Goal: Contribute content: Contribute content

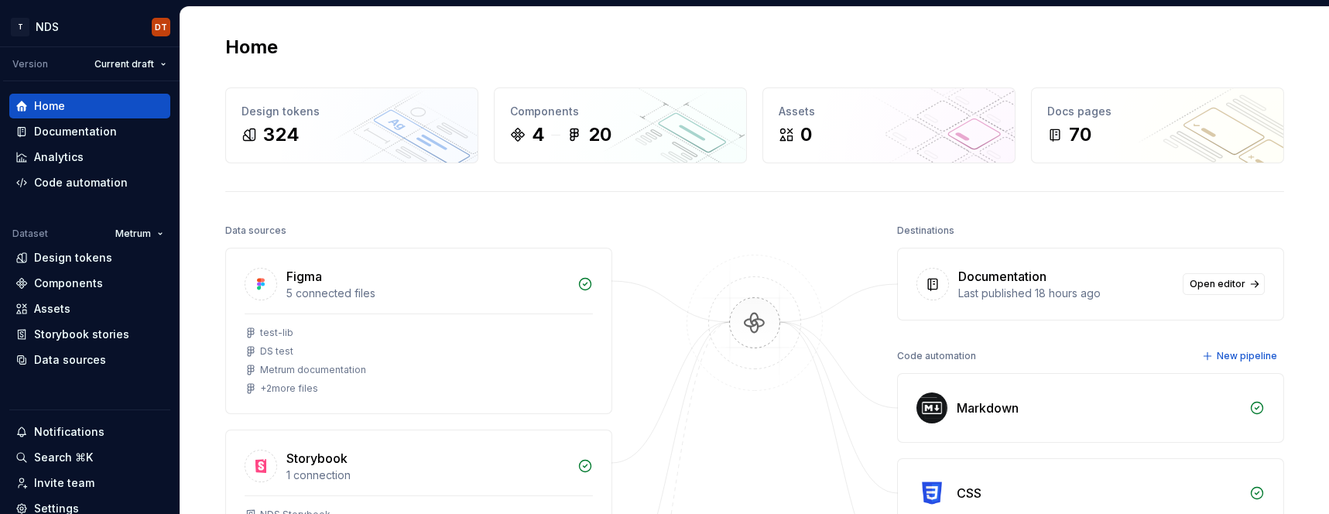
click at [349, 49] on div "Home" at bounding box center [754, 47] width 1059 height 25
click at [101, 128] on div "Documentation" at bounding box center [75, 131] width 83 height 15
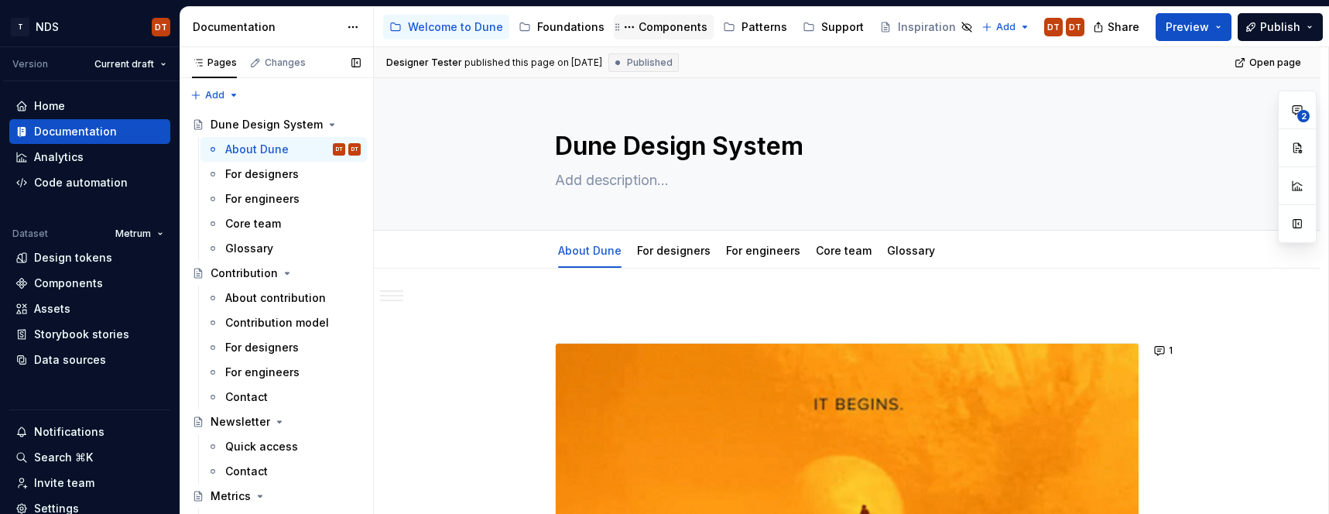
click at [655, 31] on div "Components" at bounding box center [672, 26] width 69 height 15
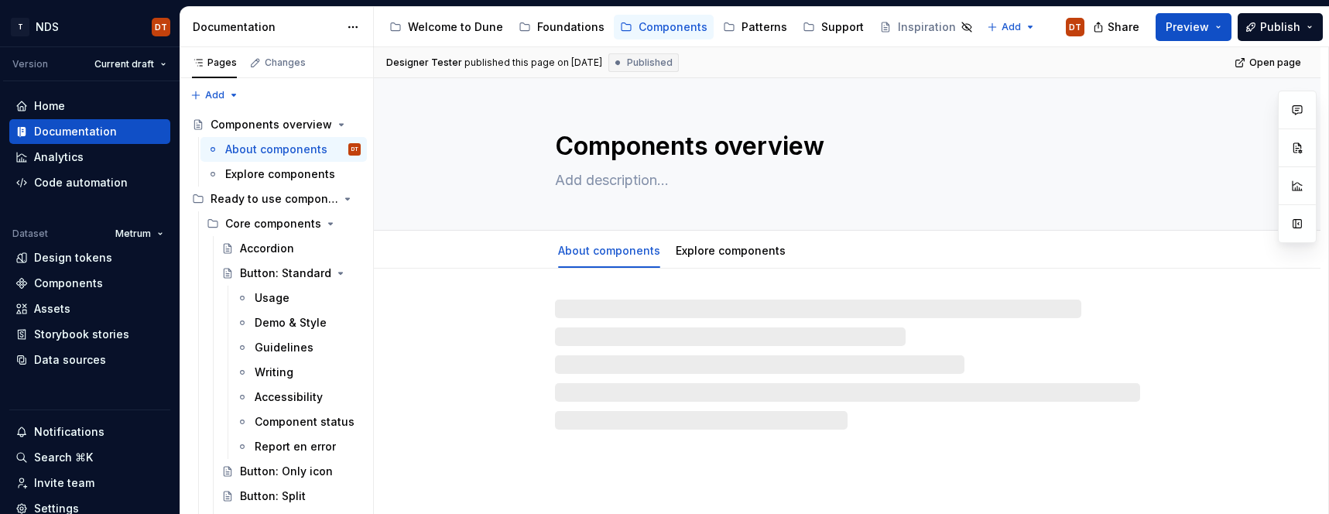
drag, startPoint x: 272, startPoint y: 275, endPoint x: 468, endPoint y: 242, distance: 198.4
click at [272, 275] on div "Button: Standard" at bounding box center [285, 272] width 91 height 15
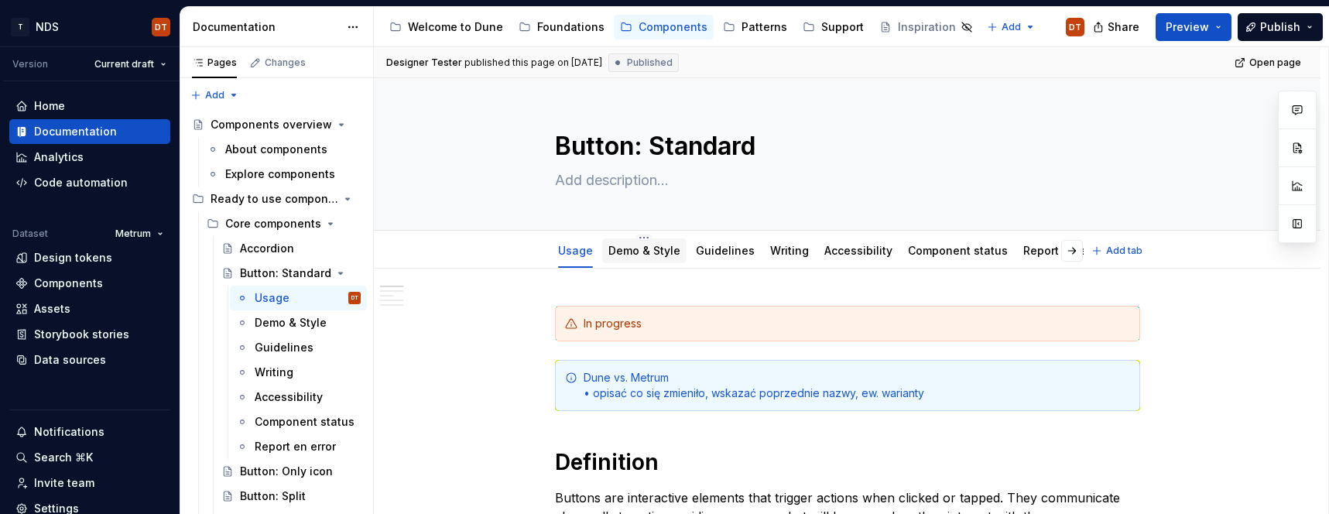
click at [652, 252] on link "Demo & Style" at bounding box center [644, 250] width 72 height 13
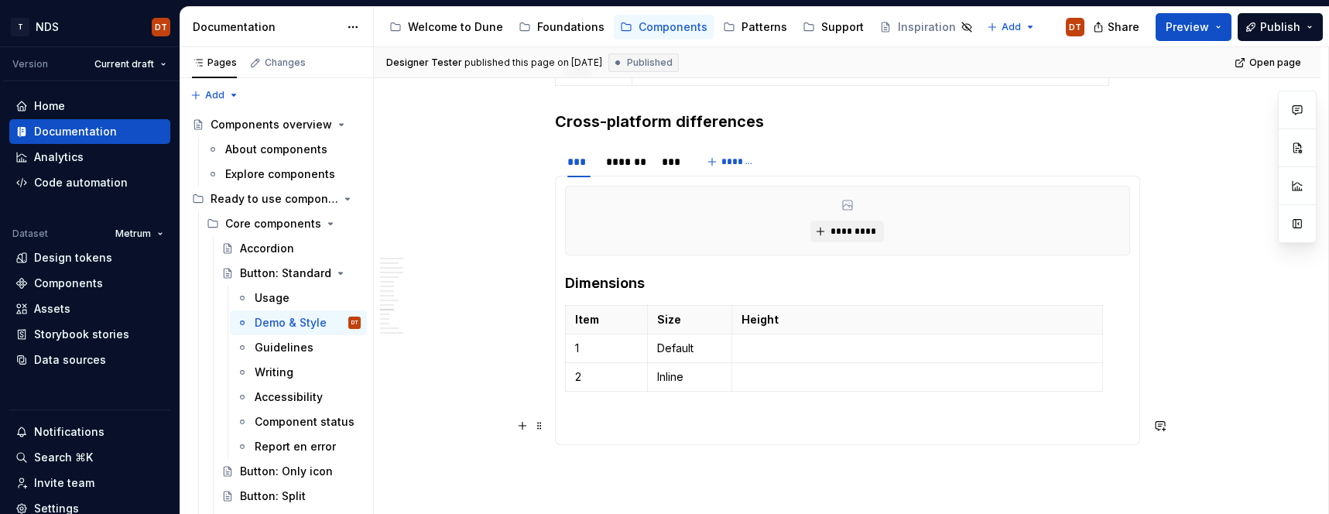
scroll to position [1678, 0]
click at [709, 122] on h3 "Cross-platform differences" at bounding box center [847, 121] width 585 height 22
drag, startPoint x: 590, startPoint y: 119, endPoint x: 678, endPoint y: 146, distance: 91.5
click at [590, 119] on h3 "Cross-platform differences" at bounding box center [847, 121] width 585 height 22
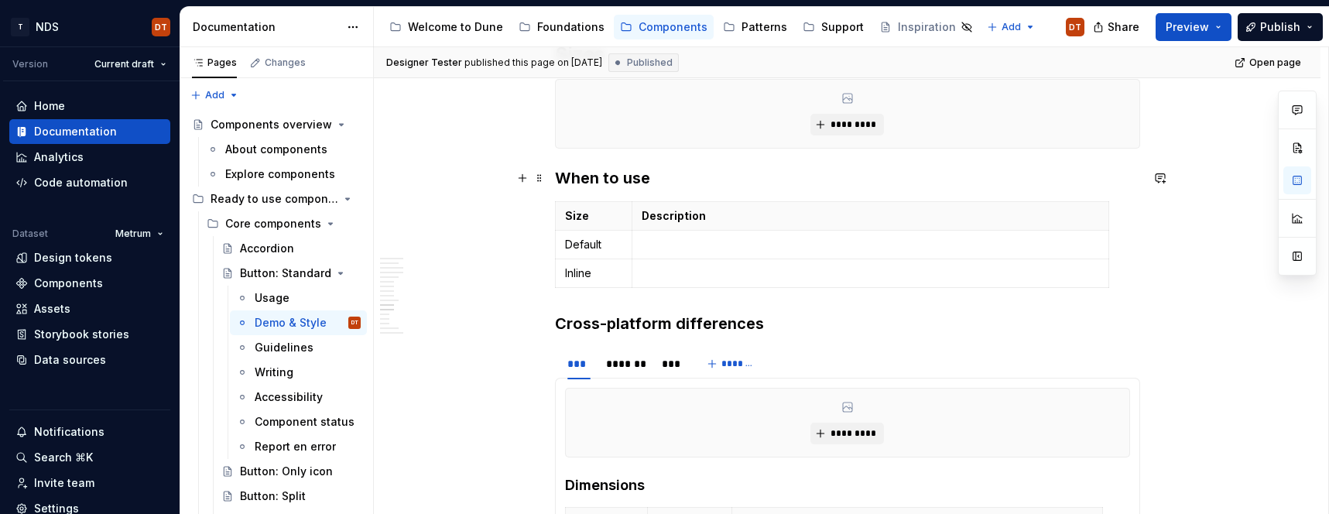
scroll to position [1425, 0]
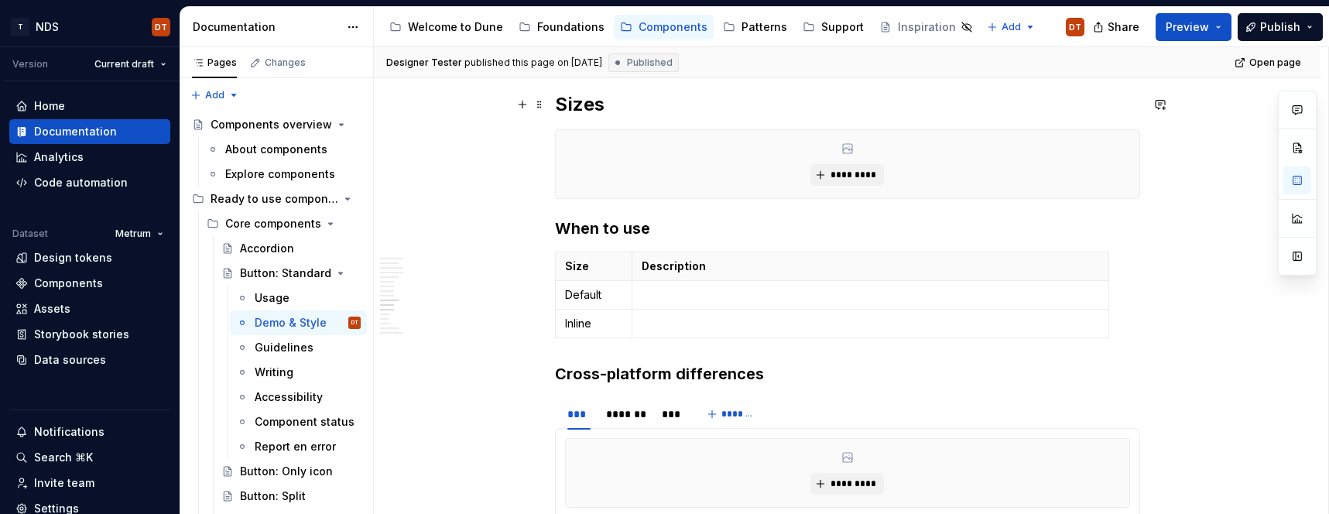
click at [589, 100] on h2 "Sizes" at bounding box center [847, 104] width 585 height 25
click at [628, 231] on h3 "When to use" at bounding box center [847, 228] width 585 height 22
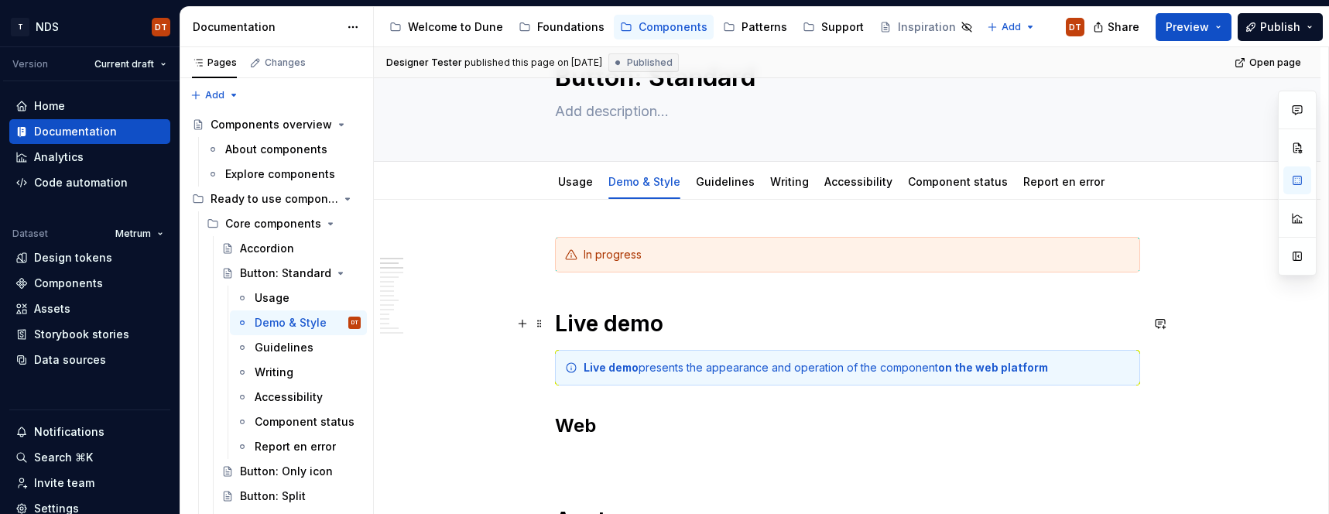
scroll to position [65, 0]
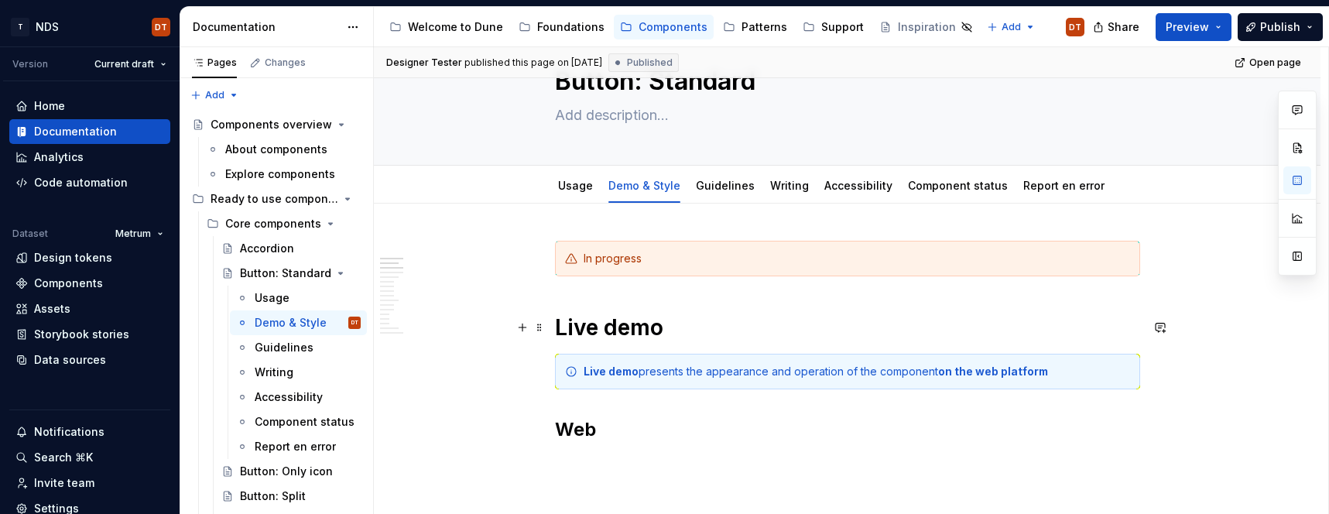
click at [639, 316] on h1 "Live demo" at bounding box center [847, 327] width 585 height 28
click at [647, 329] on h1 "Live demo" at bounding box center [847, 327] width 585 height 28
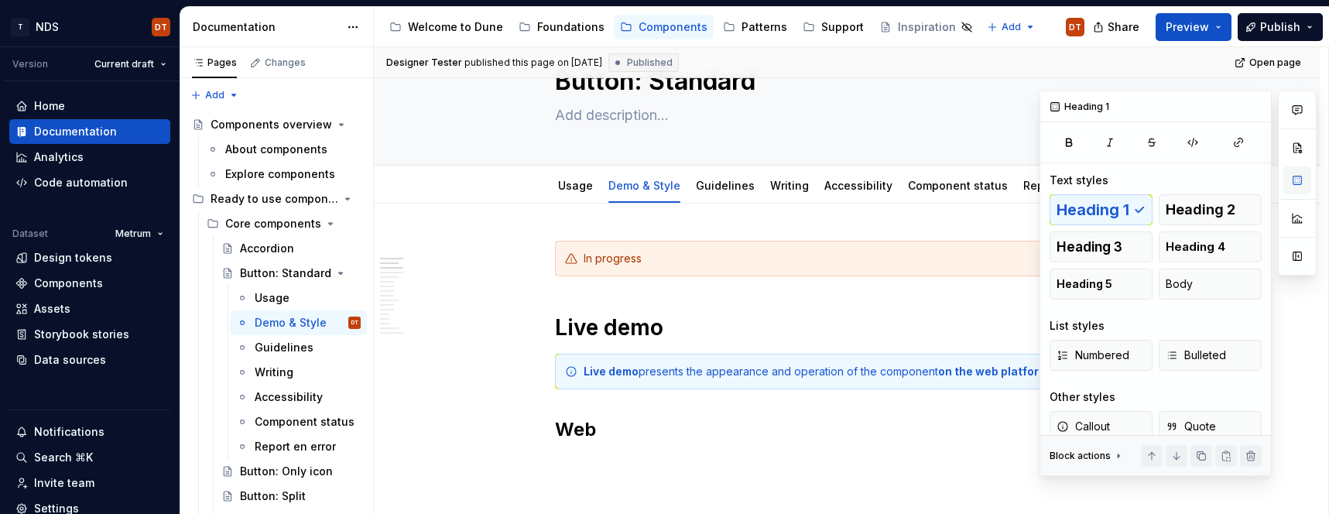
click at [1292, 183] on button "button" at bounding box center [1297, 180] width 28 height 28
click at [591, 432] on h2 "Web" at bounding box center [847, 429] width 585 height 25
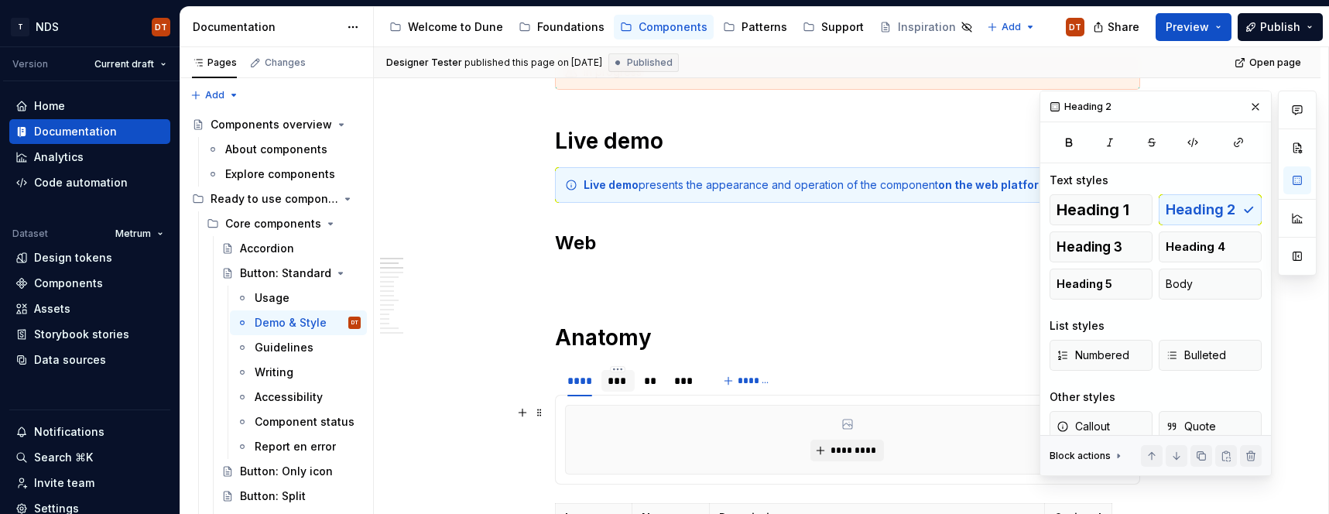
scroll to position [267, 0]
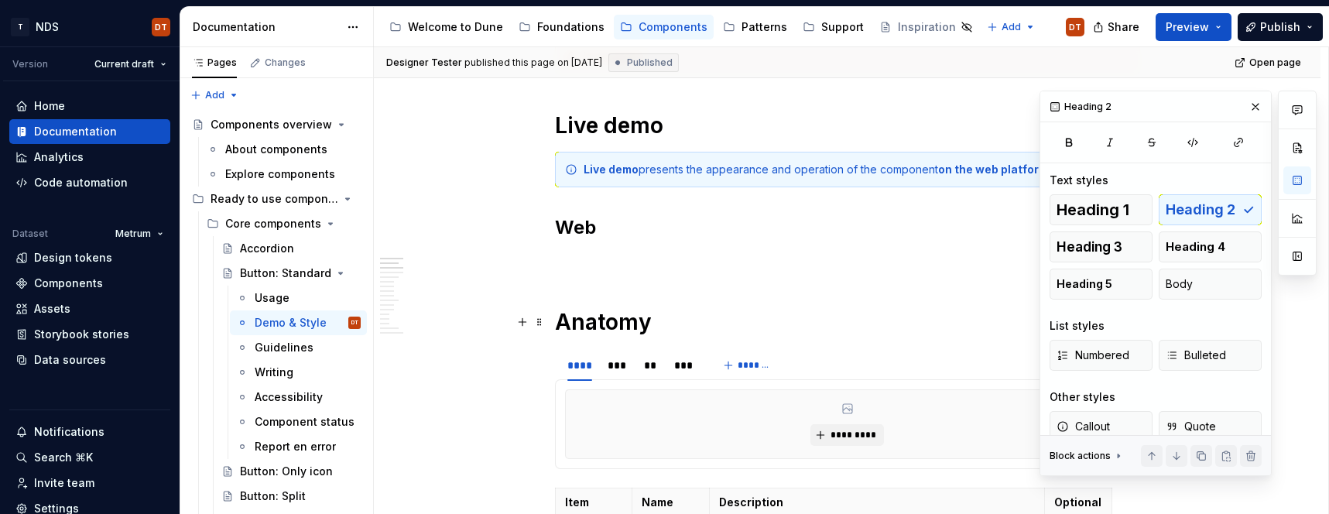
click at [625, 327] on h1 "Anatomy" at bounding box center [847, 322] width 585 height 28
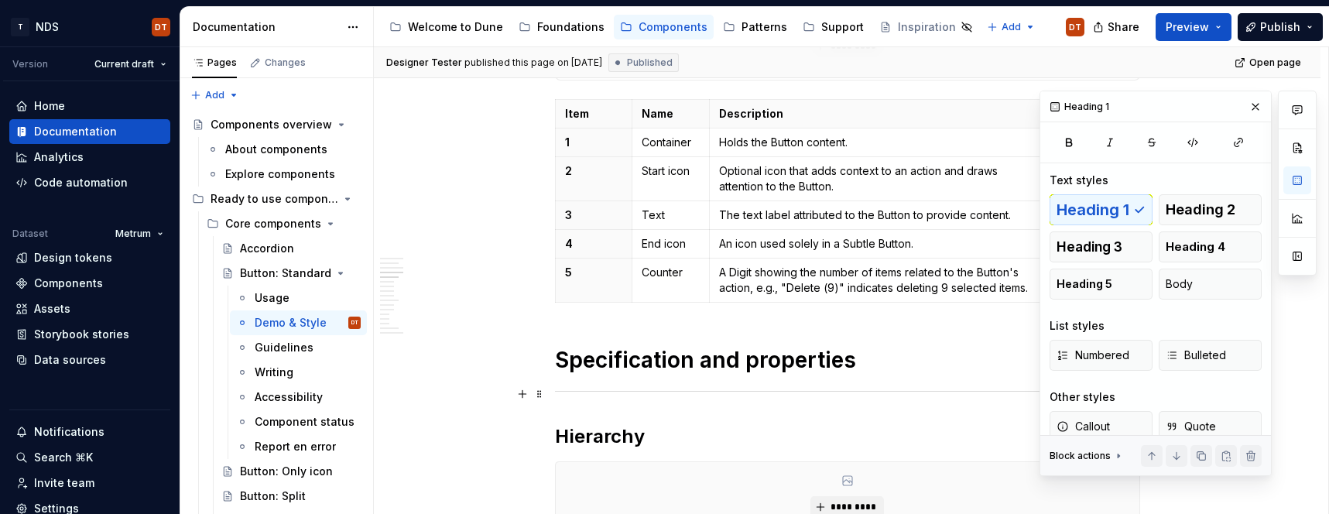
scroll to position [658, 0]
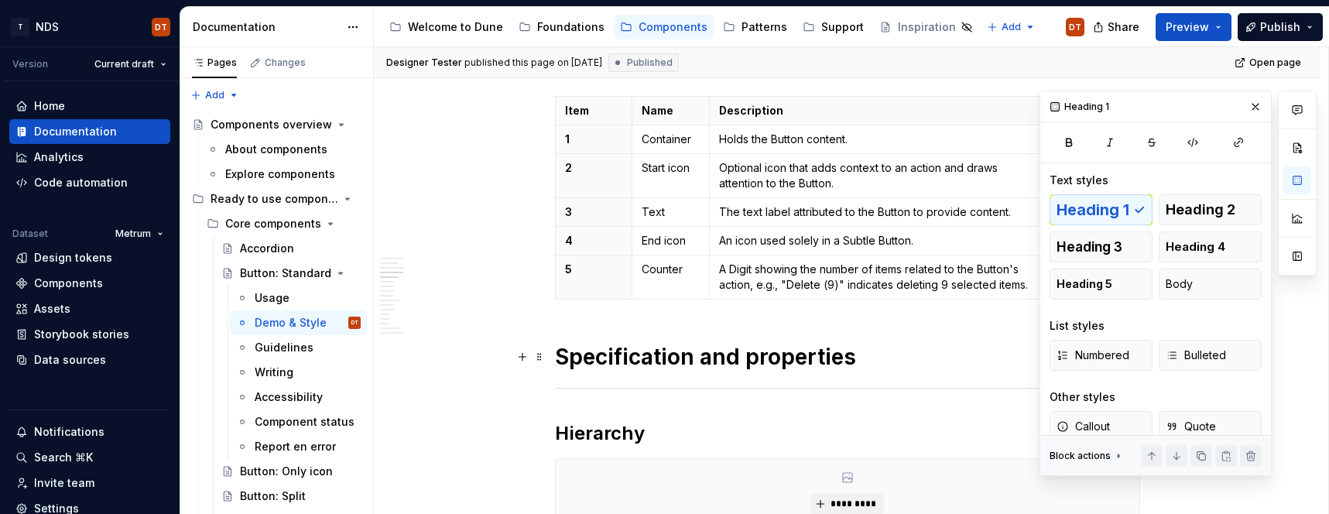
click at [646, 354] on strong "Specification and properties" at bounding box center [705, 357] width 301 height 26
click at [610, 433] on h2 "Hierarchy" at bounding box center [847, 433] width 585 height 25
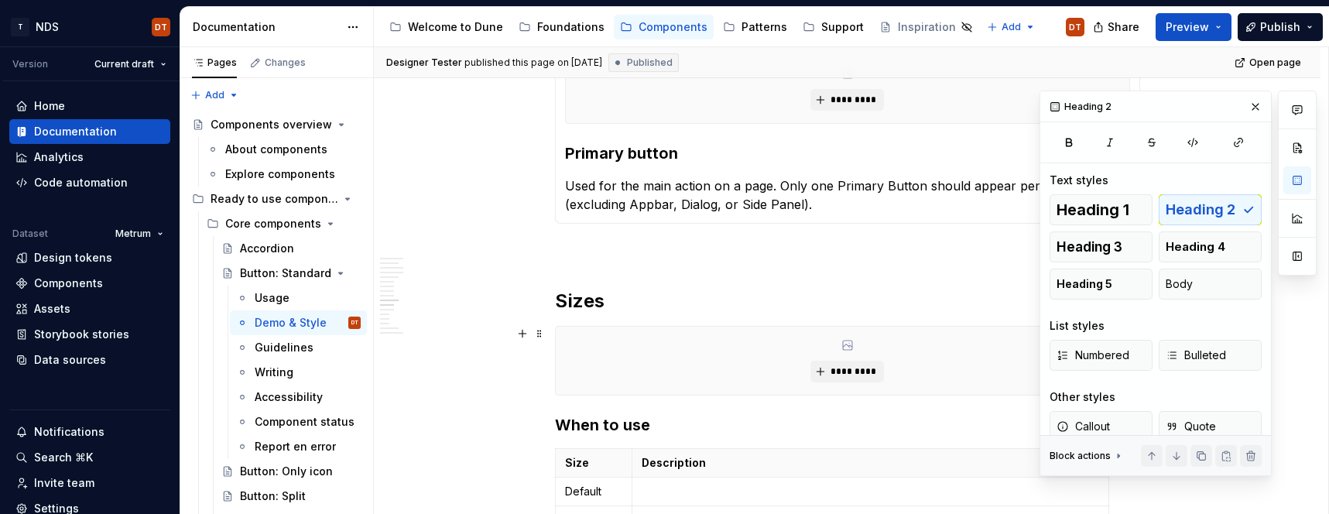
scroll to position [1238, 0]
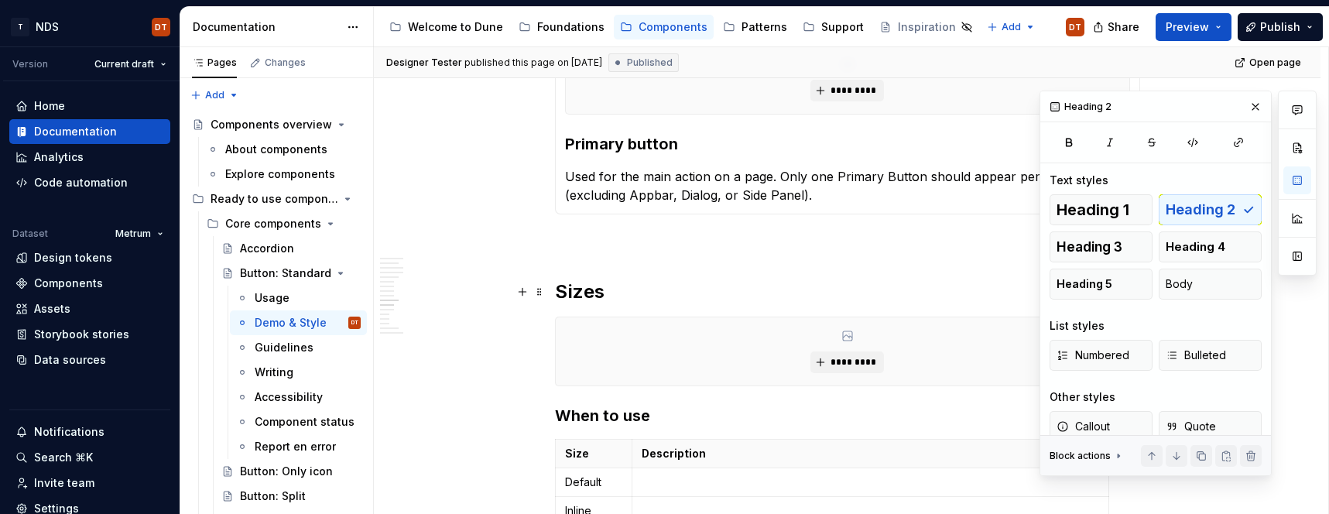
click at [581, 294] on h2 "Sizes" at bounding box center [847, 291] width 585 height 25
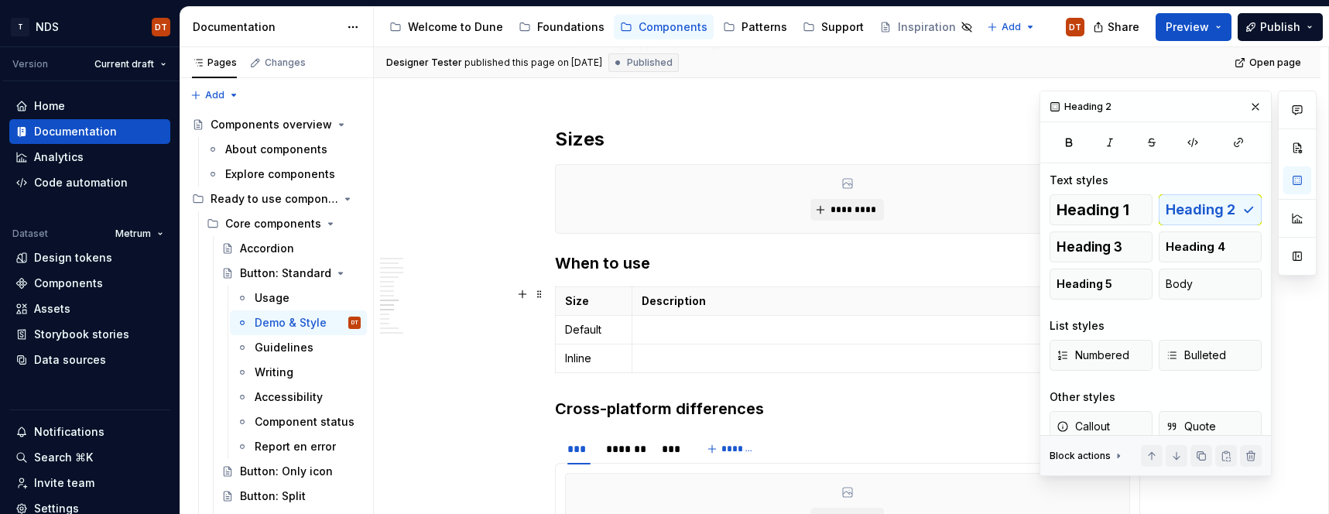
scroll to position [1401, 0]
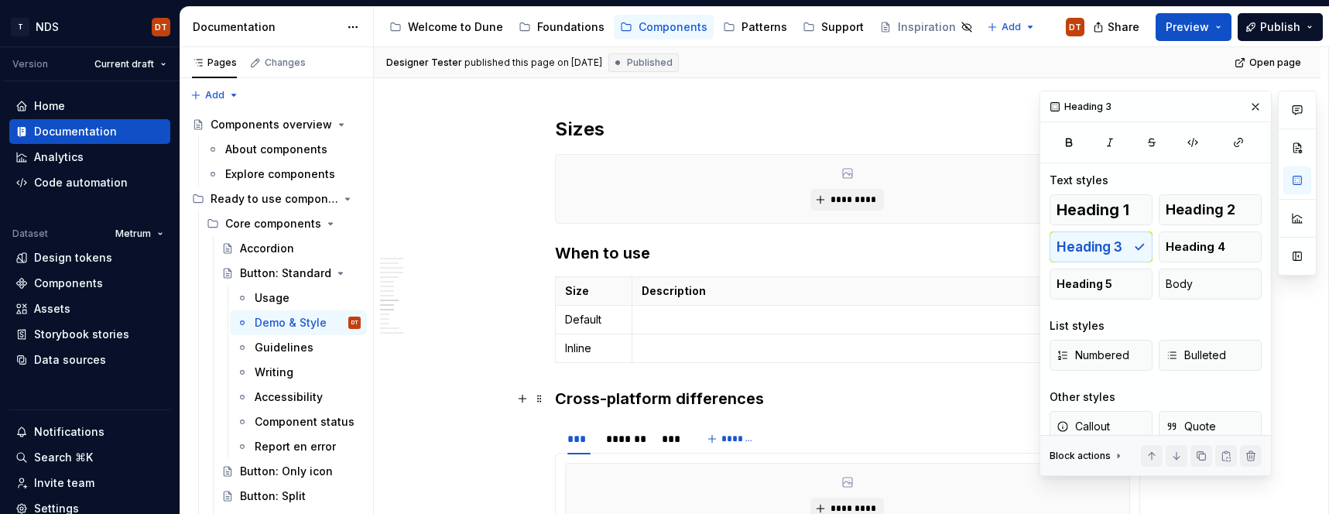
click at [647, 395] on h3 "Cross-platform differences" at bounding box center [847, 399] width 585 height 22
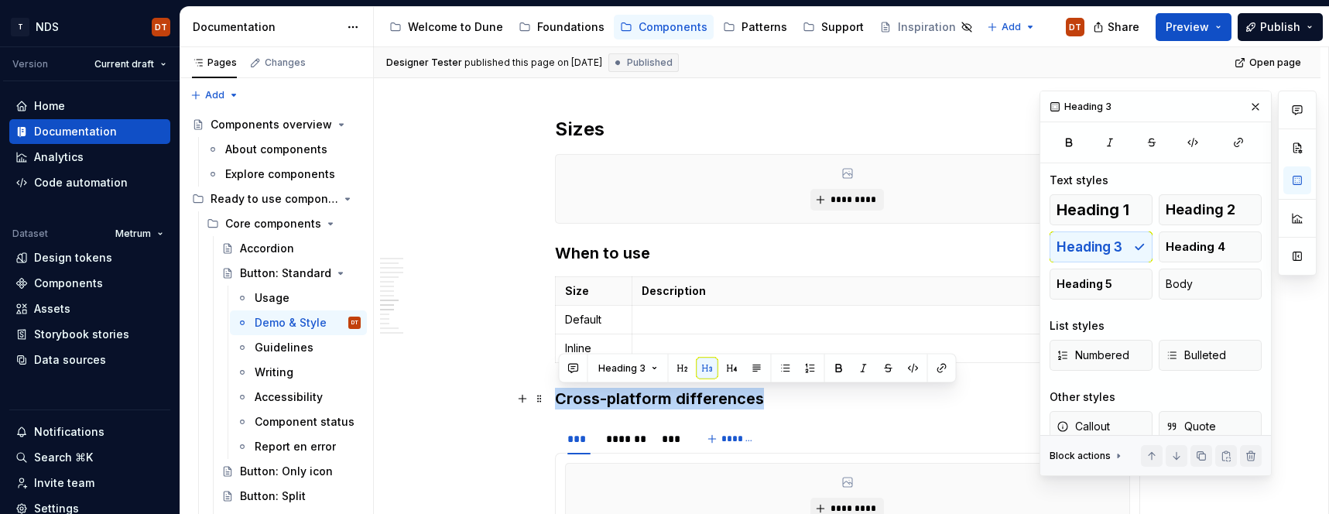
drag, startPoint x: 686, startPoint y: 395, endPoint x: 875, endPoint y: 311, distance: 207.5
click at [555, 400] on div "In progress Live demo Live demo presents the appearance and operation of the co…" at bounding box center [847, 101] width 585 height 2393
click at [1208, 210] on span "Heading 2" at bounding box center [1200, 209] width 70 height 15
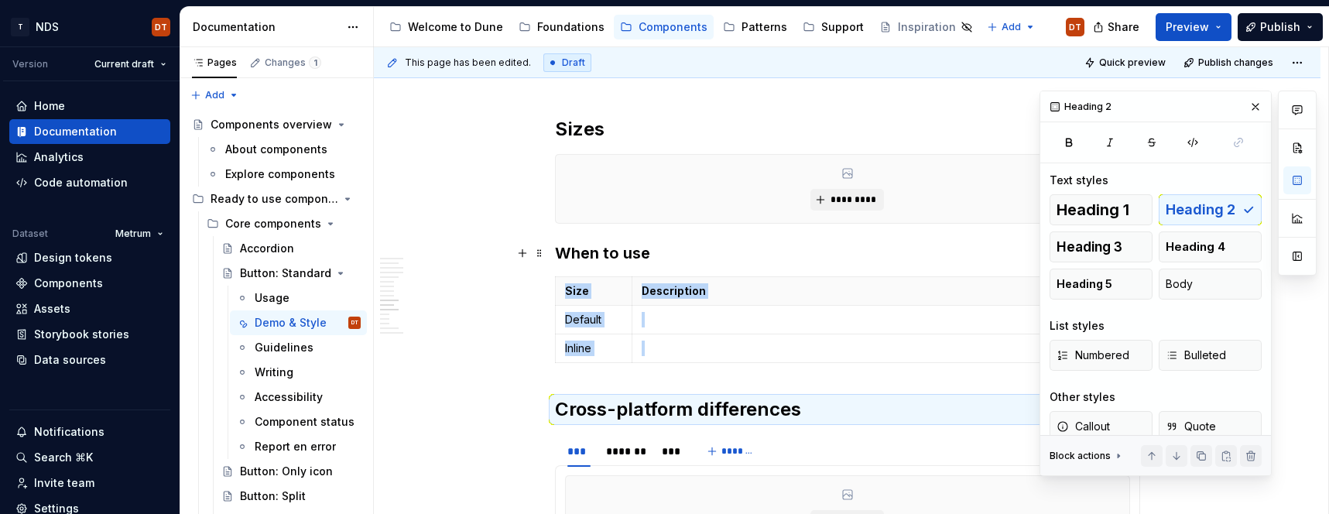
type textarea "*"
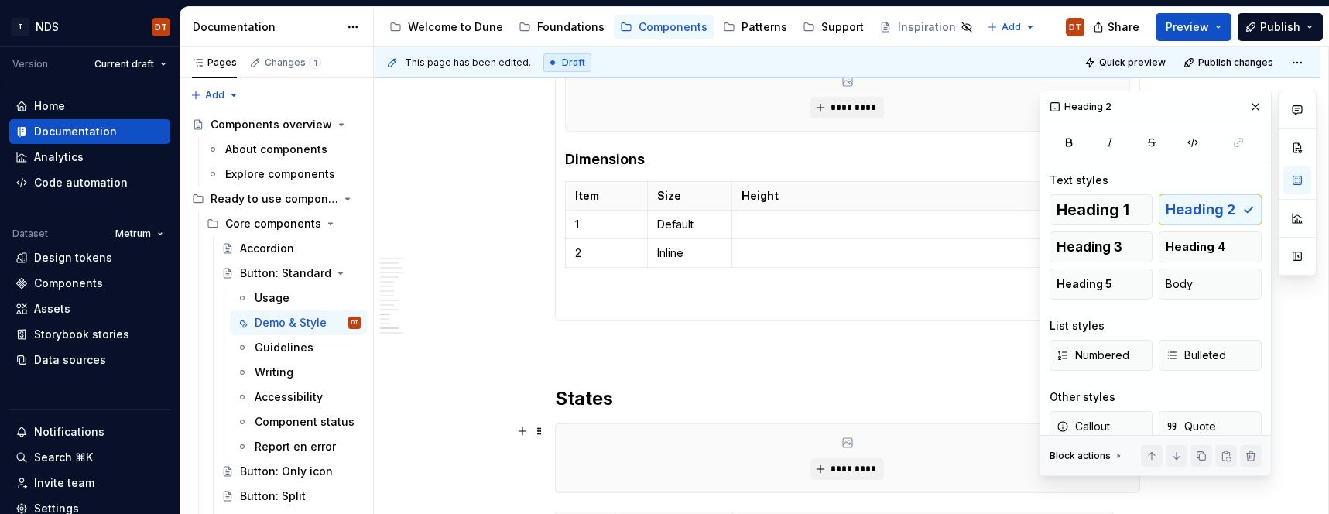
scroll to position [1819, 0]
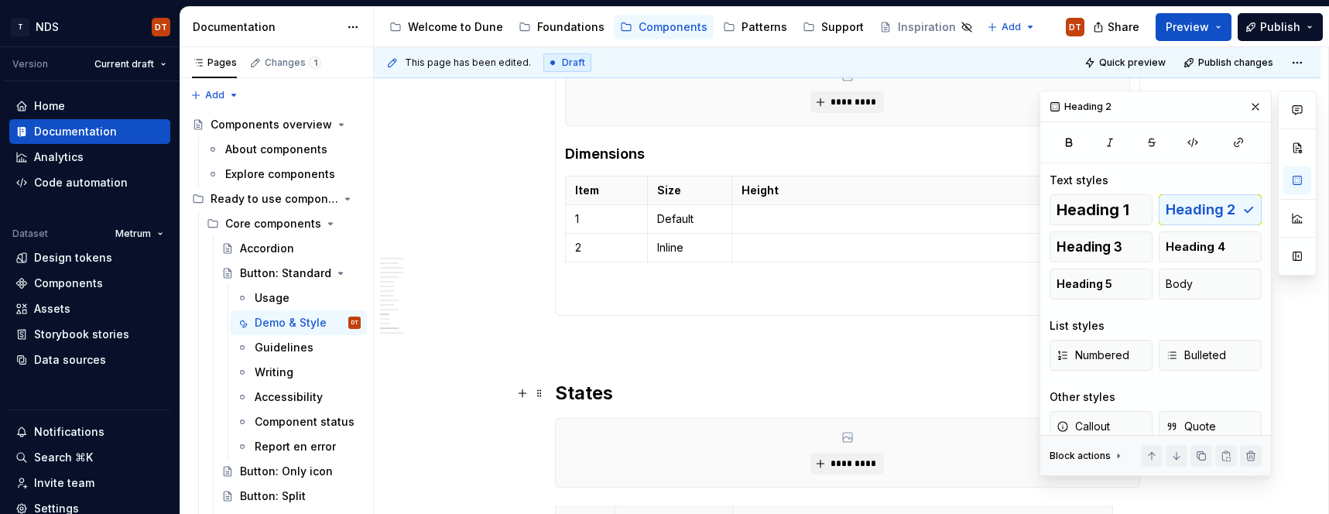
click at [590, 393] on h2 "States" at bounding box center [847, 393] width 585 height 25
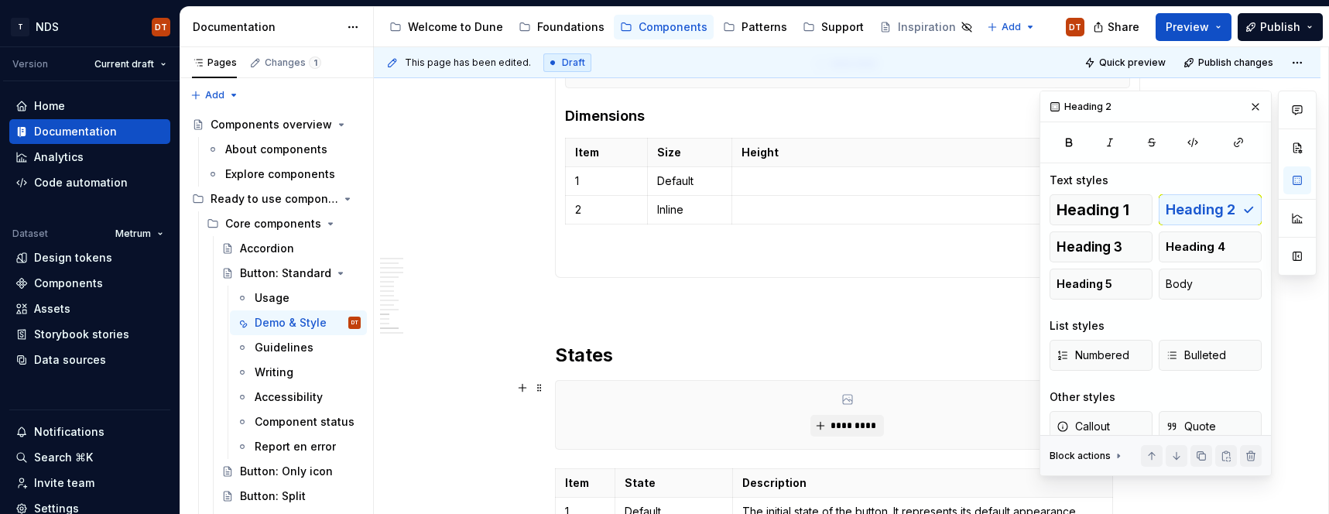
scroll to position [1863, 0]
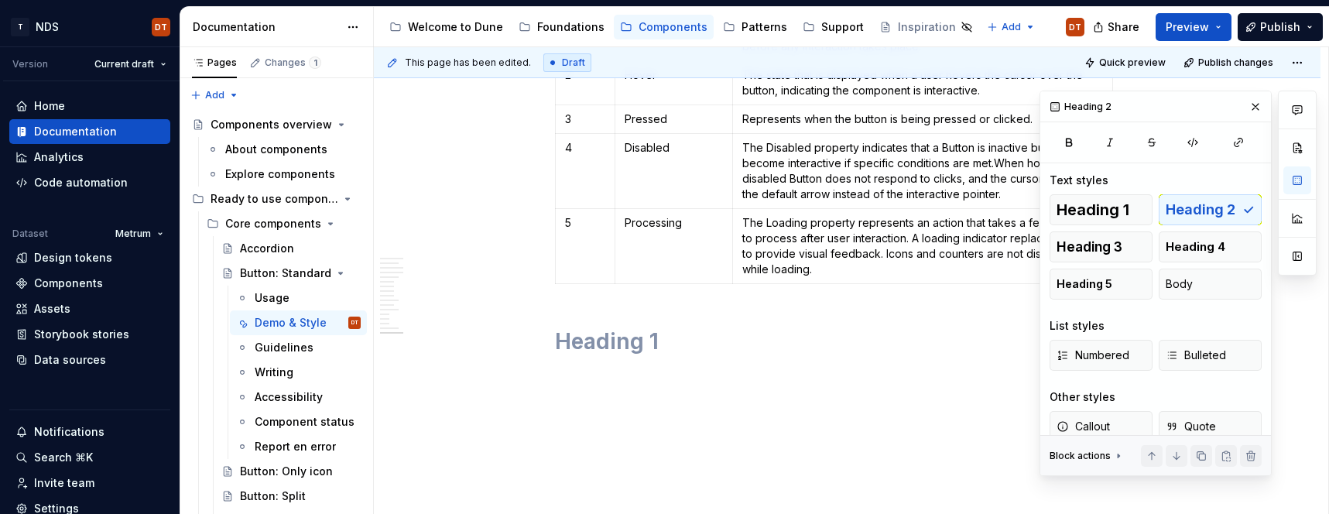
scroll to position [2314, 0]
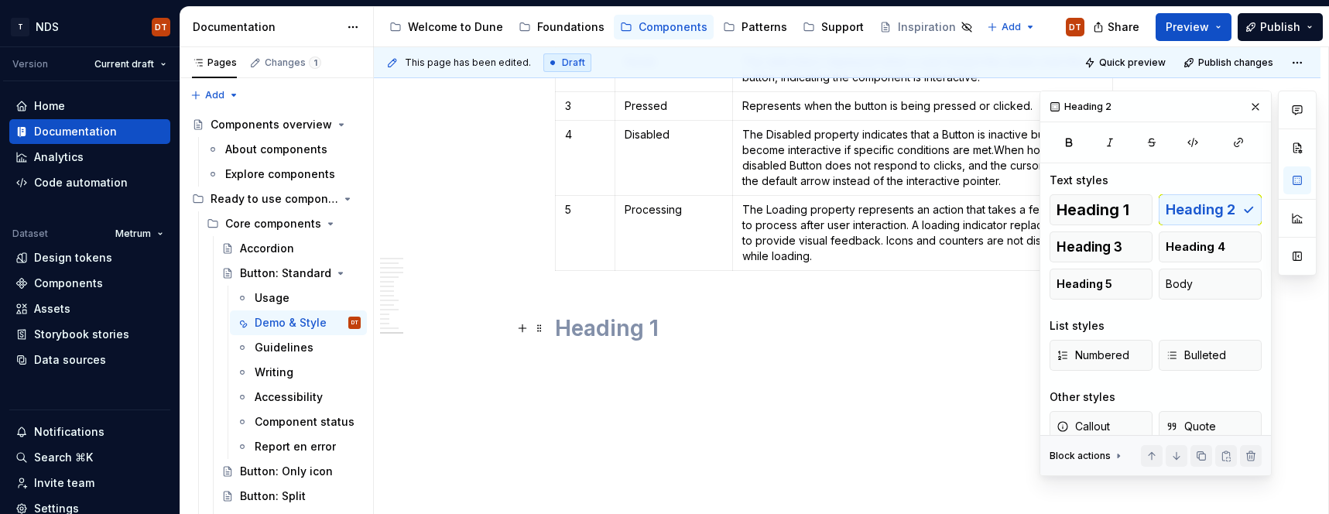
drag, startPoint x: 625, startPoint y: 327, endPoint x: 853, endPoint y: 324, distance: 227.5
click at [625, 327] on h1 at bounding box center [847, 328] width 585 height 28
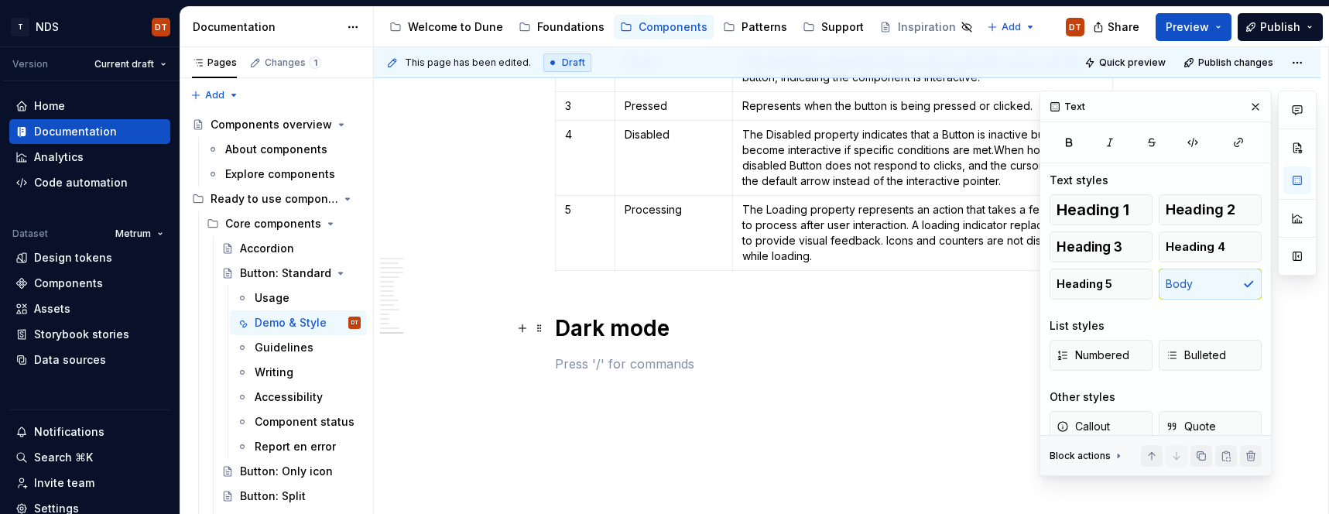
click at [631, 328] on h1 "Dark mode" at bounding box center [847, 328] width 585 height 28
drag, startPoint x: 1202, startPoint y: 211, endPoint x: 1173, endPoint y: 223, distance: 31.6
click at [1202, 211] on span "Heading 2" at bounding box center [1200, 209] width 70 height 15
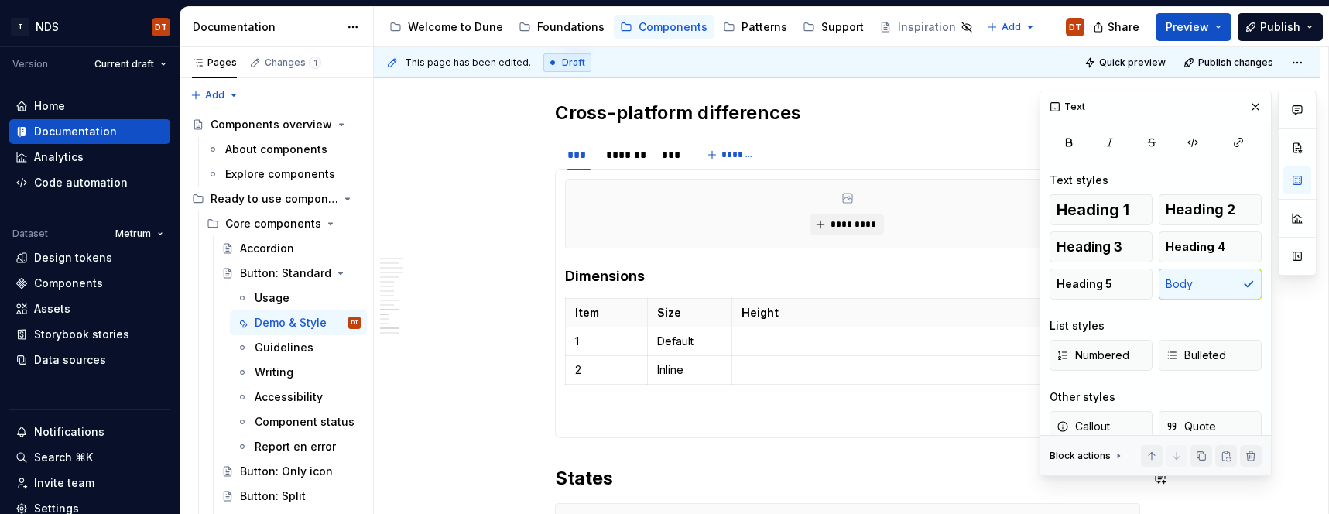
scroll to position [1691, 0]
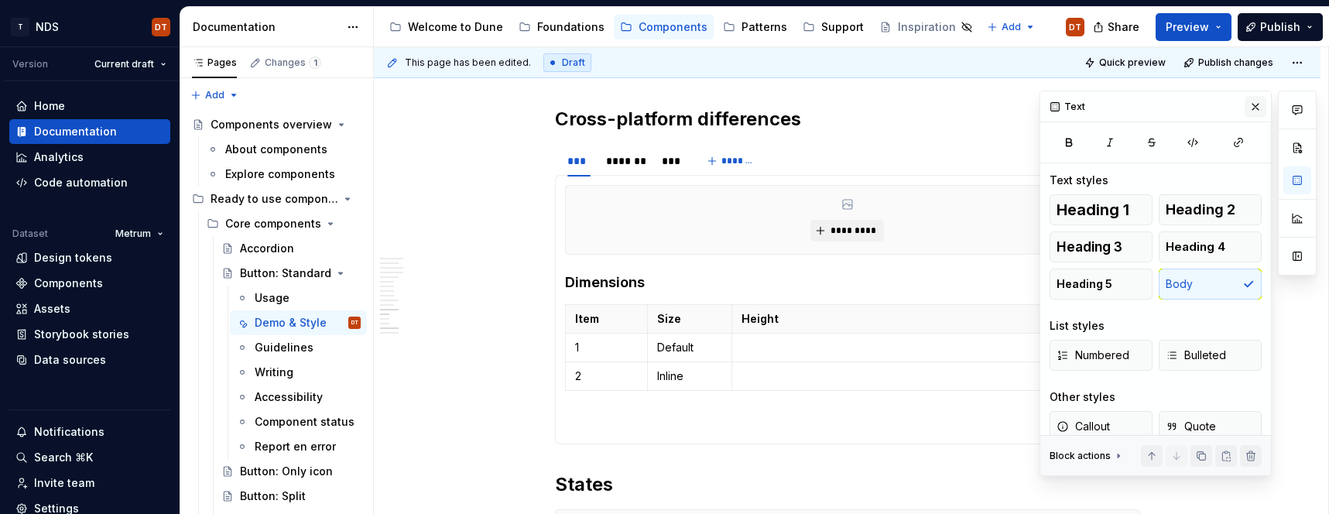
click at [1257, 104] on button "button" at bounding box center [1255, 107] width 22 height 22
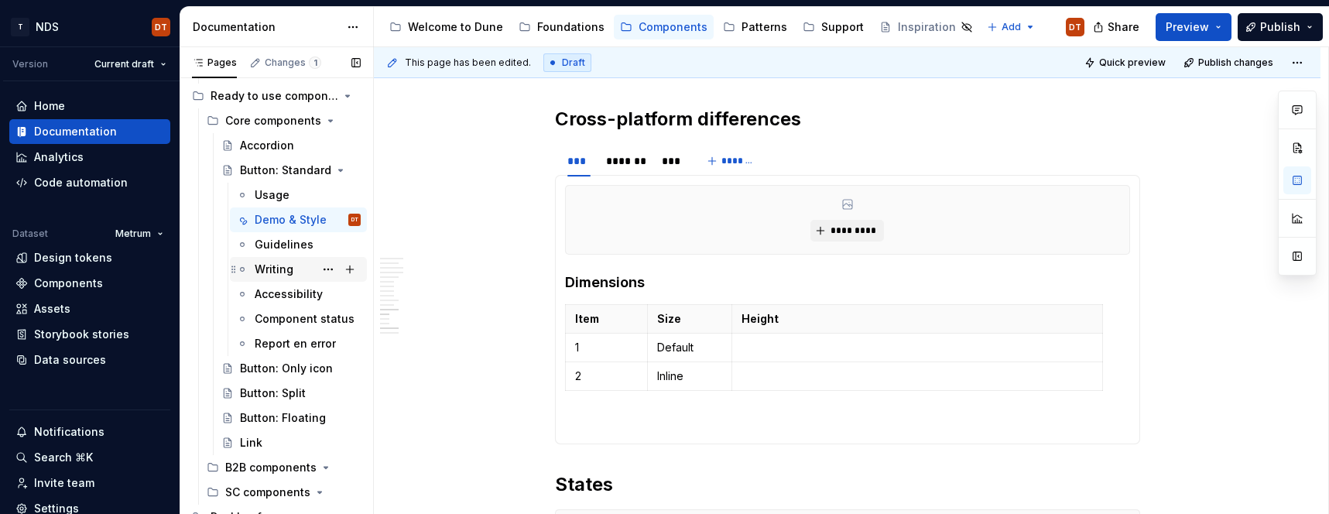
scroll to position [99, 0]
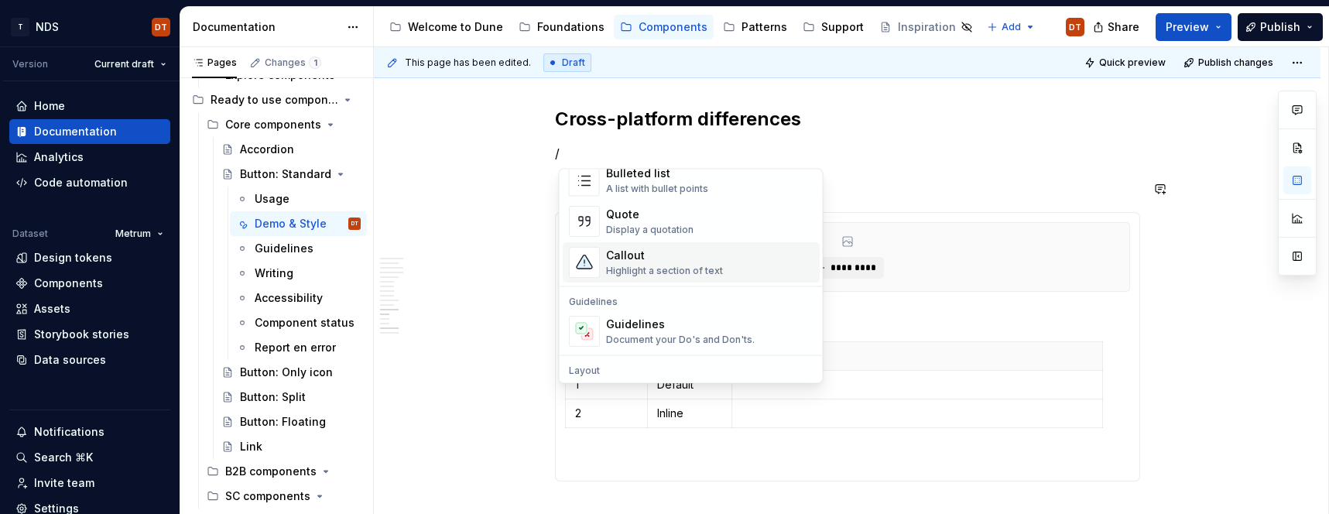
scroll to position [351, 0]
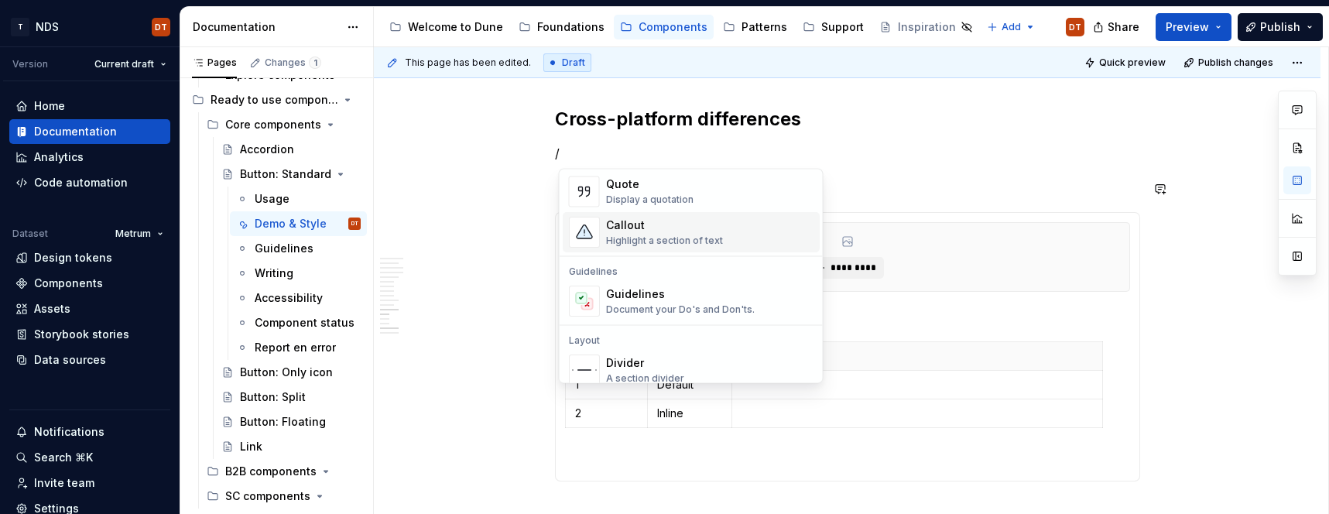
click at [659, 235] on div "Highlight a section of text" at bounding box center [664, 241] width 117 height 12
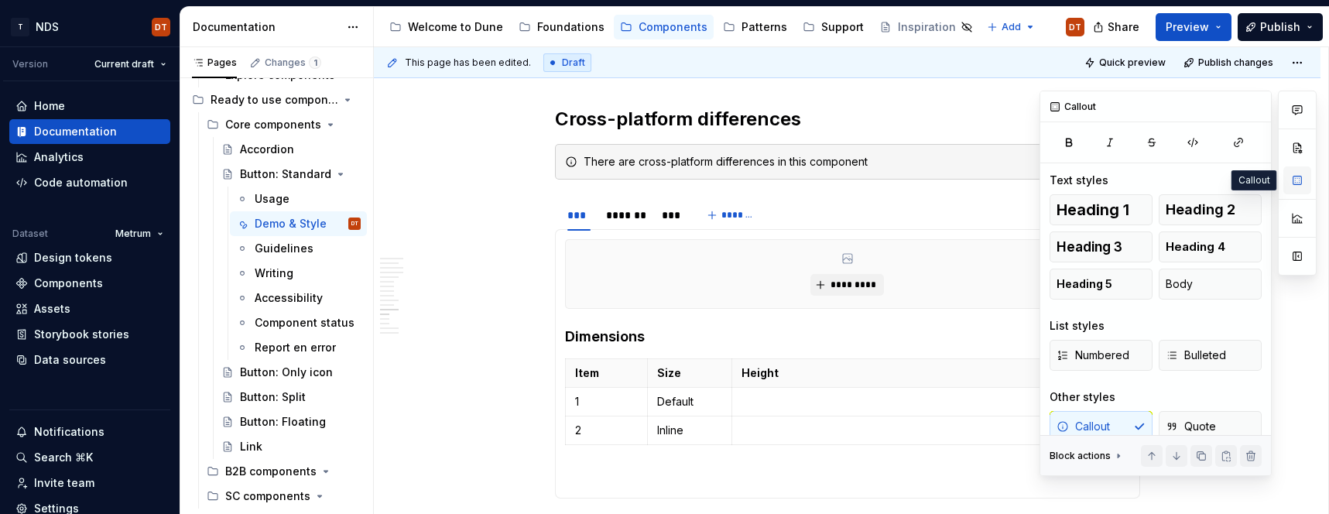
click at [1294, 180] on button "button" at bounding box center [1297, 180] width 28 height 28
click at [647, 158] on div "There are cross-platform differences in this component" at bounding box center [856, 161] width 546 height 15
click at [542, 161] on span at bounding box center [539, 162] width 12 height 22
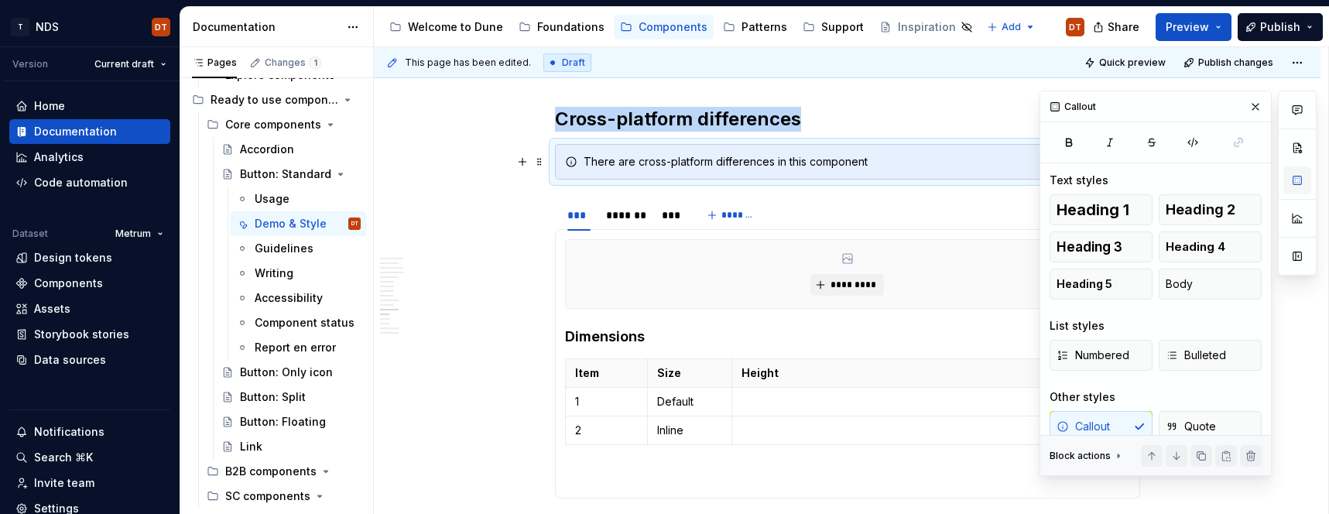
click at [1298, 185] on button "button" at bounding box center [1297, 180] width 28 height 28
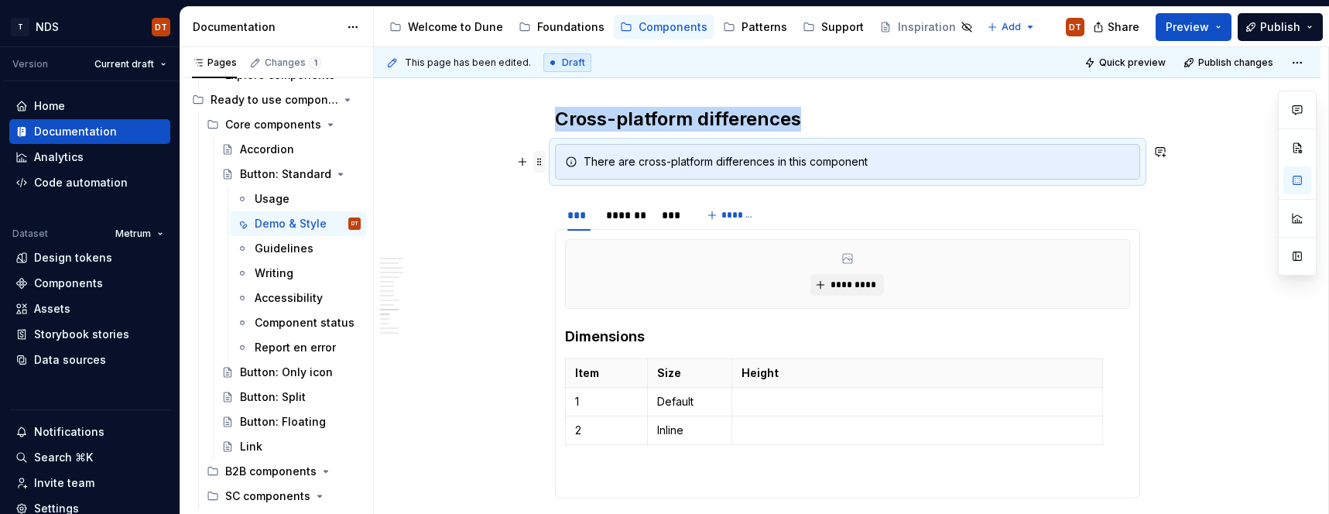
click at [541, 166] on span at bounding box center [539, 162] width 12 height 22
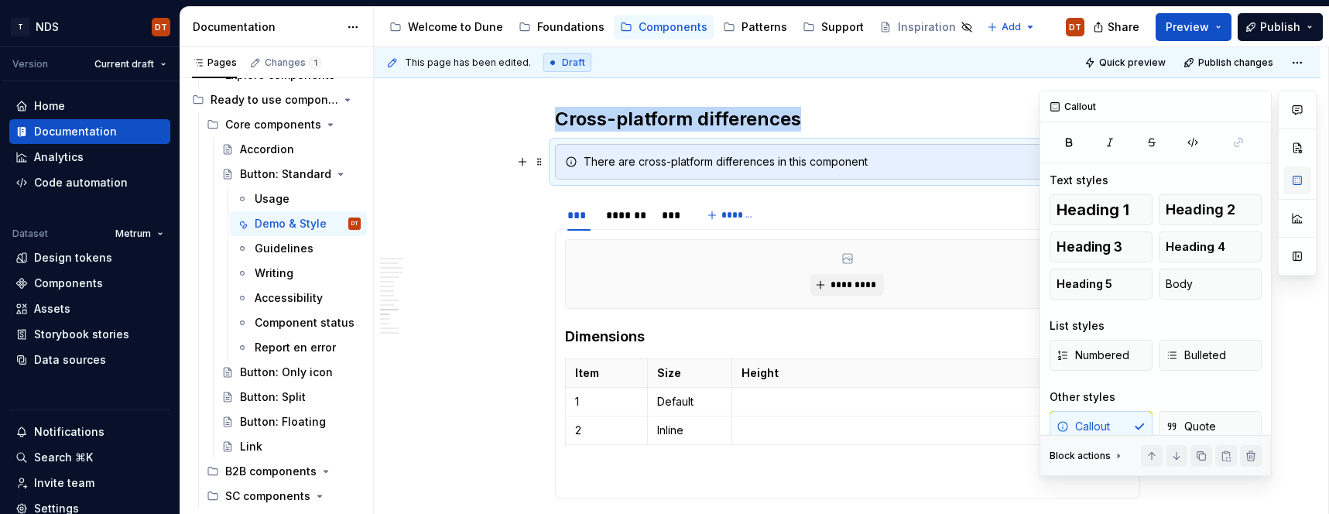
click at [1298, 176] on button "button" at bounding box center [1297, 180] width 28 height 28
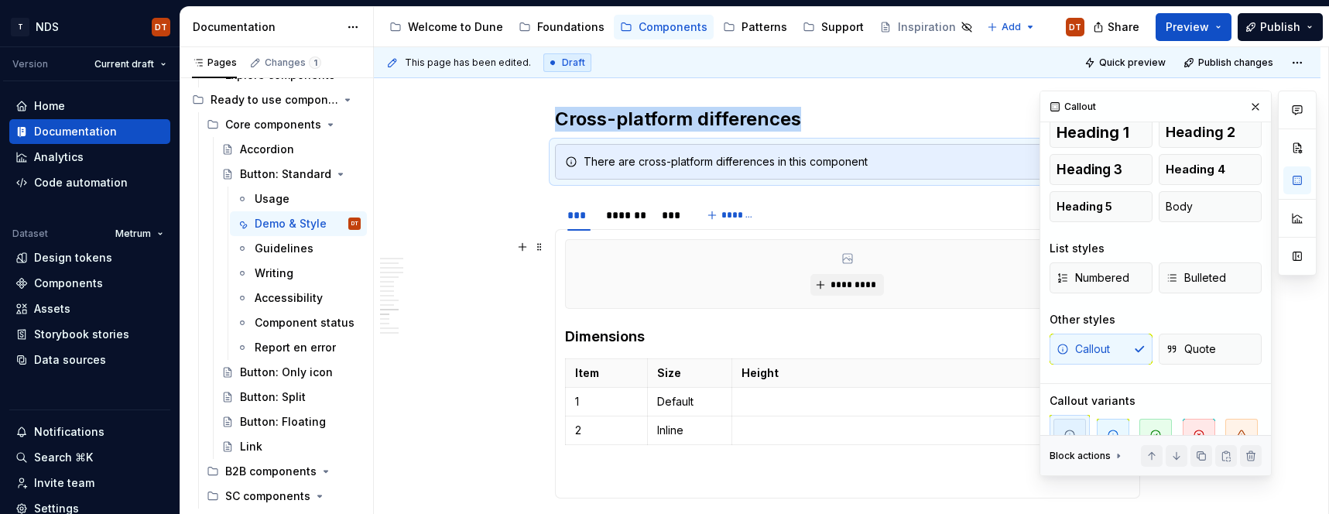
scroll to position [107, 0]
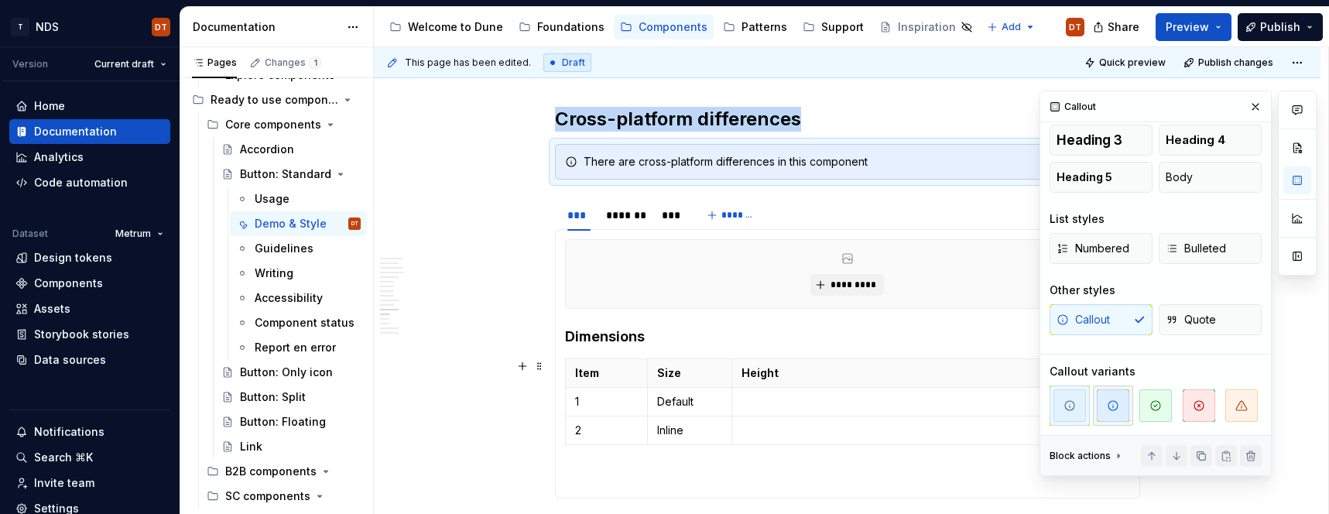
click at [1108, 415] on span "button" at bounding box center [1112, 405] width 32 height 32
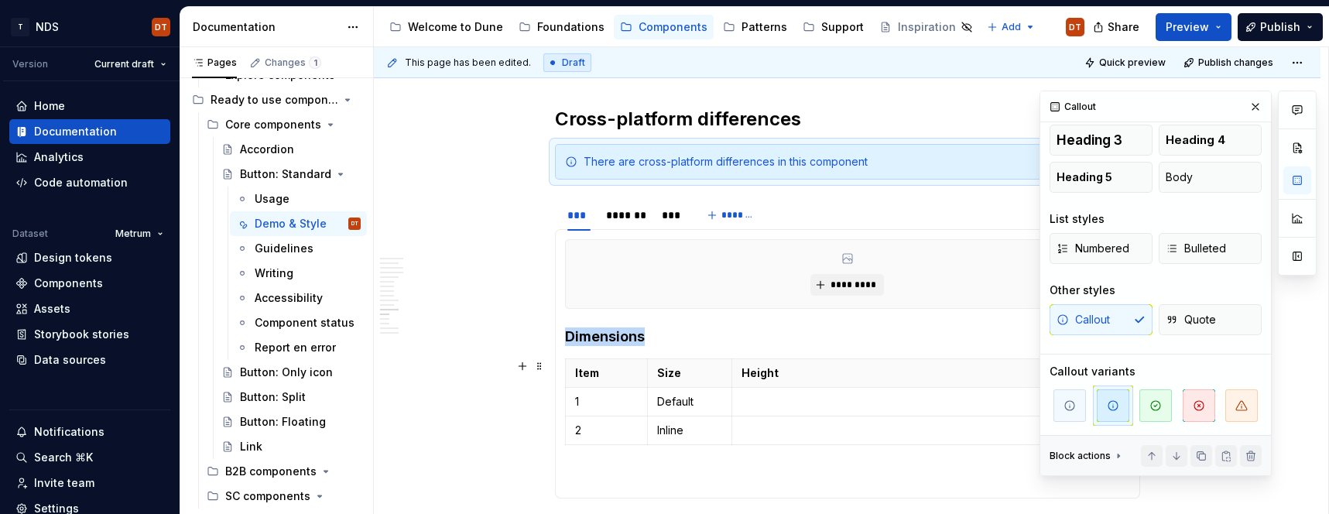
scroll to position [33, 0]
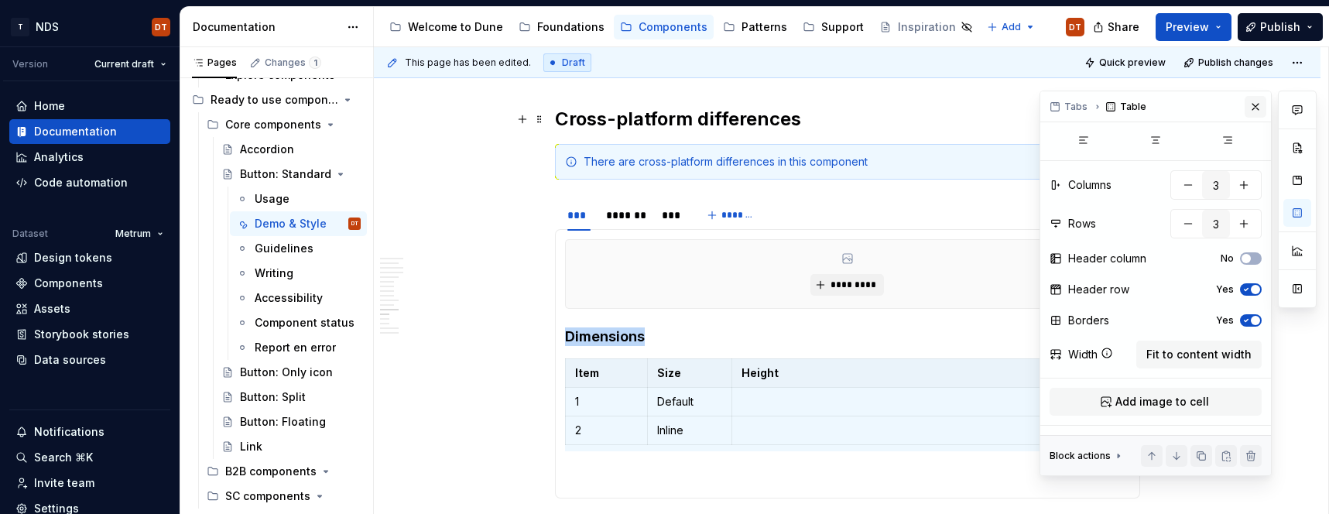
click at [1254, 108] on button "button" at bounding box center [1255, 107] width 22 height 22
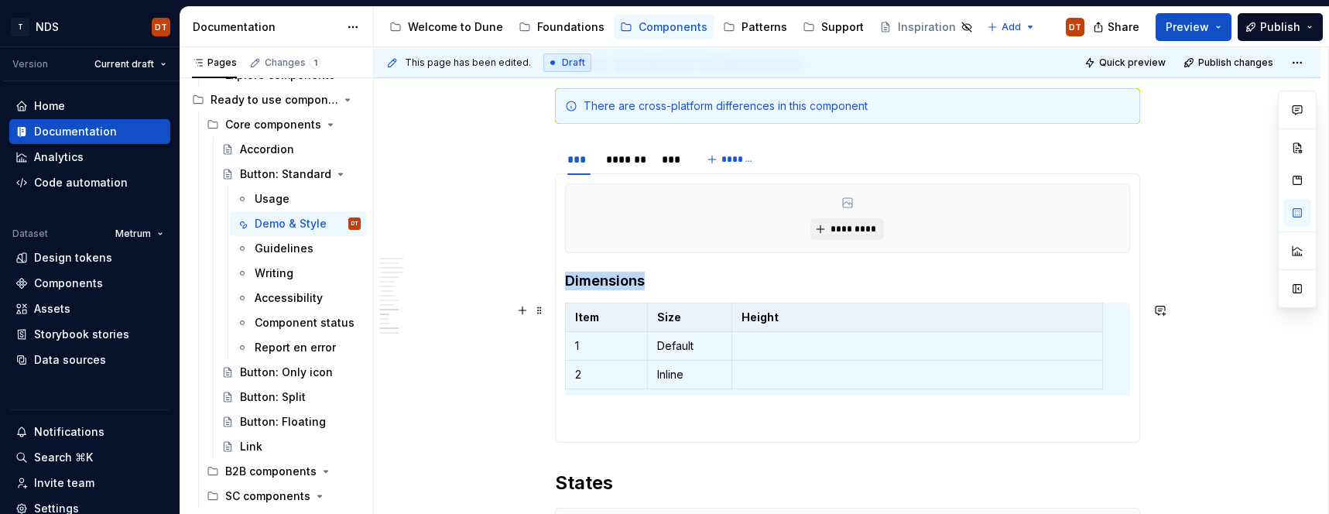
scroll to position [6, 0]
click at [1274, 29] on span "Publish" at bounding box center [1280, 26] width 40 height 15
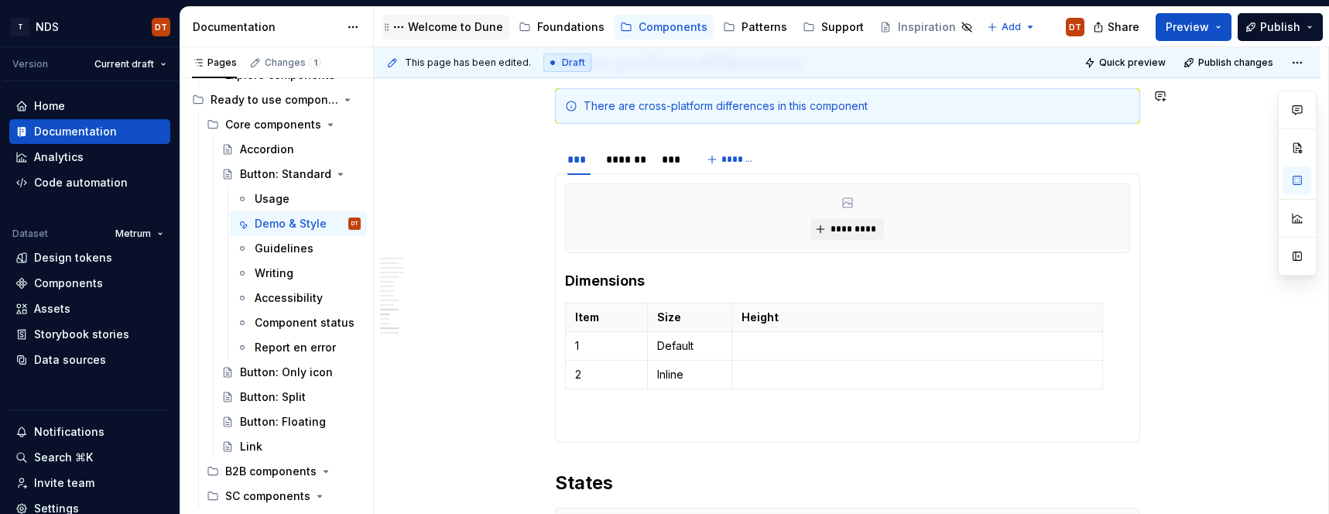
click at [443, 27] on div "Welcome to Dune" at bounding box center [455, 26] width 95 height 15
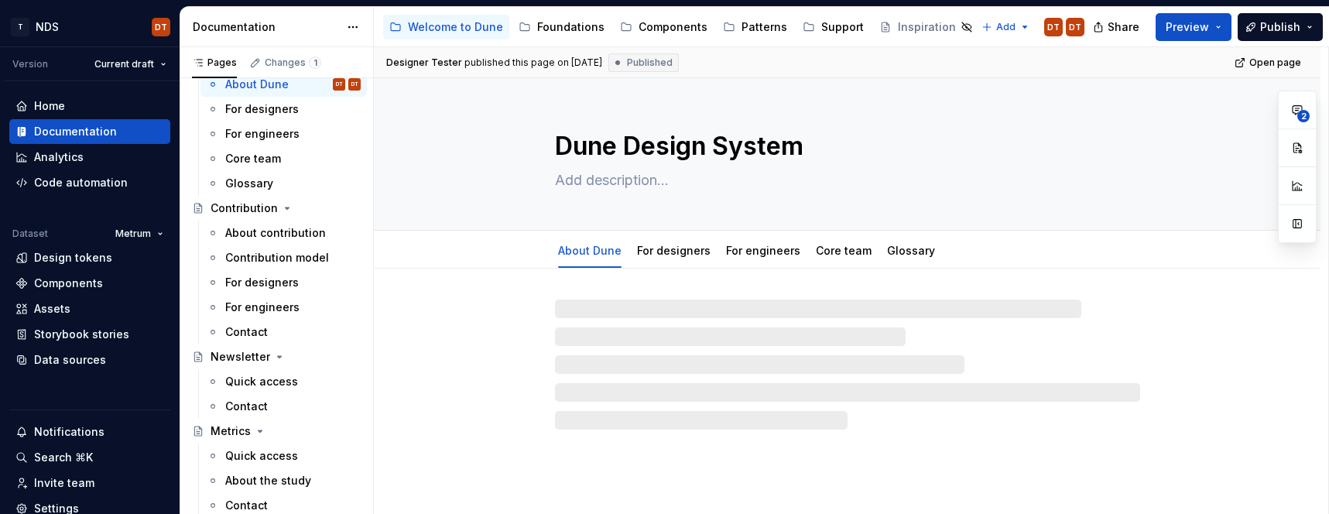
scroll to position [65, 0]
click at [1279, 26] on span "Publish" at bounding box center [1280, 26] width 40 height 15
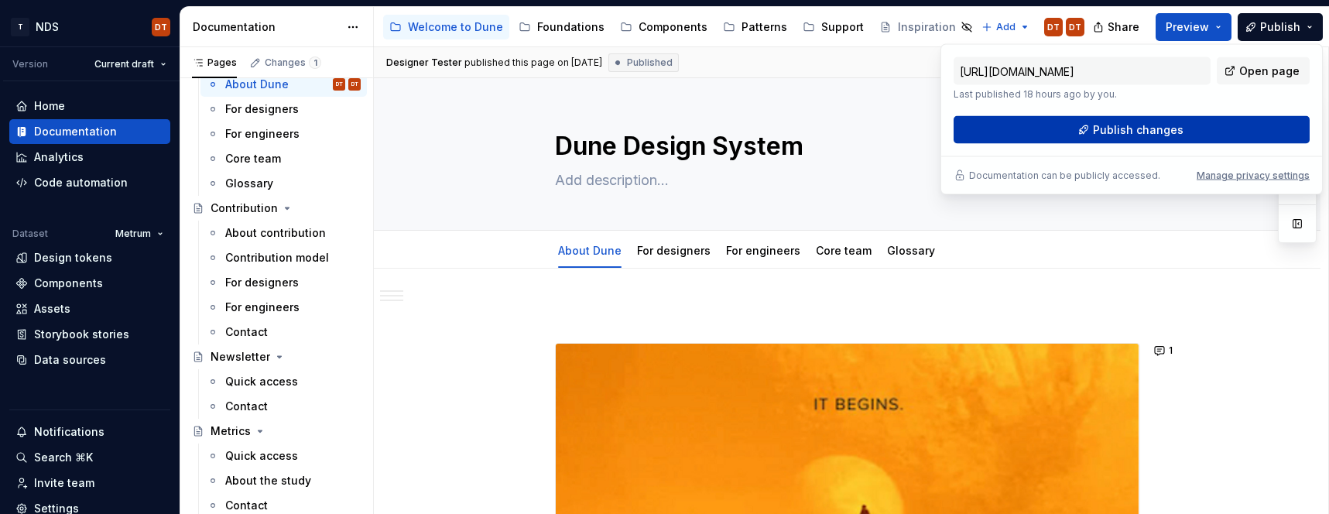
click at [1110, 128] on span "Publish changes" at bounding box center [1138, 129] width 91 height 15
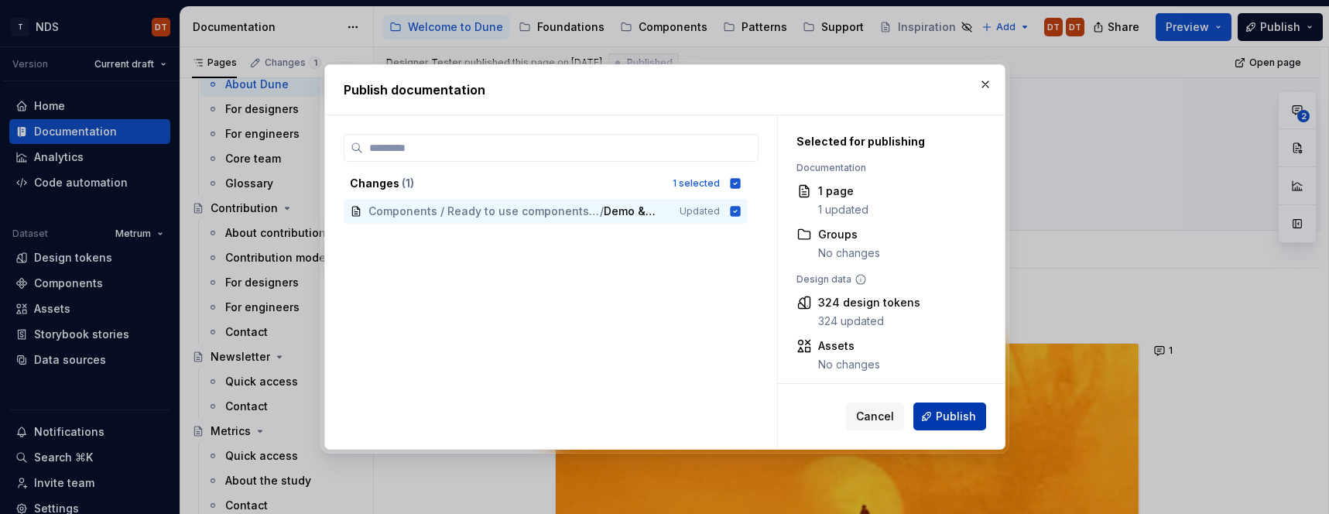
click at [942, 414] on span "Publish" at bounding box center [956, 416] width 40 height 15
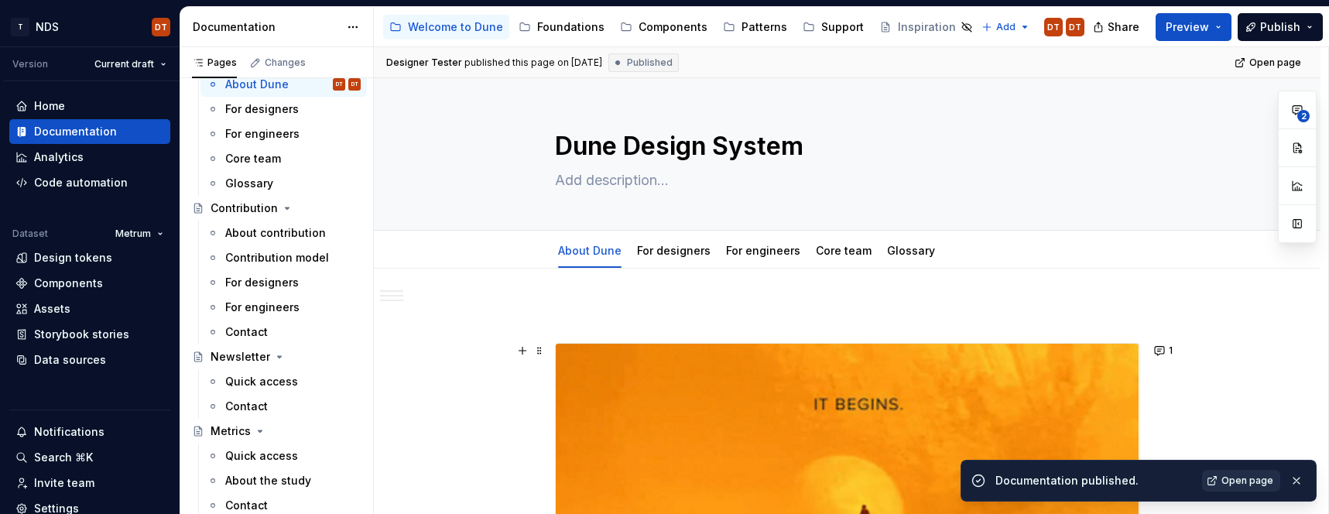
click at [1251, 480] on span "Open page" at bounding box center [1247, 480] width 52 height 12
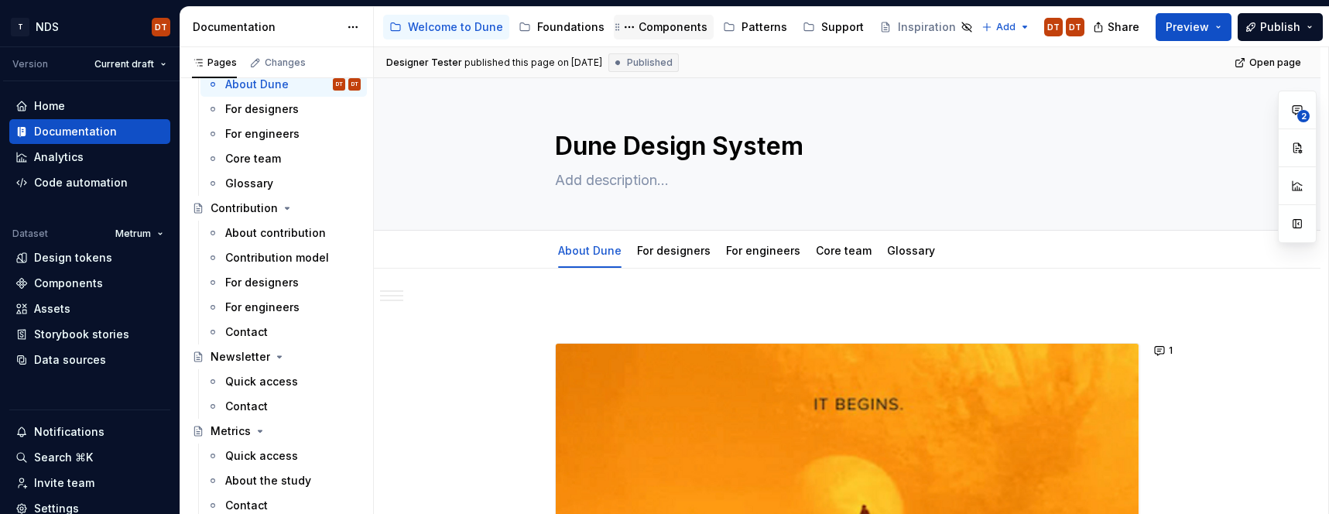
click at [656, 30] on div "Components" at bounding box center [672, 26] width 69 height 15
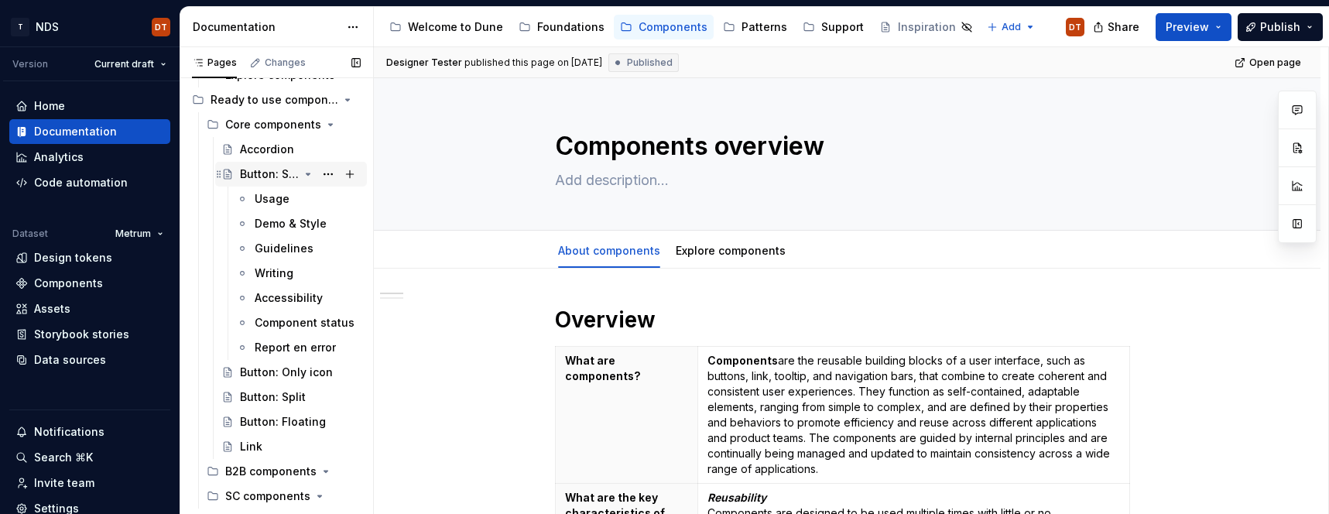
click at [282, 177] on div "Button: Standard" at bounding box center [269, 173] width 59 height 15
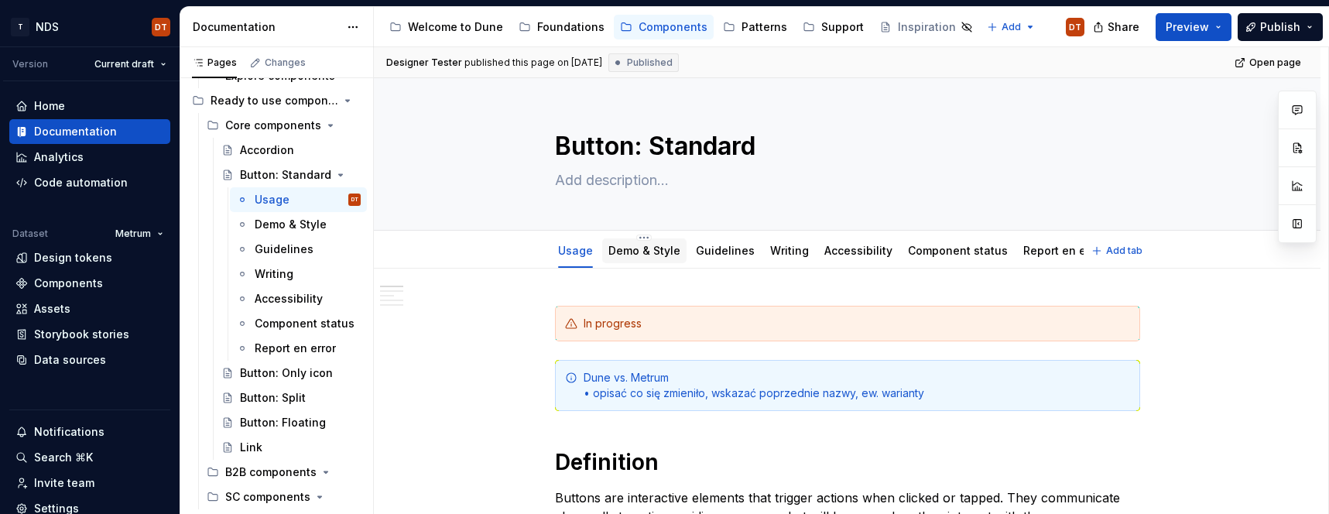
click at [627, 250] on link "Demo & Style" at bounding box center [644, 250] width 72 height 13
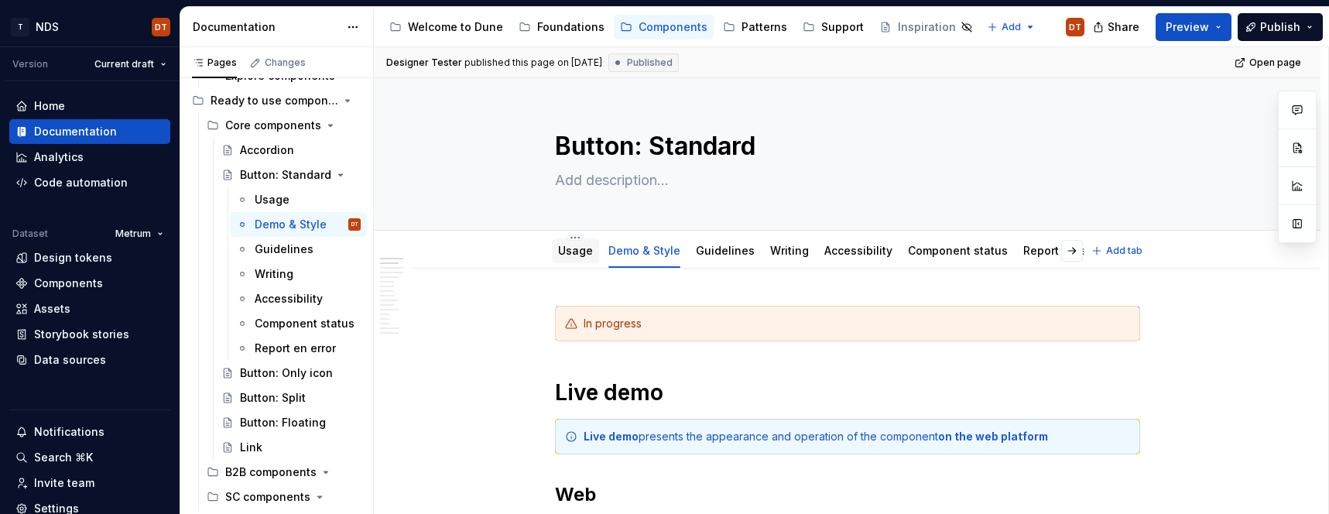
click at [581, 256] on link "Usage" at bounding box center [575, 250] width 35 height 13
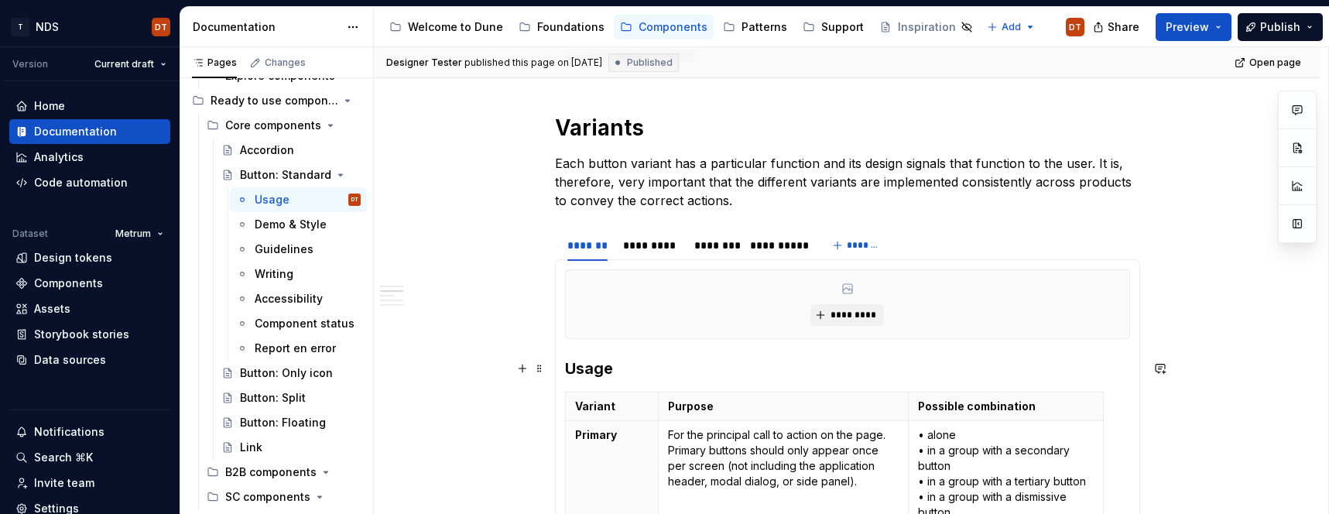
scroll to position [594, 0]
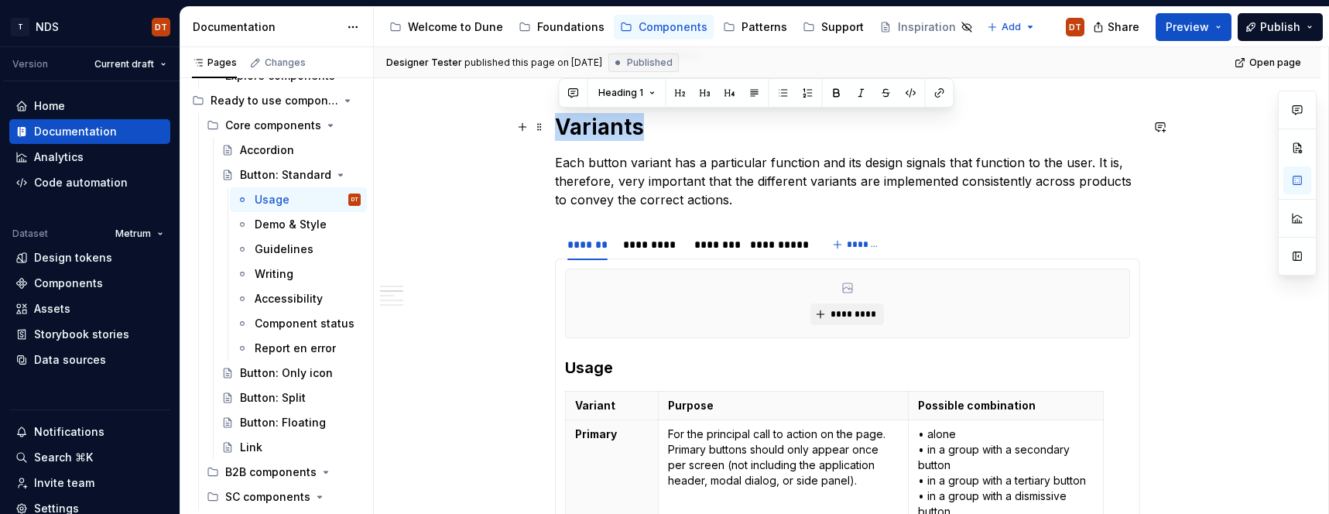
drag, startPoint x: 645, startPoint y: 128, endPoint x: 585, endPoint y: 130, distance: 60.4
click at [562, 128] on h1 "Variants" at bounding box center [847, 127] width 585 height 28
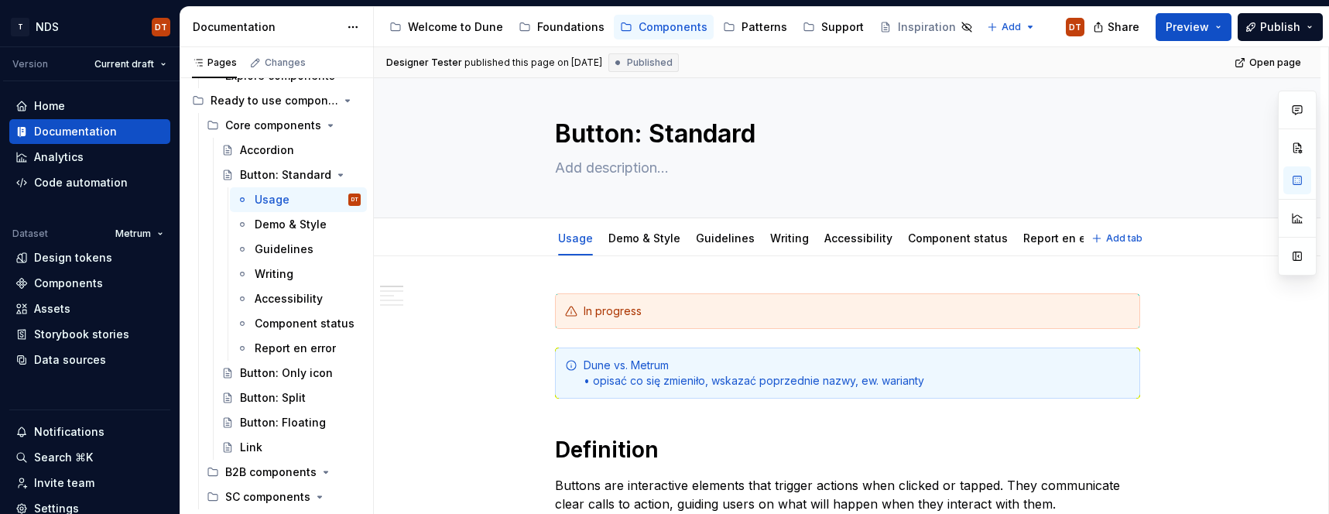
scroll to position [12, 0]
click at [628, 248] on div "Demo & Style" at bounding box center [644, 239] width 72 height 19
click at [623, 240] on link "Demo & Style" at bounding box center [644, 238] width 72 height 13
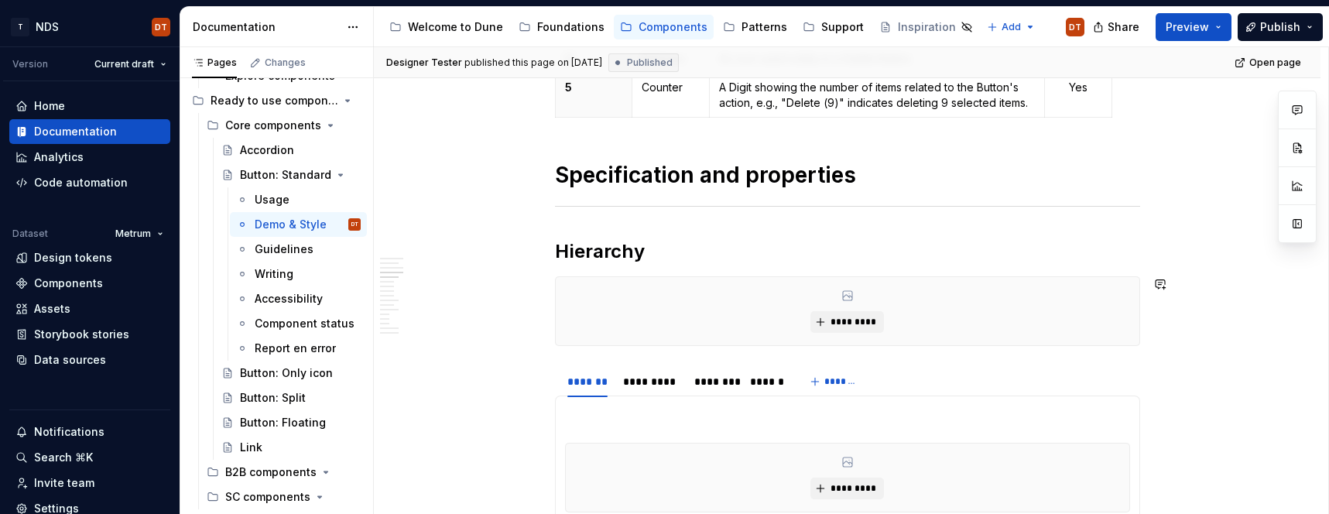
scroll to position [840, 0]
click at [611, 257] on h2 "Hierarchy" at bounding box center [847, 252] width 585 height 25
click at [635, 255] on h2 "Hierarchy" at bounding box center [847, 252] width 585 height 25
click at [618, 251] on h2 "Hierarchy" at bounding box center [847, 252] width 585 height 25
click at [597, 252] on h2 "Hierarchy" at bounding box center [847, 252] width 585 height 25
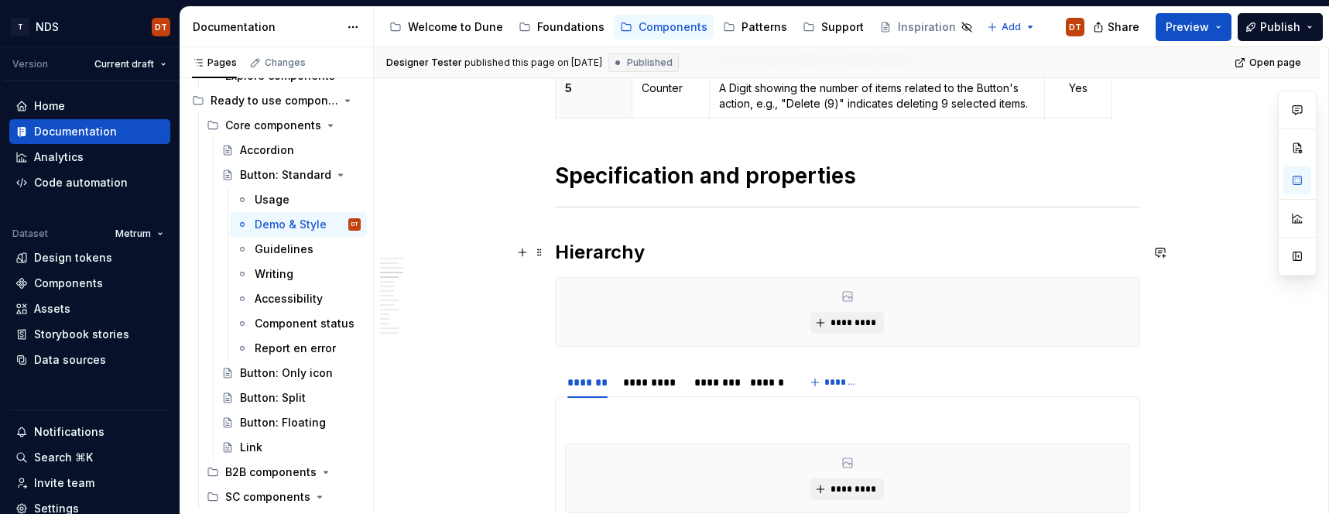
click at [564, 253] on h2 "Hierarchy" at bounding box center [847, 252] width 585 height 25
click at [635, 249] on h2 "Hierarchy" at bounding box center [847, 252] width 585 height 25
click at [652, 250] on h2 "Hierarchy" at bounding box center [847, 252] width 585 height 25
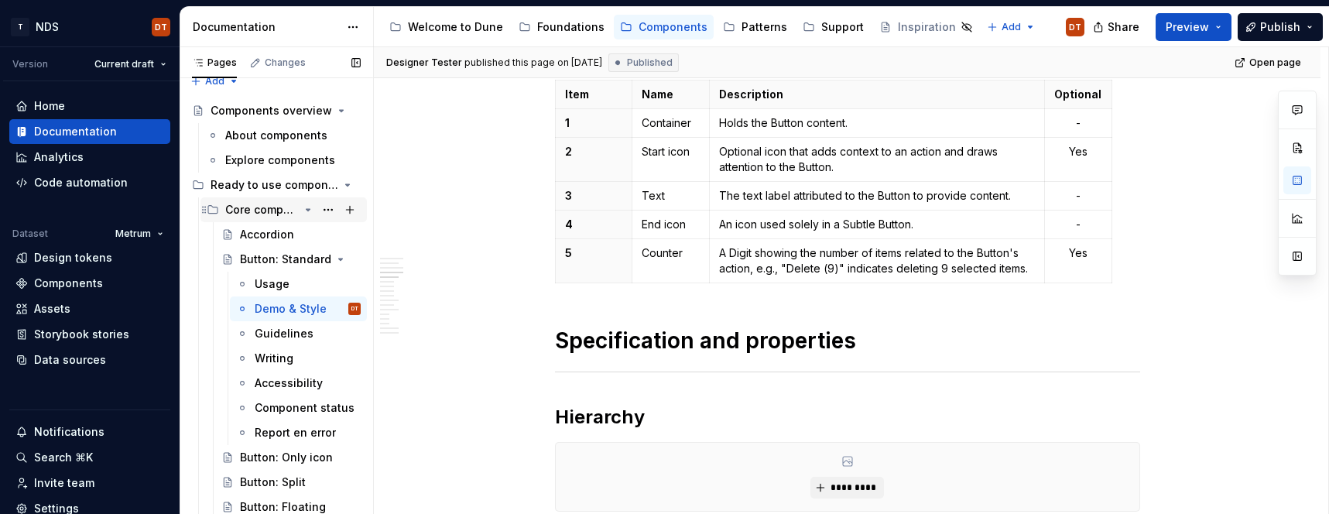
scroll to position [0, 0]
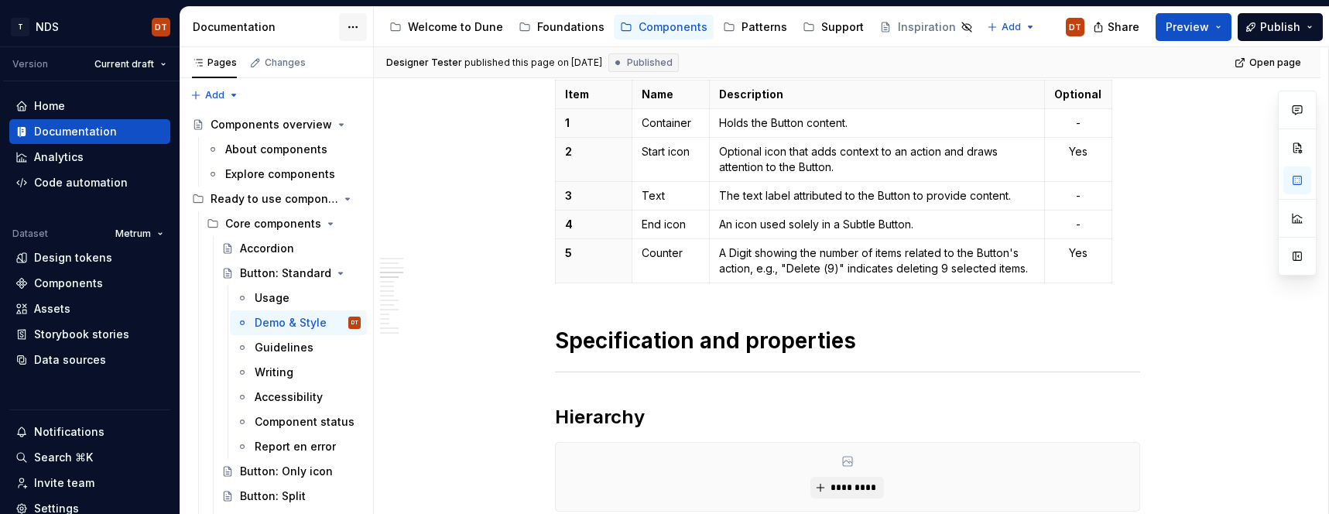
click at [345, 26] on html "T NDS DT Version Current draft Home Documentation Analytics Code automation Dat…" at bounding box center [664, 257] width 1329 height 514
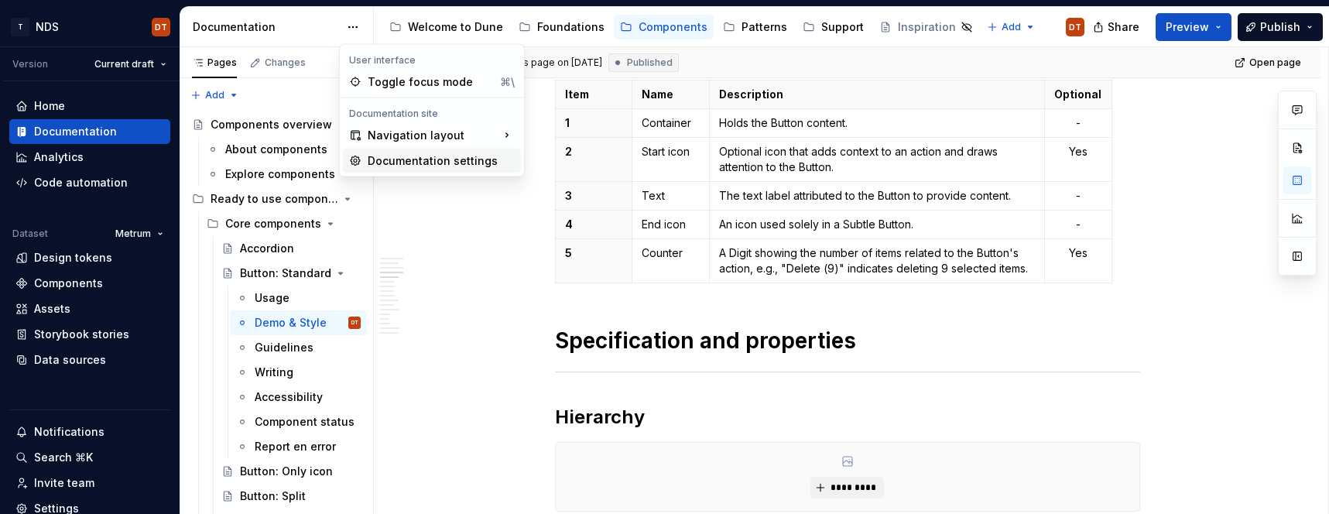
click at [428, 162] on div "Documentation settings" at bounding box center [441, 160] width 147 height 15
type textarea "*"
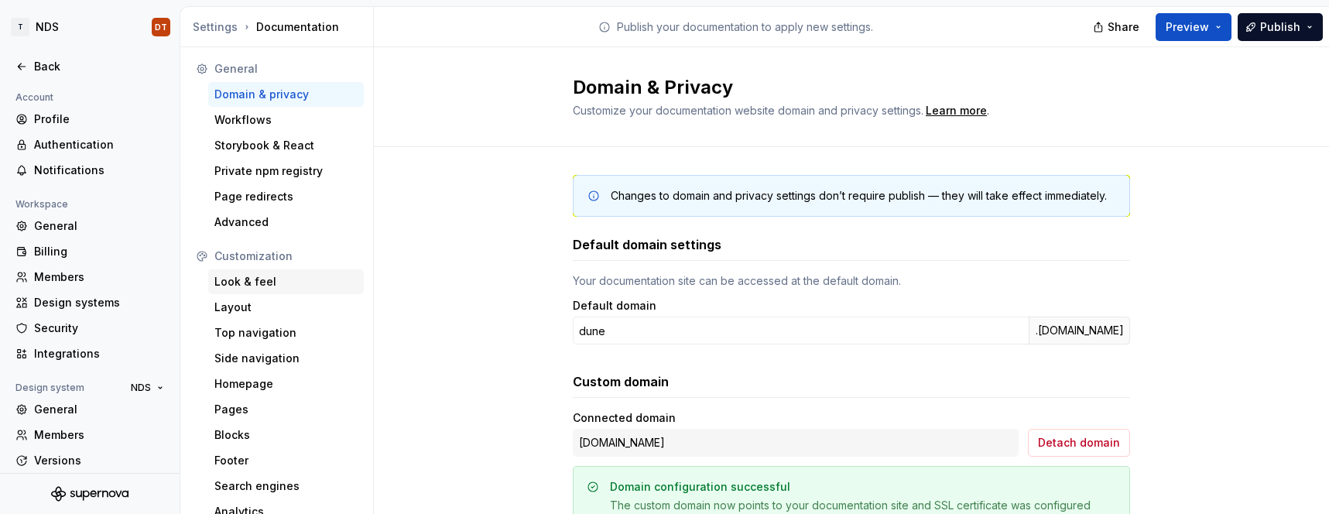
click at [271, 282] on div "Look & feel" at bounding box center [285, 281] width 143 height 15
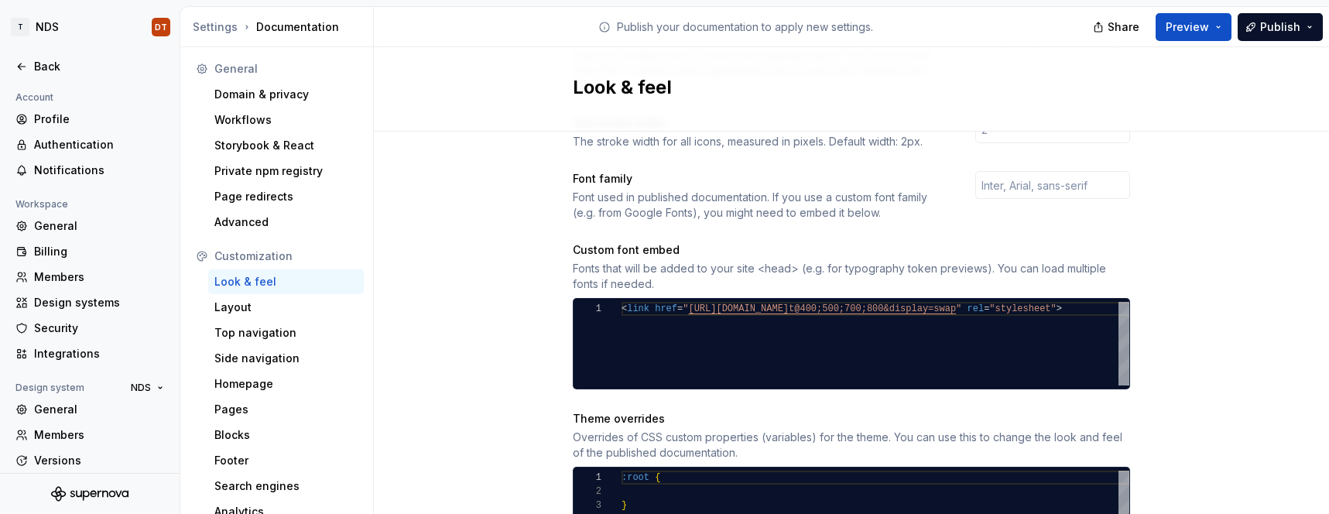
scroll to position [516, 0]
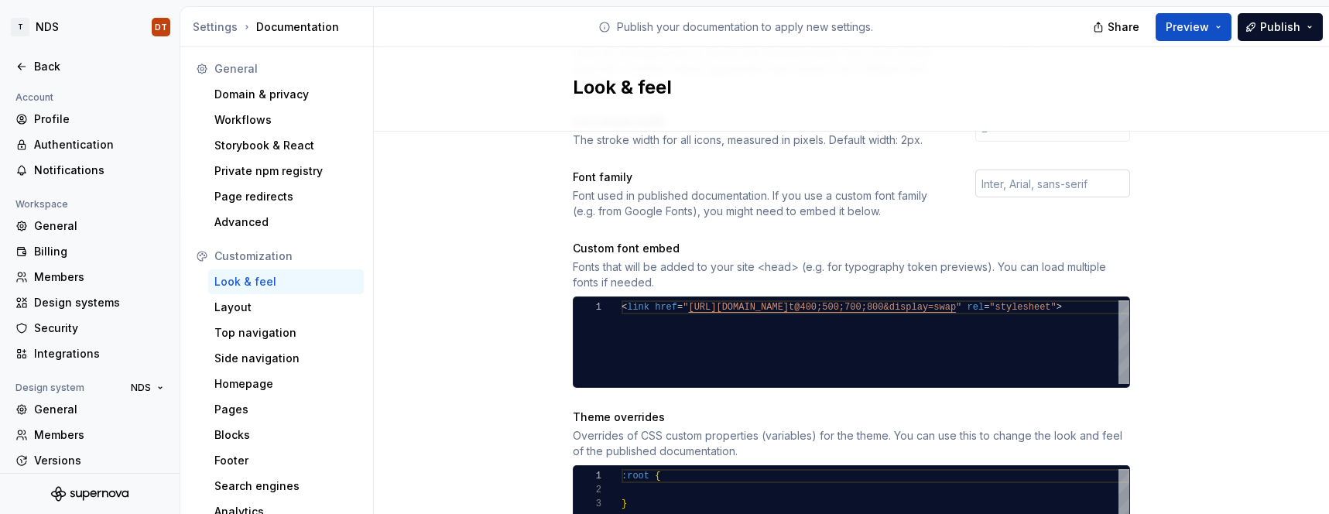
click at [990, 170] on input "text" at bounding box center [1052, 183] width 155 height 28
type input "Inter"
click at [922, 217] on div "Site logo A company logo that will be displayed on all pages on your documentat…" at bounding box center [851, 184] width 557 height 1082
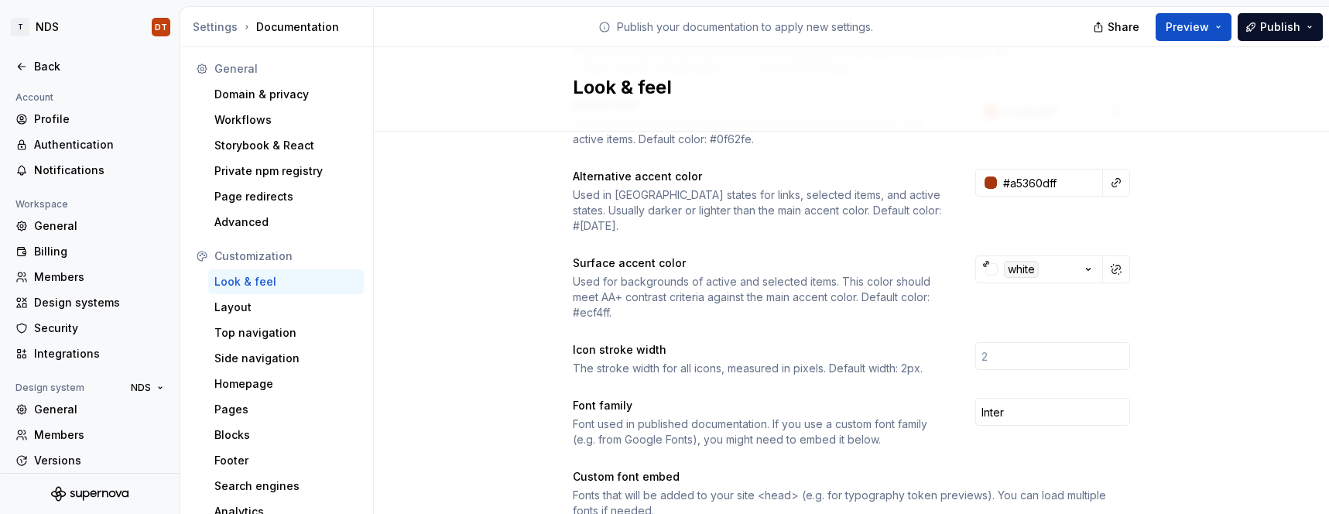
scroll to position [307, 0]
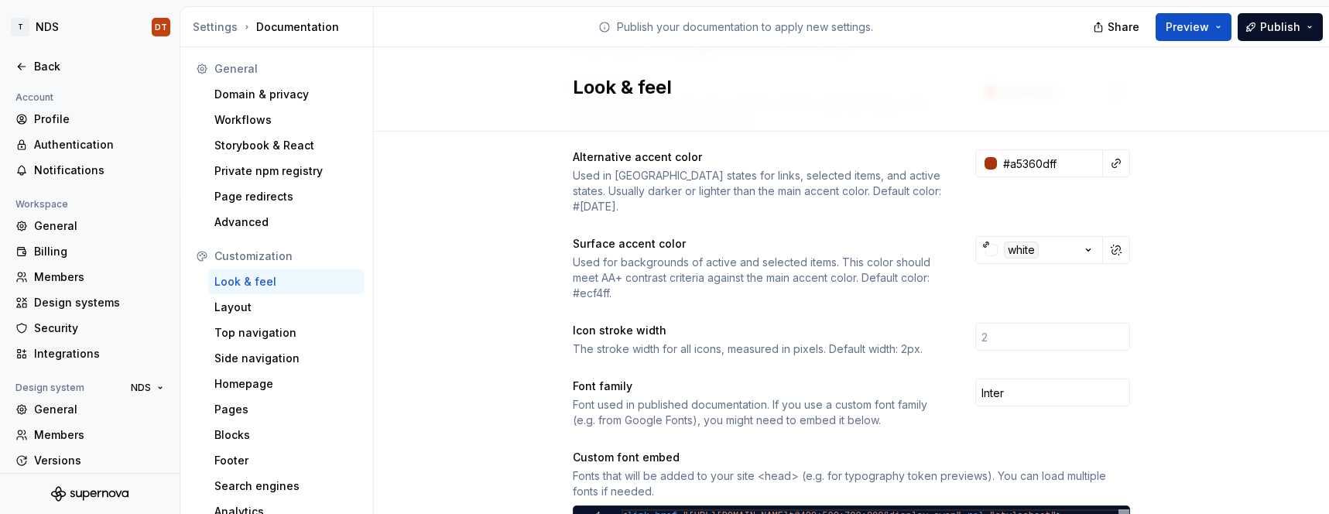
drag, startPoint x: 614, startPoint y: 275, endPoint x: 607, endPoint y: 281, distance: 9.9
click at [614, 275] on div "Used for backgrounds of active and selected items. This color should meet AA+ c…" at bounding box center [760, 278] width 375 height 46
drag, startPoint x: 609, startPoint y: 278, endPoint x: 567, endPoint y: 282, distance: 42.0
click at [567, 282] on div "Site logo A company logo that will be displayed on all pages on your documentat…" at bounding box center [851, 408] width 955 height 1168
copy div "#ecf4ff"
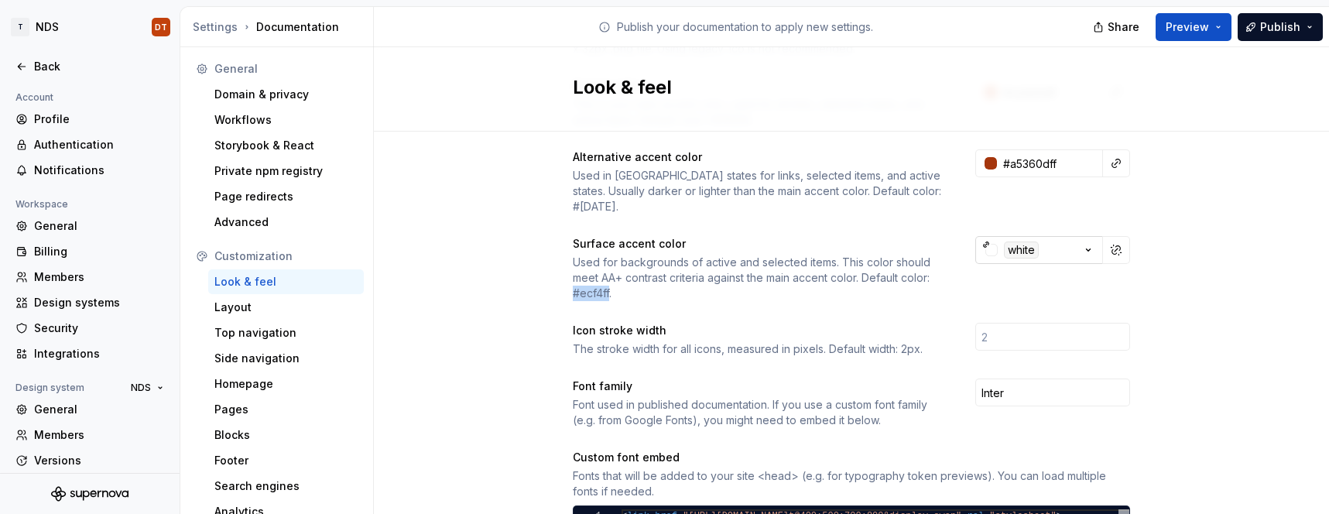
click at [1090, 242] on icon "button" at bounding box center [1087, 249] width 15 height 15
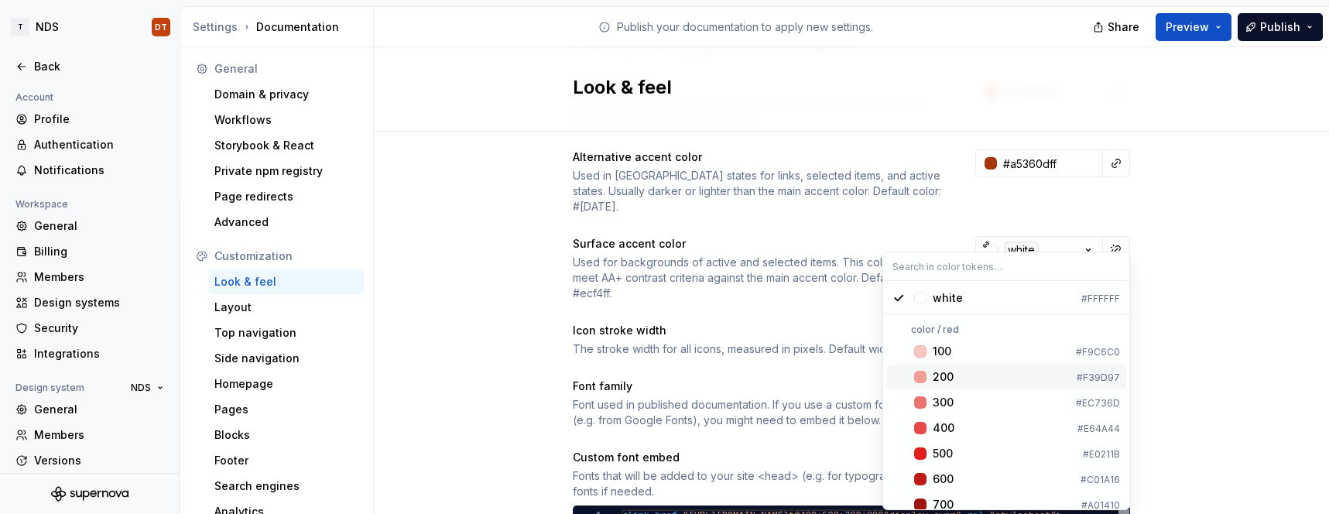
scroll to position [0, 0]
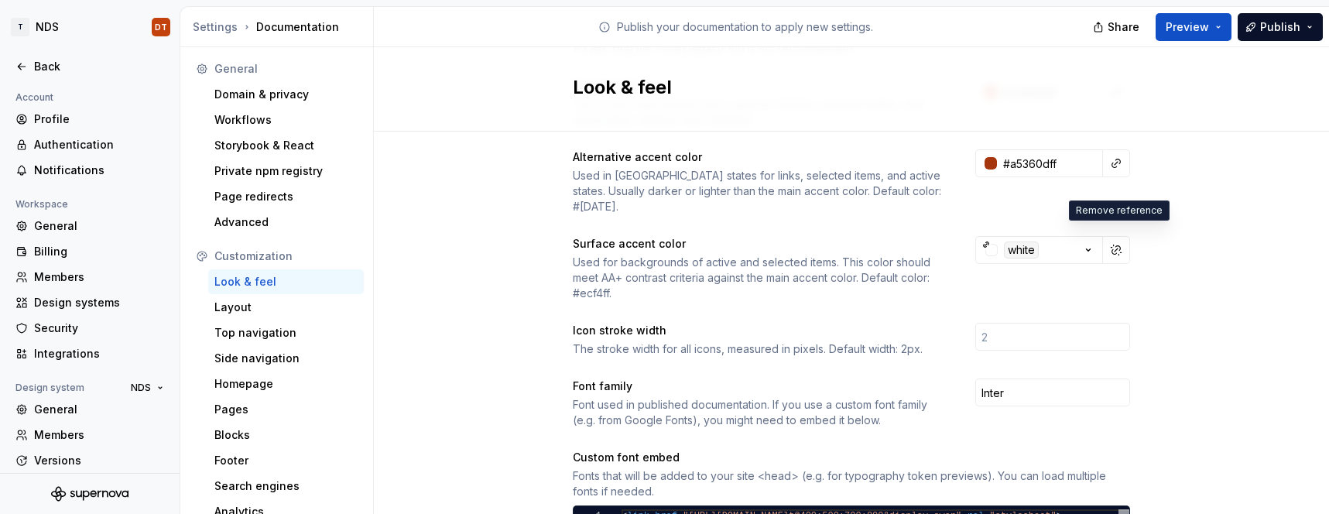
click at [1055, 235] on html "T NDS DT Back Account Profile Authentication Notifications Workspace General Bi…" at bounding box center [664, 257] width 1329 height 514
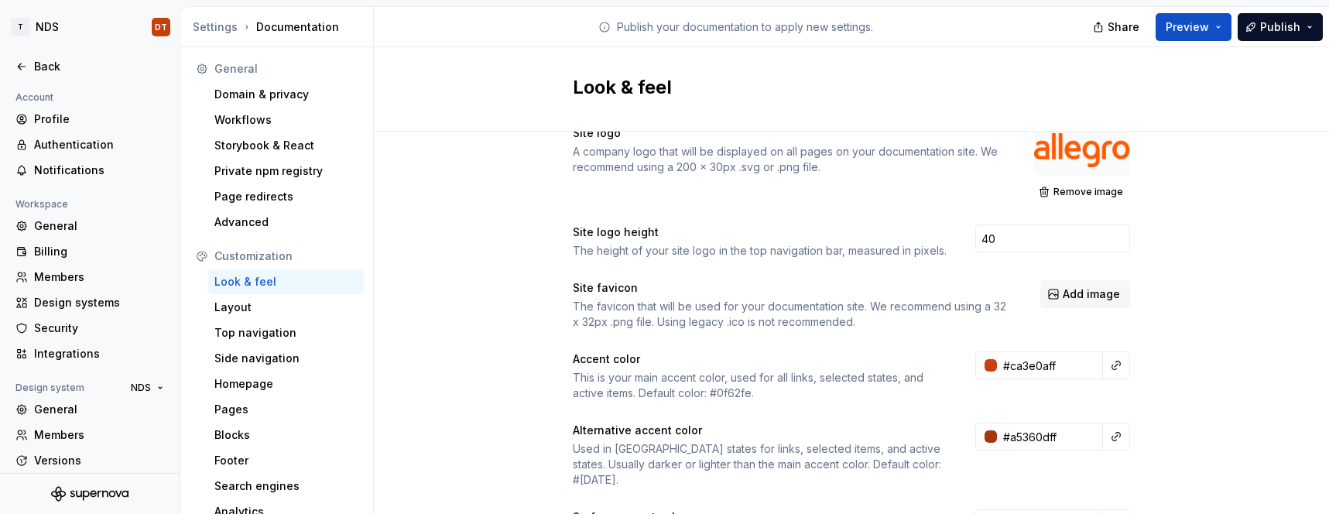
scroll to position [32, 0]
click at [1190, 26] on span "Preview" at bounding box center [1186, 26] width 43 height 15
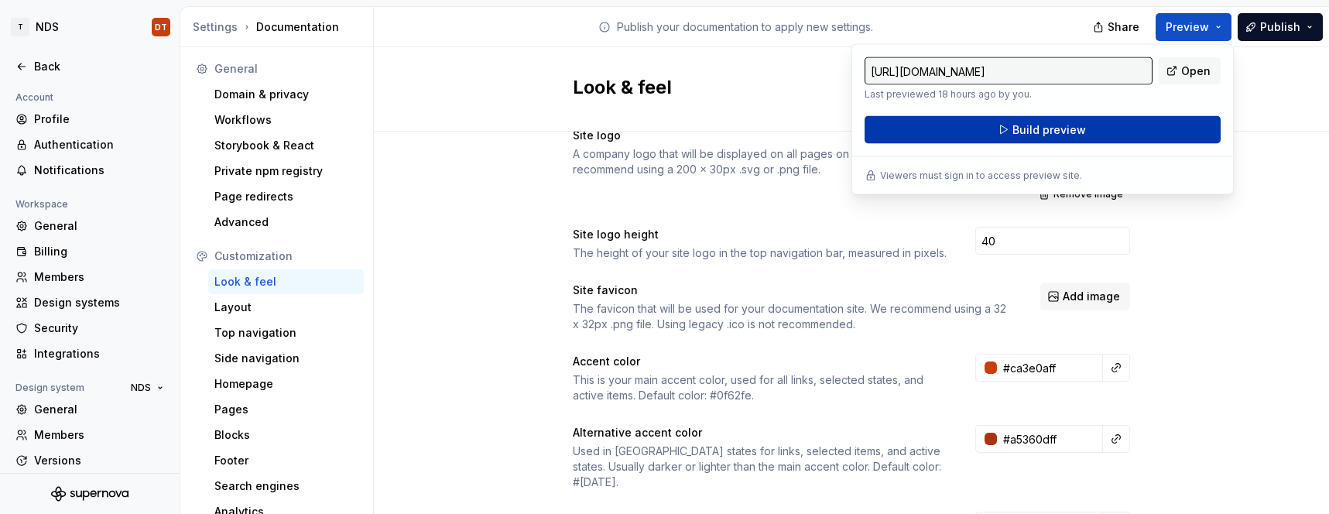
click at [1052, 132] on span "Build preview" at bounding box center [1049, 129] width 74 height 15
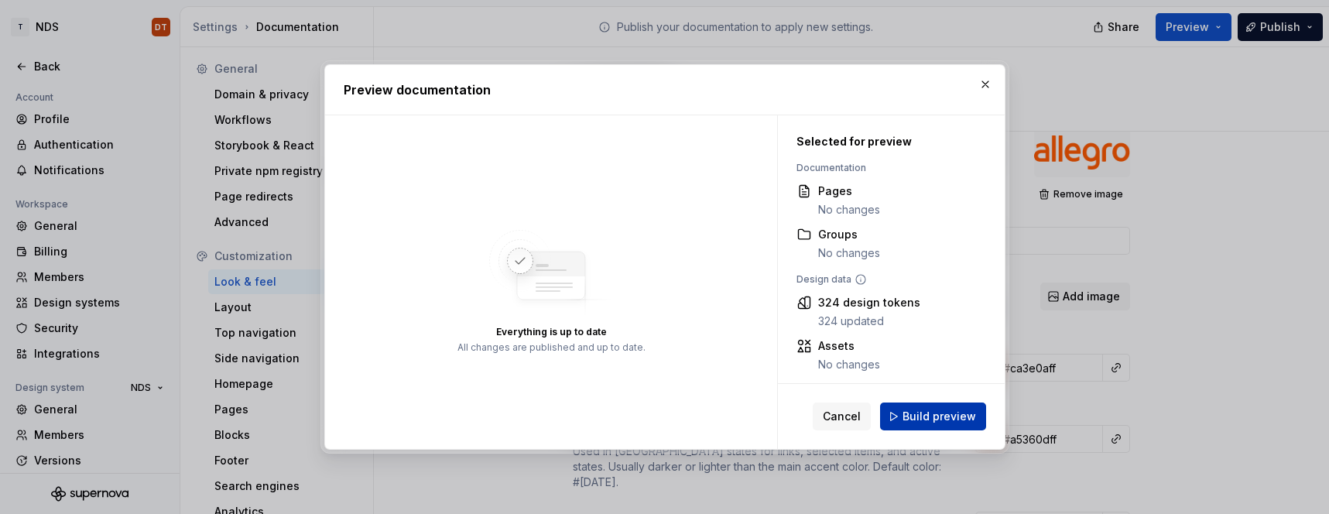
click at [936, 417] on span "Build preview" at bounding box center [939, 416] width 74 height 15
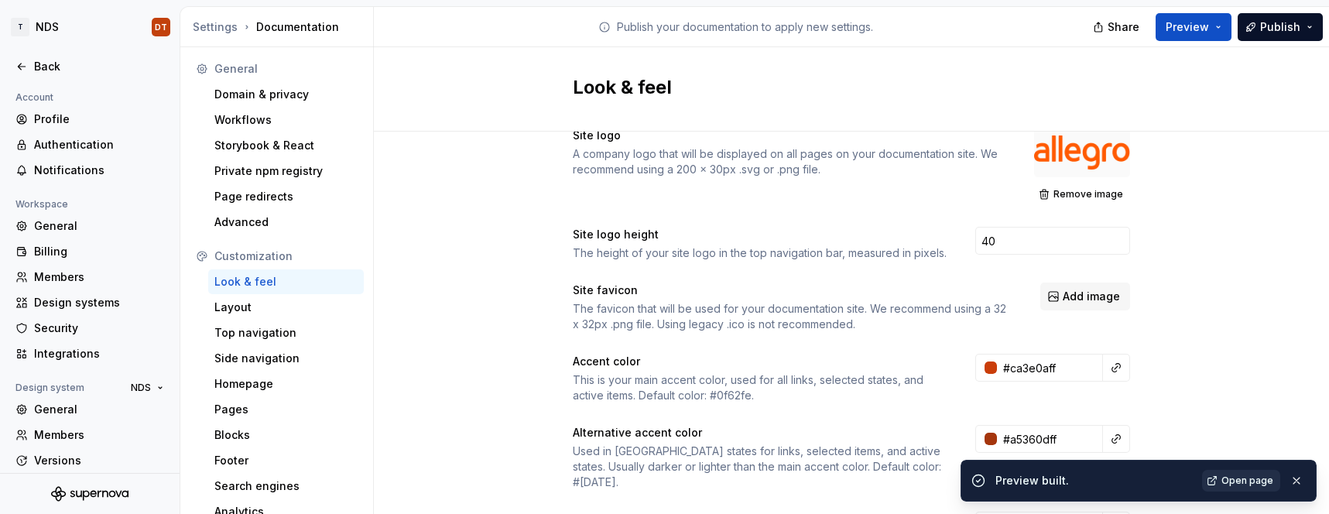
click at [1246, 481] on span "Open page" at bounding box center [1247, 480] width 52 height 12
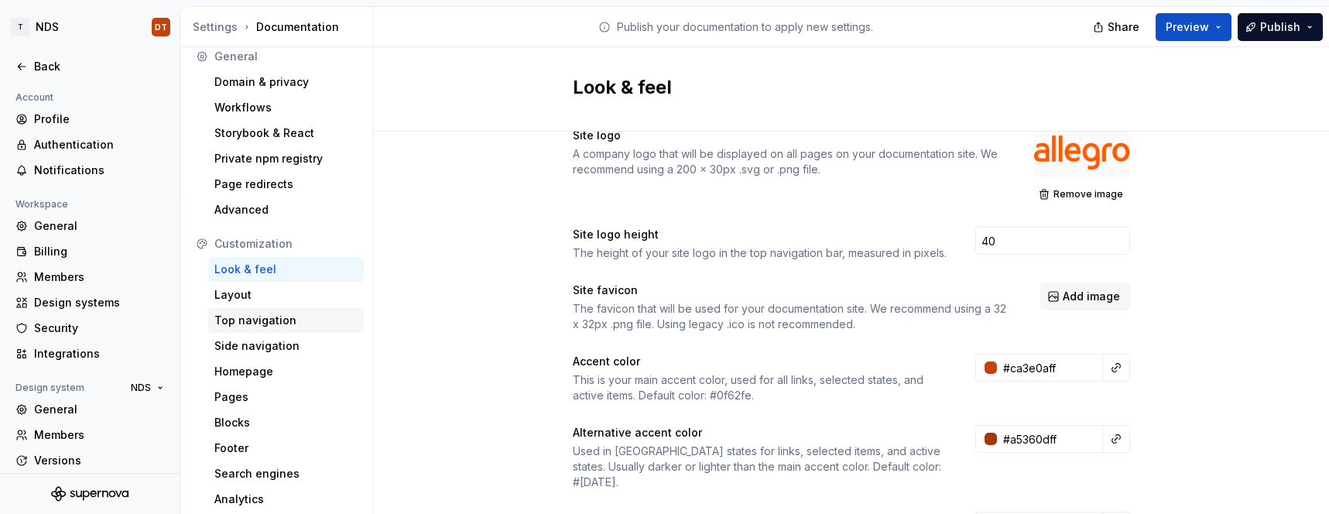
scroll to position [14, 0]
click at [223, 295] on div "Layout" at bounding box center [285, 293] width 143 height 15
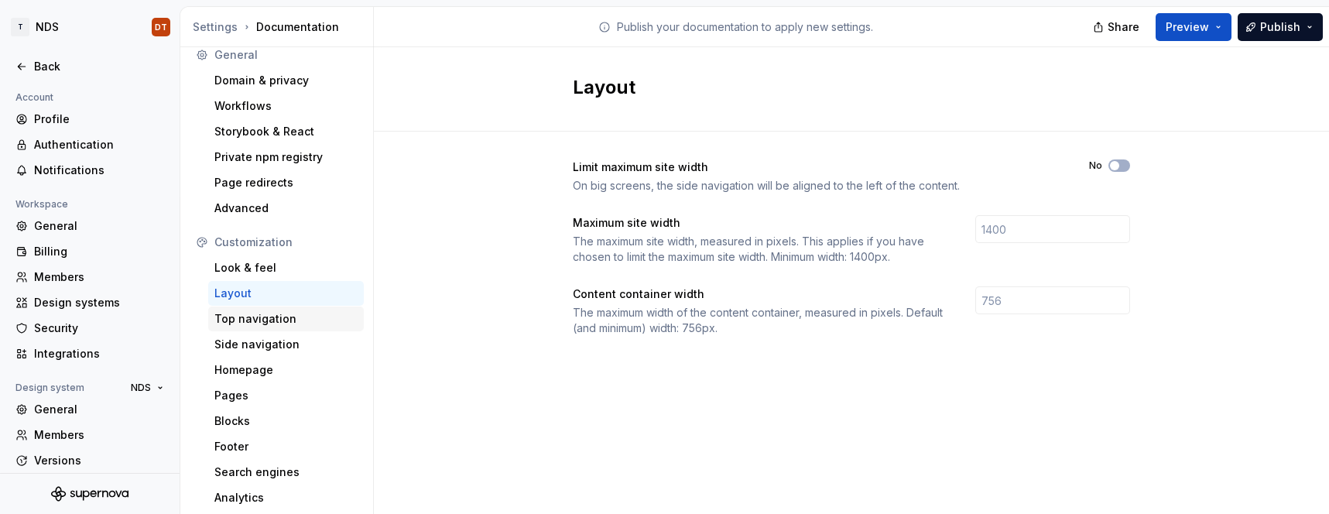
click at [255, 318] on div "Top navigation" at bounding box center [285, 318] width 143 height 15
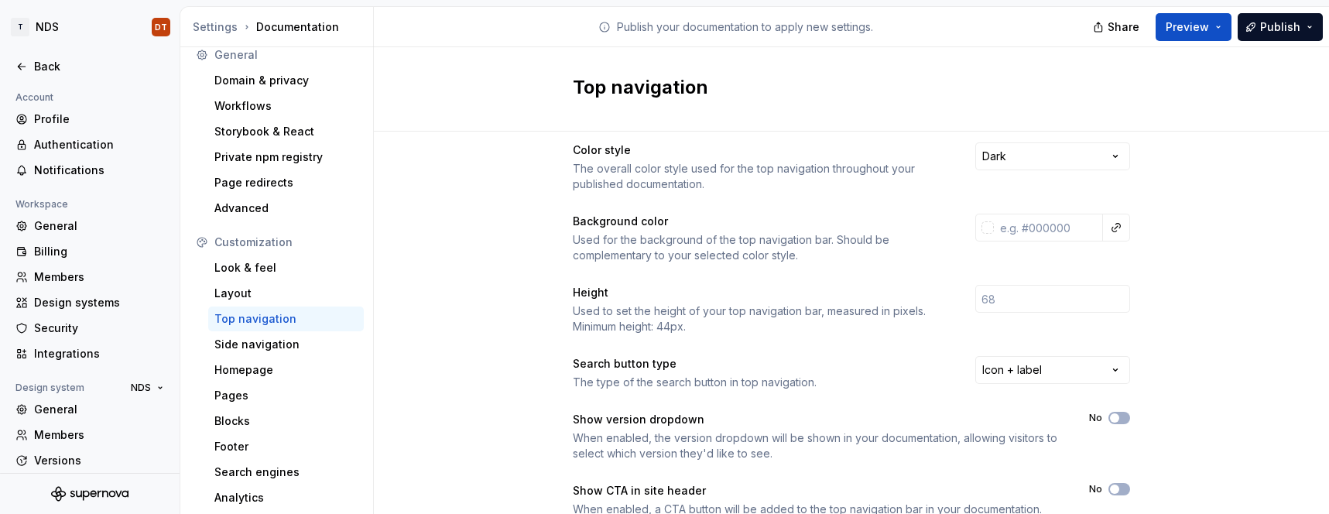
scroll to position [18, 0]
click at [1118, 155] on html "T NDS DT Back Account Profile Authentication Notifications Workspace General Bi…" at bounding box center [664, 257] width 1329 height 514
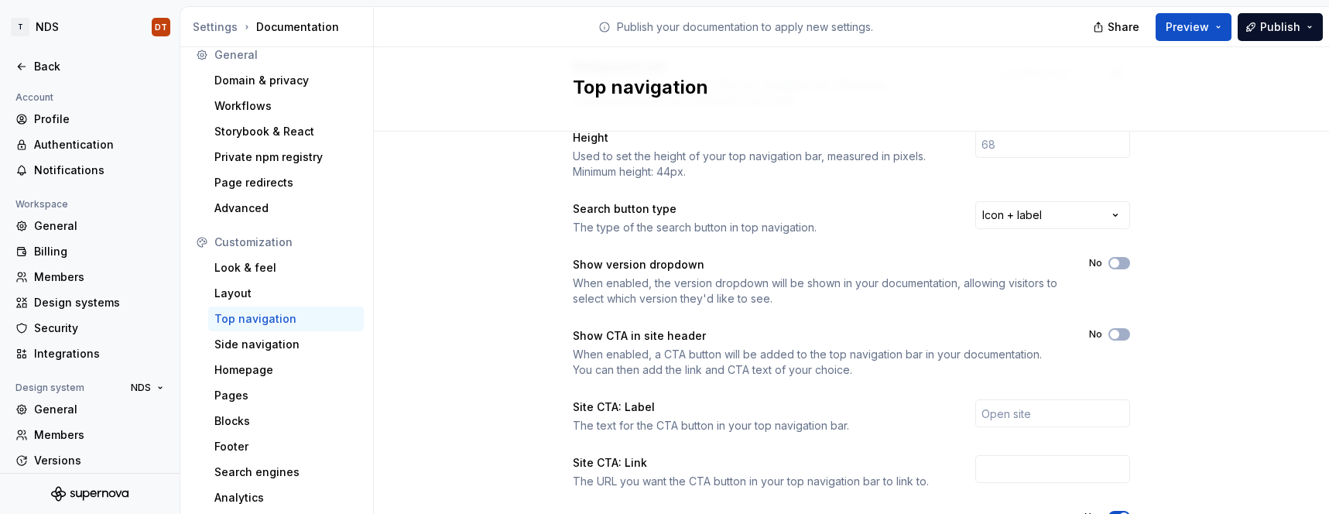
scroll to position [189, 0]
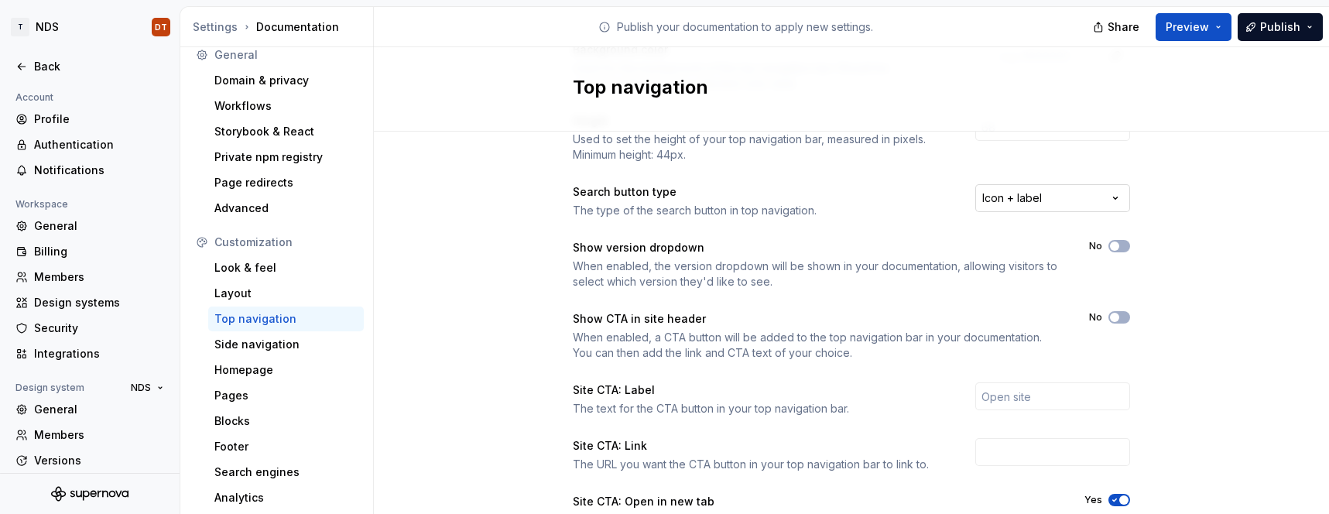
click at [1117, 198] on html "T NDS DT Back Account Profile Authentication Notifications Workspace General Bi…" at bounding box center [664, 257] width 1329 height 514
click at [1118, 198] on html "T NDS DT Back Account Profile Authentication Notifications Workspace General Bi…" at bounding box center [664, 257] width 1329 height 514
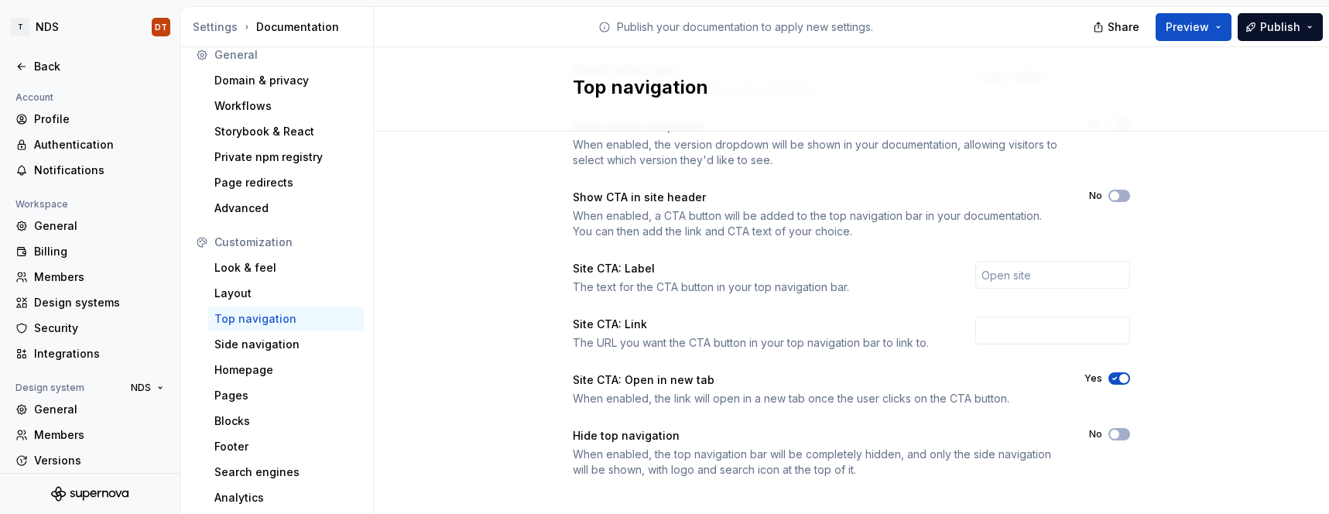
scroll to position [326, 0]
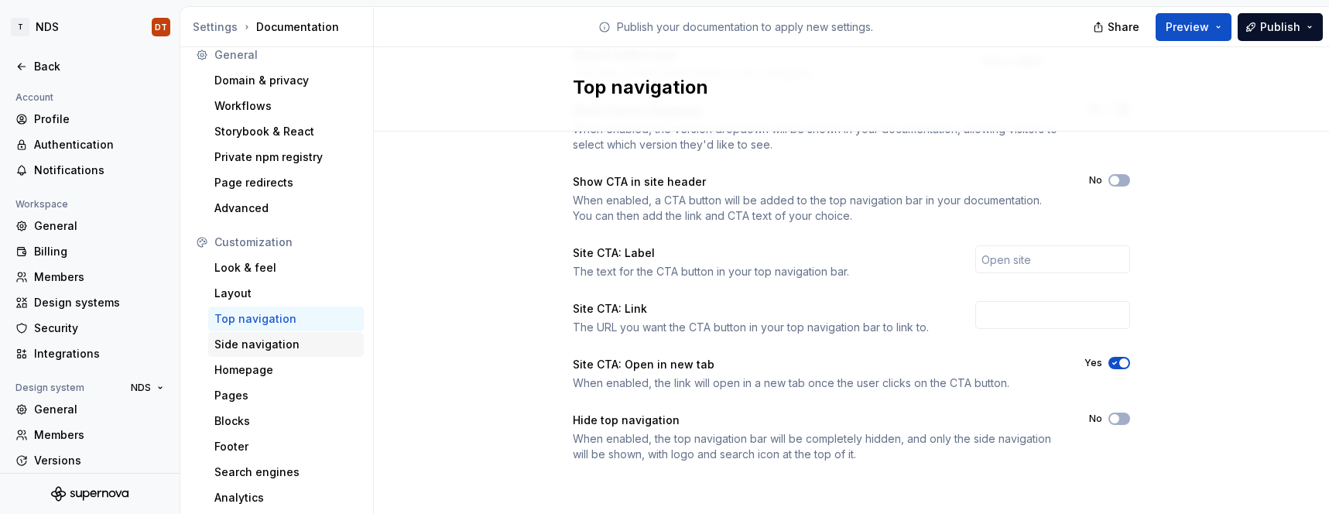
click at [270, 348] on div "Side navigation" at bounding box center [285, 344] width 143 height 15
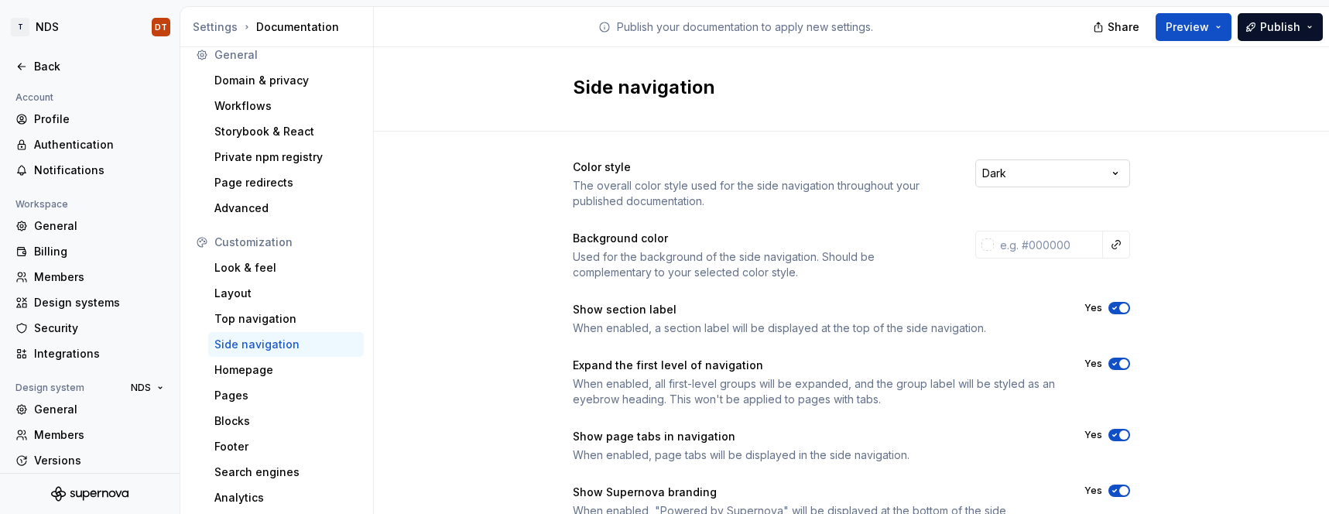
click at [1111, 176] on html "T NDS DT Back Account Profile Authentication Notifications Workspace General Bi…" at bounding box center [664, 257] width 1329 height 514
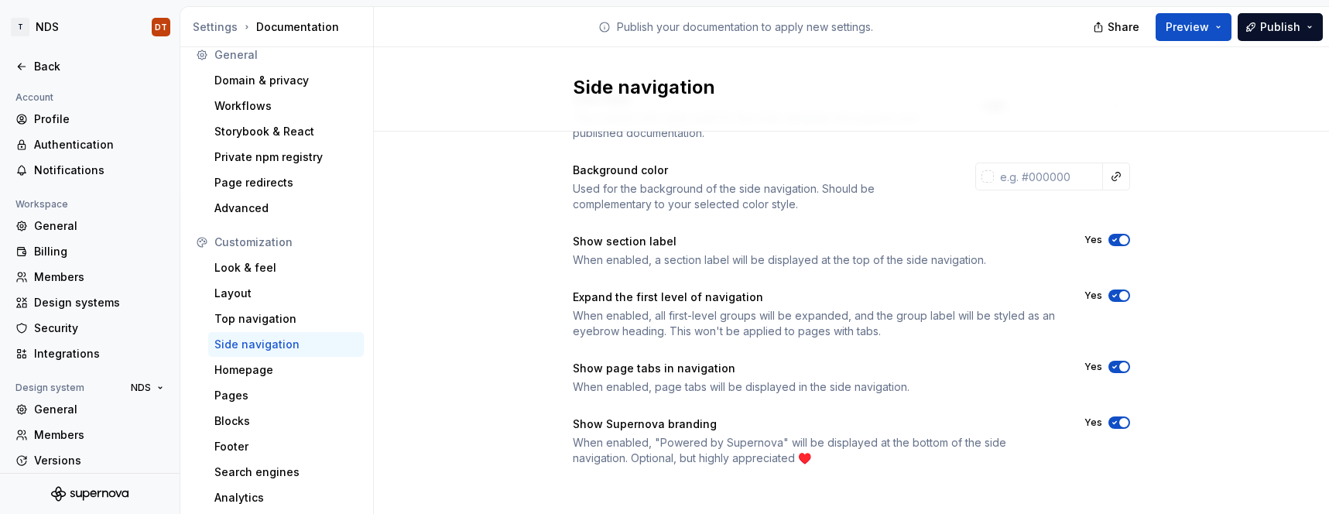
scroll to position [72, 0]
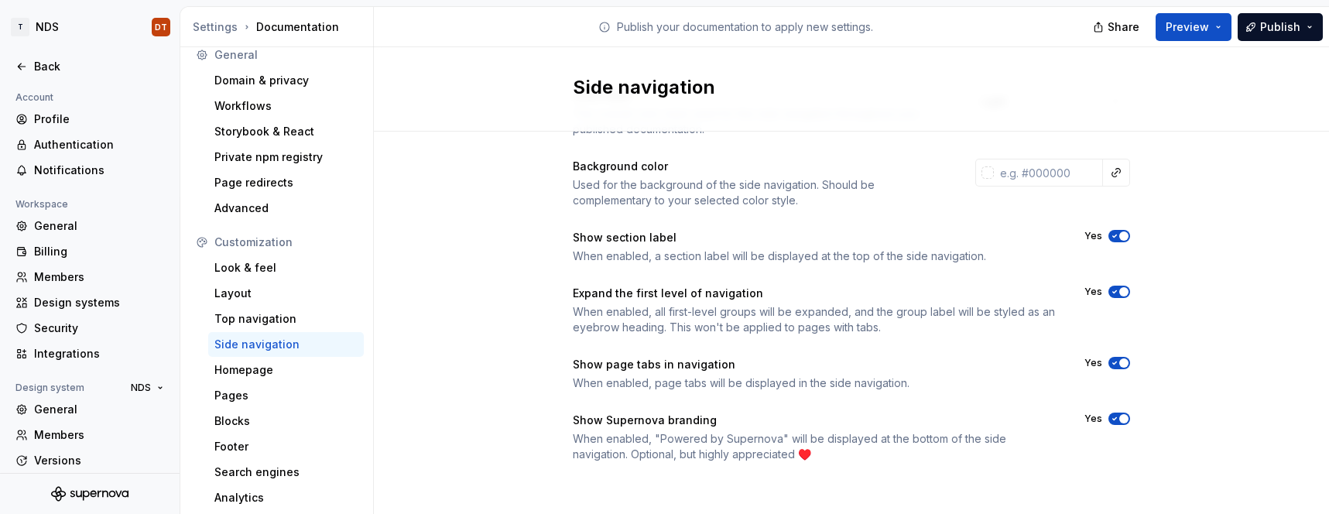
drag, startPoint x: 1118, startPoint y: 294, endPoint x: 1137, endPoint y: 289, distance: 20.1
click at [1119, 293] on button "Yes" at bounding box center [1119, 292] width 22 height 12
click at [1185, 26] on span "Preview" at bounding box center [1186, 26] width 43 height 15
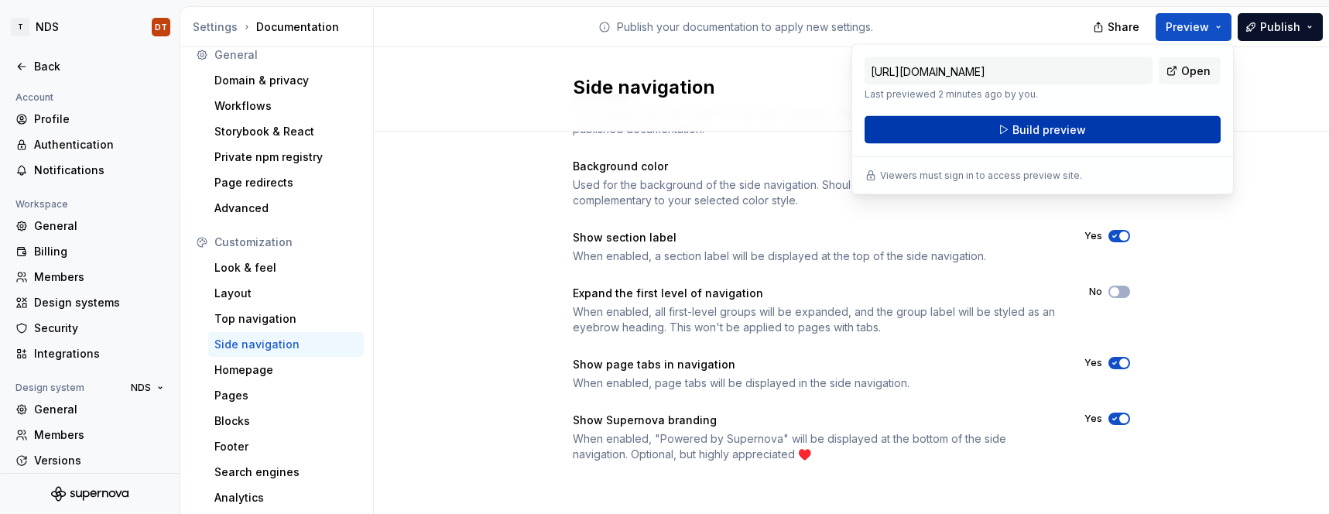
click at [1029, 131] on span "Build preview" at bounding box center [1049, 129] width 74 height 15
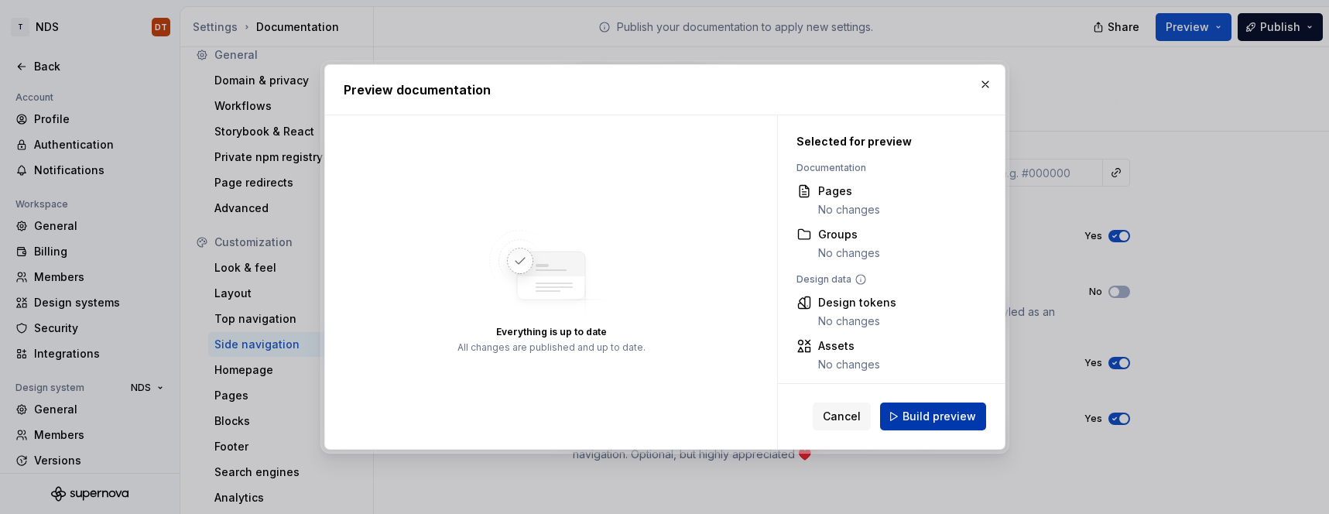
click at [925, 414] on span "Build preview" at bounding box center [939, 416] width 74 height 15
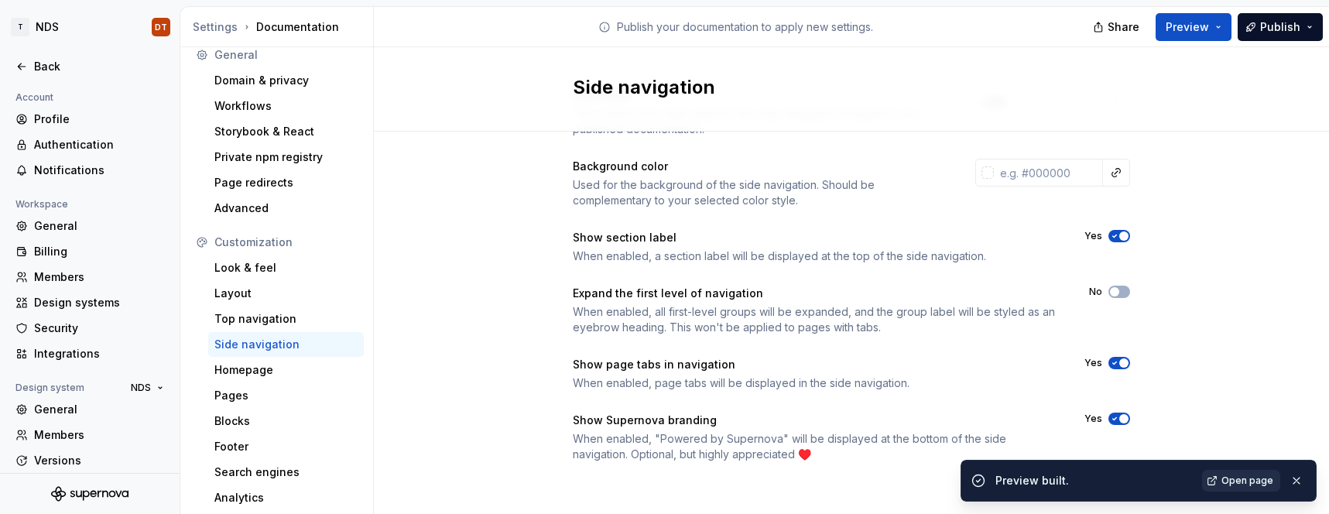
click at [1244, 478] on span "Open page" at bounding box center [1247, 480] width 52 height 12
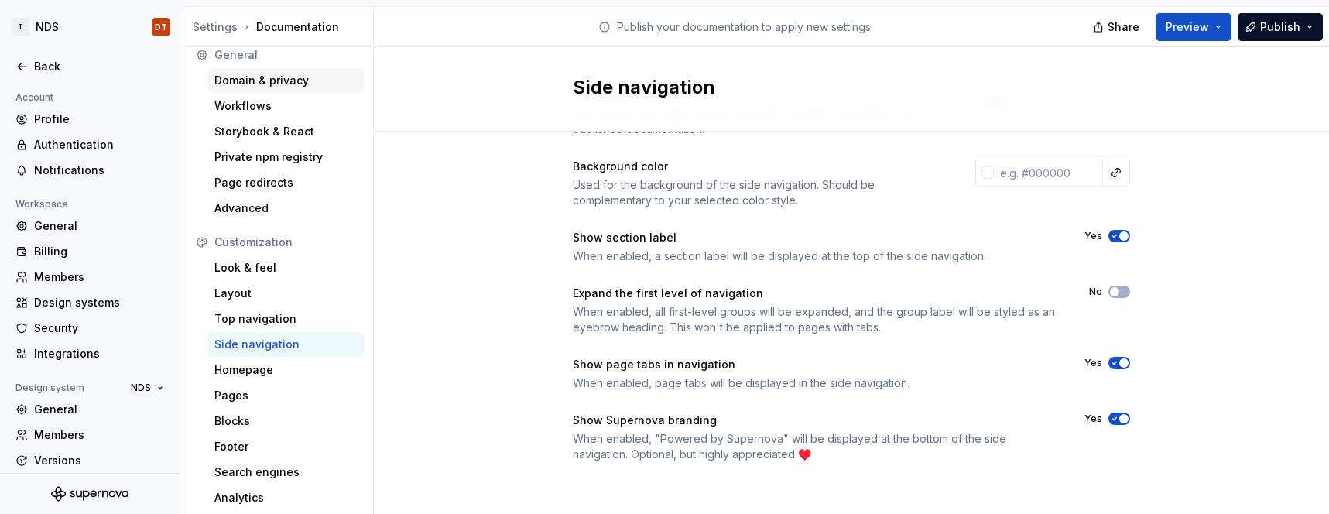
scroll to position [0, 0]
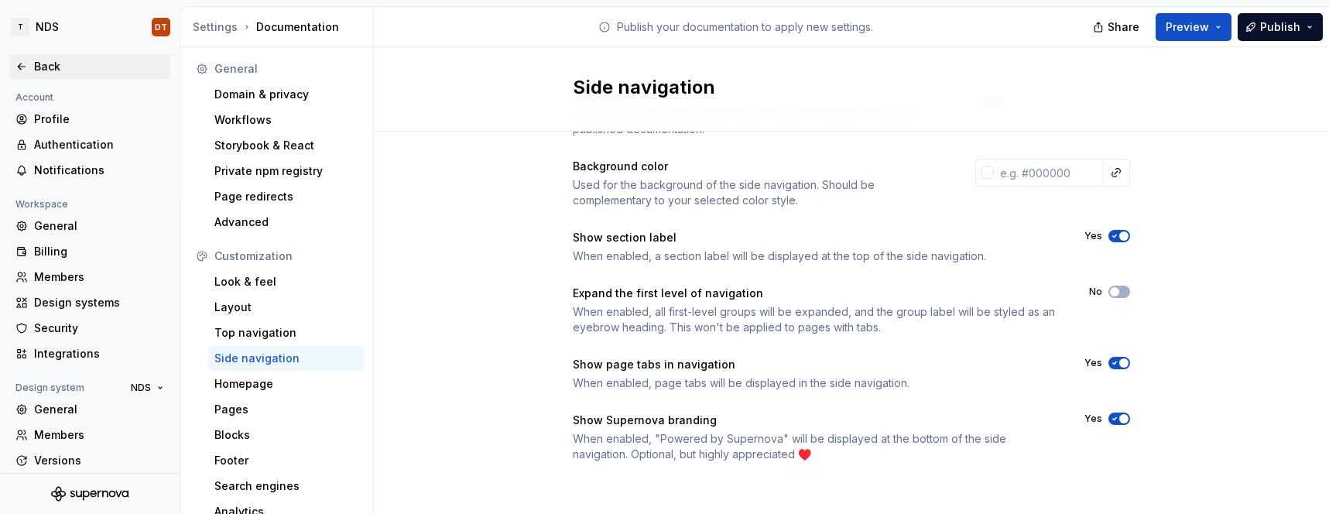
click at [70, 68] on div "Back" at bounding box center [99, 66] width 130 height 15
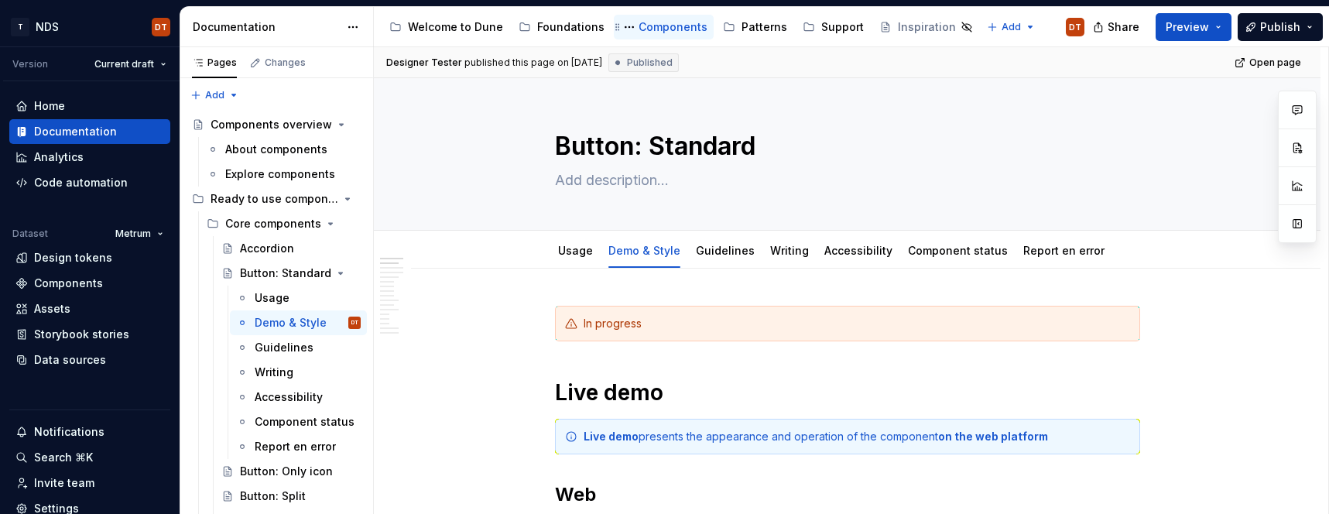
click at [659, 26] on div "Components" at bounding box center [672, 26] width 69 height 15
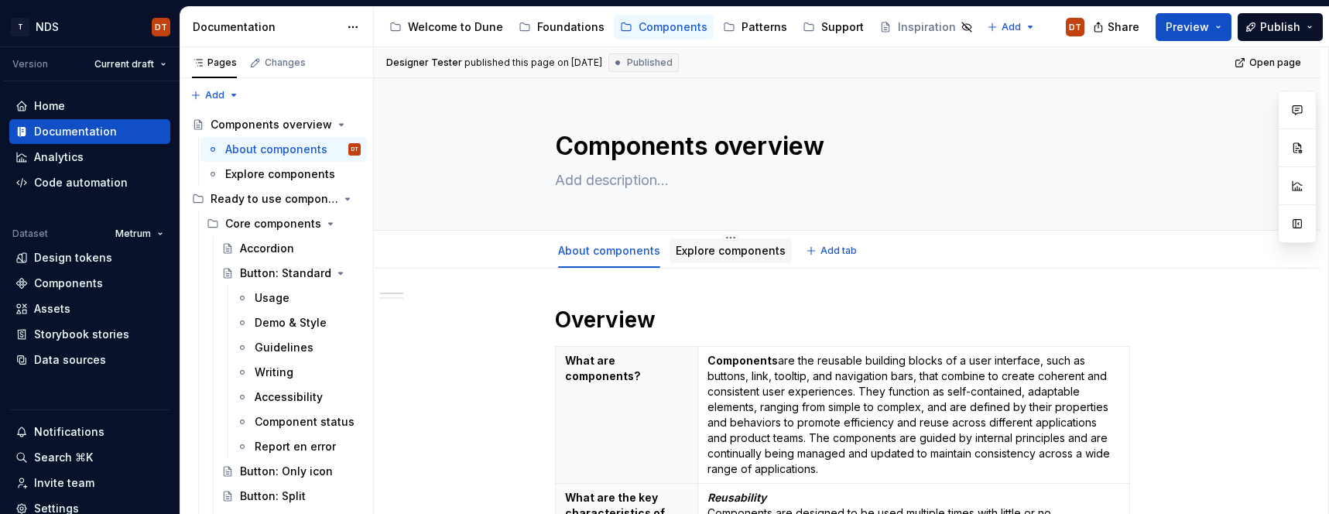
click at [708, 248] on link "Explore components" at bounding box center [731, 250] width 110 height 13
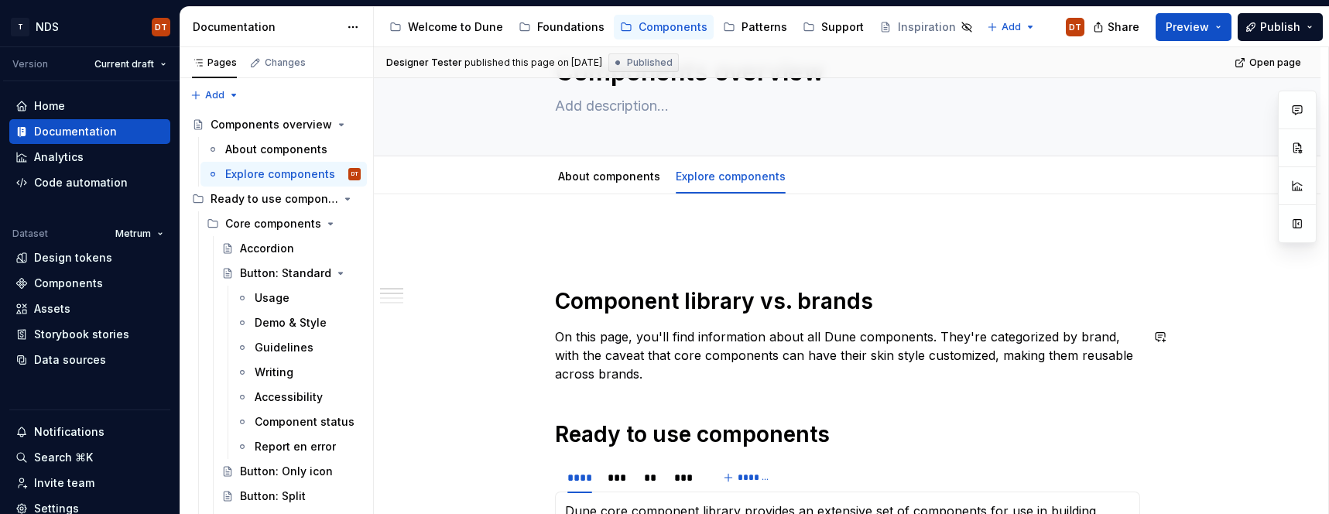
scroll to position [106, 0]
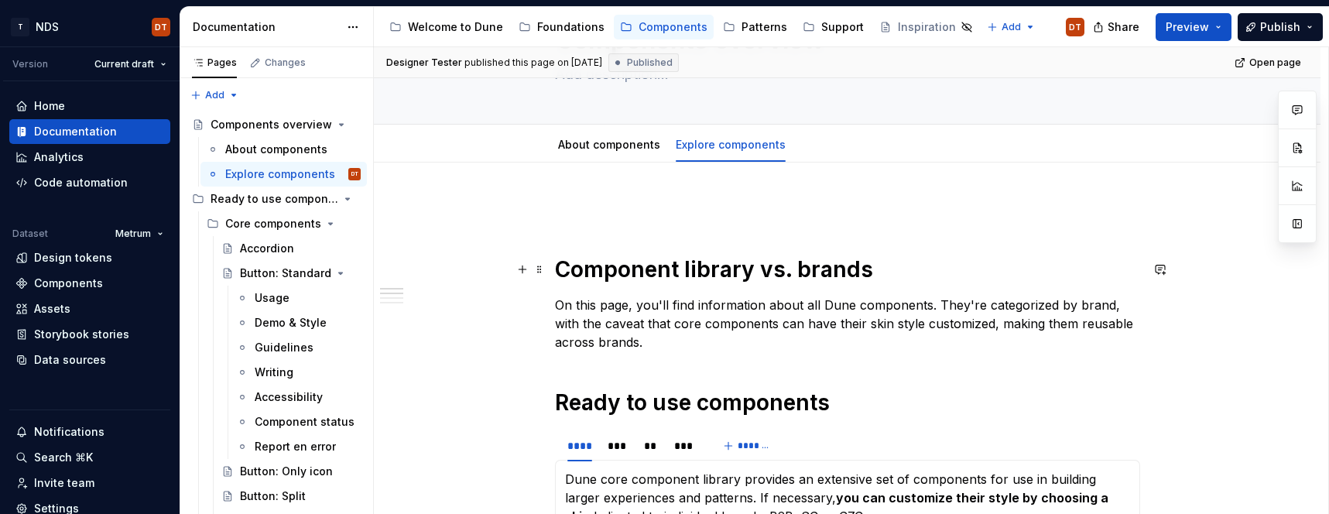
click at [559, 269] on h1 "Component library vs. brands" at bounding box center [847, 269] width 585 height 28
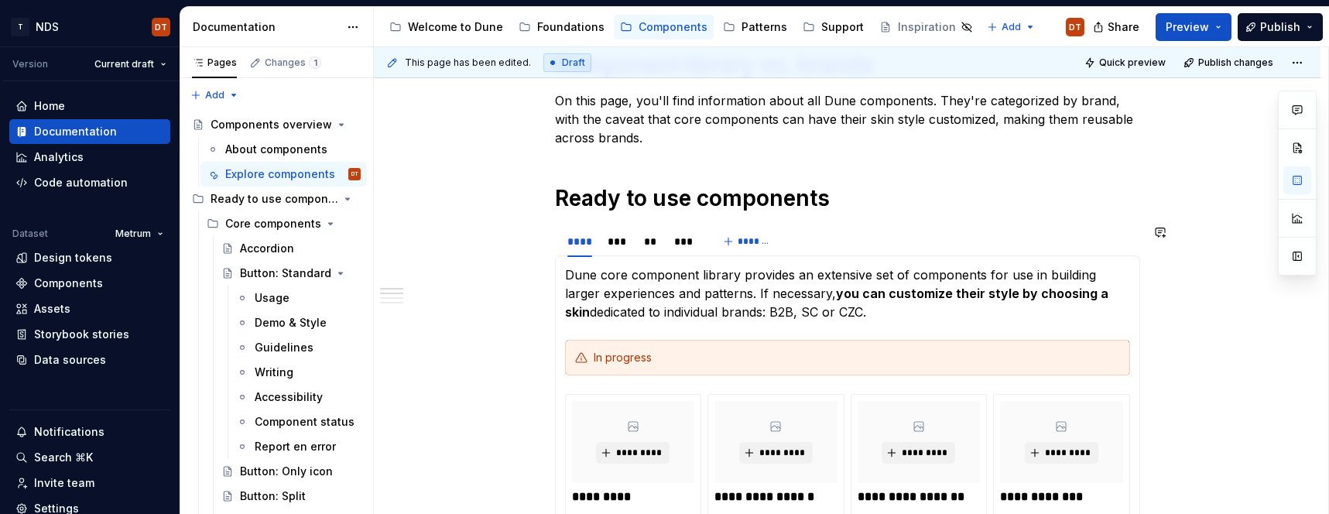
scroll to position [286, 0]
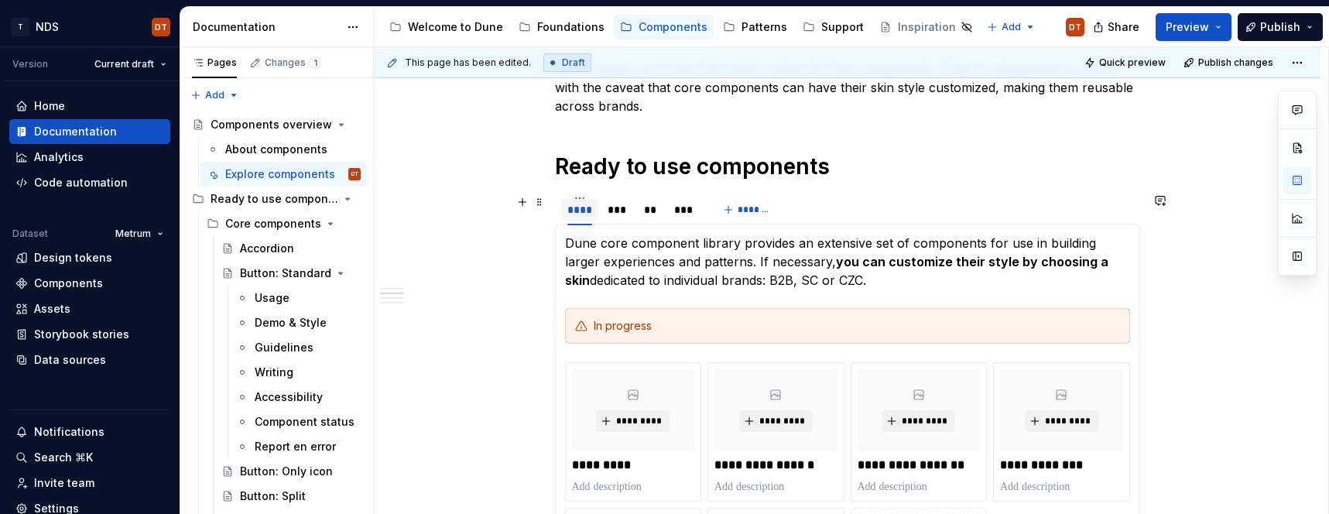
drag, startPoint x: 547, startPoint y: 206, endPoint x: 597, endPoint y: 208, distance: 50.3
click at [546, 206] on span at bounding box center [539, 202] width 12 height 22
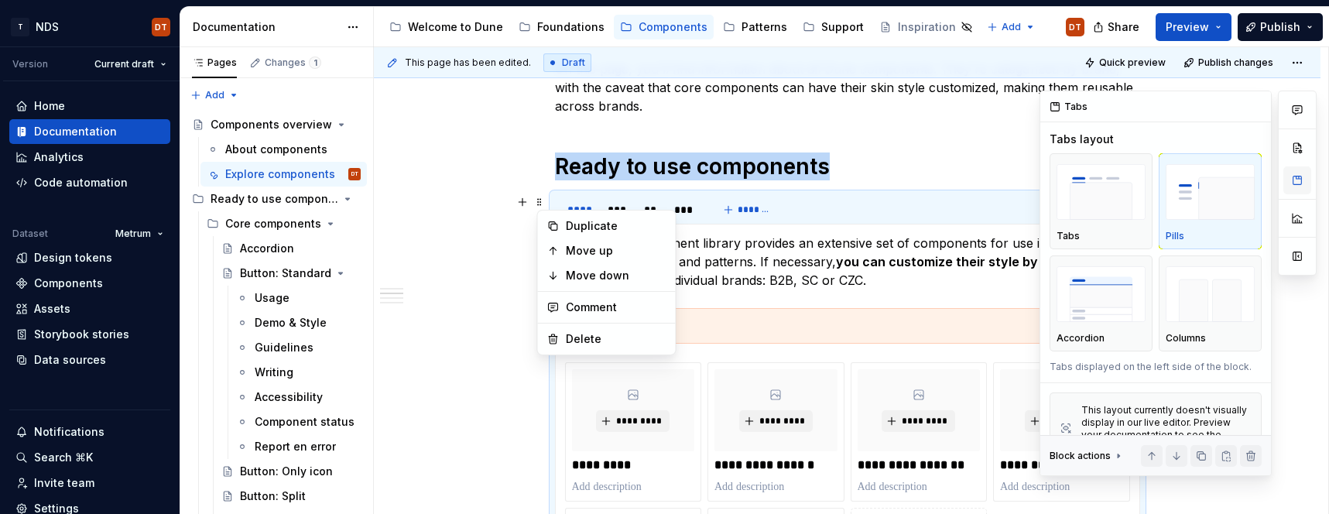
click at [1299, 183] on button "button" at bounding box center [1297, 180] width 28 height 28
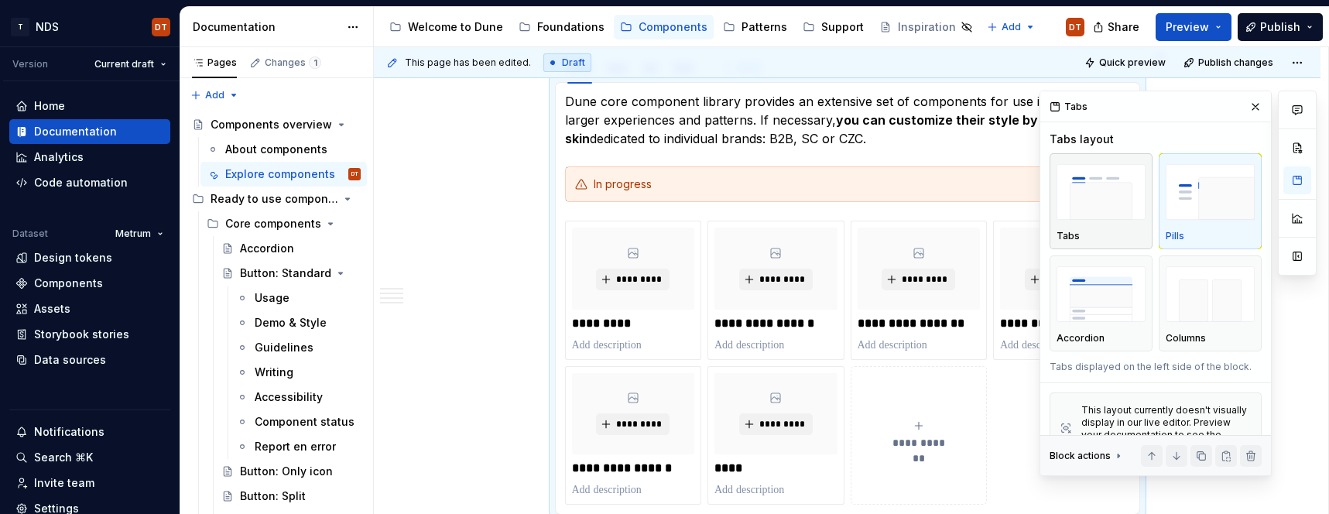
click at [1095, 210] on img "button" at bounding box center [1100, 192] width 89 height 56
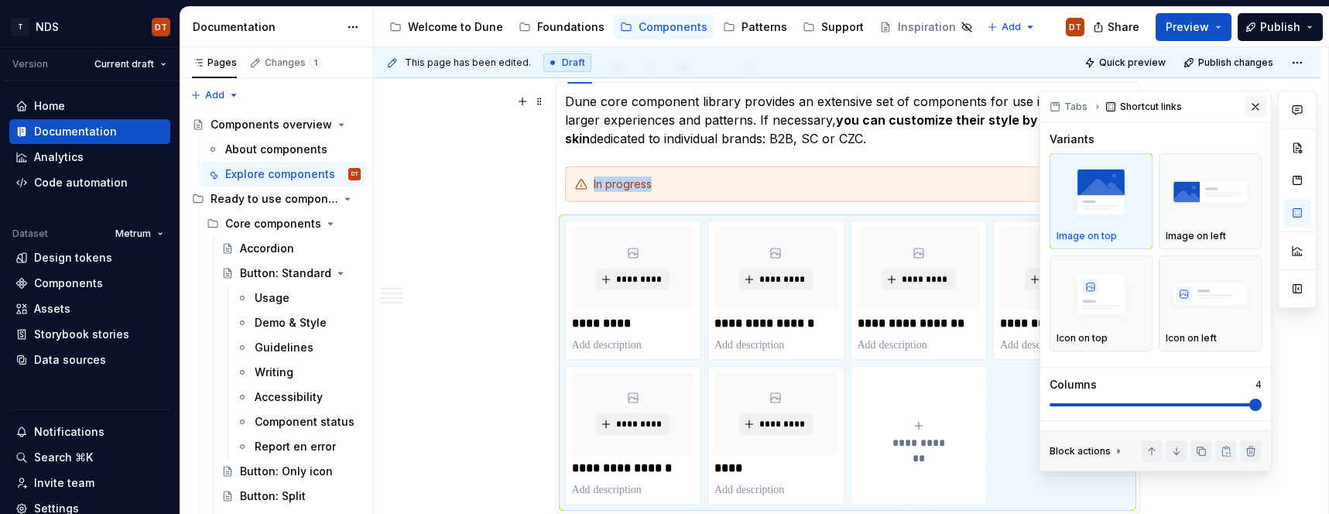
click at [1252, 105] on button "button" at bounding box center [1255, 107] width 22 height 22
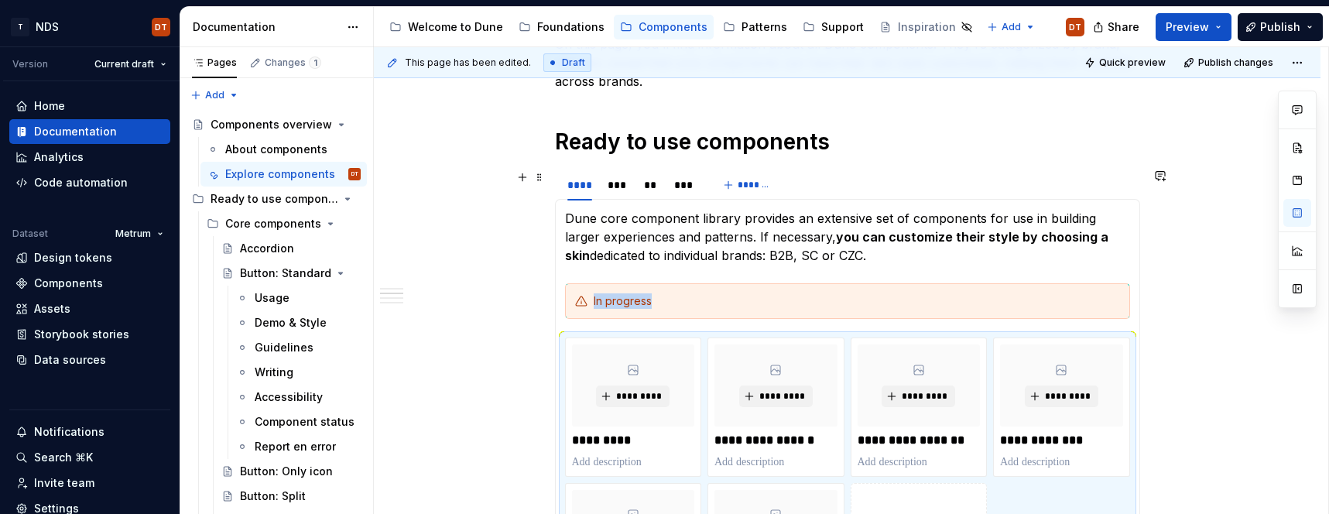
scroll to position [307, 0]
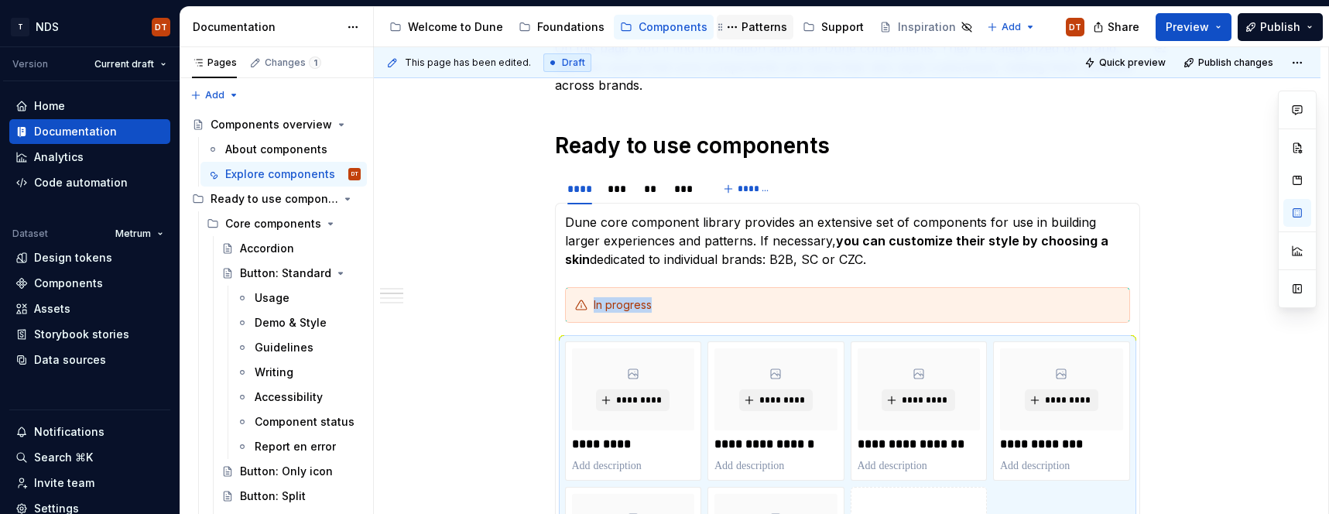
click at [743, 26] on div "Patterns" at bounding box center [764, 26] width 46 height 15
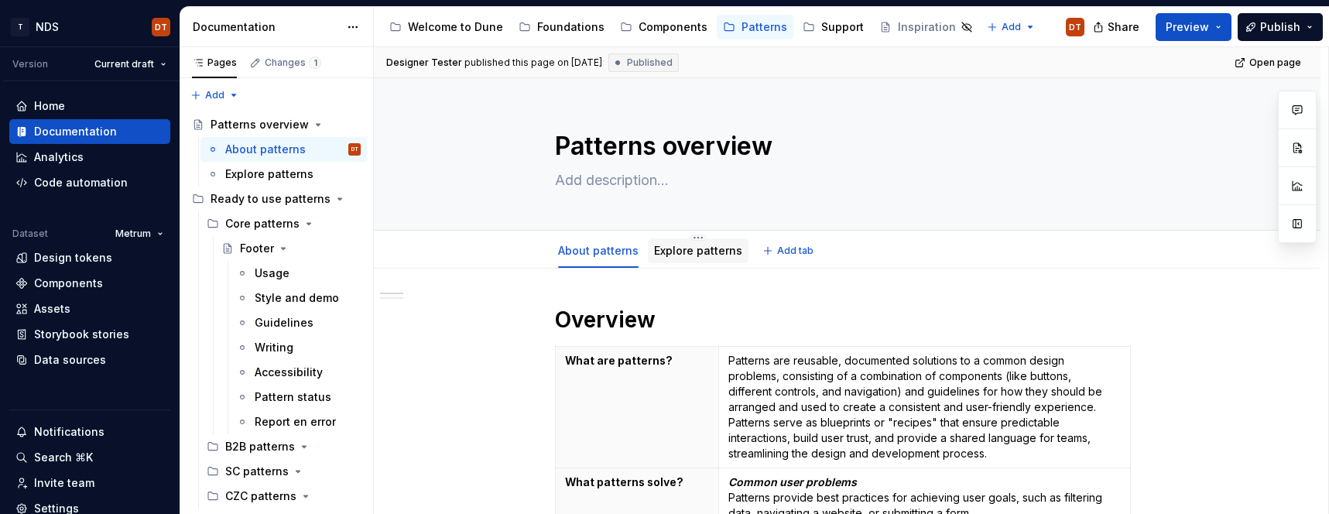
click at [686, 255] on link "Explore patterns" at bounding box center [698, 250] width 88 height 13
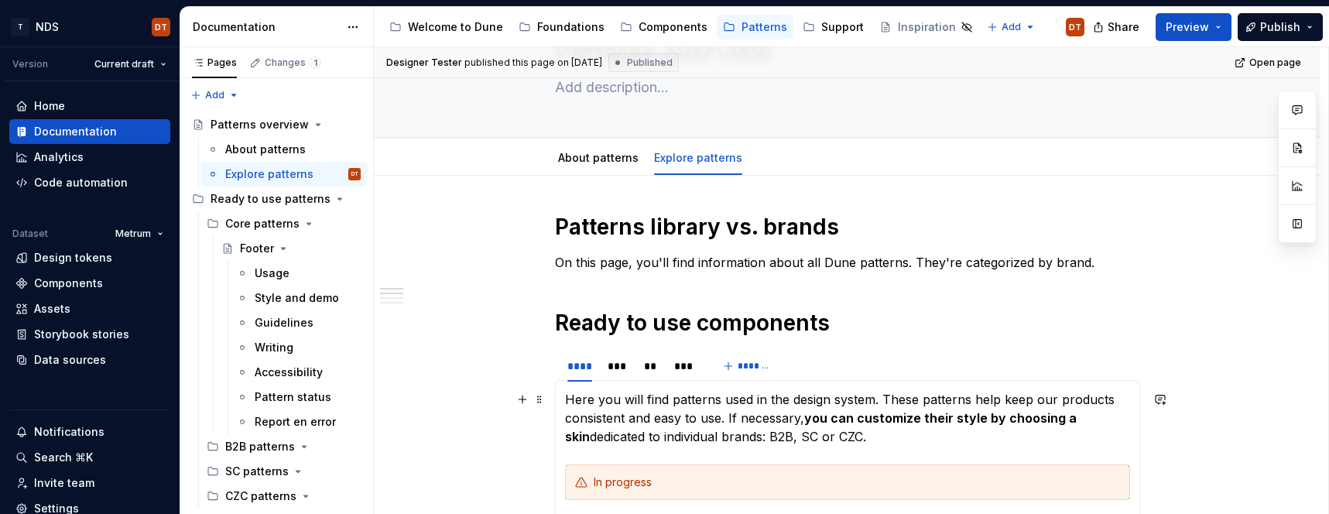
scroll to position [152, 0]
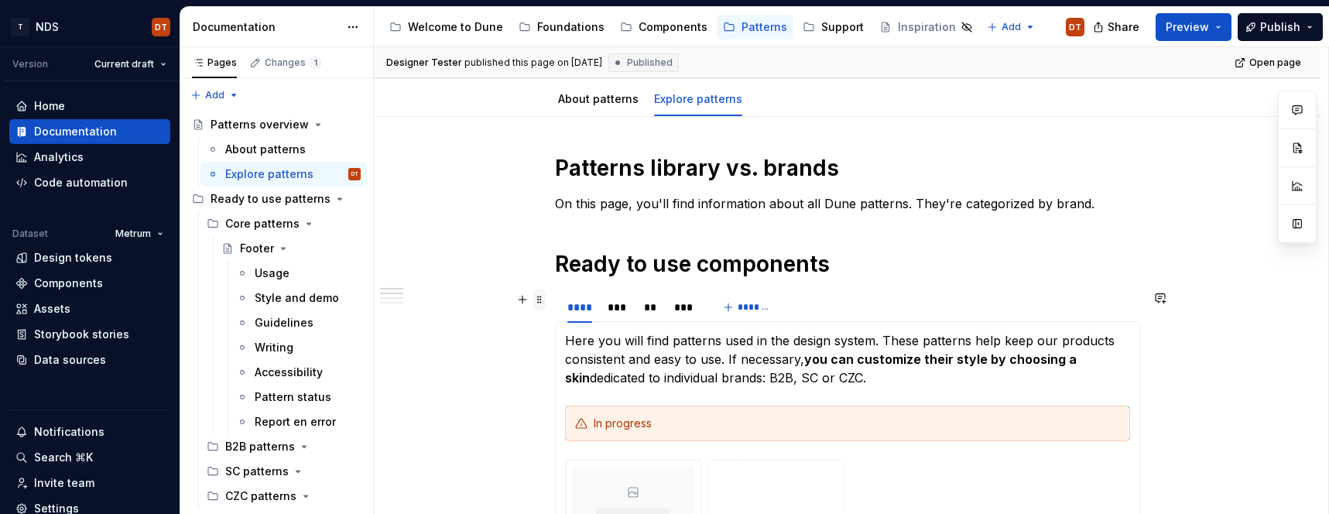
click at [544, 305] on span at bounding box center [539, 300] width 12 height 22
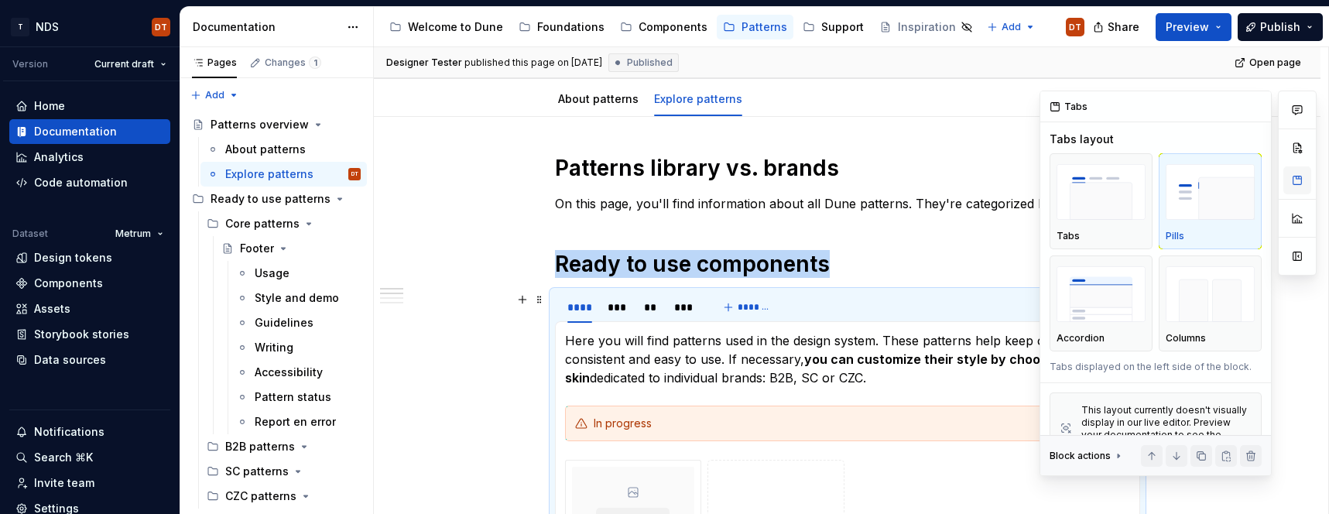
scroll to position [245, 0]
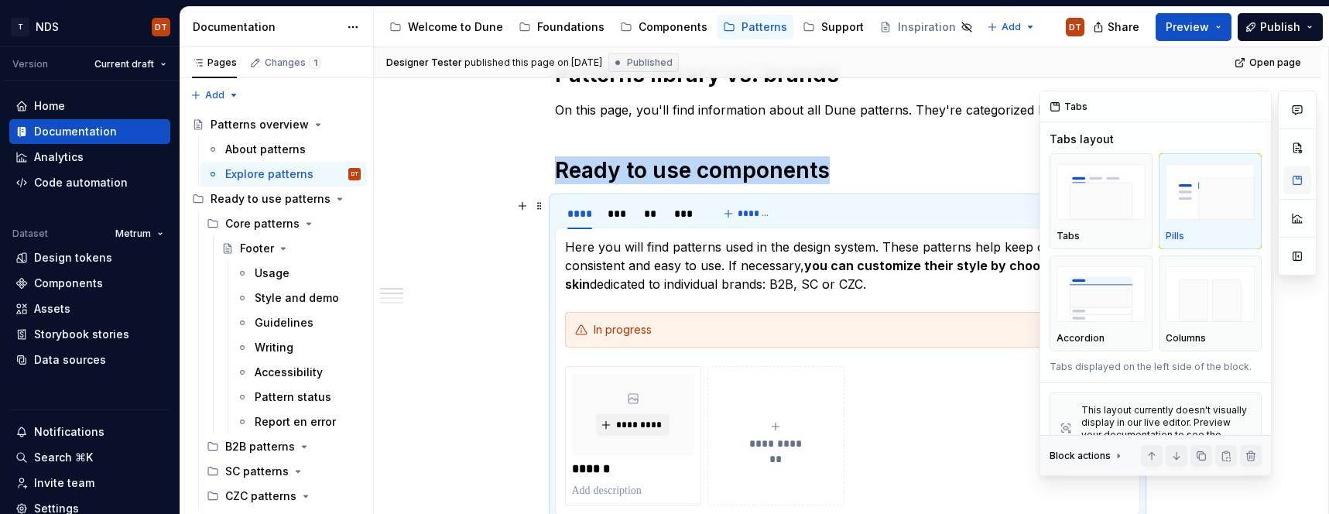
click at [1294, 181] on button "button" at bounding box center [1297, 180] width 28 height 28
click at [1105, 224] on div "Tabs" at bounding box center [1100, 201] width 89 height 82
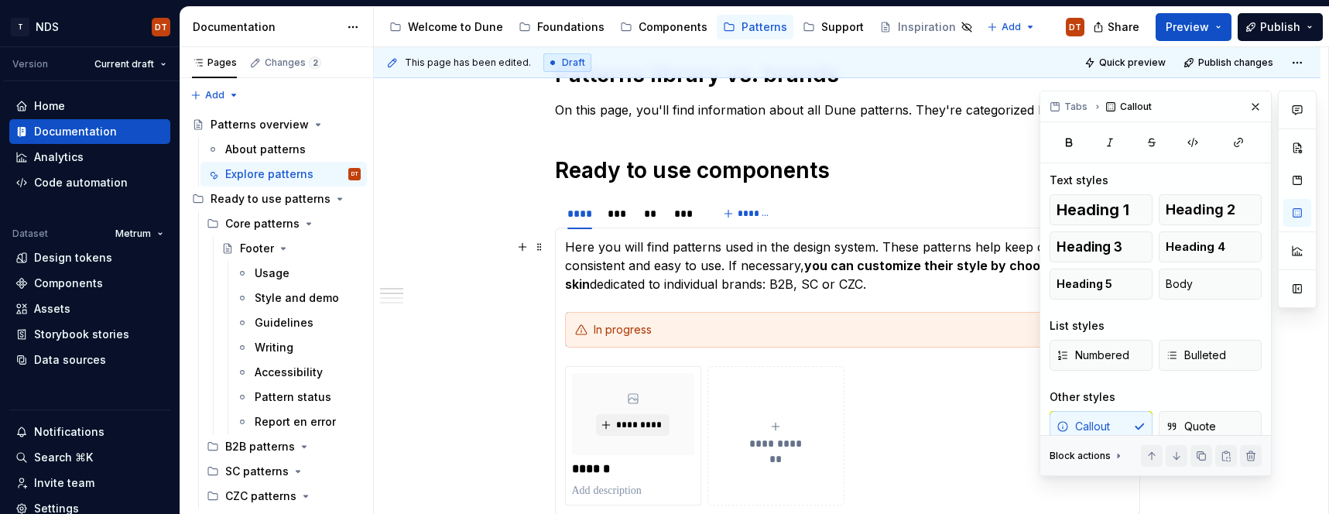
click at [1254, 104] on button "button" at bounding box center [1255, 107] width 22 height 22
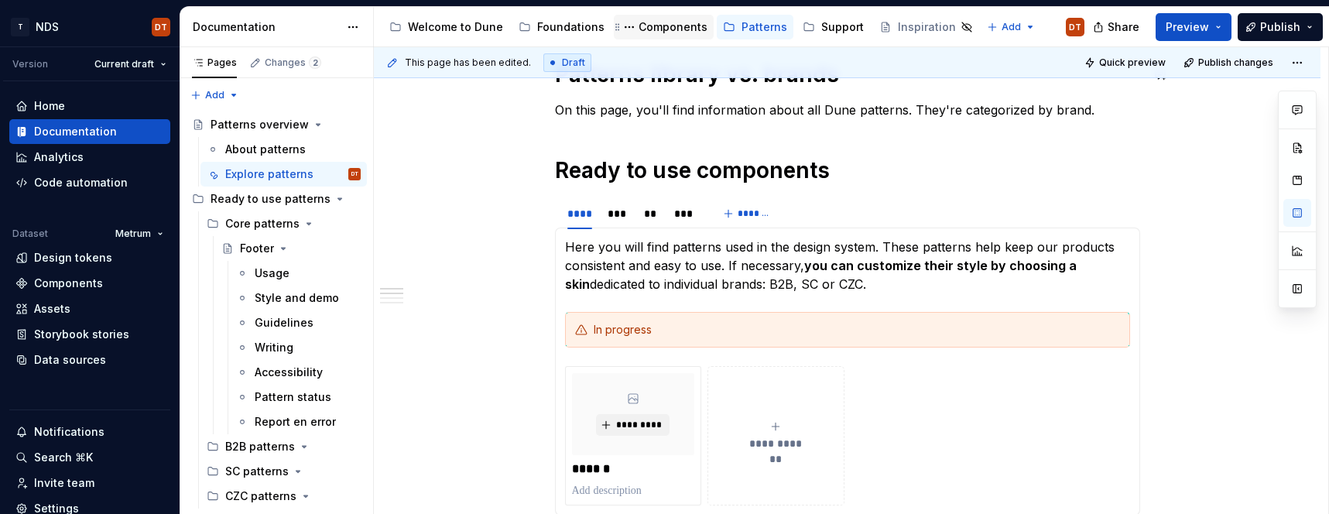
click at [654, 30] on div "Components" at bounding box center [672, 26] width 69 height 15
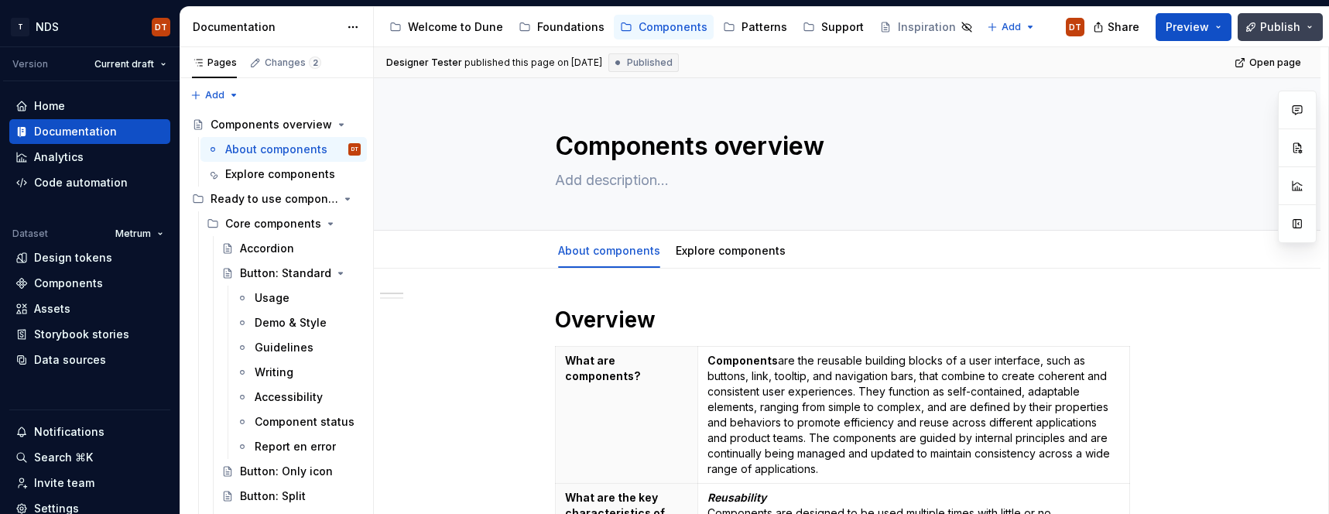
click at [1282, 28] on span "Publish" at bounding box center [1280, 26] width 40 height 15
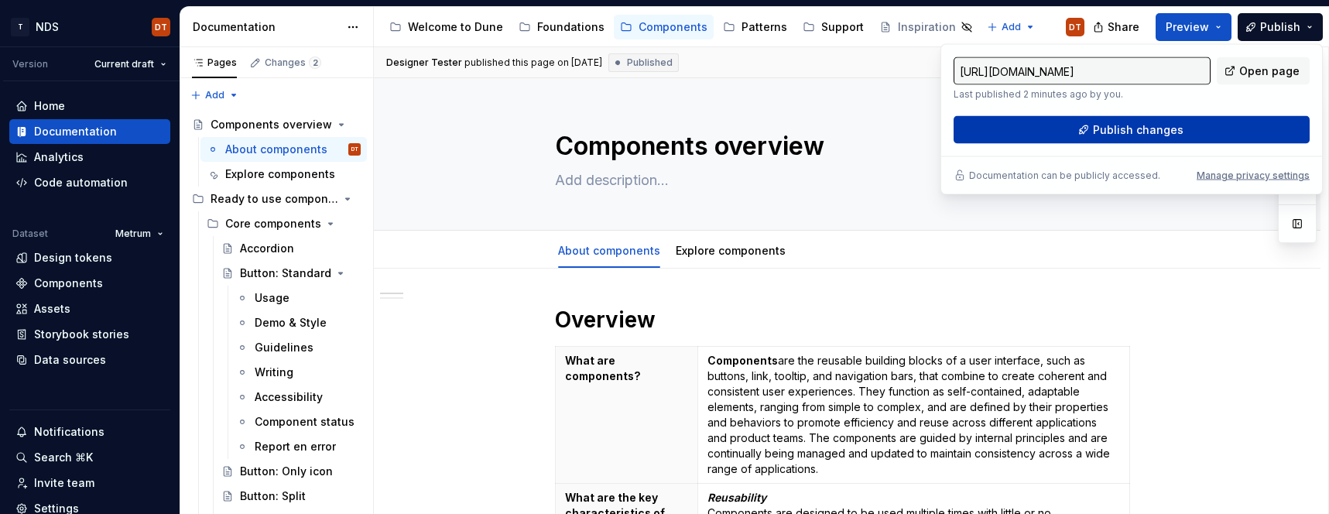
click at [1118, 132] on span "Publish changes" at bounding box center [1138, 129] width 91 height 15
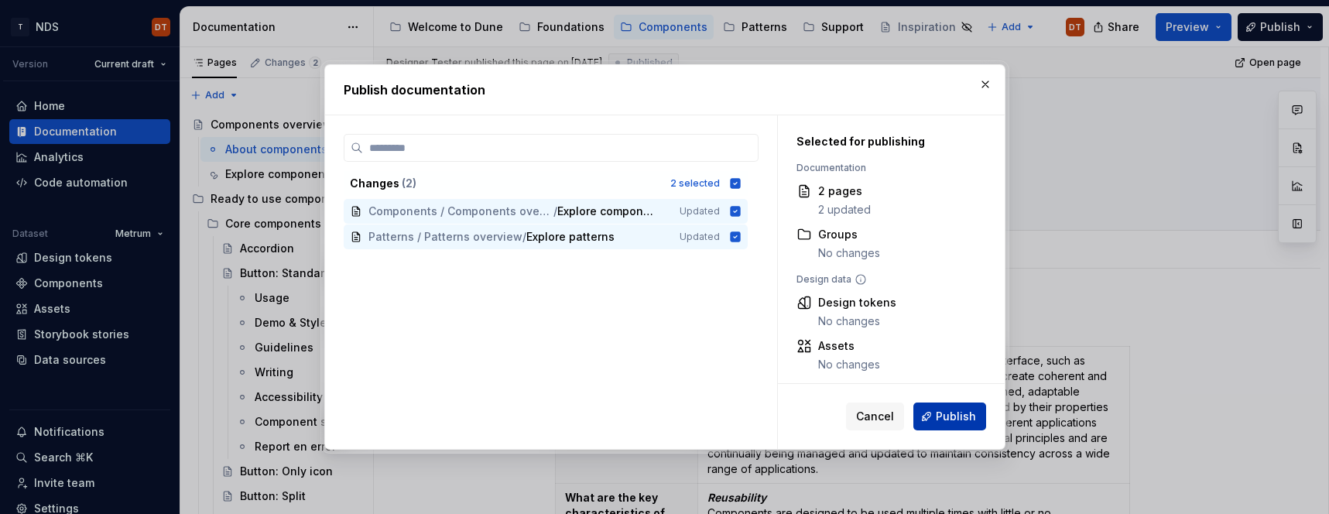
click at [952, 411] on span "Publish" at bounding box center [956, 416] width 40 height 15
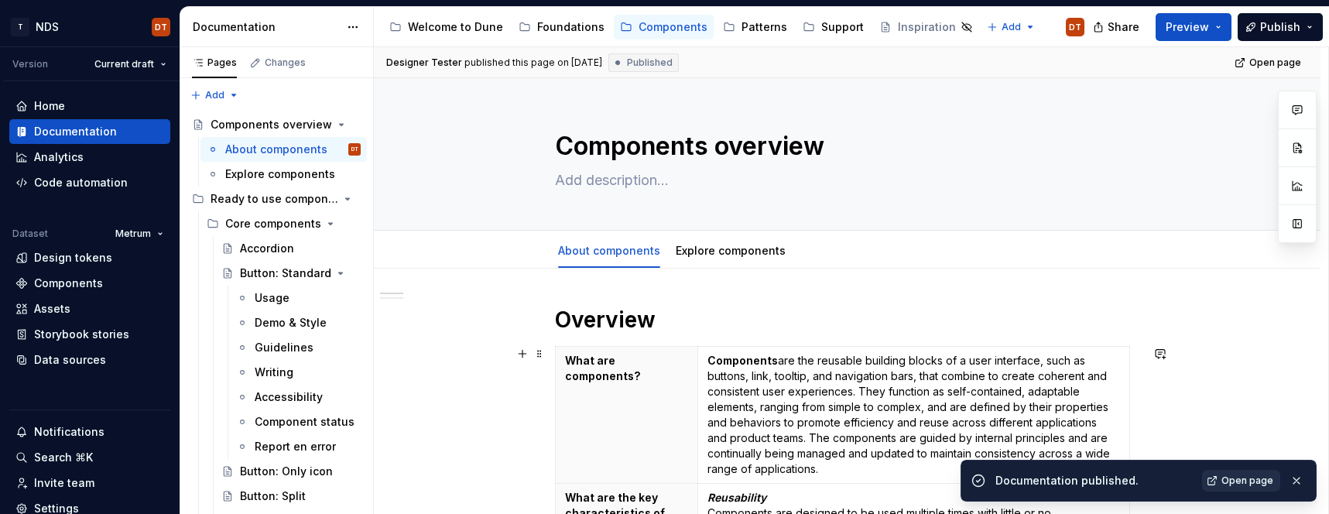
click at [1243, 480] on span "Open page" at bounding box center [1247, 480] width 52 height 12
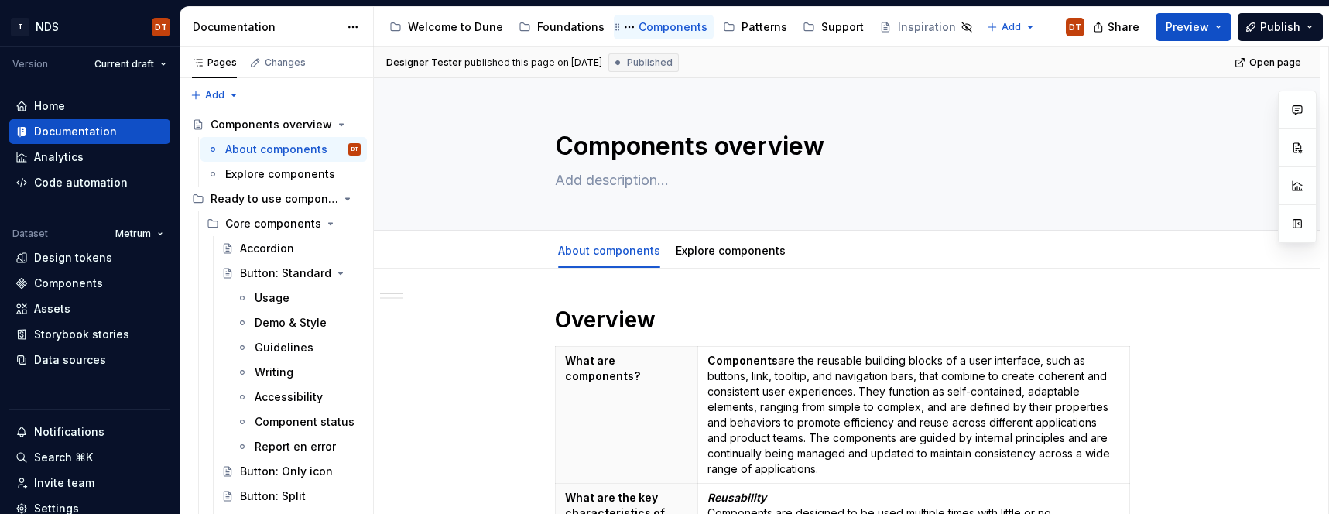
click at [654, 27] on div "Components" at bounding box center [672, 26] width 69 height 15
click at [256, 274] on div "Button: Standard" at bounding box center [269, 272] width 59 height 15
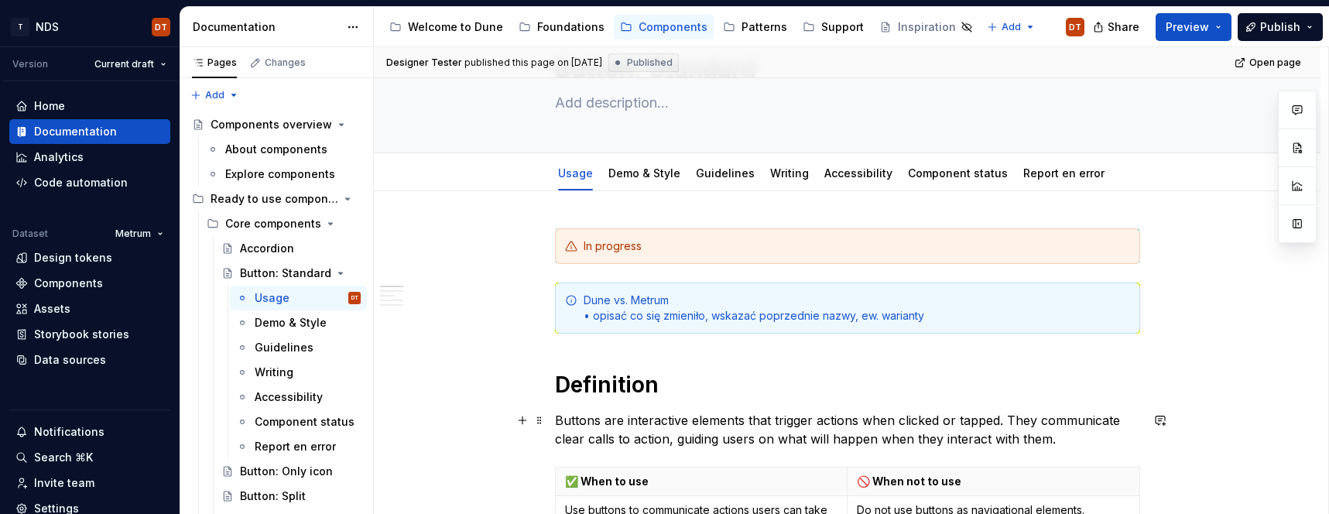
scroll to position [76, 0]
click at [577, 160] on html "T NDS DT Version Current draft Home Documentation Analytics Code automation Dat…" at bounding box center [664, 257] width 1329 height 514
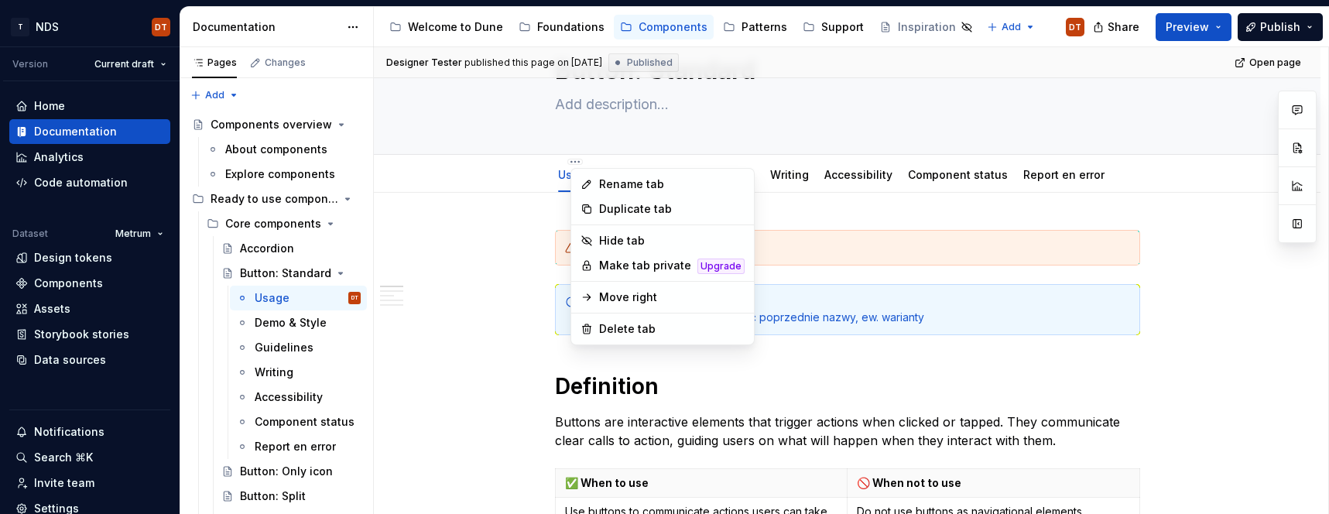
type textarea "*"
click at [628, 183] on div "Rename tab" at bounding box center [671, 183] width 145 height 15
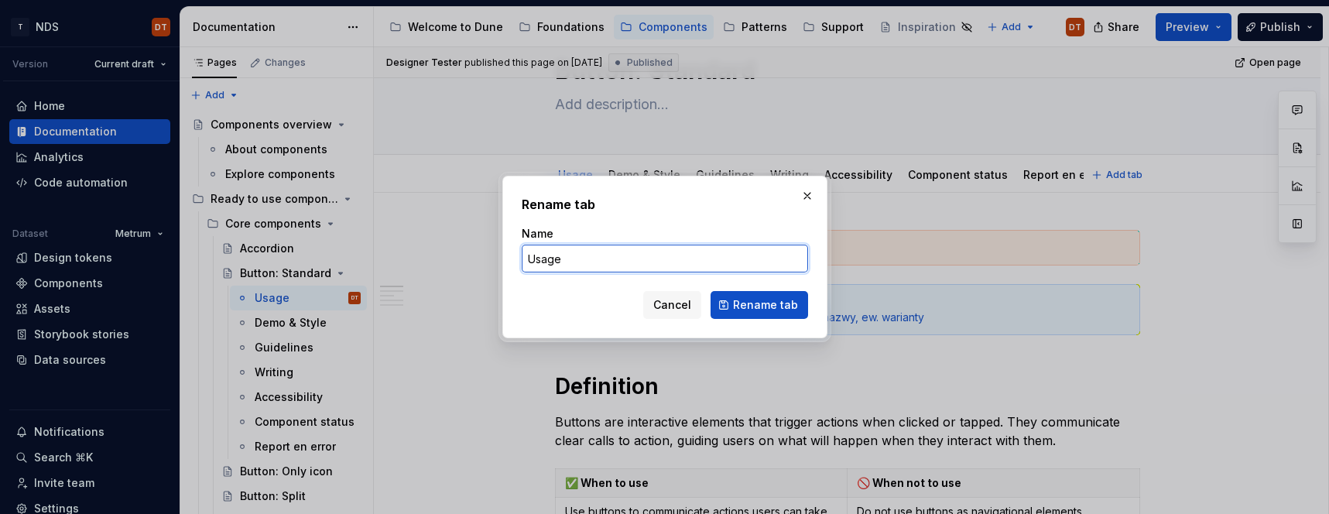
click at [529, 258] on input "Usage" at bounding box center [665, 259] width 286 height 28
type input "Introduction and usage"
click at [755, 303] on span "Rename tab" at bounding box center [765, 304] width 65 height 15
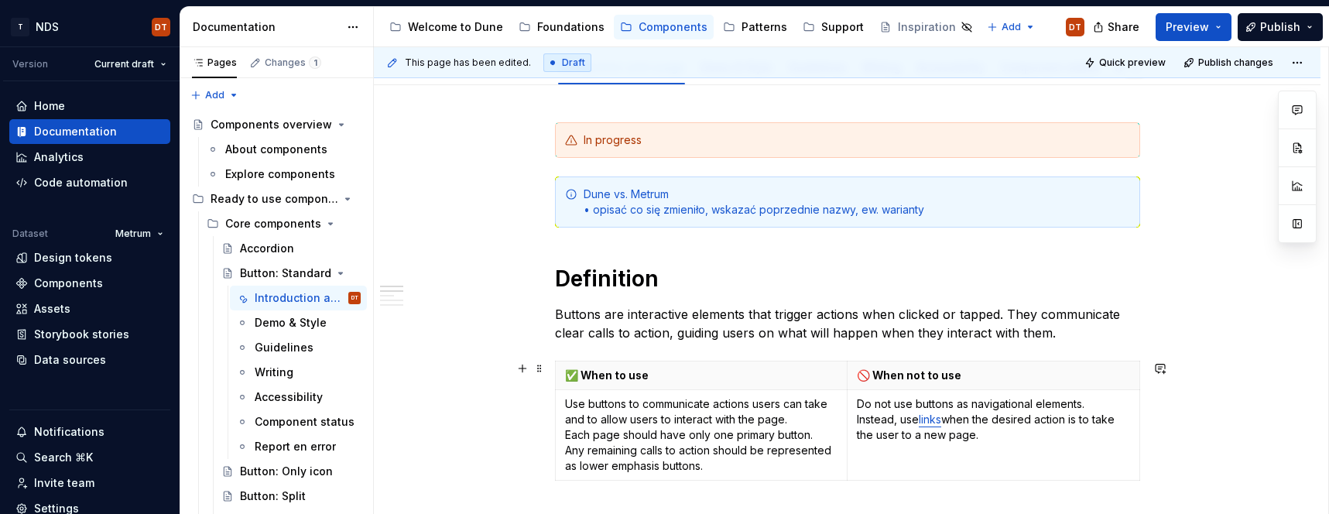
scroll to position [273, 0]
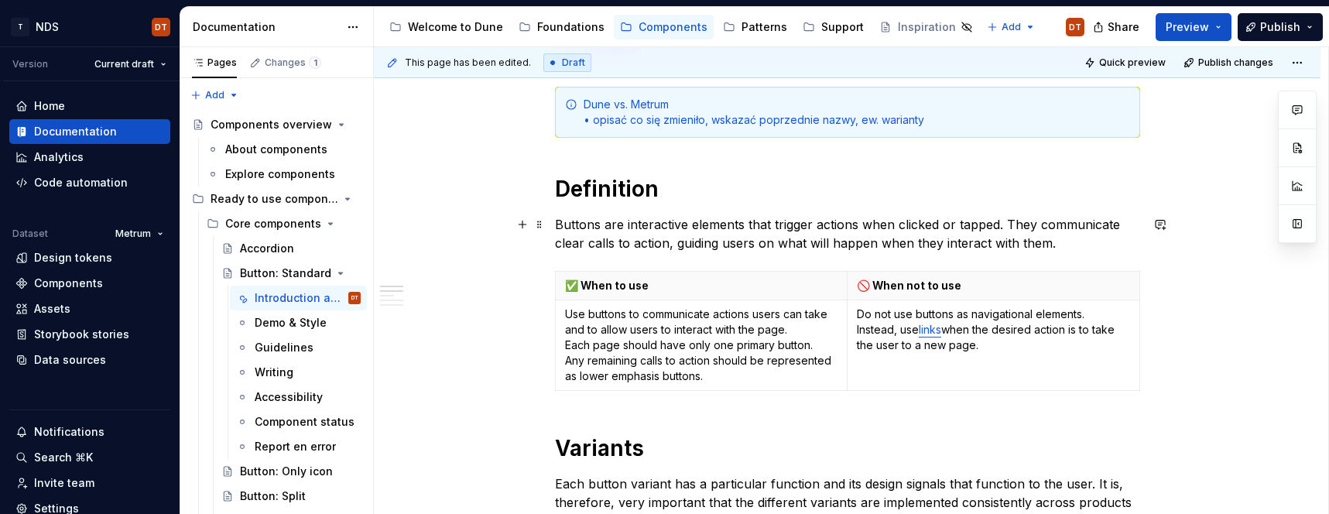
click at [1075, 248] on p "Buttons are interactive elements that trigger actions when clicked or tapped. T…" at bounding box center [847, 233] width 585 height 37
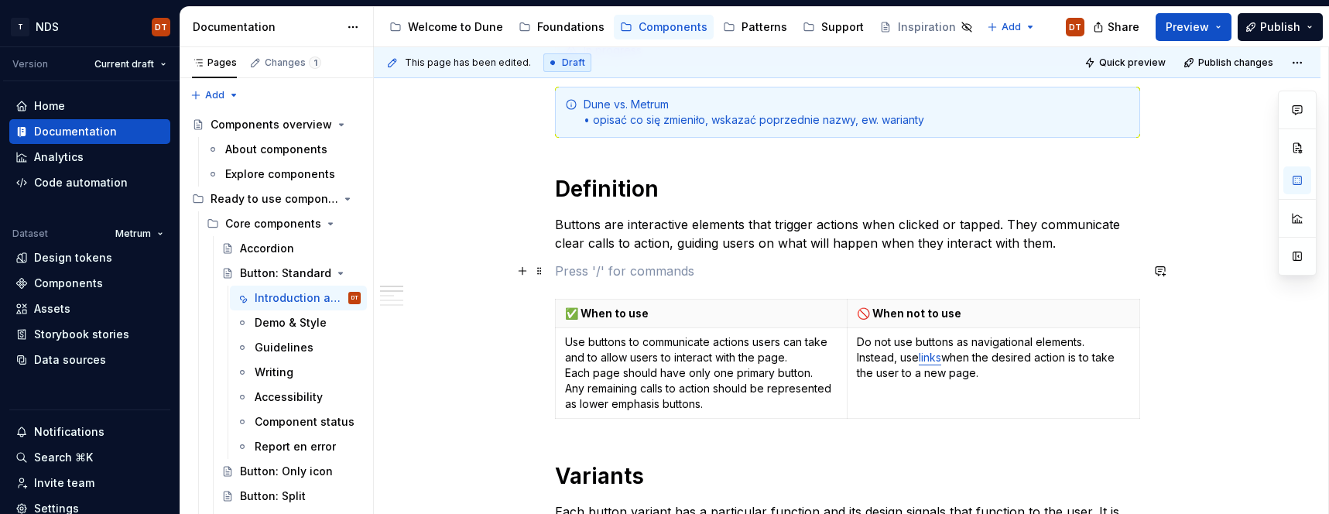
type textarea "*"
click at [592, 275] on p at bounding box center [847, 271] width 585 height 19
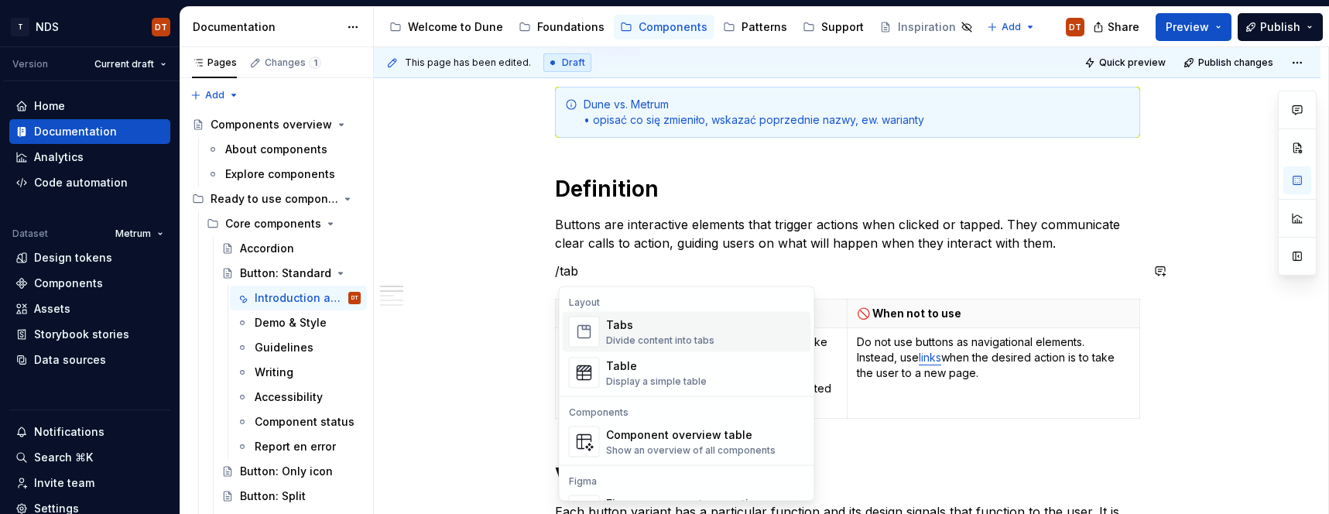
click at [626, 334] on div "Divide content into tabs" at bounding box center [660, 340] width 108 height 12
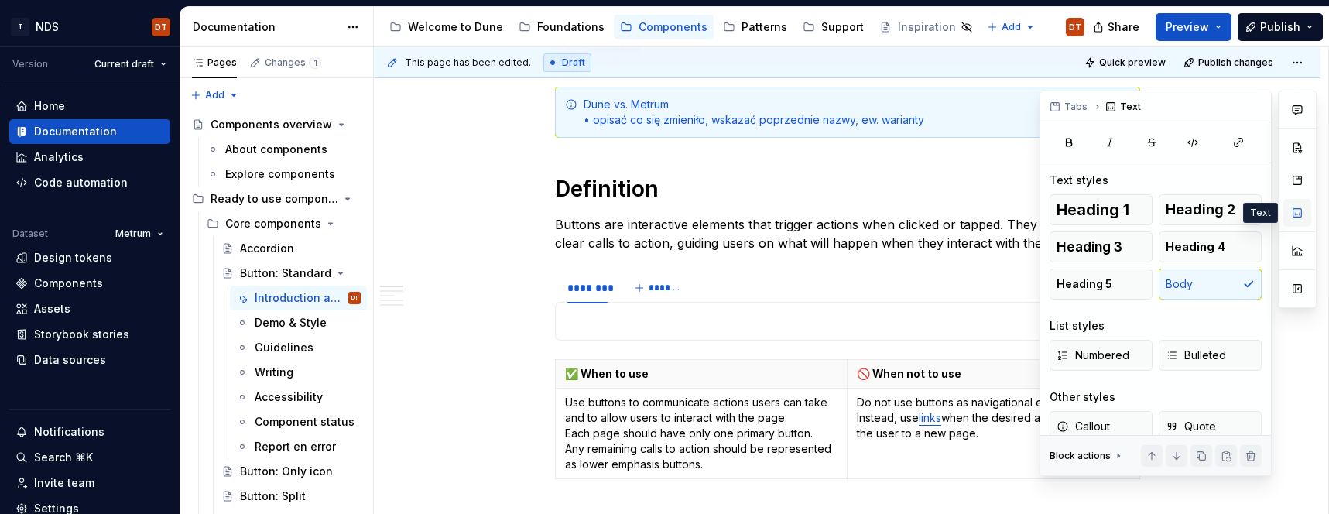
click at [1301, 212] on button "button" at bounding box center [1297, 213] width 28 height 28
type textarea "*"
click at [1292, 177] on button "button" at bounding box center [1297, 180] width 28 height 28
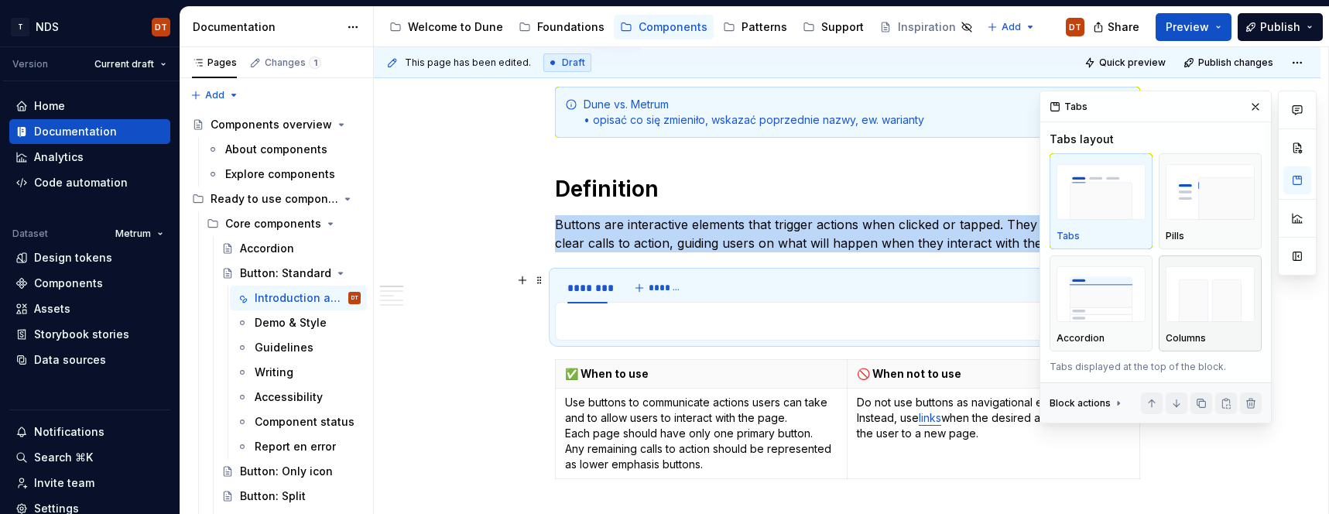
click at [1208, 294] on img "button" at bounding box center [1209, 294] width 89 height 56
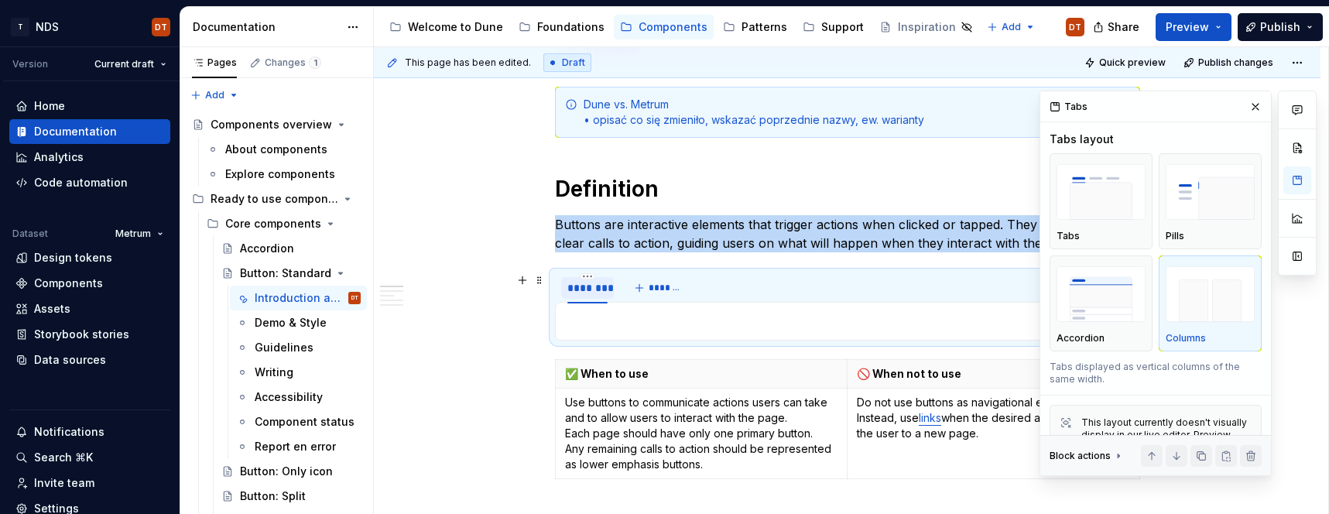
click at [593, 290] on div "********" at bounding box center [587, 287] width 40 height 15
click at [583, 290] on div "********" at bounding box center [587, 287] width 40 height 15
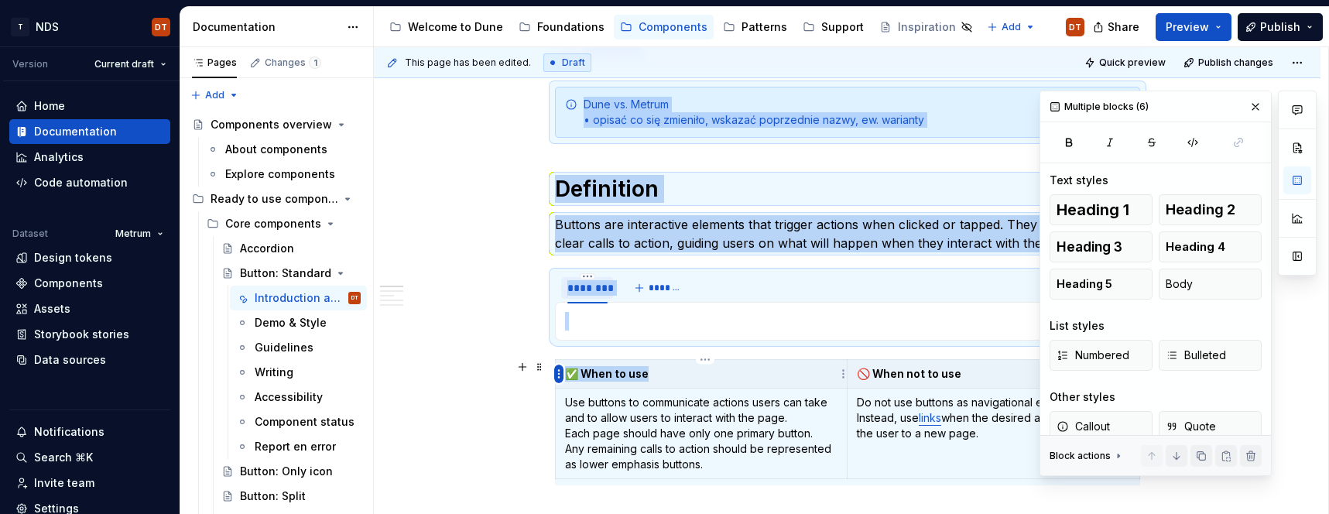
drag, startPoint x: 645, startPoint y: 378, endPoint x: 560, endPoint y: 378, distance: 85.1
click at [560, 378] on body "T NDS DT Version Current draft Home Documentation Analytics Code automation Dat…" at bounding box center [664, 257] width 1329 height 514
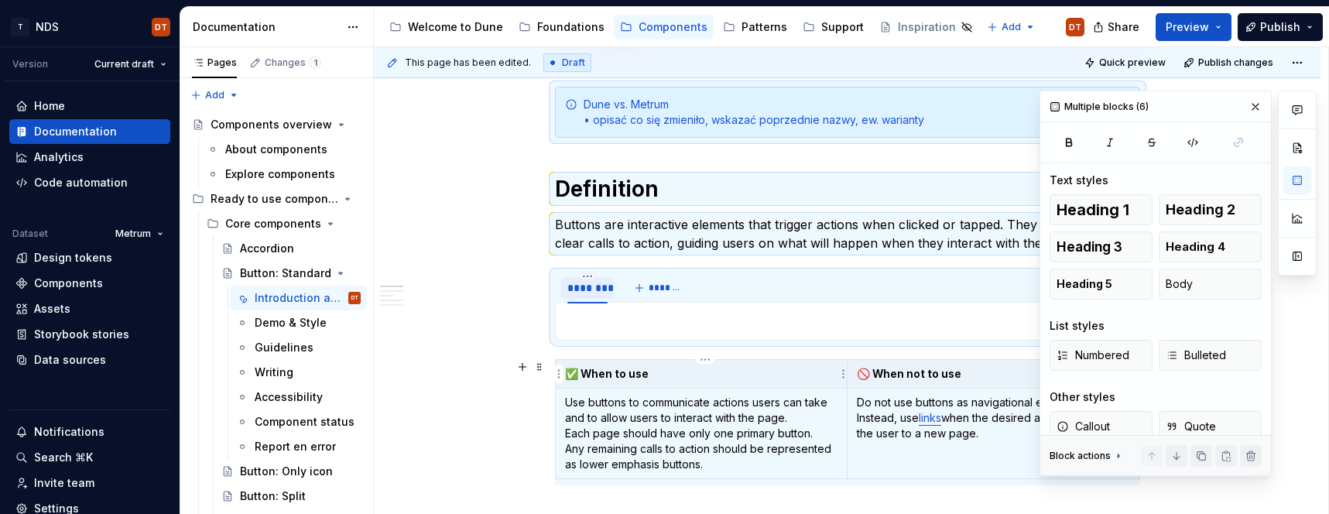
click at [624, 381] on th "✅ When to use" at bounding box center [701, 374] width 292 height 29
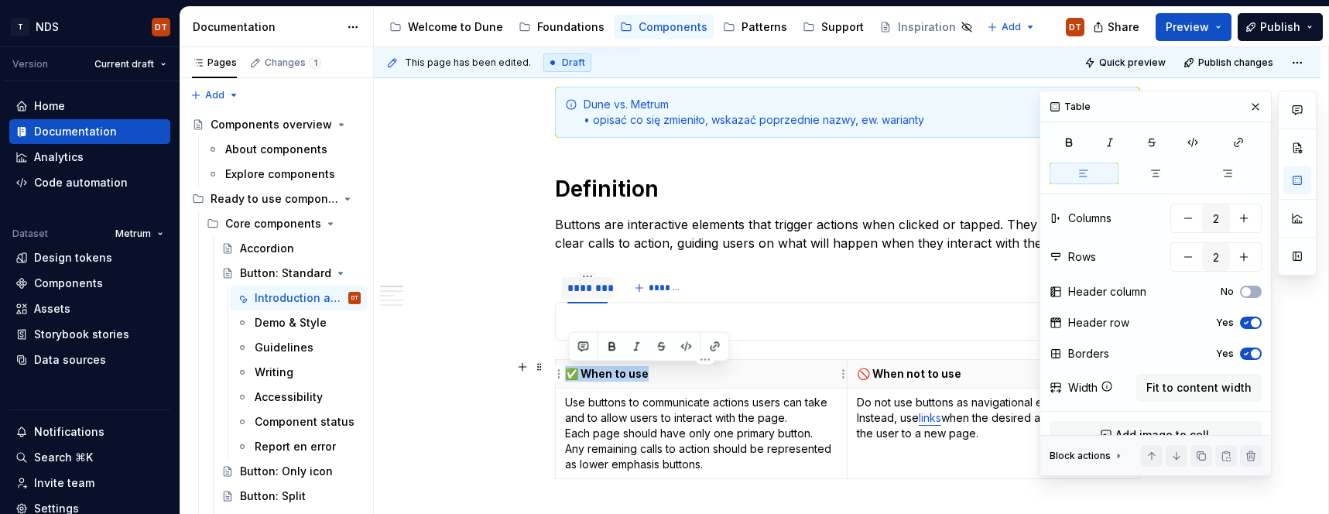
drag, startPoint x: 649, startPoint y: 375, endPoint x: 572, endPoint y: 376, distance: 77.4
click at [572, 376] on p "✅ When to use" at bounding box center [701, 373] width 273 height 15
copy p "✅ When to use"
click at [592, 289] on div "********" at bounding box center [587, 287] width 40 height 15
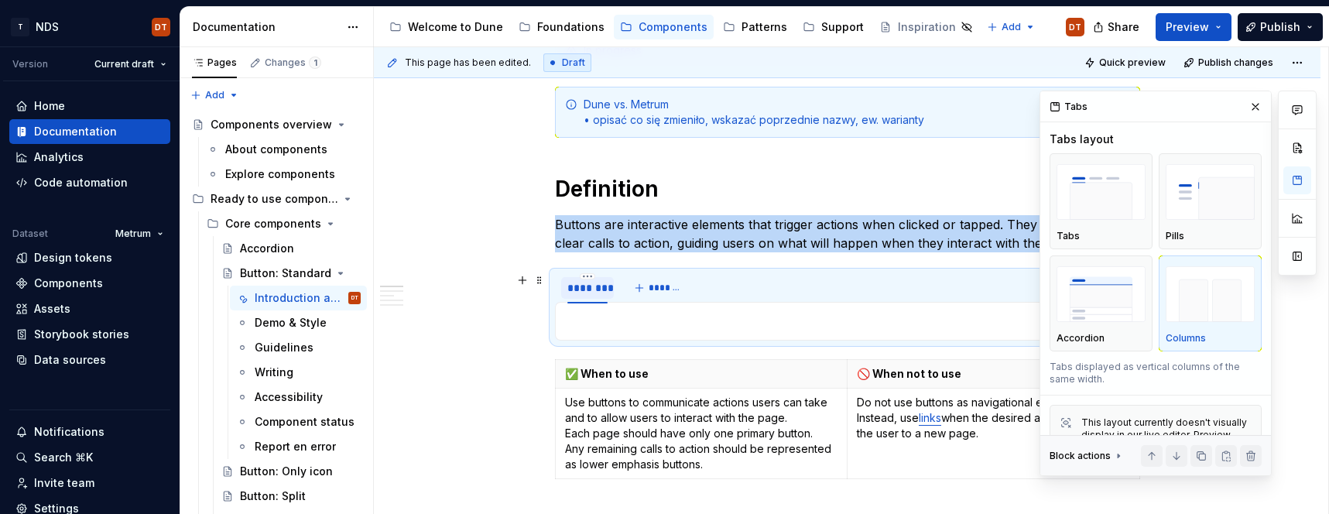
click at [587, 289] on div "********" at bounding box center [587, 287] width 40 height 15
click at [583, 291] on div "********" at bounding box center [587, 287] width 40 height 15
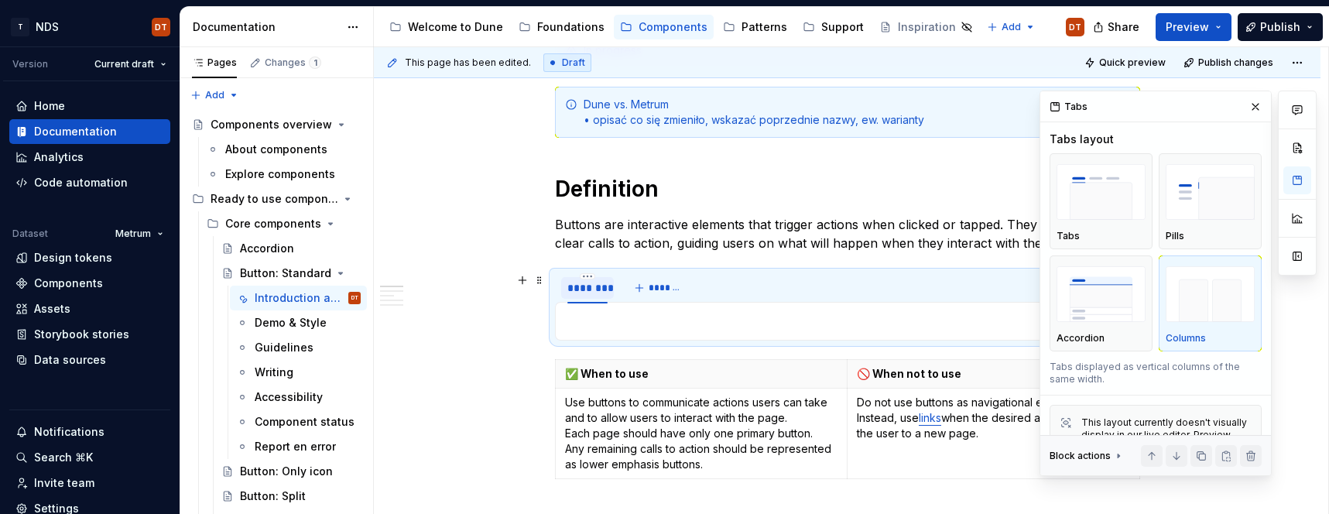
click at [583, 291] on div "********" at bounding box center [587, 287] width 40 height 15
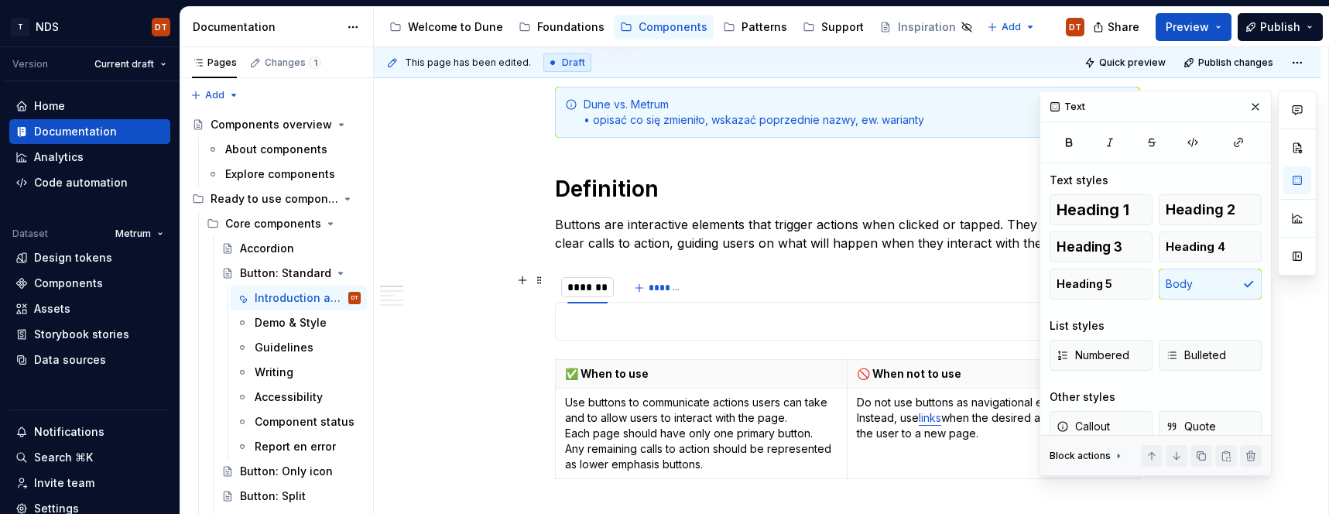
type input "**********"
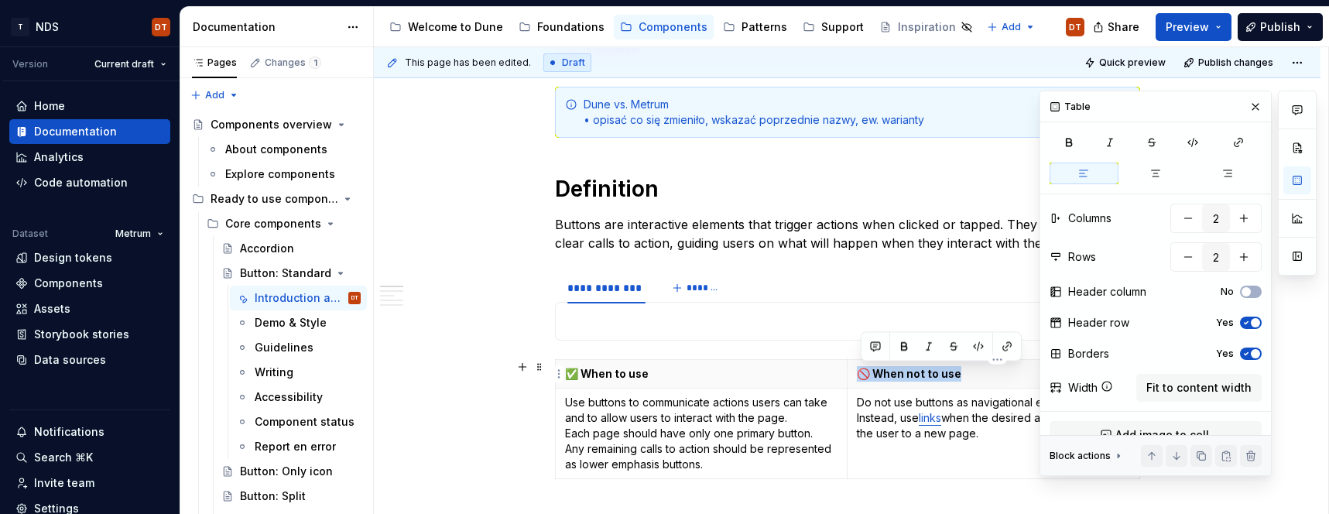
drag, startPoint x: 962, startPoint y: 375, endPoint x: 856, endPoint y: 377, distance: 106.0
click at [856, 377] on th "🚫 When not to use" at bounding box center [993, 374] width 292 height 29
copy p "🚫 When not to use"
click at [706, 289] on span "*******" at bounding box center [703, 288] width 35 height 12
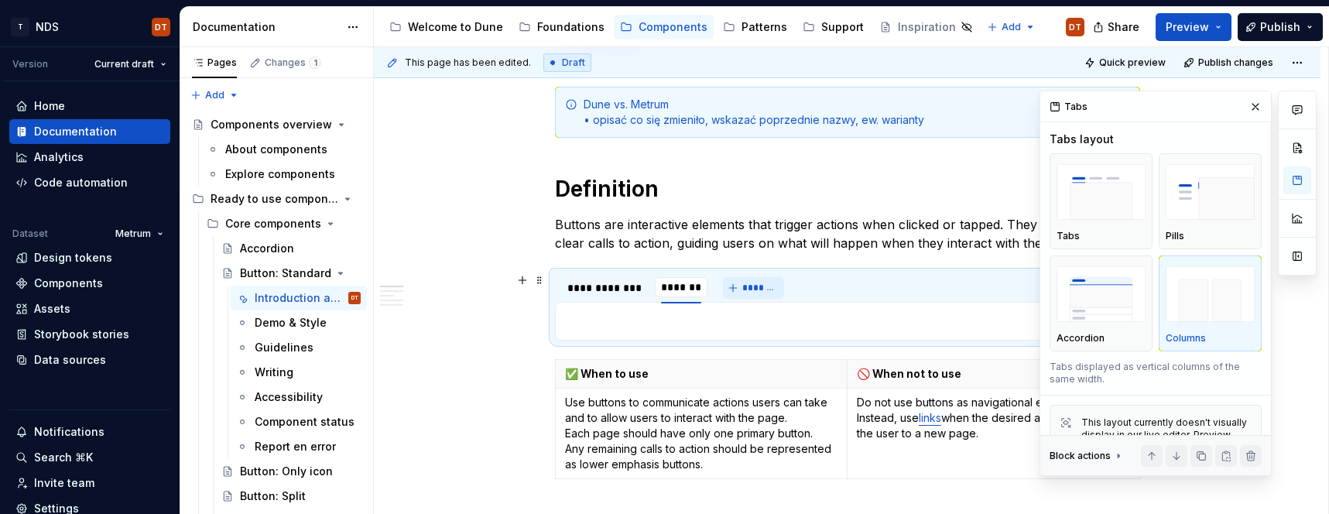
type input "**********"
click at [610, 292] on div "**********" at bounding box center [606, 287] width 79 height 15
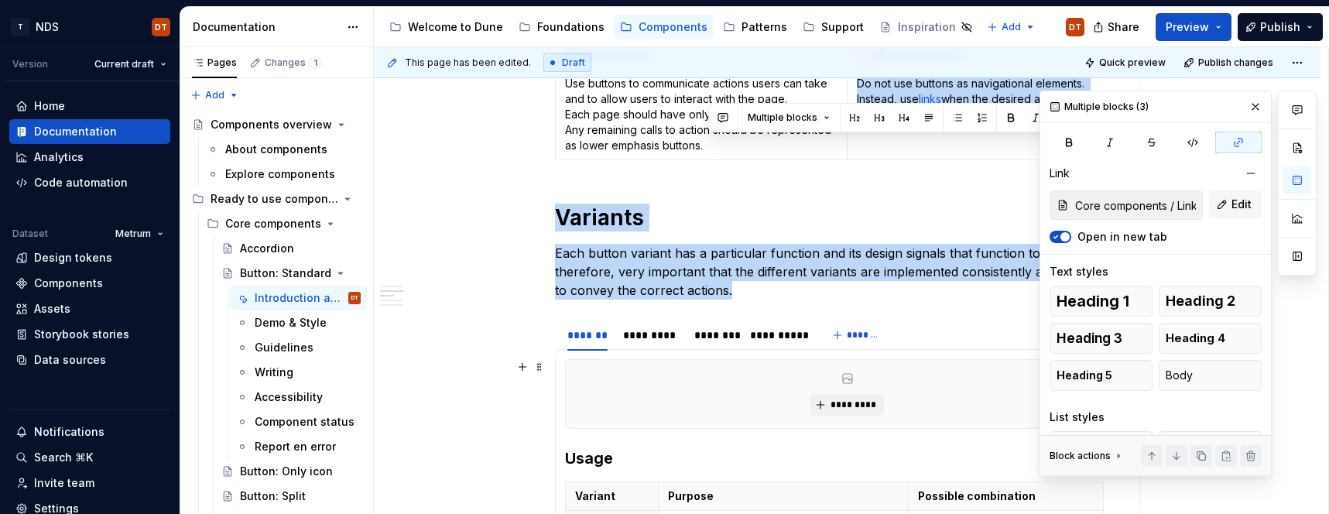
drag, startPoint x: 714, startPoint y: 467, endPoint x: 637, endPoint y: 386, distance: 112.2
click at [581, 422] on div "**********" at bounding box center [847, 406] width 585 height 1384
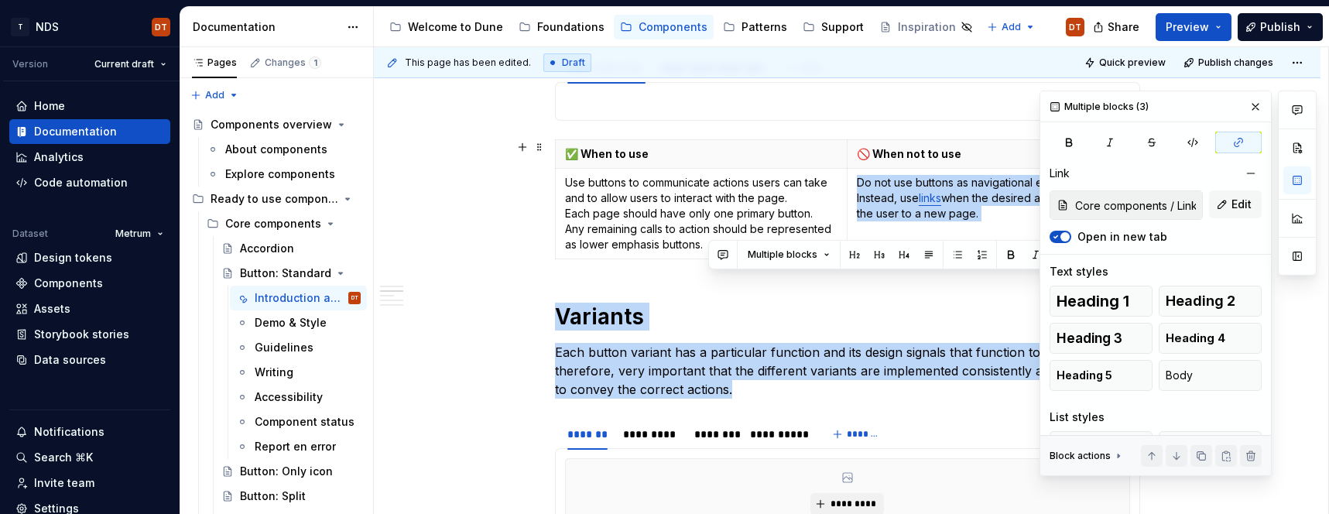
scroll to position [455, 0]
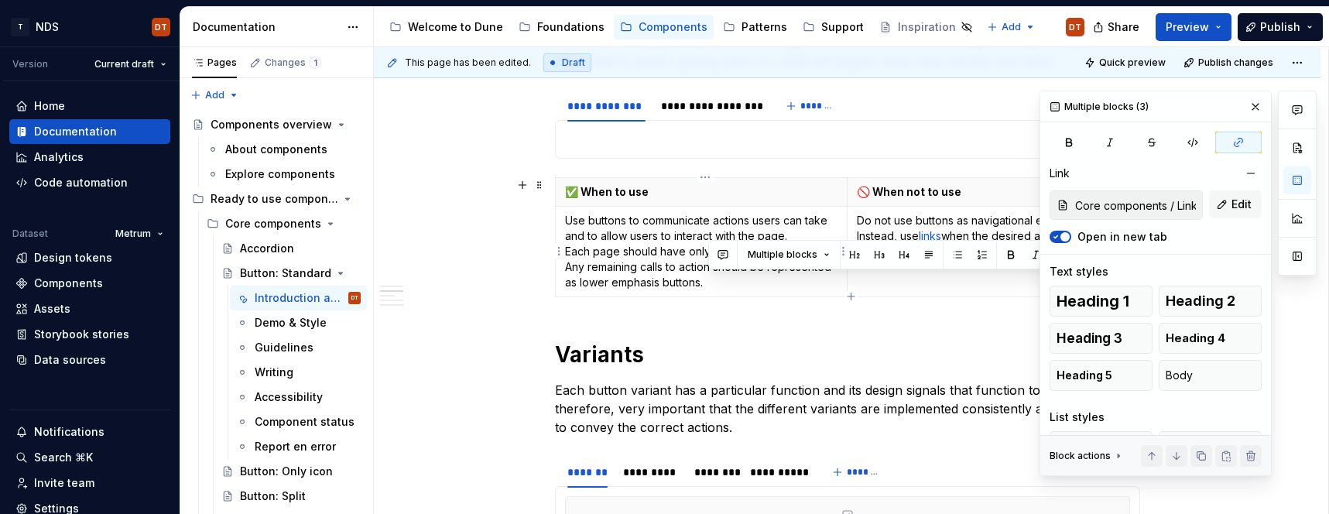
click at [672, 276] on p "Use buttons to communicate actions users can take and to allow users to interac…" at bounding box center [701, 251] width 273 height 77
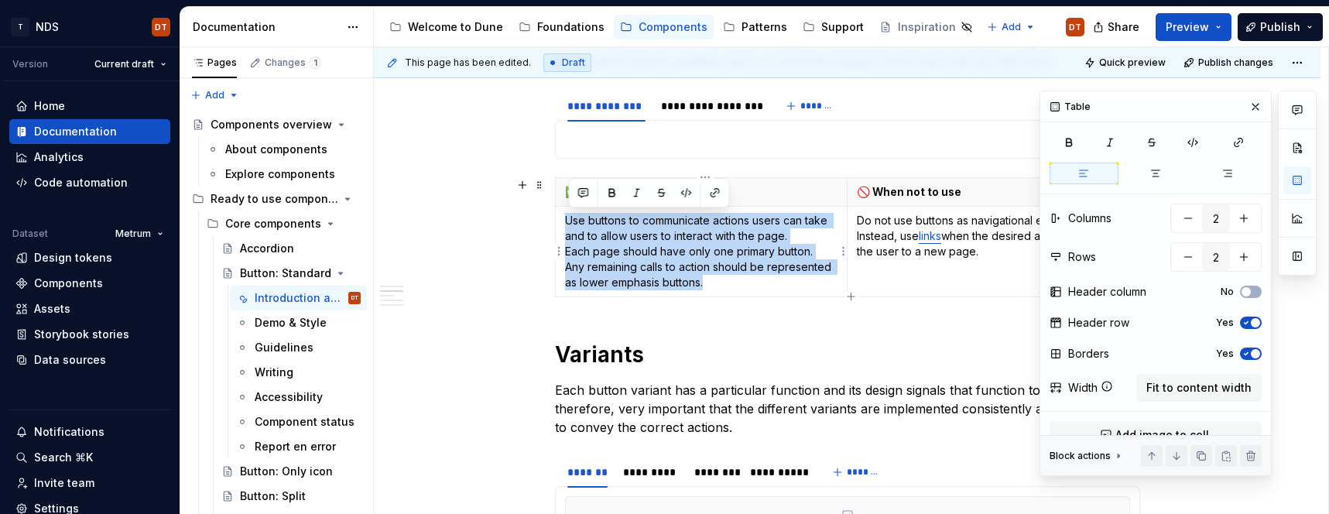
drag, startPoint x: 719, startPoint y: 284, endPoint x: 577, endPoint y: 232, distance: 150.8
click at [567, 227] on td "Use buttons to communicate actions users can take and to allow users to interac…" at bounding box center [701, 252] width 292 height 91
copy p "Use buttons to communicate actions users can take and to allow users to interac…"
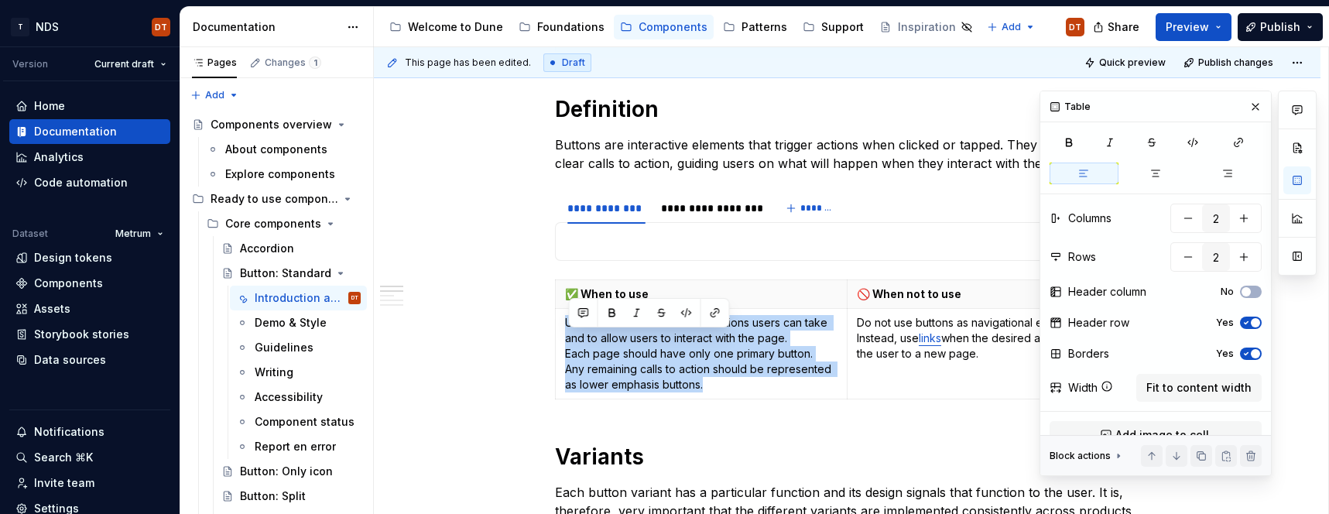
scroll to position [312, 0]
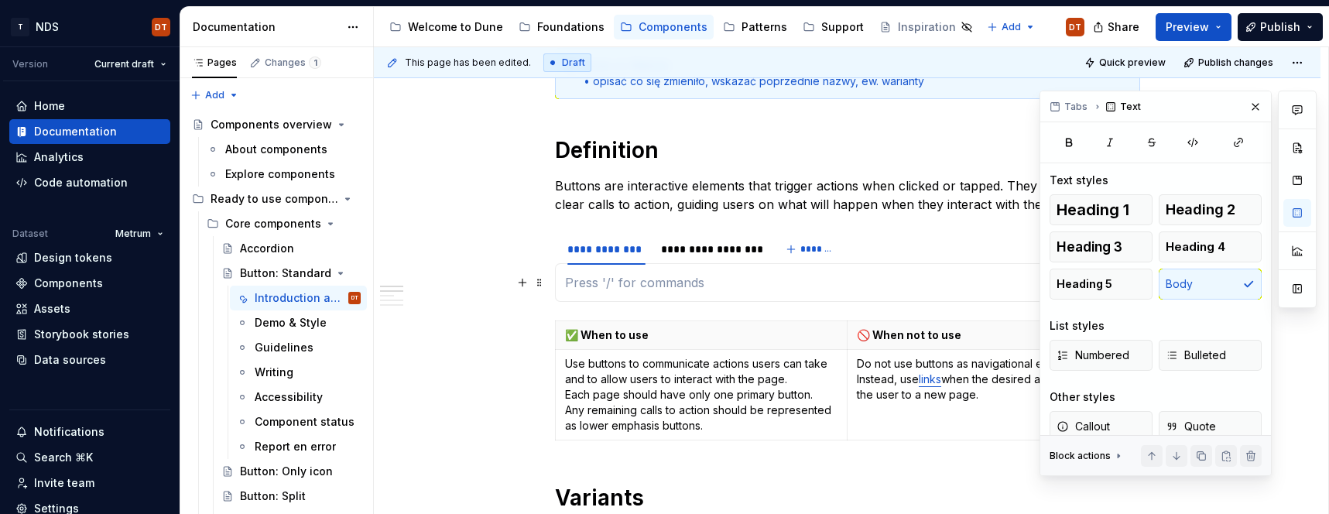
click at [602, 281] on p at bounding box center [847, 282] width 565 height 19
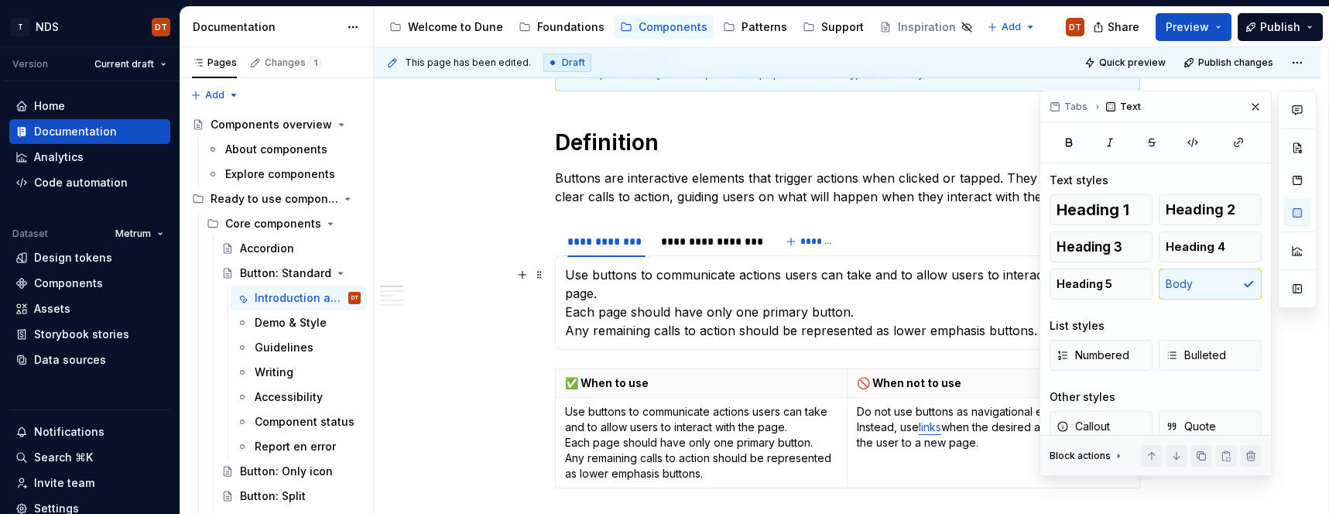
scroll to position [321, 0]
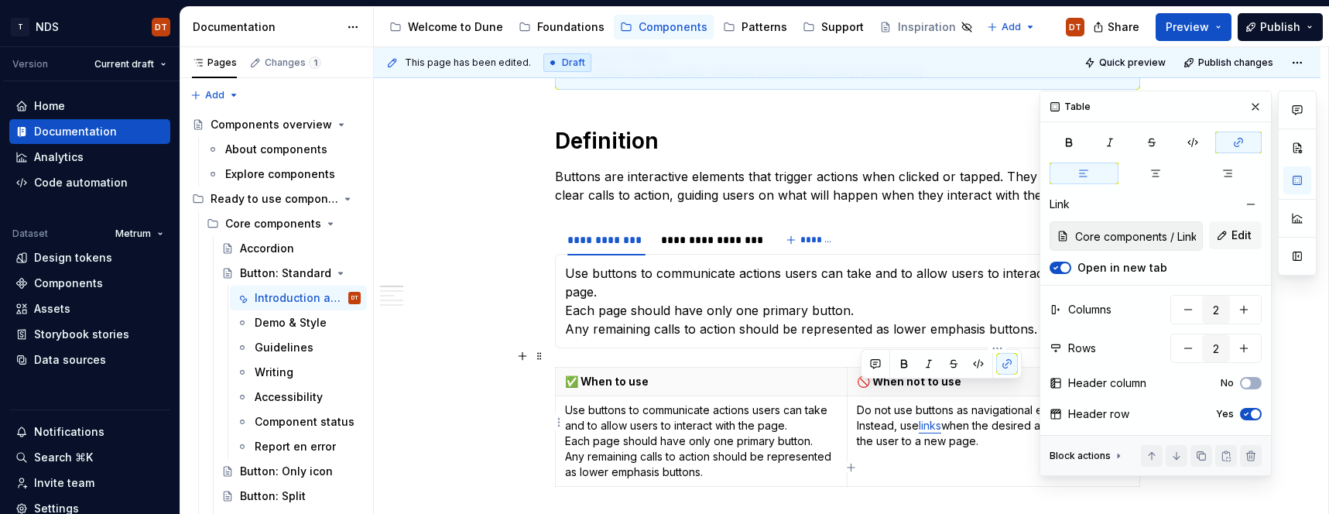
drag, startPoint x: 985, startPoint y: 424, endPoint x: 857, endPoint y: 394, distance: 131.9
click at [857, 396] on td "Do not use buttons as navigational elements. Instead, use links when the desire…" at bounding box center [993, 441] width 292 height 91
copy p "Do not use buttons as navigational elements. Instead, use links when the desire…"
click at [685, 238] on div "**********" at bounding box center [710, 239] width 98 height 15
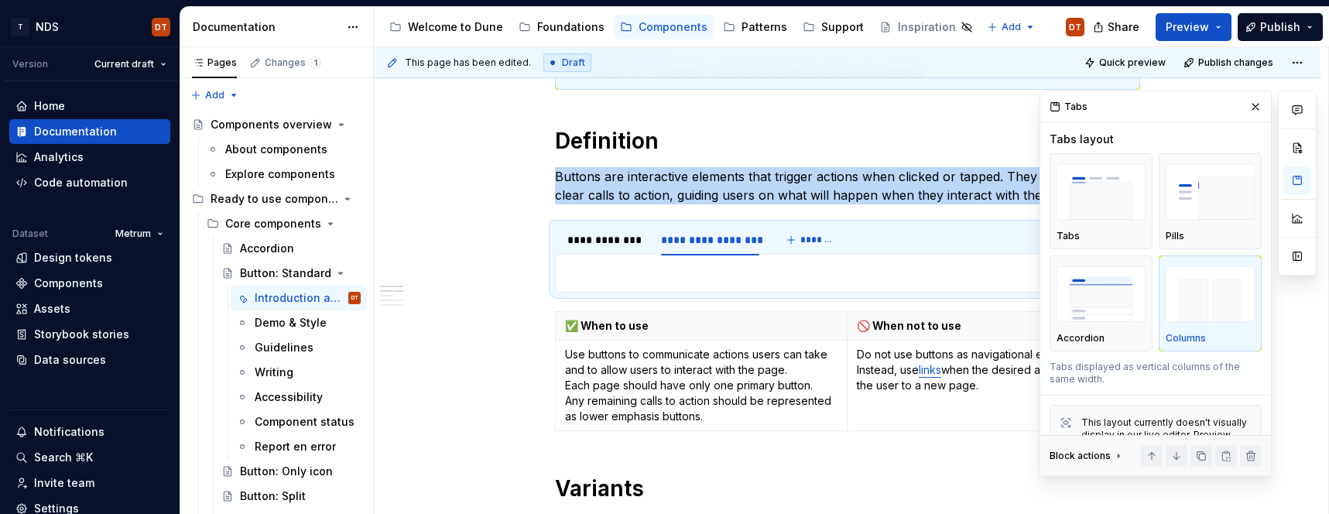
click at [793, 287] on div "Use buttons to communicate actions users can take and to allow users to interac…" at bounding box center [847, 273] width 585 height 39
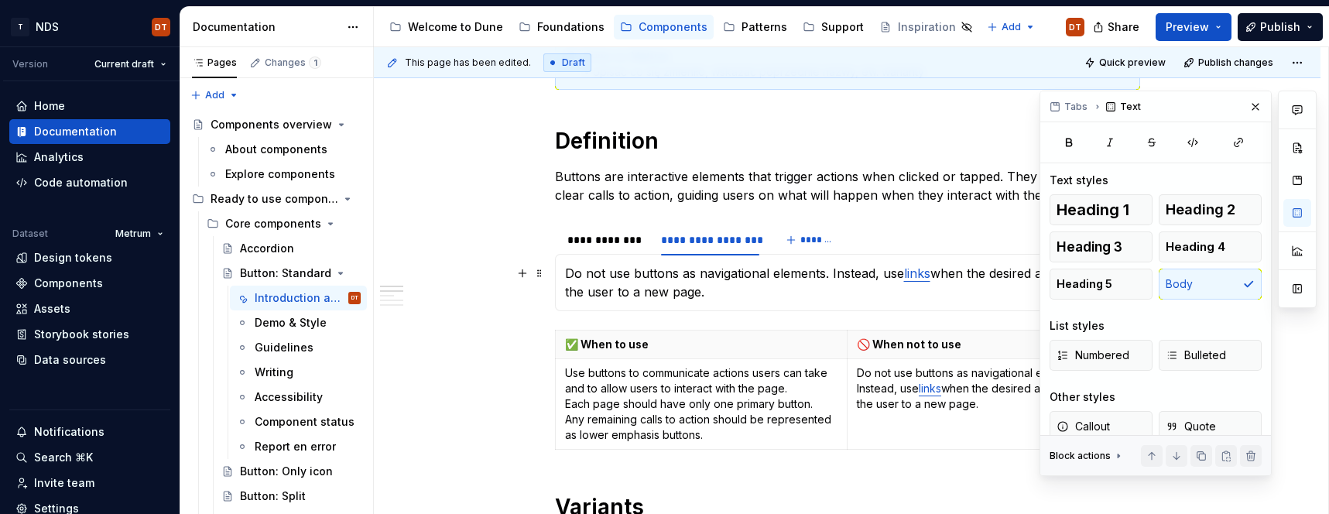
click at [920, 274] on link "links" at bounding box center [917, 272] width 26 height 15
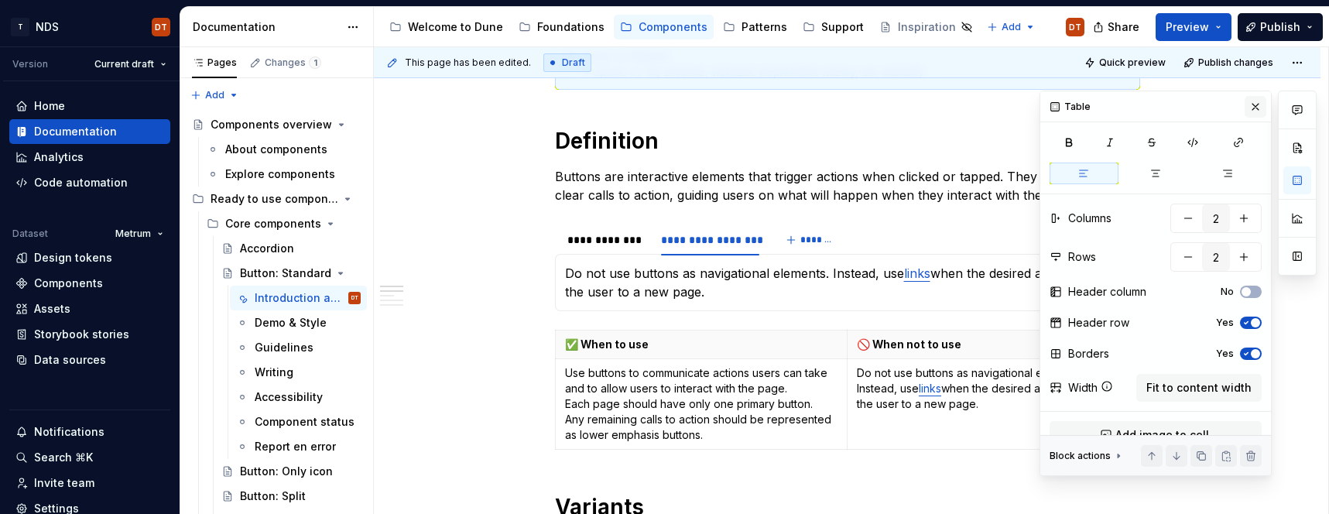
click at [1252, 108] on button "button" at bounding box center [1255, 107] width 22 height 22
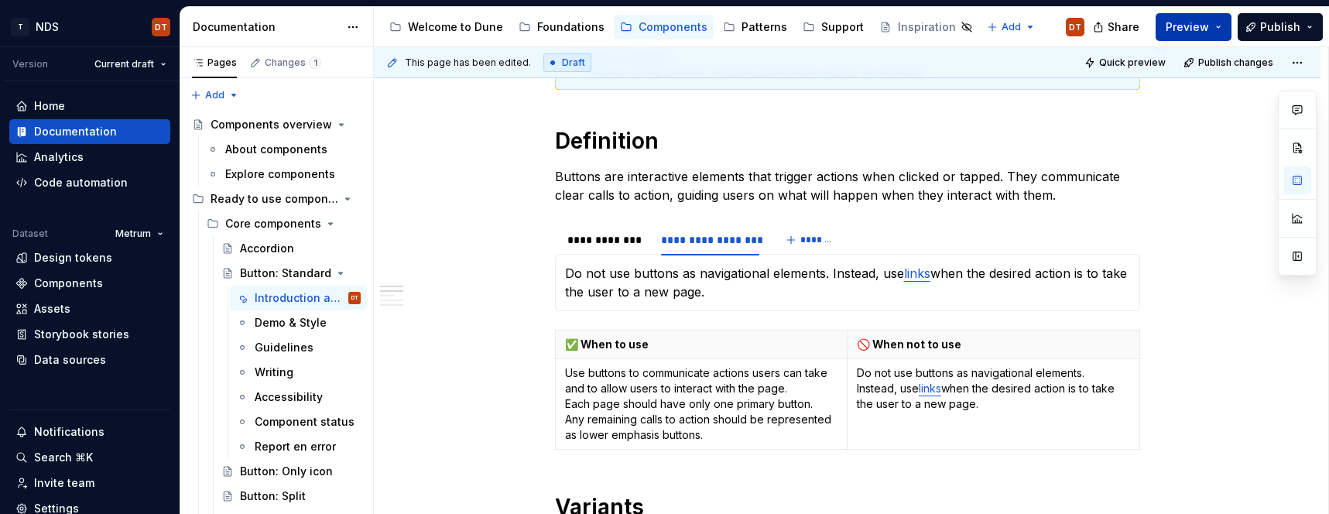
click at [1182, 26] on span "Preview" at bounding box center [1186, 26] width 43 height 15
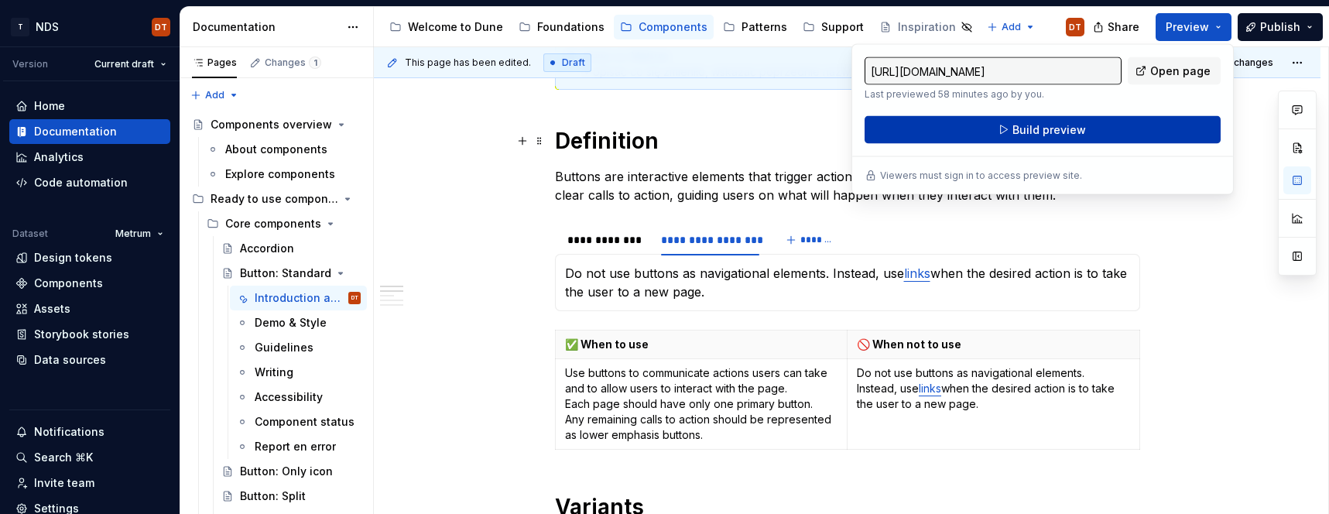
click at [1055, 132] on span "Build preview" at bounding box center [1049, 129] width 74 height 15
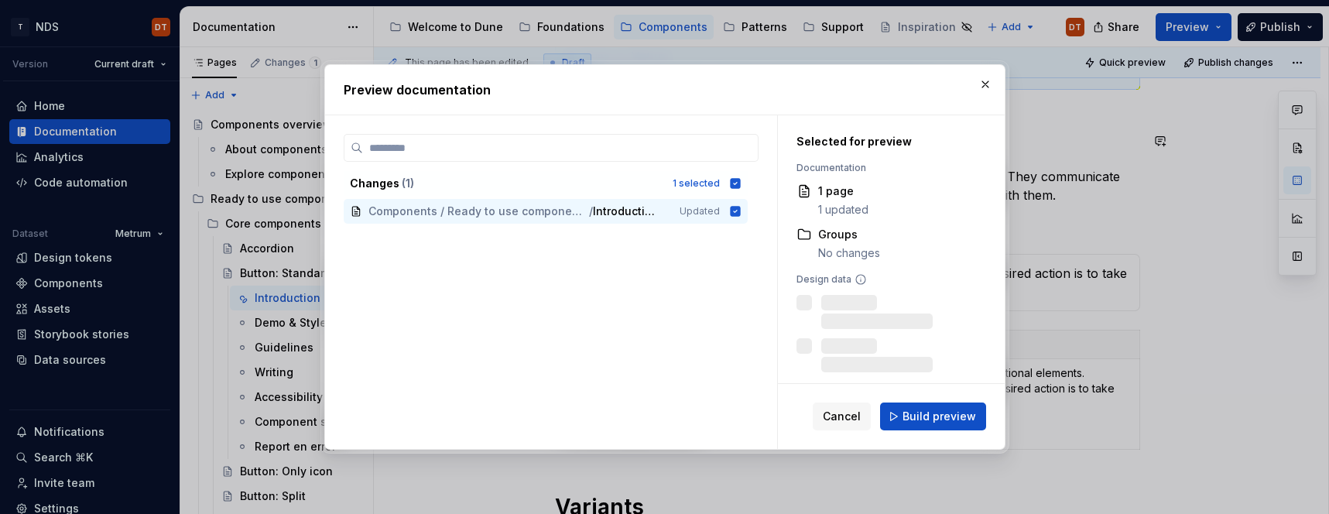
drag, startPoint x: 948, startPoint y: 416, endPoint x: 930, endPoint y: 427, distance: 20.8
click at [948, 416] on span "Build preview" at bounding box center [939, 416] width 74 height 15
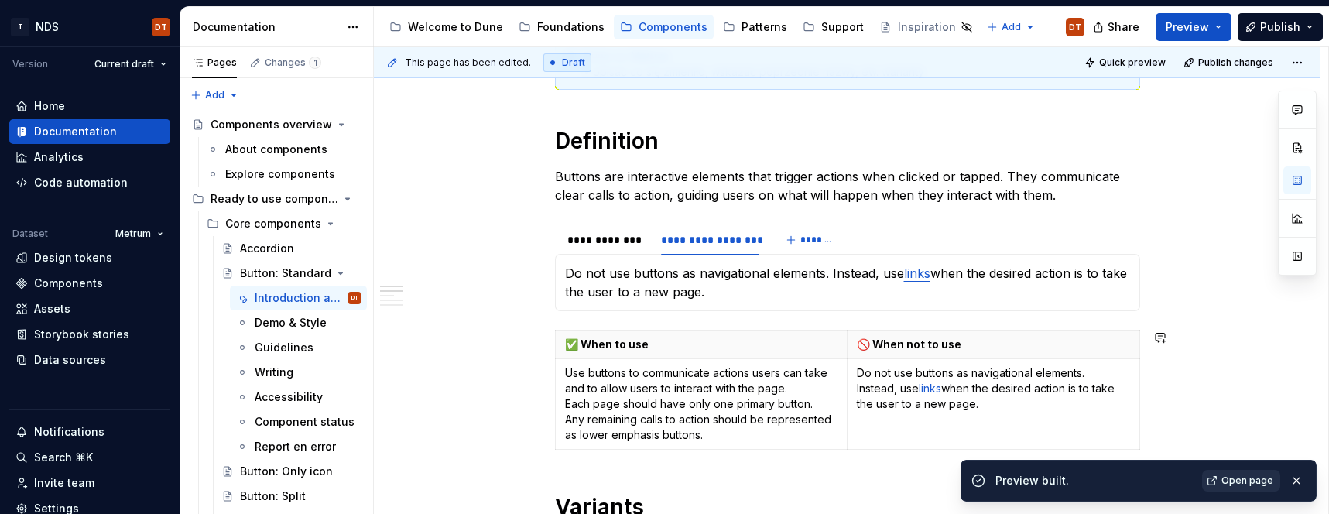
click at [1246, 484] on span "Open page" at bounding box center [1247, 480] width 52 height 12
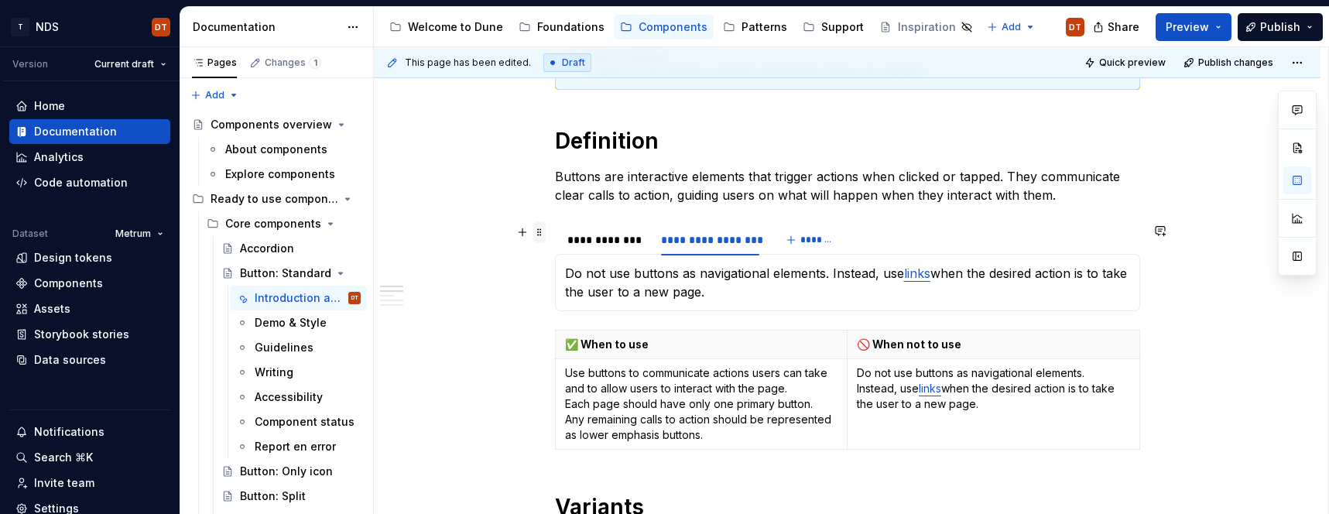
click at [546, 234] on span at bounding box center [539, 232] width 12 height 22
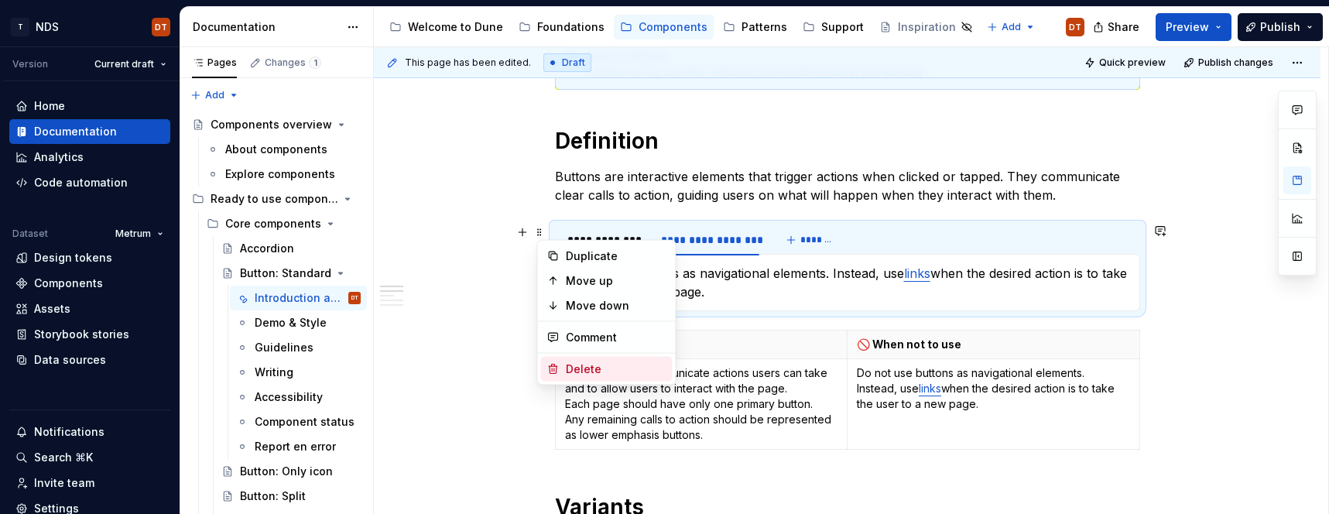
click at [596, 370] on div "Delete" at bounding box center [616, 368] width 101 height 15
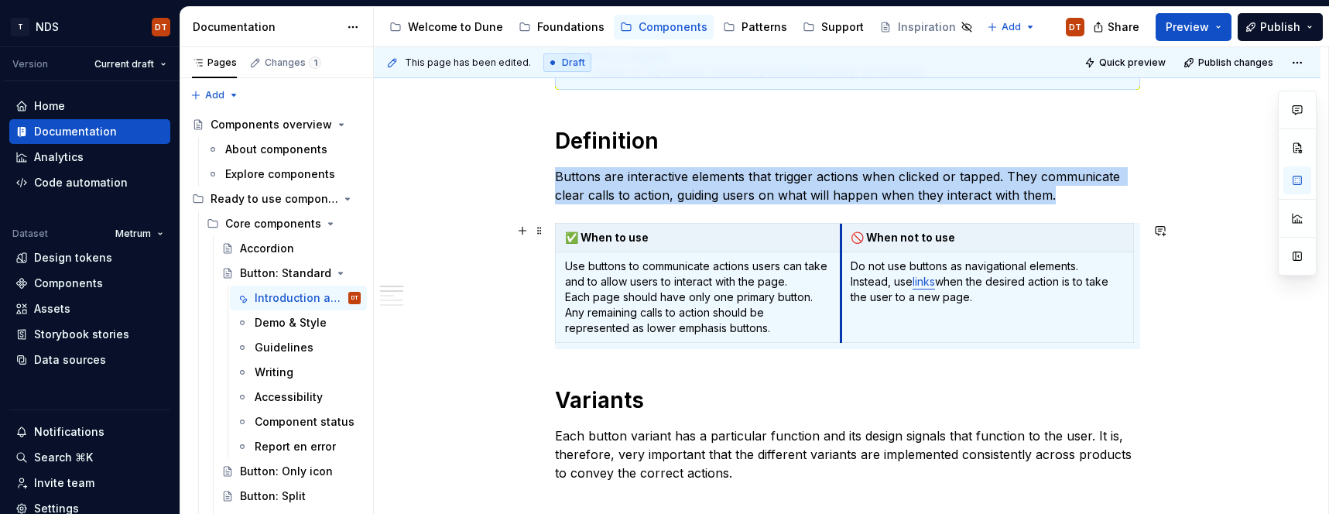
click at [844, 303] on td "Do not use buttons as navigational elements. Instead, use links when the desire…" at bounding box center [987, 297] width 292 height 91
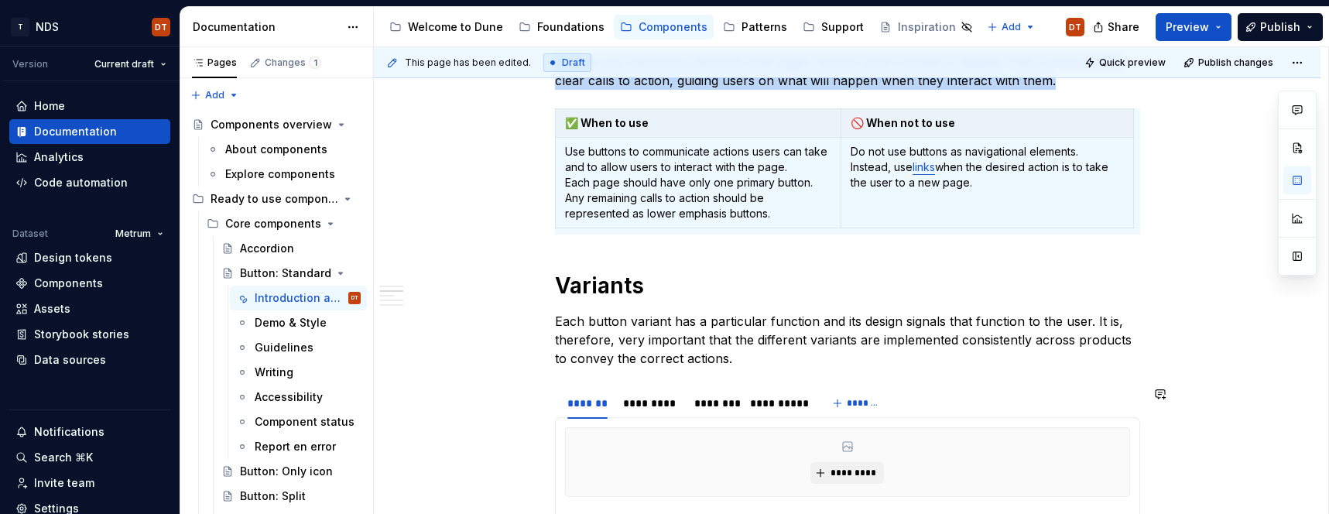
scroll to position [466, 0]
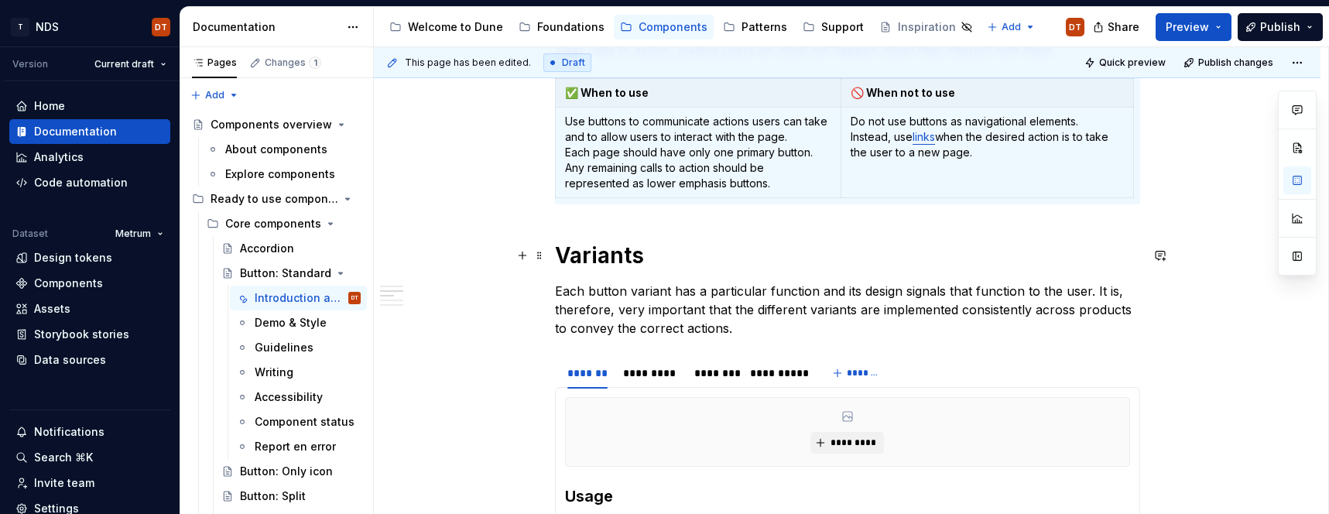
click at [637, 257] on h1 "Variants" at bounding box center [847, 255] width 585 height 28
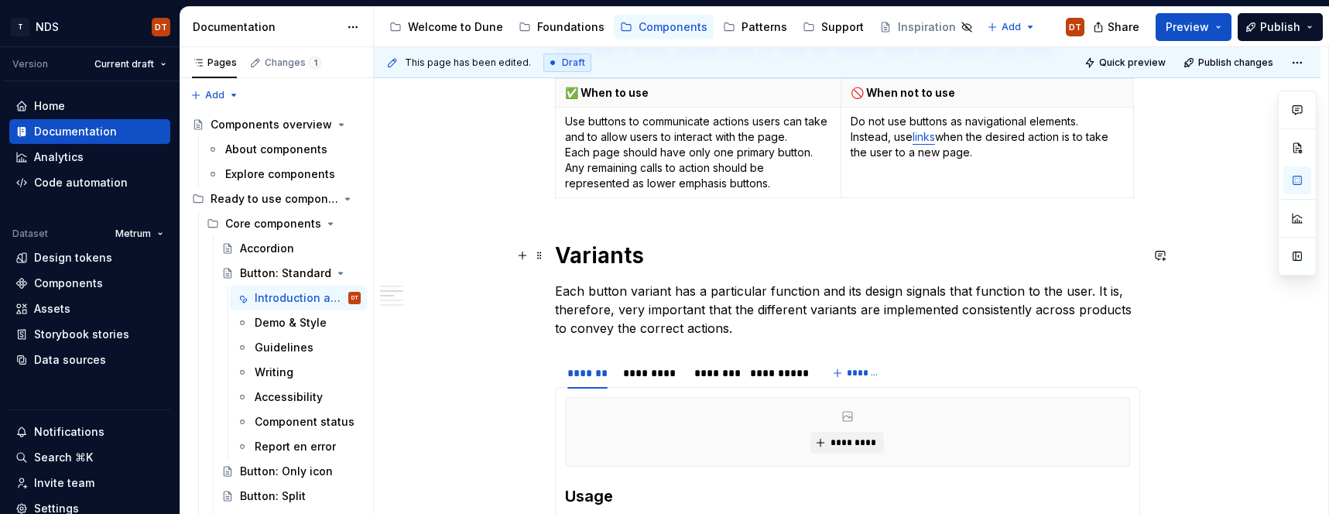
click at [614, 262] on h1 "Variants" at bounding box center [847, 255] width 585 height 28
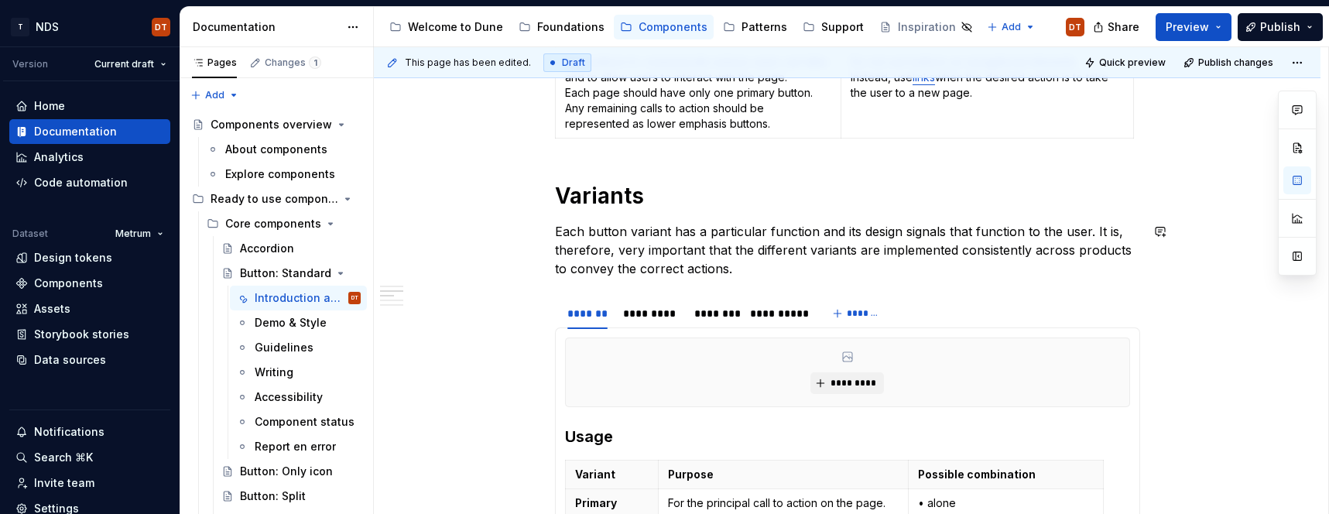
scroll to position [522, 0]
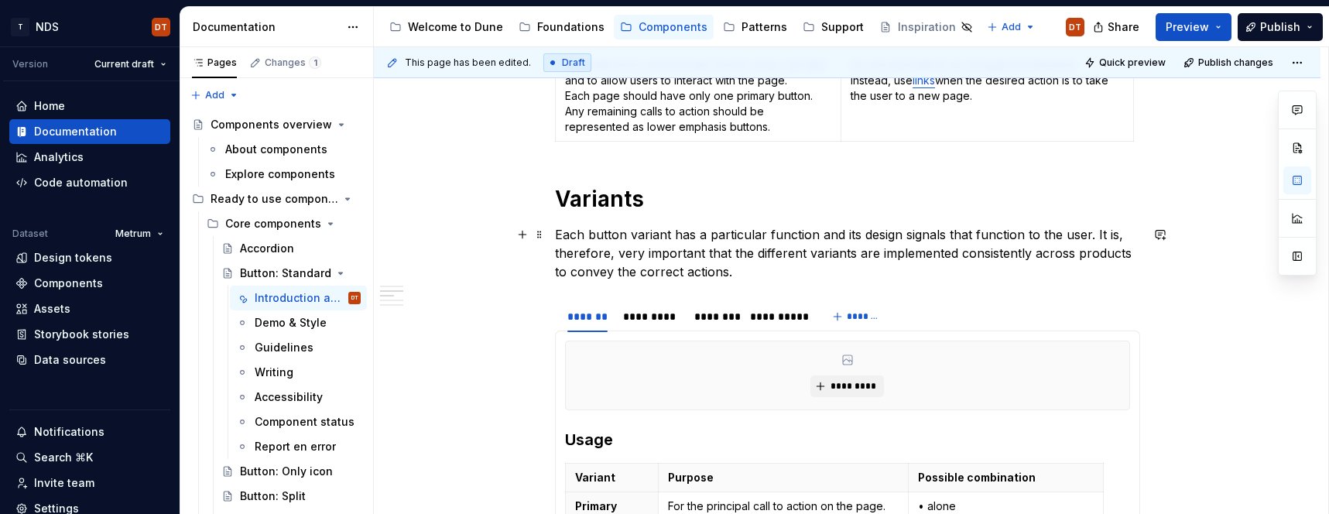
click at [693, 234] on p "Each button variant has a particular function and its design signals that funct…" at bounding box center [847, 253] width 585 height 56
click at [704, 234] on p "Each button variant has a particular function and its design signals that funct…" at bounding box center [847, 253] width 585 height 56
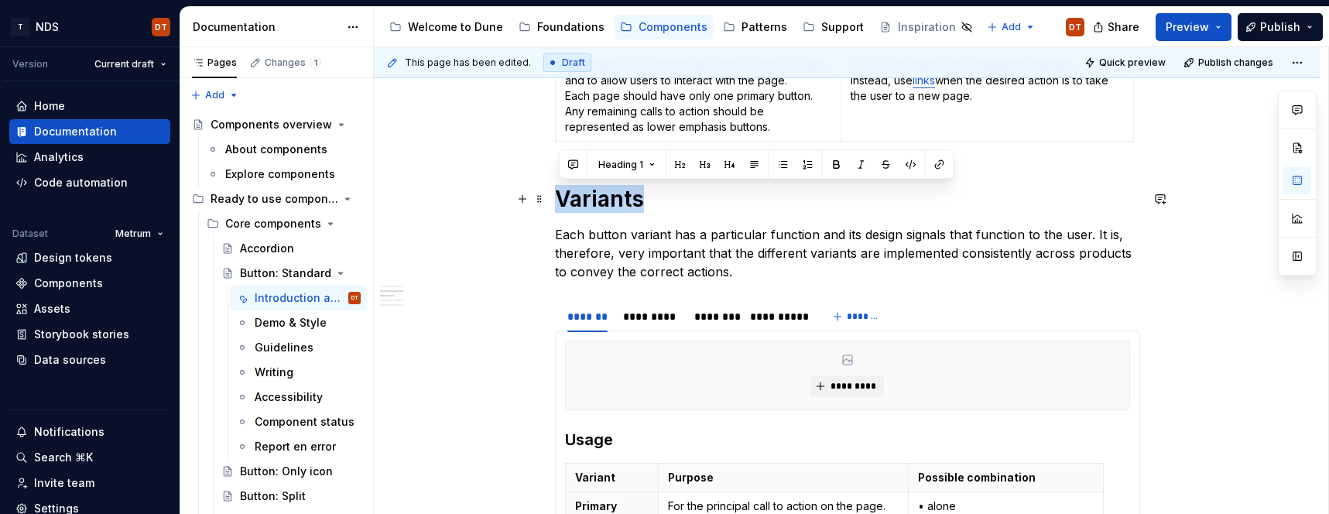
drag, startPoint x: 644, startPoint y: 199, endPoint x: 556, endPoint y: 198, distance: 88.2
click at [556, 198] on div "**********" at bounding box center [847, 499] width 946 height 1506
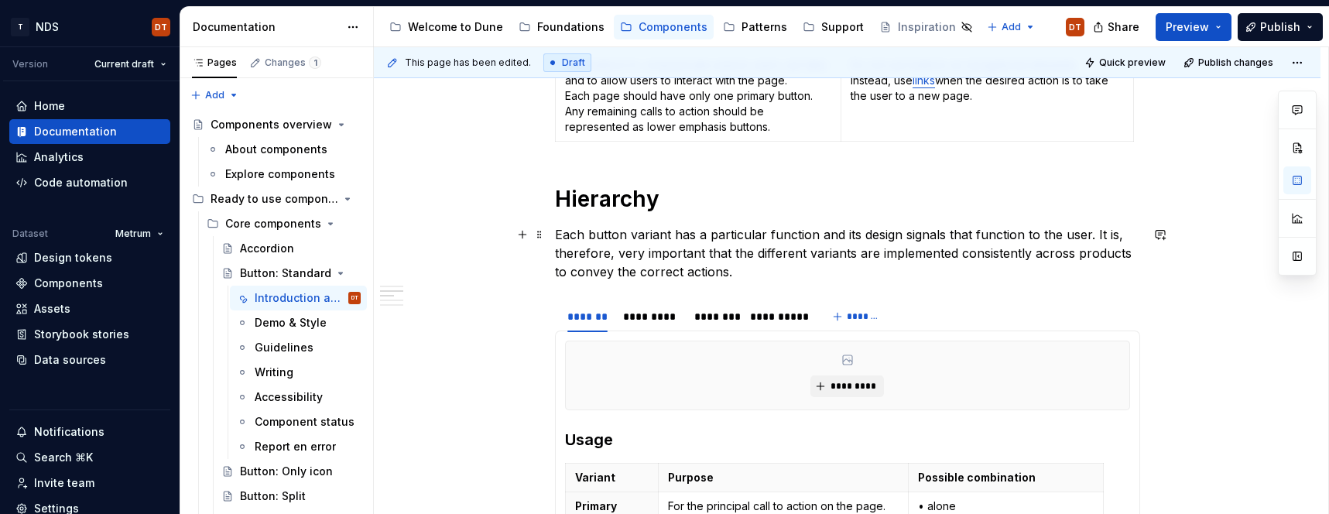
click at [606, 256] on p "Each button variant has a particular function and its design signals that funct…" at bounding box center [847, 253] width 585 height 56
click at [557, 232] on div "**********" at bounding box center [847, 499] width 946 height 1506
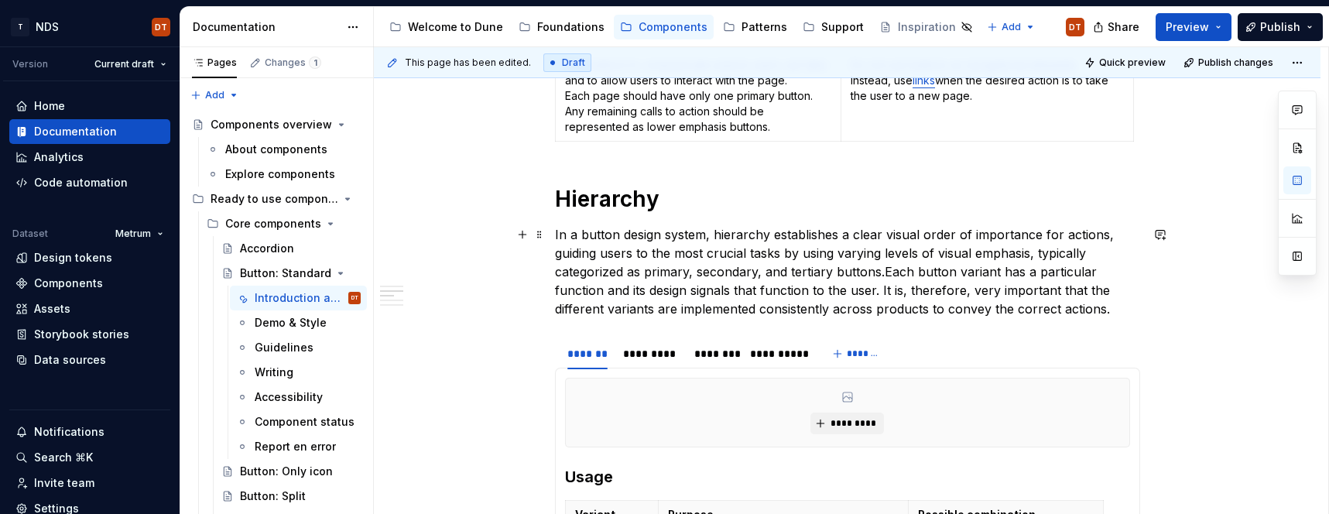
click at [682, 238] on p "In a button design system, hierarchy establishes a clear visual order of import…" at bounding box center [847, 271] width 585 height 93
click at [719, 233] on p "In a button design system, hierarchy establishes a clear visual order of import…" at bounding box center [847, 271] width 585 height 93
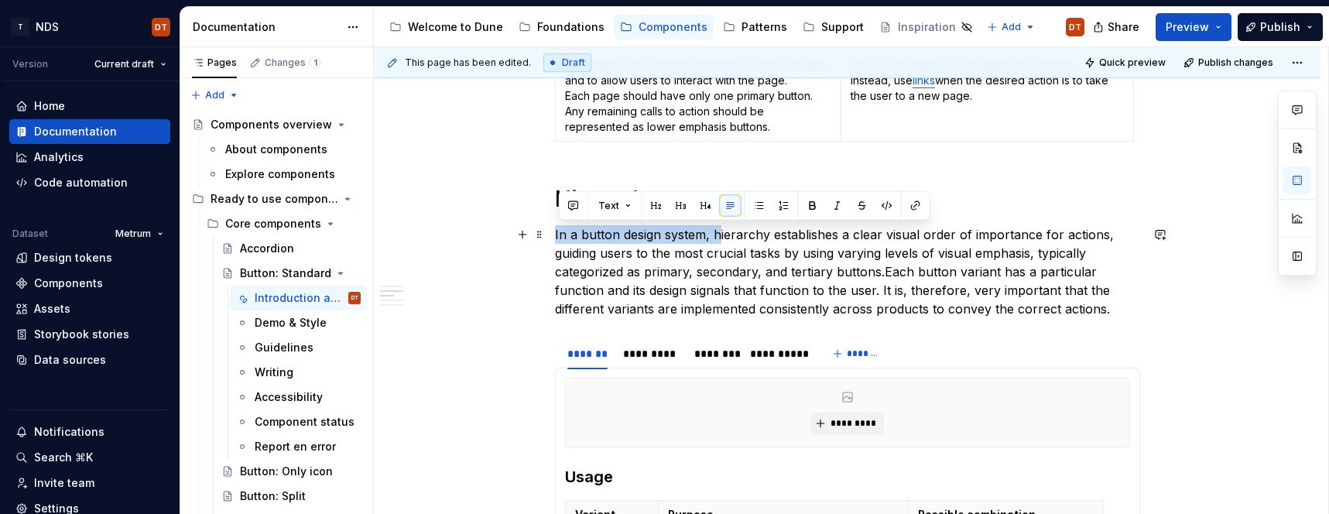
drag, startPoint x: 723, startPoint y: 234, endPoint x: 559, endPoint y: 235, distance: 164.1
click at [559, 235] on p "In a button design system, hierarchy establishes a clear visual order of import…" at bounding box center [847, 271] width 585 height 93
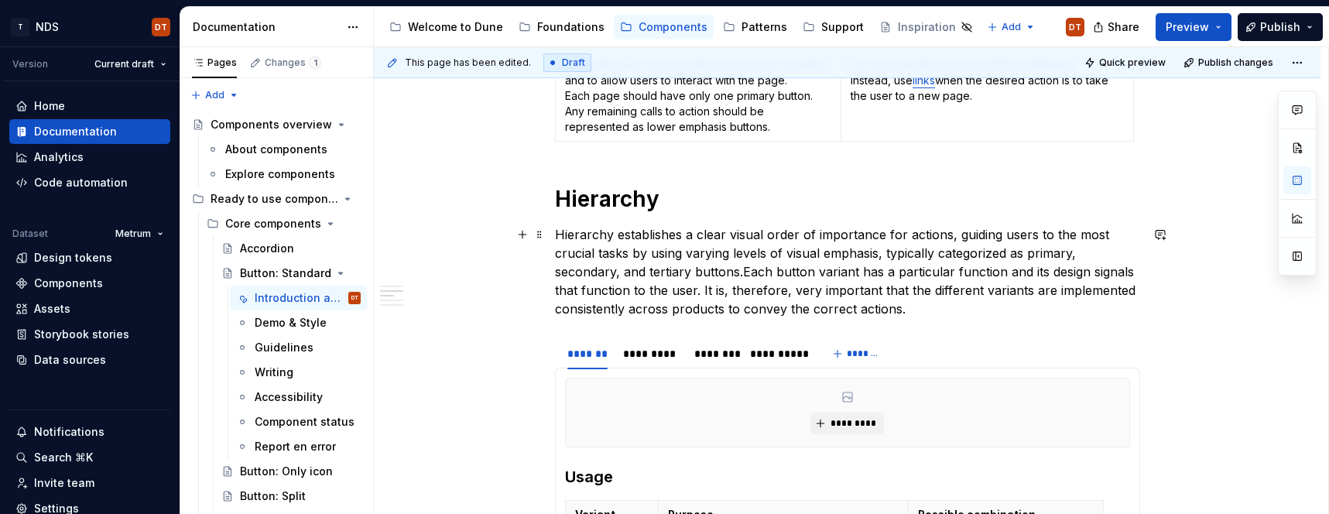
click at [619, 235] on p "Hierarchy establishes a clear visual order of importance for actions, guiding u…" at bounding box center [847, 271] width 585 height 93
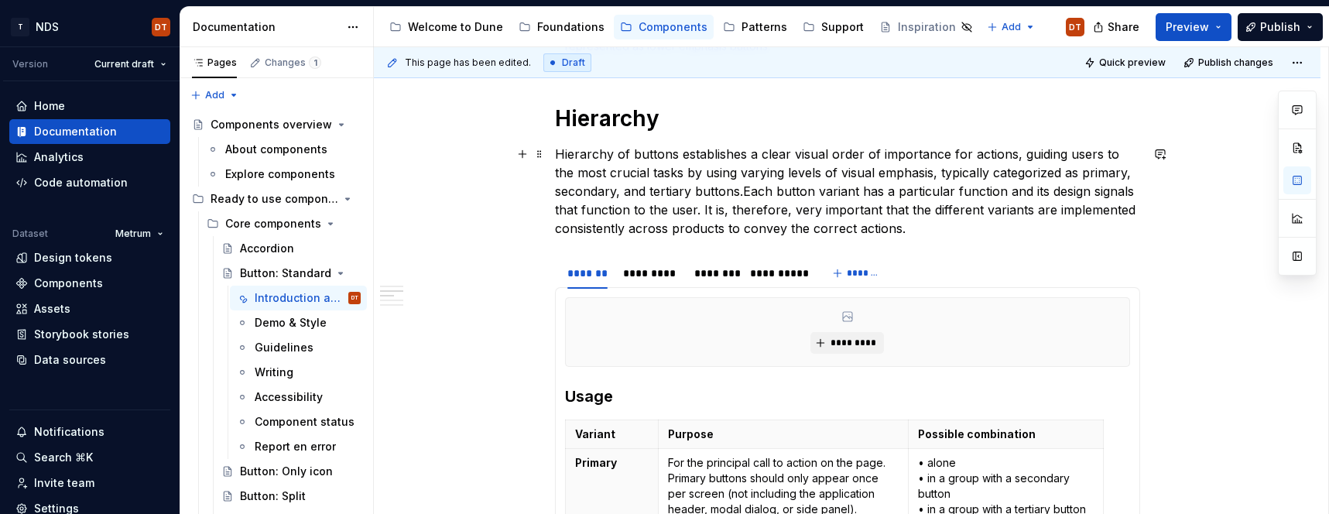
scroll to position [605, 0]
click at [955, 168] on p "Hierarchy of buttons establishes a clear visual order of importance for actions…" at bounding box center [847, 188] width 585 height 93
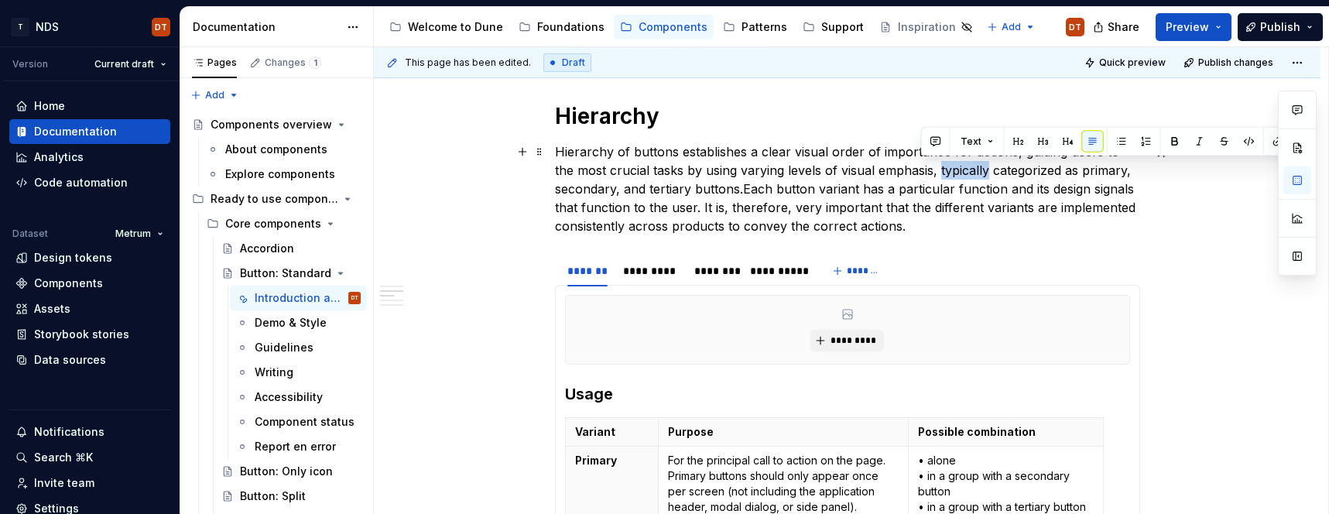
drag, startPoint x: 968, startPoint y: 170, endPoint x: 920, endPoint y: 173, distance: 48.0
click at [920, 173] on p "Hierarchy of buttons establishes a clear visual order of importance for actions…" at bounding box center [847, 188] width 585 height 93
click at [1027, 170] on p "Hierarchy of buttons establishes a clear visual order of importance for actions…" at bounding box center [847, 188] width 585 height 93
click at [587, 186] on p "Hierarchy of buttons establishes a clear visual order of importance for actions…" at bounding box center [847, 188] width 585 height 93
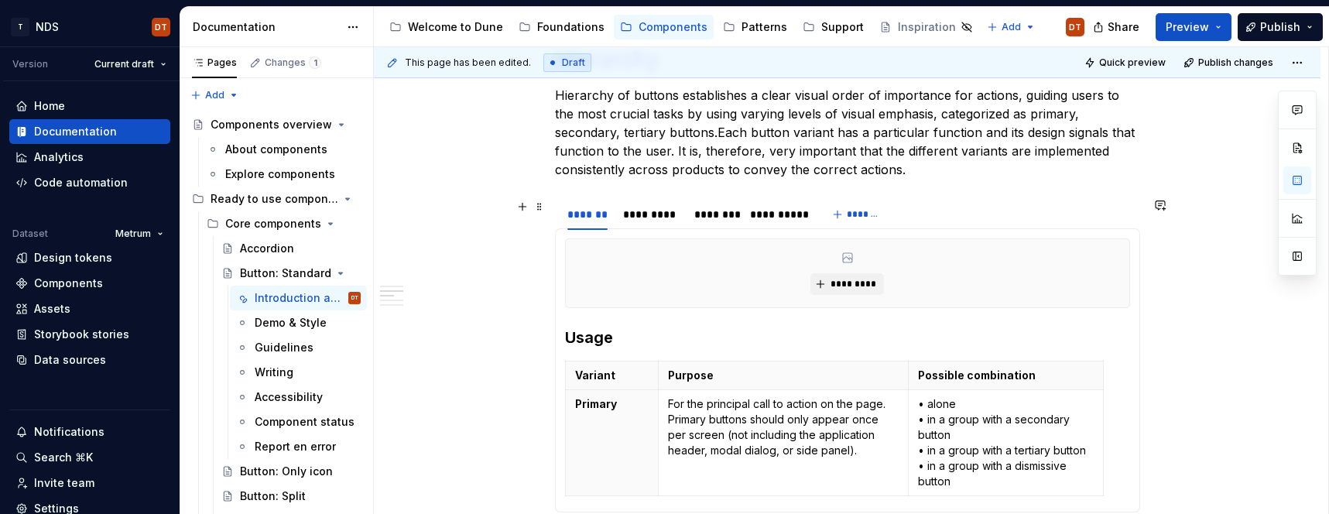
scroll to position [659, 0]
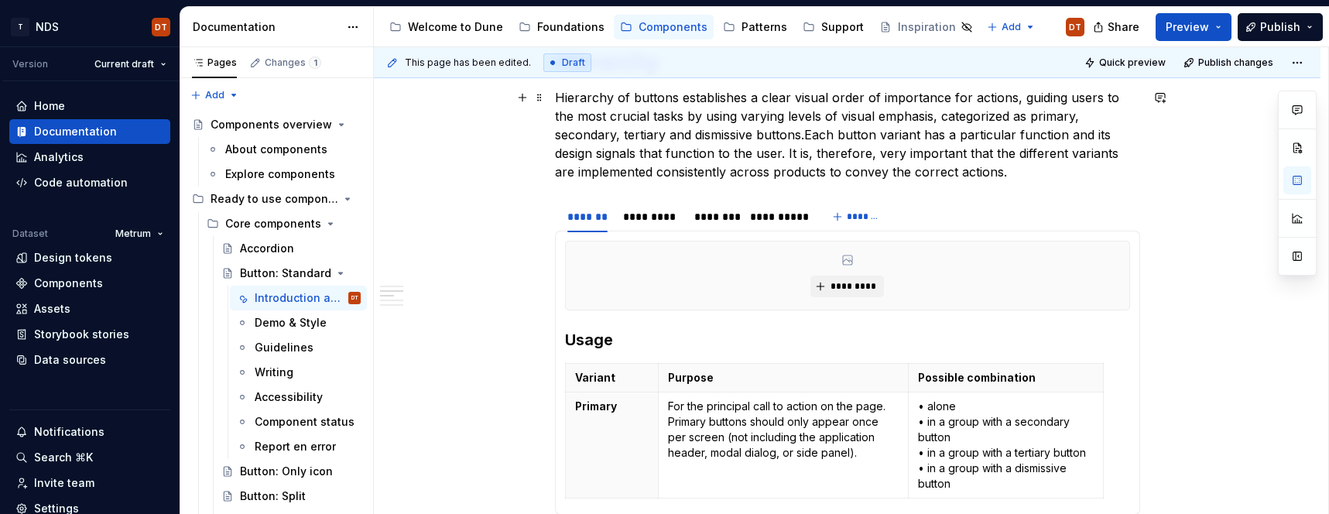
drag, startPoint x: 741, startPoint y: 133, endPoint x: 769, endPoint y: 159, distance: 38.4
click at [741, 133] on p "Hierarchy of buttons establishes a clear visual order of importance for actions…" at bounding box center [847, 134] width 585 height 93
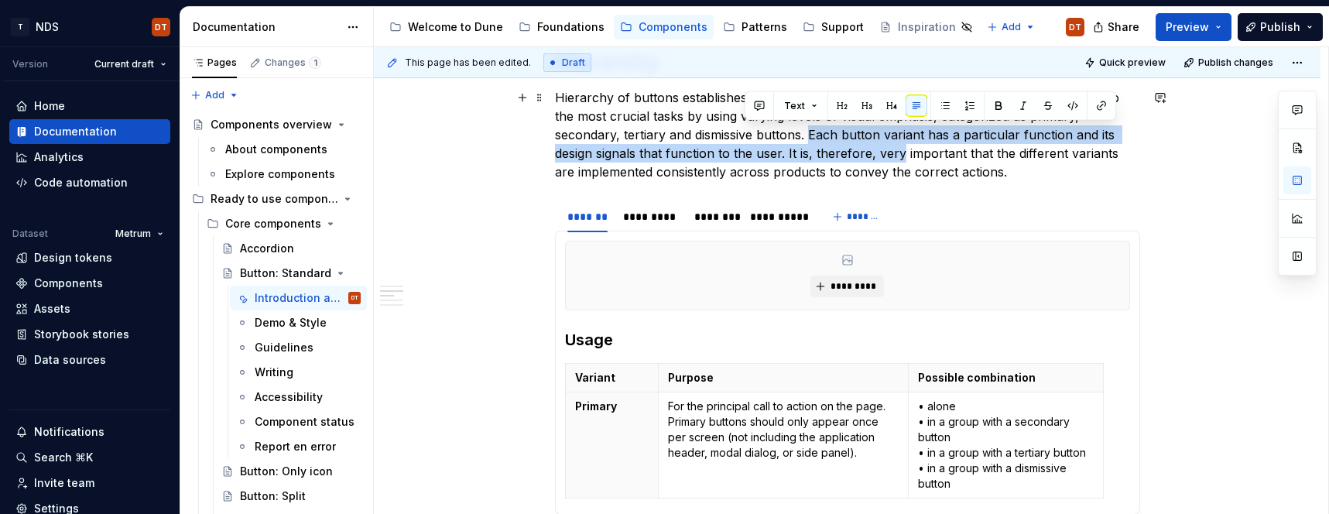
drag, startPoint x: 746, startPoint y: 136, endPoint x: 817, endPoint y: 149, distance: 72.4
click at [817, 149] on p "Hierarchy of buttons establishes a clear visual order of importance for actions…" at bounding box center [847, 134] width 585 height 93
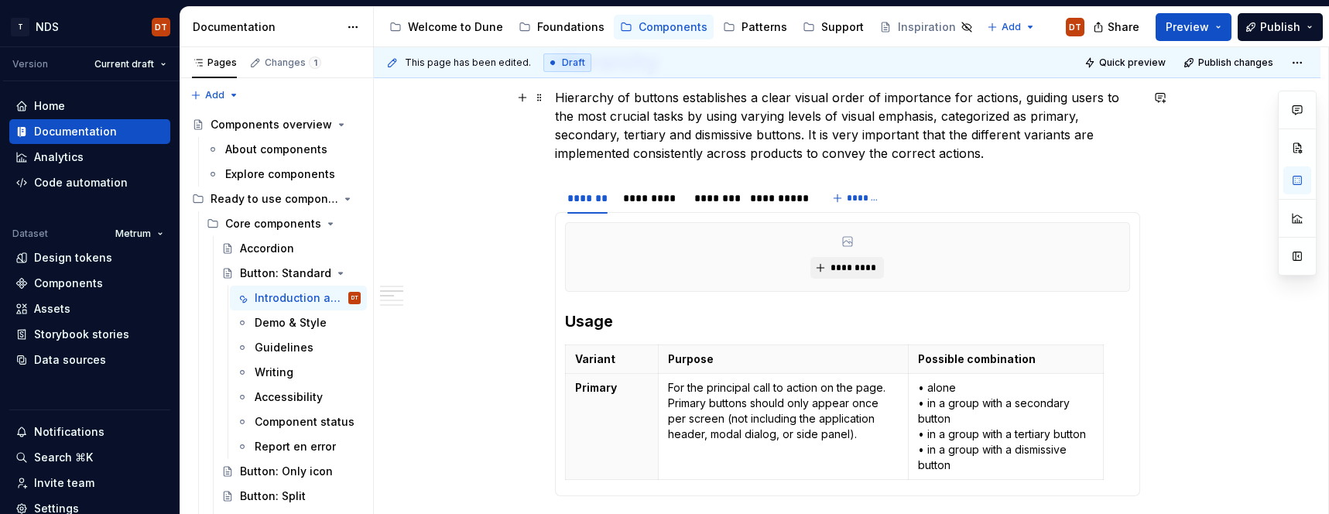
click at [986, 135] on p "Hierarchy of buttons establishes a clear visual order of importance for actions…" at bounding box center [847, 125] width 585 height 74
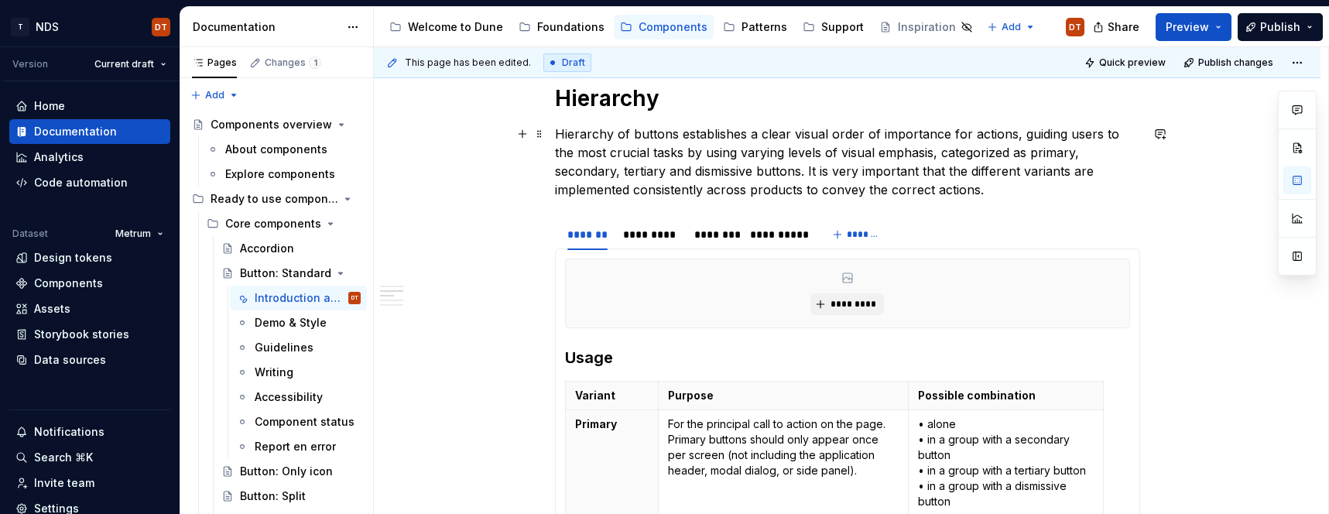
click at [933, 161] on p "Hierarchy of buttons establishes a clear visual order of importance for actions…" at bounding box center [847, 162] width 585 height 74
drag, startPoint x: 997, startPoint y: 169, endPoint x: 984, endPoint y: 169, distance: 12.4
click at [997, 169] on p "Hierarchy of buttons establishes a clear visual order of importance for actions…" at bounding box center [847, 162] width 585 height 74
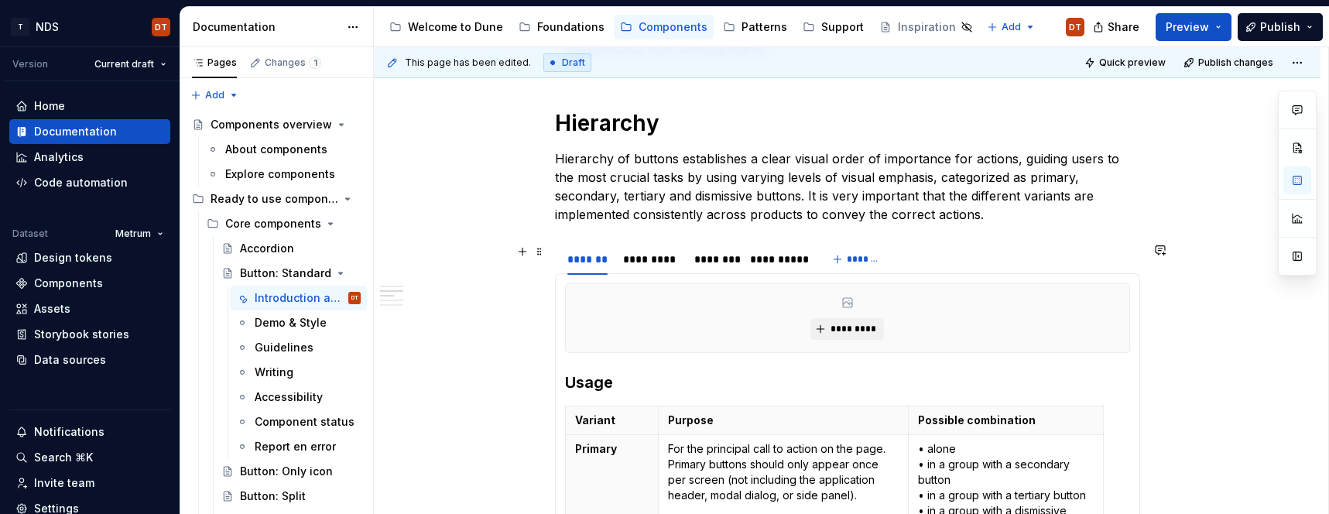
scroll to position [668, 0]
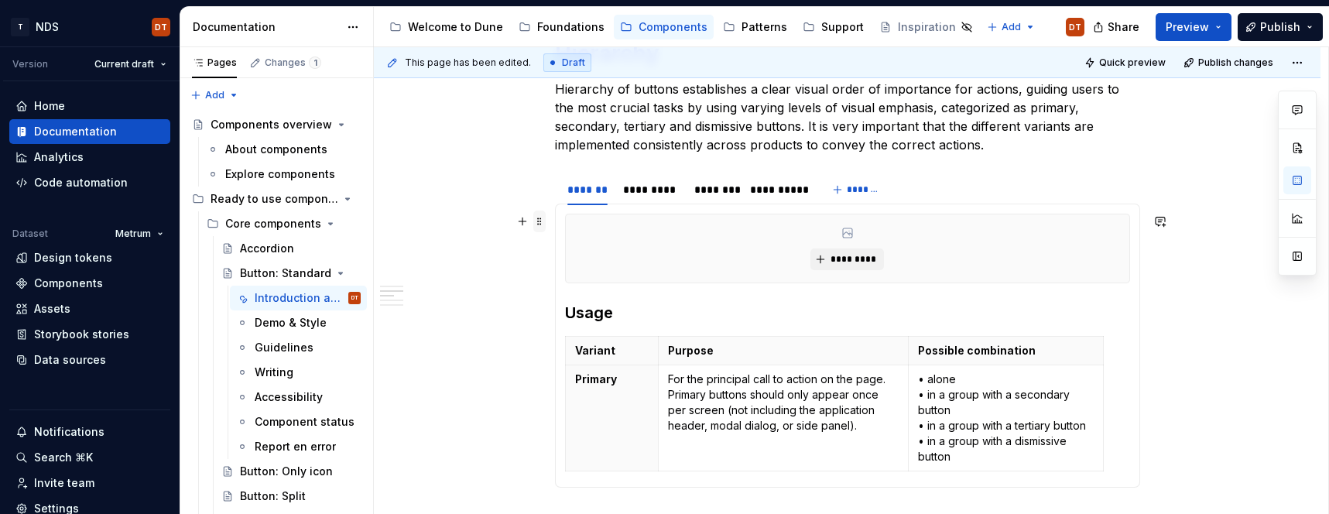
click at [542, 220] on span at bounding box center [539, 221] width 12 height 22
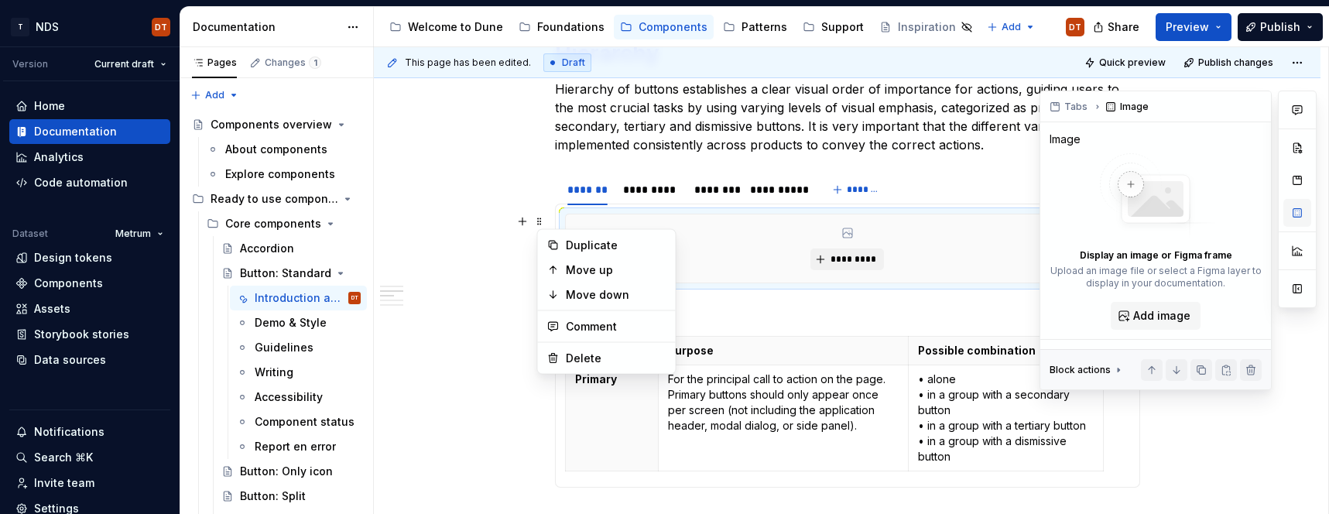
click at [1295, 210] on button "button" at bounding box center [1297, 213] width 28 height 28
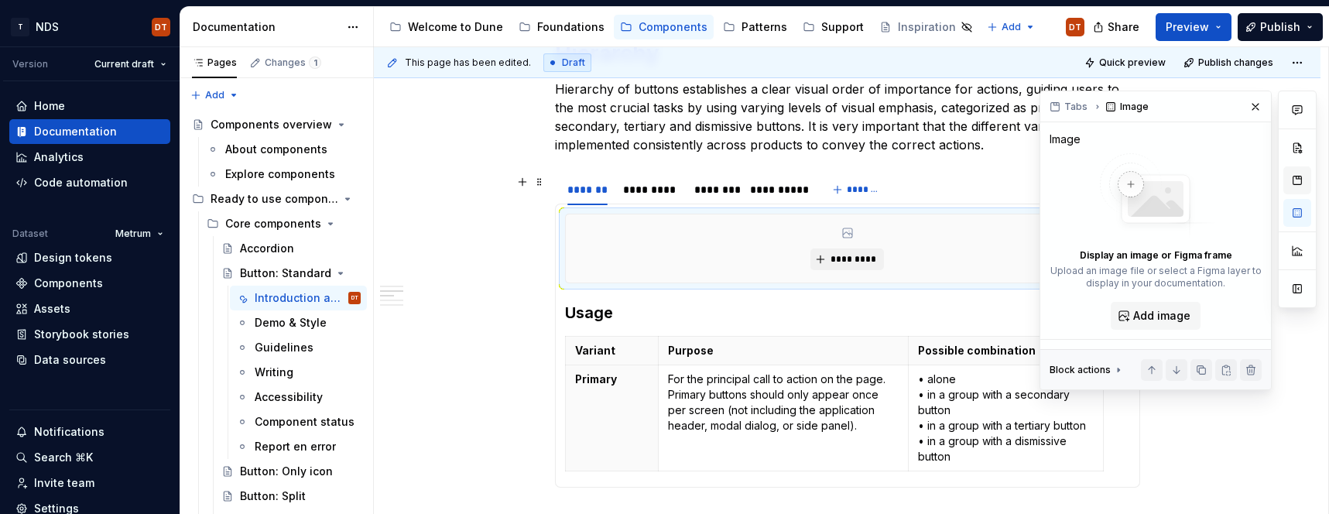
click at [1294, 180] on button "button" at bounding box center [1297, 180] width 28 height 28
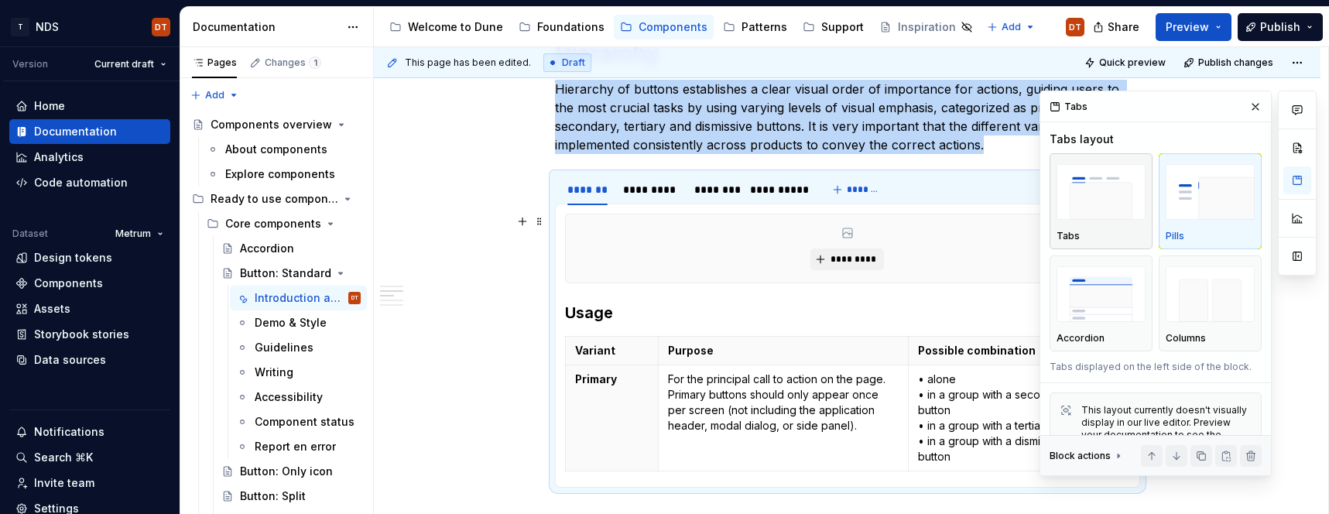
click at [1099, 221] on div "button" at bounding box center [1100, 191] width 89 height 63
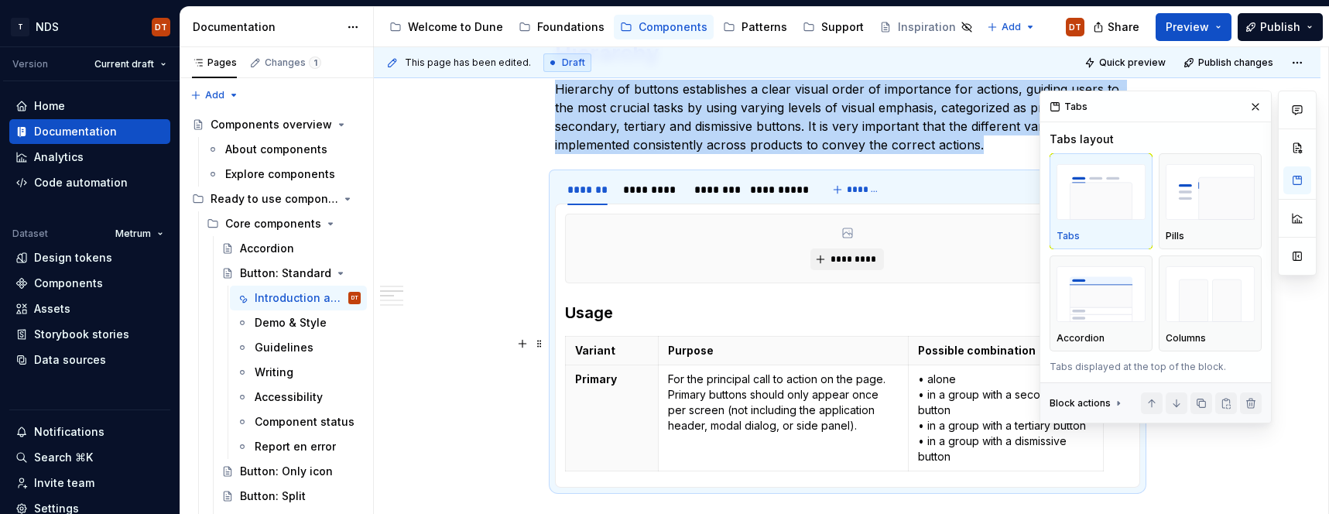
click at [515, 379] on div "**********" at bounding box center [847, 363] width 946 height 1524
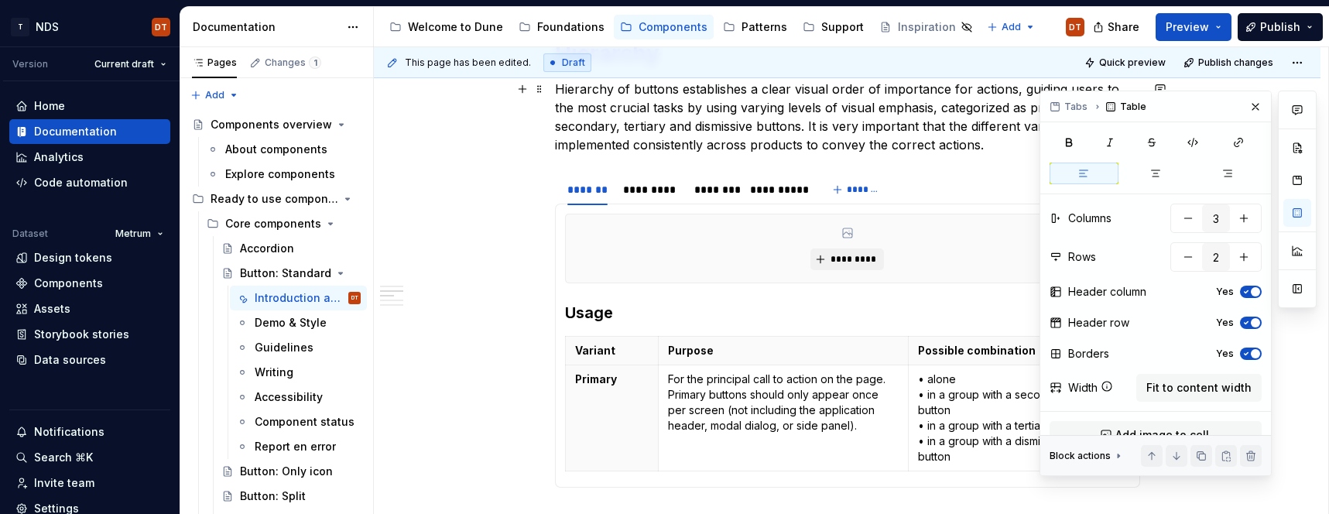
click at [1256, 108] on button "button" at bounding box center [1255, 107] width 22 height 22
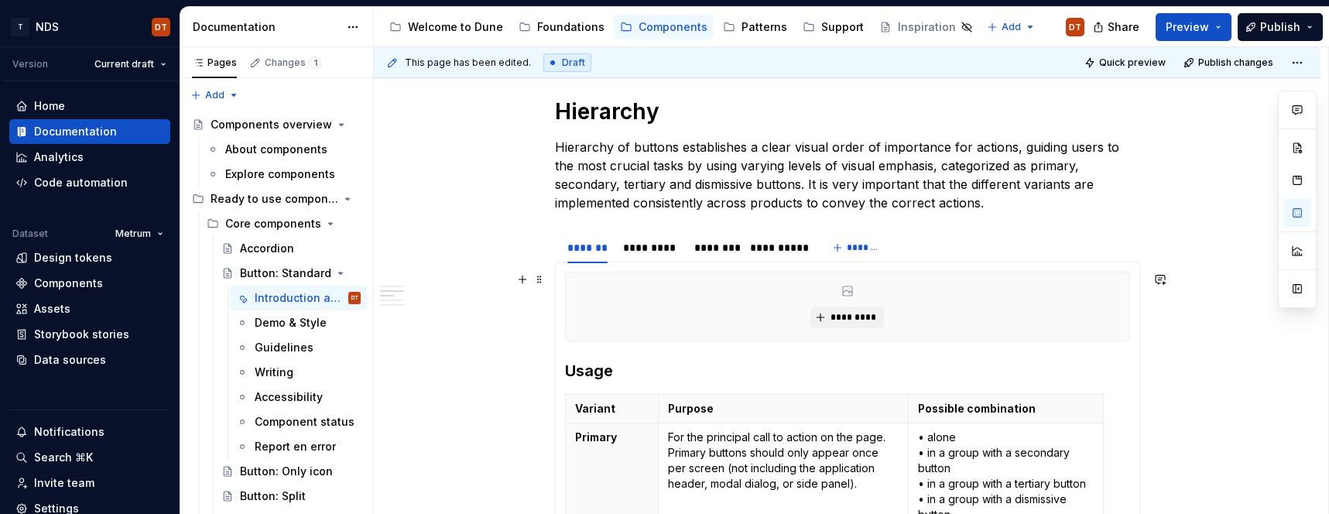
scroll to position [608, 0]
click at [567, 218] on div "**********" at bounding box center [847, 354] width 585 height 1314
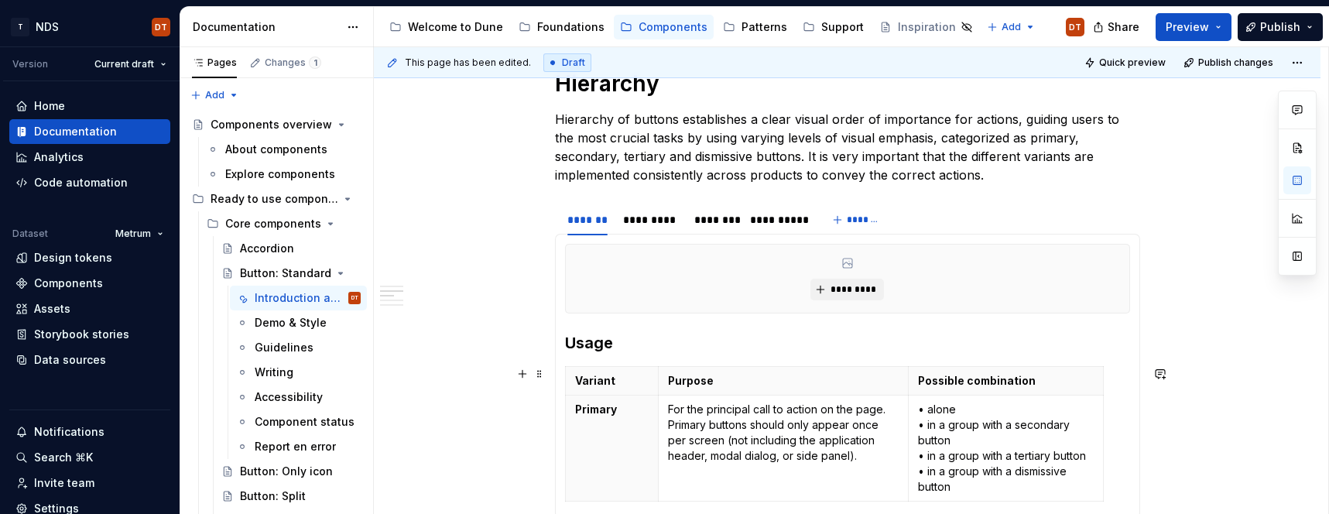
scroll to position [631, 0]
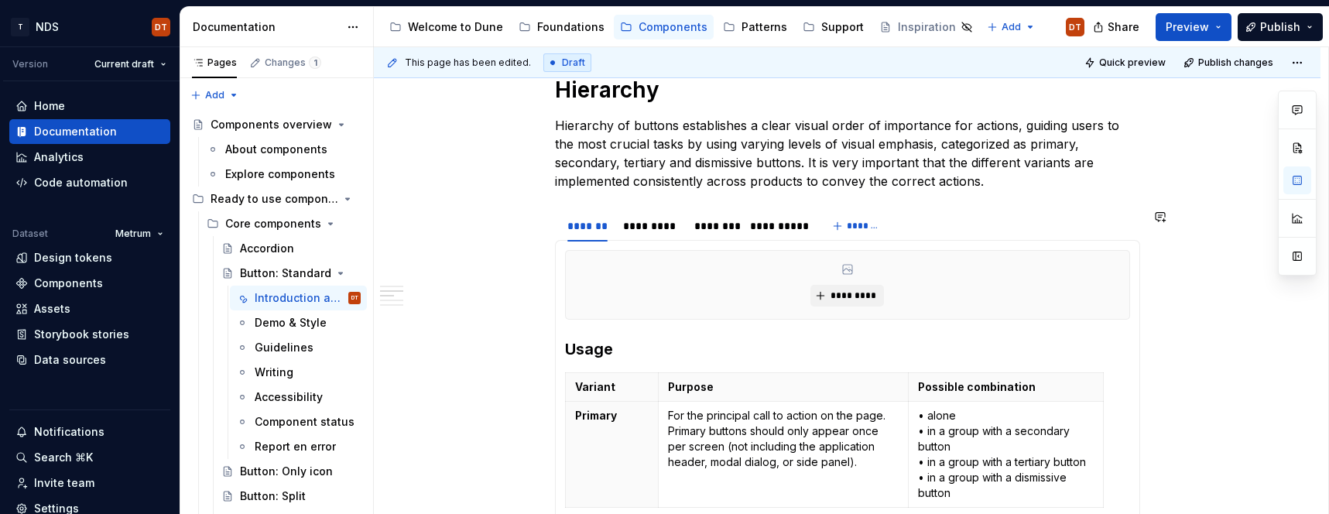
click at [604, 209] on section "**********" at bounding box center [847, 366] width 585 height 315
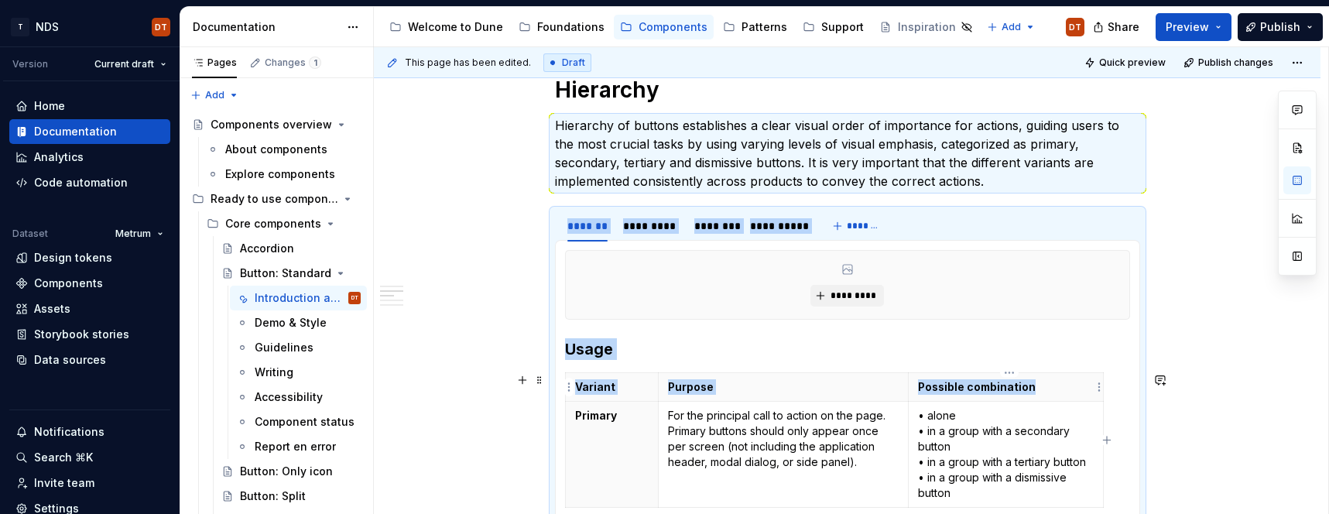
drag, startPoint x: 936, startPoint y: 183, endPoint x: 978, endPoint y: 397, distance: 217.6
click at [978, 397] on div "**********" at bounding box center [847, 331] width 585 height 1314
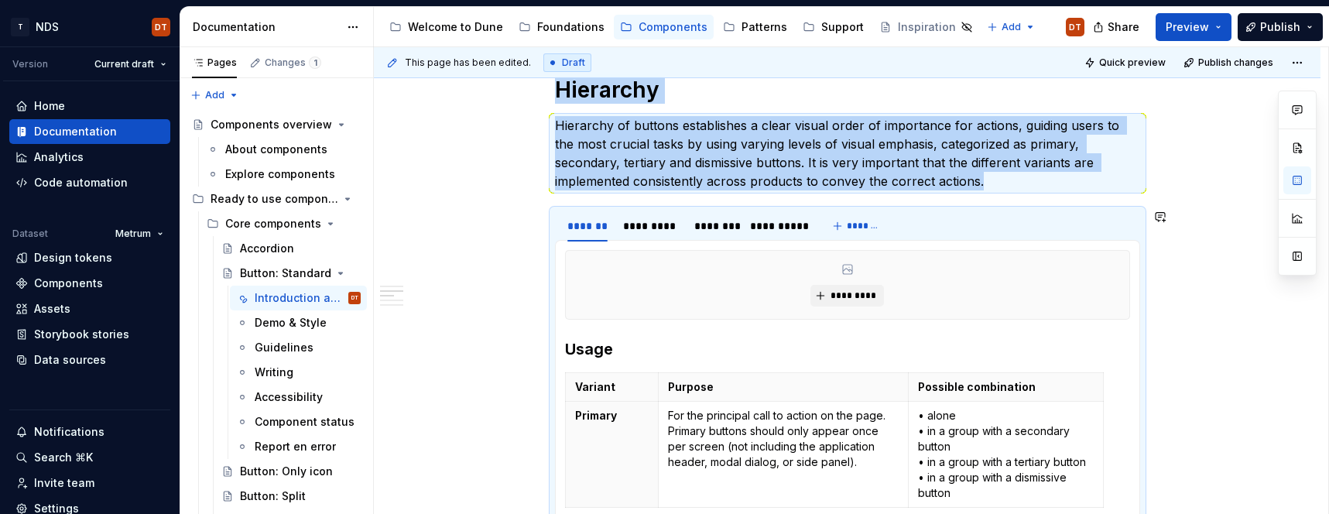
click at [530, 208] on div "**********" at bounding box center [847, 399] width 946 height 1524
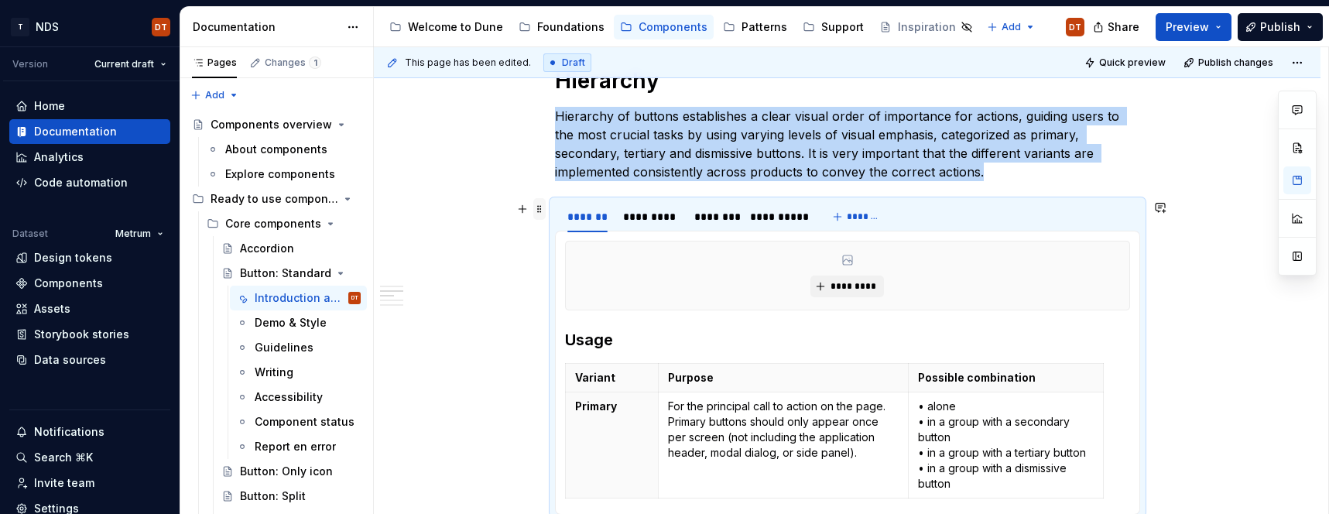
click at [544, 211] on span at bounding box center [539, 209] width 12 height 22
click at [939, 170] on p "Hierarchy of buttons establishes a clear visual order of importance for actions…" at bounding box center [847, 144] width 585 height 74
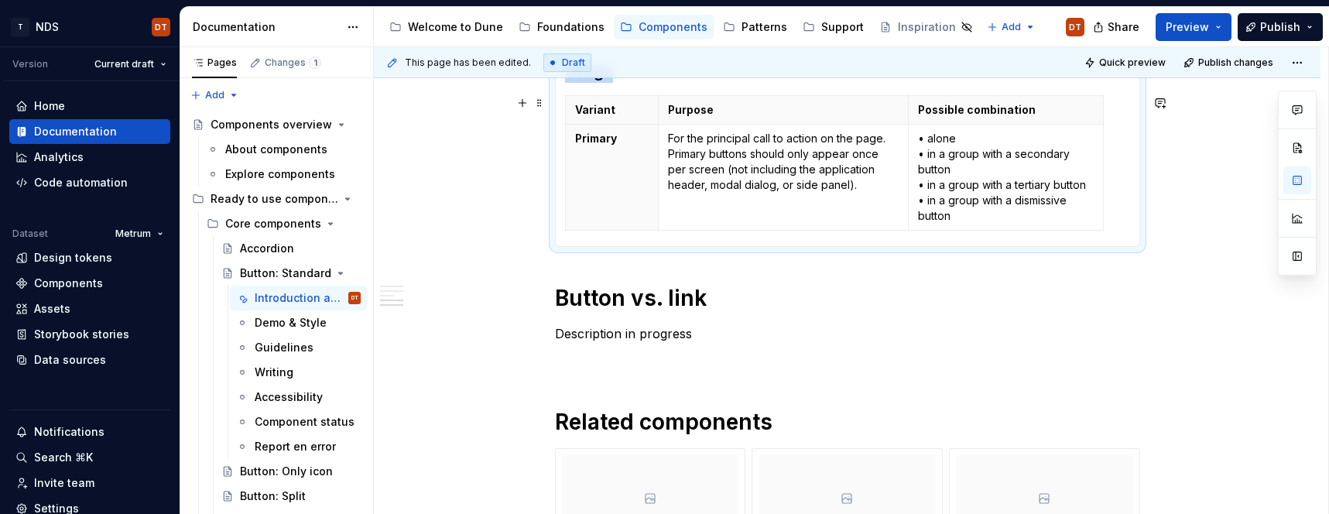
scroll to position [797, 0]
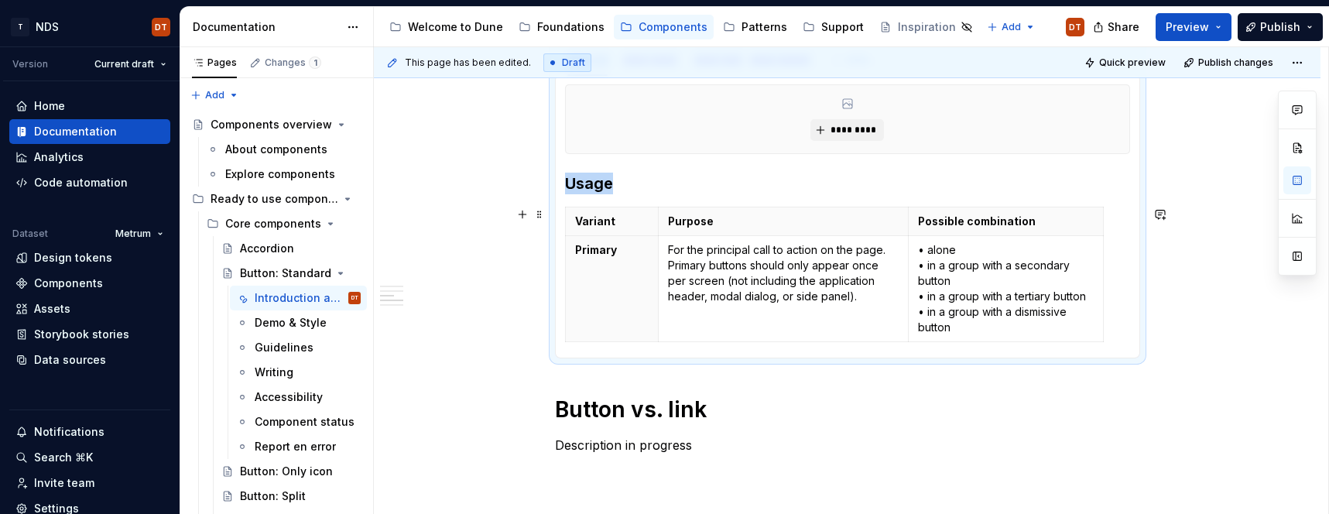
drag, startPoint x: 928, startPoint y: 173, endPoint x: 1158, endPoint y: 326, distance: 276.2
click at [1158, 326] on div "**********" at bounding box center [847, 234] width 946 height 1524
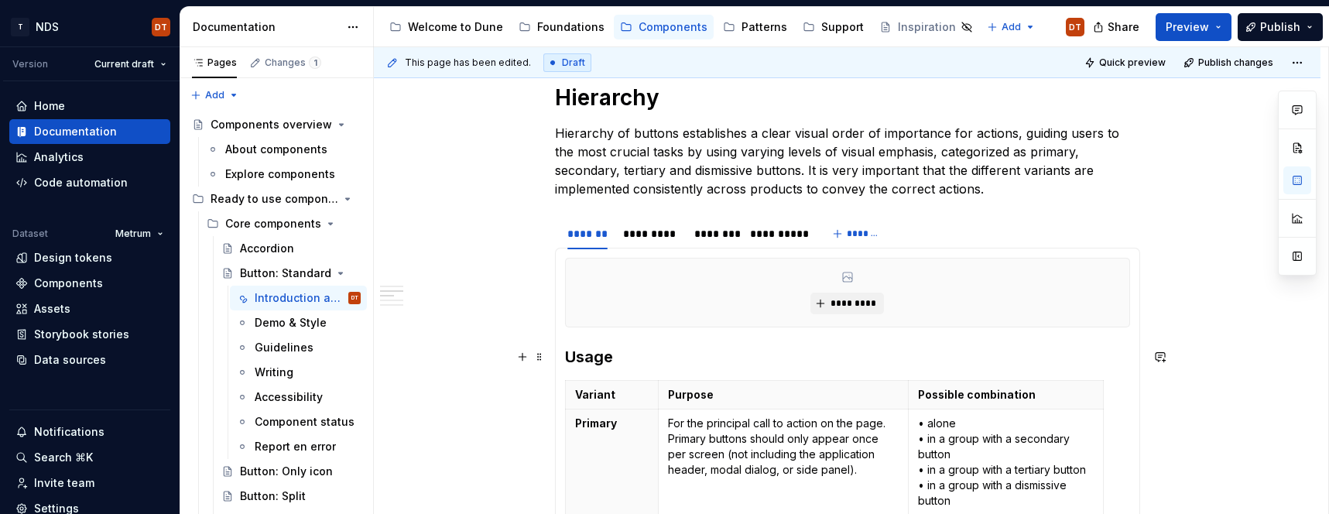
scroll to position [620, 0]
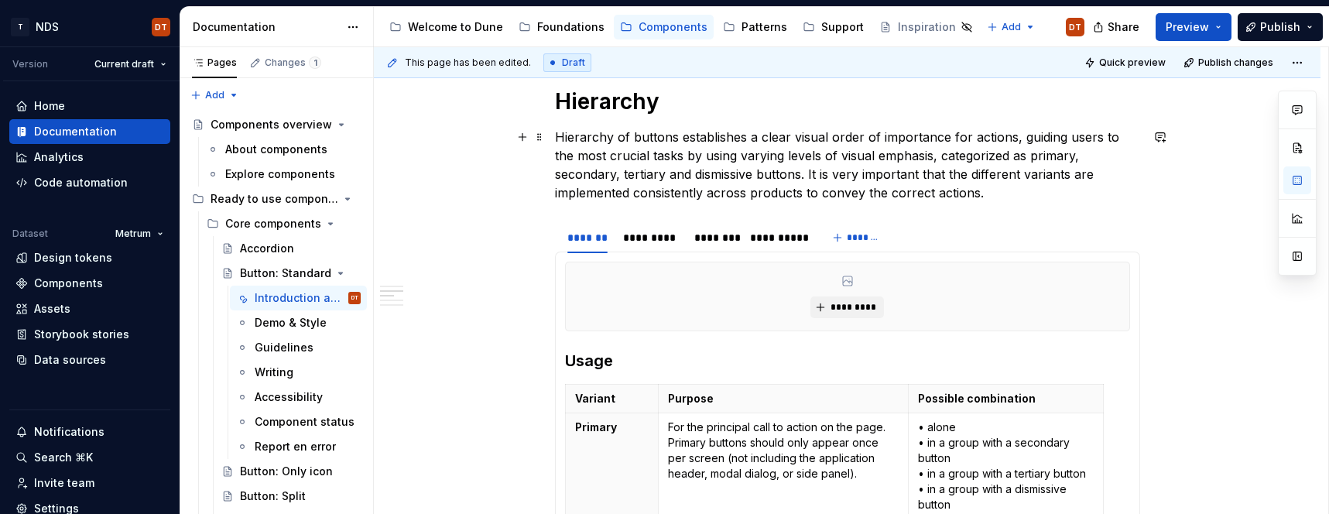
click at [927, 199] on p "Hierarchy of buttons establishes a clear visual order of importance for actions…" at bounding box center [847, 165] width 585 height 74
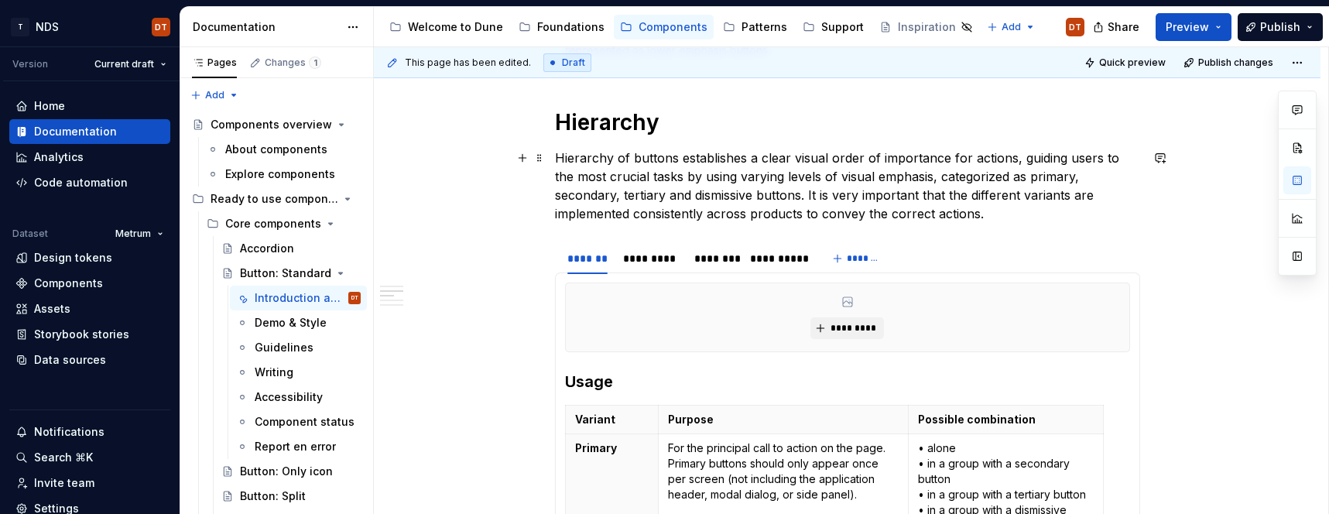
scroll to position [600, 0]
drag, startPoint x: 572, startPoint y: 236, endPoint x: 688, endPoint y: 361, distance: 170.3
click at [700, 364] on section "**********" at bounding box center [847, 397] width 585 height 315
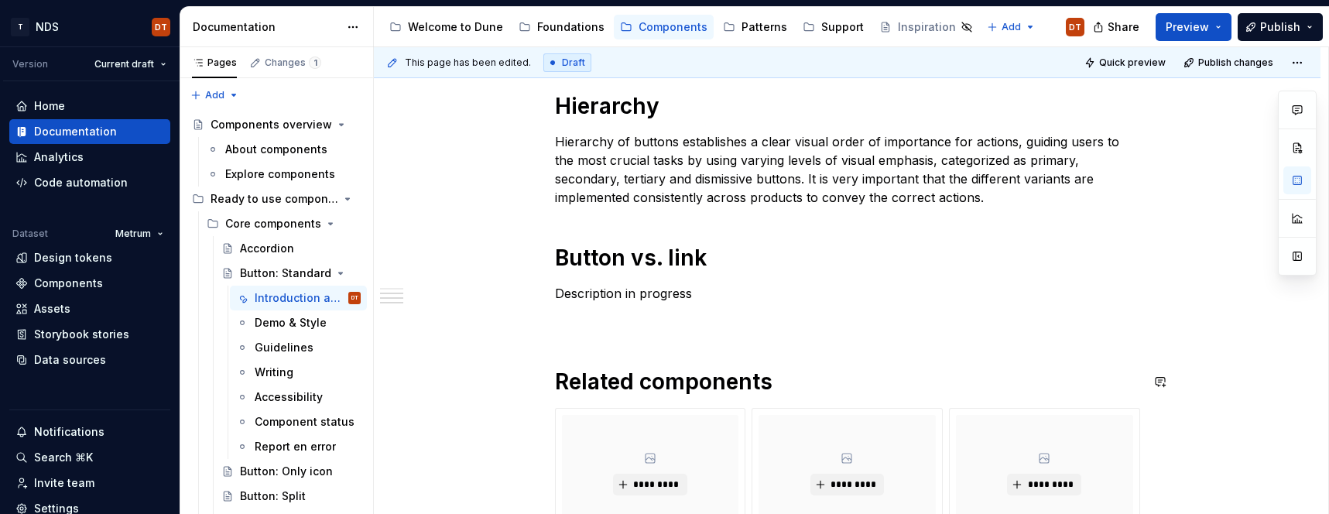
scroll to position [621, 0]
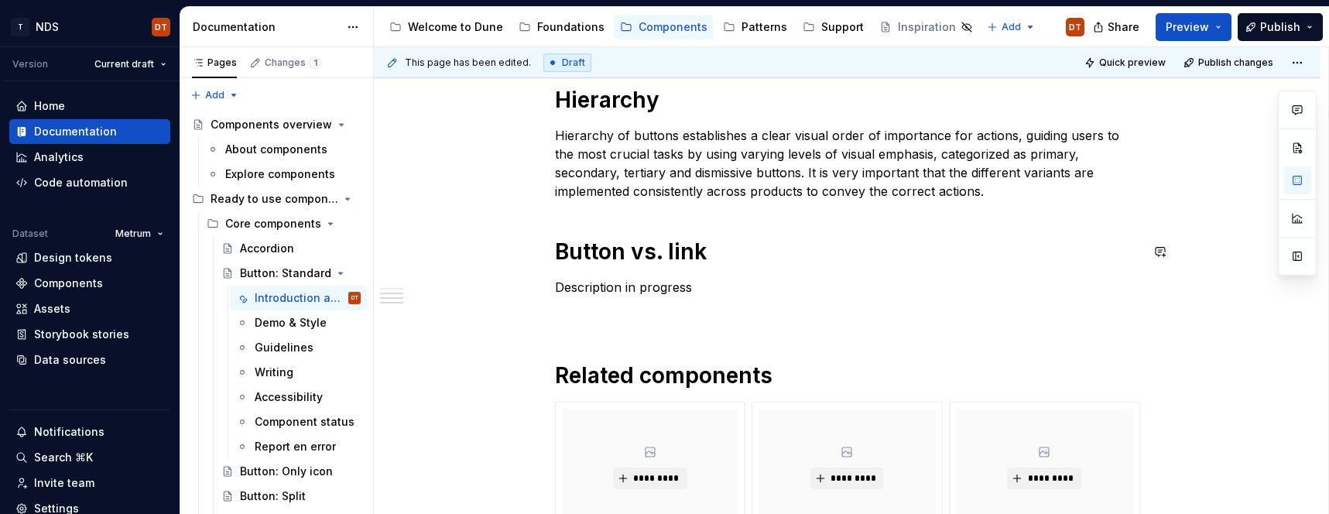
click at [570, 219] on div "**********" at bounding box center [847, 174] width 585 height 980
click at [941, 194] on p "Hierarchy of buttons establishes a clear visual order of importance for actions…" at bounding box center [847, 163] width 585 height 74
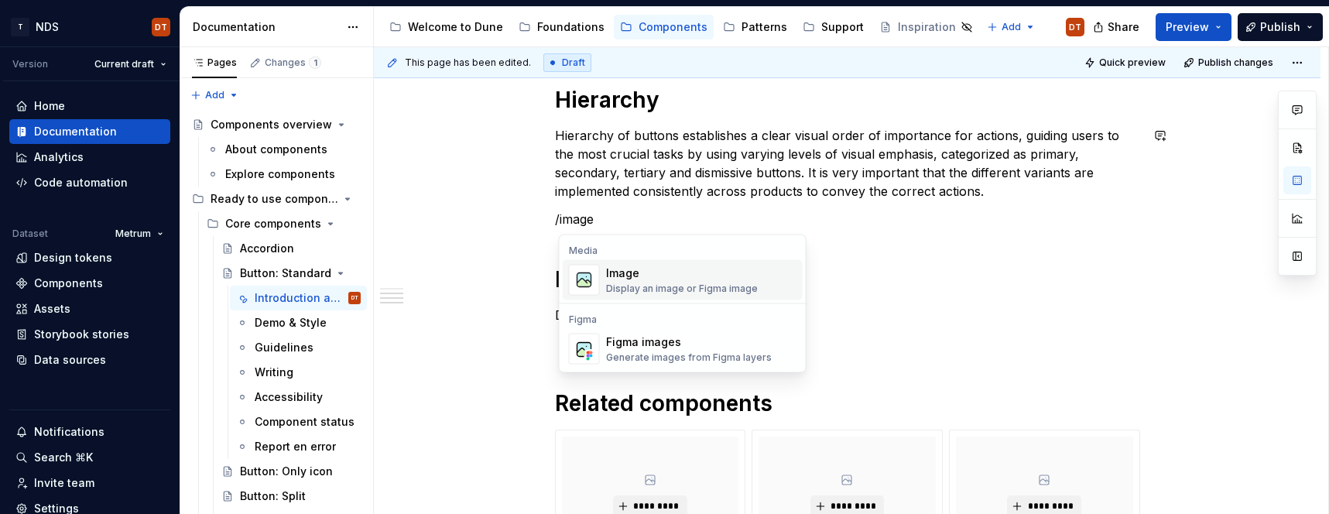
click at [635, 287] on div "Display an image or Figma image" at bounding box center [682, 288] width 152 height 12
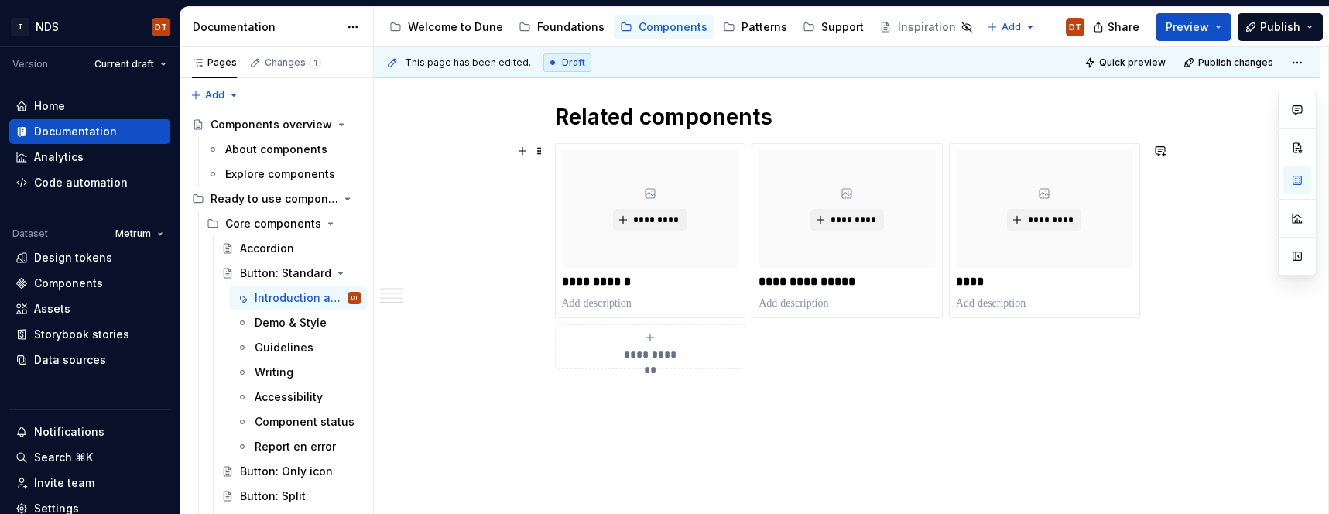
scroll to position [949, 0]
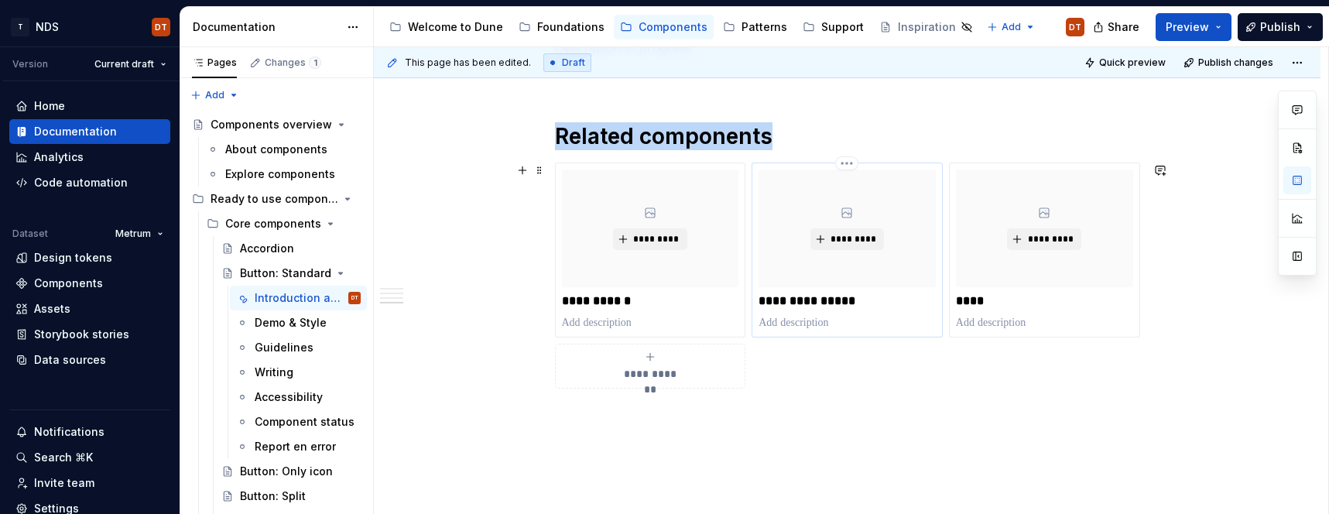
click at [929, 204] on div "*********" at bounding box center [846, 228] width 177 height 118
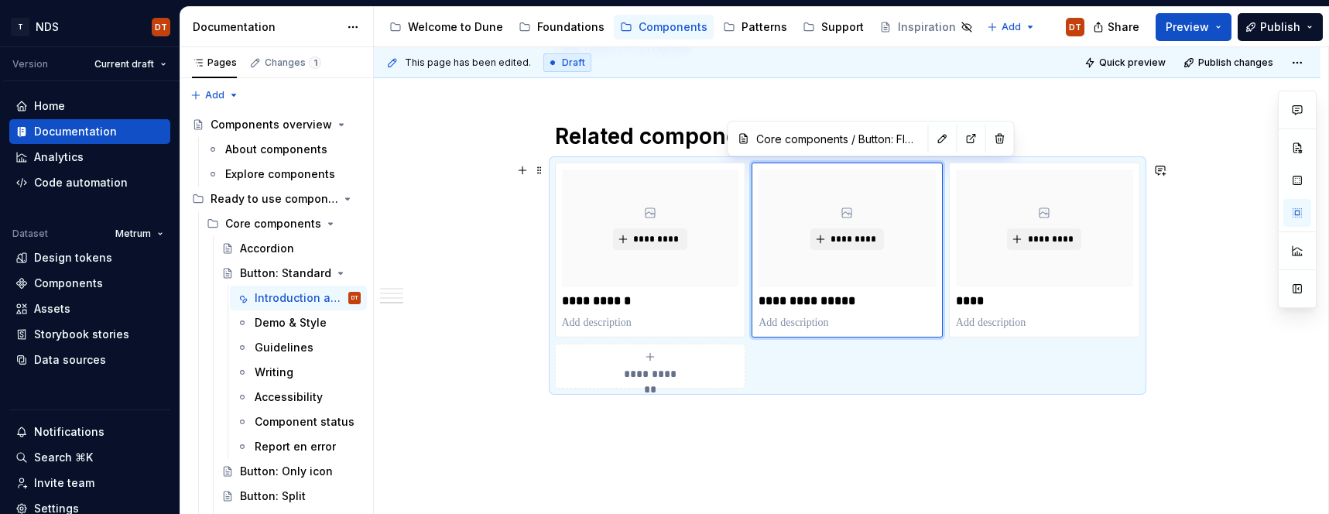
click at [850, 162] on div "**********" at bounding box center [847, 275] width 585 height 226
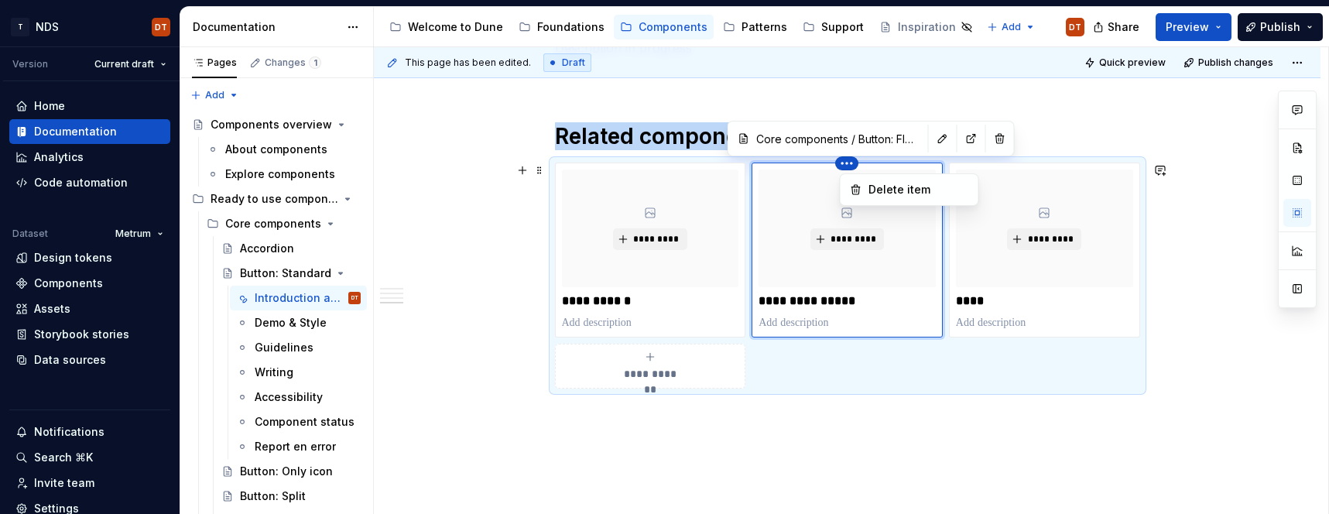
click at [851, 162] on html "T NDS DT Version Current draft Home Documentation Analytics Code automation Dat…" at bounding box center [664, 257] width 1329 height 514
click at [874, 191] on div "Delete item" at bounding box center [918, 189] width 101 height 15
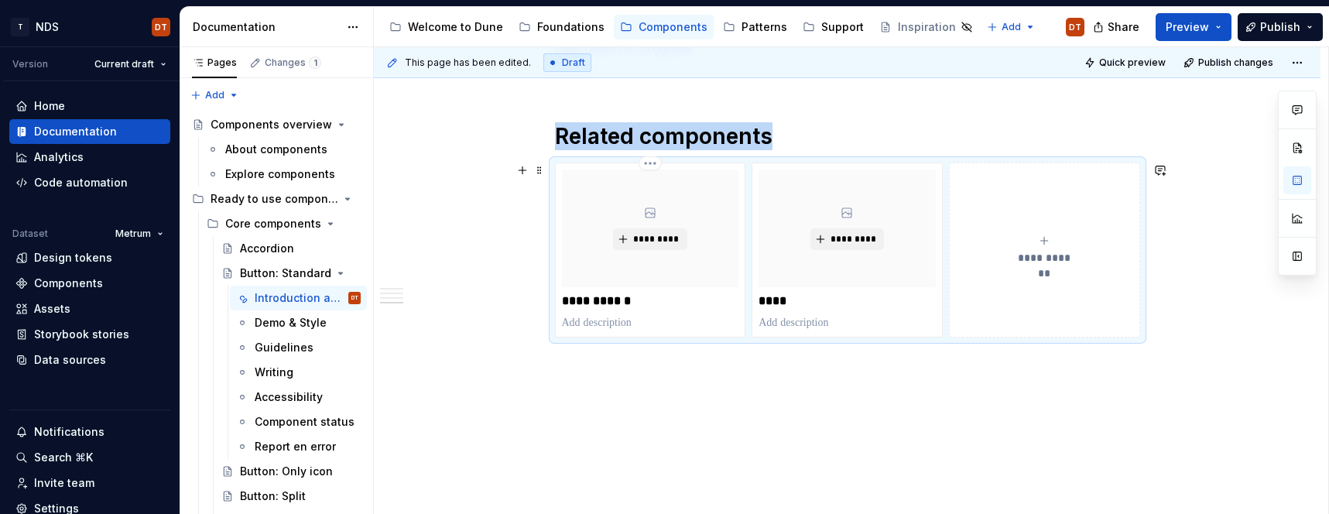
click at [655, 164] on html "T NDS DT Version Current draft Home Documentation Analytics Code automation Dat…" at bounding box center [664, 257] width 1329 height 514
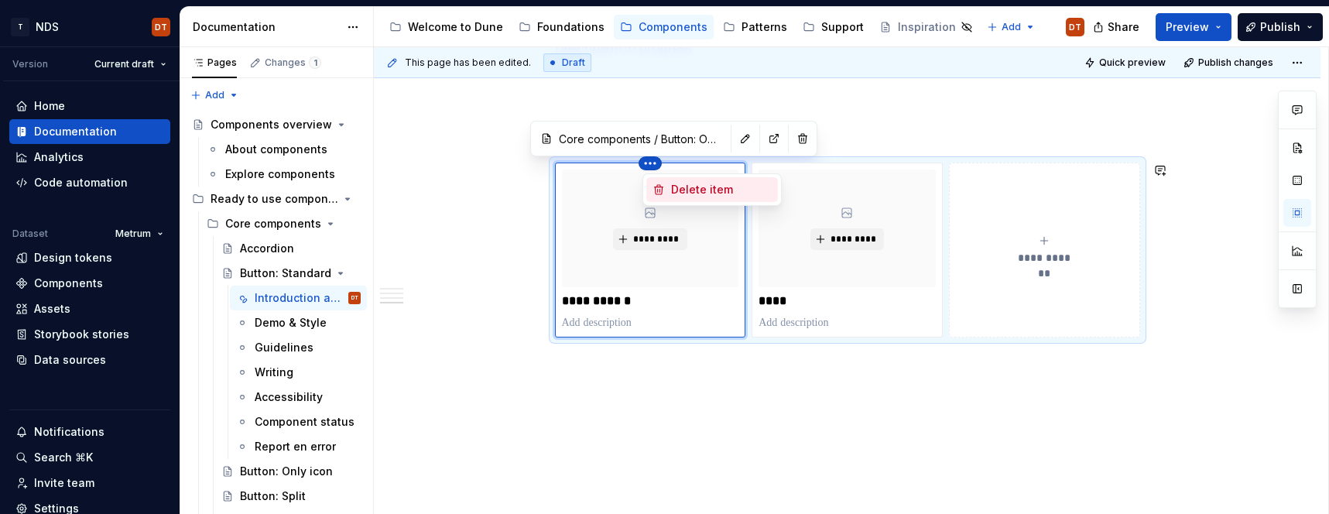
click at [734, 196] on div "Delete item" at bounding box center [721, 189] width 101 height 15
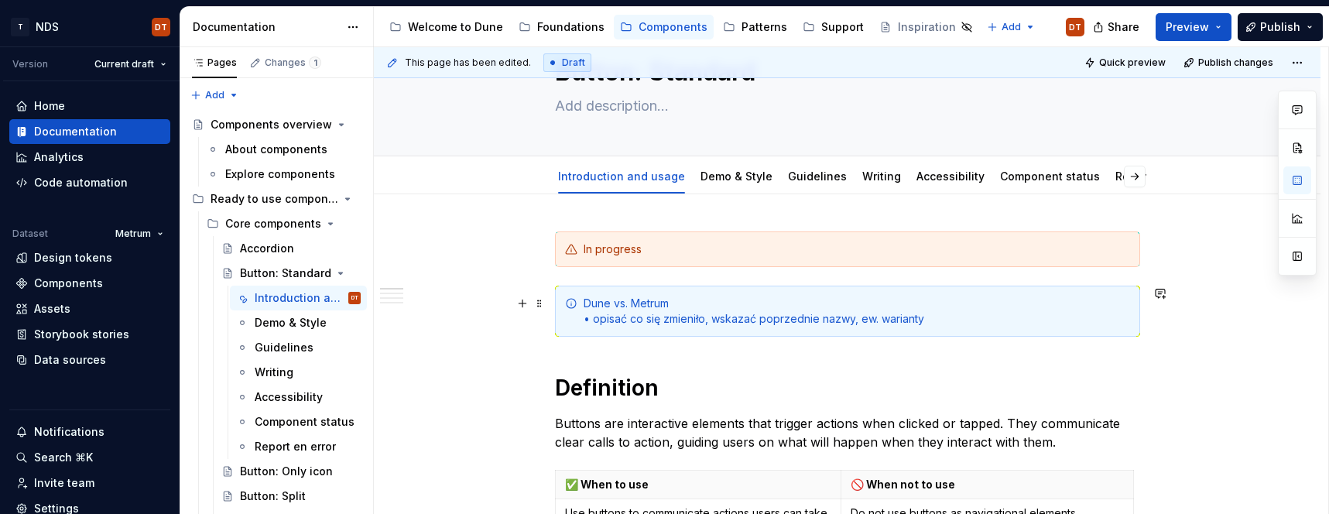
scroll to position [45, 0]
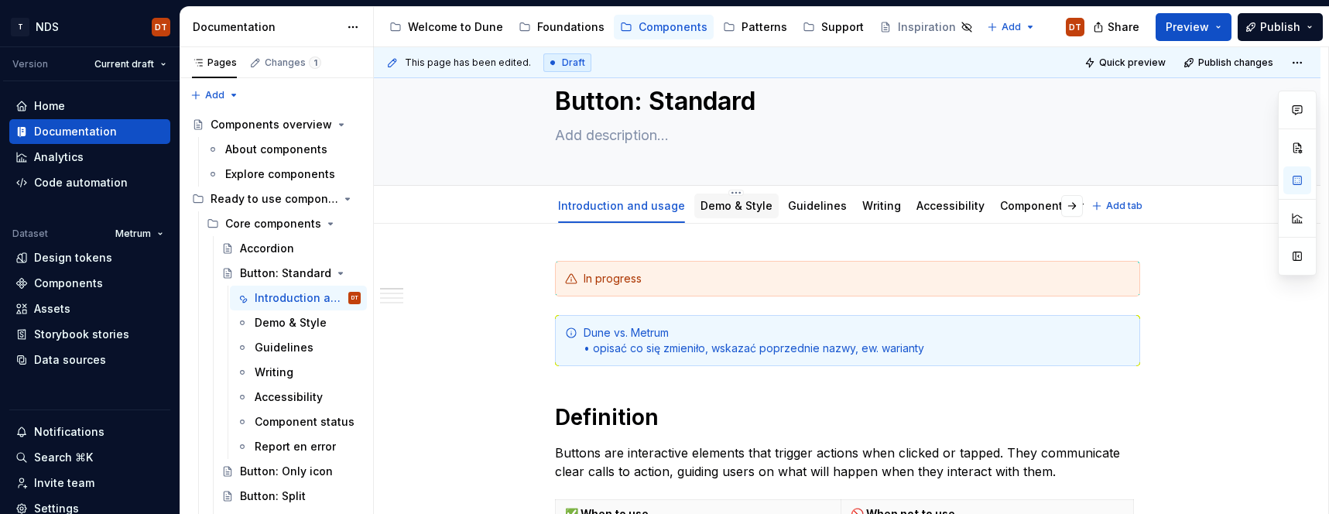
click at [732, 207] on link "Demo & Style" at bounding box center [736, 205] width 72 height 13
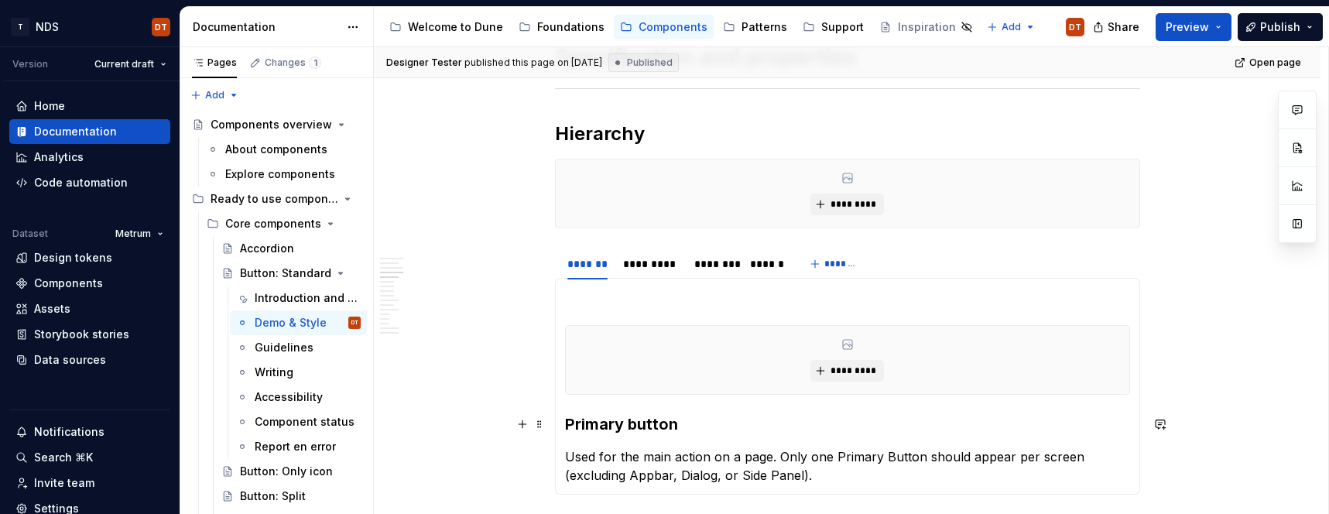
scroll to position [957, 0]
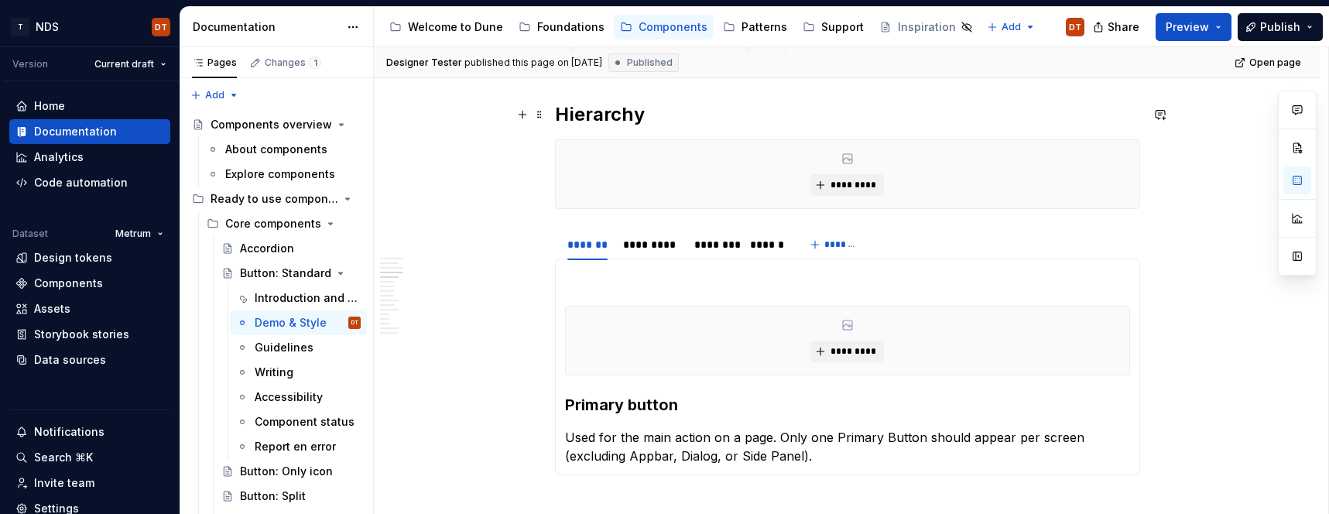
scroll to position [970, 0]
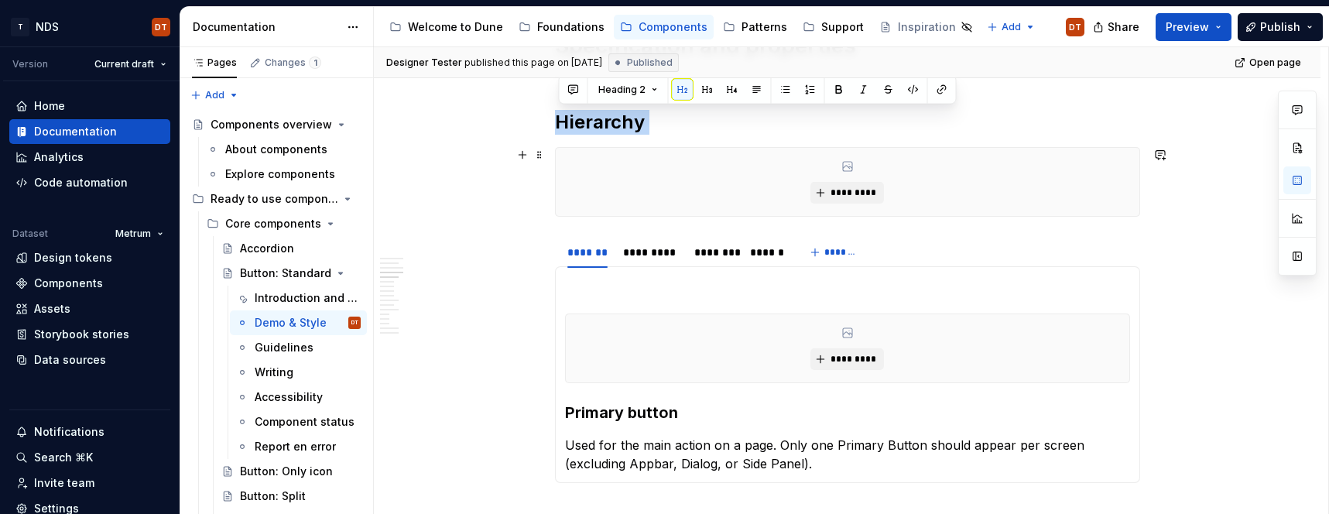
drag, startPoint x: 558, startPoint y: 115, endPoint x: 704, endPoint y: 195, distance: 166.9
click at [724, 128] on h2 "Hierarchy" at bounding box center [847, 122] width 585 height 25
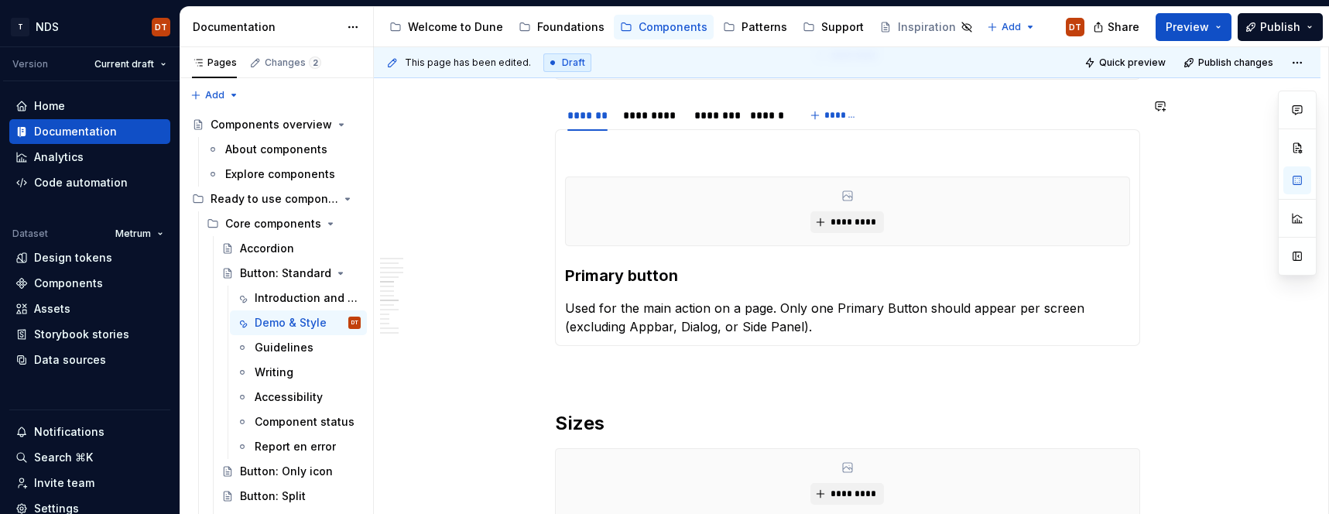
scroll to position [1108, 0]
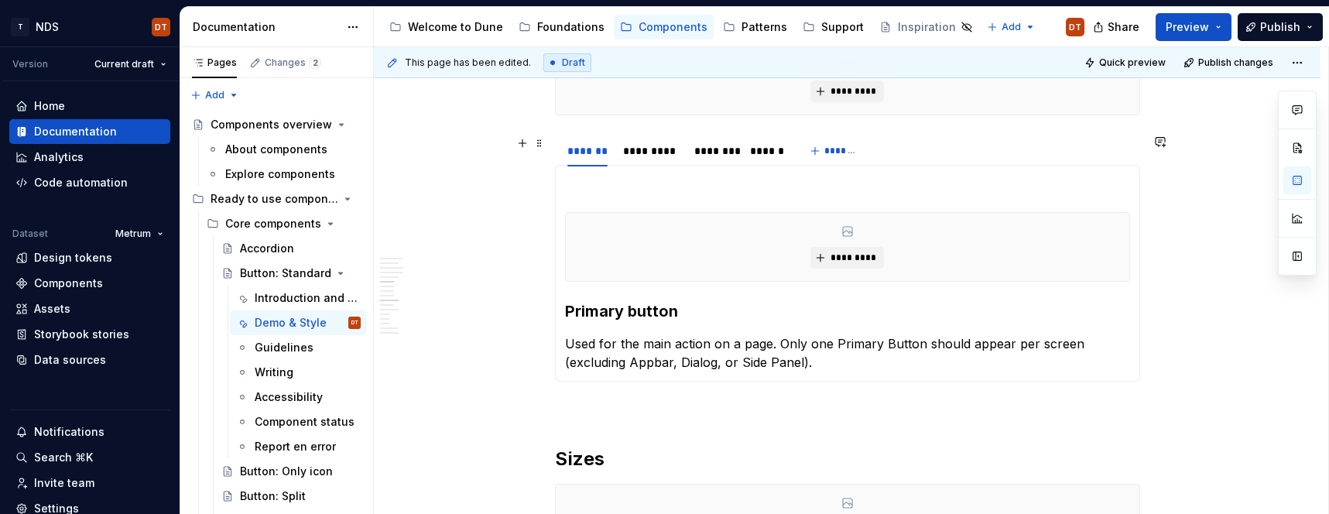
click at [555, 150] on section "******* ********* ******** ****** ******* ********* Primary button Used for the…" at bounding box center [847, 258] width 585 height 248
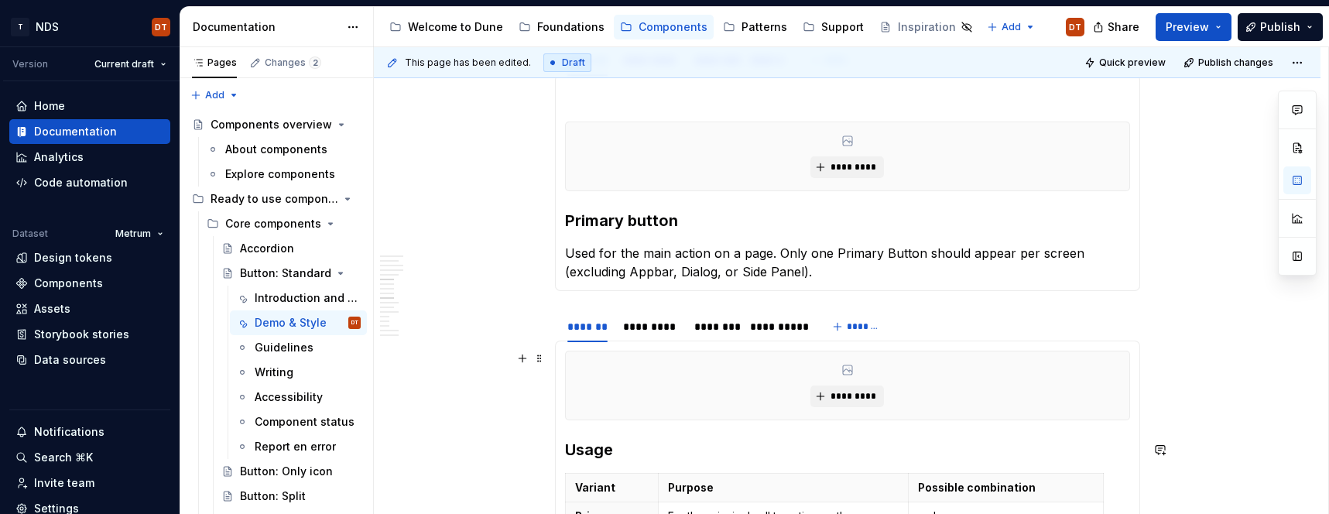
scroll to position [1197, 0]
click at [538, 363] on span at bounding box center [539, 360] width 12 height 22
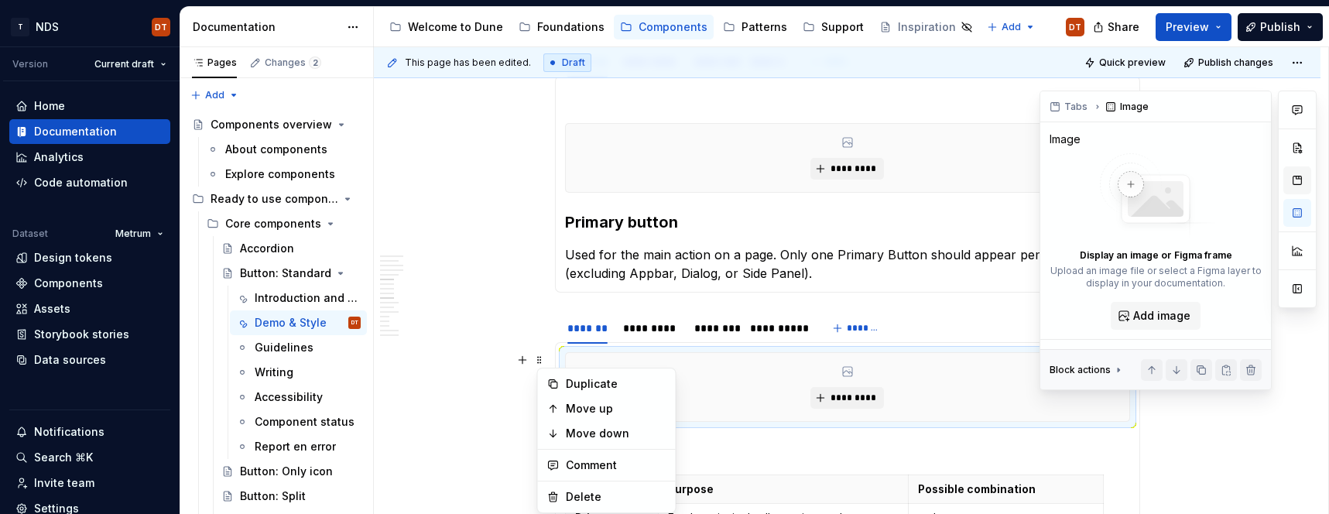
click at [1298, 180] on button "button" at bounding box center [1297, 180] width 28 height 28
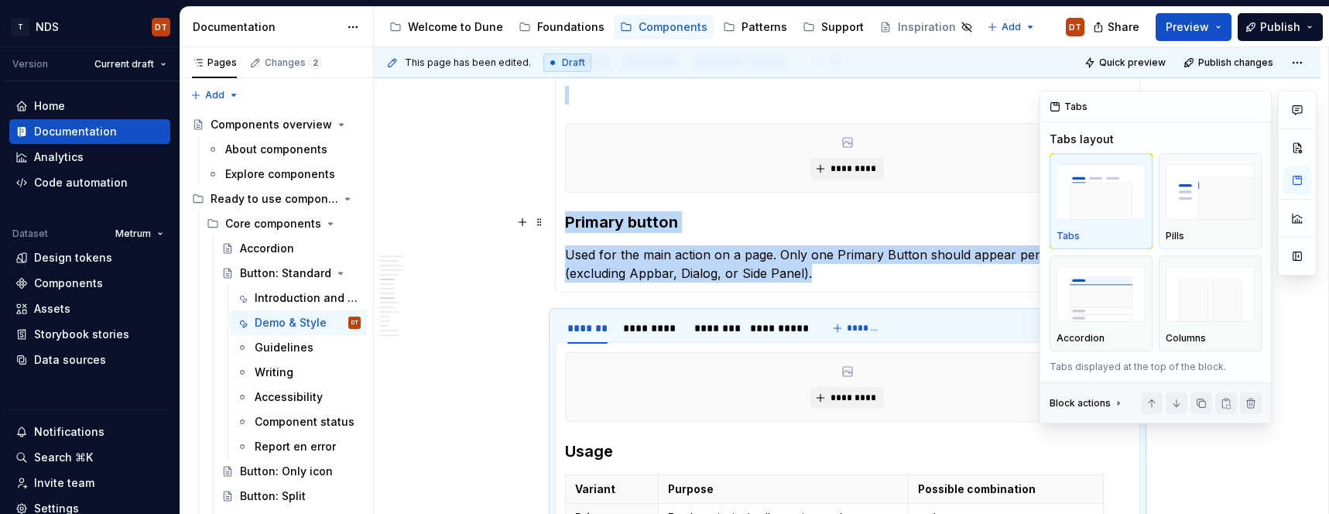
click at [1095, 217] on img "button" at bounding box center [1100, 192] width 89 height 56
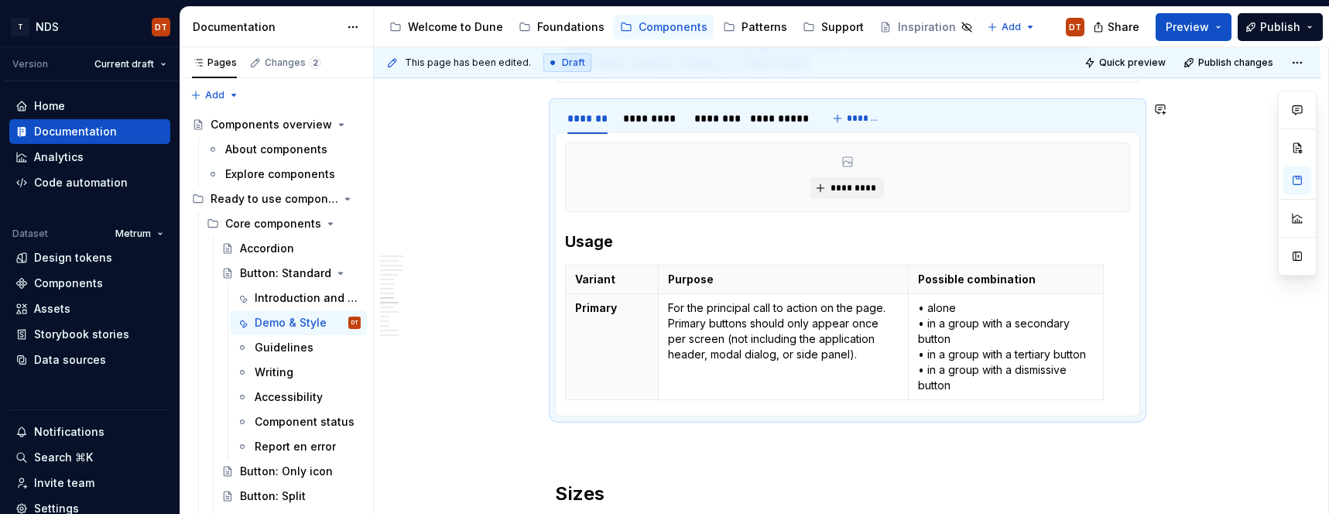
scroll to position [1419, 0]
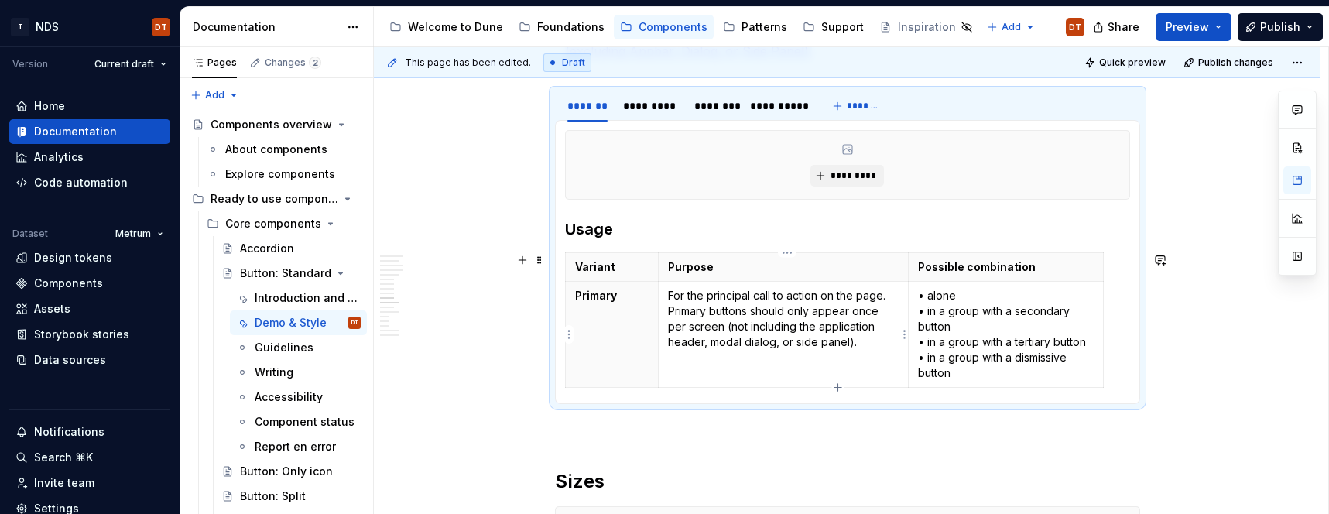
click at [773, 327] on p "For the principal call to action on the page. Primary buttons should only appea…" at bounding box center [783, 319] width 231 height 62
click at [732, 306] on p "For the principal call to action on the page. Primary buttons should only appea…" at bounding box center [783, 319] width 231 height 62
click at [912, 299] on td "• alone • in a group with a secondary button • in a group with a tertiary butto…" at bounding box center [1005, 335] width 195 height 106
click at [912, 298] on td "• alone • in a group with a secondary button • in a group with a tertiary butto…" at bounding box center [1005, 335] width 195 height 106
click at [650, 327] on html "T NDS DT Version Current draft Home Documentation Analytics Code automation Dat…" at bounding box center [664, 257] width 1329 height 514
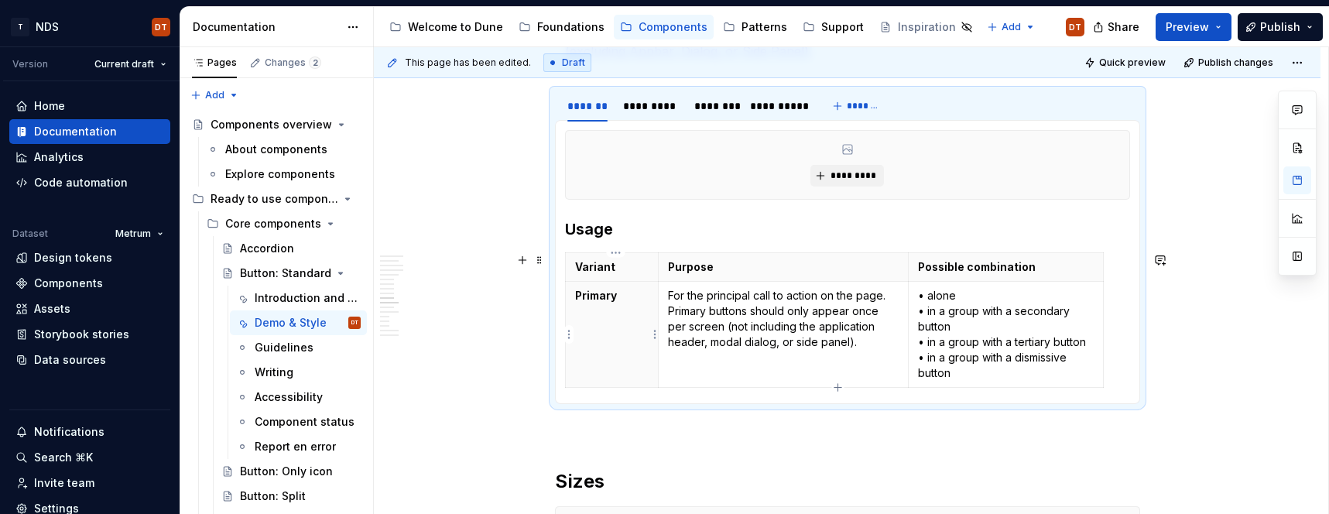
click at [790, 320] on html "T NDS DT Version Current draft Home Documentation Analytics Code automation Dat…" at bounding box center [664, 257] width 1329 height 514
click at [1103, 292] on td "• alone • in a group with a secondary button • in a group with a tertiary butto…" at bounding box center [1005, 335] width 195 height 106
click at [1103, 263] on th "Possible combination" at bounding box center [1005, 267] width 195 height 29
drag, startPoint x: 1055, startPoint y: 313, endPoint x: 1009, endPoint y: 286, distance: 53.4
click at [1043, 304] on p "• alone • in a group with a secondary button • in a group with a tertiary butto…" at bounding box center [1006, 334] width 176 height 93
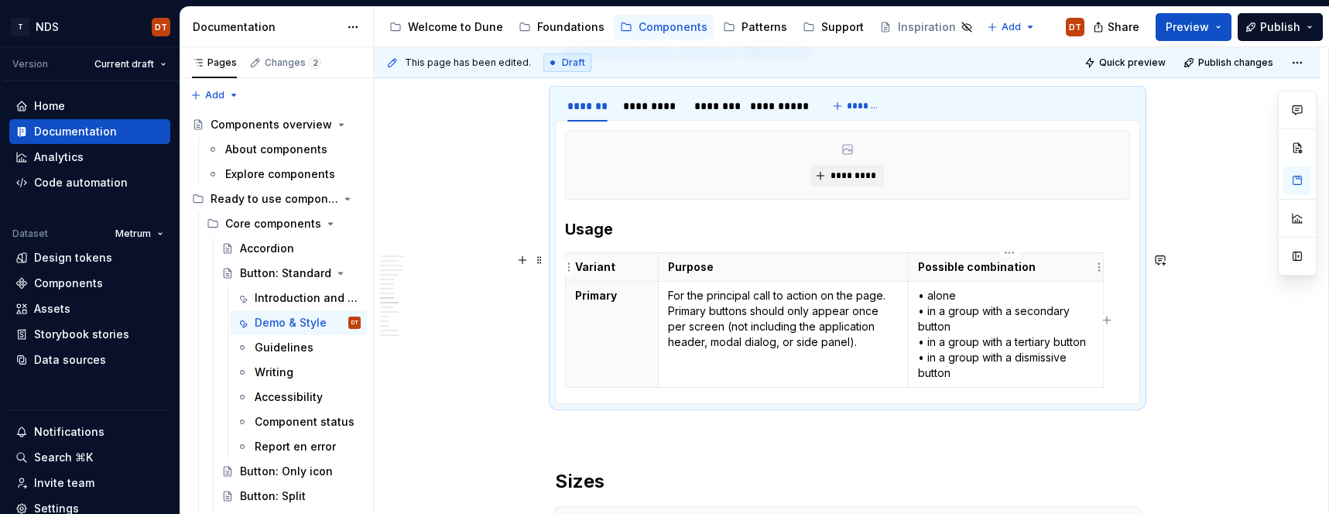
drag, startPoint x: 968, startPoint y: 268, endPoint x: 976, endPoint y: 271, distance: 8.3
click at [968, 268] on p "Possible combination" at bounding box center [1006, 266] width 176 height 15
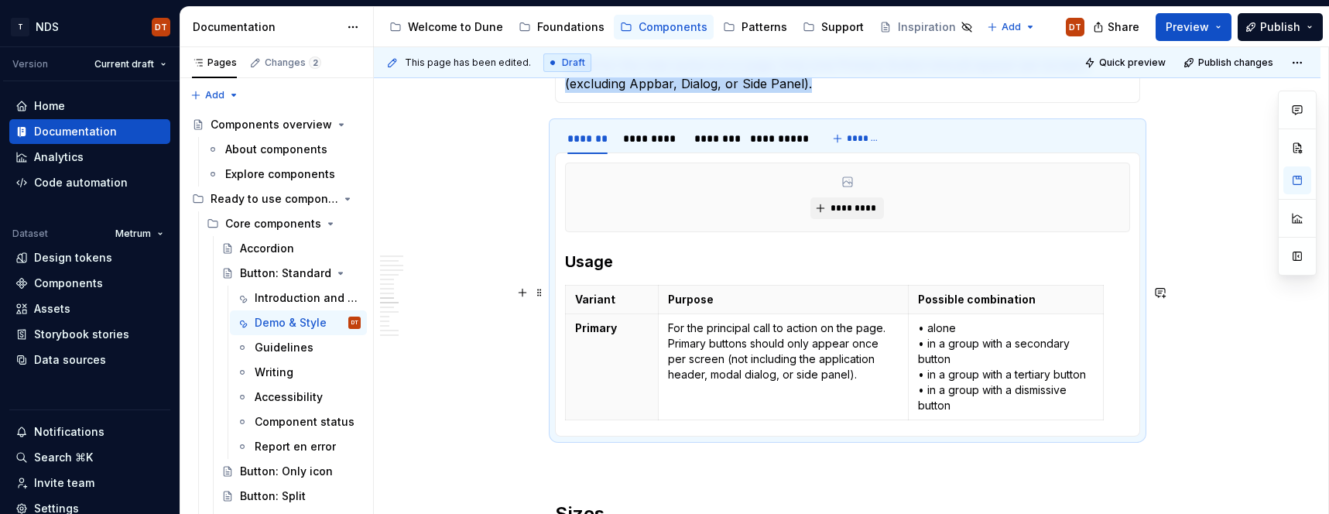
scroll to position [1392, 0]
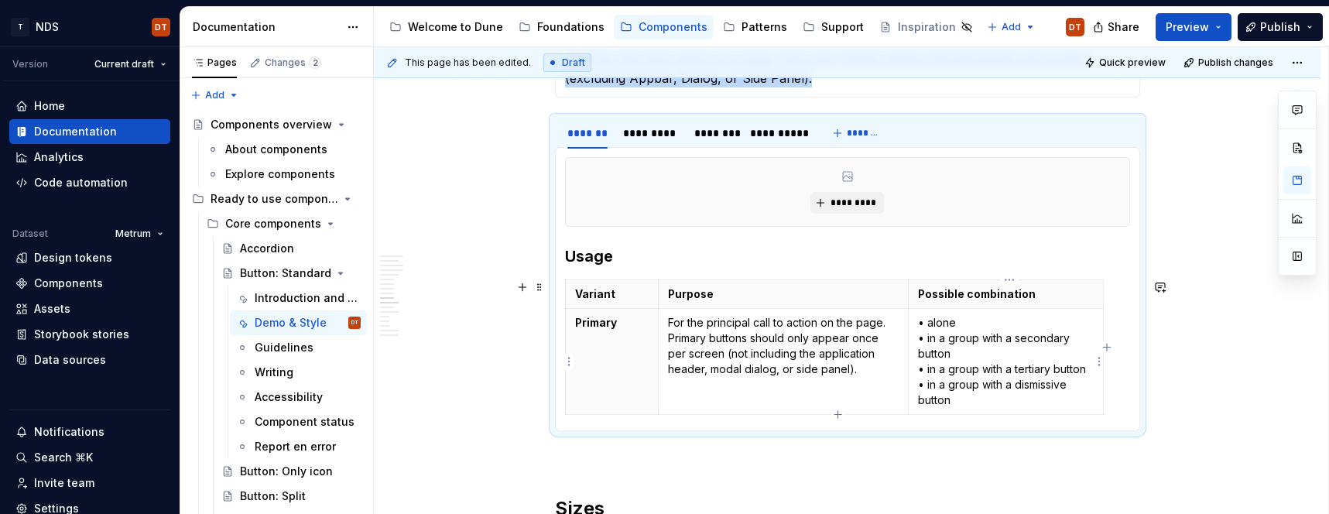
click at [953, 342] on p "• alone • in a group with a secondary button • in a group with a tertiary butto…" at bounding box center [1006, 361] width 176 height 93
click at [1107, 388] on div "Variant Purpose Possible combination Primary For the principal call to action o…" at bounding box center [847, 350] width 565 height 142
click at [997, 402] on p "• alone • in a group with a secondary button • in a group with a tertiary butto…" at bounding box center [1006, 361] width 176 height 93
click at [956, 400] on p "• alone • in a group with a secondary button • in a group with a tertiary butto…" at bounding box center [1006, 361] width 176 height 93
drag, startPoint x: 499, startPoint y: 372, endPoint x: 532, endPoint y: 367, distance: 32.9
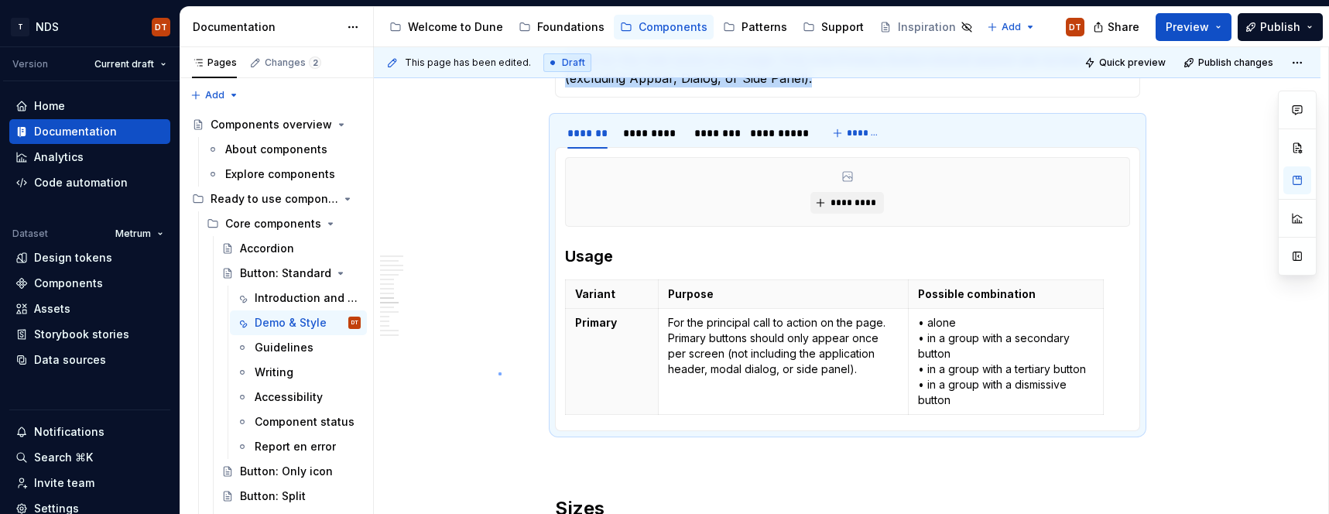
click at [498, 372] on div "This page has been edited. Draft Quick preview Publish changes Button: Standard…" at bounding box center [851, 280] width 954 height 467
click at [935, 371] on p "• alone • in a group with a secondary button • in a group with a tertiary butto…" at bounding box center [1006, 361] width 176 height 93
click at [936, 371] on p "• alone • in a group with a secondary button • in a group with a tertiary butto…" at bounding box center [1006, 361] width 176 height 93
click at [966, 370] on p "• alone • in a group with a secondary button • in a group with a tertiary butto…" at bounding box center [1006, 361] width 176 height 93
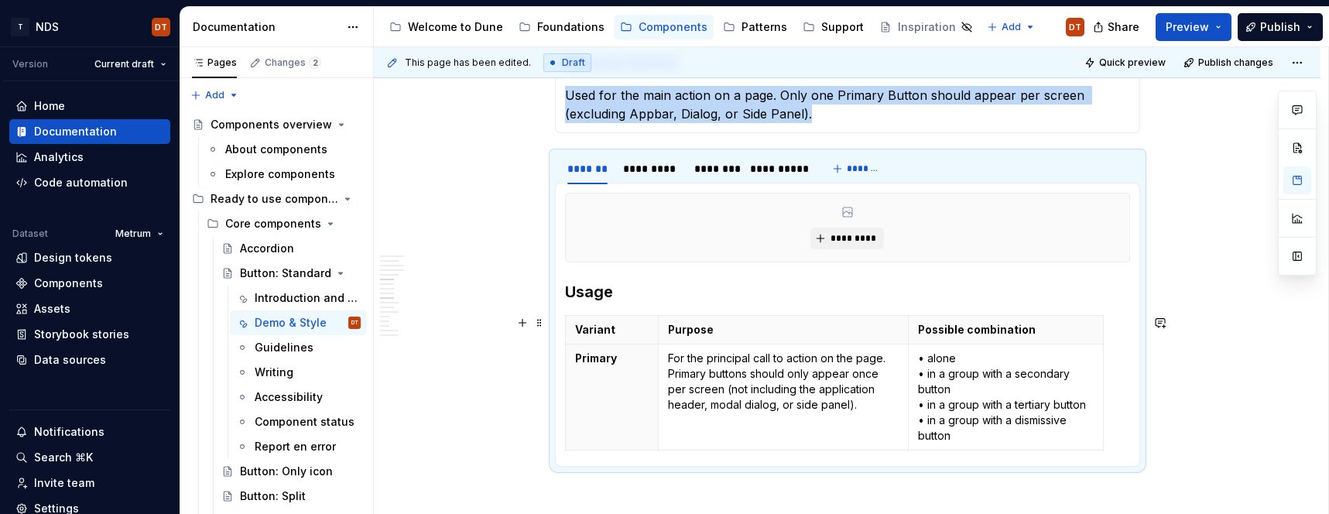
scroll to position [1361, 0]
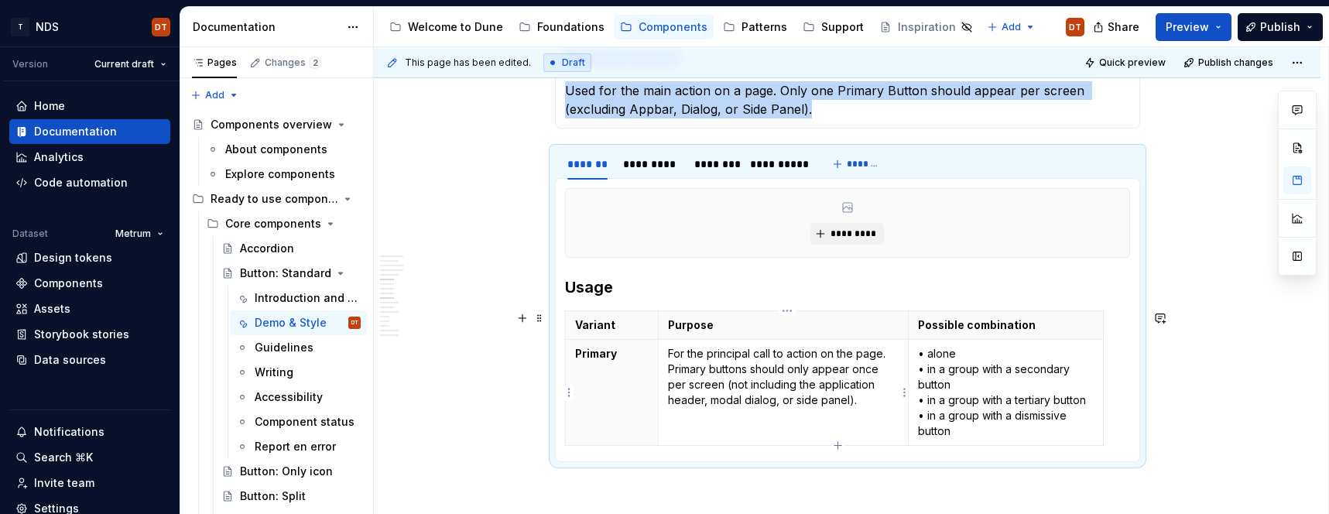
click at [726, 378] on p "For the principal call to action on the page. Primary buttons should only appea…" at bounding box center [783, 377] width 231 height 62
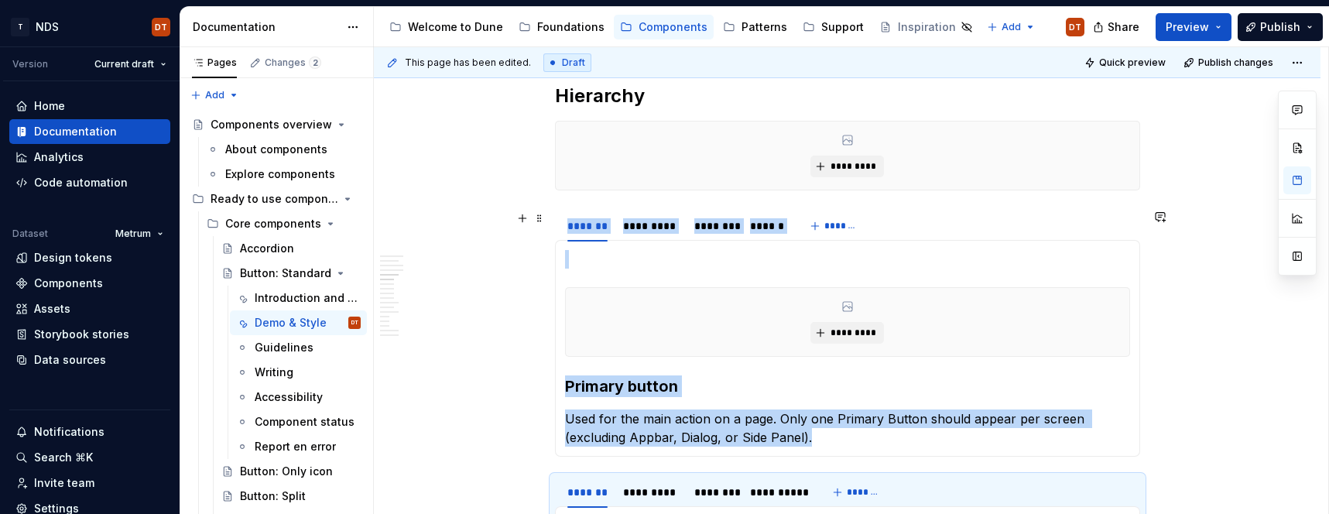
scroll to position [1051, 0]
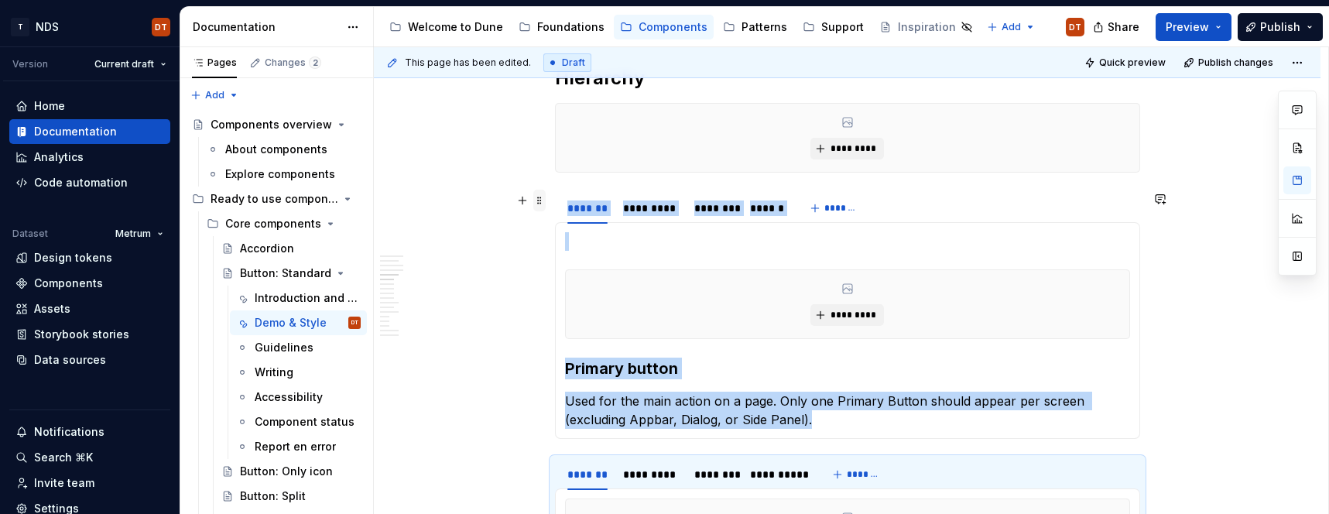
click at [546, 207] on span at bounding box center [539, 201] width 12 height 22
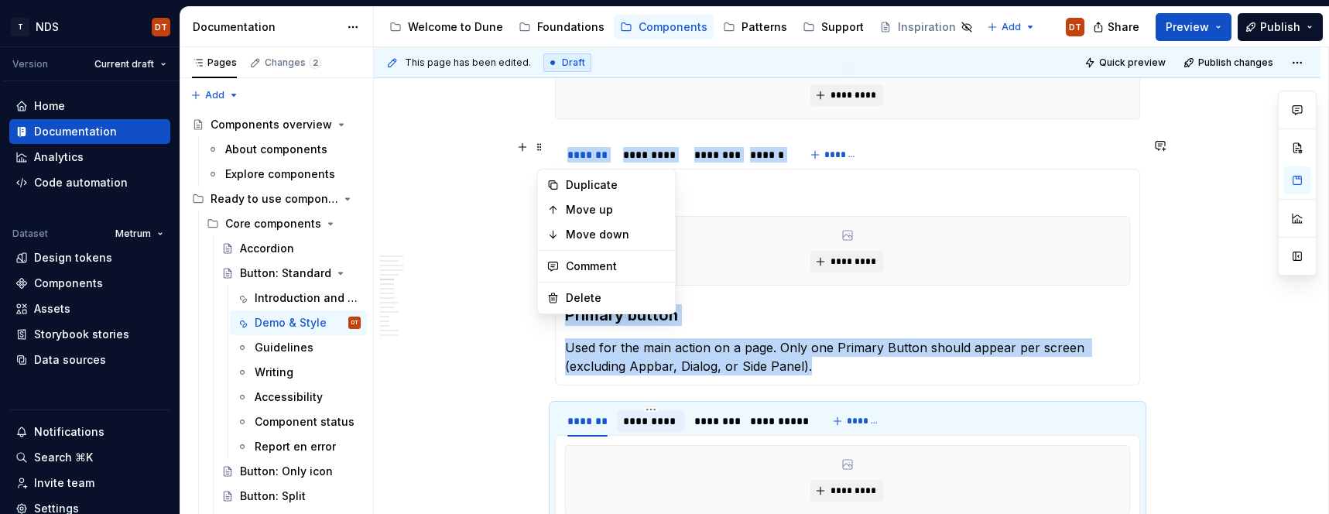
scroll to position [1083, 0]
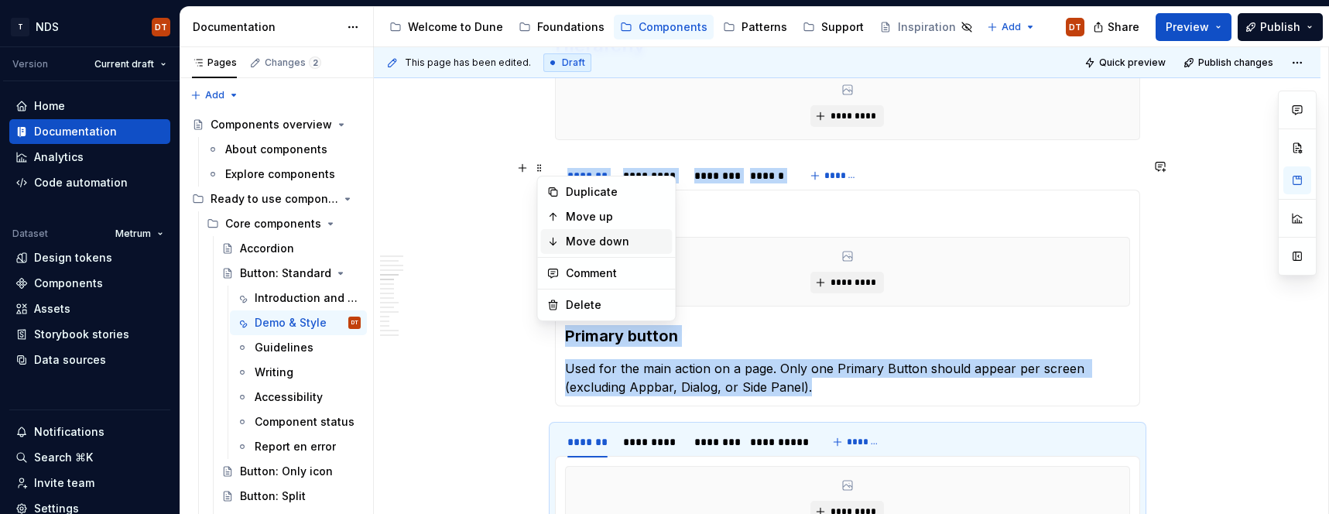
click at [589, 242] on div "Move down" at bounding box center [616, 241] width 101 height 15
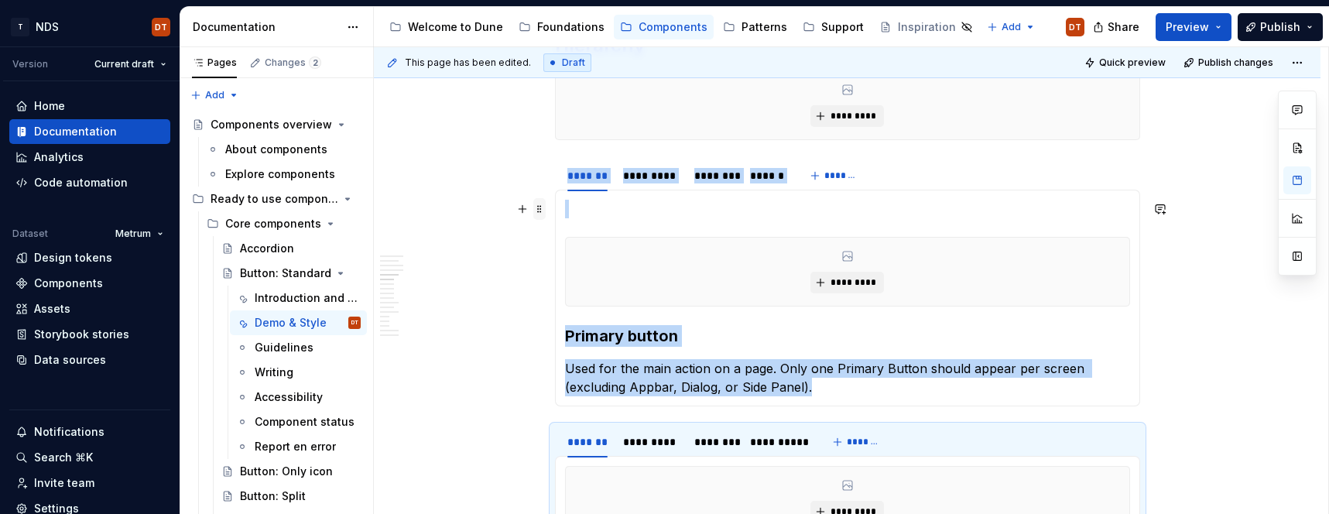
click at [543, 211] on span at bounding box center [539, 209] width 12 height 22
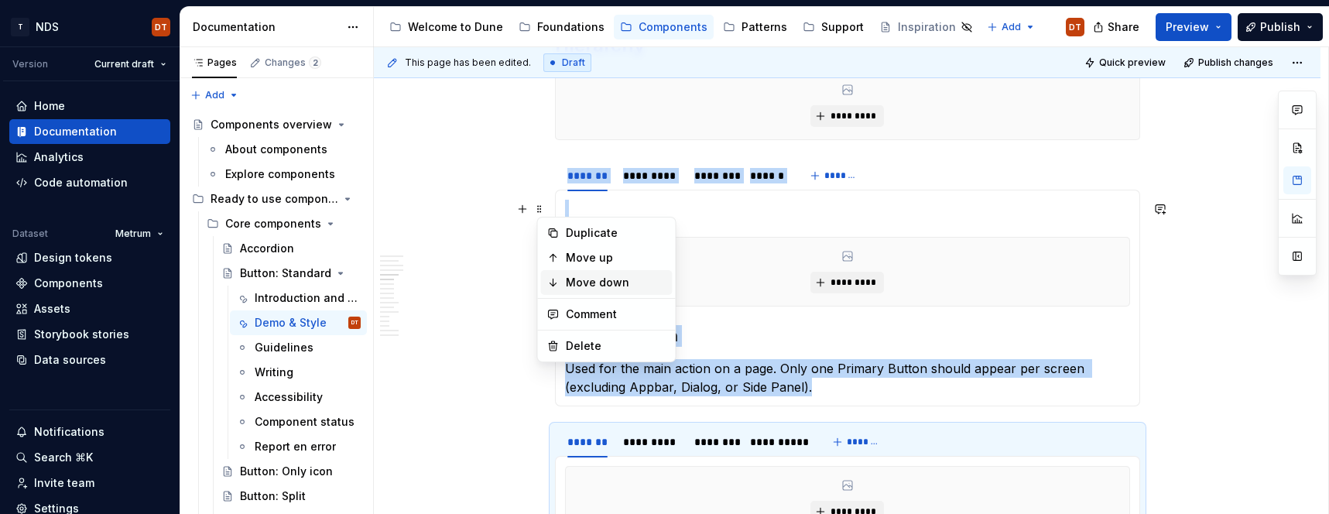
click at [599, 280] on div "Move down" at bounding box center [616, 282] width 101 height 15
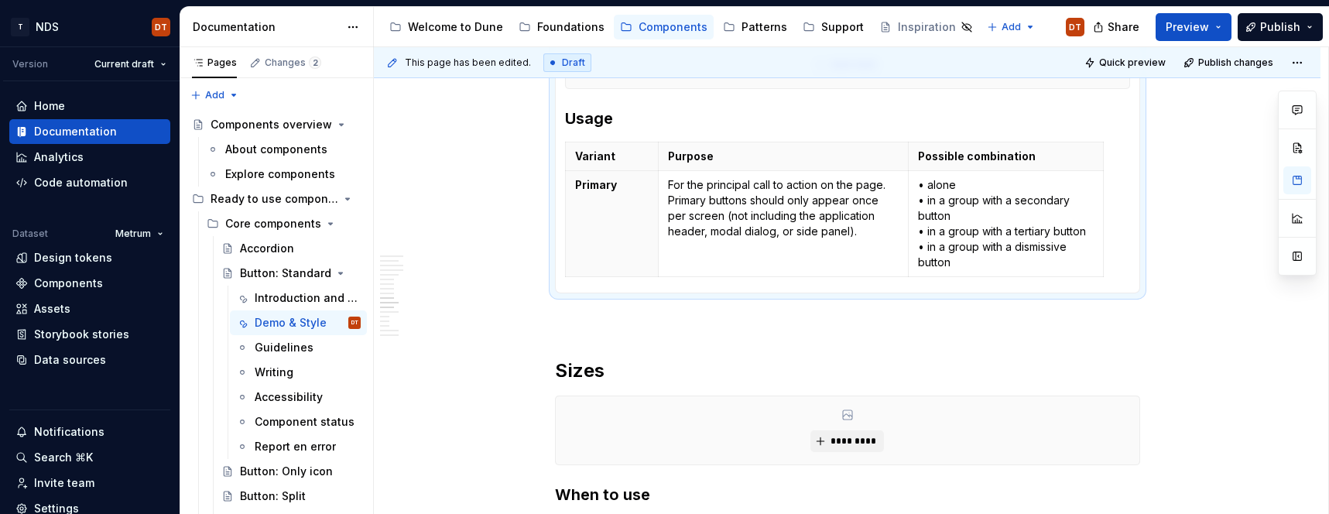
scroll to position [1582, 0]
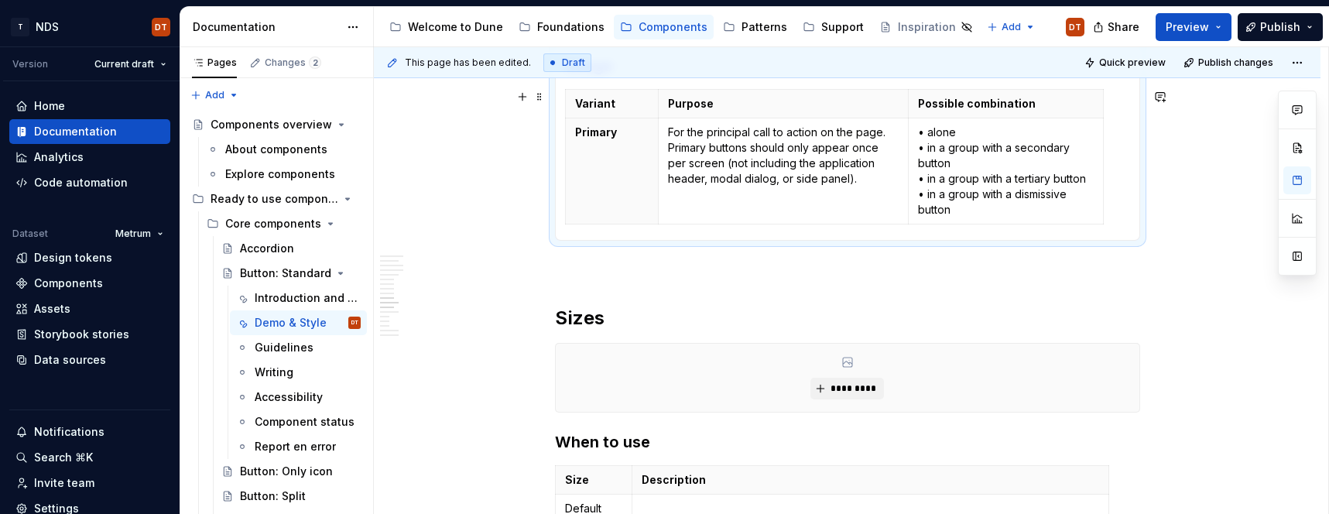
click at [524, 230] on div "In progress Live demo Live demo presents the appearance and operation of the co…" at bounding box center [847, 187] width 946 height 3003
drag, startPoint x: 1185, startPoint y: 22, endPoint x: 1167, endPoint y: 40, distance: 25.7
click at [1185, 23] on span "Preview" at bounding box center [1186, 26] width 43 height 15
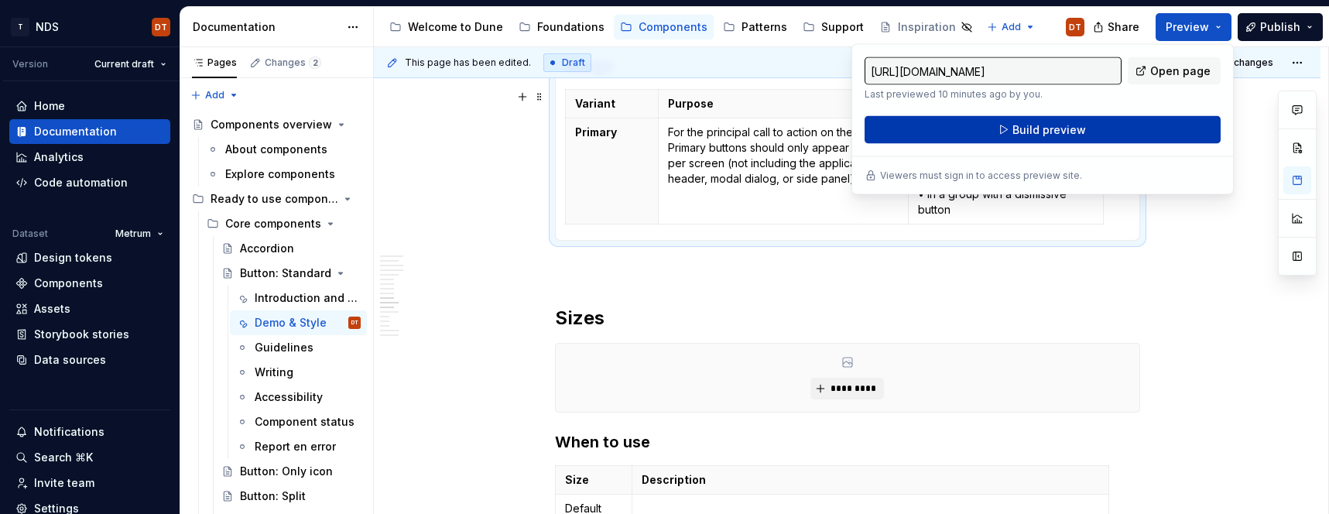
click at [1038, 133] on span "Build preview" at bounding box center [1049, 129] width 74 height 15
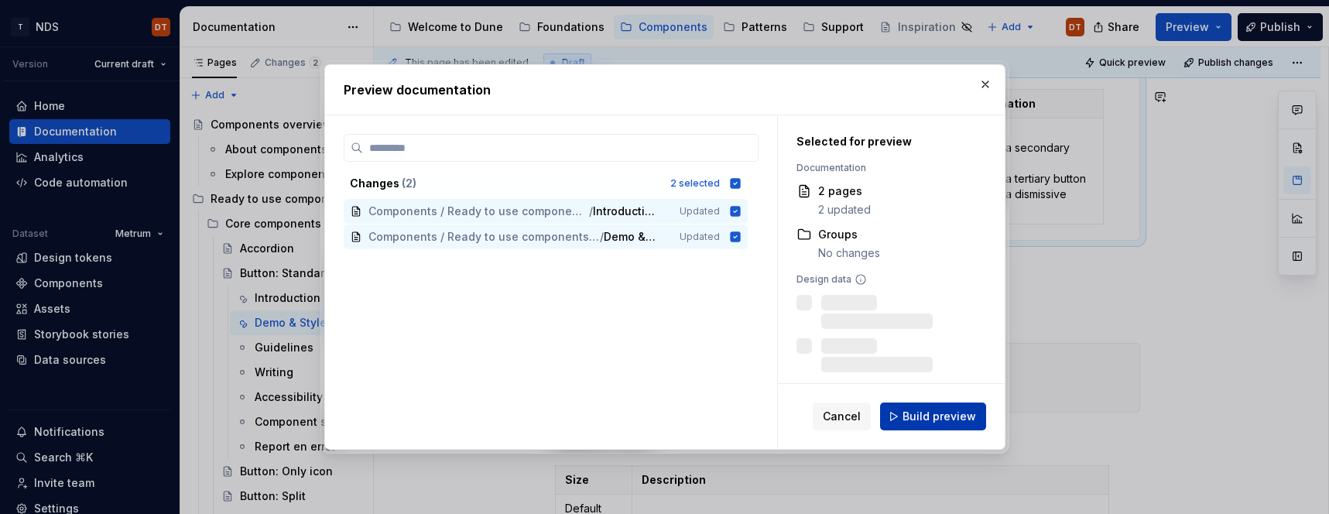
click at [945, 411] on span "Build preview" at bounding box center [939, 416] width 74 height 15
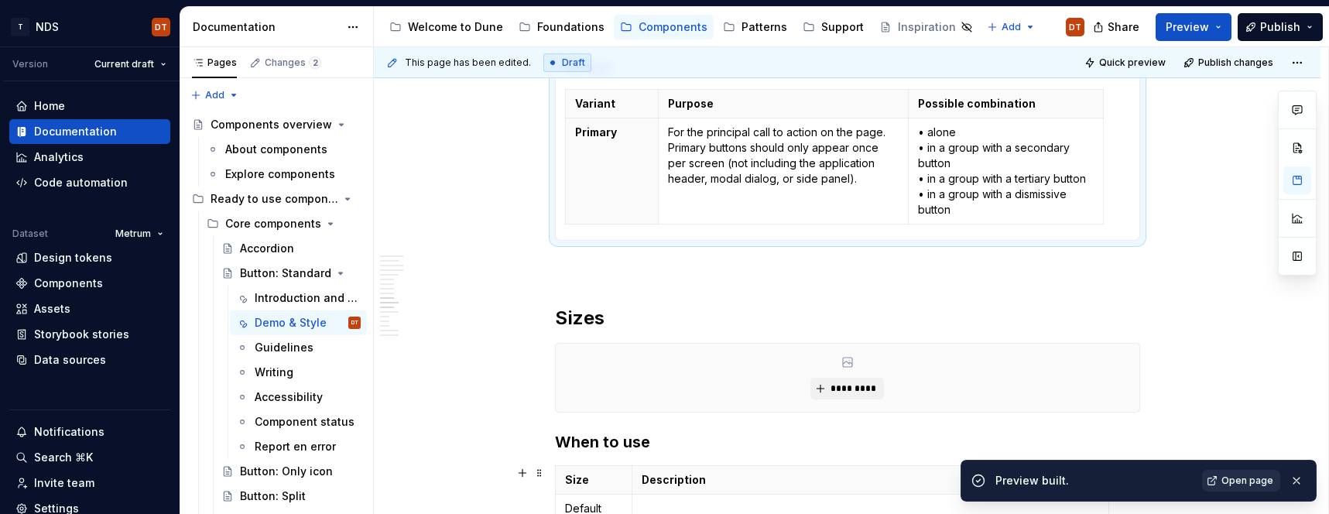
click at [1257, 480] on span "Open page" at bounding box center [1247, 480] width 52 height 12
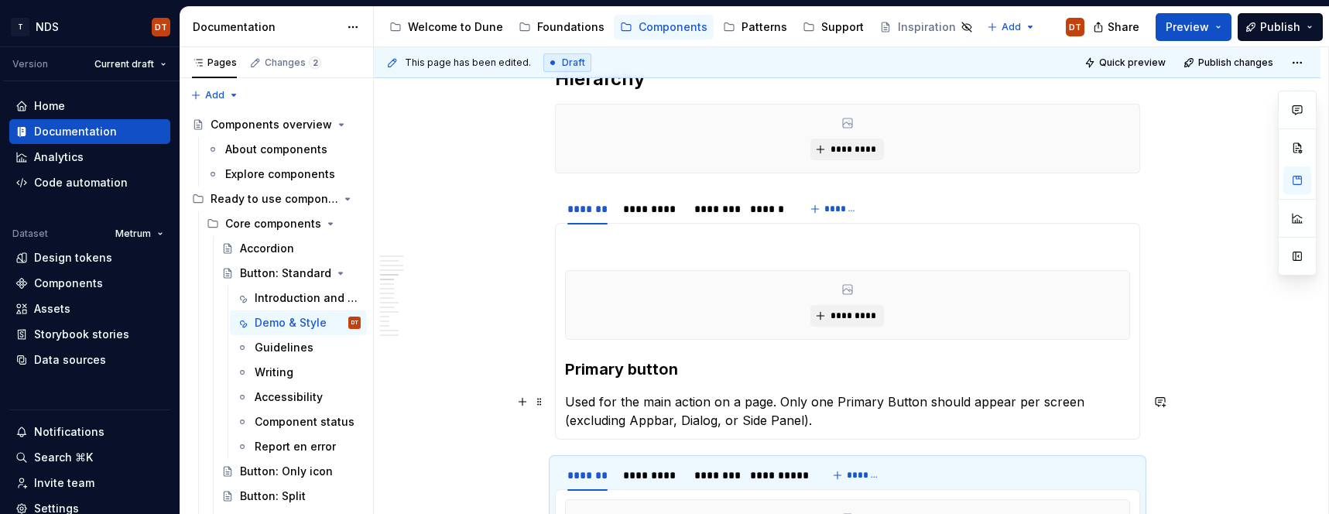
scroll to position [1055, 0]
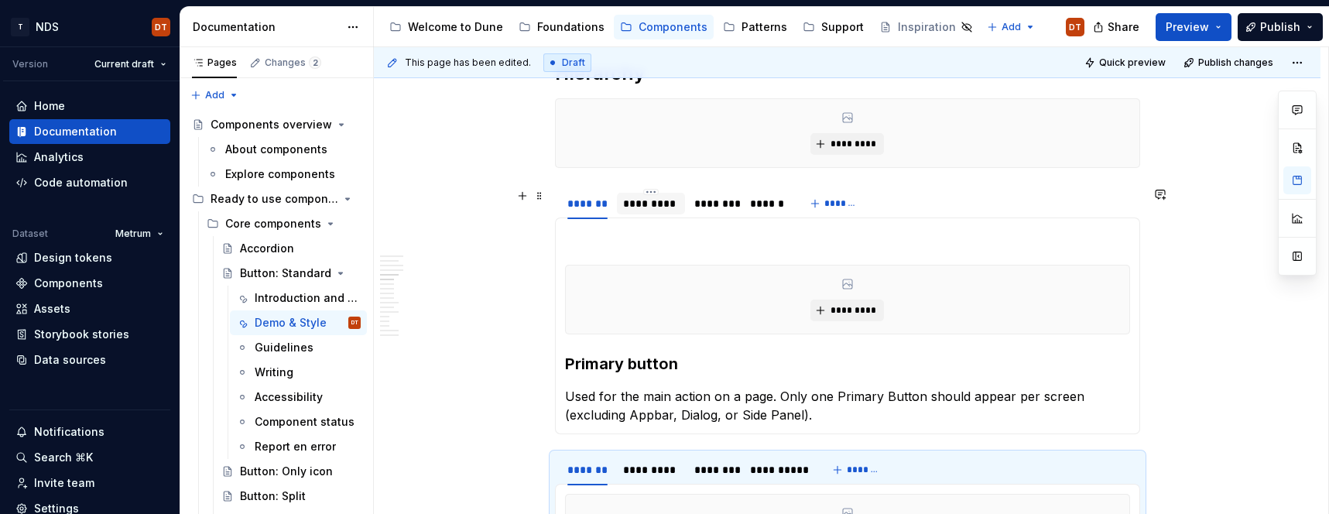
drag, startPoint x: 669, startPoint y: 204, endPoint x: 688, endPoint y: 214, distance: 21.5
click at [669, 204] on div "*********" at bounding box center [651, 203] width 56 height 15
click at [657, 204] on div "*********" at bounding box center [651, 204] width 56 height 15
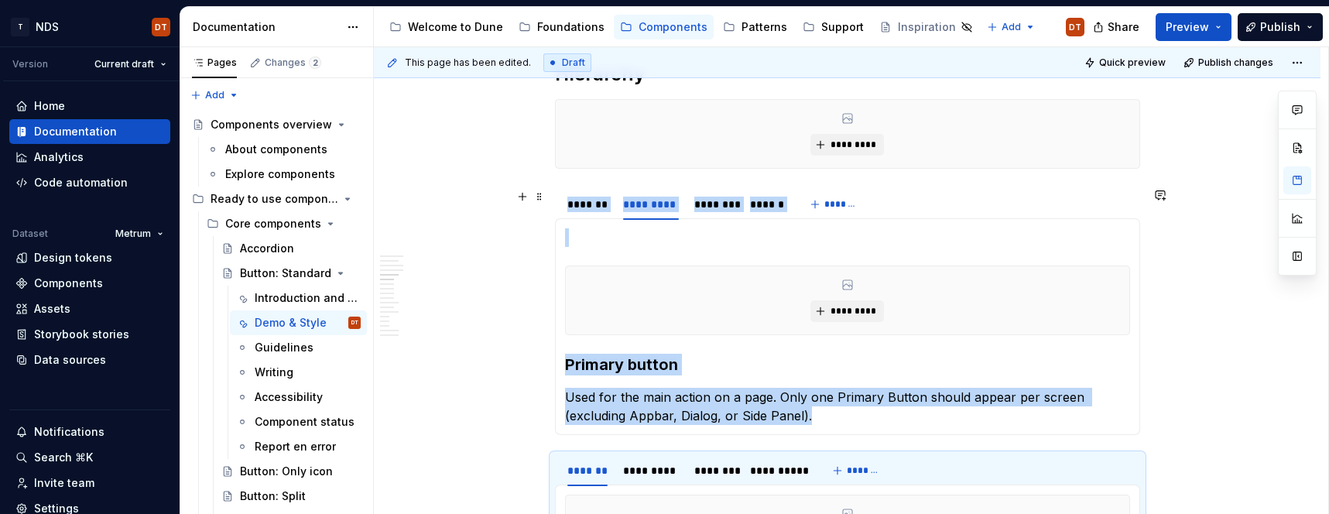
click at [158, 31] on html "T NDS DT Version Current draft Home Documentation Analytics Code automation Dat…" at bounding box center [664, 257] width 1329 height 514
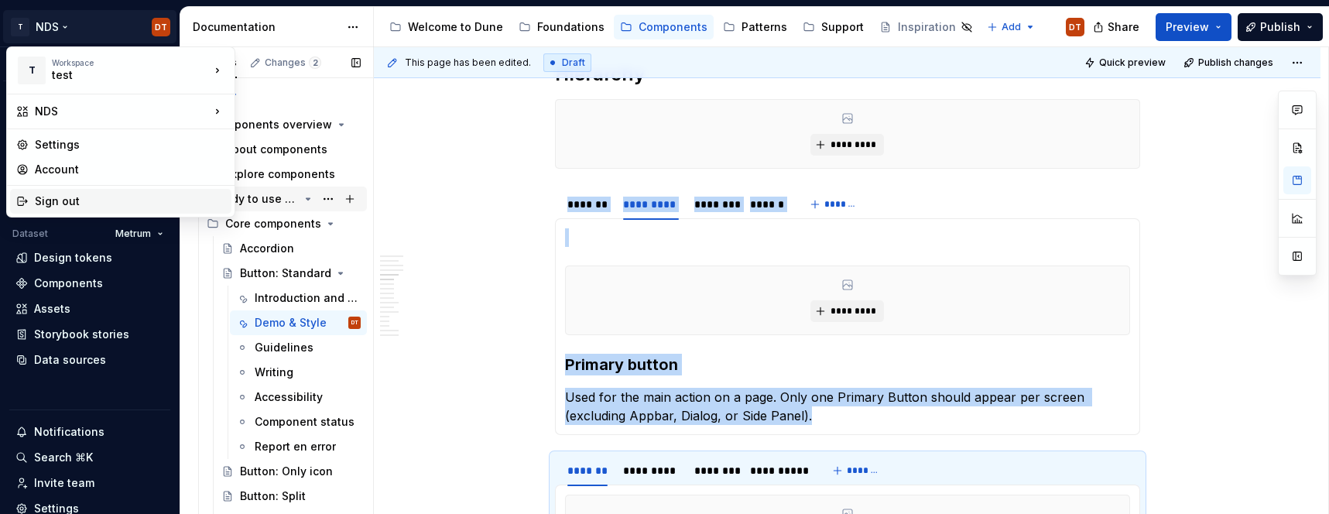
drag, startPoint x: 73, startPoint y: 204, endPoint x: 203, endPoint y: 205, distance: 130.0
click at [73, 204] on div "Sign out" at bounding box center [130, 200] width 190 height 15
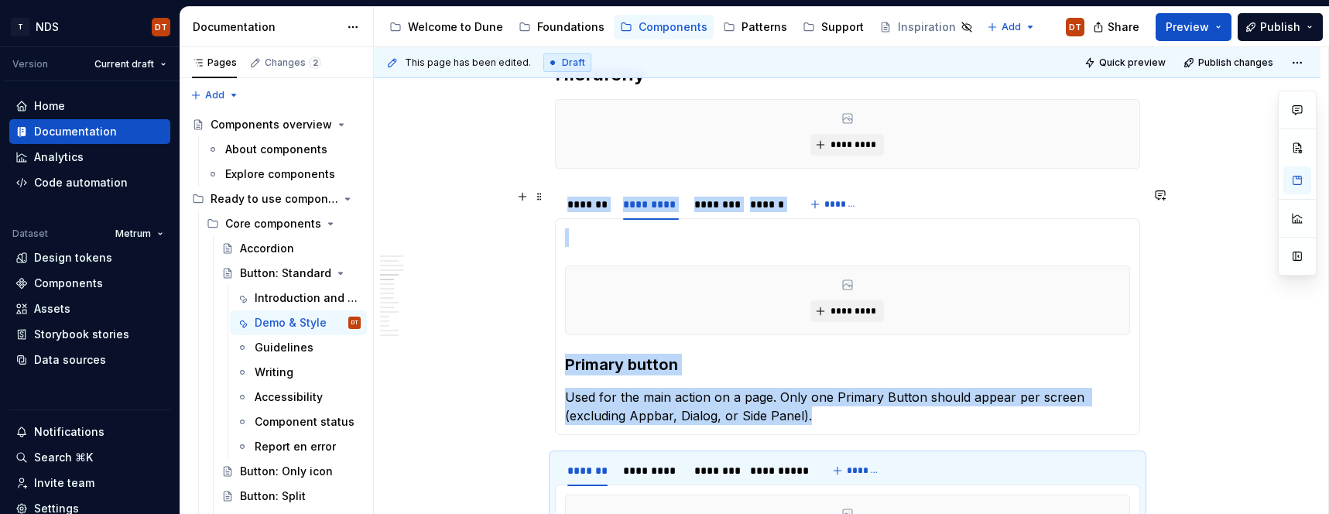
type textarea "*"
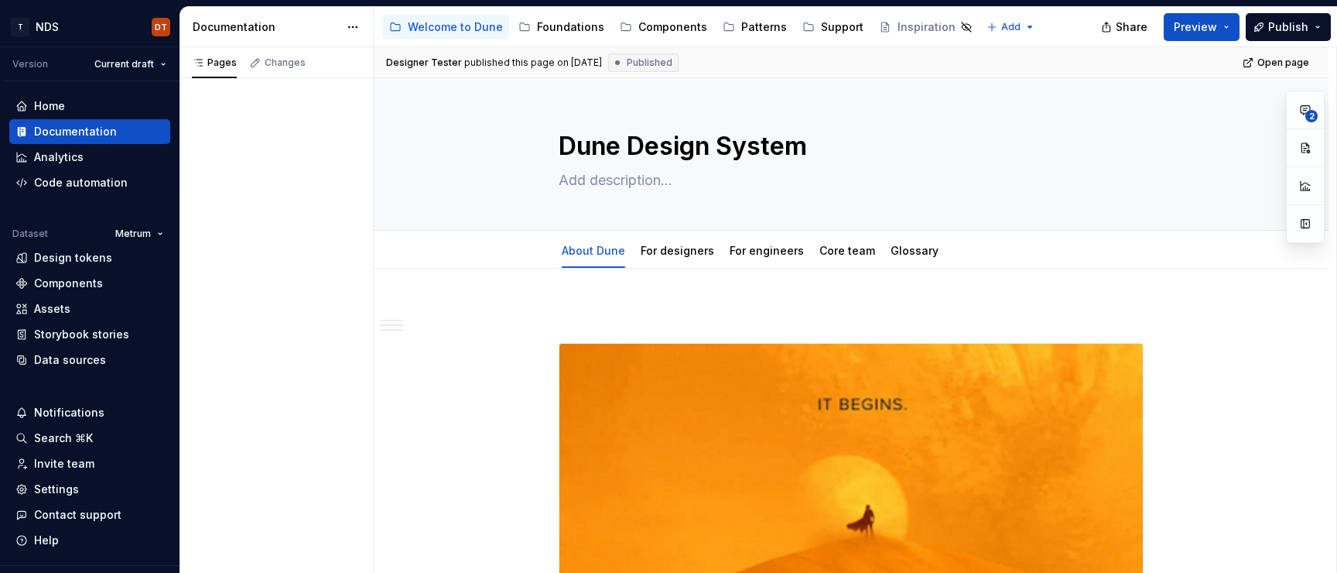
type textarea "*"
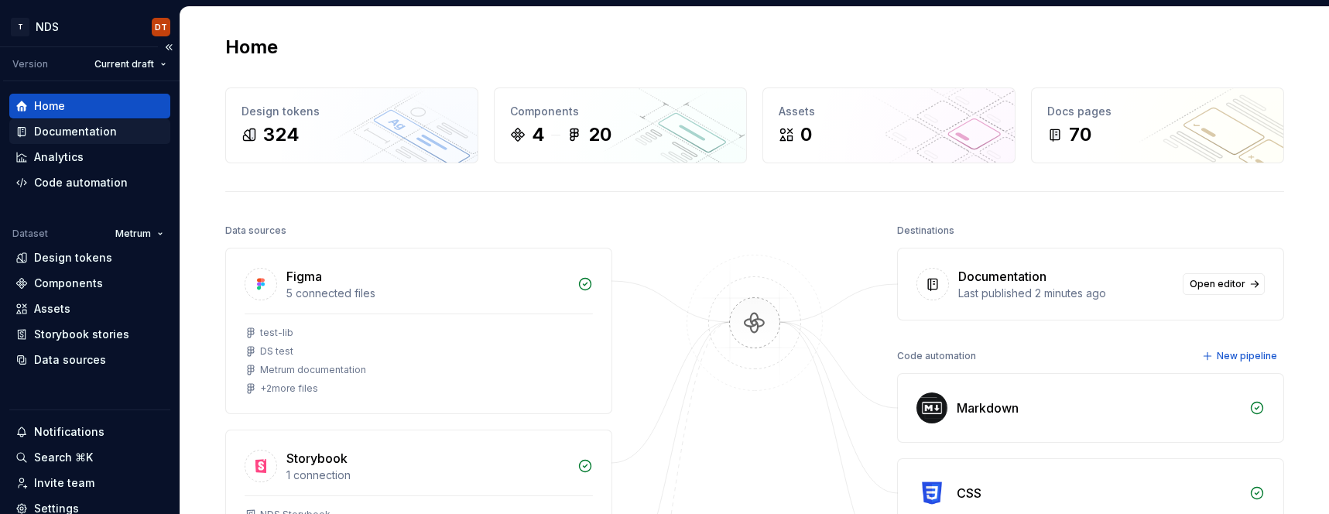
click at [103, 127] on div "Documentation" at bounding box center [75, 131] width 83 height 15
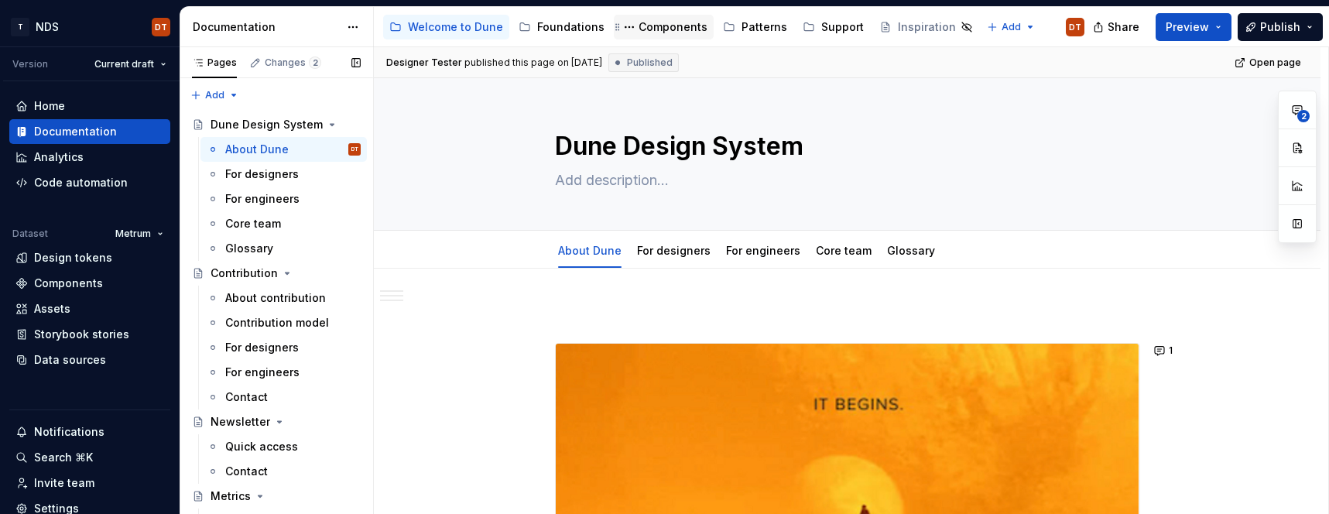
click at [664, 31] on div "Components" at bounding box center [672, 26] width 69 height 15
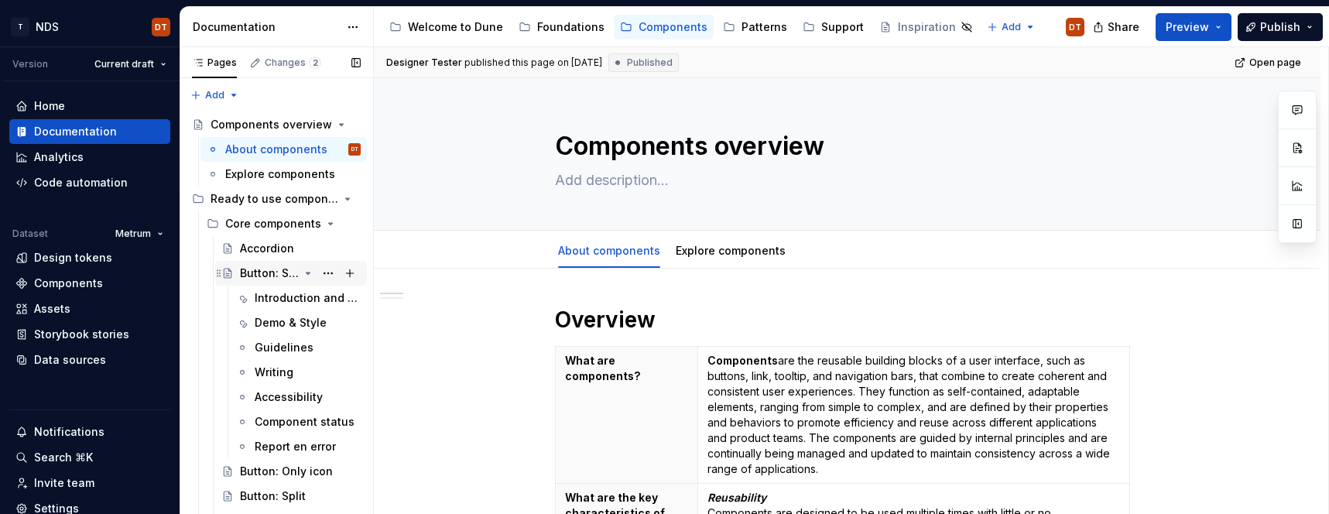
click at [262, 275] on div "Button: Standard" at bounding box center [269, 272] width 59 height 15
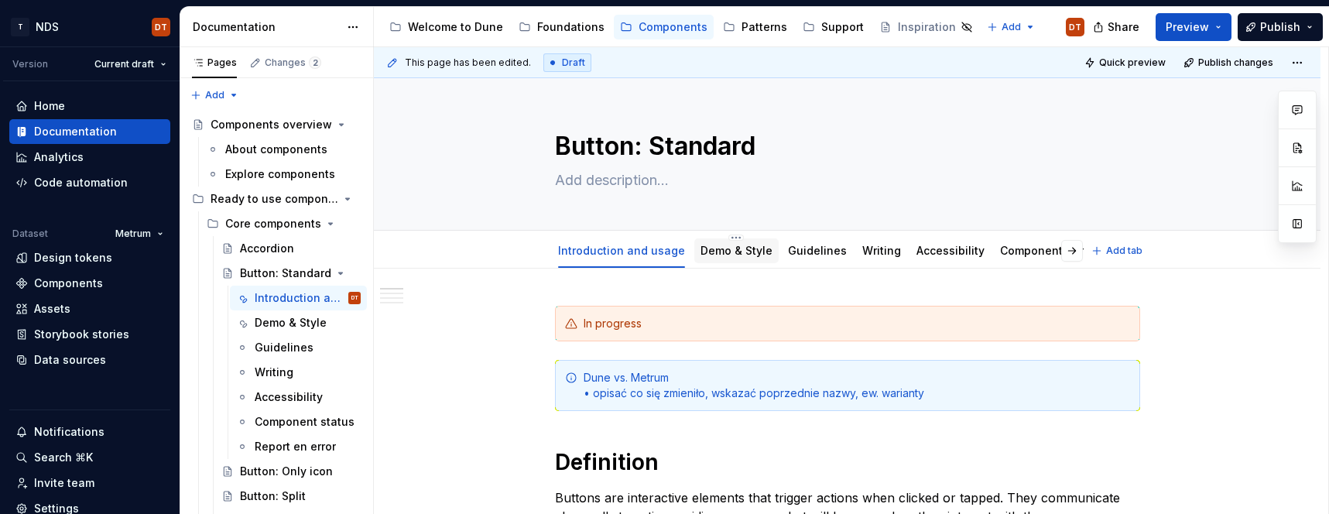
click at [740, 252] on link "Demo & Style" at bounding box center [736, 250] width 72 height 13
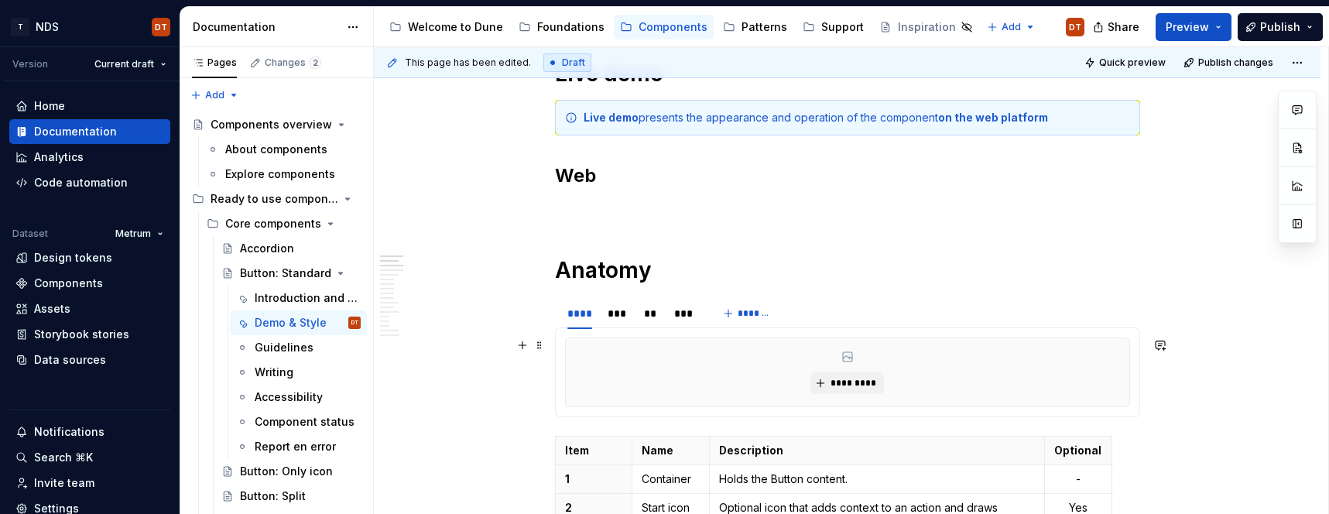
scroll to position [328, 0]
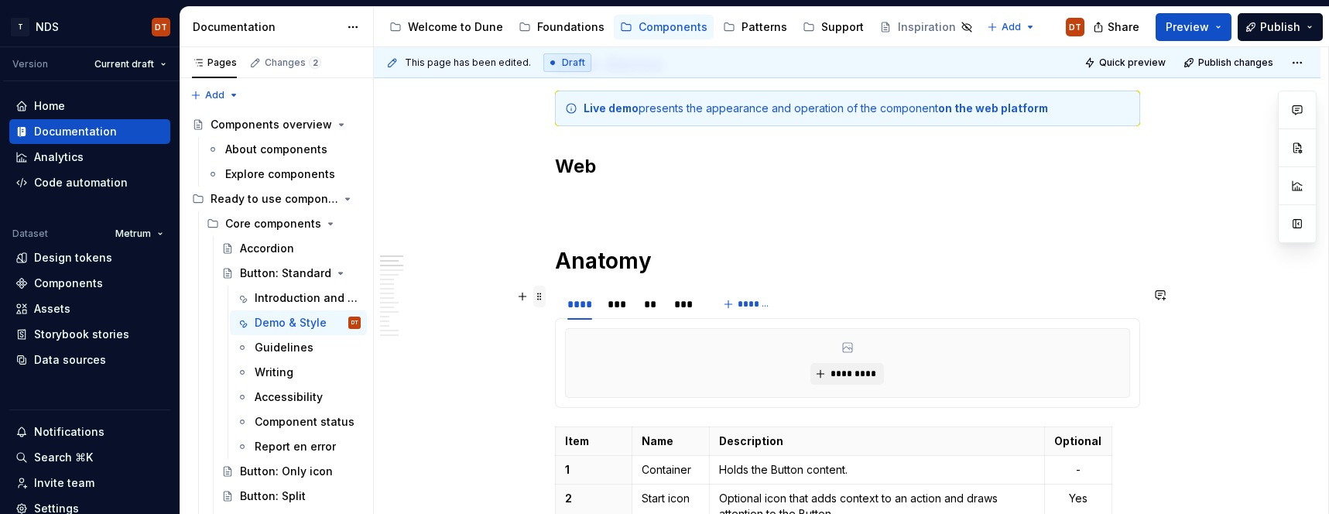
click at [543, 299] on span at bounding box center [539, 297] width 12 height 22
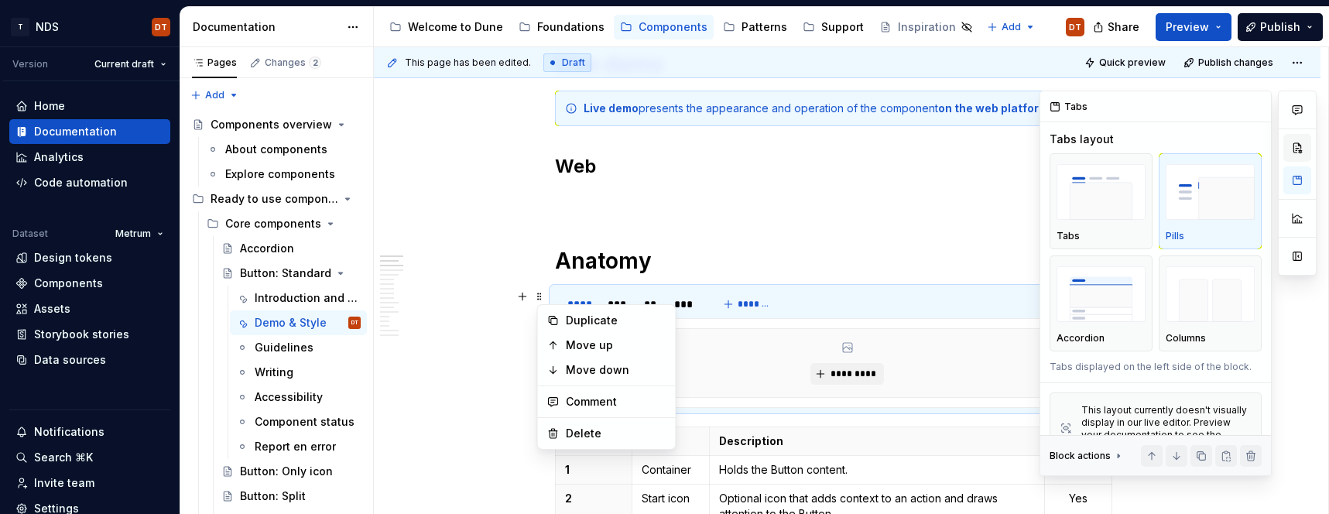
click at [1303, 151] on button "button" at bounding box center [1297, 148] width 28 height 28
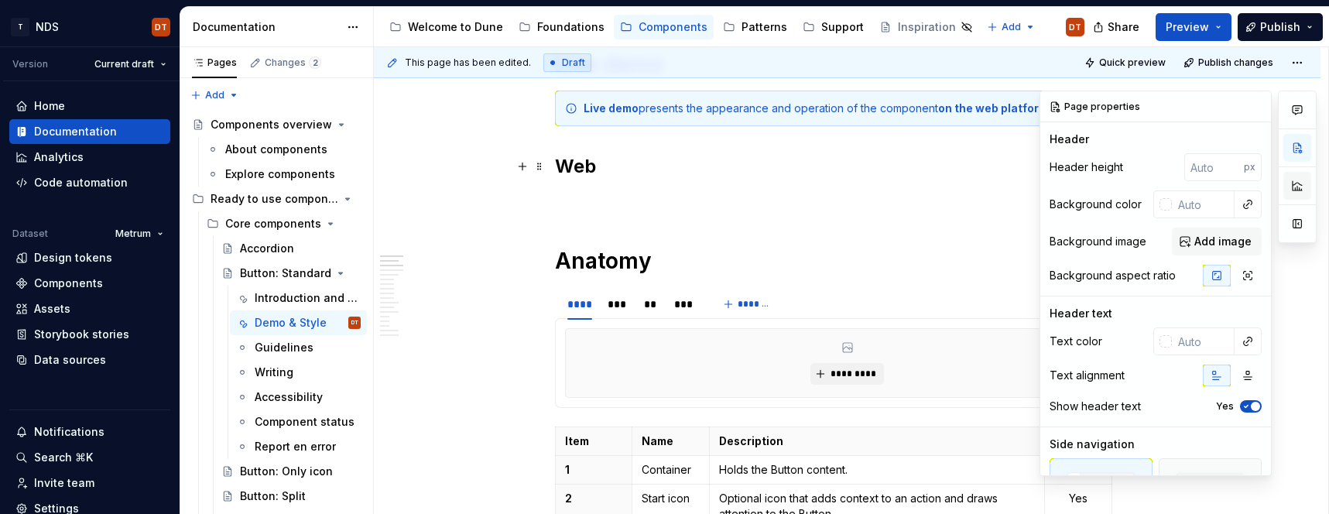
click at [1293, 177] on button "button" at bounding box center [1297, 186] width 28 height 28
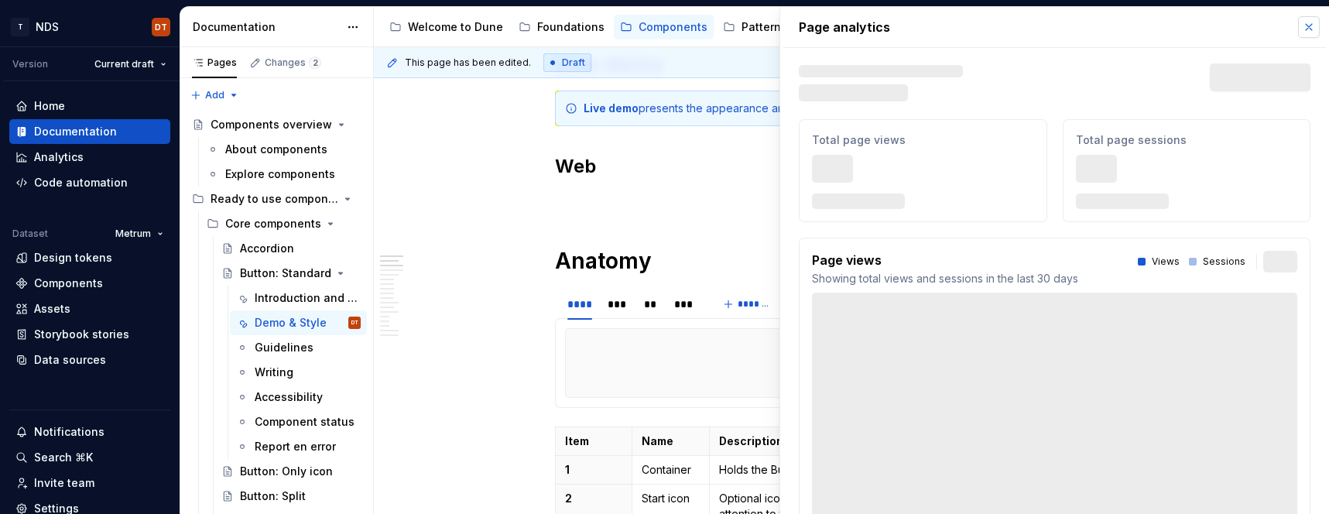
click at [1307, 26] on button "button" at bounding box center [1309, 27] width 22 height 22
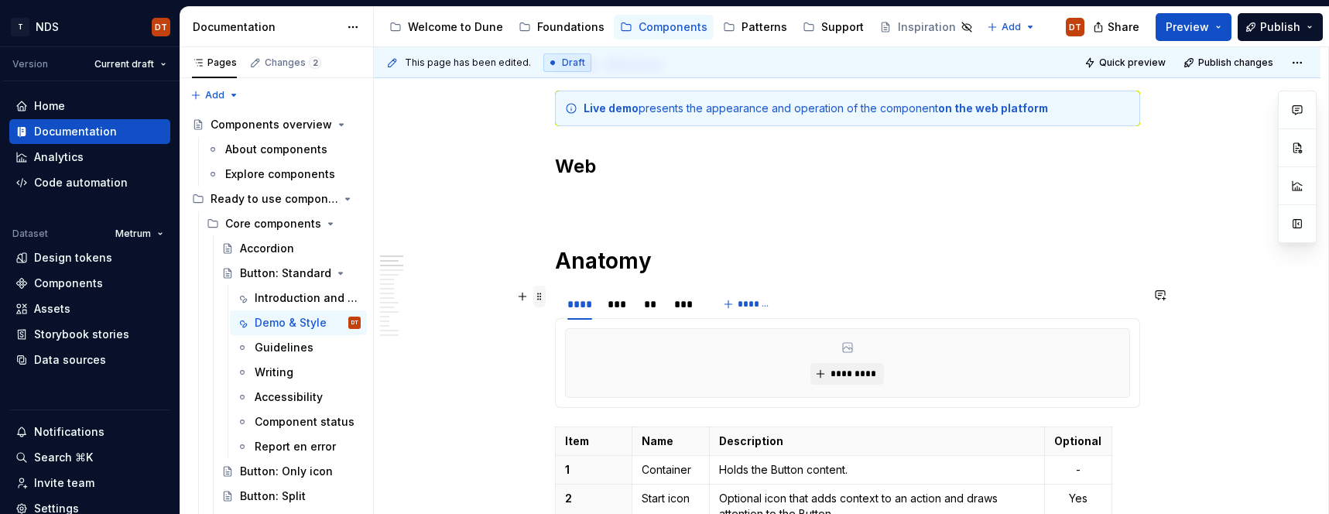
click at [544, 296] on span at bounding box center [539, 297] width 12 height 22
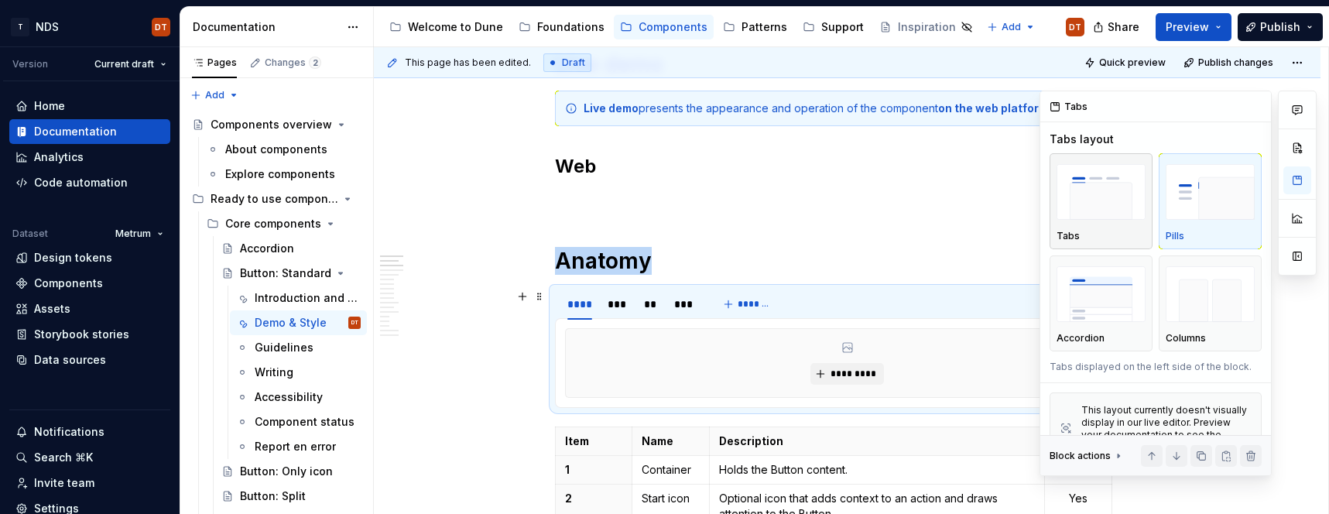
click at [1106, 204] on img "button" at bounding box center [1100, 192] width 89 height 56
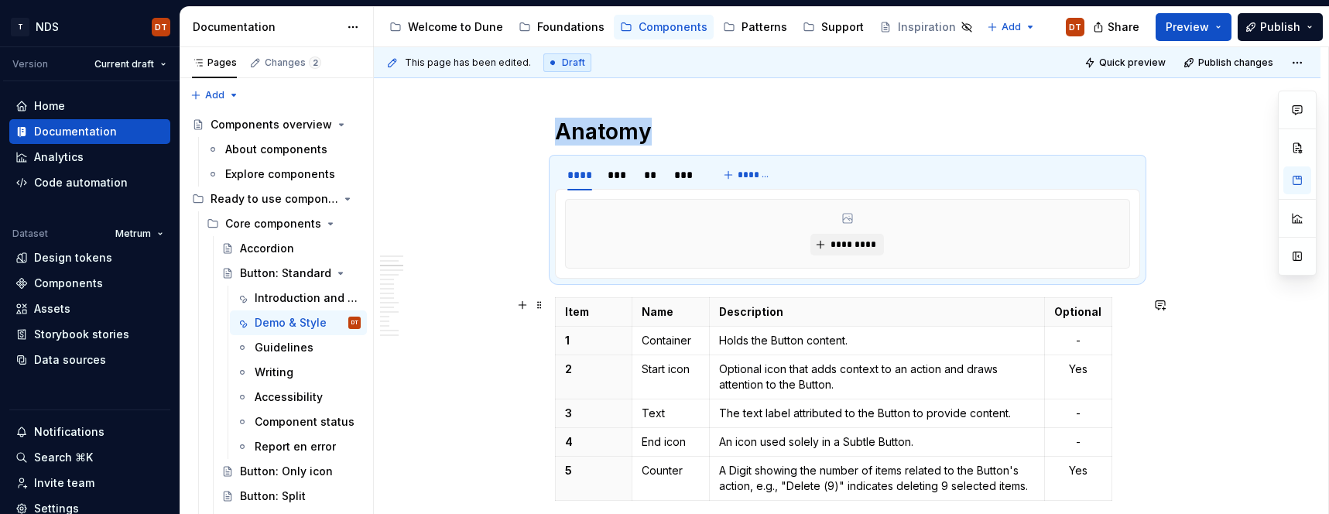
scroll to position [492, 0]
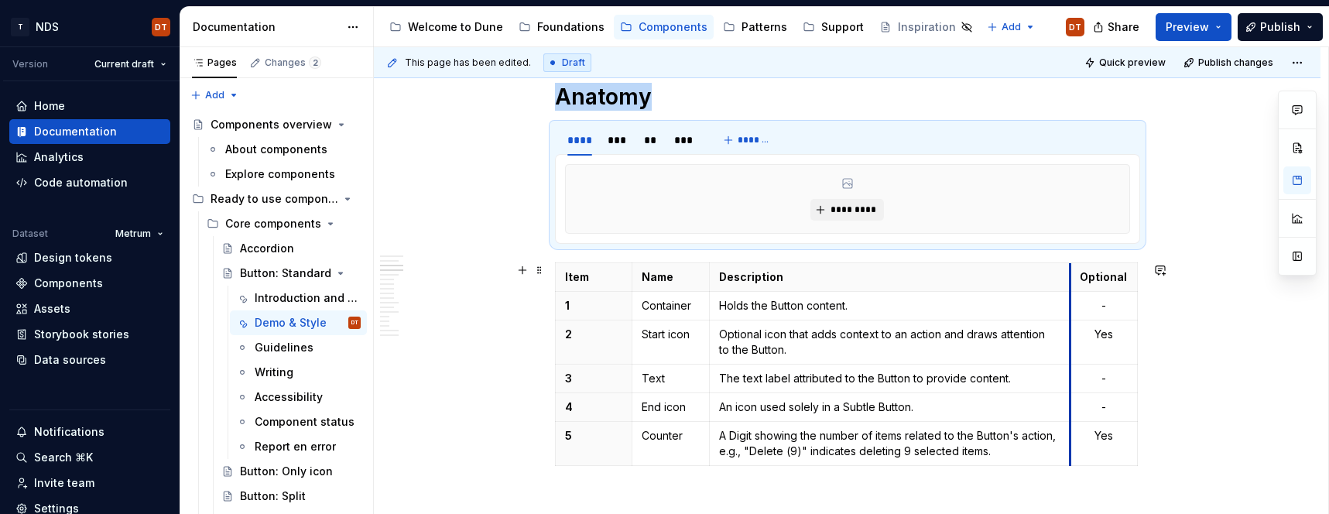
drag, startPoint x: 1047, startPoint y: 347, endPoint x: 1072, endPoint y: 347, distance: 25.5
click at [1072, 347] on td "Yes" at bounding box center [1102, 342] width 67 height 44
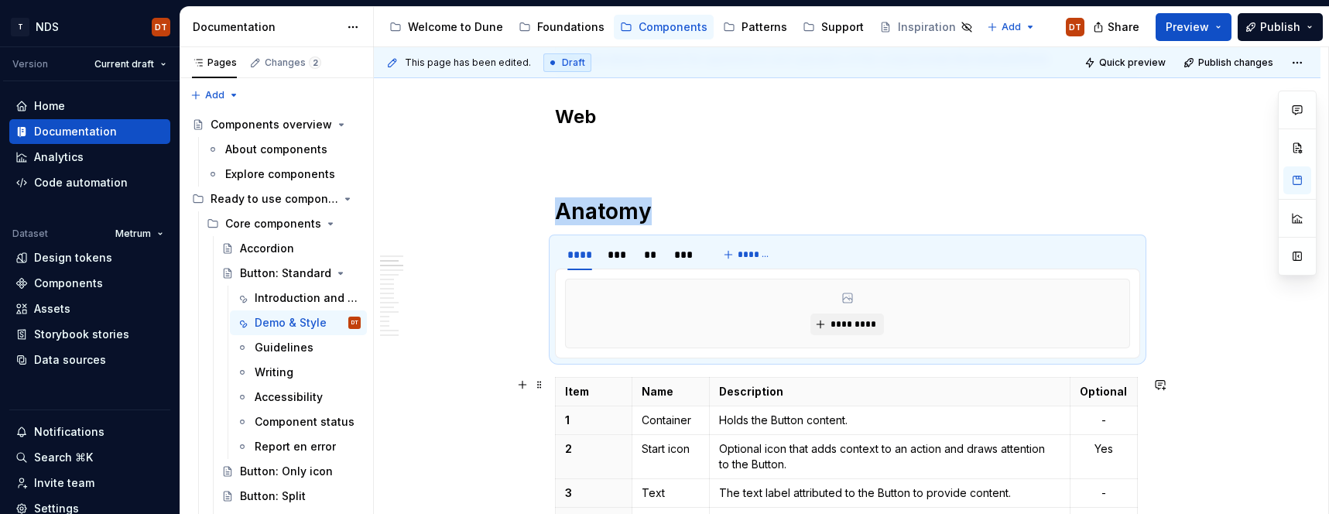
scroll to position [431, 0]
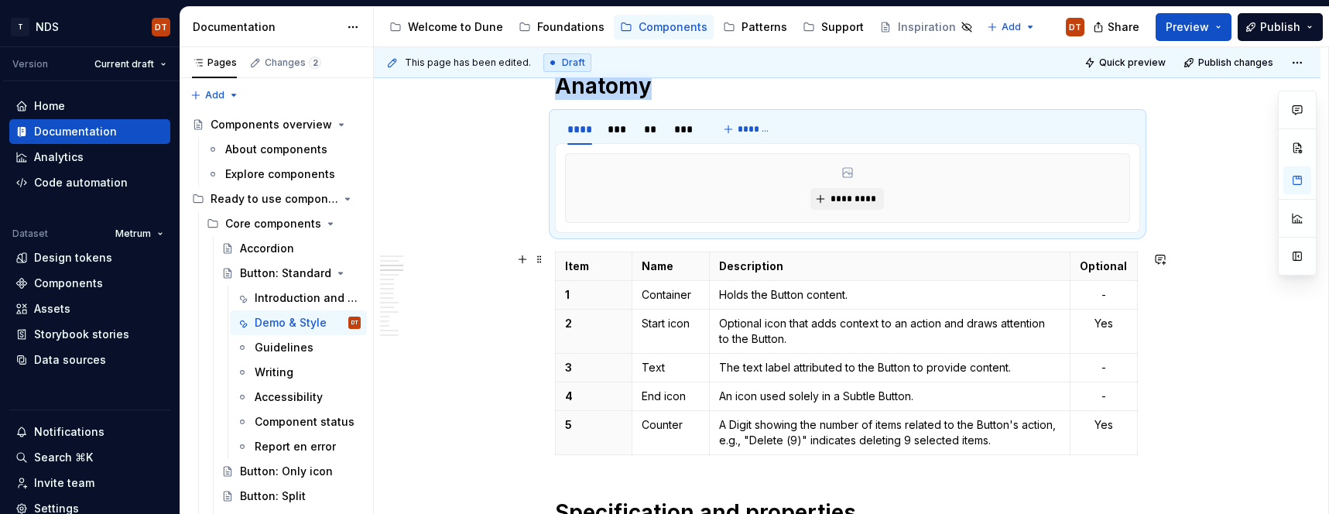
type textarea "*"
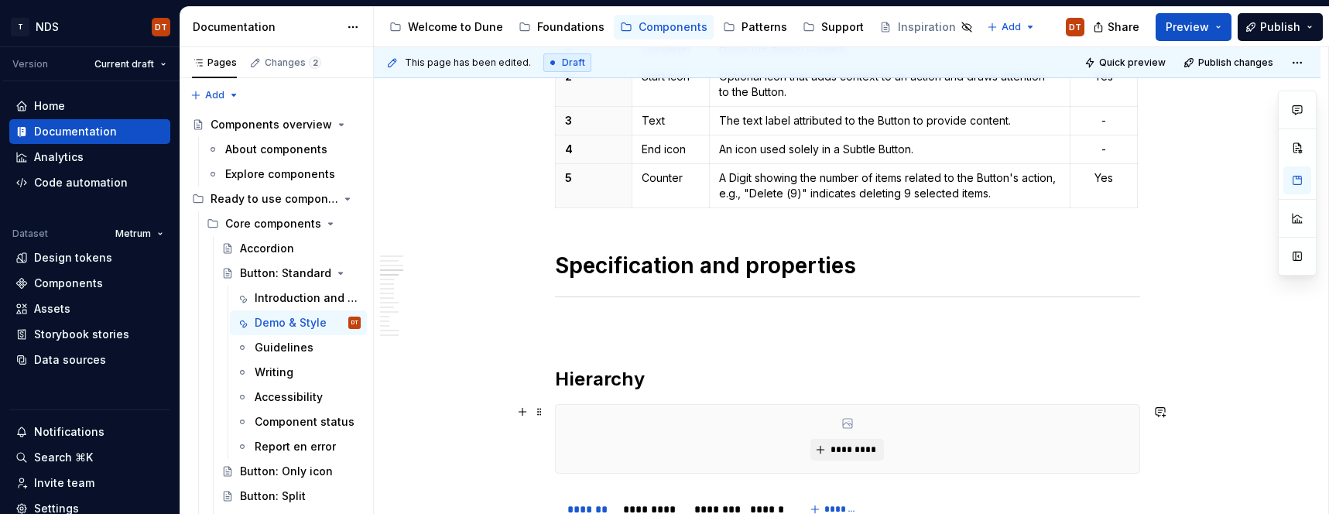
scroll to position [747, 0]
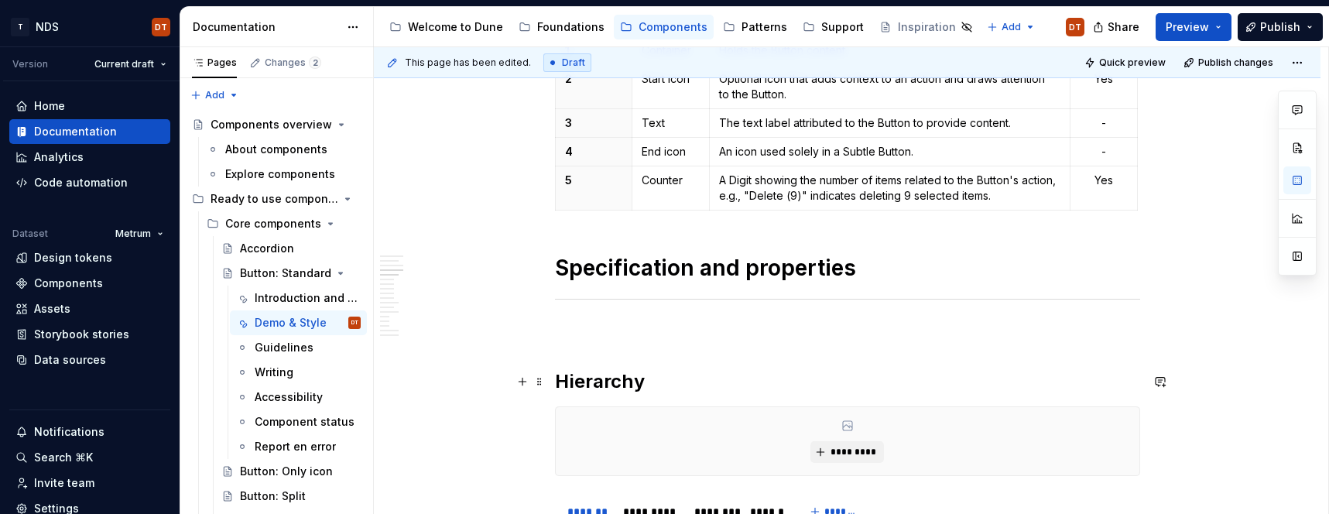
click at [559, 379] on h2 "Hierarchy" at bounding box center [847, 381] width 585 height 25
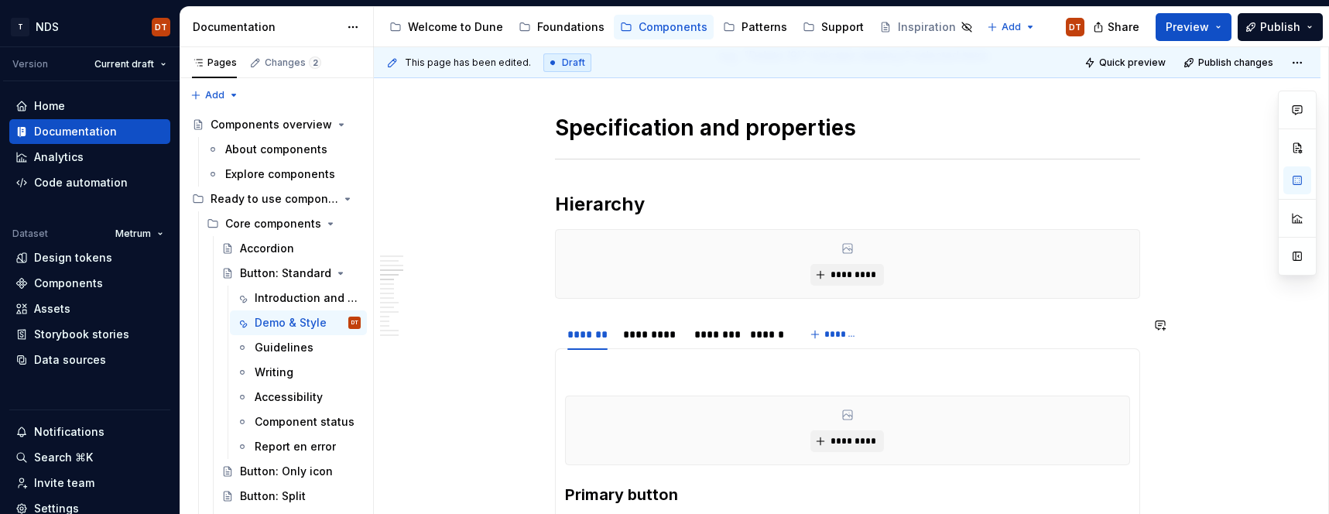
scroll to position [897, 0]
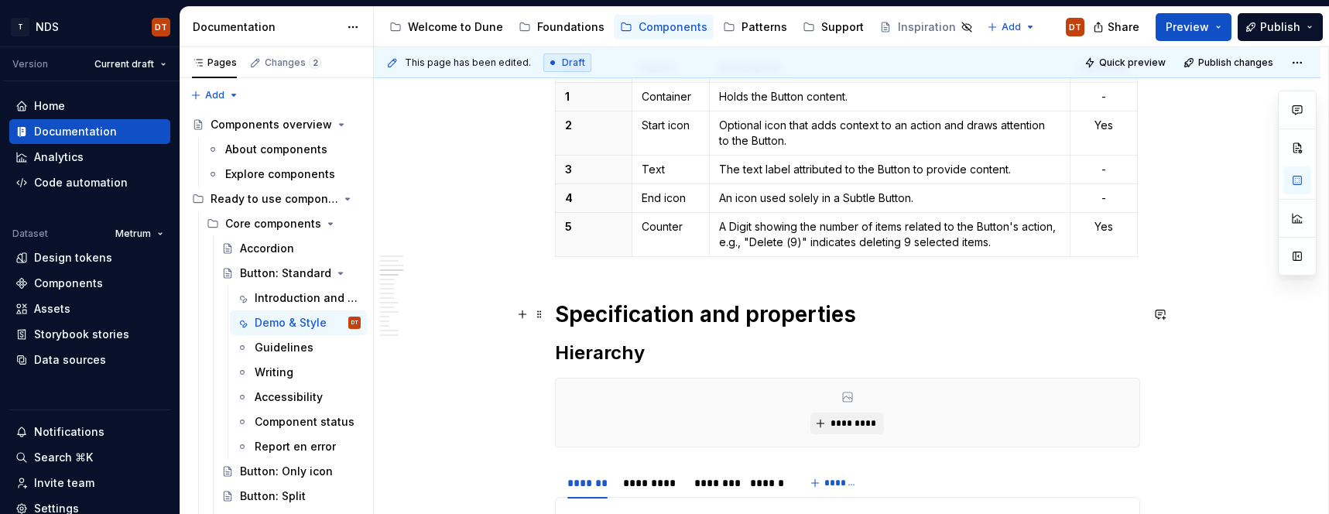
scroll to position [730, 0]
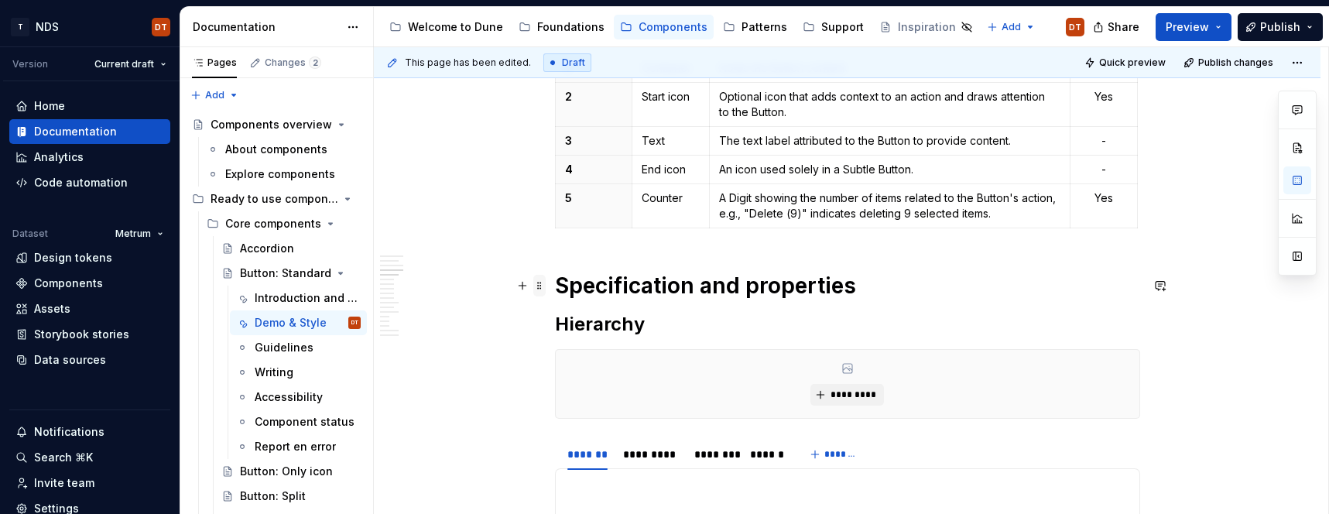
click at [542, 285] on span at bounding box center [539, 286] width 12 height 22
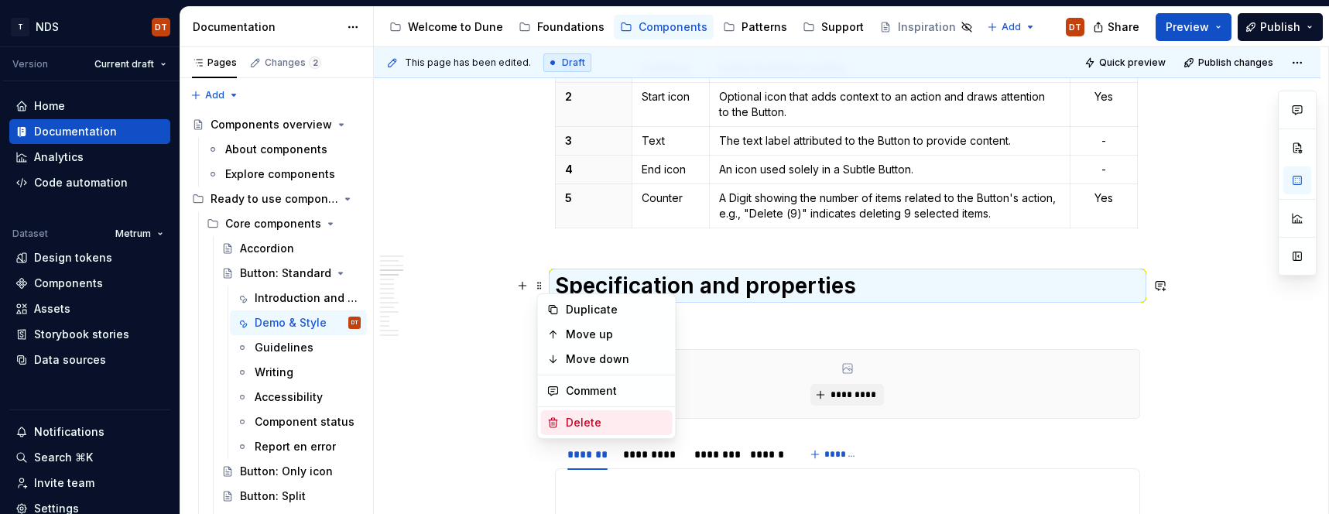
click at [585, 424] on div "Delete" at bounding box center [616, 422] width 101 height 15
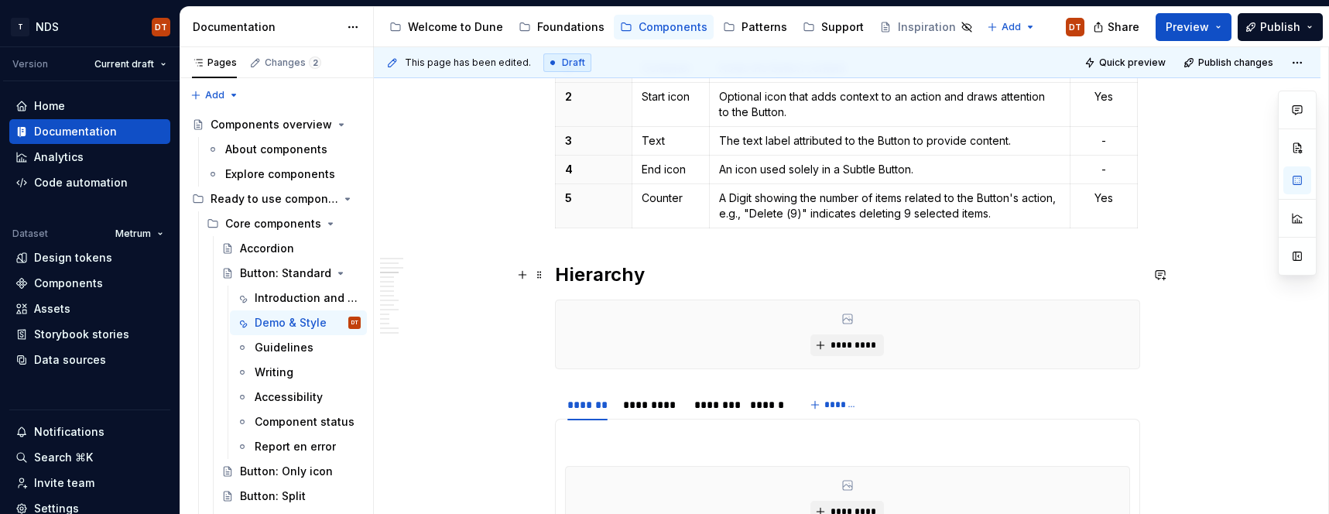
click at [624, 279] on h2 "Hierarchy" at bounding box center [847, 274] width 585 height 25
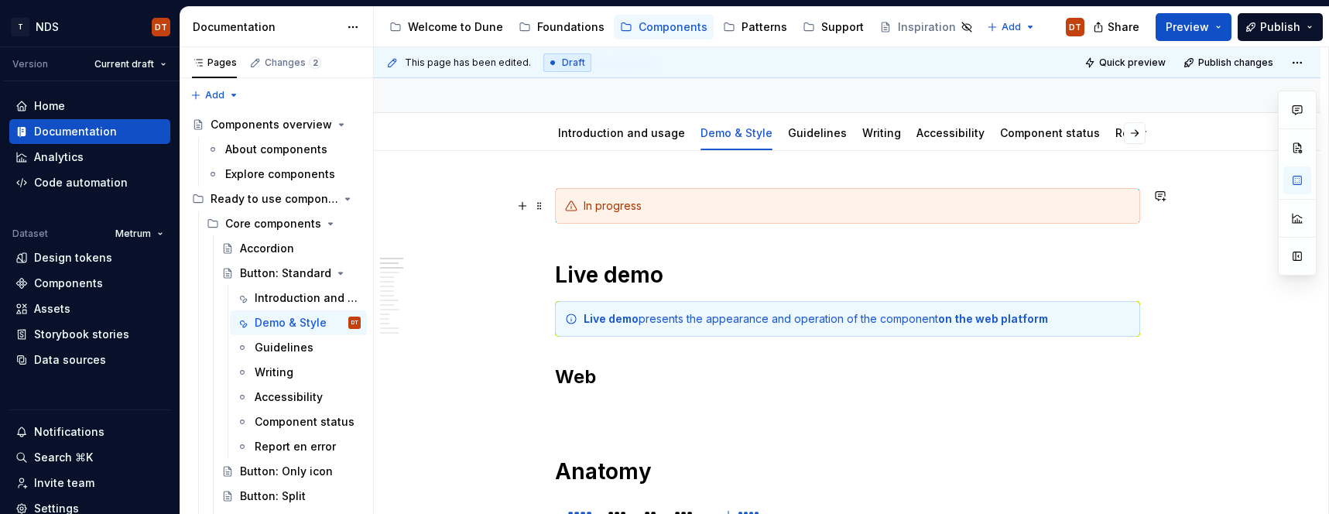
scroll to position [75, 0]
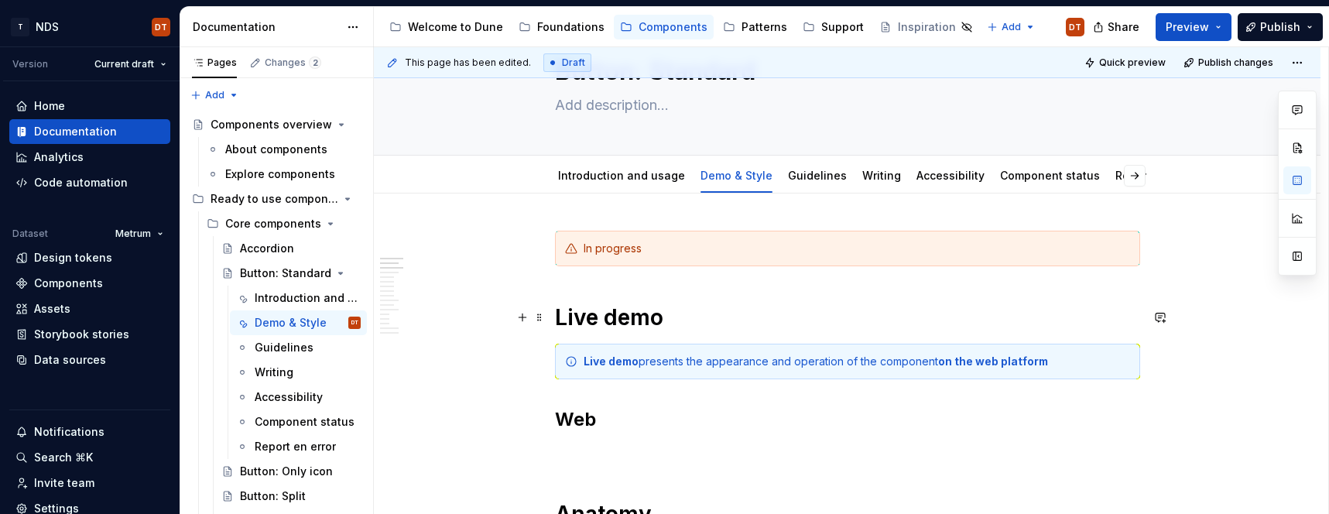
click at [600, 315] on h1 "Live demo" at bounding box center [847, 317] width 585 height 28
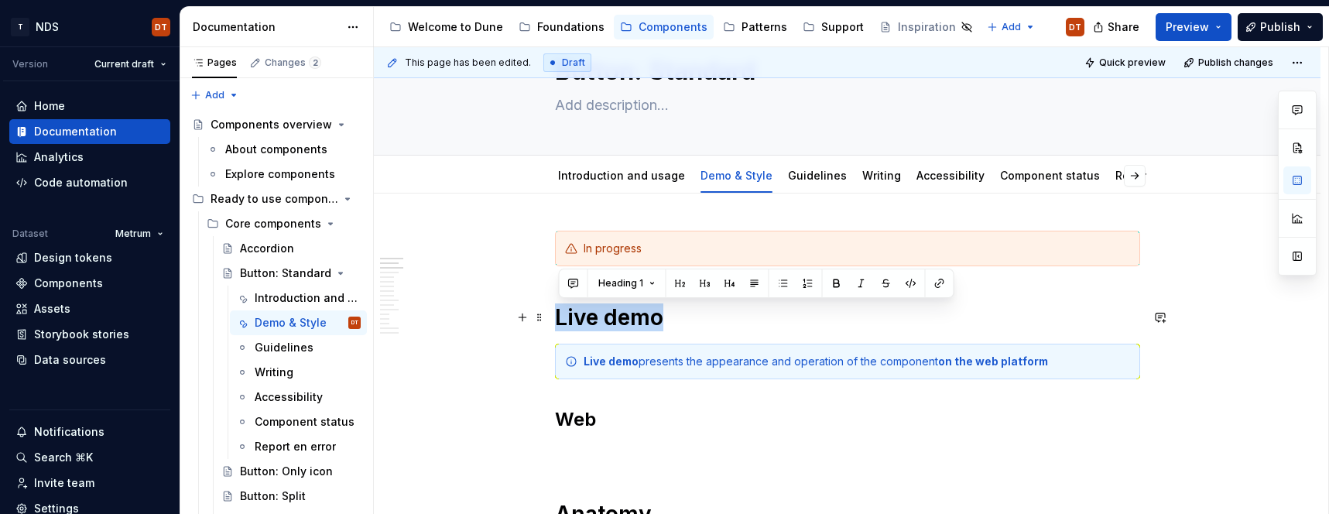
drag, startPoint x: 669, startPoint y: 320, endPoint x: 575, endPoint y: 312, distance: 94.7
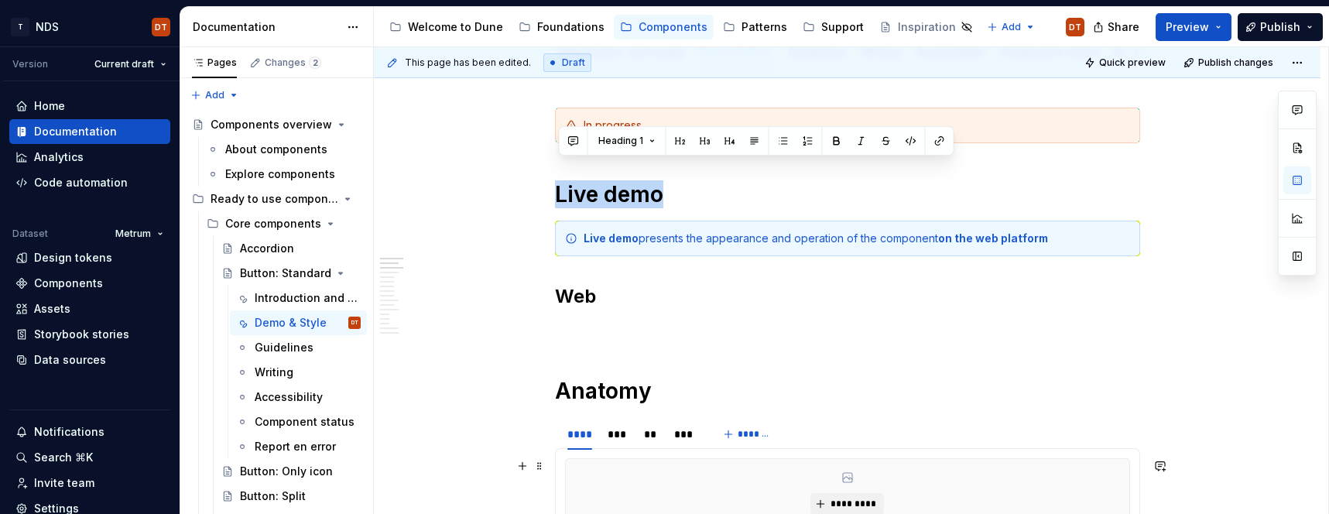
scroll to position [255, 0]
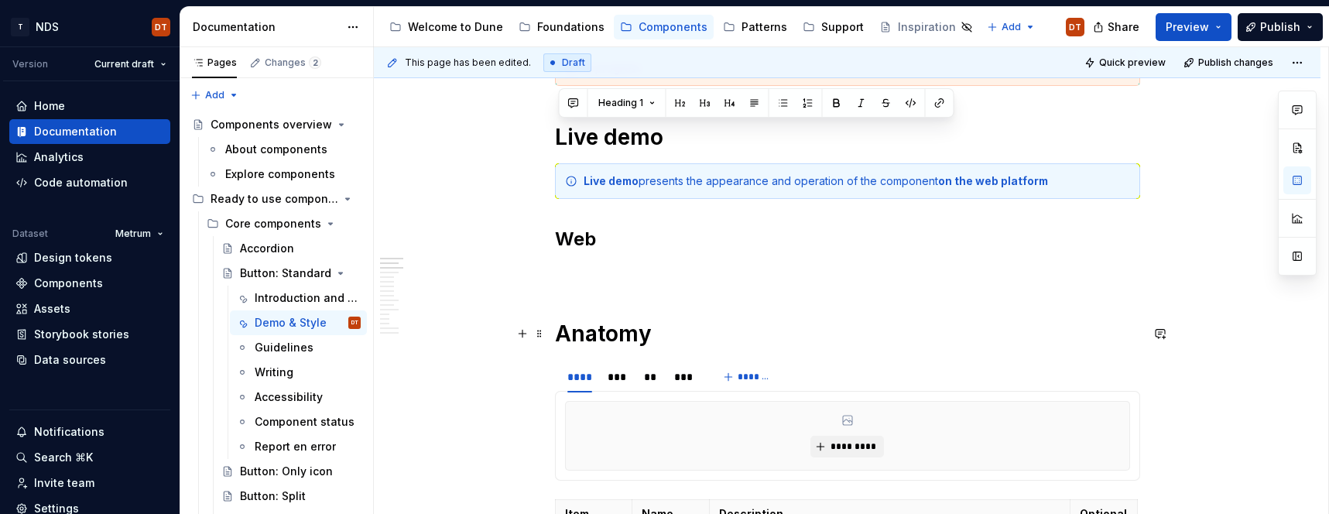
click at [635, 332] on h1 "Anatomy" at bounding box center [847, 334] width 585 height 28
click at [632, 337] on h1 "Anatomy" at bounding box center [847, 334] width 585 height 28
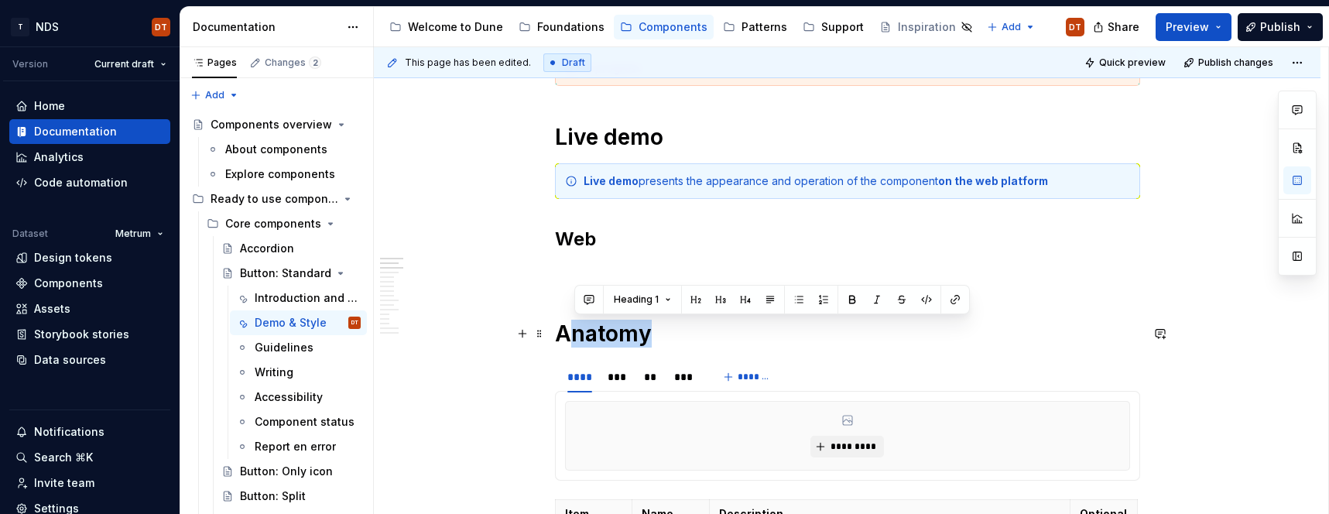
drag, startPoint x: 658, startPoint y: 334, endPoint x: 600, endPoint y: 338, distance: 58.2
click at [616, 335] on h1 "Anatomy" at bounding box center [847, 334] width 585 height 28
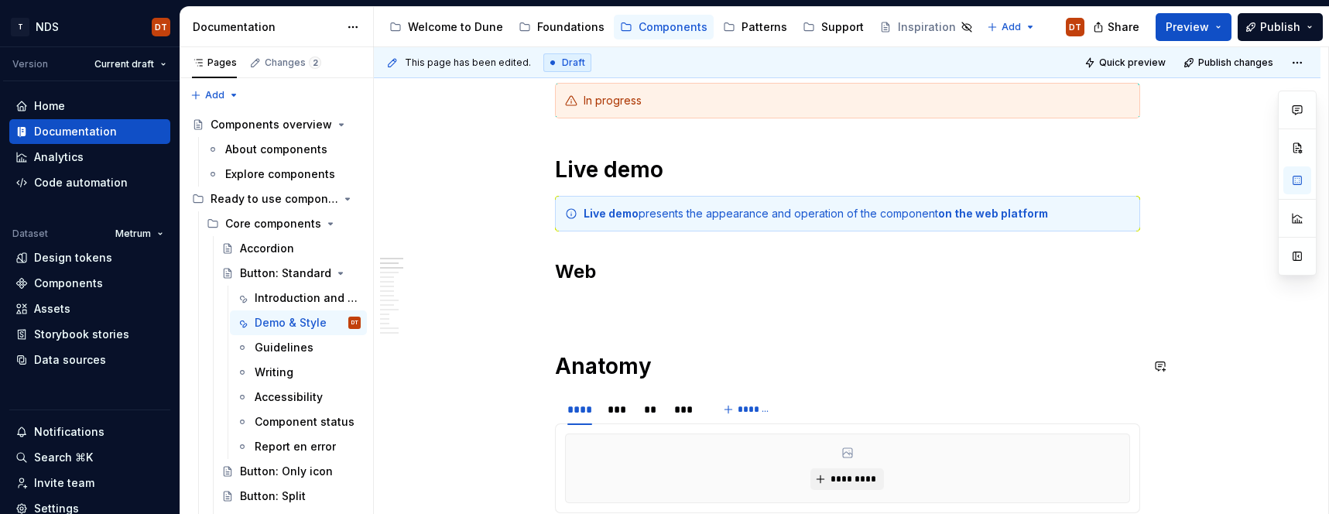
scroll to position [215, 0]
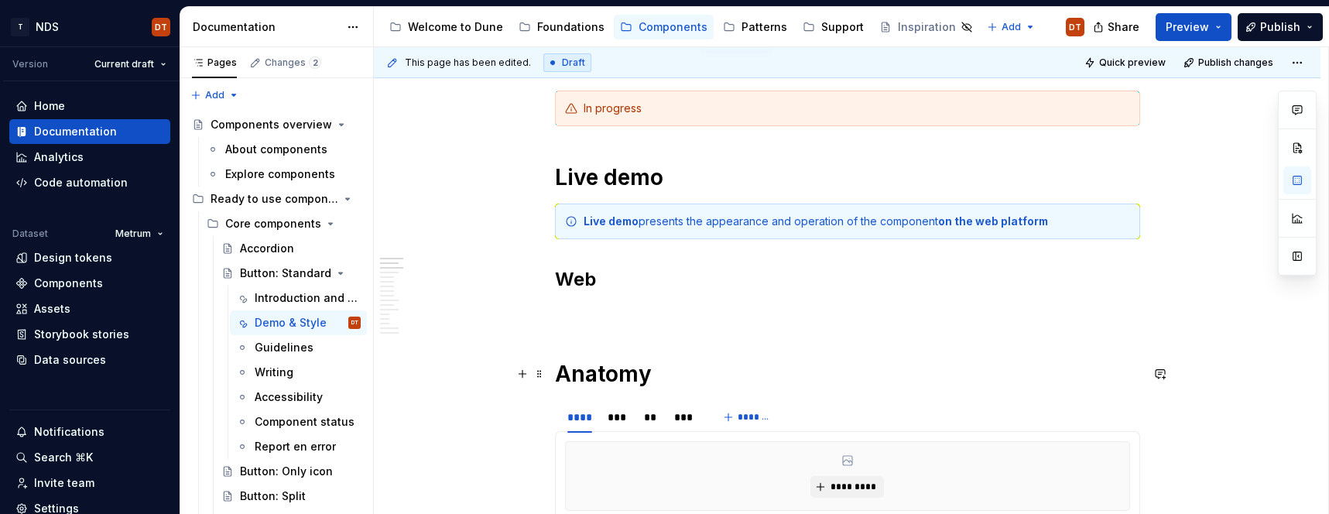
click at [624, 371] on h1 "Anatomy" at bounding box center [847, 374] width 585 height 28
click at [644, 376] on h1 "Anatomy" at bounding box center [847, 374] width 585 height 28
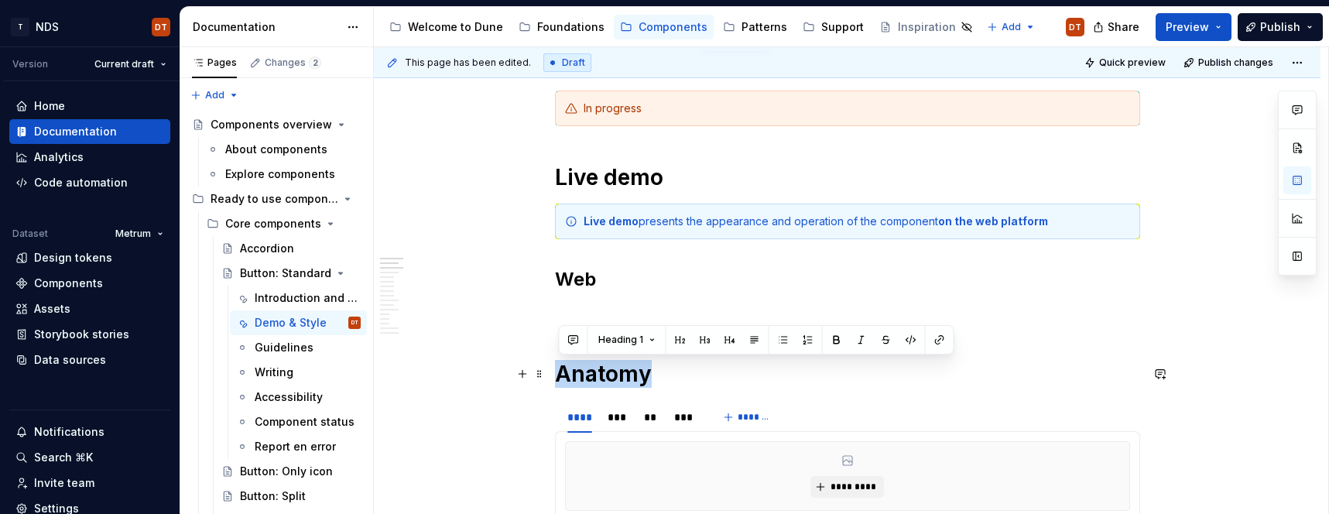
drag, startPoint x: 679, startPoint y: 378, endPoint x: 582, endPoint y: 354, distance: 99.5
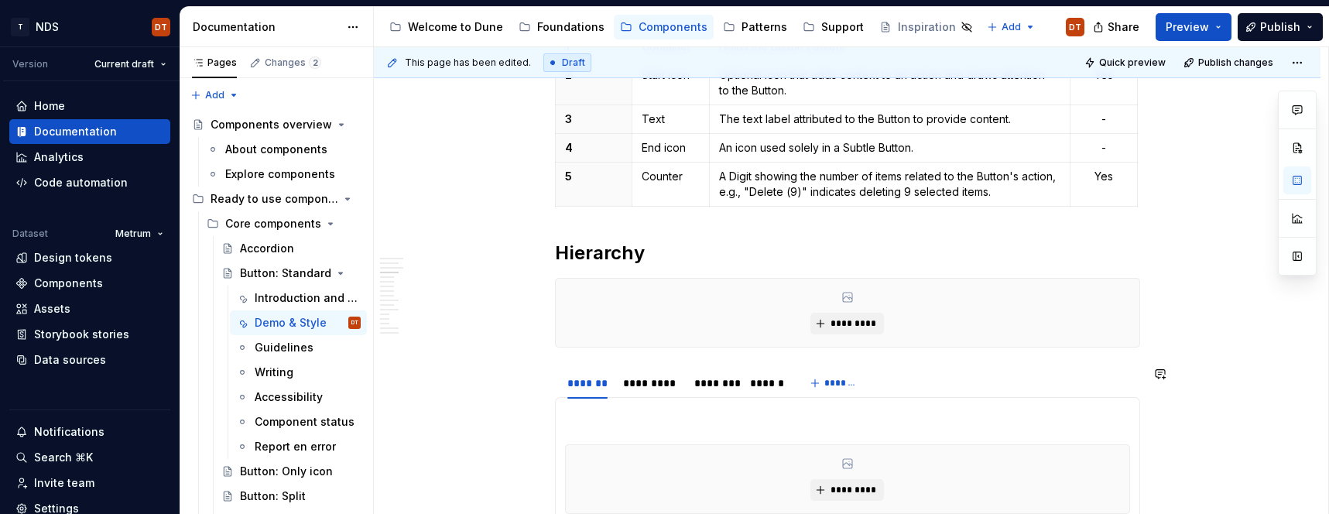
scroll to position [753, 0]
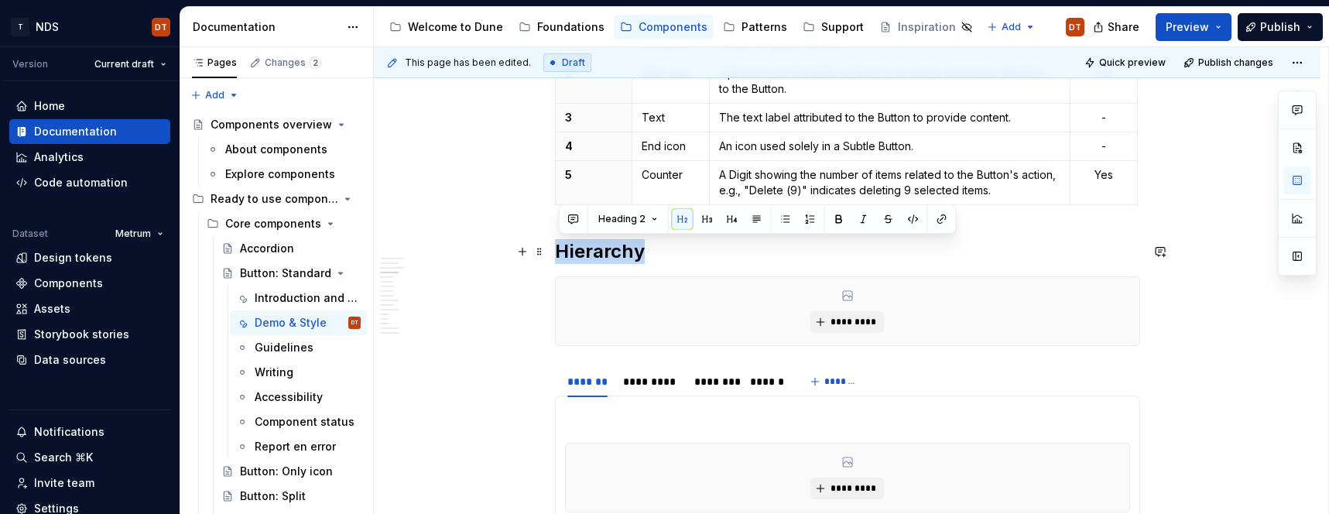
drag, startPoint x: 647, startPoint y: 255, endPoint x: 562, endPoint y: 252, distance: 85.1
click at [560, 253] on h2 "Hierarchy" at bounding box center [847, 251] width 585 height 25
click at [652, 221] on button "Heading 2" at bounding box center [628, 219] width 74 height 22
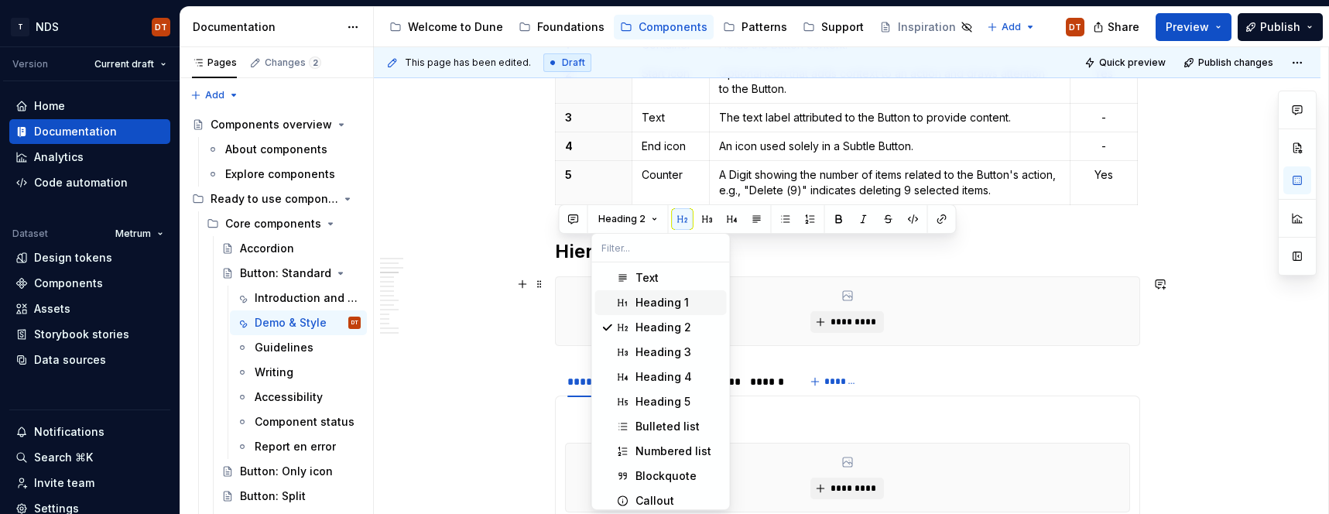
click at [659, 303] on div "Heading 1" at bounding box center [661, 302] width 53 height 15
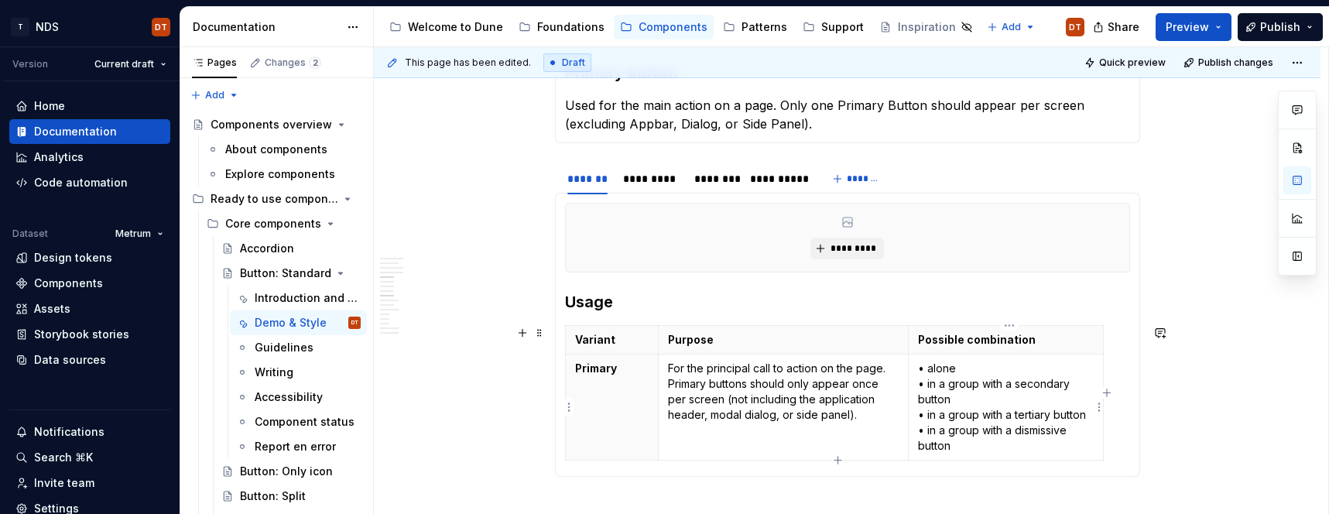
scroll to position [1256, 0]
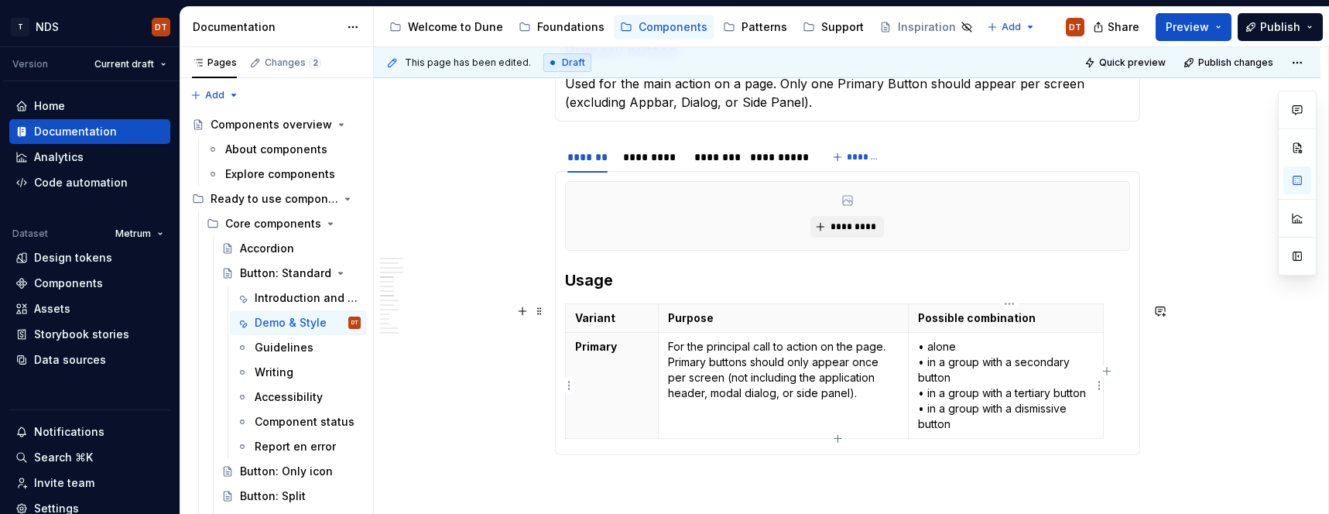
drag, startPoint x: 1038, startPoint y: 425, endPoint x: 987, endPoint y: 433, distance: 51.8
click at [1038, 425] on p "• alone • in a group with a secondary button • in a group with a tertiary butto…" at bounding box center [1006, 385] width 176 height 93
click at [840, 440] on icon "button" at bounding box center [838, 439] width 12 height 12
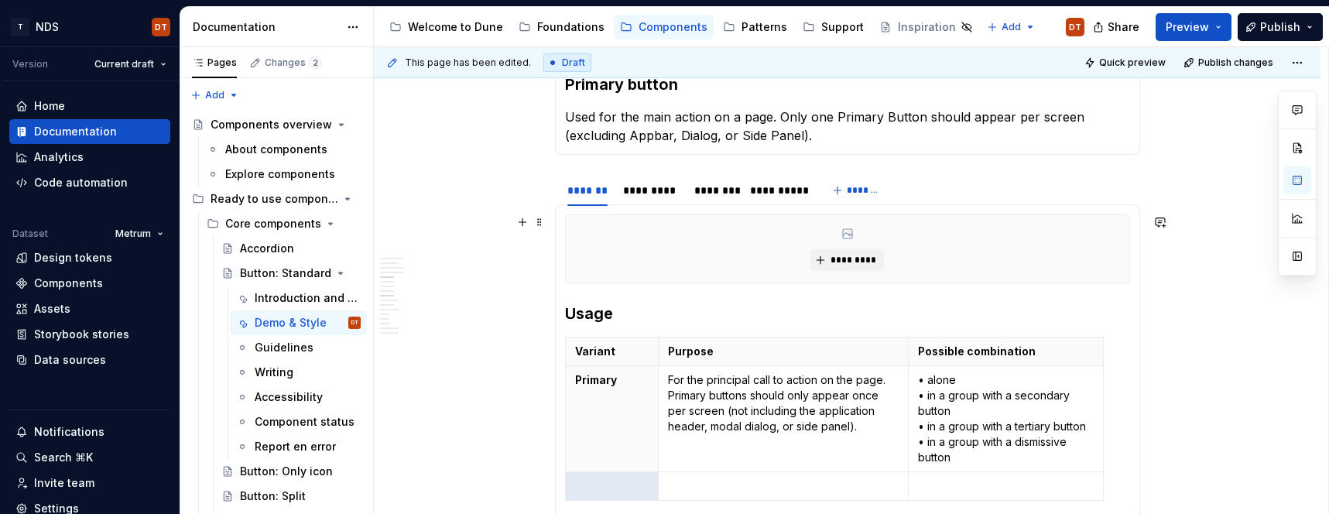
scroll to position [1219, 0]
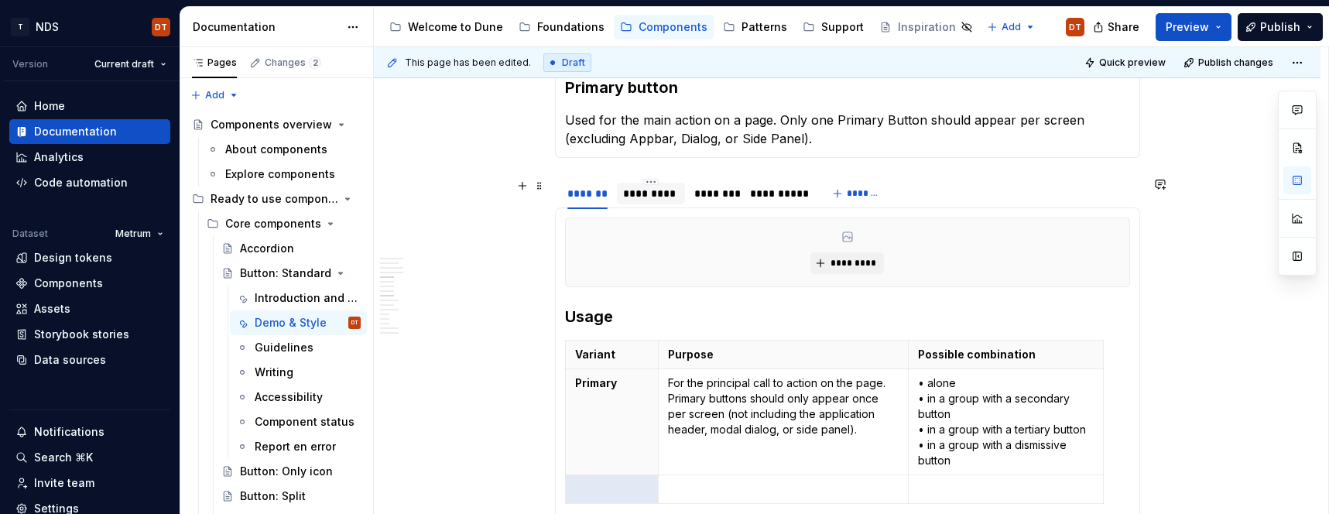
click at [669, 193] on div "*********" at bounding box center [651, 193] width 56 height 15
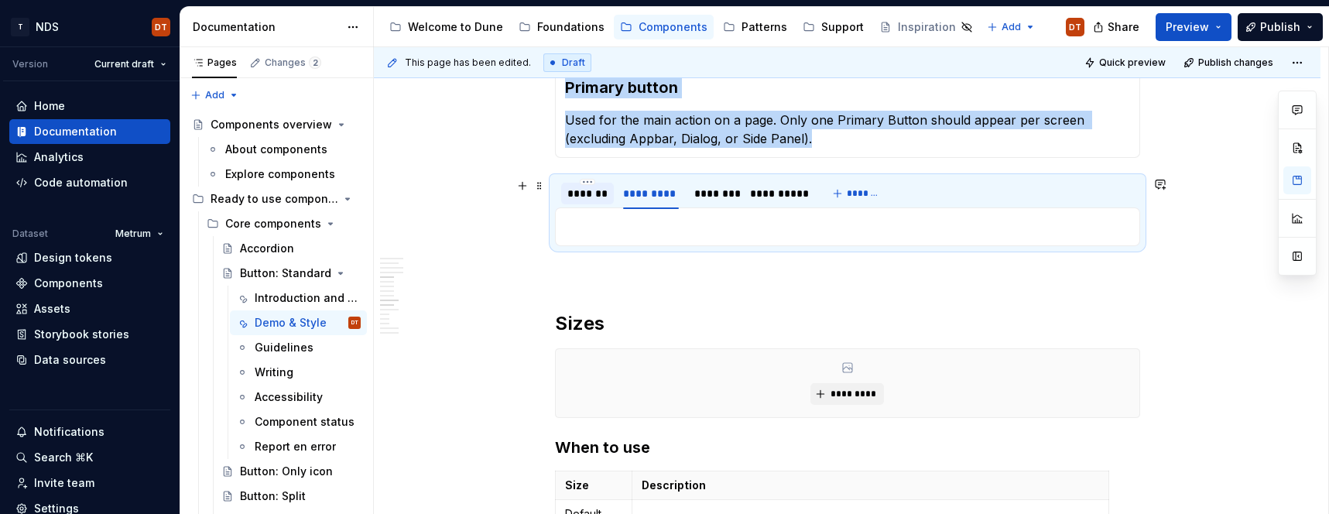
click at [586, 197] on div "*******" at bounding box center [587, 193] width 40 height 15
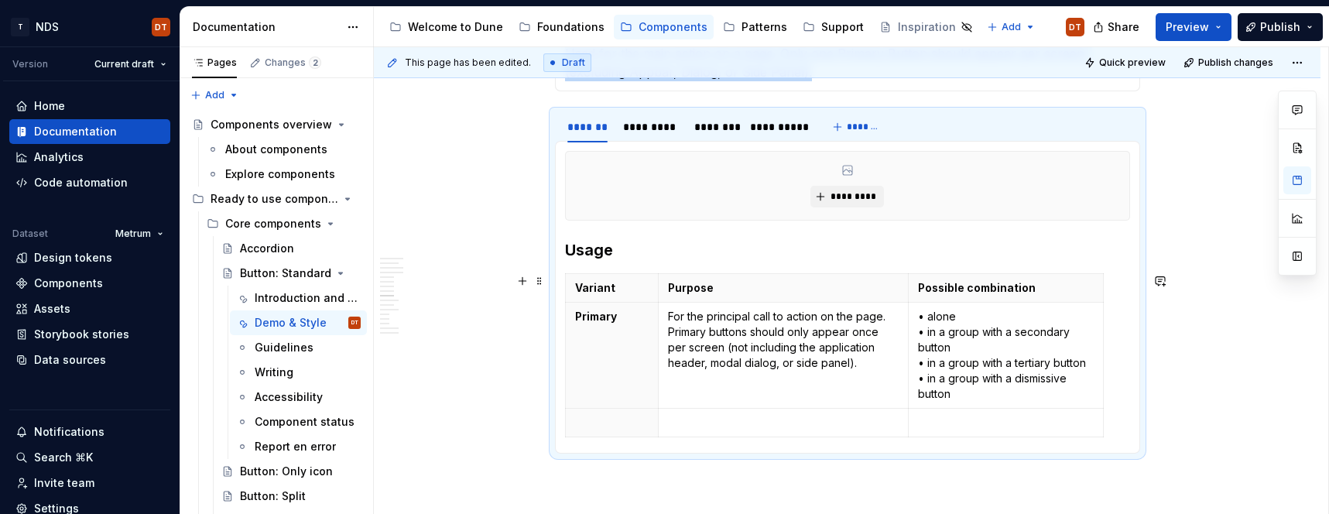
scroll to position [1287, 0]
click at [614, 419] on p at bounding box center [612, 421] width 74 height 15
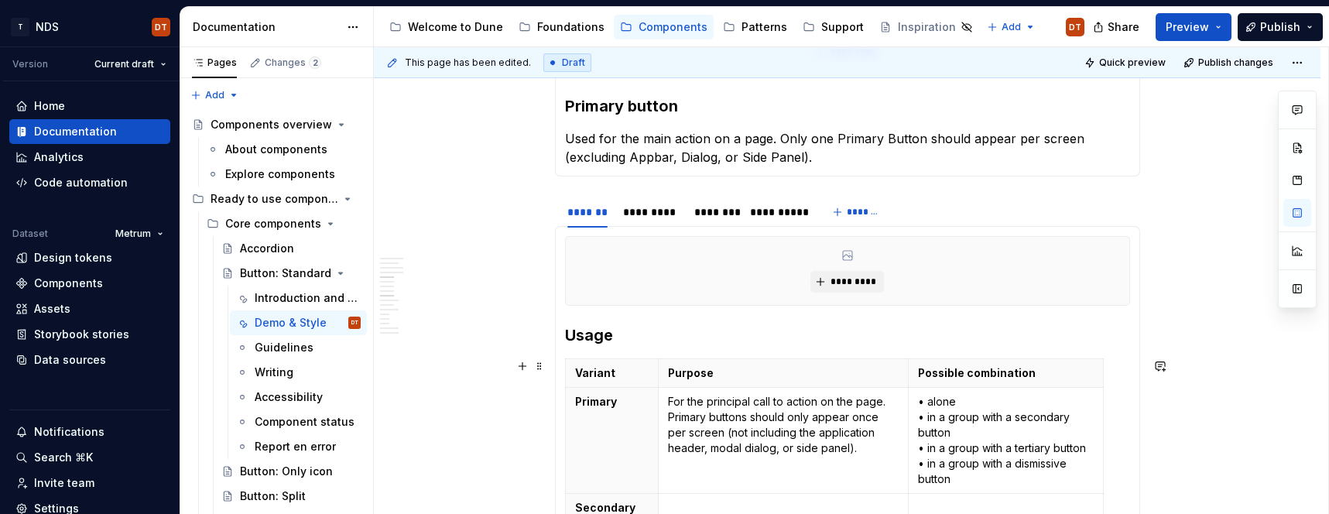
scroll to position [1232, 0]
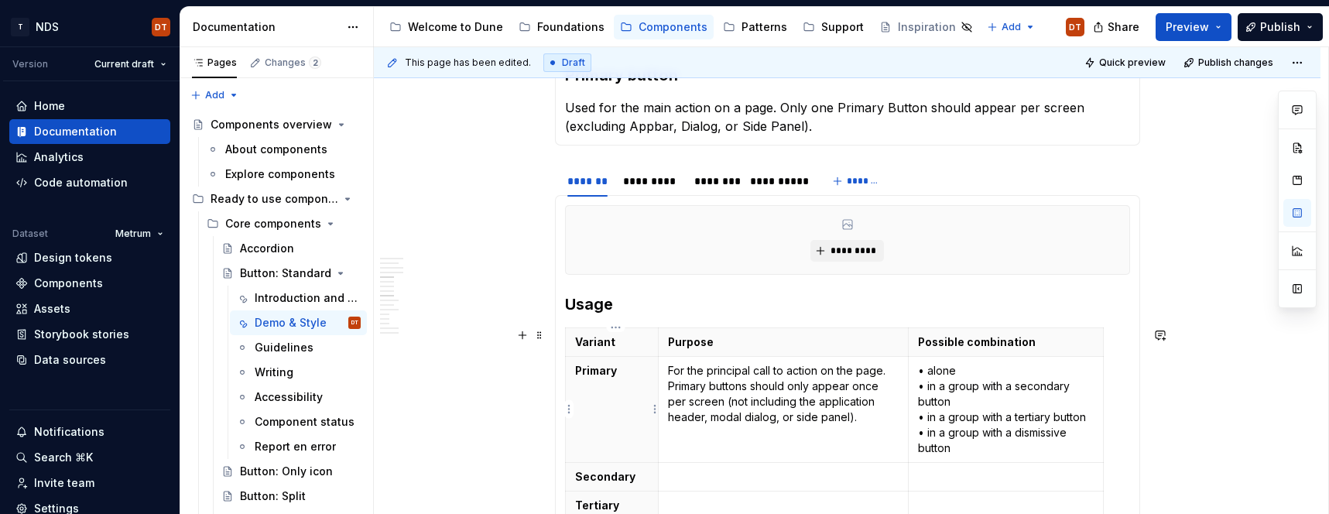
drag, startPoint x: 597, startPoint y: 367, endPoint x: 611, endPoint y: 365, distance: 14.0
click at [597, 367] on strong "Primary" at bounding box center [596, 370] width 42 height 13
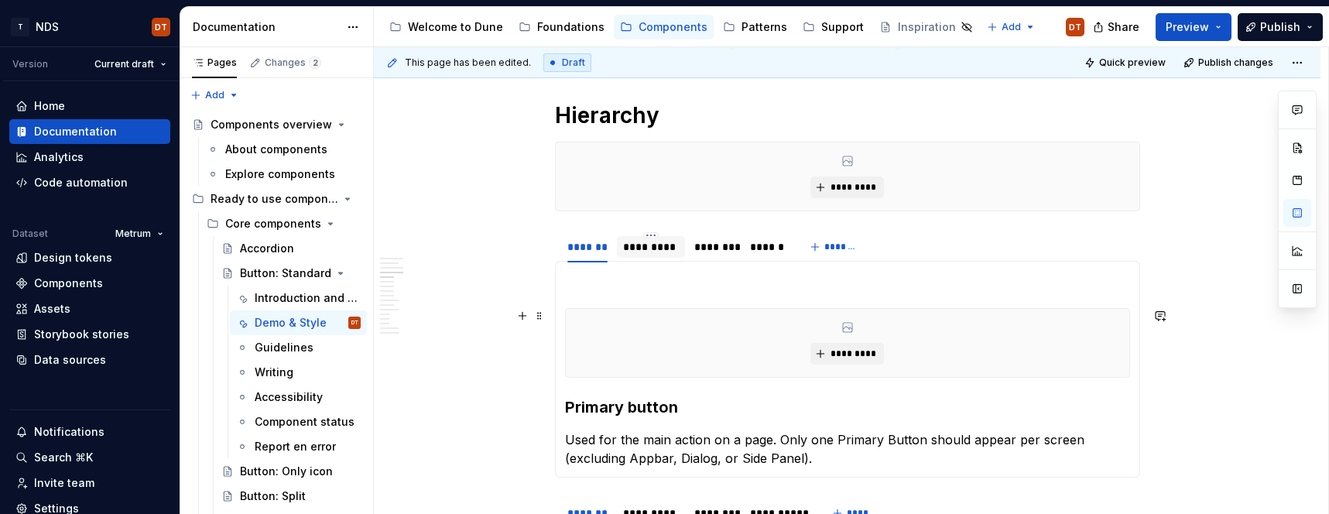
scroll to position [886, 0]
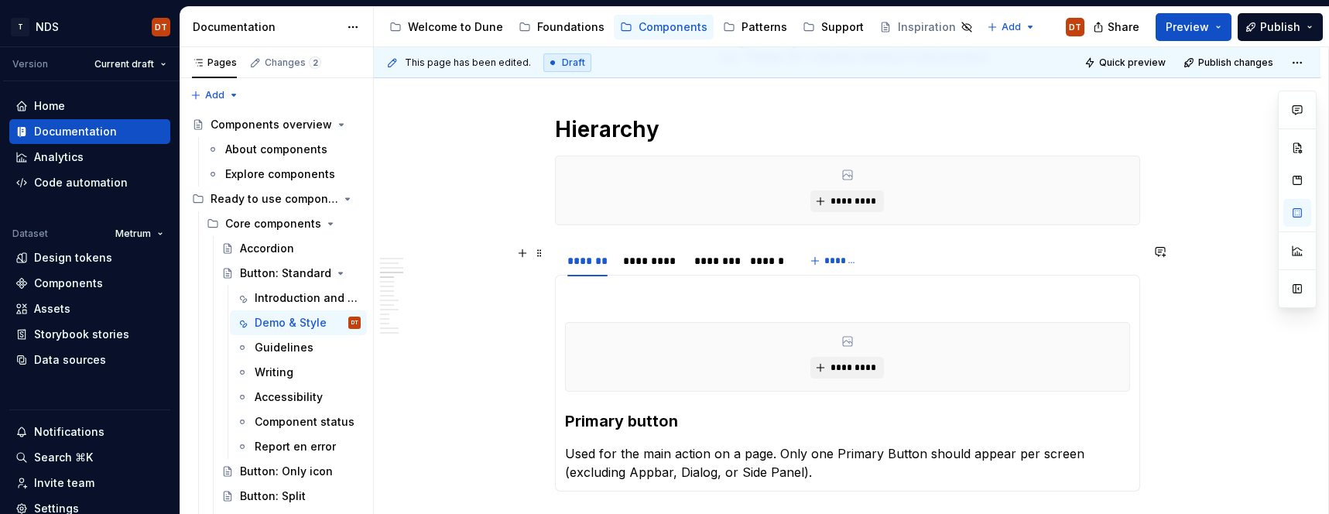
drag, startPoint x: 657, startPoint y: 263, endPoint x: 682, endPoint y: 286, distance: 33.9
click at [657, 263] on div "*********" at bounding box center [651, 260] width 56 height 15
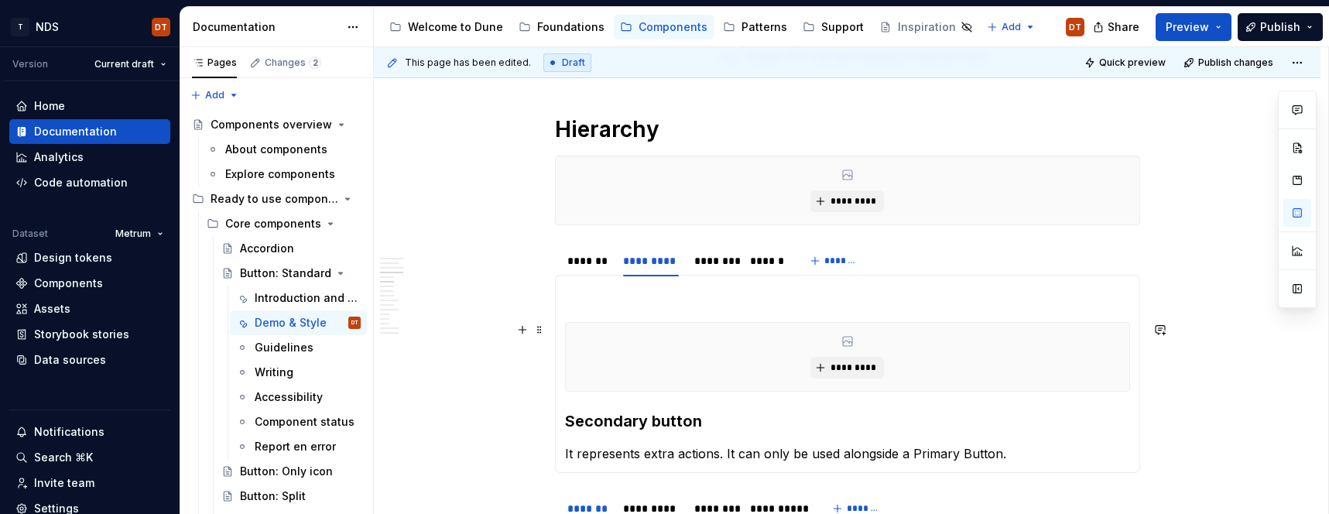
scroll to position [1018, 0]
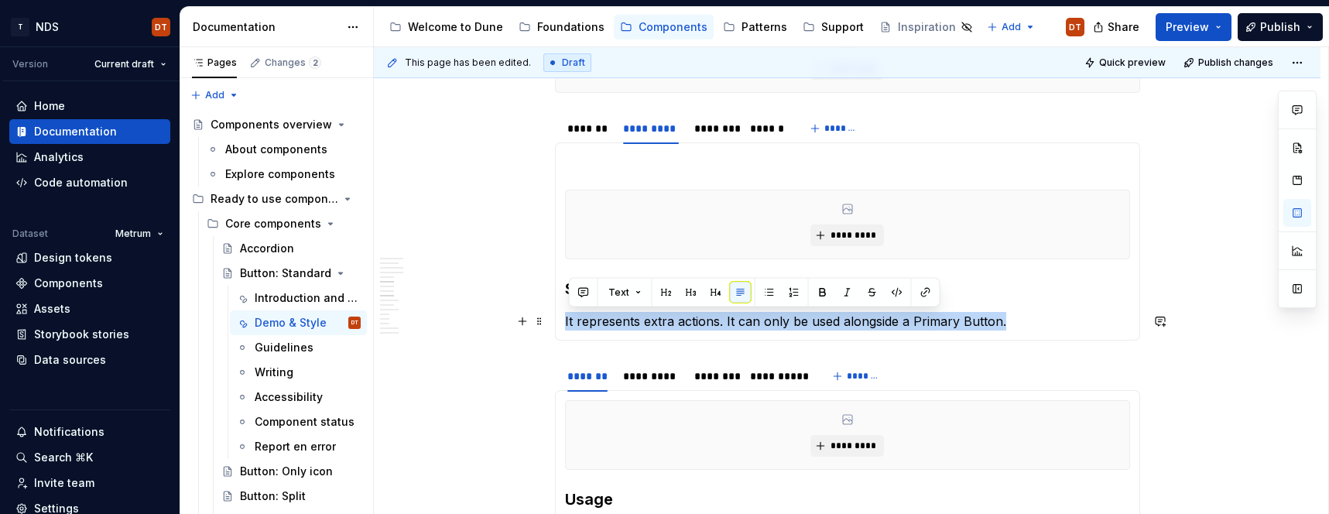
drag, startPoint x: 1016, startPoint y: 322, endPoint x: 632, endPoint y: 327, distance: 383.8
click at [564, 327] on div "********* Primary button Used for the main action on a page. Only one Primary B…" at bounding box center [847, 241] width 585 height 198
copy p "It represents extra actions. It can only be used alongside a Primary Button."
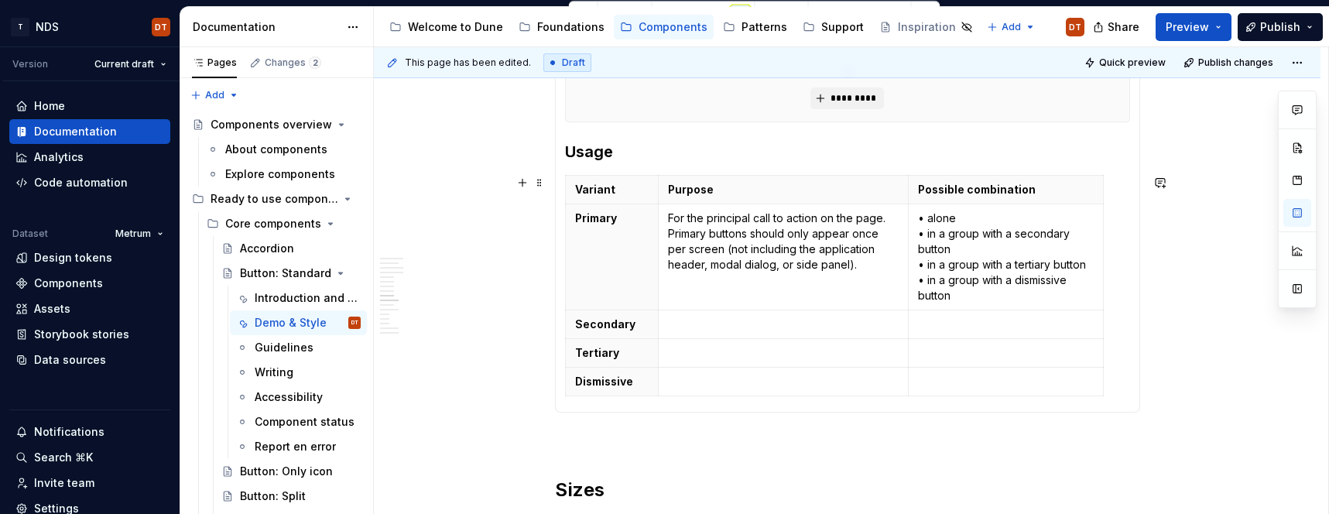
scroll to position [1425, 0]
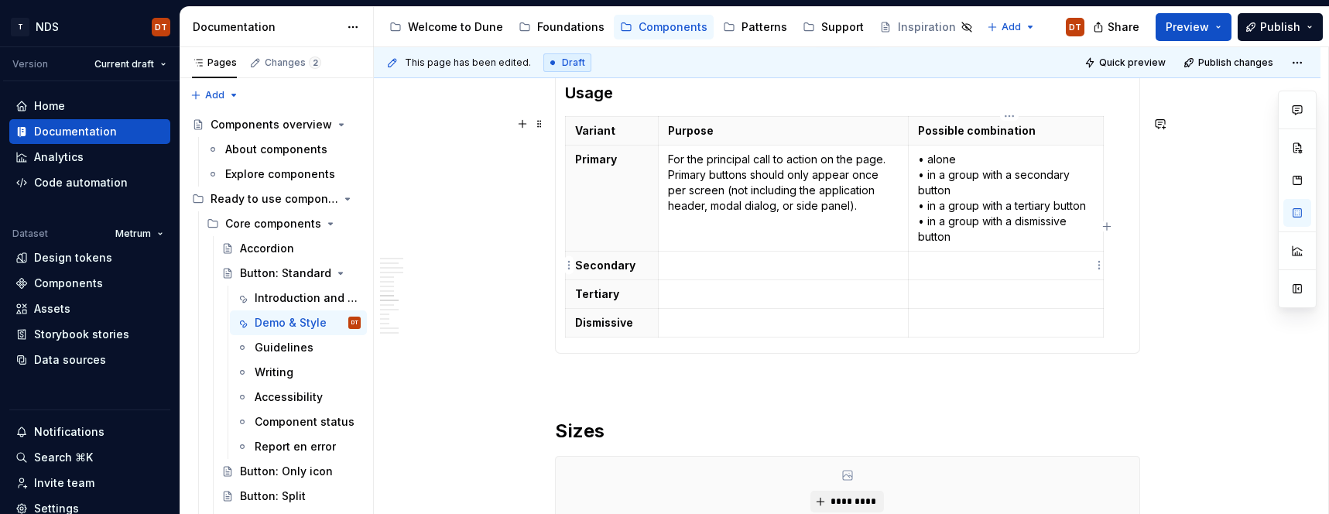
drag, startPoint x: 937, startPoint y: 265, endPoint x: 946, endPoint y: 267, distance: 9.4
click at [937, 265] on p at bounding box center [1006, 265] width 176 height 15
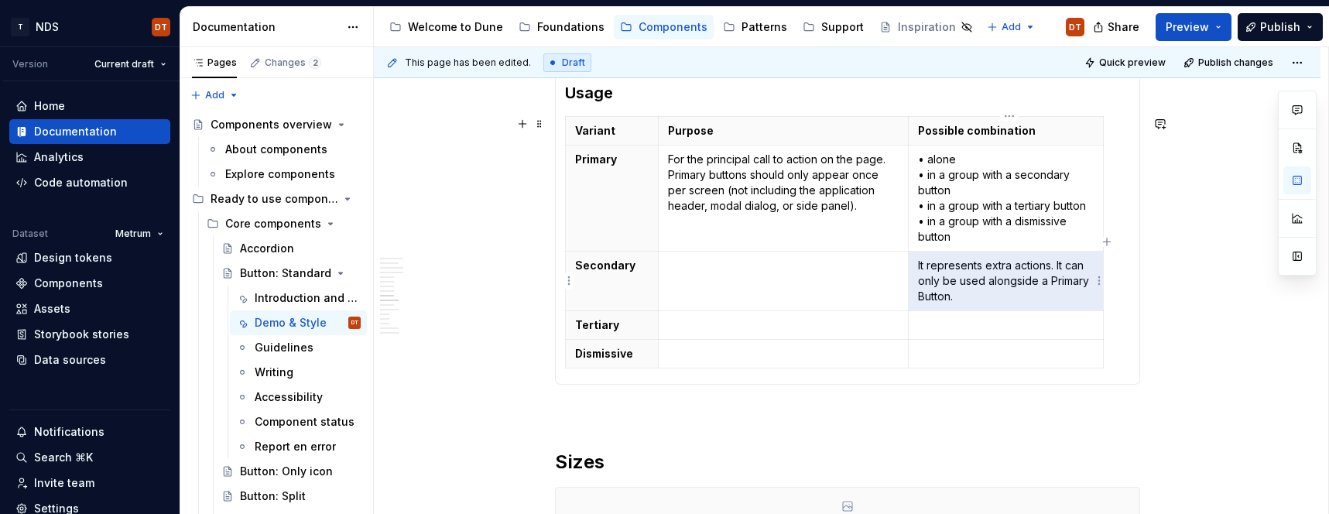
click at [964, 277] on p "It represents extra actions. It can only be used alongside a Primary Button." at bounding box center [1006, 281] width 176 height 46
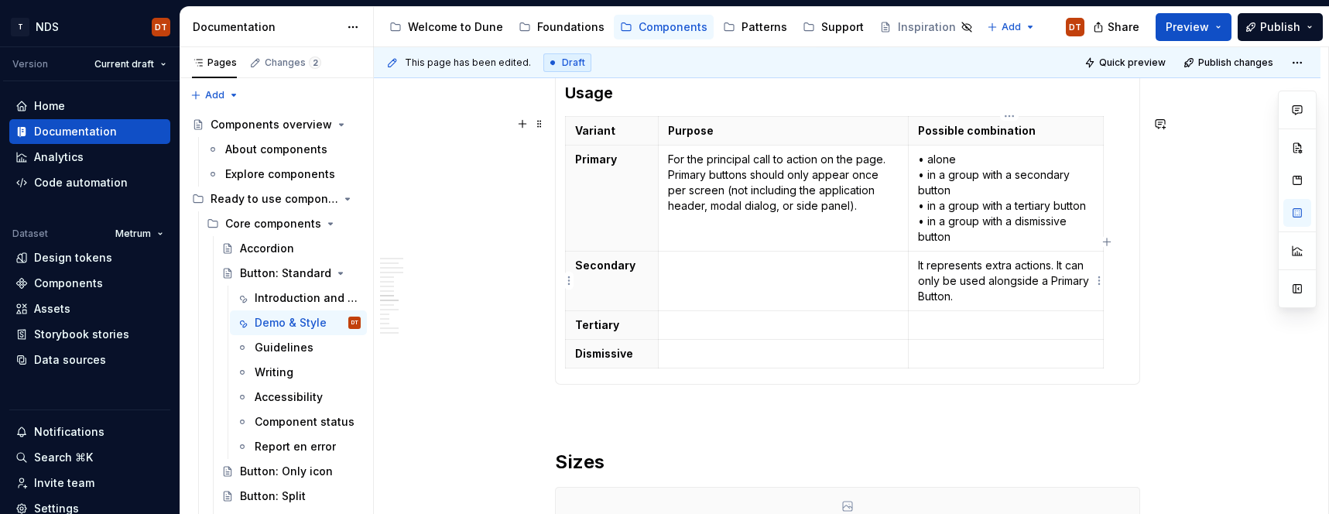
click at [1052, 265] on p "It represents extra actions. It can only be used alongside a Primary Button." at bounding box center [1006, 281] width 176 height 46
drag, startPoint x: 1058, startPoint y: 265, endPoint x: 920, endPoint y: 268, distance: 137.8
click at [920, 268] on td "It represents extra actions. It can only be used alongside a Primary Button." at bounding box center [1005, 281] width 195 height 60
click at [701, 268] on p at bounding box center [783, 265] width 231 height 15
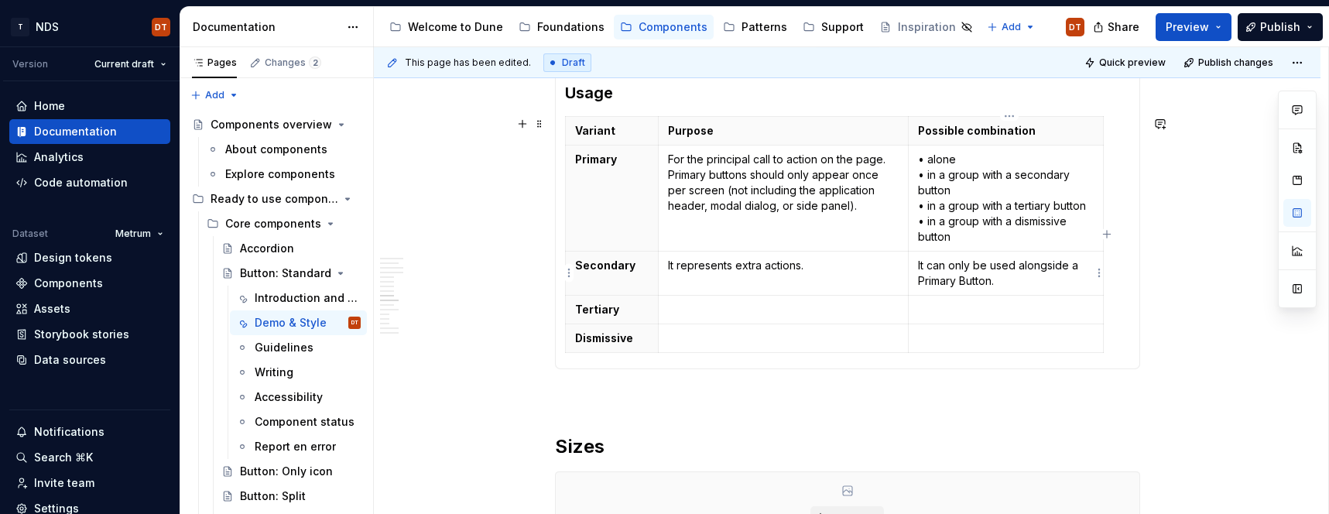
click at [923, 262] on p "It can only be used alongside a Primary Button." at bounding box center [1006, 273] width 176 height 31
click at [1012, 282] on p "• It can only be used alongside a Primary Button." at bounding box center [1006, 273] width 176 height 31
click at [926, 279] on p "• It can only be used alongside a Primary Button." at bounding box center [1006, 273] width 176 height 31
click at [1008, 280] on p "• It can only be used alongside a primary button." at bounding box center [1006, 273] width 176 height 31
click at [1014, 285] on p "• It can only be used alongside a primary button" at bounding box center [1006, 273] width 176 height 31
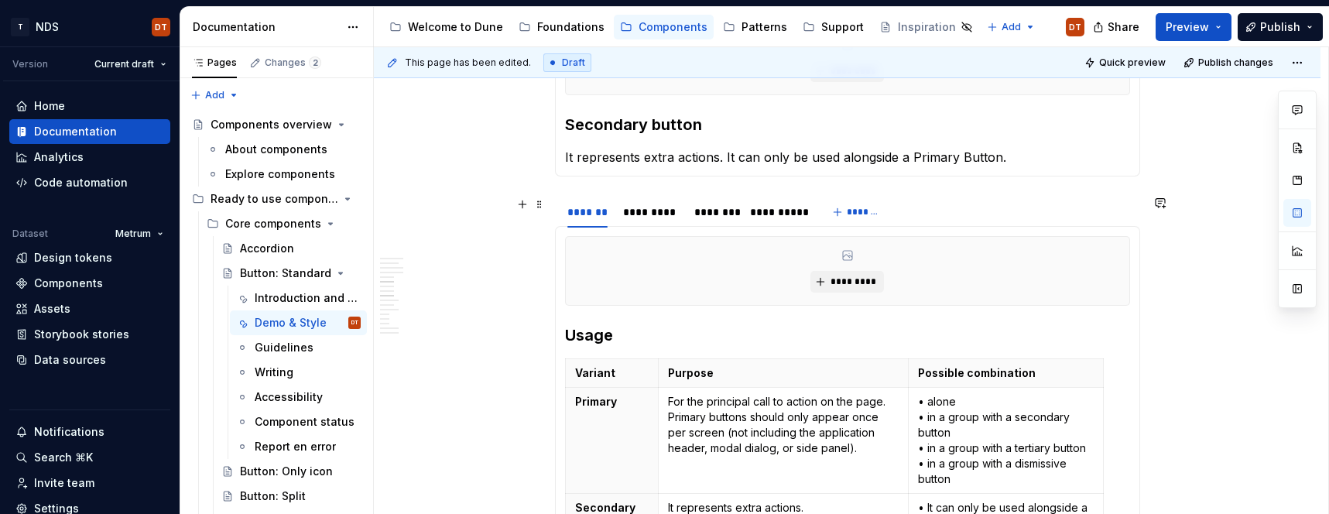
scroll to position [1171, 0]
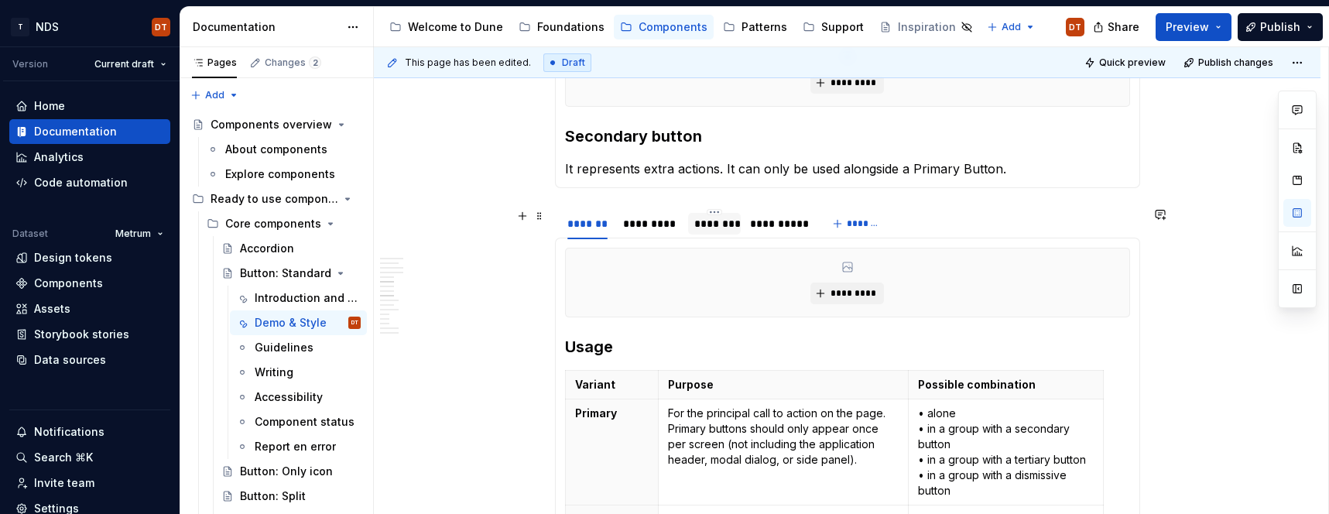
click at [723, 225] on div "********" at bounding box center [714, 223] width 40 height 15
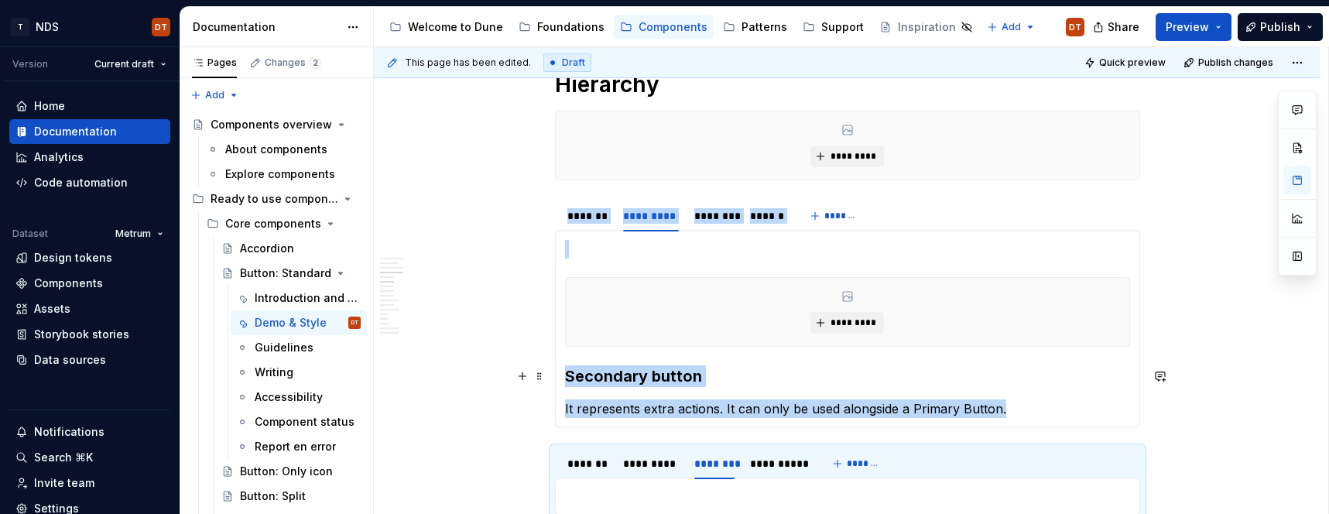
scroll to position [864, 0]
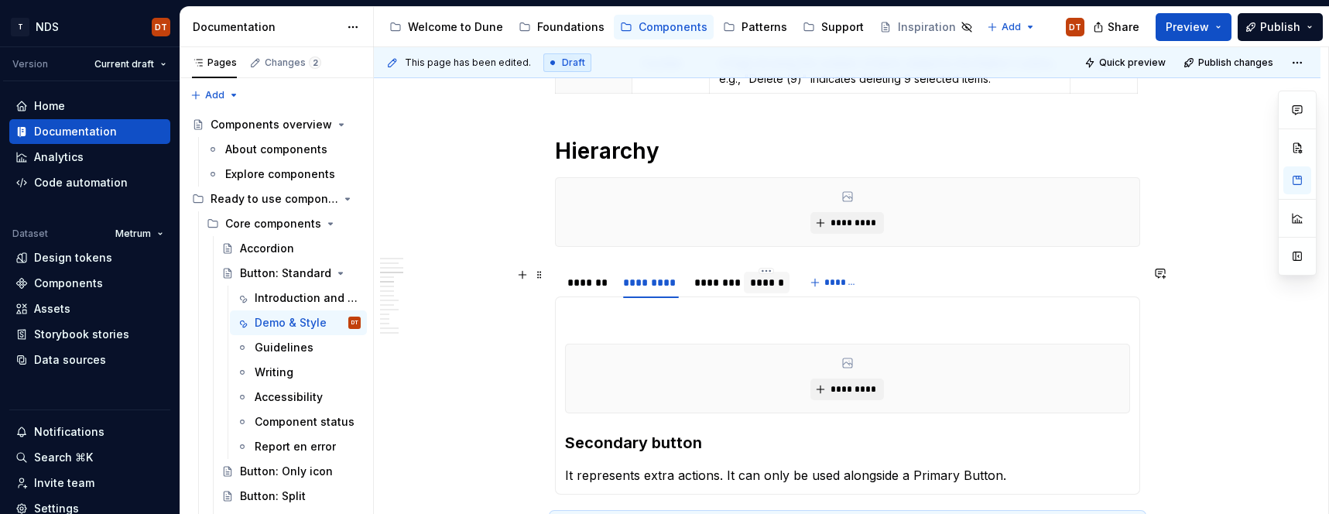
click at [761, 284] on div "******" at bounding box center [766, 282] width 33 height 15
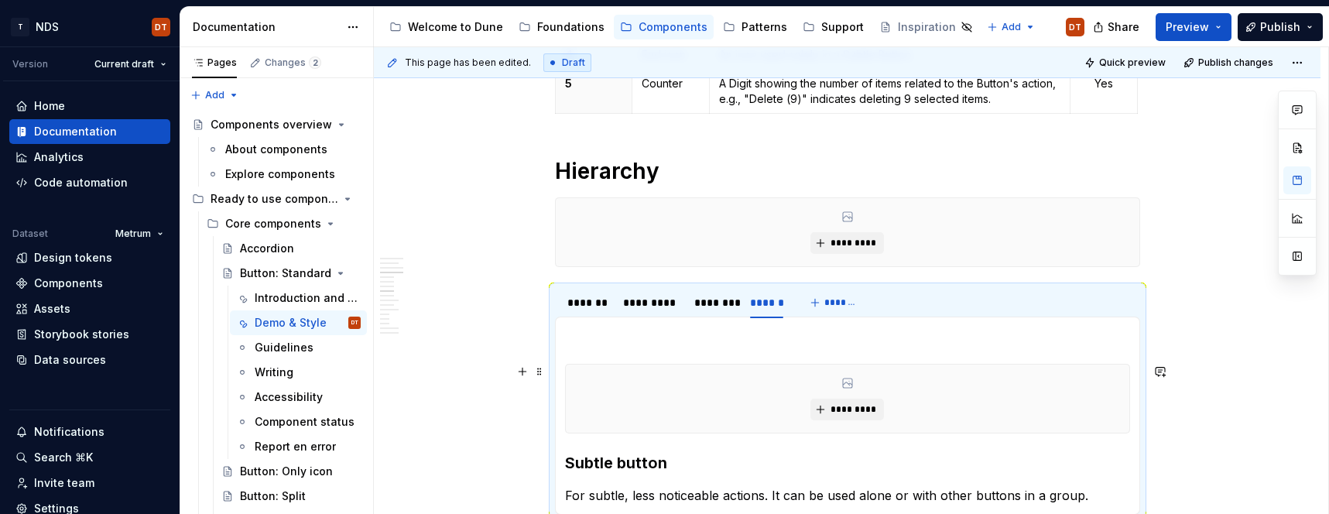
scroll to position [843, 0]
click at [541, 300] on span at bounding box center [539, 297] width 12 height 22
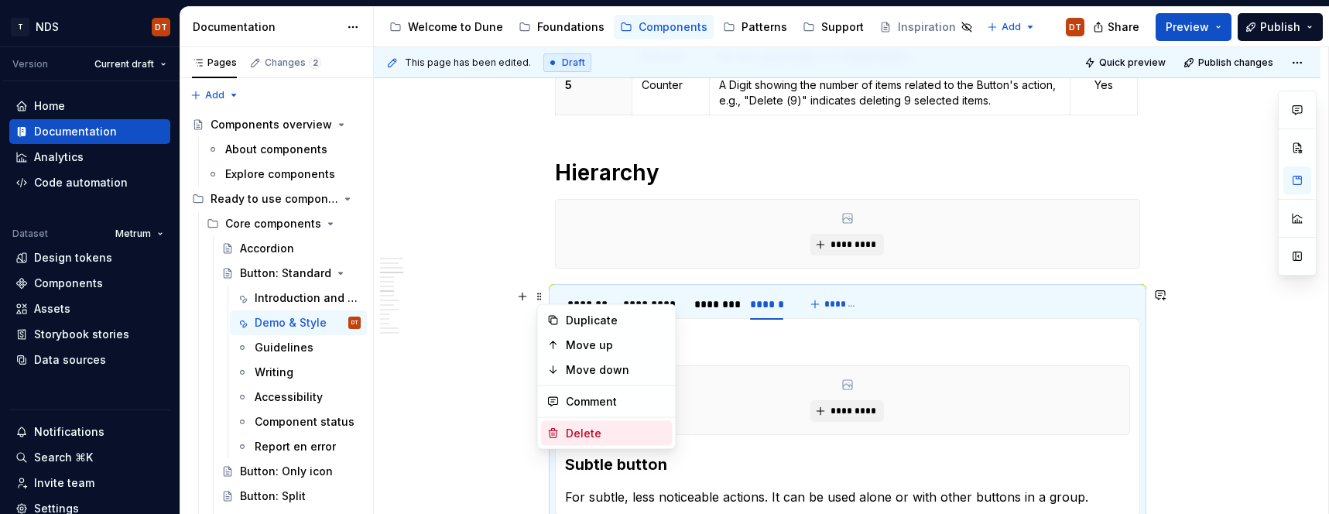
click at [584, 431] on div "Delete" at bounding box center [616, 433] width 101 height 15
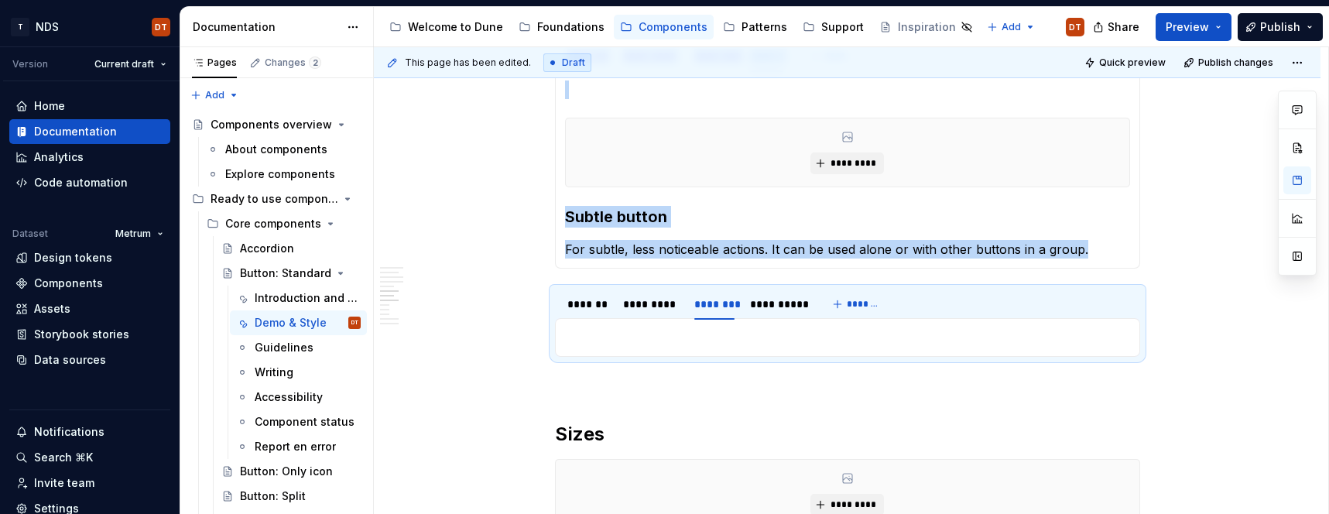
scroll to position [1330, 0]
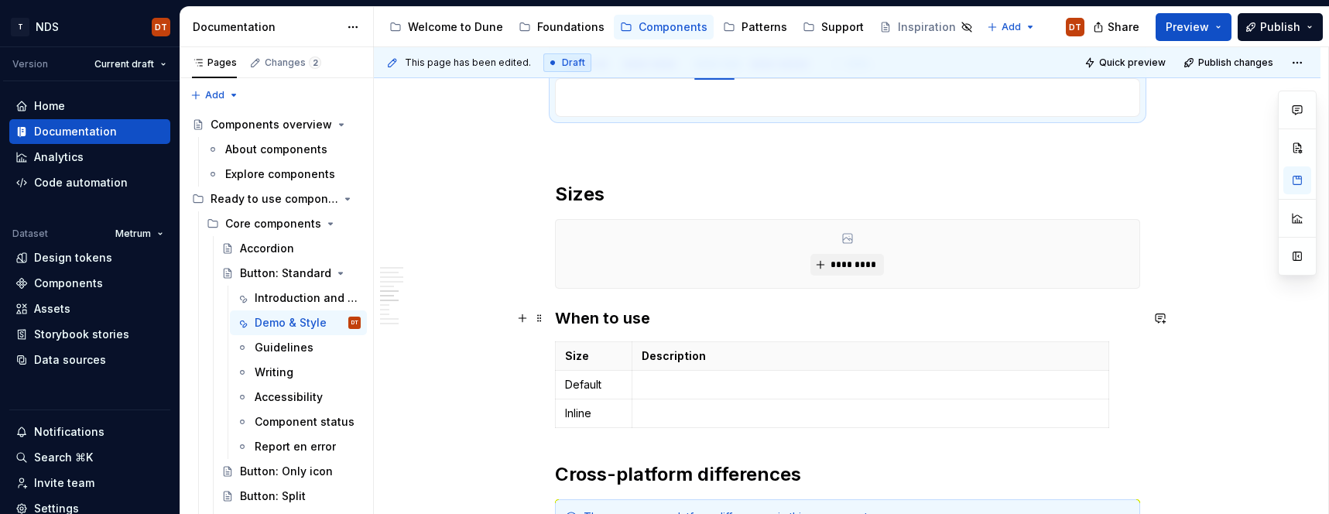
click at [978, 308] on h3 "When to use" at bounding box center [847, 318] width 585 height 22
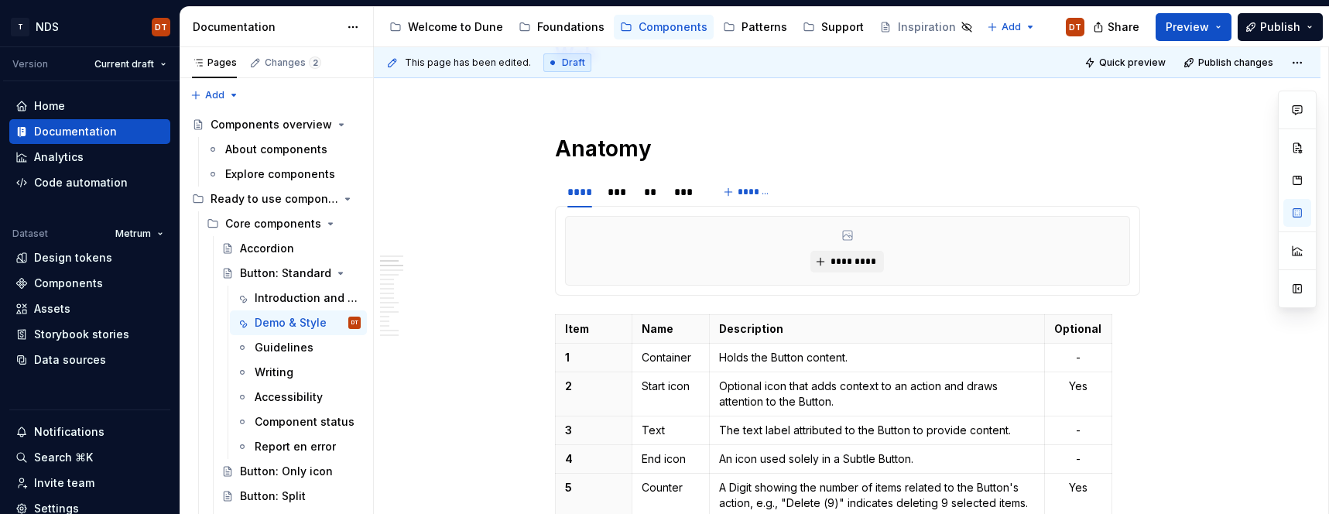
scroll to position [389, 0]
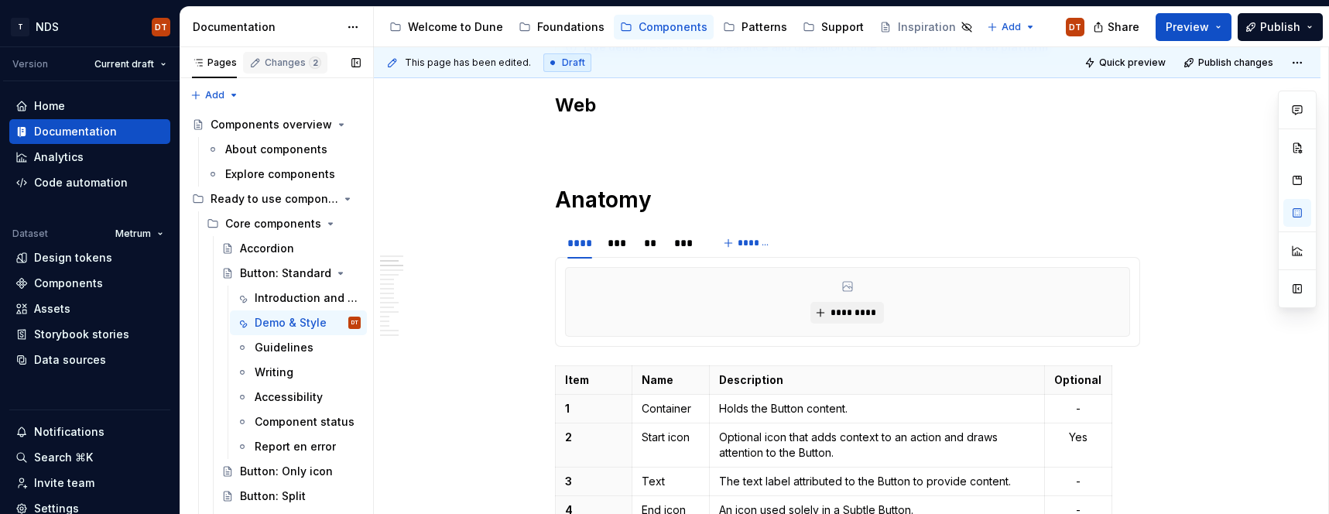
click at [282, 61] on div "Changes 2" at bounding box center [293, 62] width 56 height 12
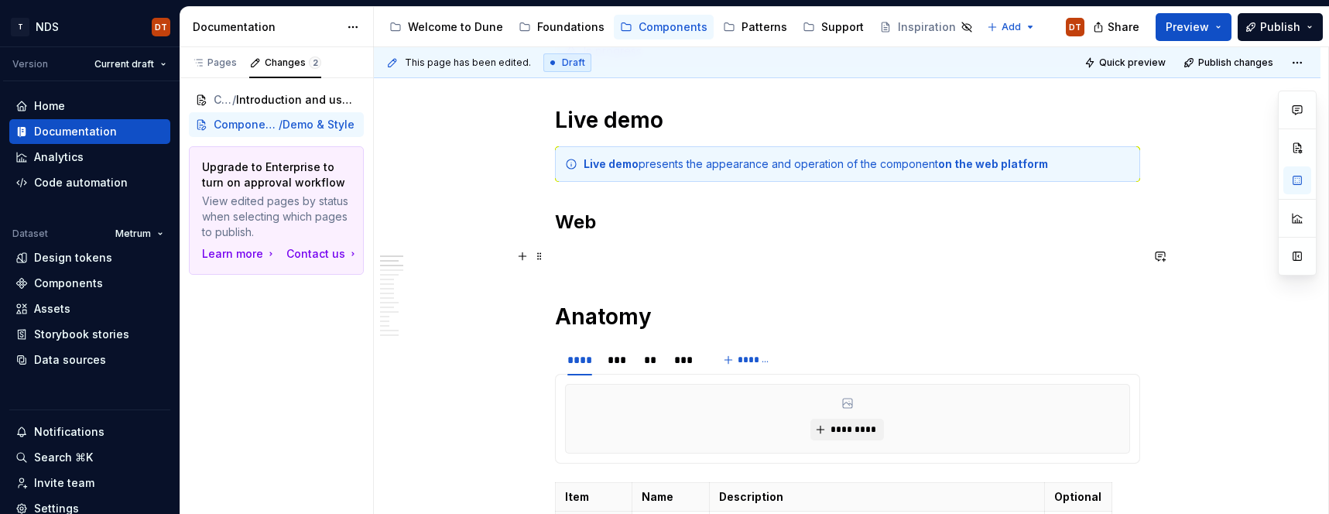
scroll to position [277, 0]
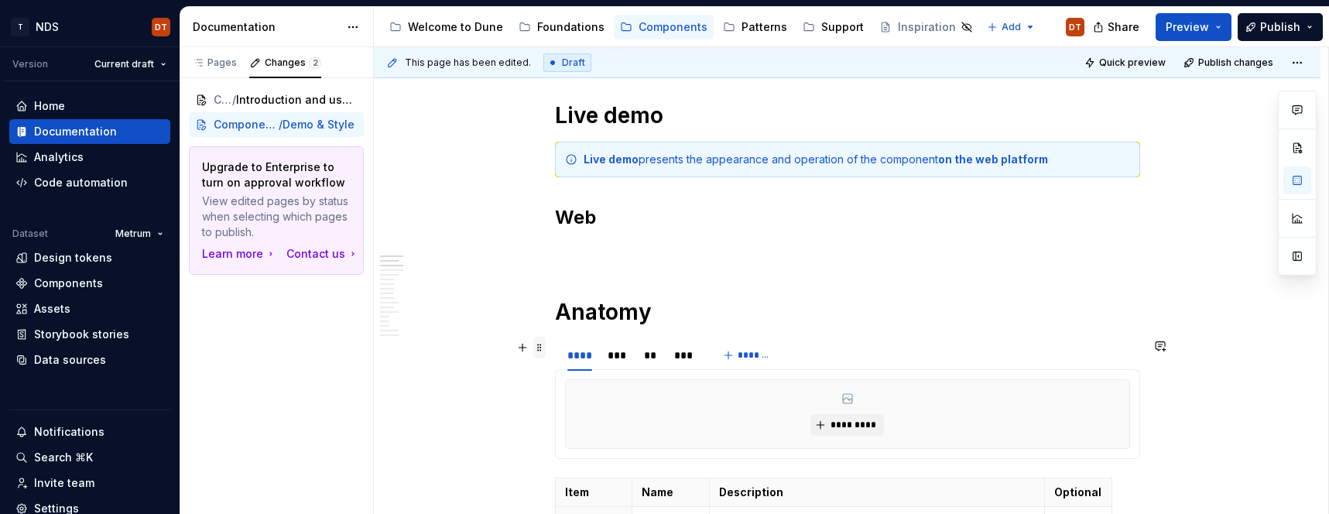
click at [544, 350] on span at bounding box center [539, 348] width 12 height 22
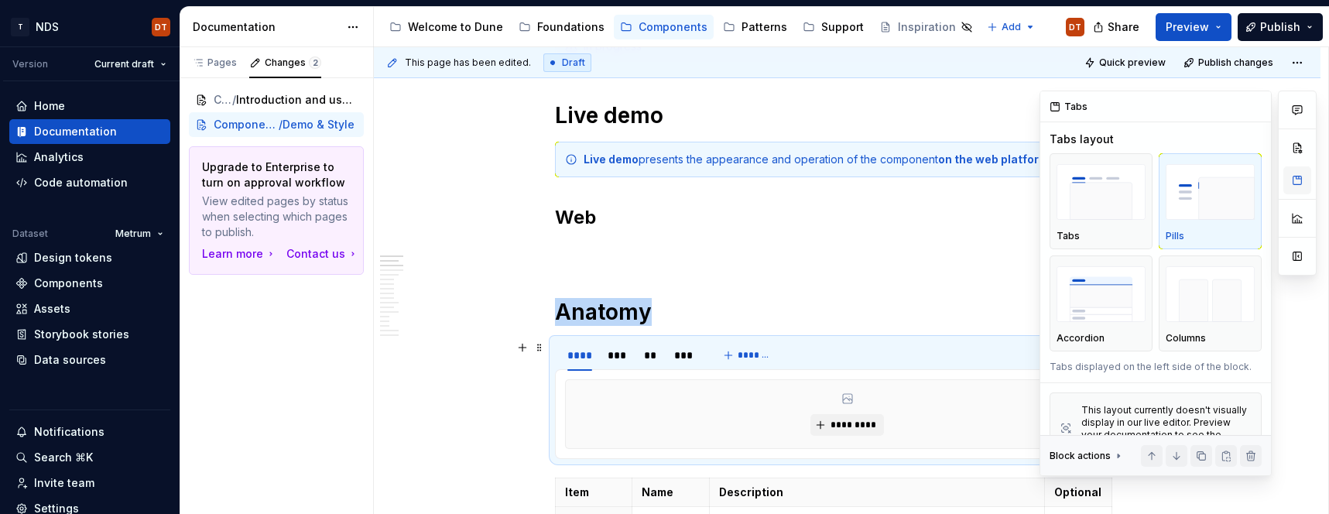
click at [1305, 183] on button "button" at bounding box center [1297, 180] width 28 height 28
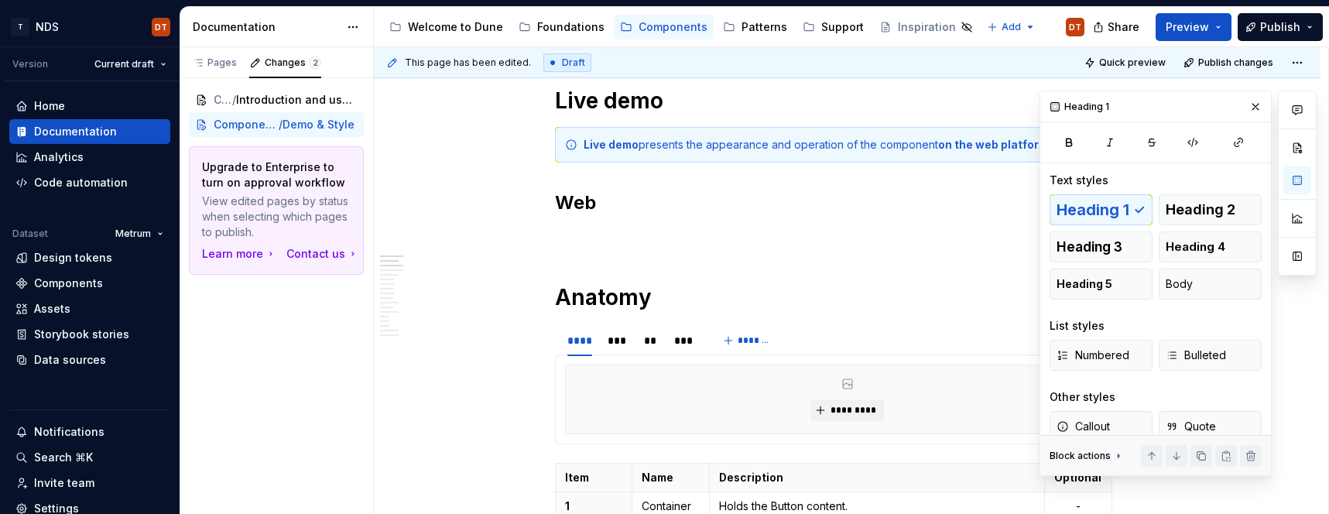
scroll to position [292, 0]
click at [1254, 109] on button "button" at bounding box center [1255, 107] width 22 height 22
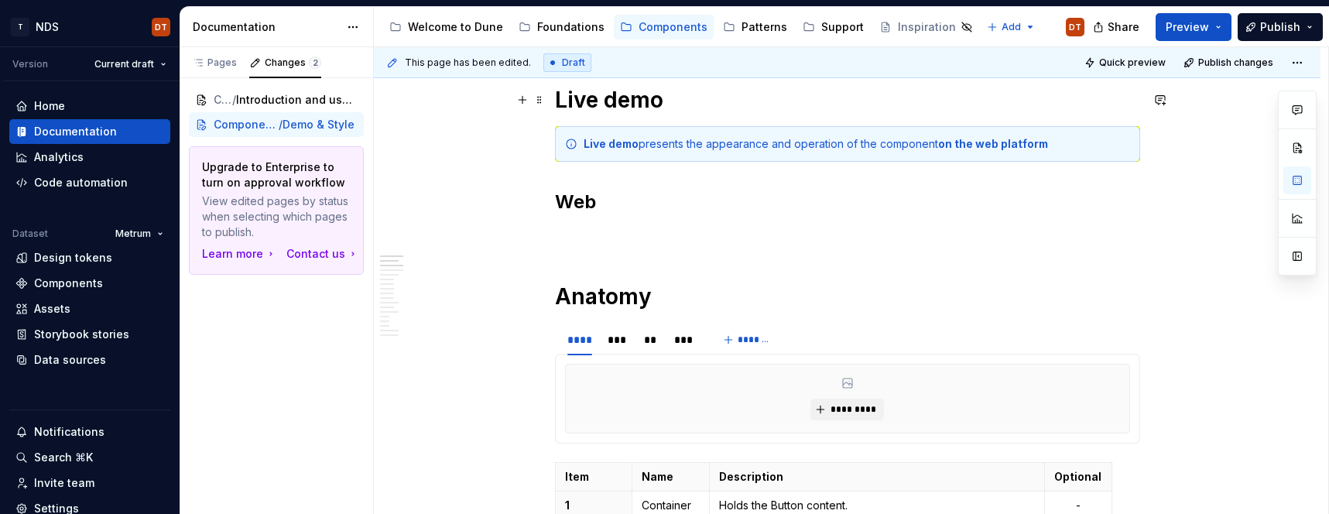
click at [631, 107] on h1 "Live demo" at bounding box center [847, 100] width 585 height 28
click at [635, 296] on h1 "Anatomy" at bounding box center [847, 296] width 585 height 28
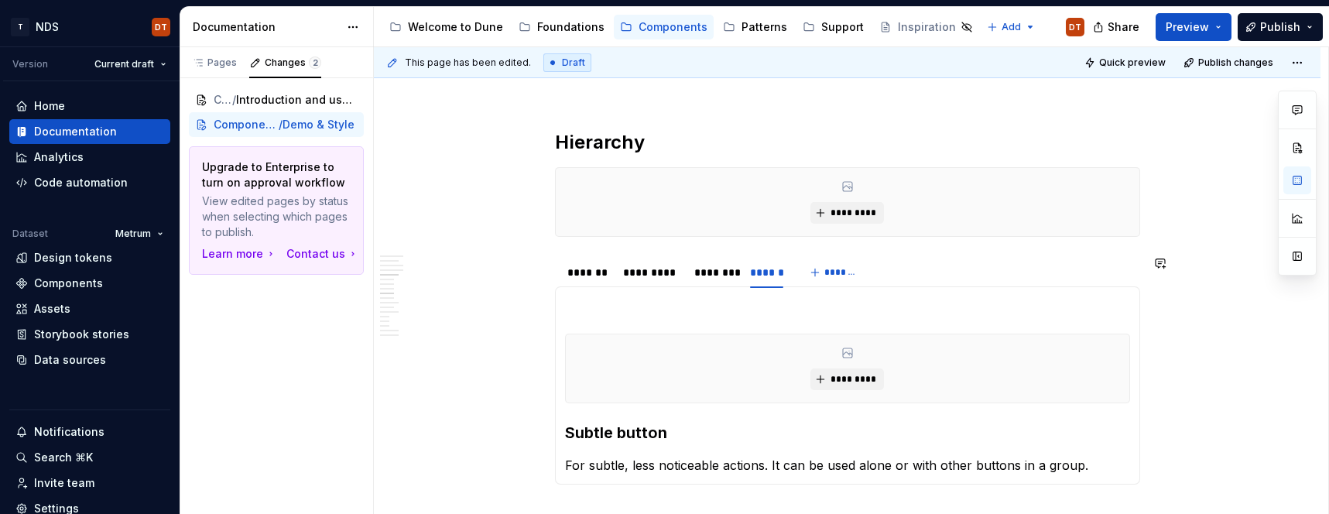
scroll to position [983, 0]
click at [590, 277] on div "*******" at bounding box center [587, 275] width 40 height 15
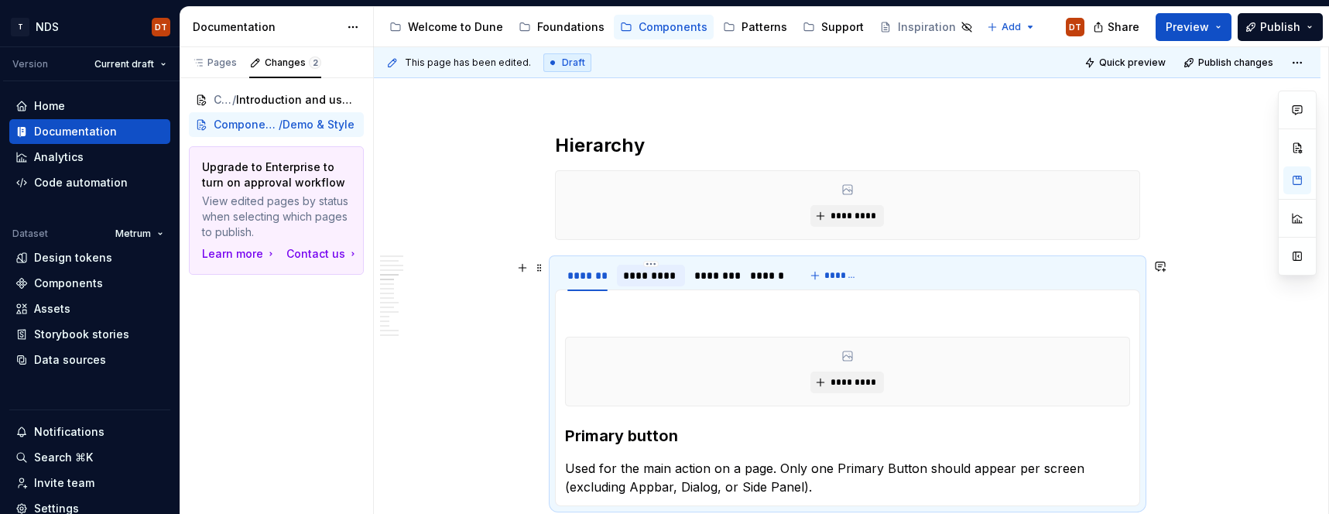
click at [644, 279] on div "*********" at bounding box center [651, 275] width 56 height 15
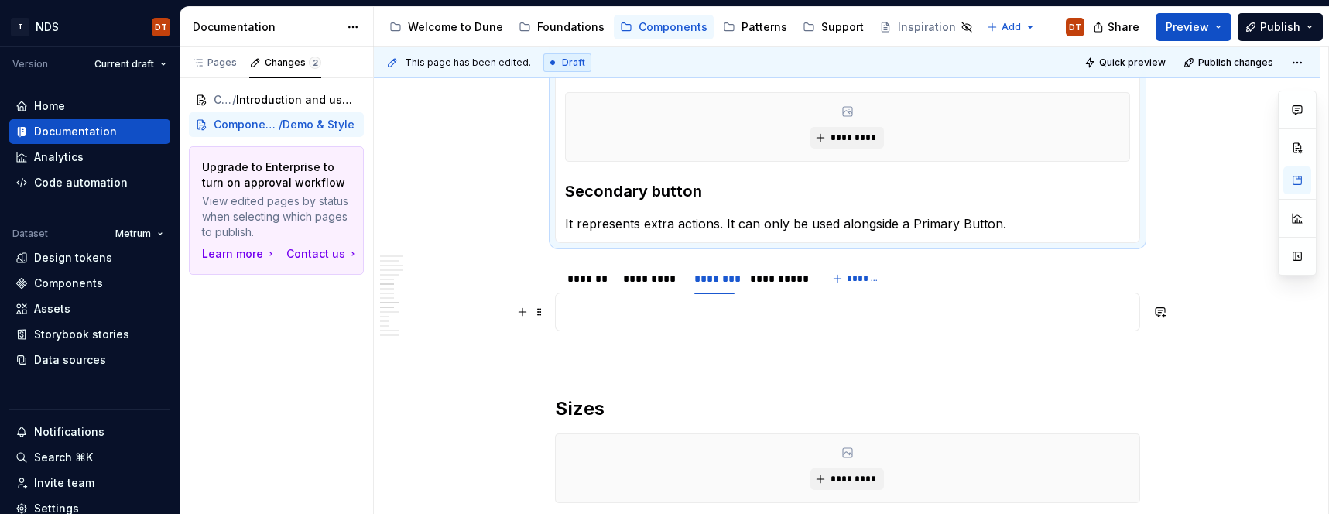
scroll to position [1261, 0]
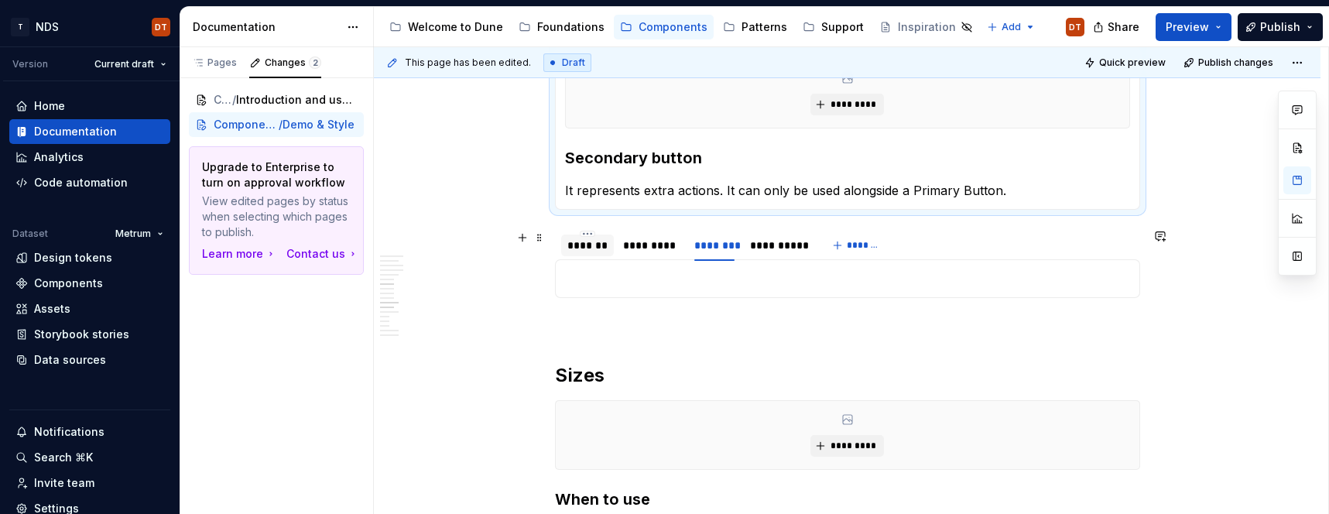
click at [584, 245] on div "*******" at bounding box center [587, 245] width 40 height 15
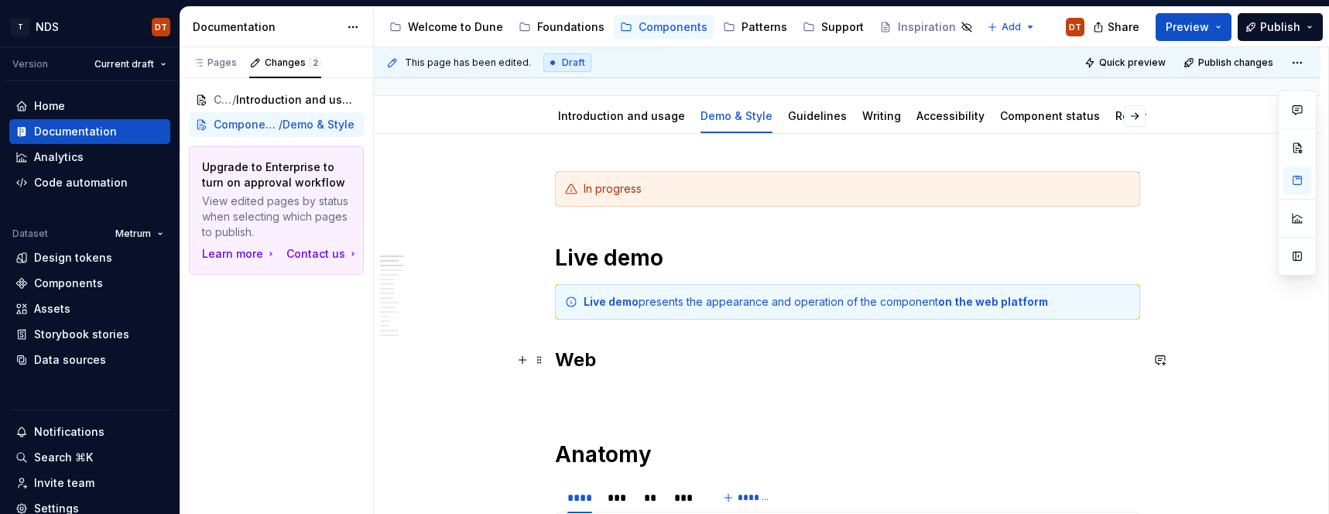
scroll to position [119, 0]
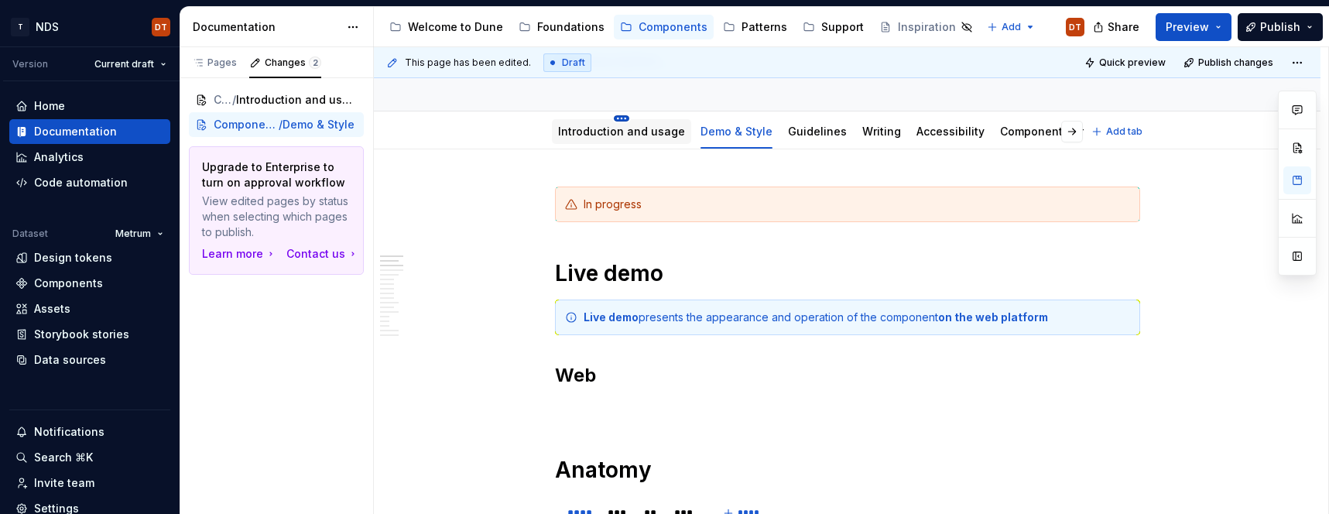
click at [623, 117] on html "T NDS DT Version Current draft Home Documentation Analytics Code automation Dat…" at bounding box center [664, 257] width 1329 height 514
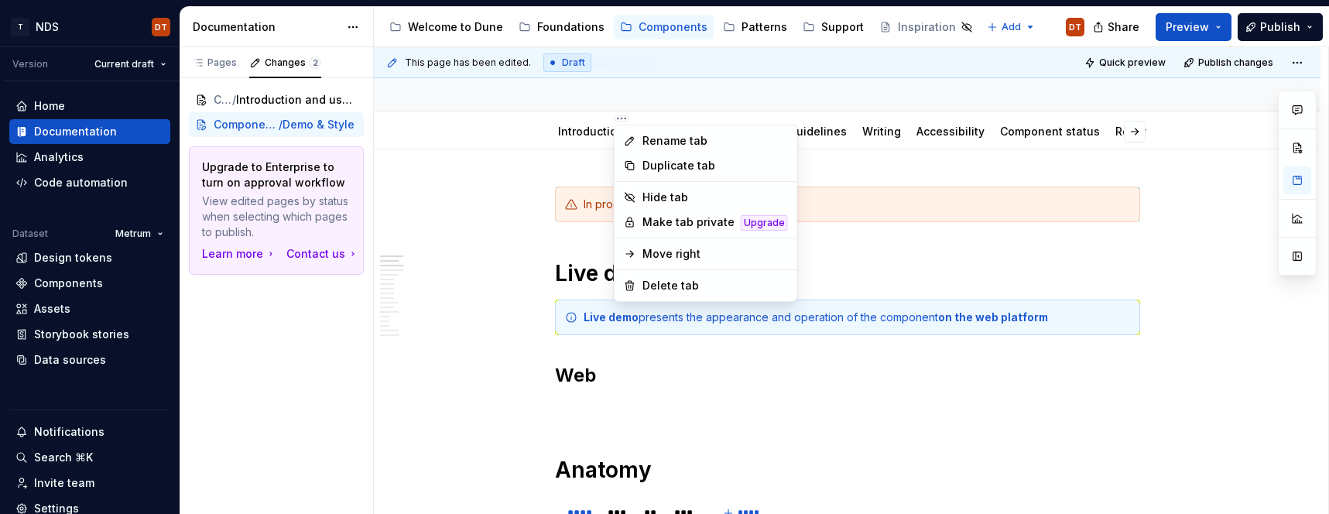
type textarea "*"
click at [663, 138] on div "Rename tab" at bounding box center [714, 140] width 145 height 15
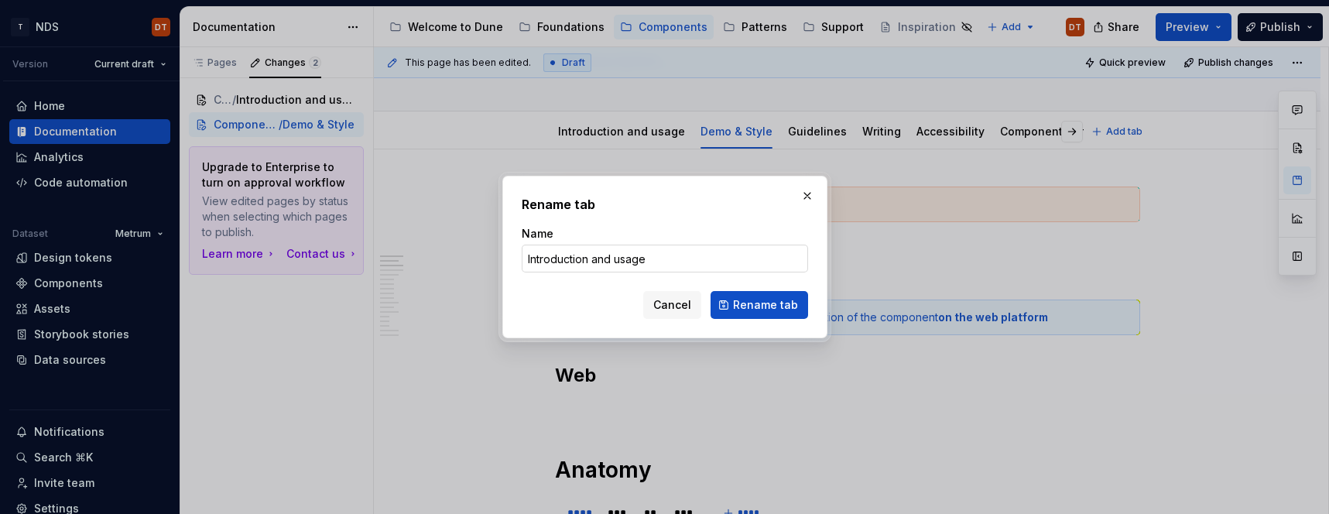
click at [609, 261] on input "Introduction and usage" at bounding box center [665, 259] width 286 height 28
click at [561, 258] on input "Introduction & usage" at bounding box center [665, 259] width 286 height 28
click at [576, 258] on input "Introduction & usage" at bounding box center [665, 259] width 286 height 28
click at [588, 259] on input "Introduction & usage" at bounding box center [665, 259] width 286 height 28
click at [572, 258] on input "Introduction & usage" at bounding box center [665, 259] width 286 height 28
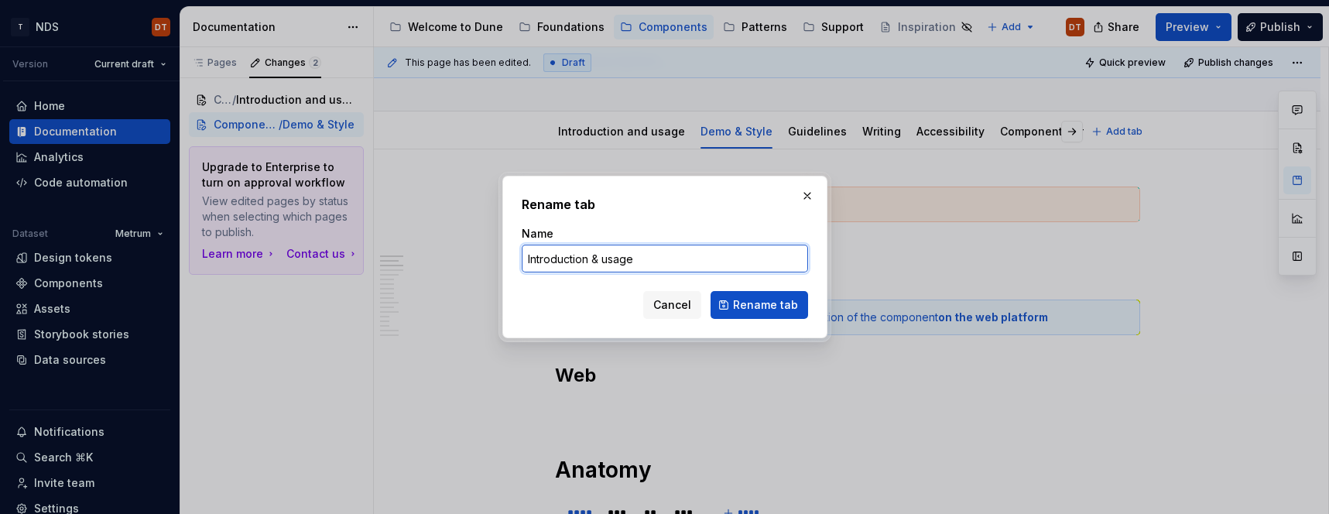
click at [592, 259] on input "Introduction & usage" at bounding box center [665, 259] width 286 height 28
drag, startPoint x: 588, startPoint y: 258, endPoint x: 526, endPoint y: 255, distance: 61.9
click at [526, 255] on input "Introduction & usage" at bounding box center [665, 259] width 286 height 28
type input "De & usage"
type textarea "*"
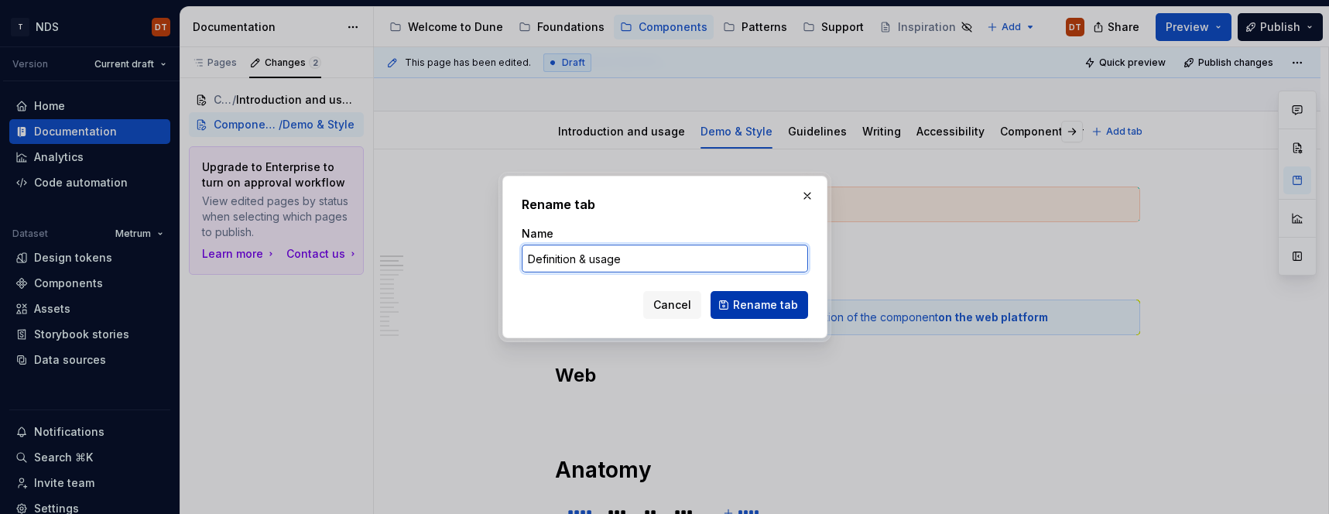
type input "Definition & usage"
click at [763, 308] on span "Rename tab" at bounding box center [765, 304] width 65 height 15
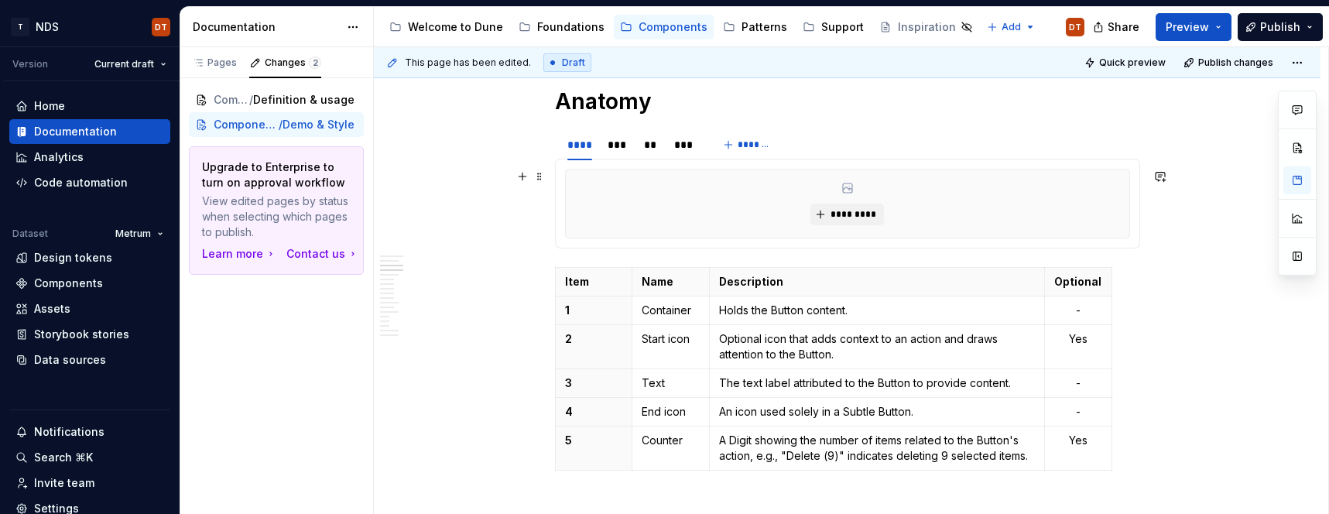
scroll to position [477, 0]
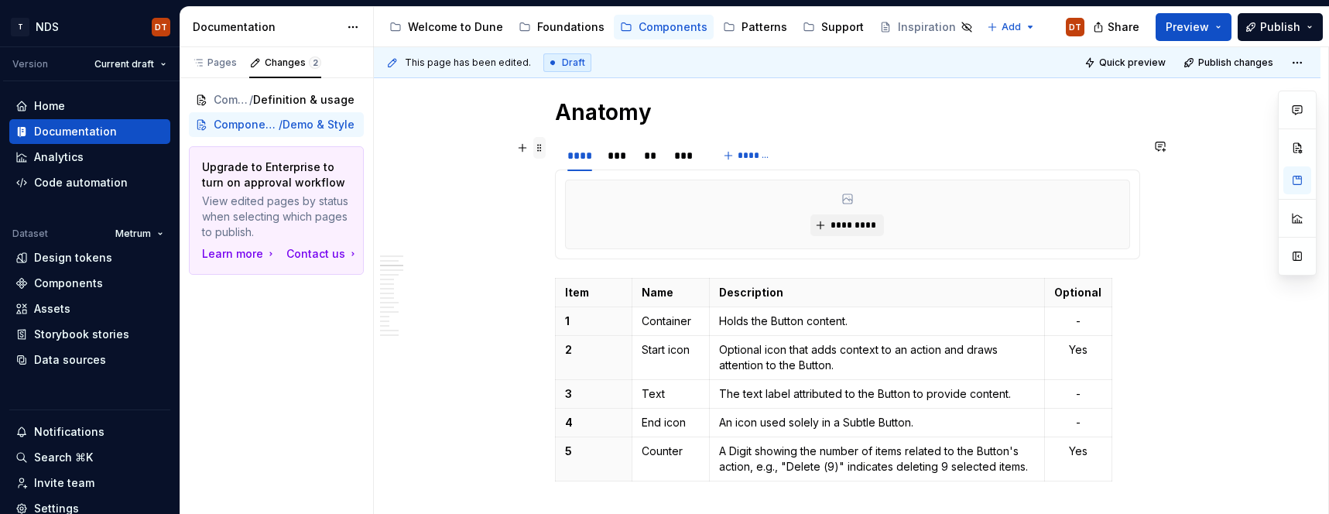
click at [542, 155] on span at bounding box center [539, 148] width 12 height 22
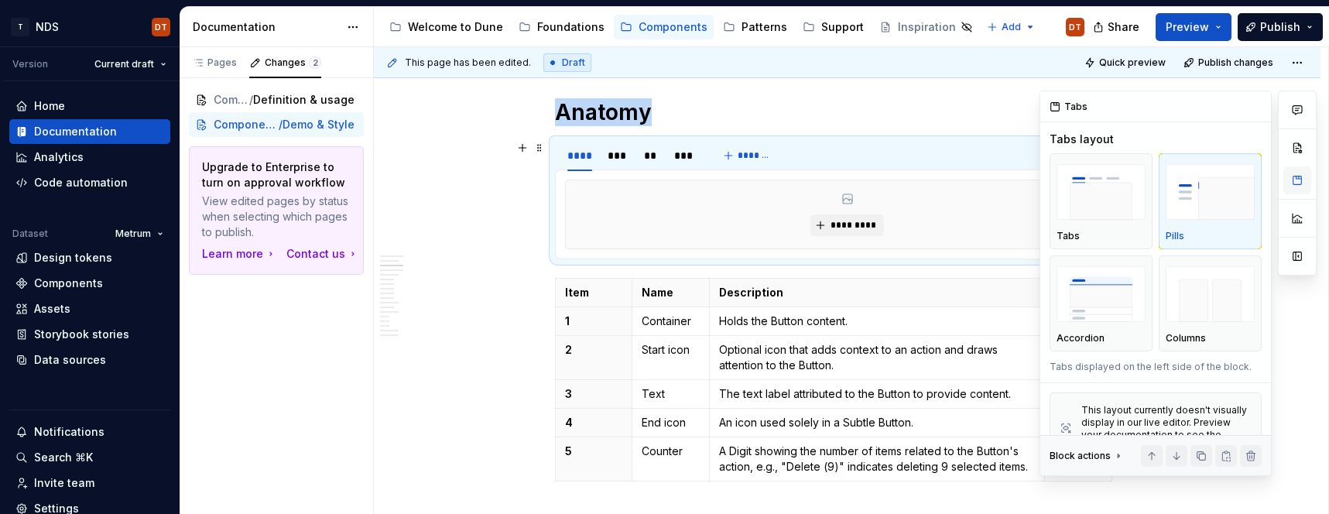
click at [1299, 180] on button "button" at bounding box center [1297, 180] width 28 height 28
click at [1090, 196] on img "button" at bounding box center [1100, 192] width 89 height 56
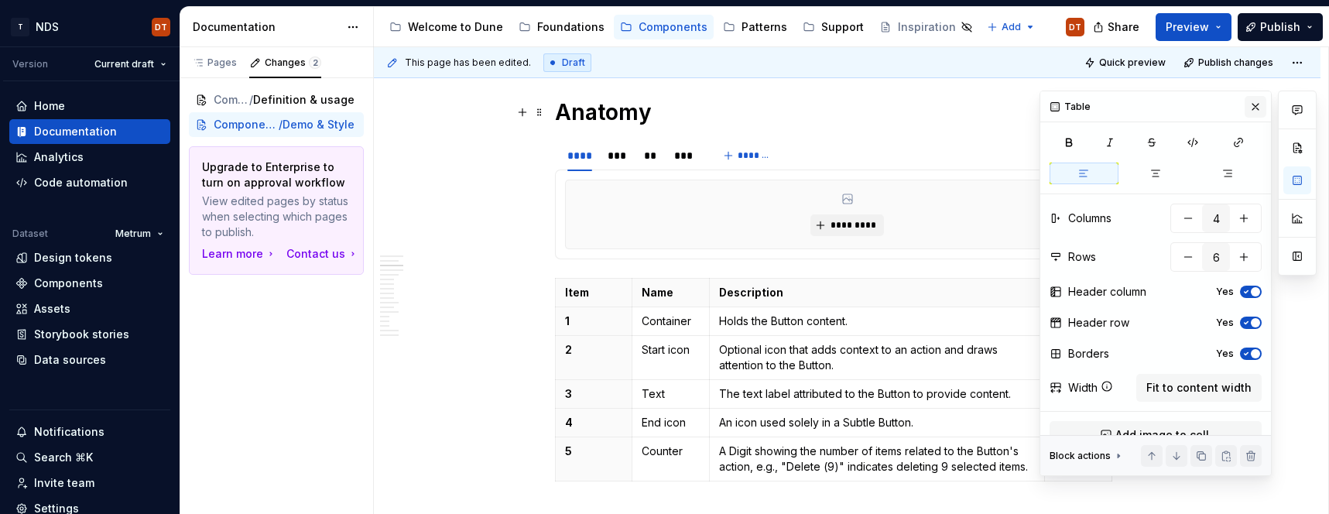
click at [1255, 104] on button "button" at bounding box center [1255, 107] width 22 height 22
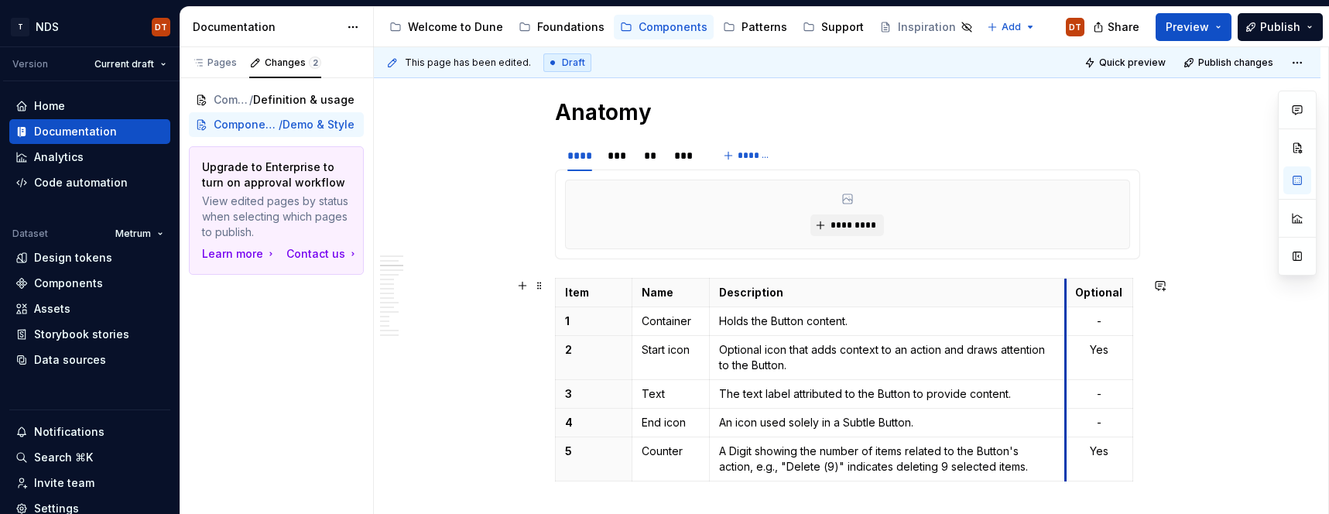
drag, startPoint x: 1047, startPoint y: 357, endPoint x: 1068, endPoint y: 357, distance: 20.9
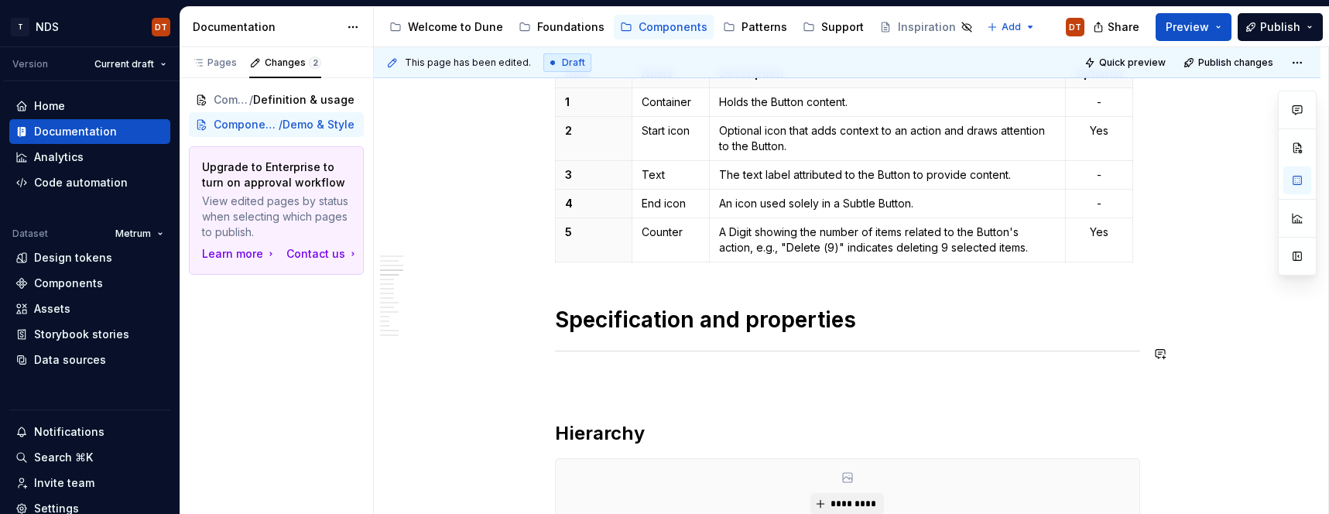
scroll to position [720, 0]
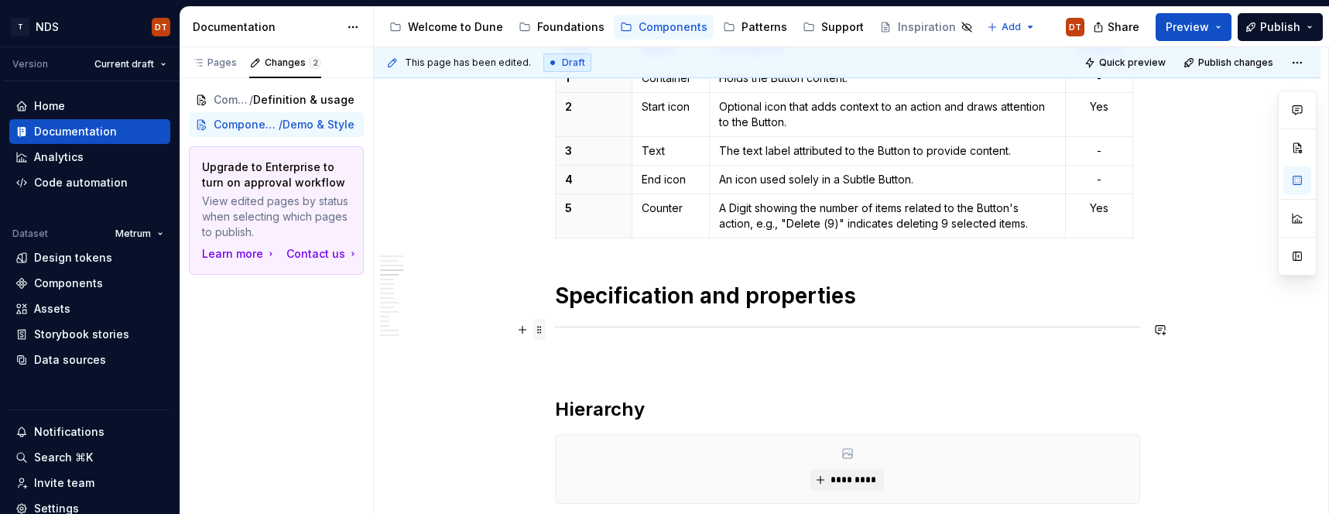
click at [539, 328] on span at bounding box center [539, 330] width 12 height 22
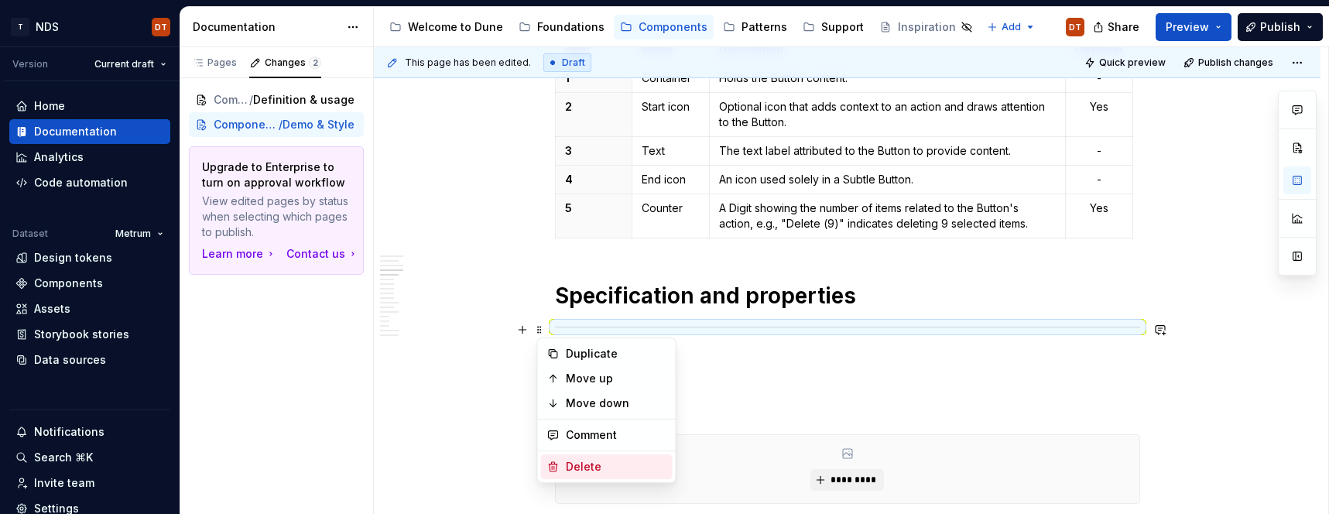
click at [593, 467] on div "Delete" at bounding box center [616, 466] width 101 height 15
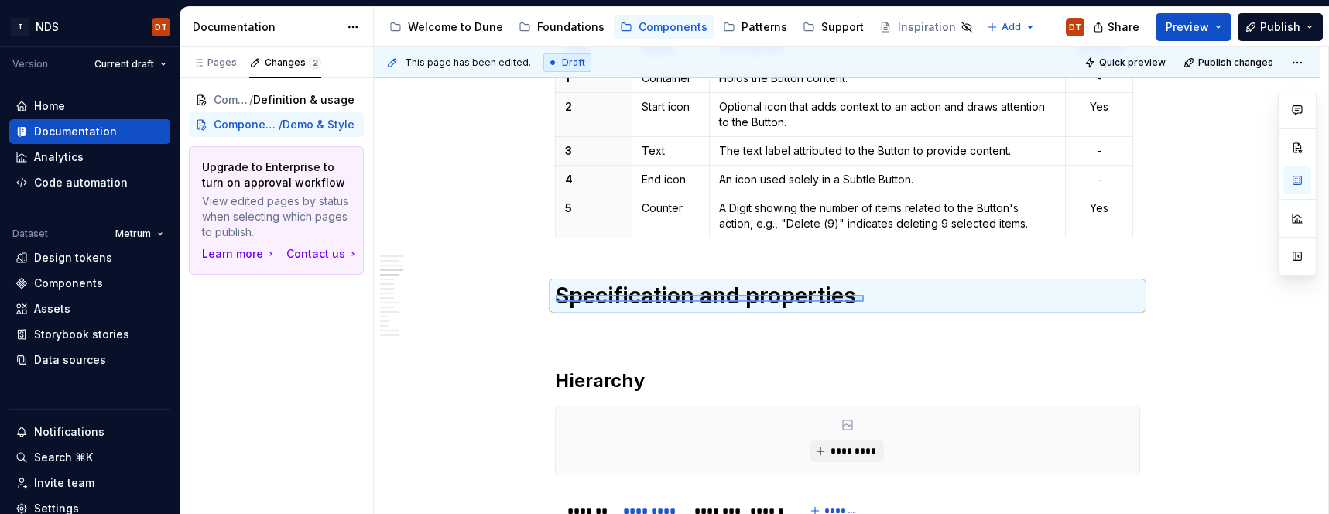
drag, startPoint x: 556, startPoint y: 295, endPoint x: 864, endPoint y: 302, distance: 308.0
click at [864, 302] on div "This page has been edited. Draft Quick preview Publish changes Button: Standard…" at bounding box center [851, 280] width 954 height 467
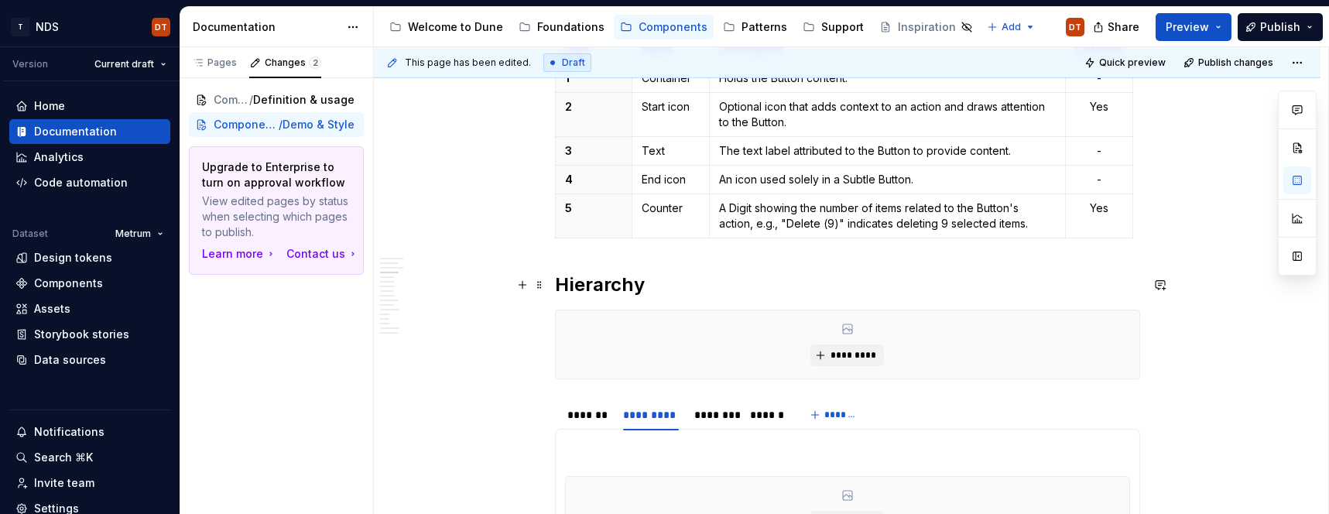
click at [602, 282] on h2 "Hierarchy" at bounding box center [847, 284] width 585 height 25
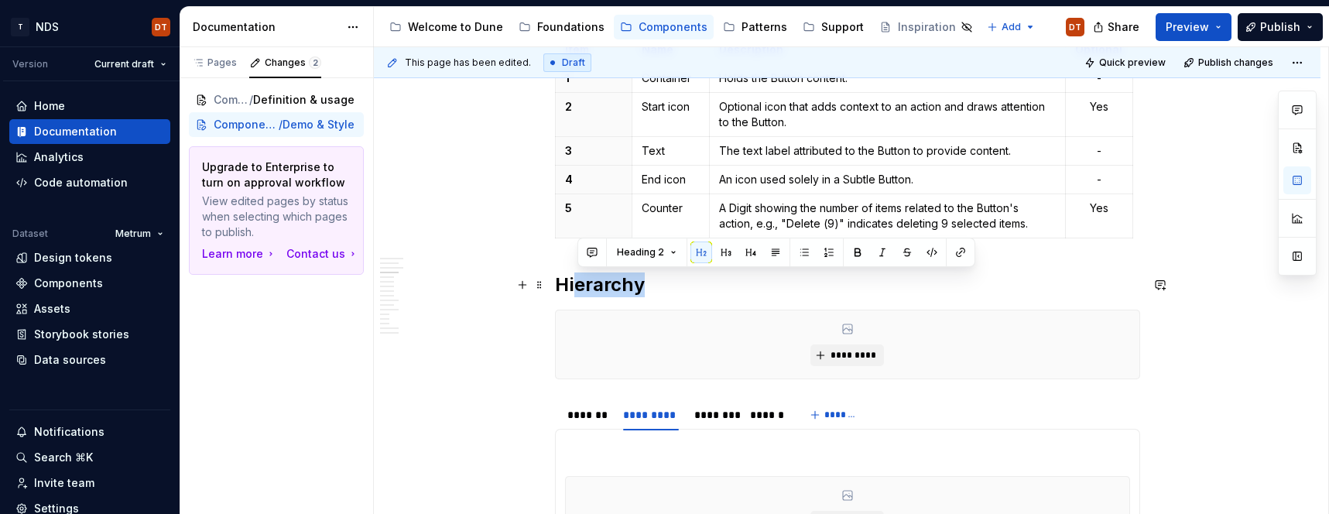
drag, startPoint x: 600, startPoint y: 287, endPoint x: 549, endPoint y: 284, distance: 50.4
click at [662, 255] on button "Heading 2" at bounding box center [647, 252] width 74 height 22
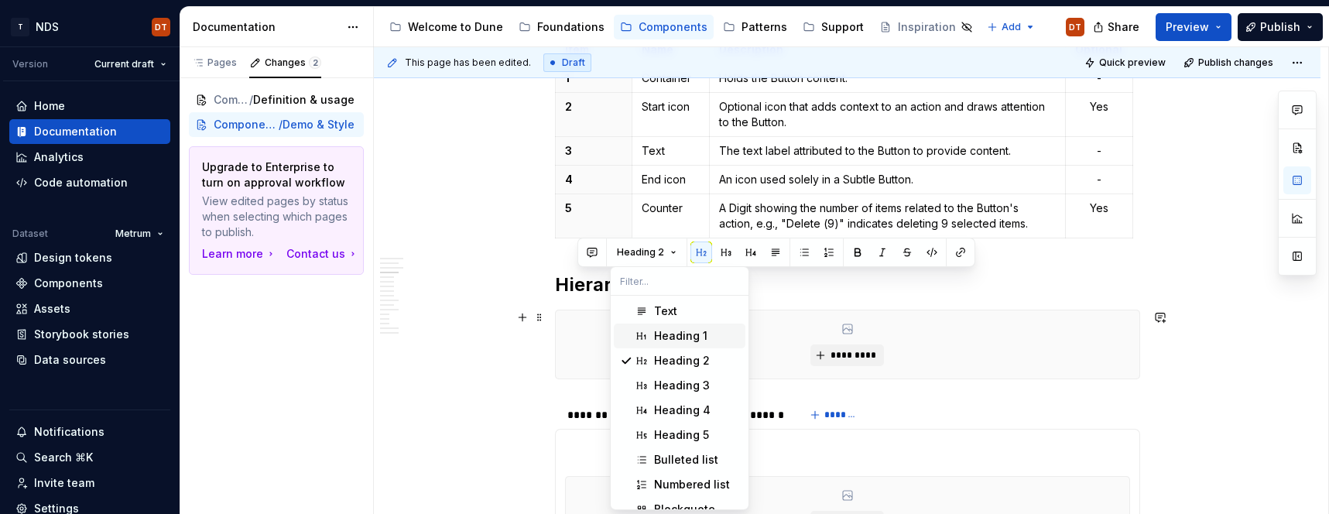
click at [665, 334] on div "Heading 1" at bounding box center [680, 335] width 53 height 15
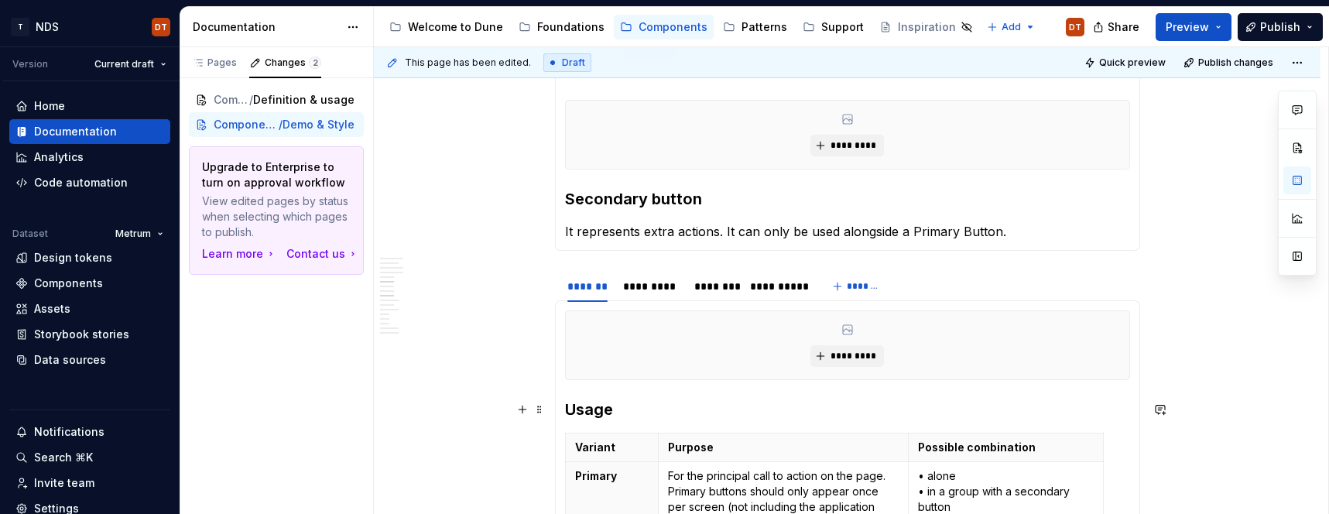
scroll to position [1219, 0]
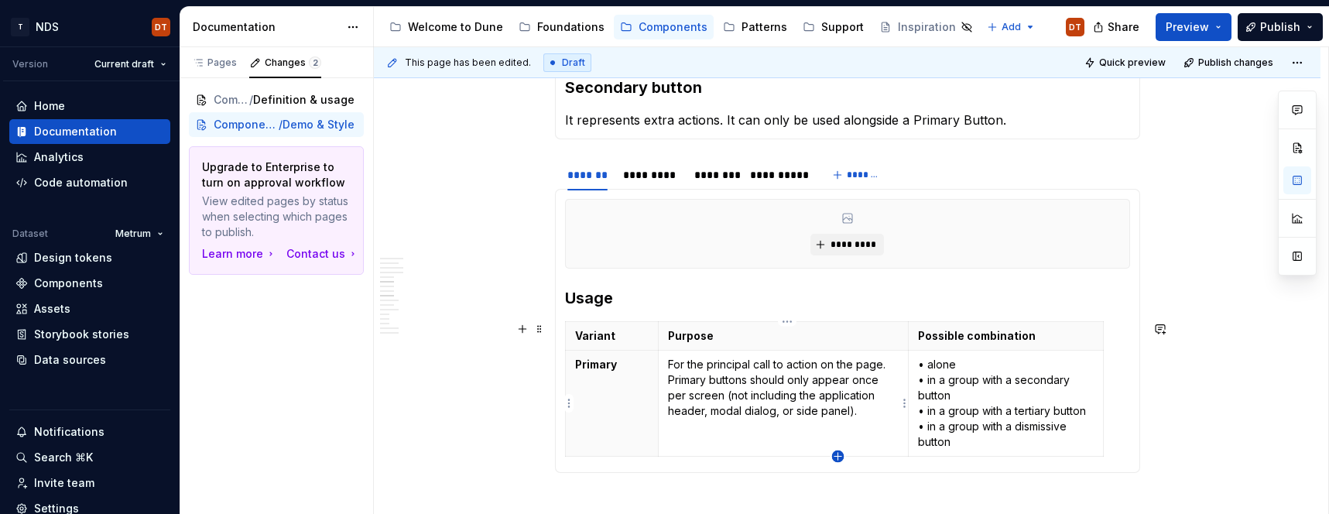
click at [838, 455] on icon "button" at bounding box center [838, 456] width 12 height 12
click at [615, 470] on p at bounding box center [612, 470] width 74 height 15
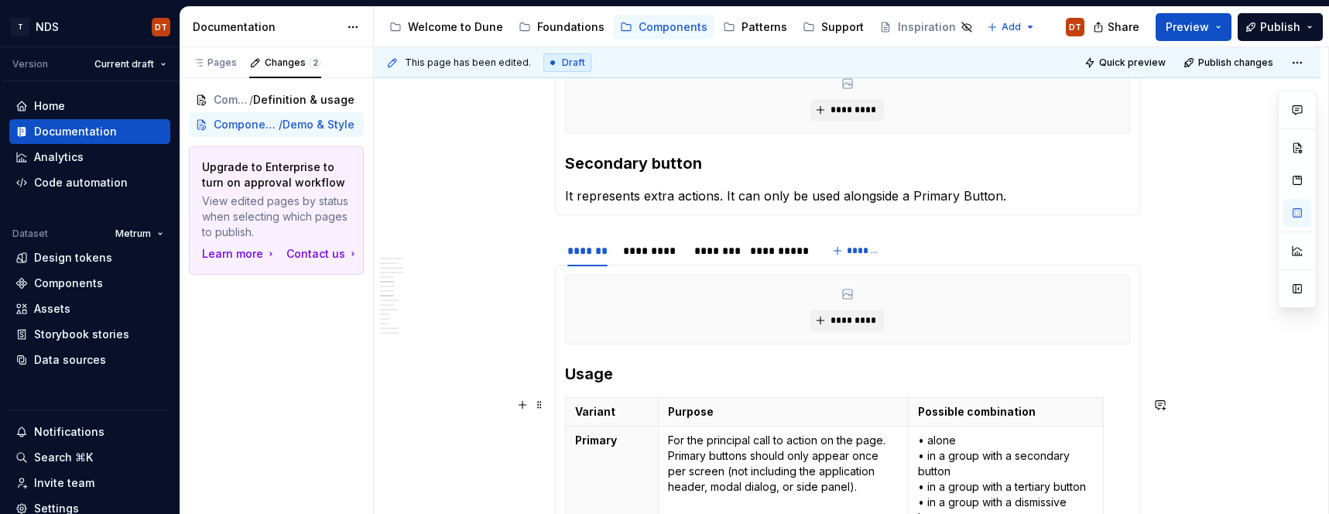
scroll to position [1141, 0]
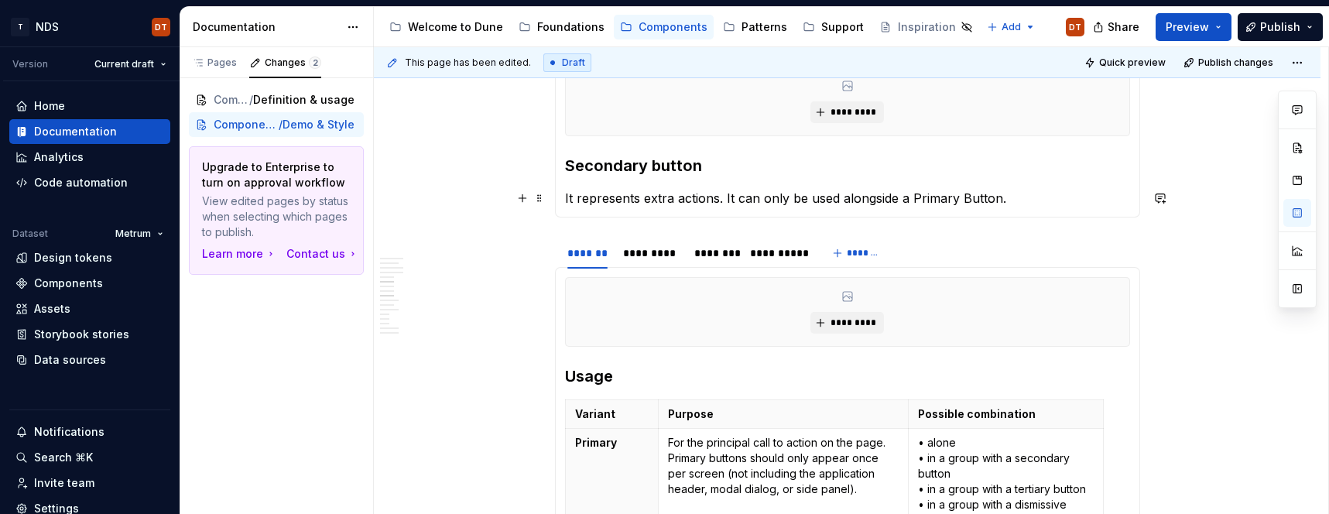
drag, startPoint x: 692, startPoint y: 191, endPoint x: 717, endPoint y: 197, distance: 26.1
click at [693, 191] on p "It represents extra actions. It can only be used alongside a Primary Button." at bounding box center [847, 198] width 565 height 19
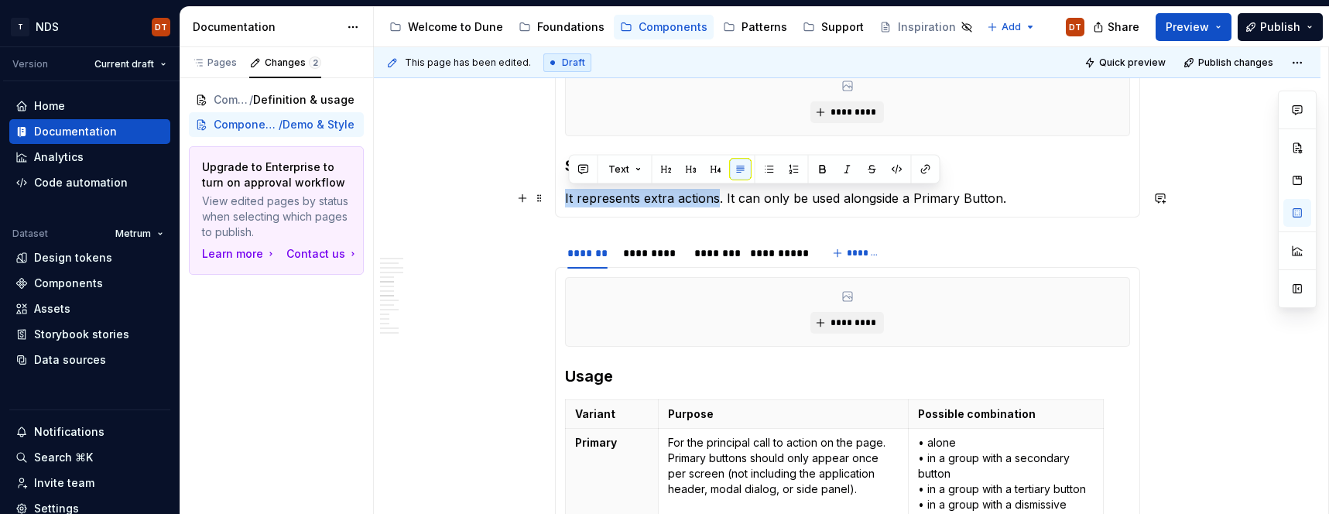
drag, startPoint x: 722, startPoint y: 199, endPoint x: 566, endPoint y: 199, distance: 155.5
click at [566, 199] on div "********* Primary button Used for the main action on a page. Only one Primary B…" at bounding box center [847, 118] width 585 height 198
copy p "It represents extra actions"
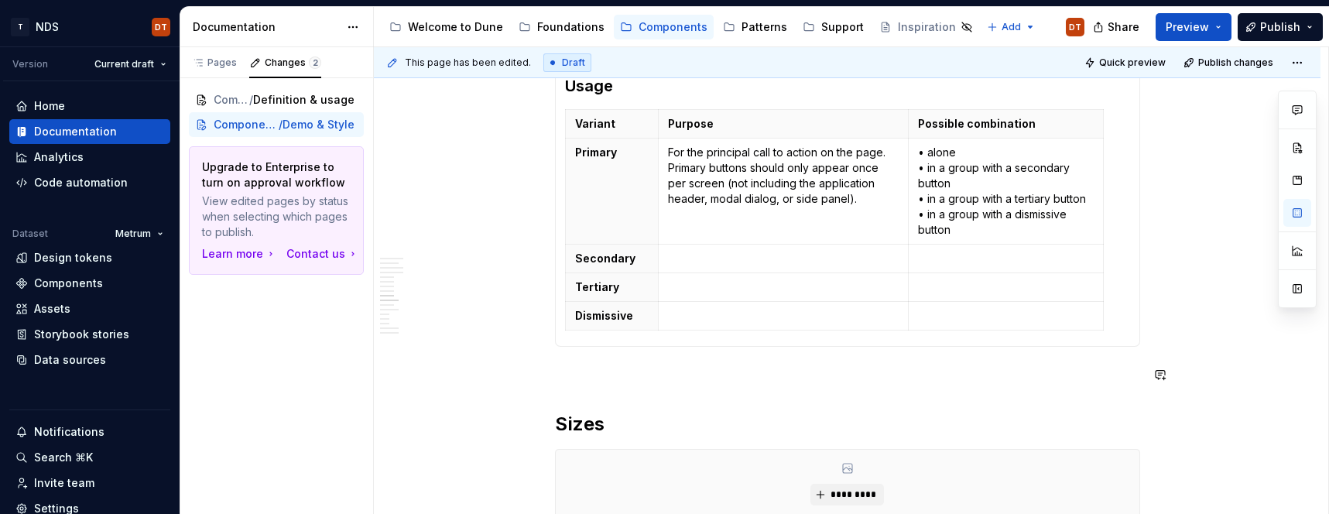
scroll to position [1435, 0]
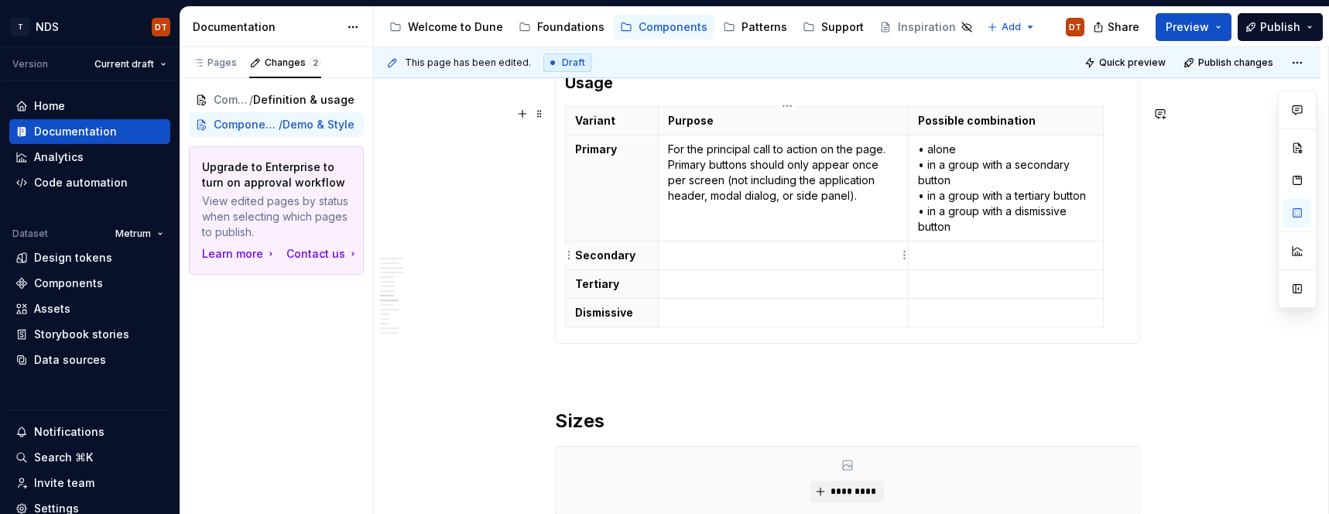
click at [676, 253] on p at bounding box center [783, 255] width 231 height 15
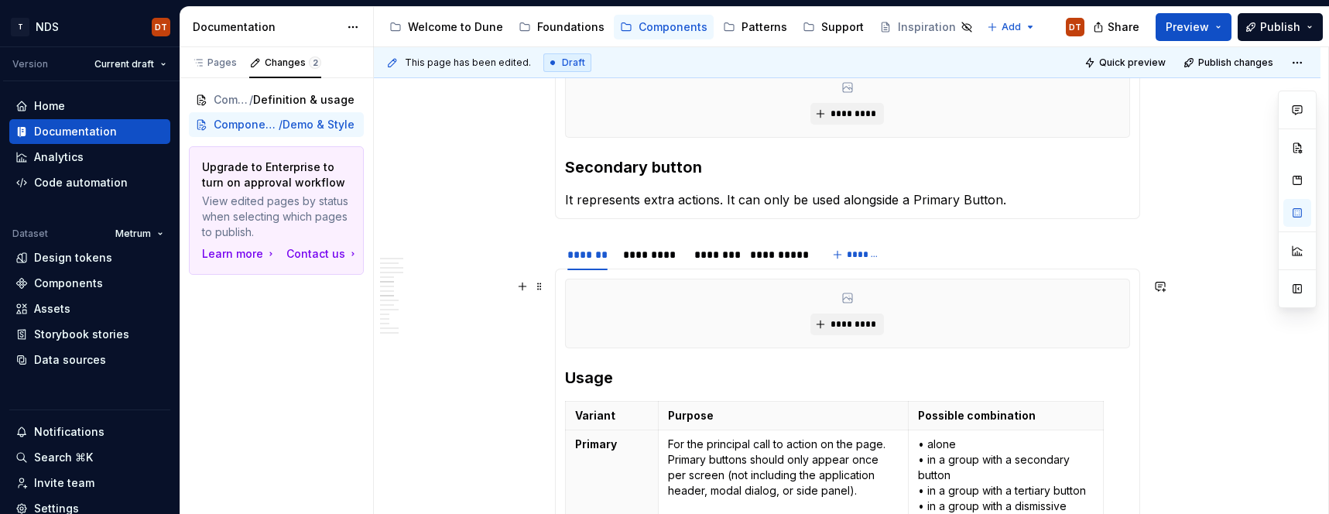
scroll to position [1113, 0]
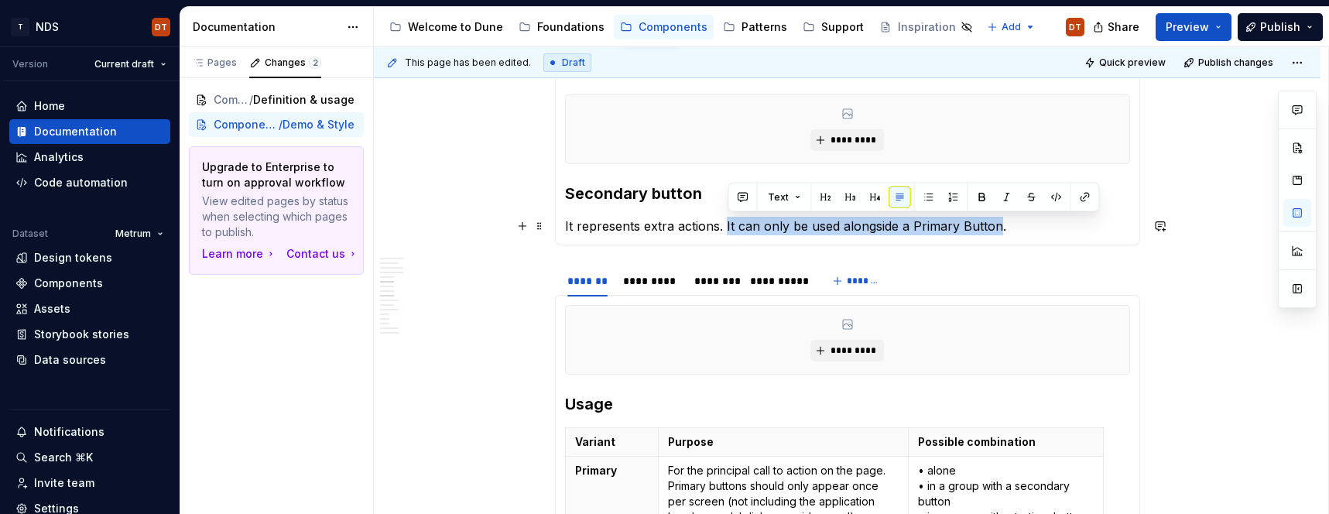
drag, startPoint x: 729, startPoint y: 226, endPoint x: 1001, endPoint y: 222, distance: 272.4
click at [1001, 222] on p "It represents extra actions. It can only be used alongside a Primary Button." at bounding box center [847, 226] width 565 height 19
copy p "It can only be used alongside a Primary Button"
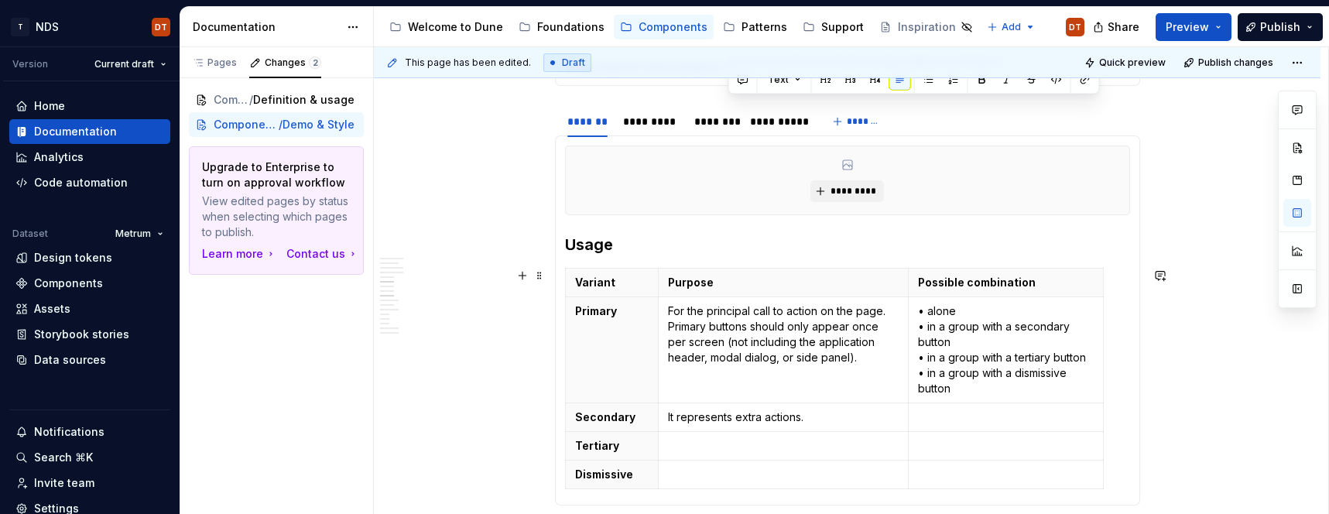
scroll to position [1296, 0]
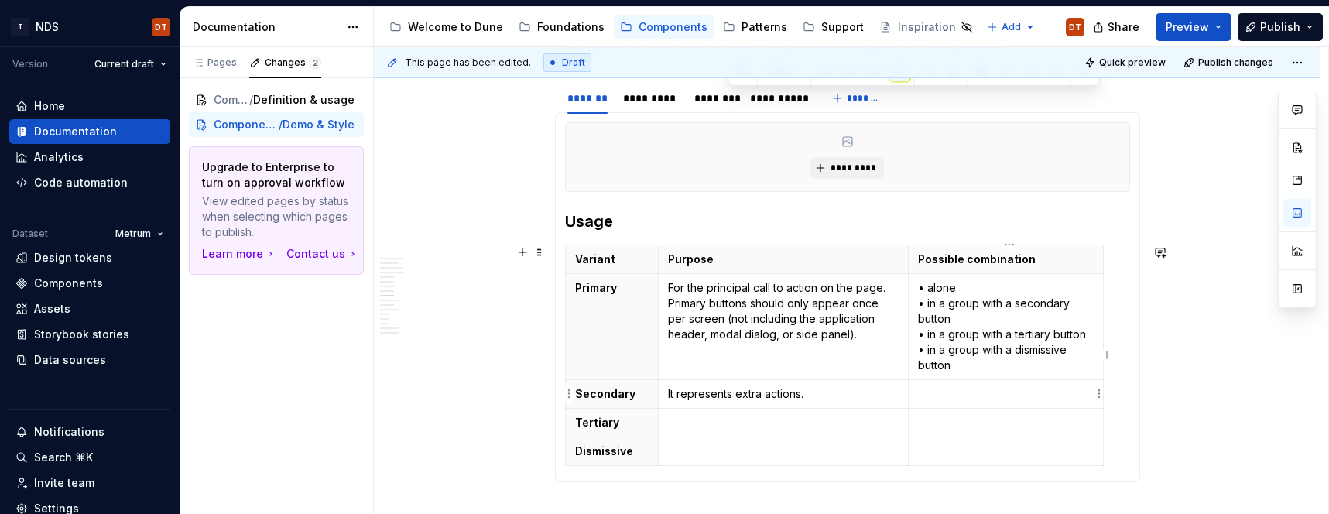
click at [957, 386] on p at bounding box center [1006, 393] width 176 height 15
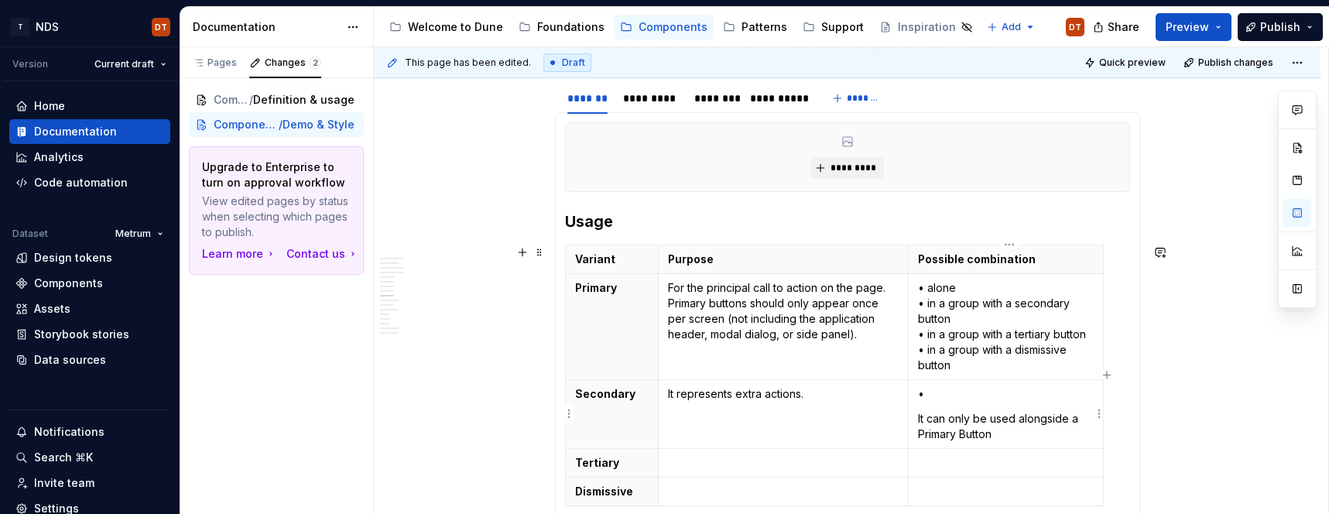
click at [922, 418] on p "It can only be used alongside a Primary Button" at bounding box center [1006, 426] width 176 height 31
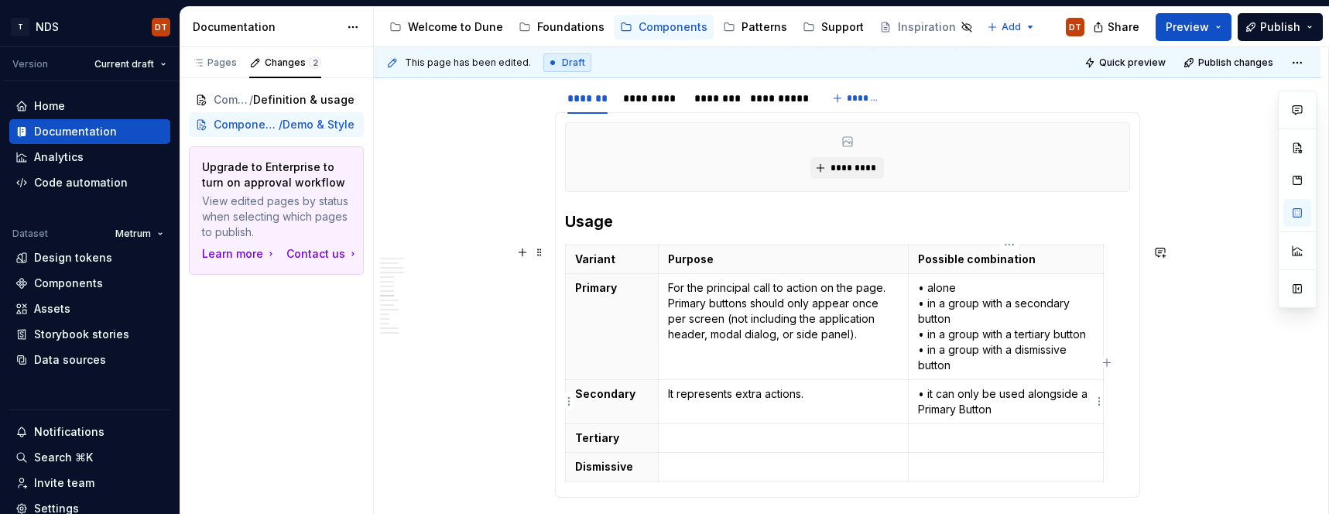
click at [927, 407] on p "• it can only be used alongside a Primary Button" at bounding box center [1006, 401] width 176 height 31
click at [692, 434] on p at bounding box center [783, 437] width 231 height 15
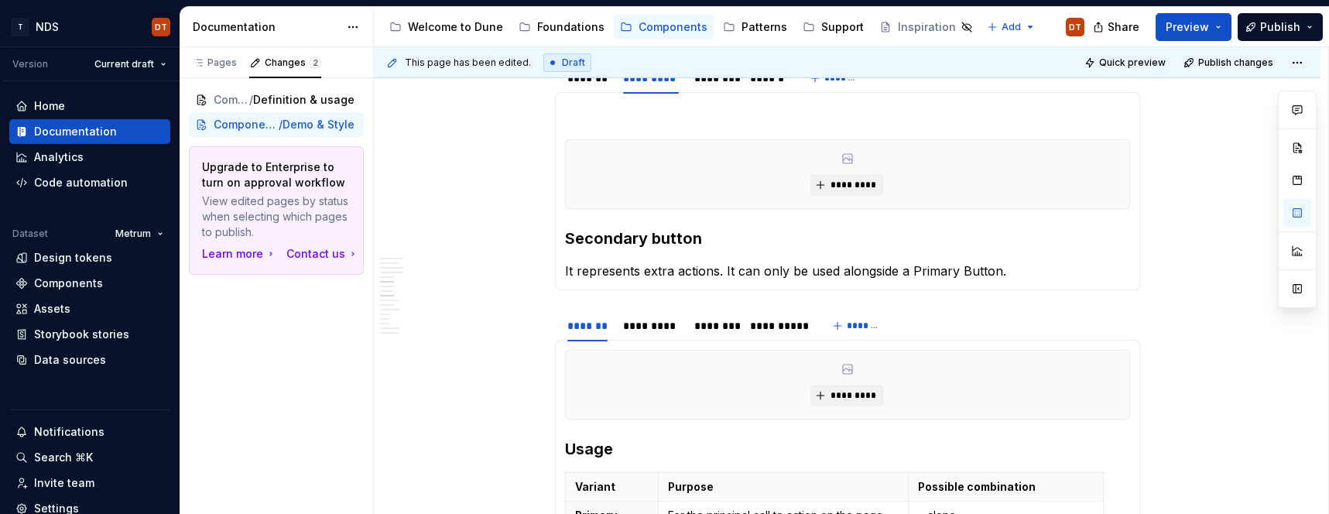
scroll to position [1051, 0]
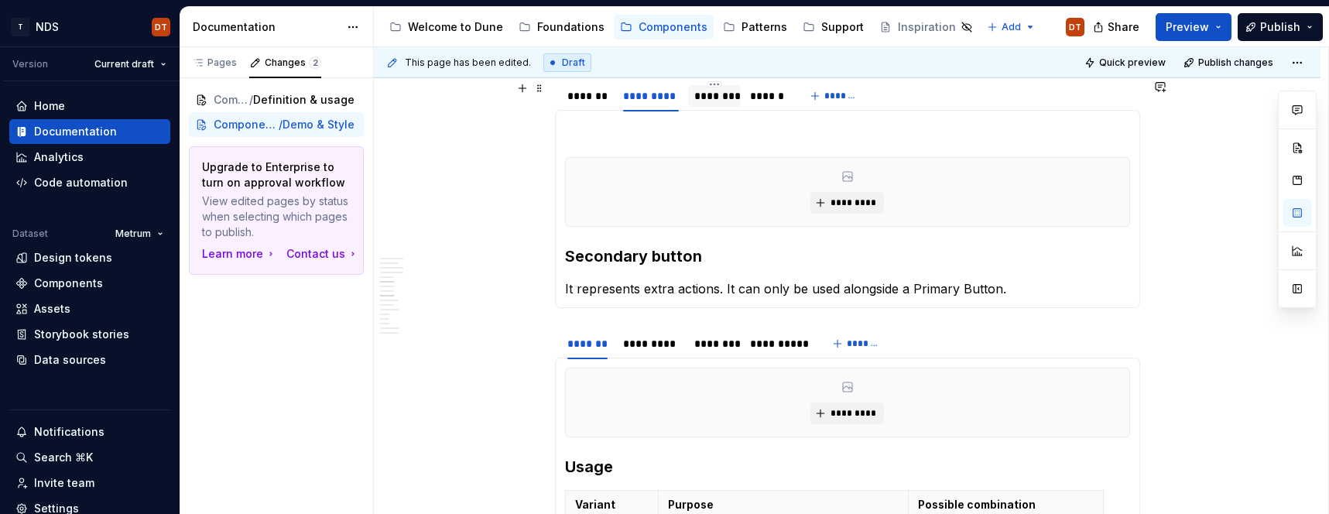
click at [717, 101] on div "********" at bounding box center [714, 95] width 40 height 15
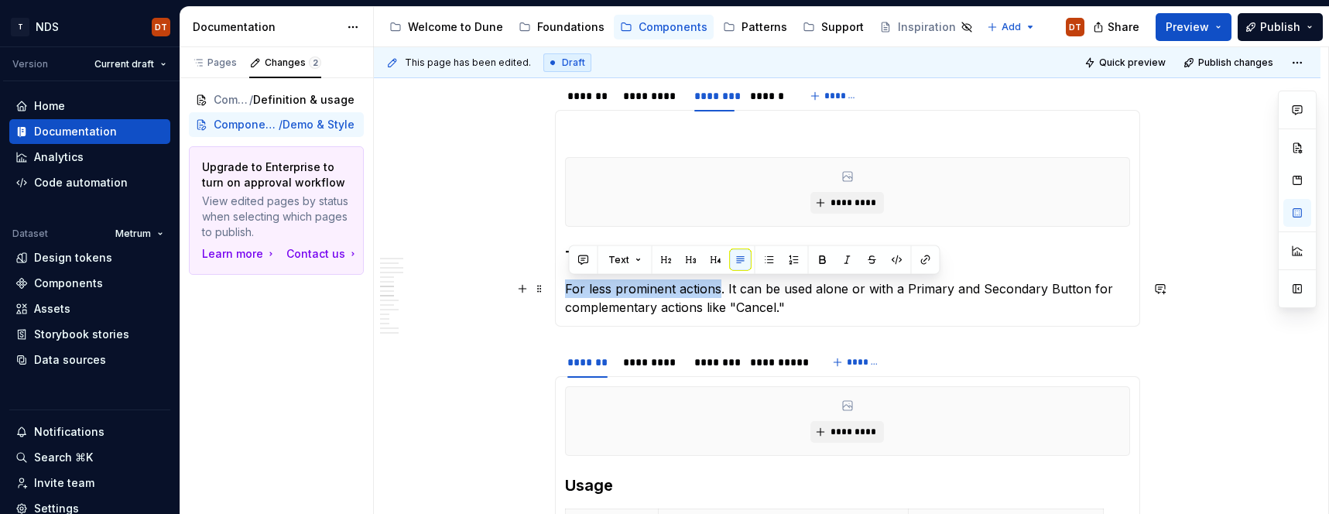
drag, startPoint x: 567, startPoint y: 289, endPoint x: 723, endPoint y: 296, distance: 155.7
click at [723, 296] on div "********* Primary button Used for the main action on a page. Only one Primary B…" at bounding box center [847, 218] width 585 height 217
copy p "For less prominent actions"
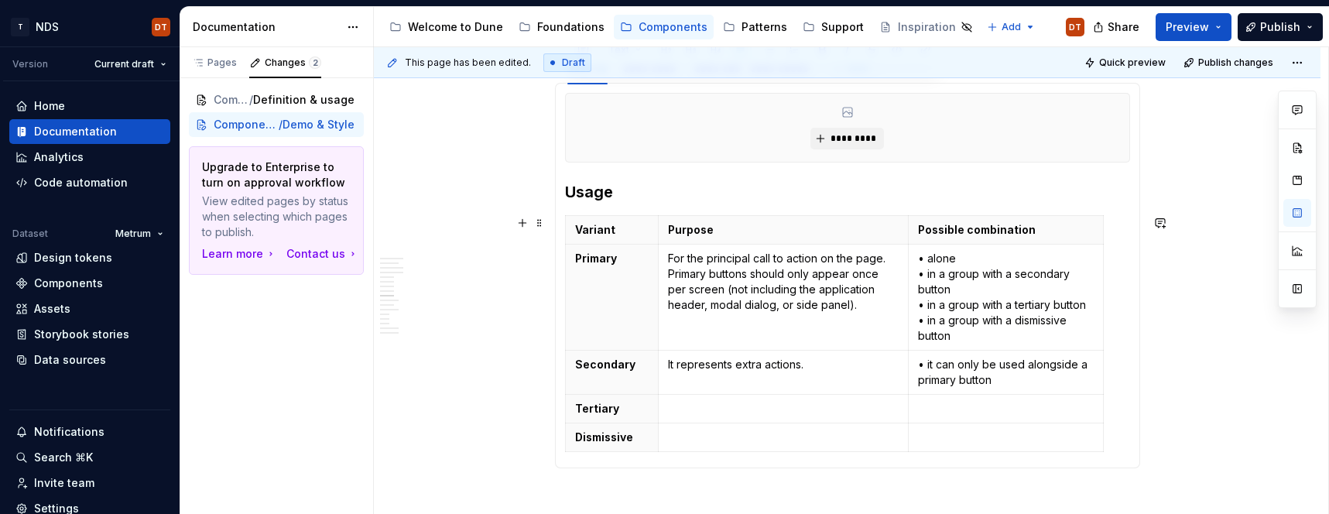
scroll to position [1537, 0]
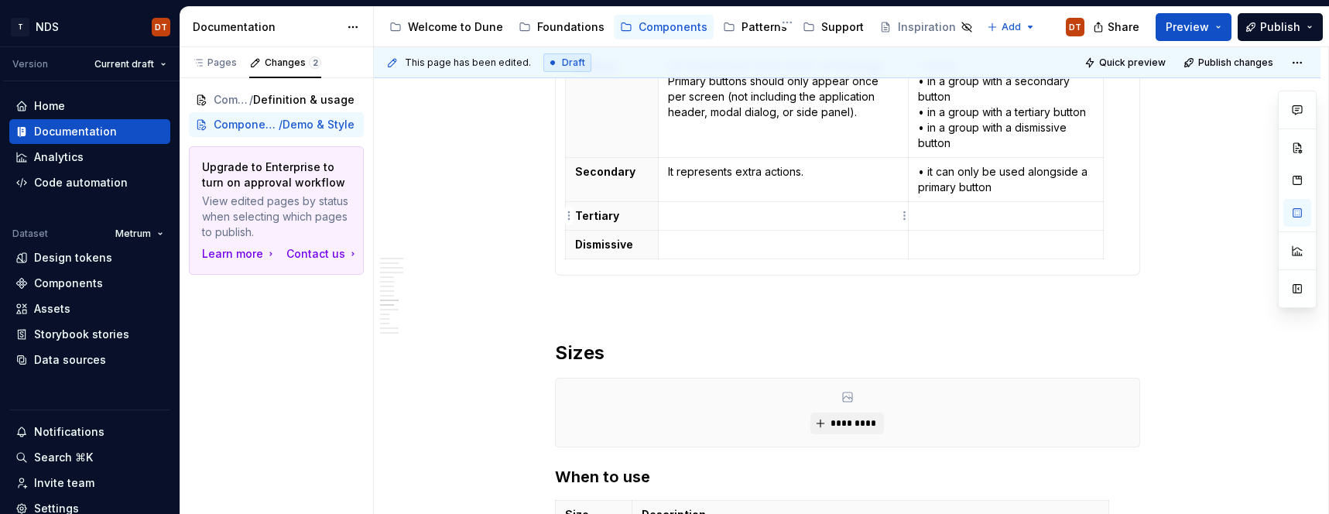
click at [682, 218] on p at bounding box center [783, 215] width 231 height 15
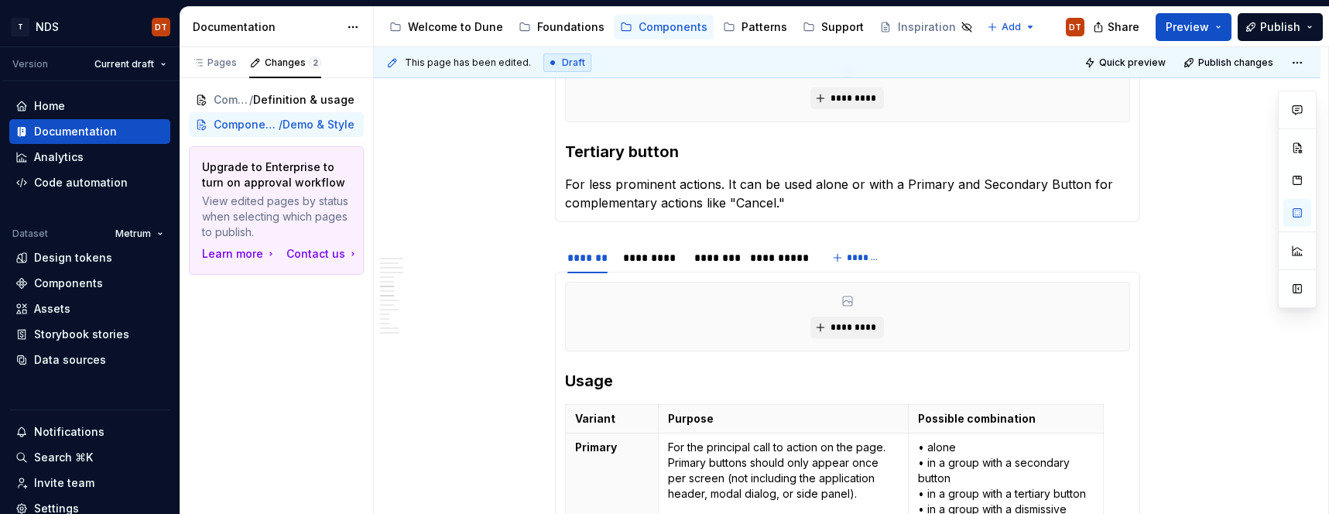
scroll to position [1108, 0]
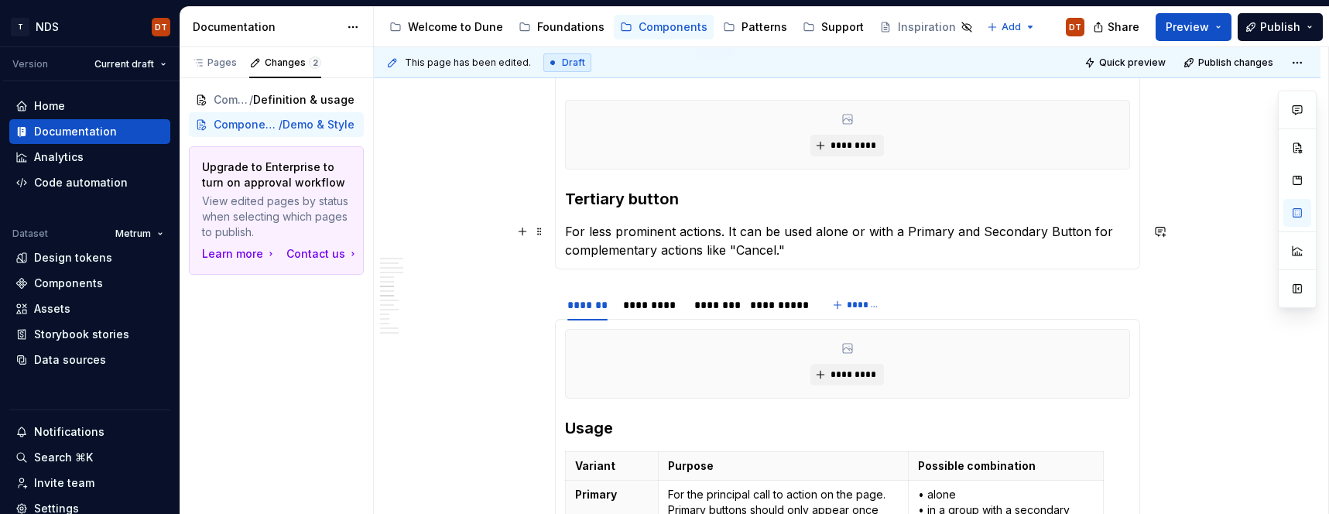
click at [754, 225] on p "For less prominent actions. It can be used alone or with a Primary and Secondar…" at bounding box center [847, 240] width 565 height 37
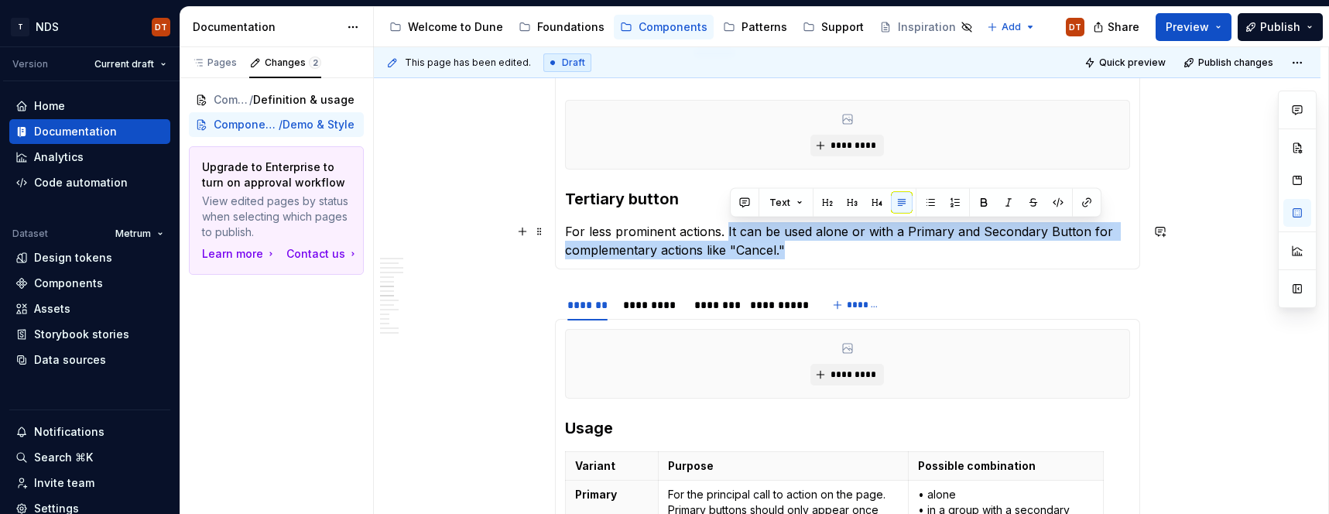
drag, startPoint x: 729, startPoint y: 231, endPoint x: 787, endPoint y: 248, distance: 60.5
click at [787, 248] on p "For less prominent actions. It can be used alone or with a Primary and Secondar…" at bounding box center [847, 240] width 565 height 37
copy p "It can be used alone or with a Primary and Secondary Button for complementary a…"
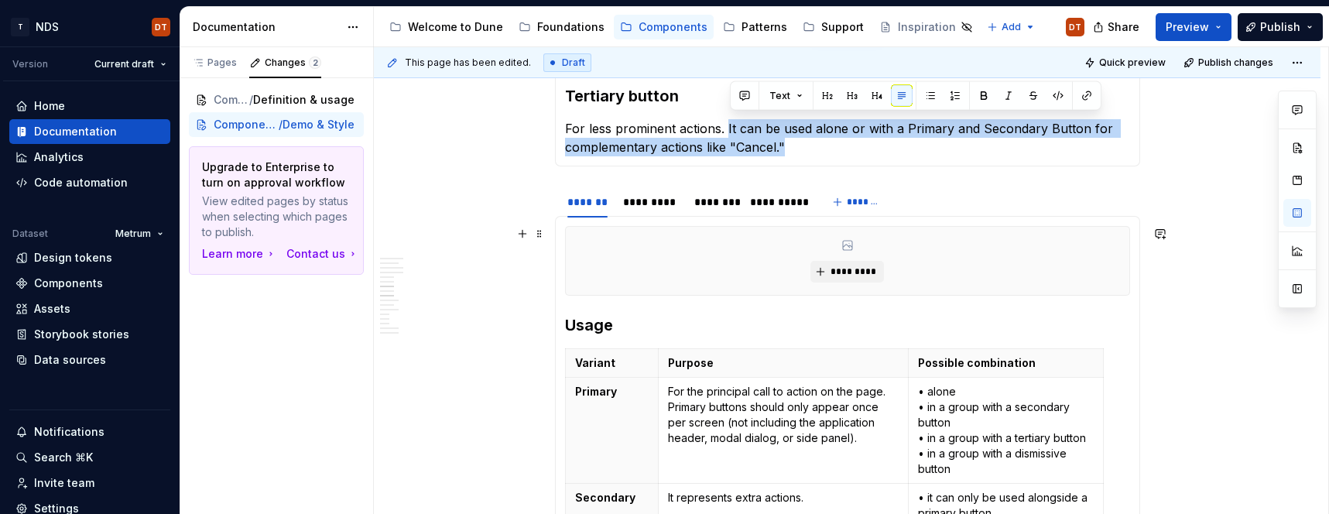
scroll to position [1215, 0]
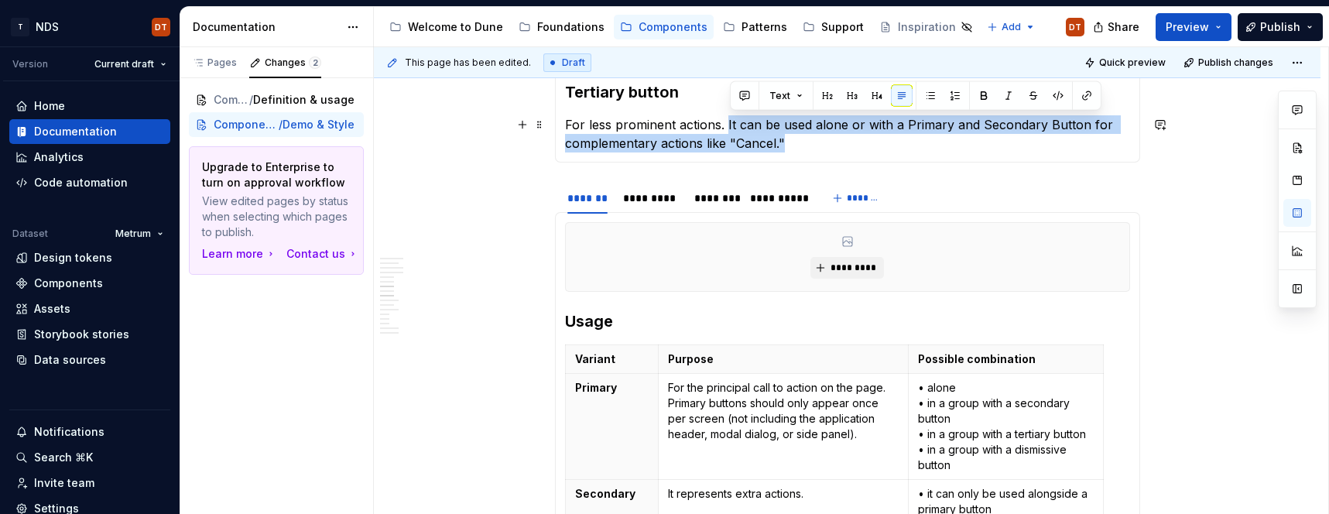
click at [891, 133] on p "For less prominent actions. It can be used alone or with a Primary and Secondar…" at bounding box center [847, 133] width 565 height 37
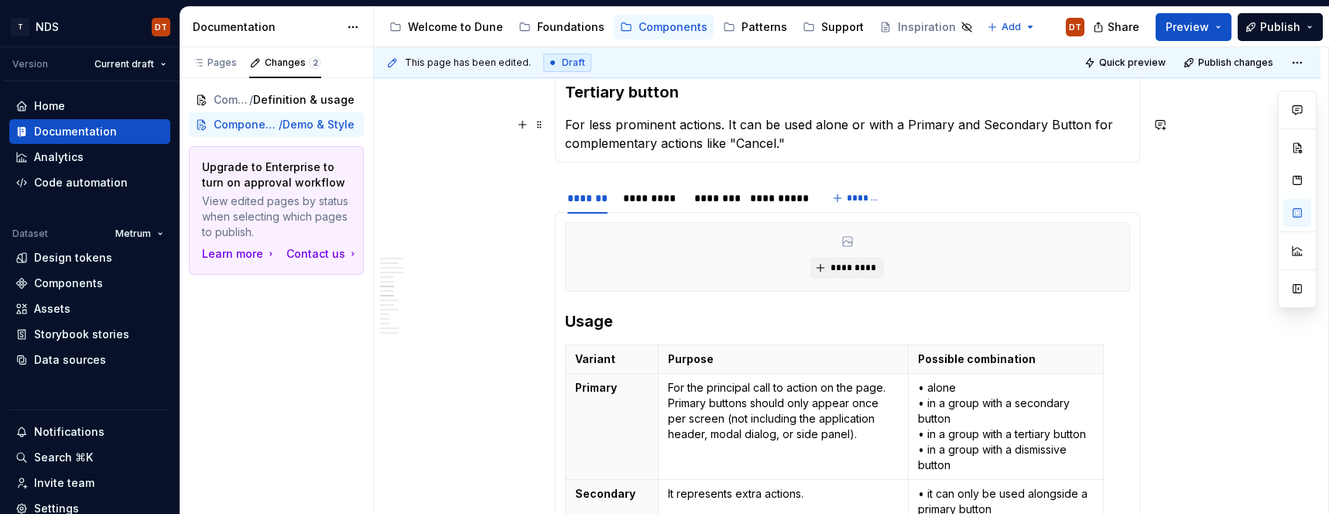
drag, startPoint x: 824, startPoint y: 123, endPoint x: 776, endPoint y: 125, distance: 48.0
click at [824, 123] on p "For less prominent actions. It can be used alone or with a Primary and Secondar…" at bounding box center [847, 133] width 565 height 37
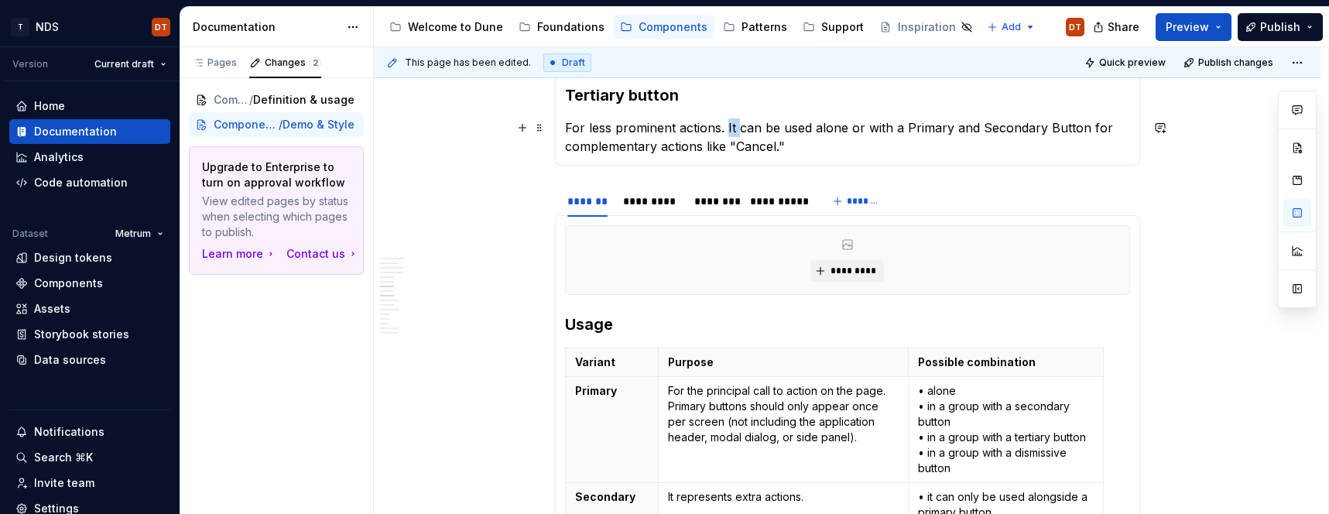
scroll to position [1210, 0]
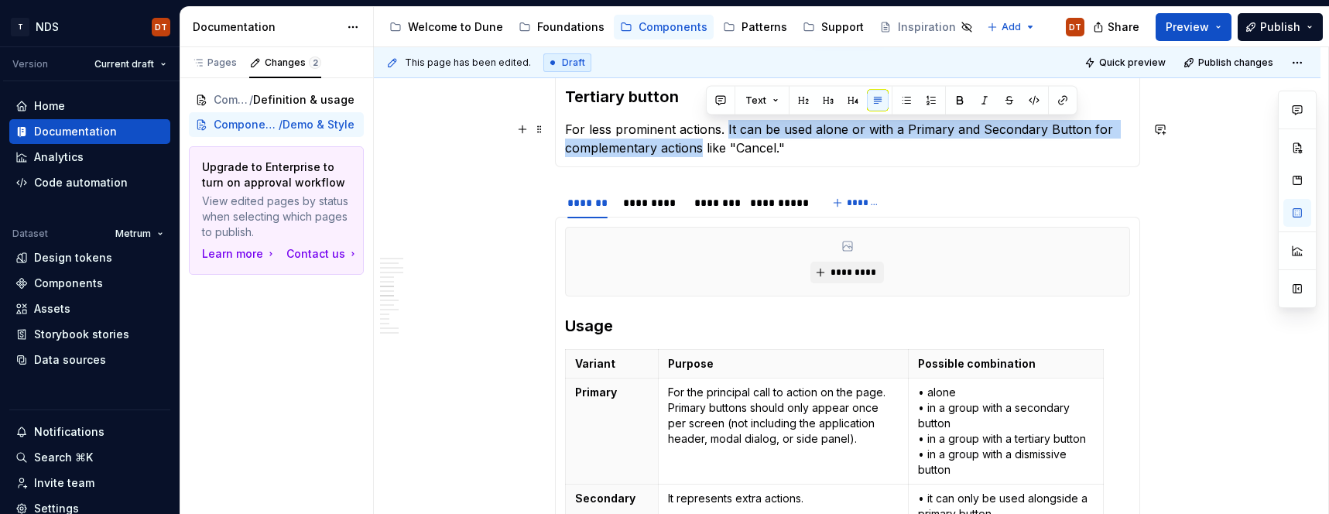
drag, startPoint x: 729, startPoint y: 124, endPoint x: 704, endPoint y: 147, distance: 33.9
click at [704, 147] on p "For less prominent actions. It can be used alone or with a Primary and Secondar…" at bounding box center [847, 138] width 565 height 37
copy p "It can be used alone or with a Primary and Secondary Button for complementary a…"
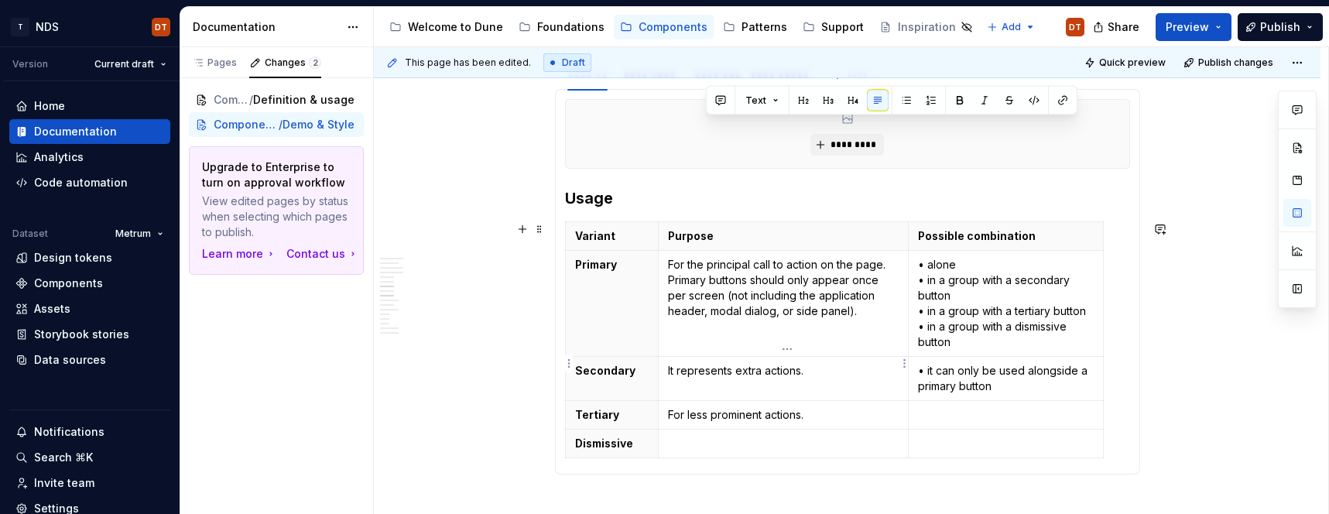
scroll to position [1476, 0]
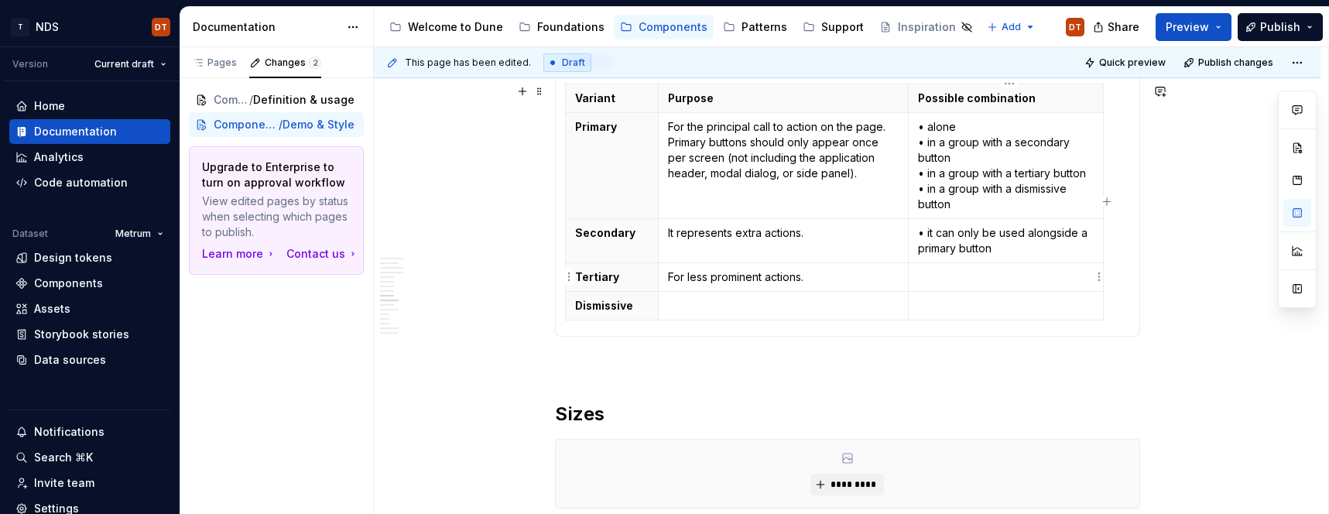
click at [936, 279] on p at bounding box center [1006, 276] width 176 height 15
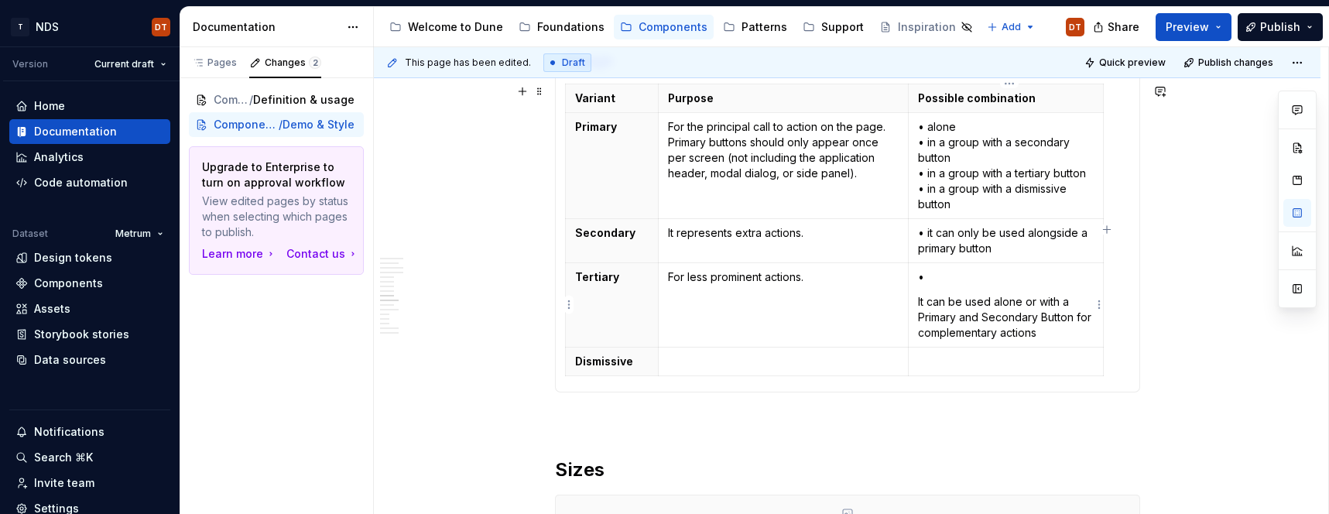
click at [938, 302] on p "It can be used alone or with a Primary and Secondary Button for complementary a…" at bounding box center [1006, 317] width 176 height 46
click at [923, 302] on p "It can be used alone or with a Primary and Secondary Button for complementary a…" at bounding box center [1006, 317] width 176 height 46
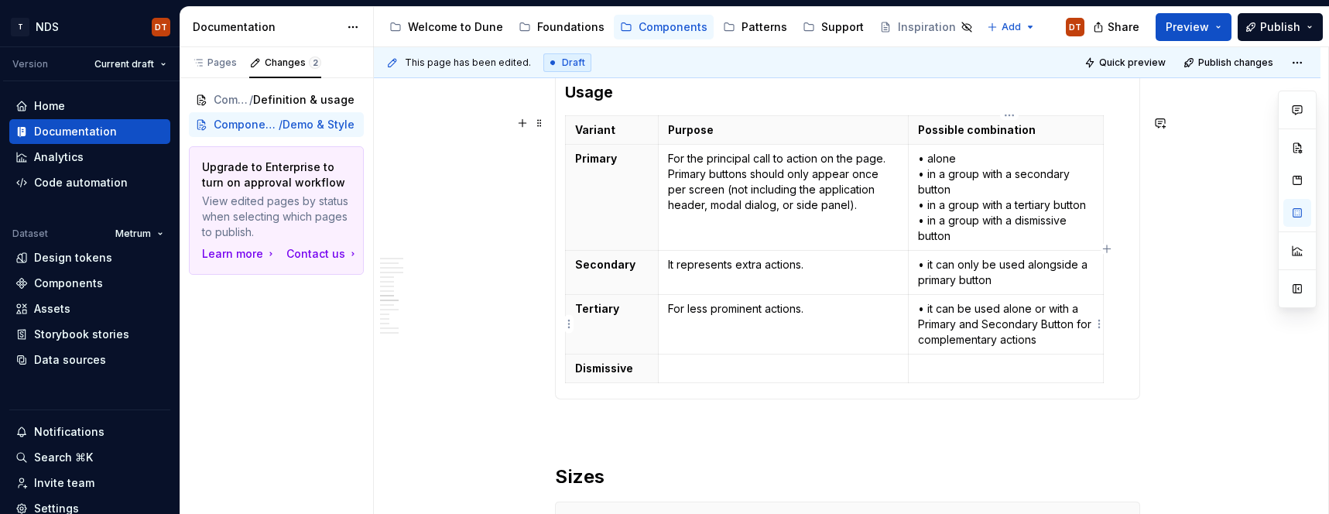
scroll to position [1457, 0]
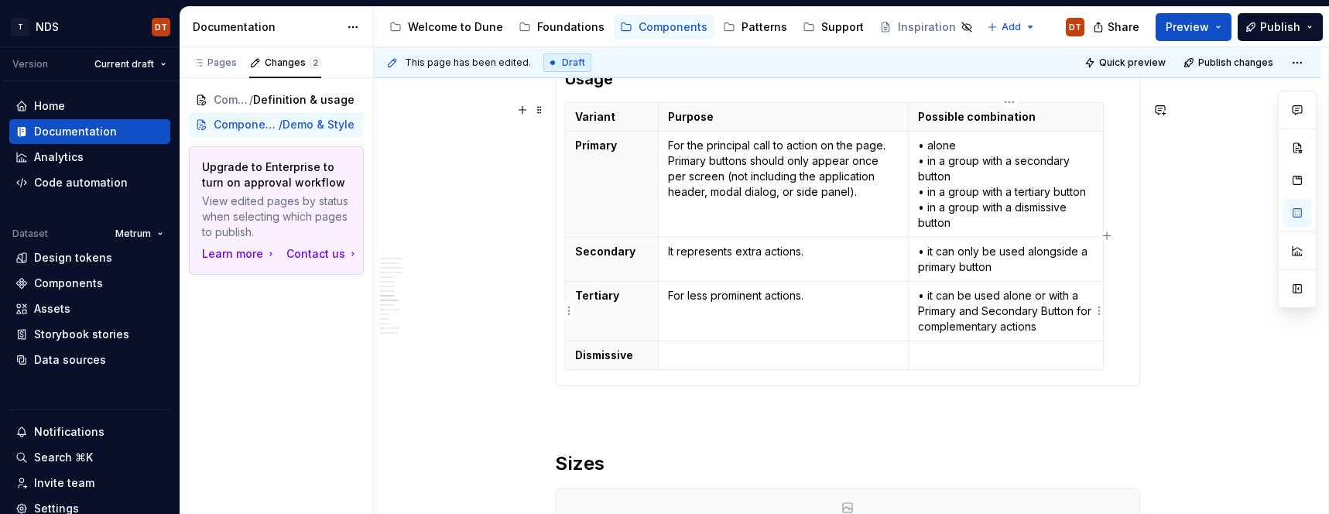
click at [925, 313] on p "• it can be used alone or with a Primary and Secondary Button for complementary…" at bounding box center [1006, 311] width 176 height 46
click at [990, 310] on p "• it can be used alone or with a primary and Secondary Button for complementary…" at bounding box center [1006, 311] width 176 height 46
click at [1042, 310] on p "• it can be used alone or with a primary and econdary Button for complementary …" at bounding box center [1006, 311] width 176 height 46
drag, startPoint x: 747, startPoint y: 359, endPoint x: 943, endPoint y: 355, distance: 196.6
click at [747, 359] on p at bounding box center [783, 354] width 231 height 15
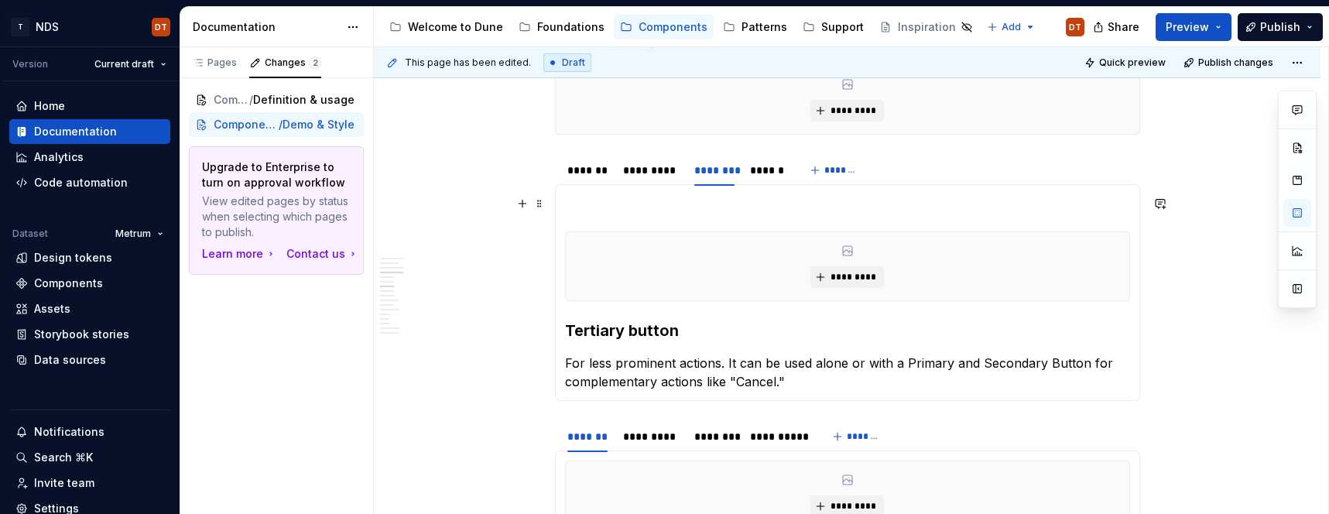
scroll to position [974, 0]
drag, startPoint x: 809, startPoint y: 388, endPoint x: 852, endPoint y: 382, distance: 43.8
click at [808, 388] on p "For less prominent actions. It can be used alone or with a Primary and Secondar…" at bounding box center [847, 374] width 565 height 37
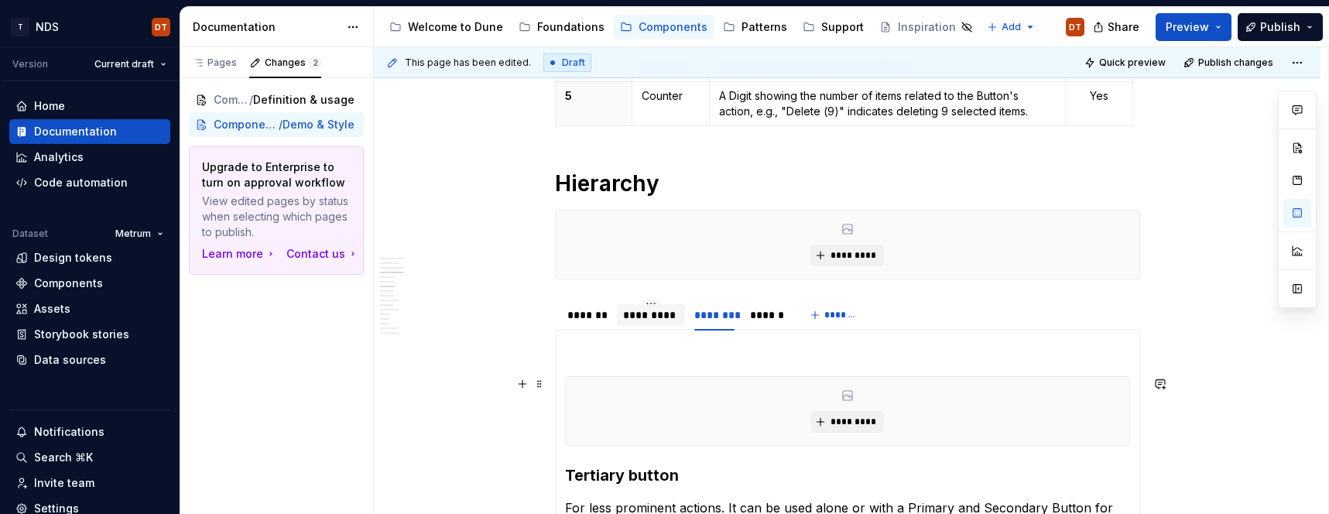
scroll to position [823, 0]
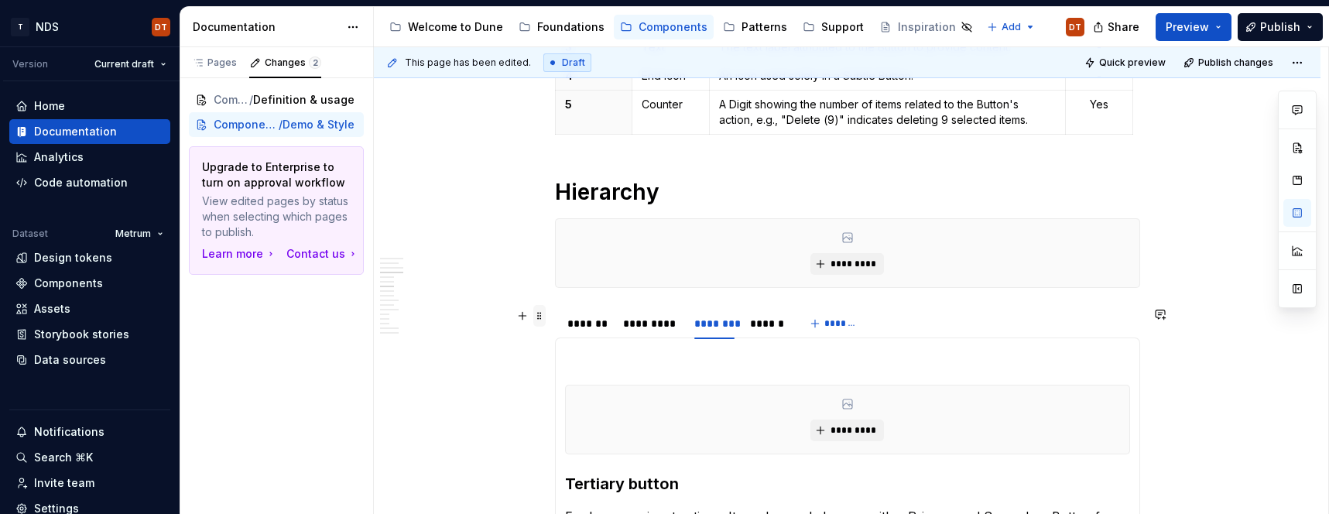
click at [541, 316] on span at bounding box center [539, 316] width 12 height 22
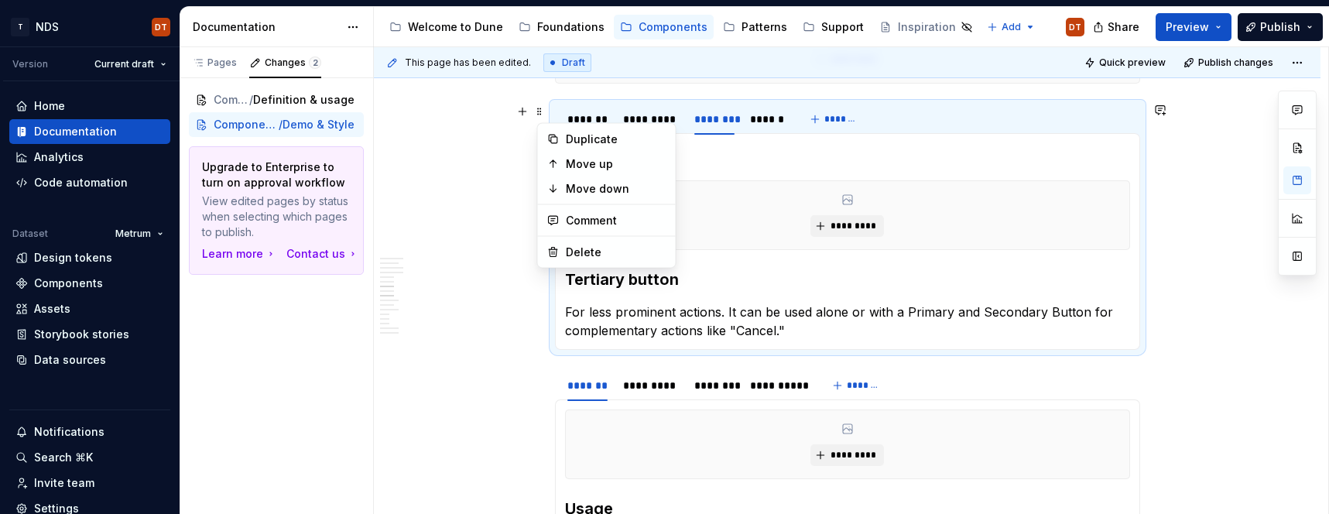
scroll to position [1029, 0]
click at [586, 243] on div "Delete" at bounding box center [616, 246] width 101 height 15
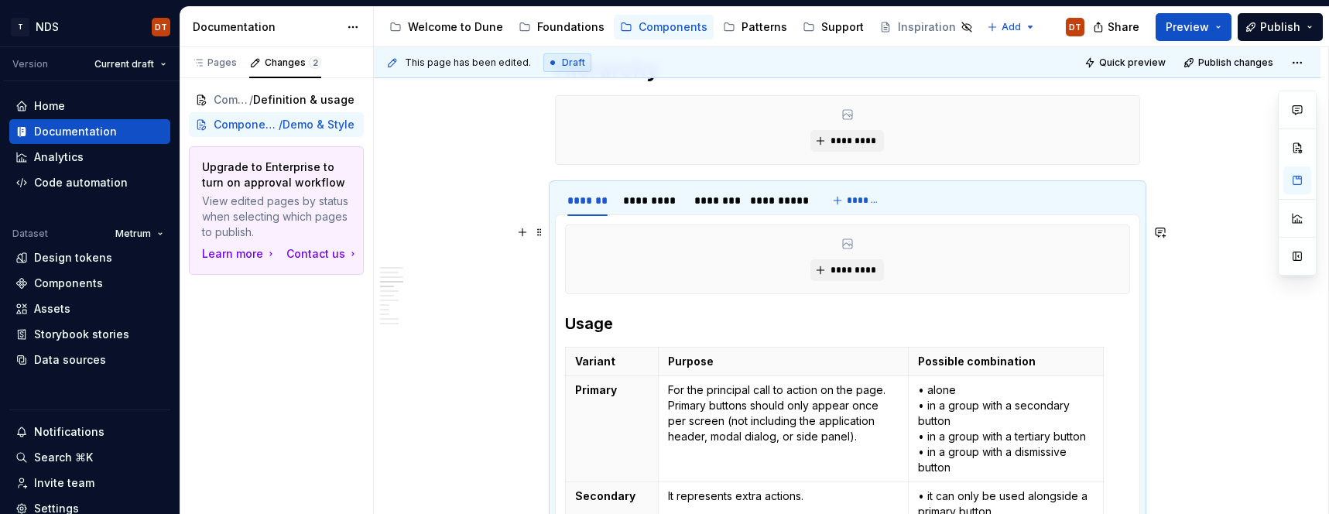
scroll to position [938, 0]
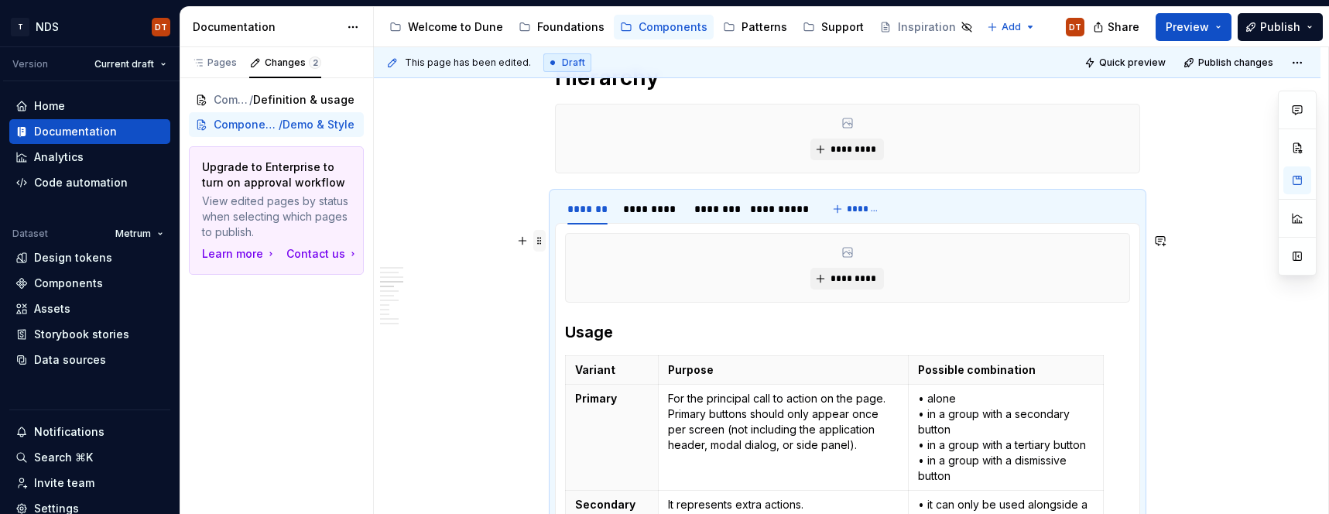
click at [542, 242] on span at bounding box center [539, 241] width 12 height 22
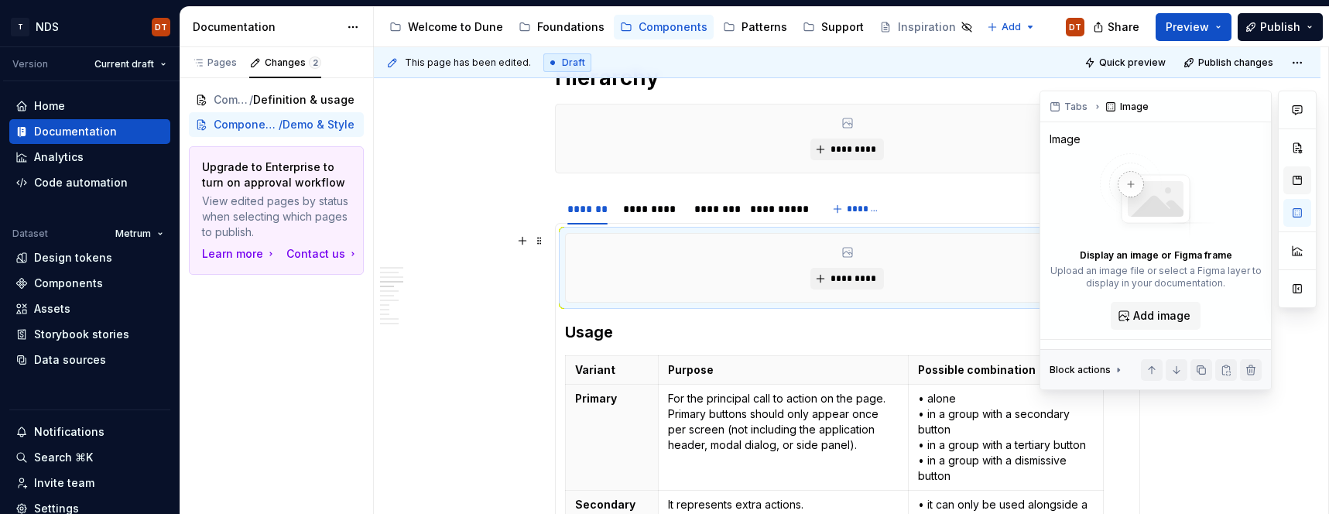
click at [1298, 181] on button "button" at bounding box center [1297, 180] width 28 height 28
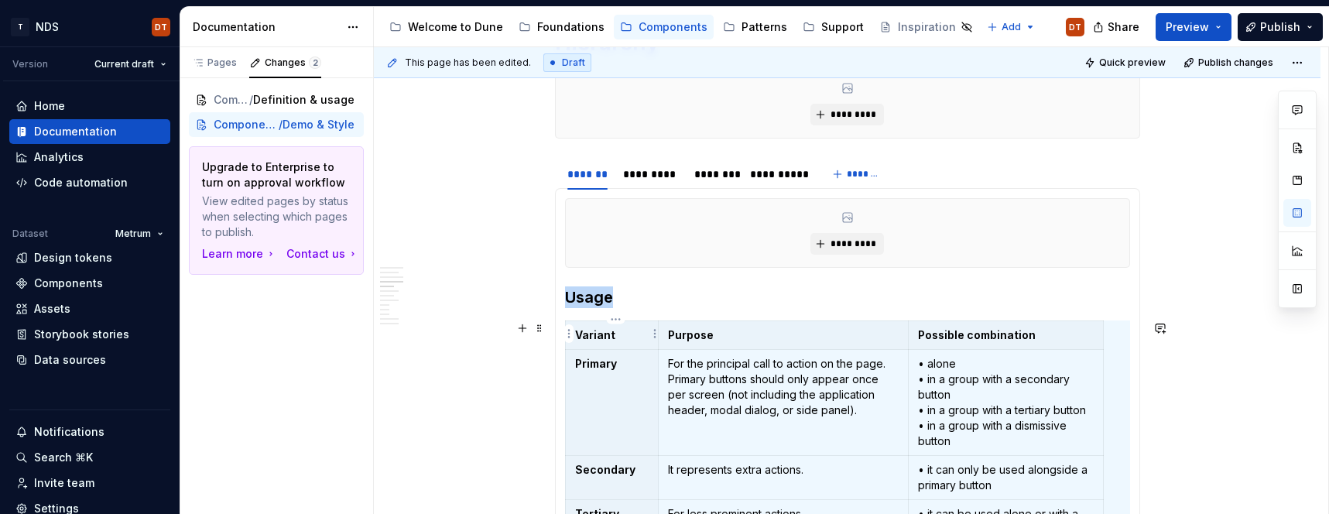
scroll to position [974, 0]
click at [592, 296] on h3 "Usage" at bounding box center [847, 296] width 565 height 22
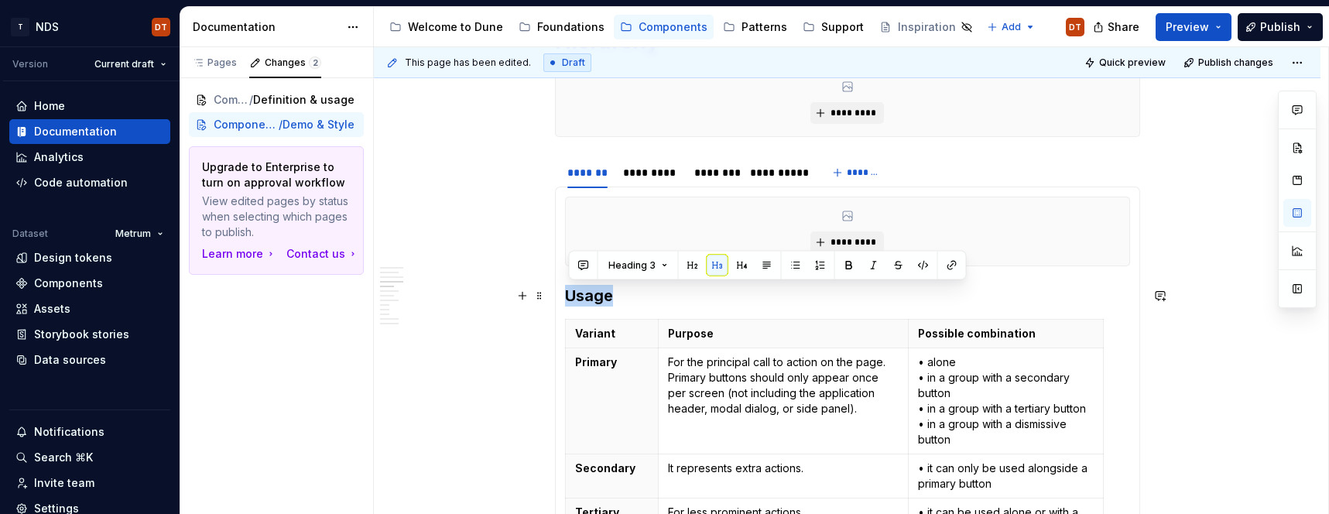
drag, startPoint x: 620, startPoint y: 298, endPoint x: 573, endPoint y: 296, distance: 46.5
click at [567, 297] on div "********* Usage Variant Purpose Possible combination Primary For the principal …" at bounding box center [847, 394] width 585 height 416
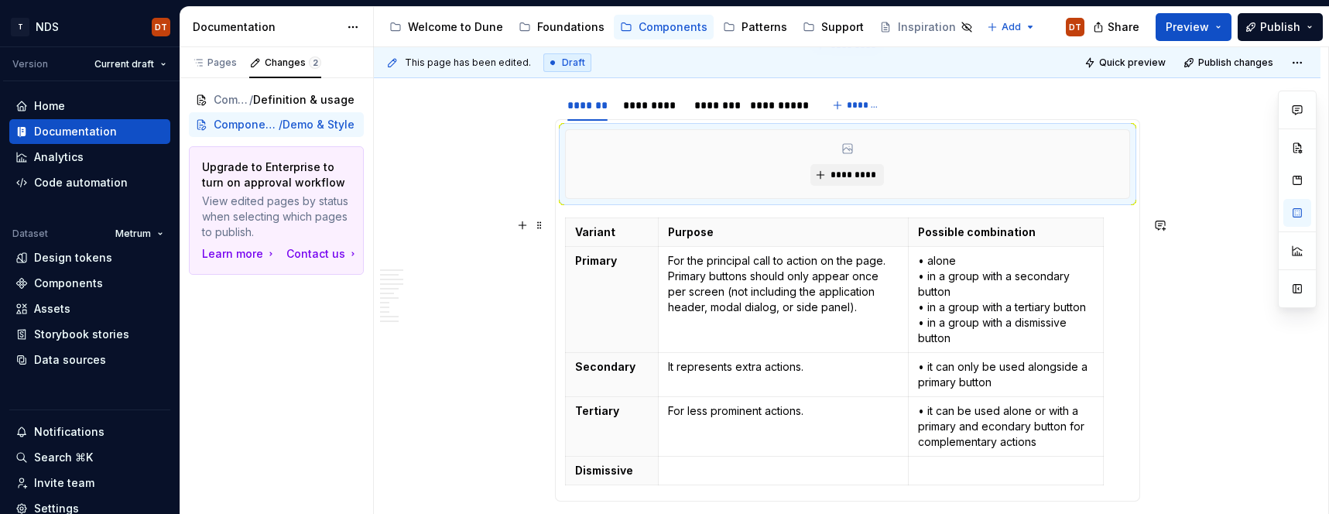
scroll to position [1059, 0]
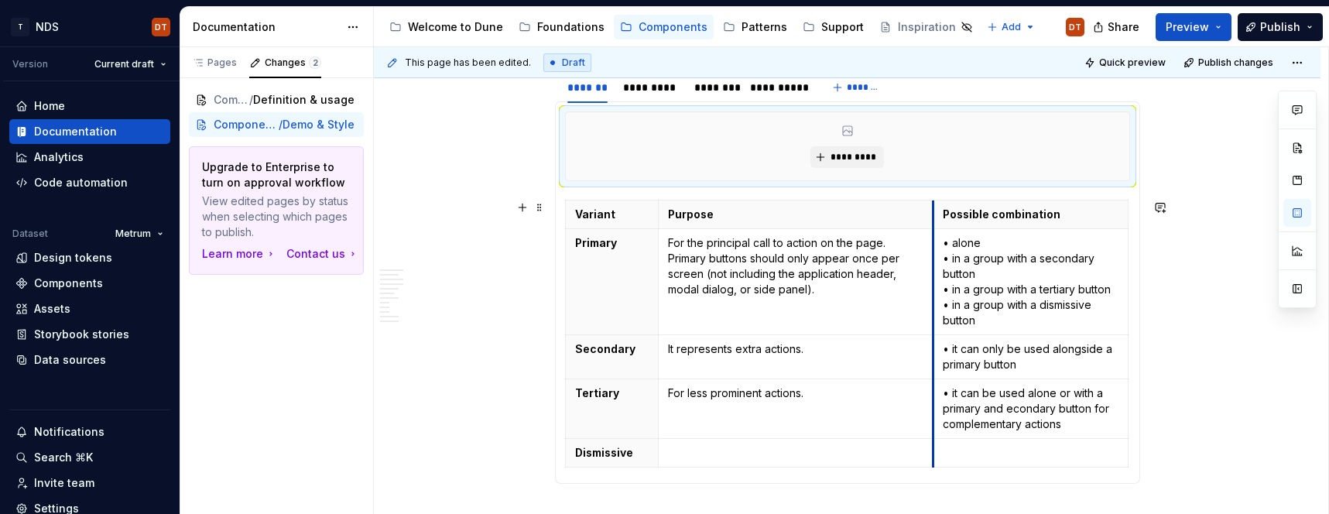
drag, startPoint x: 911, startPoint y: 314, endPoint x: 936, endPoint y: 315, distance: 24.8
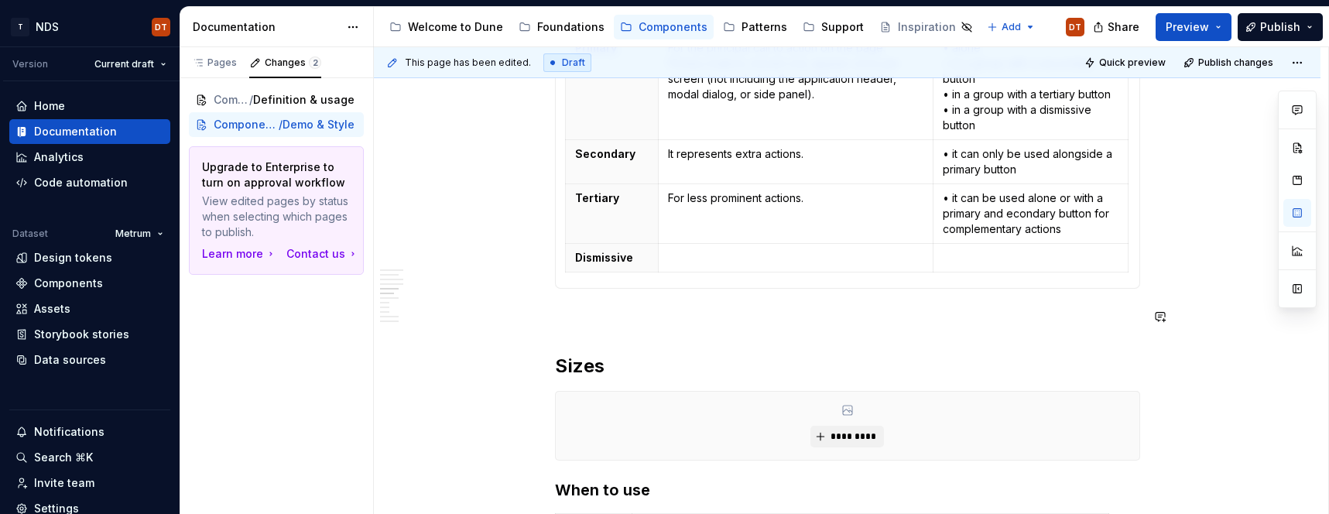
scroll to position [1281, 0]
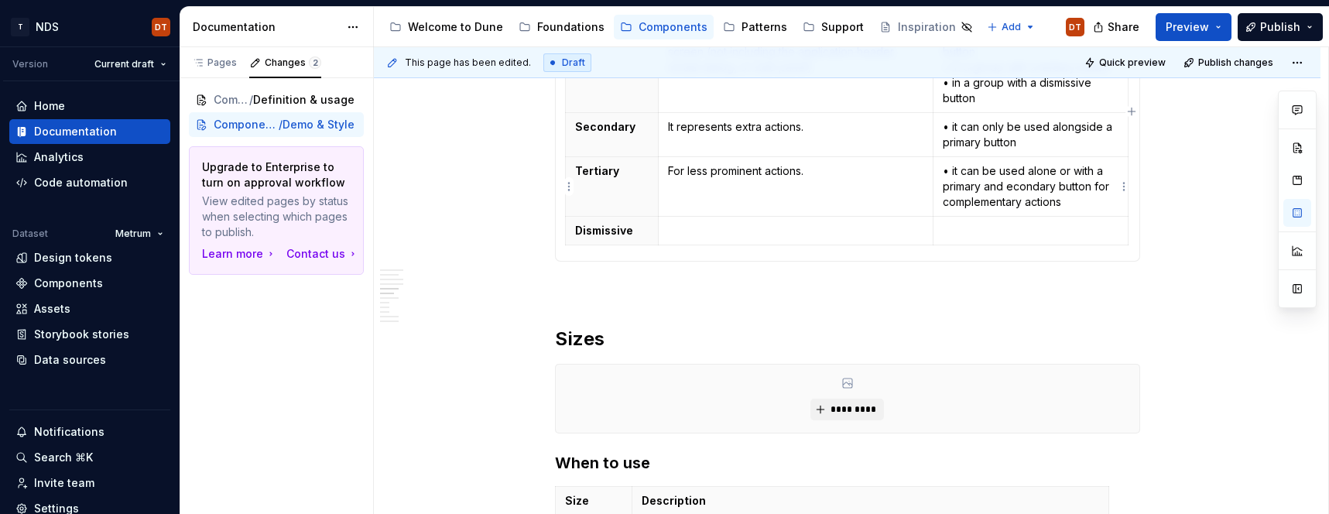
click at [1011, 187] on p "• it can be used alone or with a primary and econdary button for complementary …" at bounding box center [1030, 186] width 176 height 46
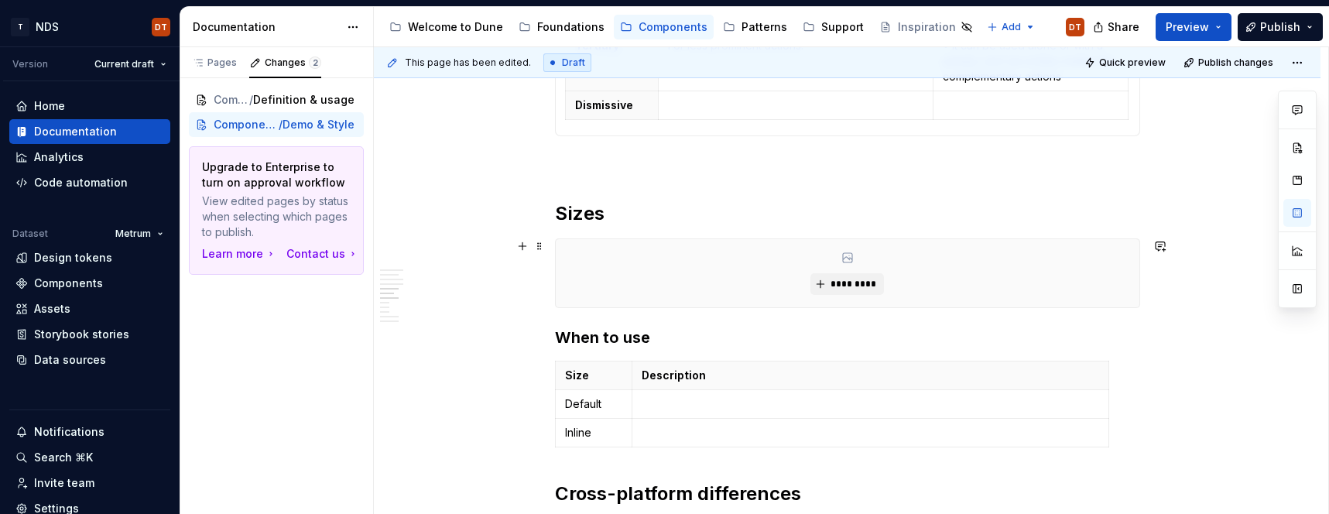
scroll to position [1413, 0]
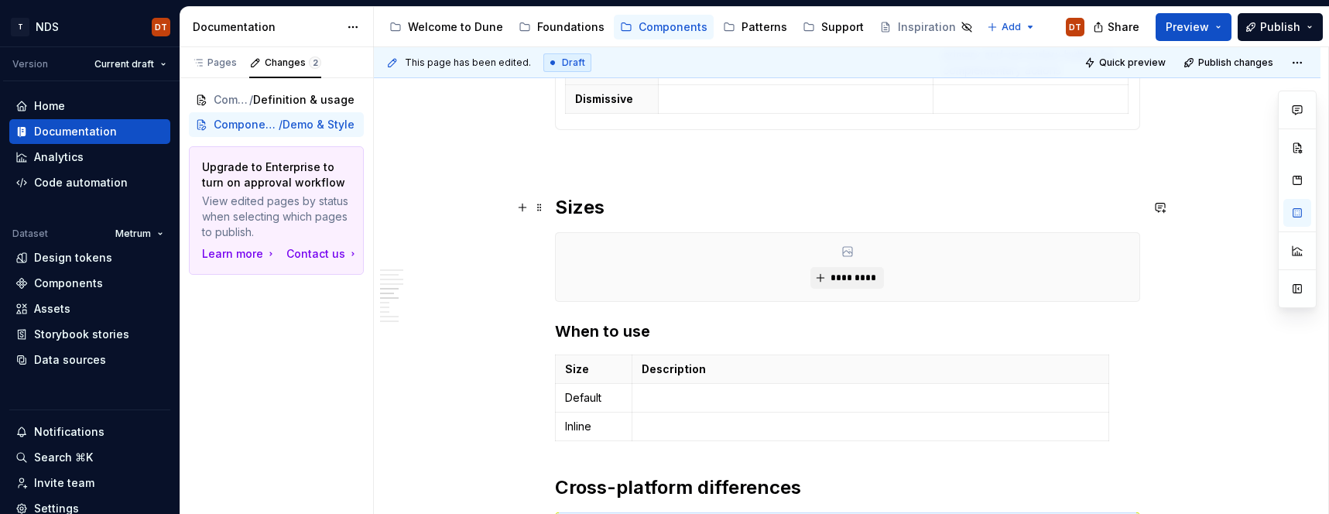
drag, startPoint x: 587, startPoint y: 204, endPoint x: 598, endPoint y: 206, distance: 11.7
click at [587, 204] on h2 "Sizes" at bounding box center [847, 207] width 585 height 25
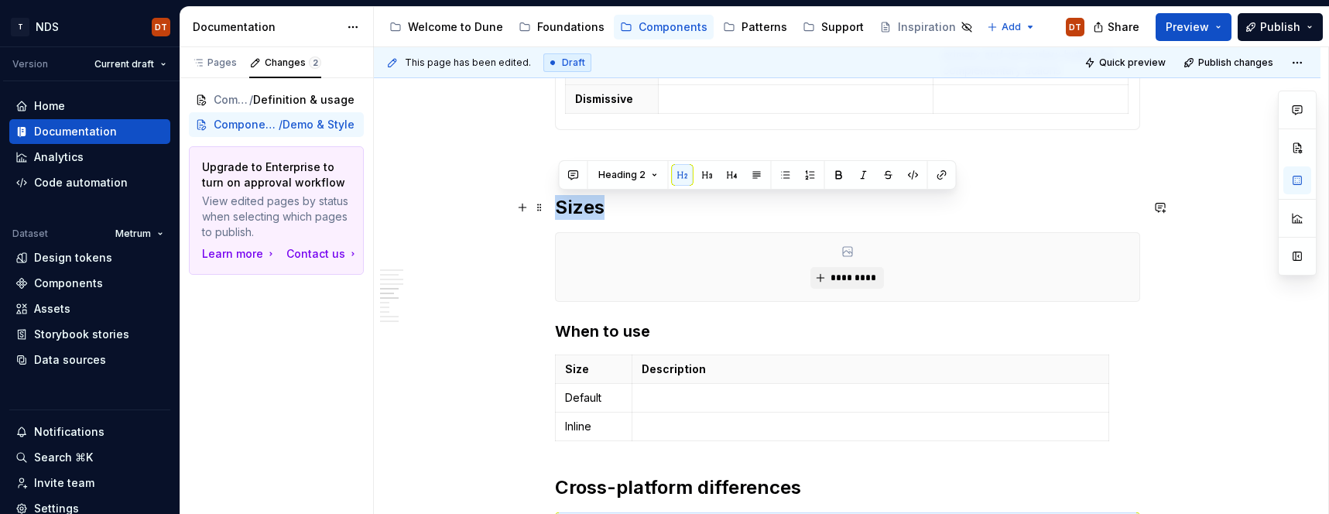
drag, startPoint x: 610, startPoint y: 207, endPoint x: 552, endPoint y: 204, distance: 57.4
click at [552, 204] on div "**********" at bounding box center [847, 217] width 946 height 2723
click at [658, 175] on button "Heading 2" at bounding box center [628, 175] width 74 height 22
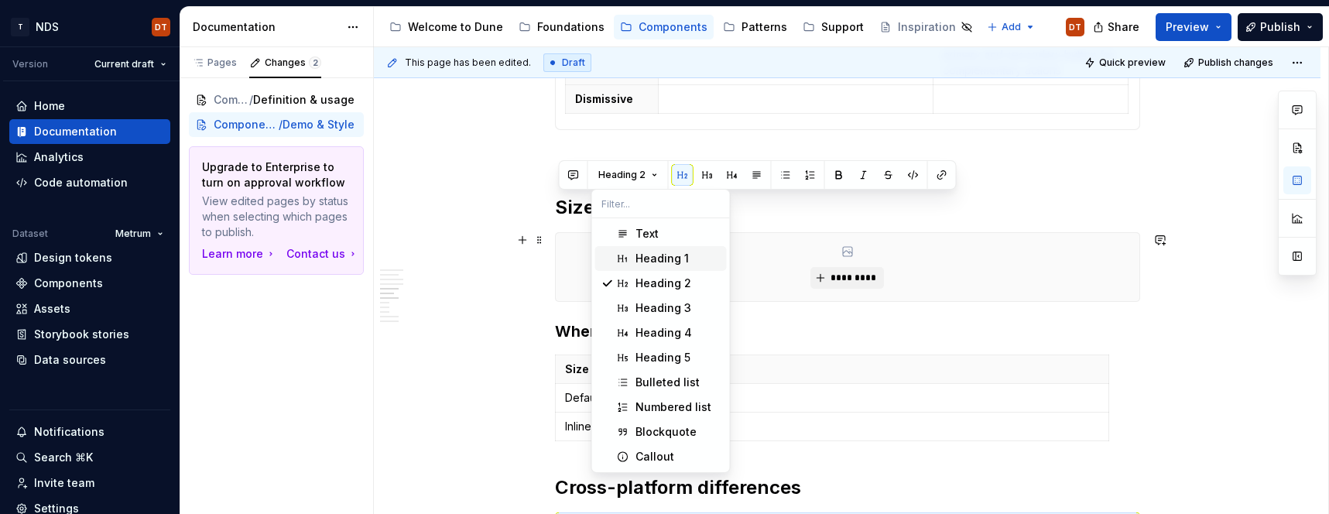
click at [669, 260] on div "Heading 1" at bounding box center [661, 258] width 53 height 15
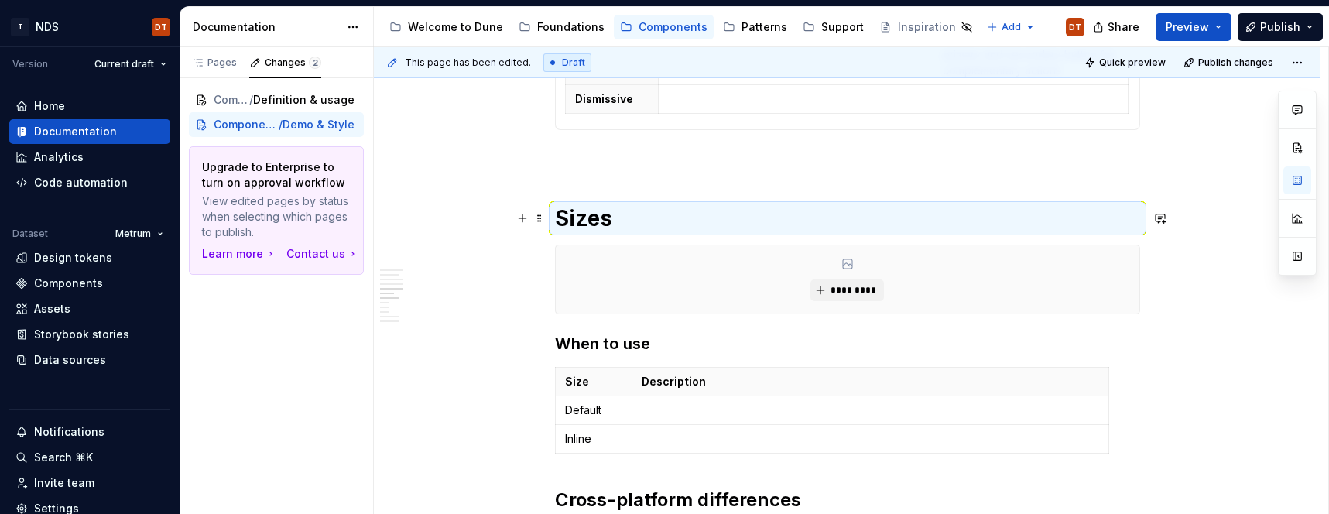
click at [600, 224] on h1 "Sizes" at bounding box center [847, 218] width 585 height 28
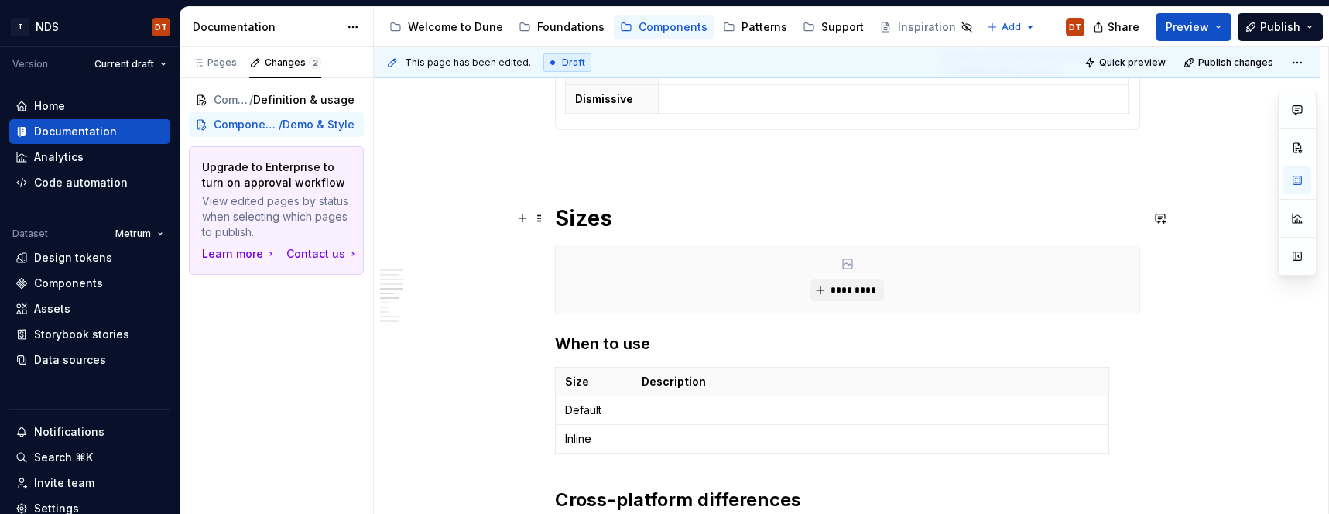
click at [588, 223] on h1 "Sizes" at bounding box center [847, 218] width 585 height 28
click at [561, 221] on h1 "Sizes" at bounding box center [847, 218] width 585 height 28
click at [617, 215] on h1 "Sizes" at bounding box center [847, 218] width 585 height 28
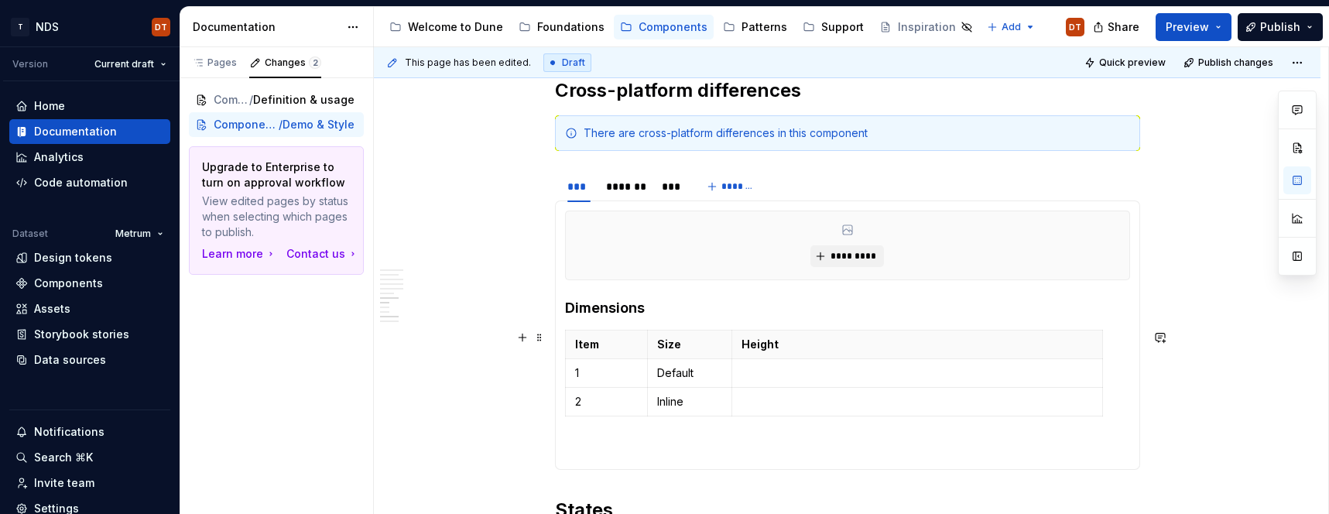
scroll to position [1825, 0]
click at [680, 307] on h4 "Dimensions" at bounding box center [847, 305] width 565 height 19
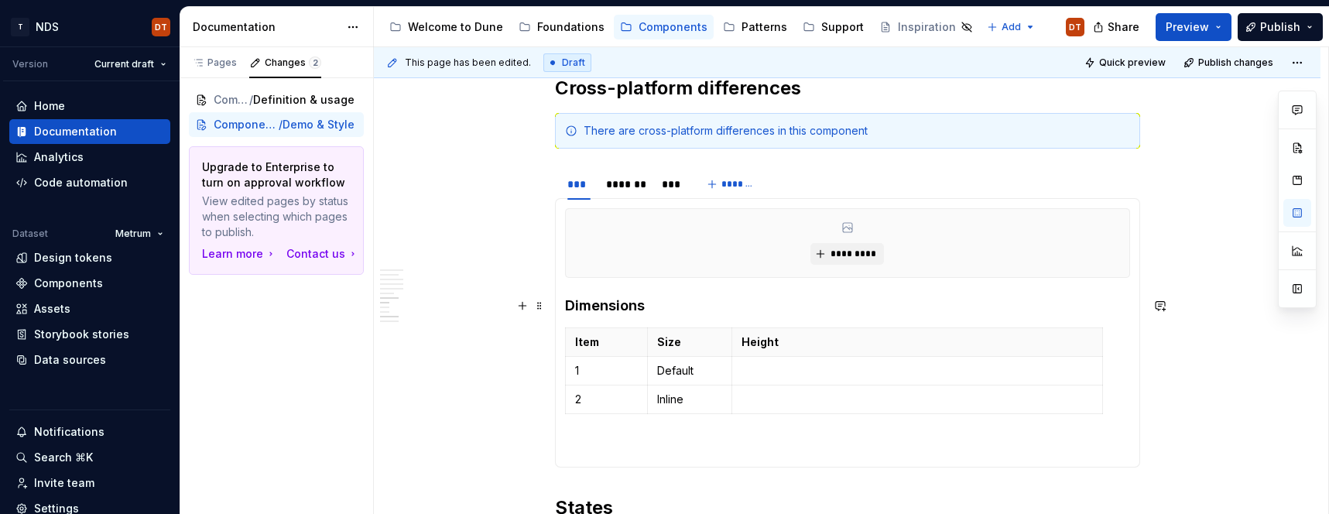
scroll to position [1824, 0]
click at [609, 441] on p at bounding box center [847, 449] width 565 height 19
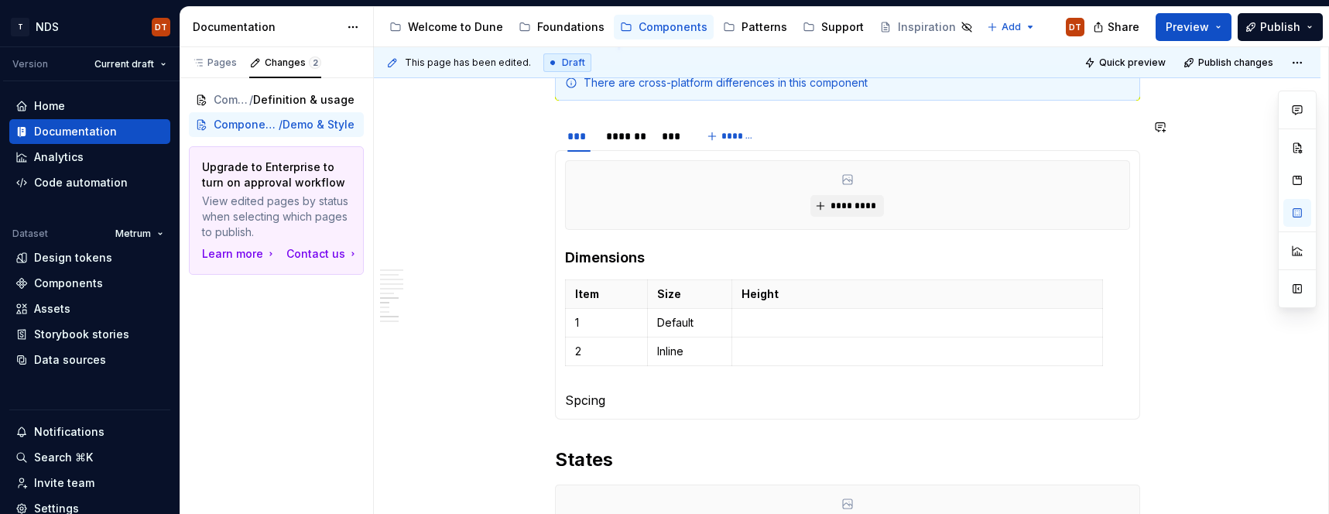
scroll to position [1877, 0]
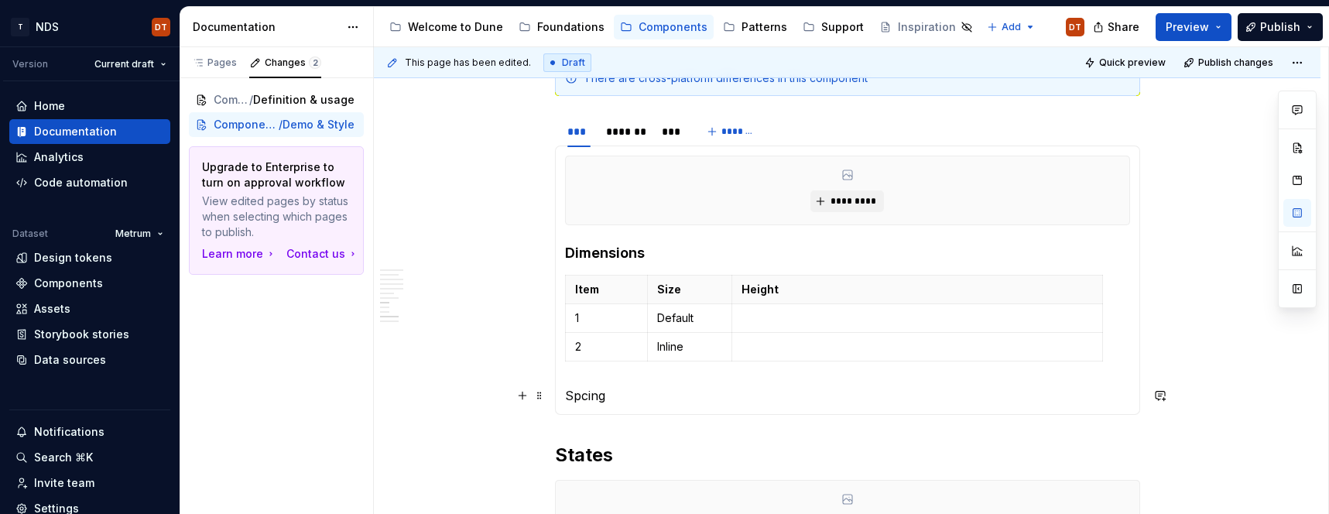
click at [620, 396] on p "Spcing" at bounding box center [847, 395] width 565 height 19
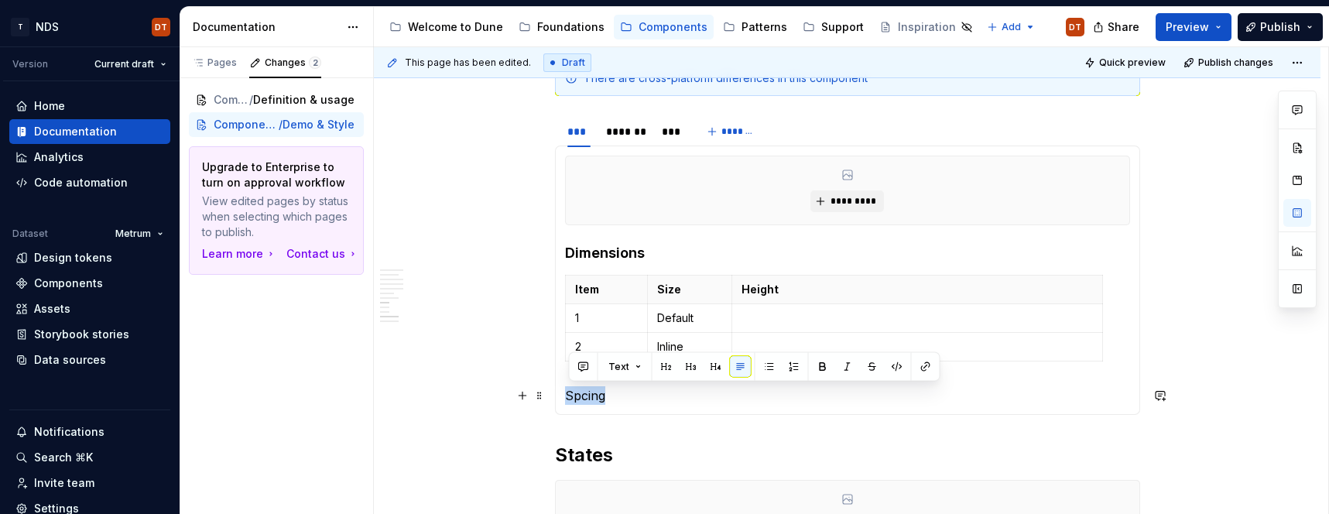
drag, startPoint x: 622, startPoint y: 395, endPoint x: 564, endPoint y: 398, distance: 58.1
click at [564, 398] on div "********* Dimensions Item Size Height 1 Default 2 Inline Spcing ********* Dimen…" at bounding box center [847, 279] width 585 height 269
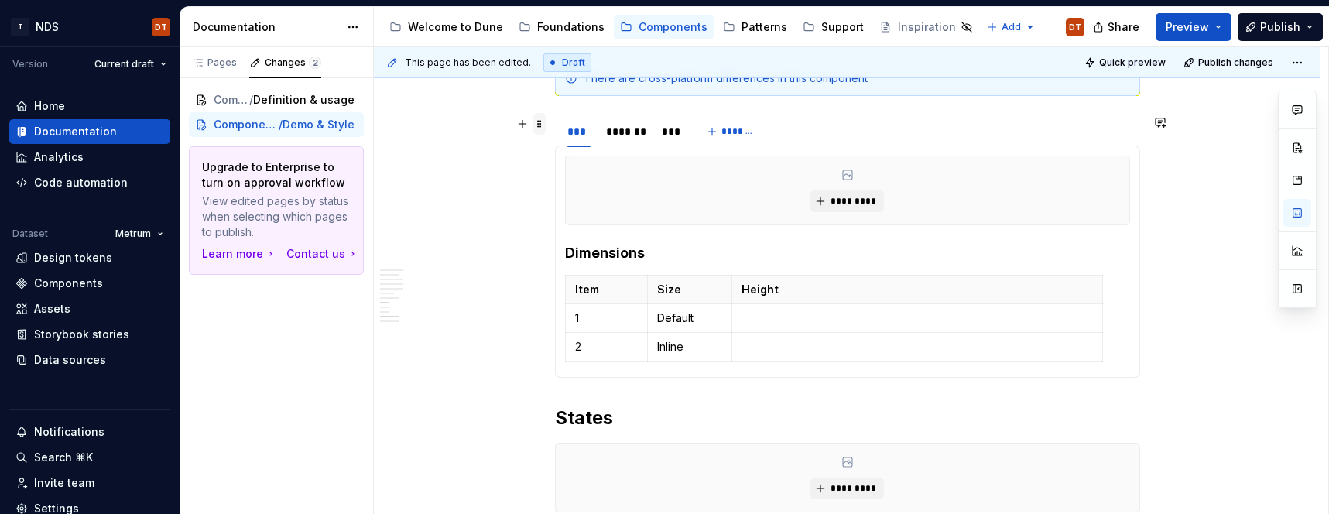
click at [542, 125] on span at bounding box center [539, 124] width 12 height 22
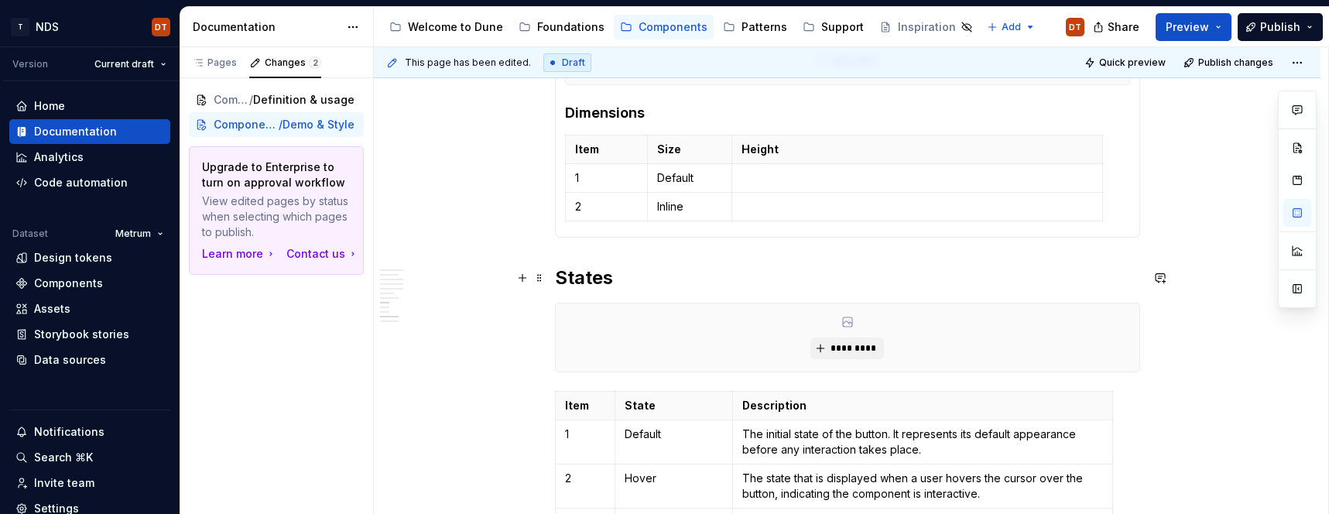
scroll to position [1949, 0]
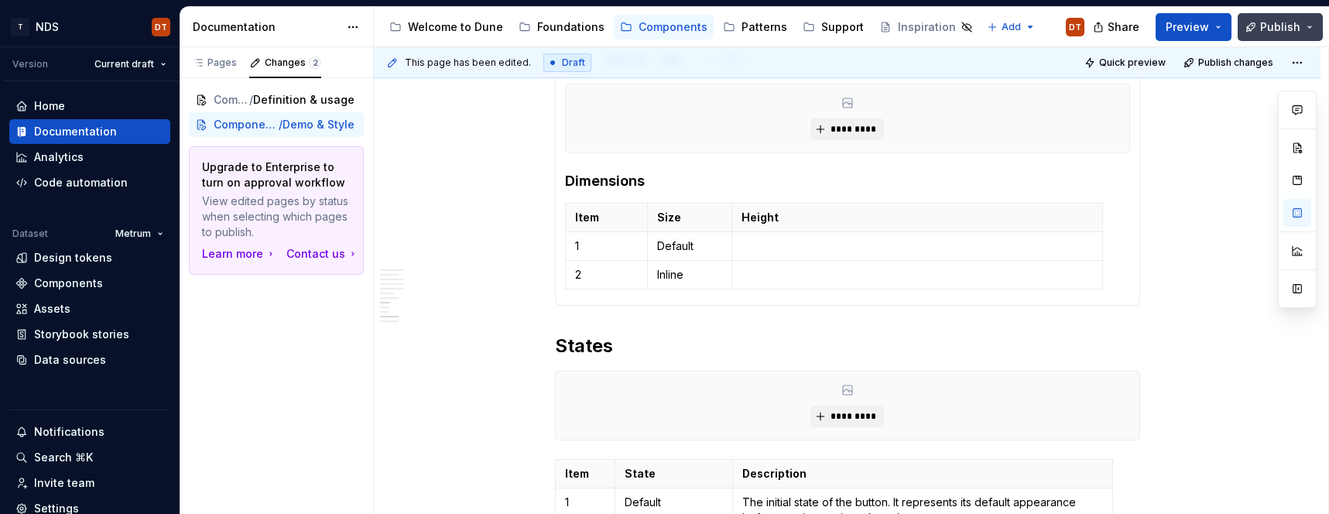
click at [1278, 26] on span "Publish" at bounding box center [1280, 26] width 40 height 15
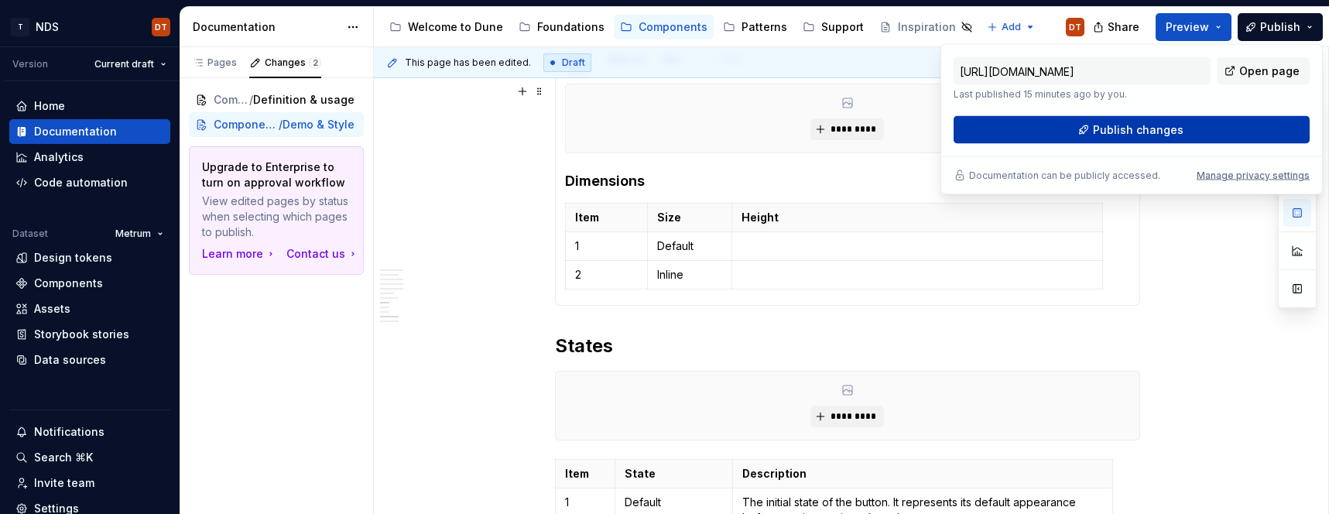
click at [1158, 133] on span "Publish changes" at bounding box center [1138, 129] width 91 height 15
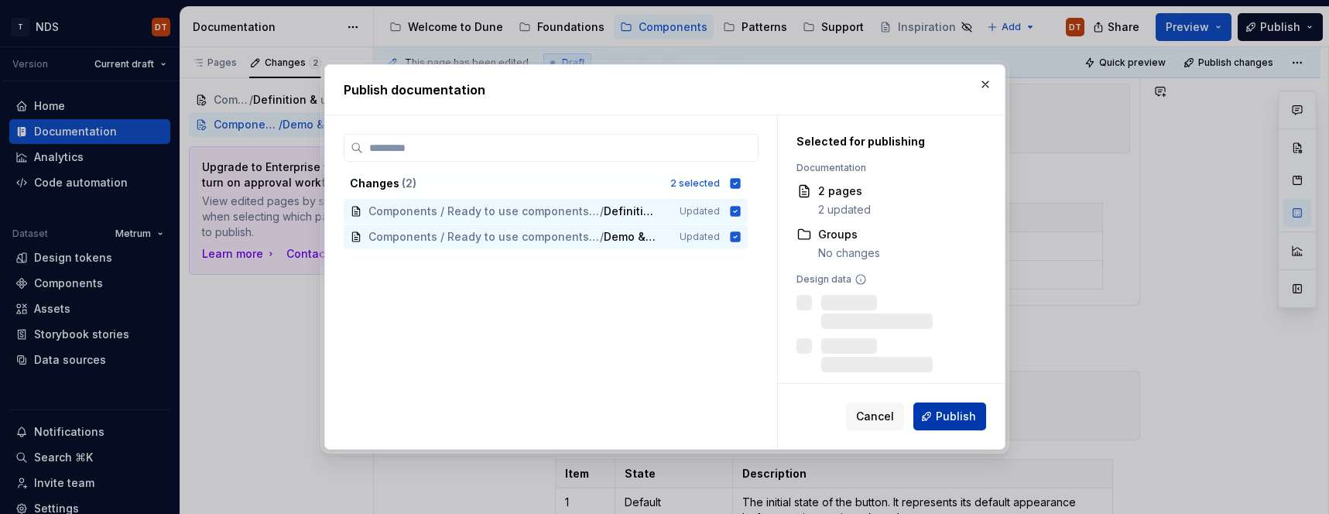
click at [959, 411] on span "Publish" at bounding box center [956, 416] width 40 height 15
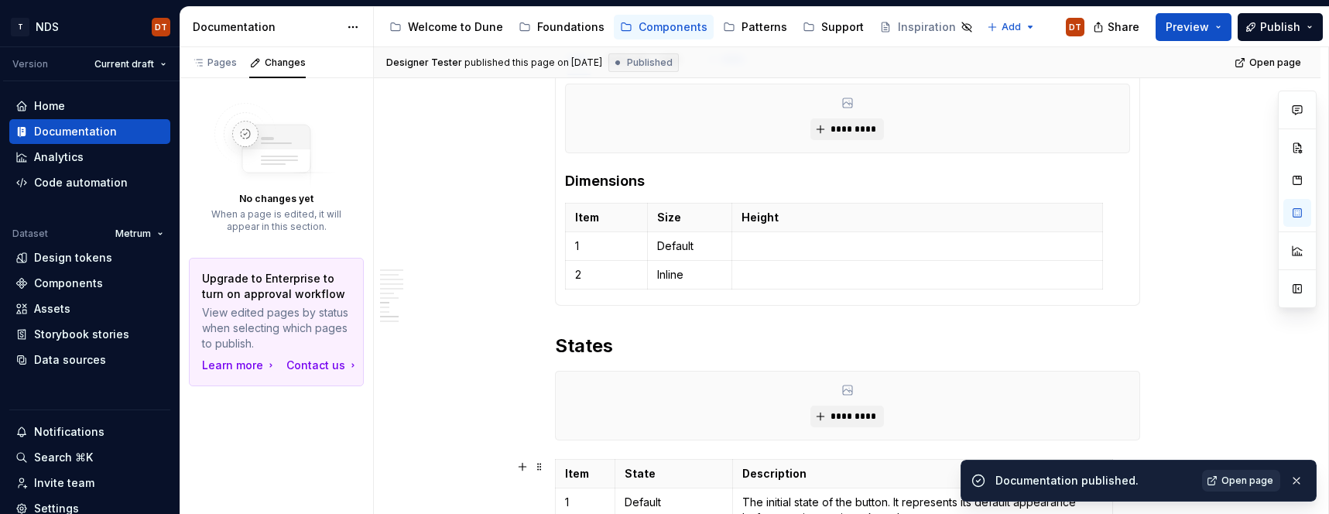
click at [1254, 479] on span "Open page" at bounding box center [1247, 480] width 52 height 12
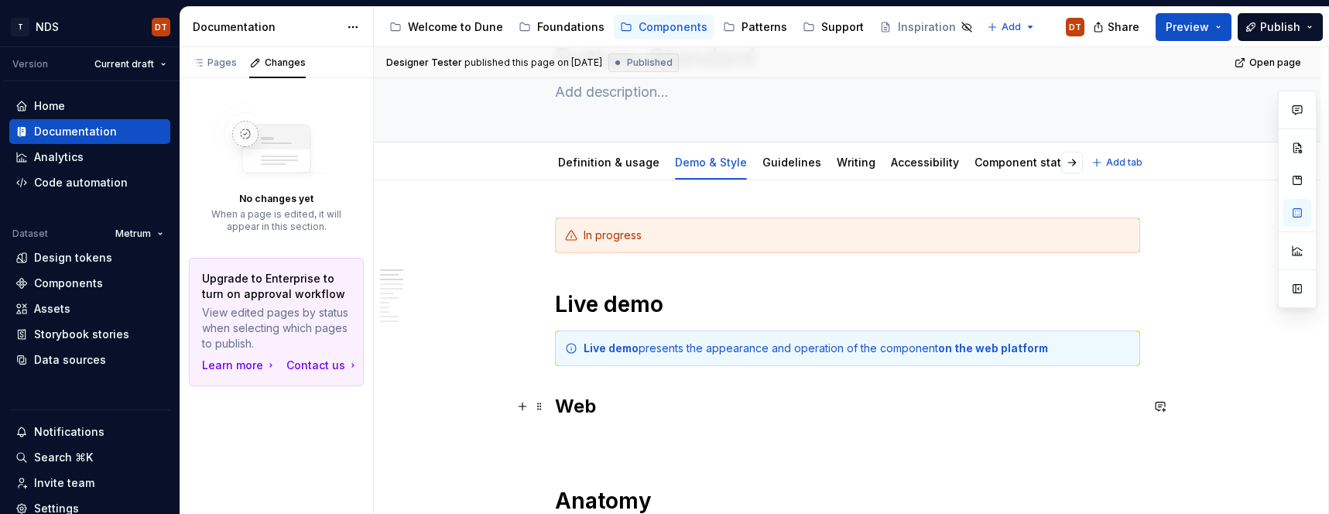
scroll to position [0, 0]
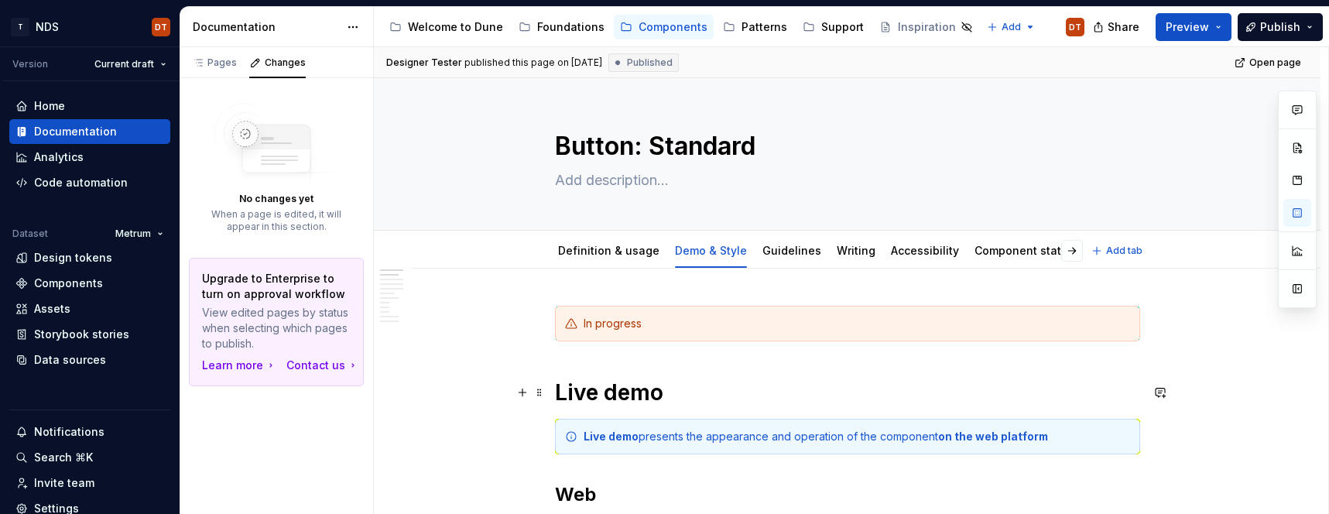
click at [679, 396] on h1 "Live demo" at bounding box center [847, 392] width 585 height 28
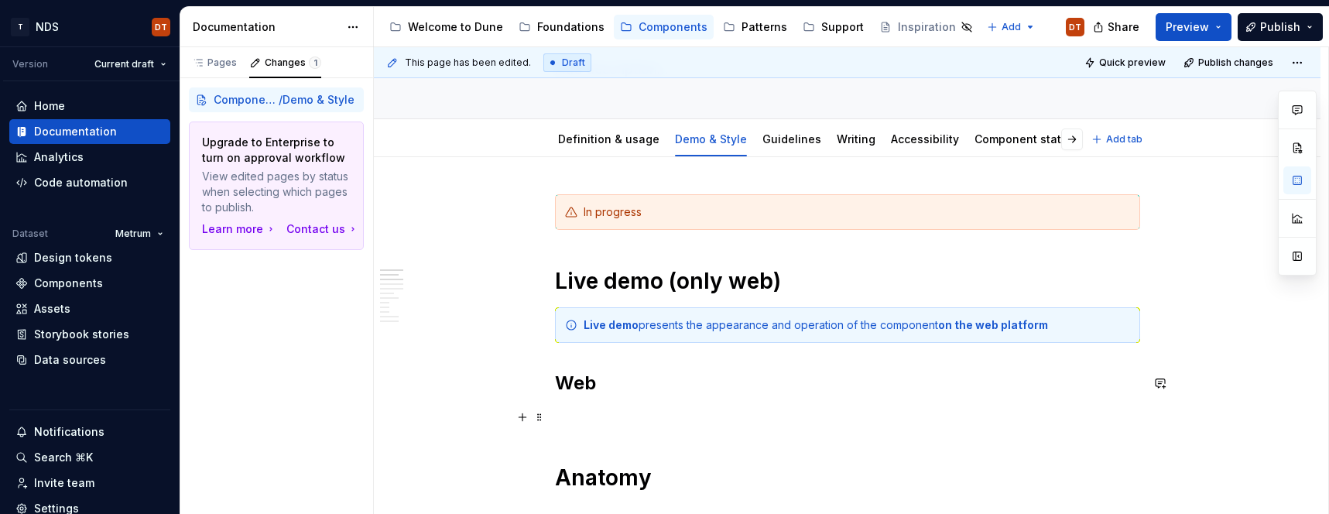
scroll to position [127, 0]
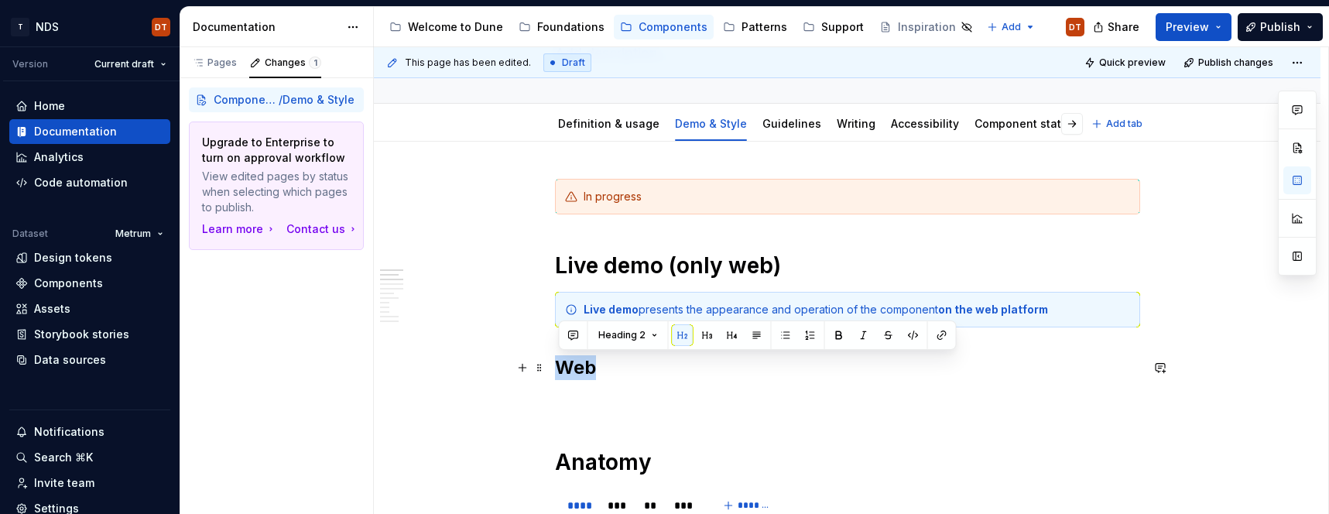
drag, startPoint x: 599, startPoint y: 368, endPoint x: 562, endPoint y: 367, distance: 37.1
click at [562, 367] on h2 "Web" at bounding box center [847, 367] width 585 height 25
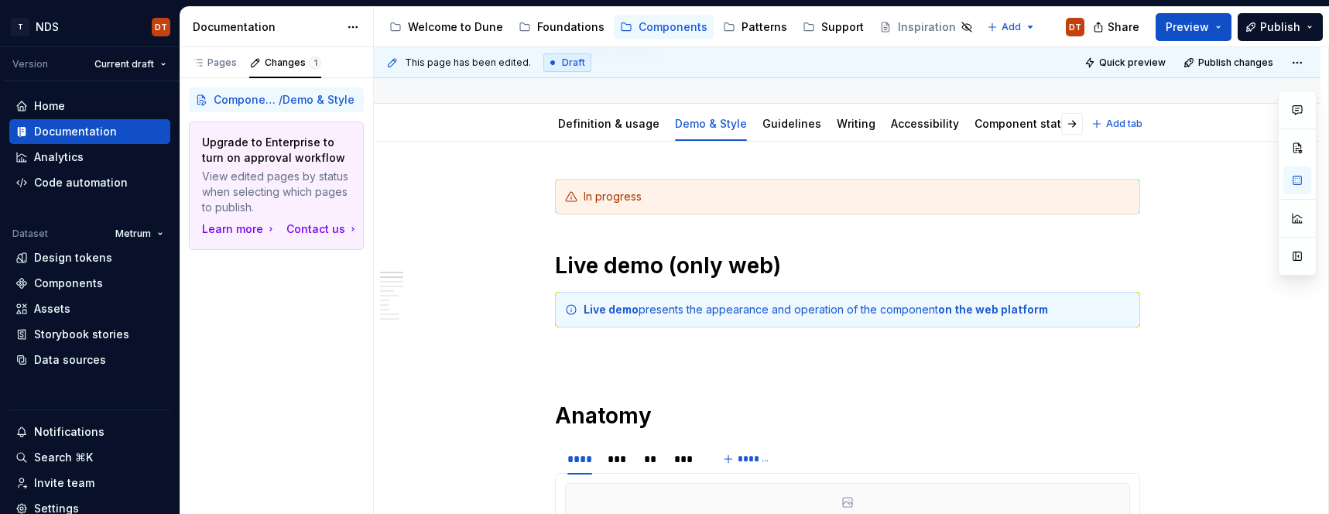
scroll to position [122, 0]
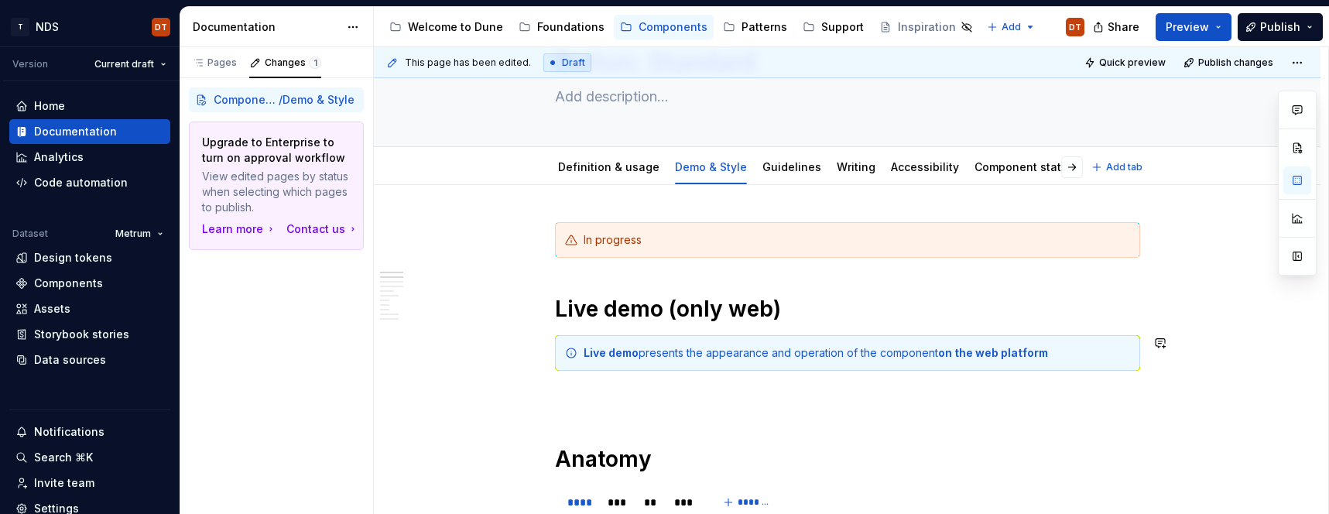
scroll to position [84, 0]
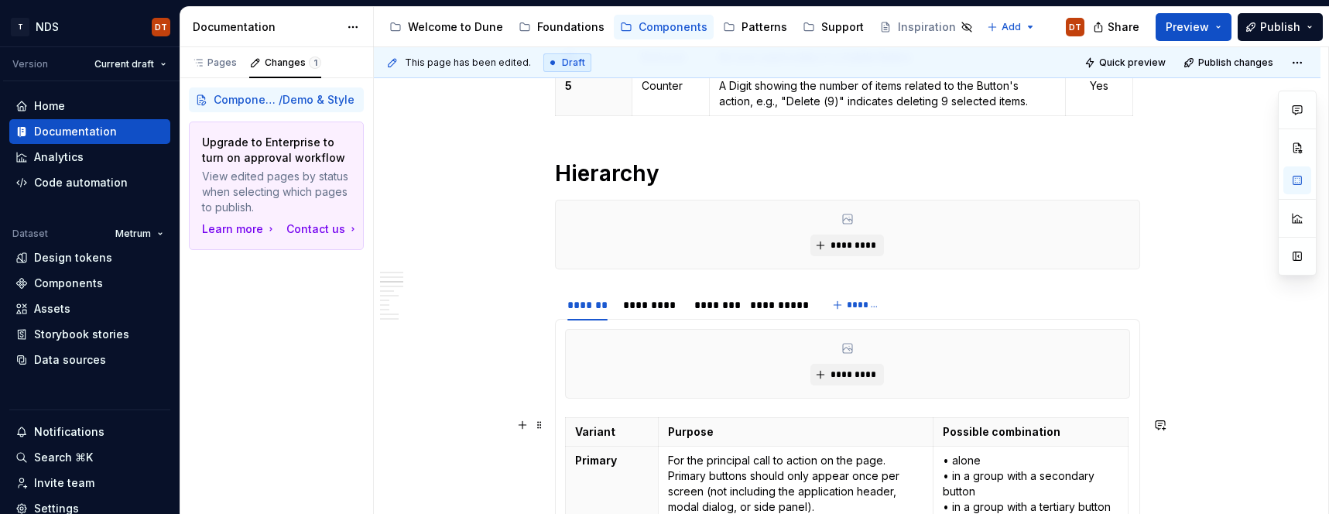
scroll to position [801, 0]
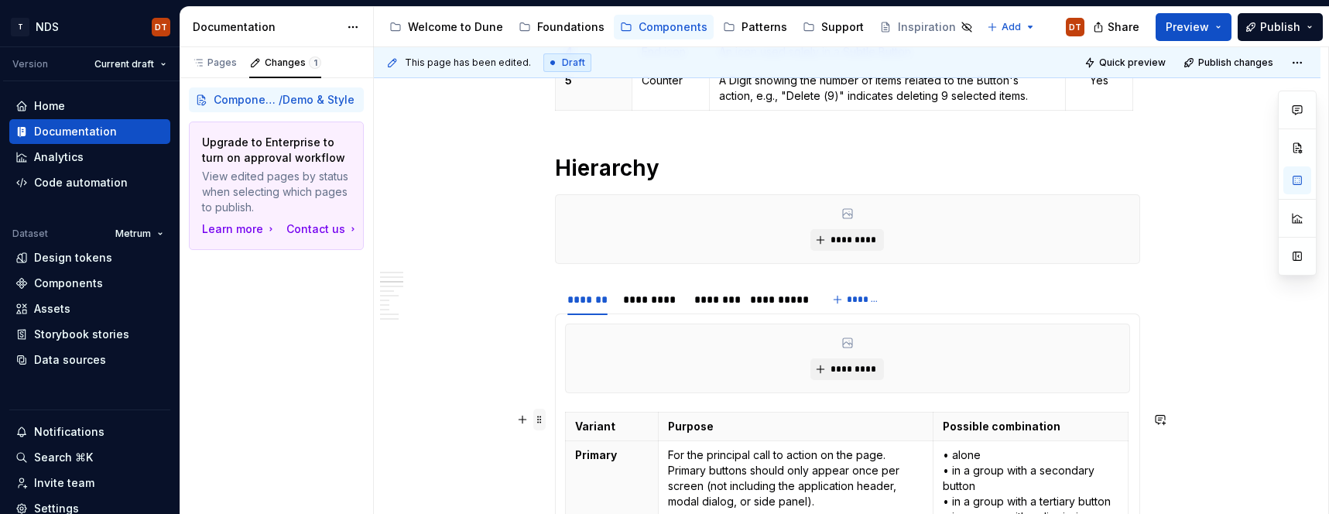
click at [543, 419] on span at bounding box center [539, 420] width 12 height 22
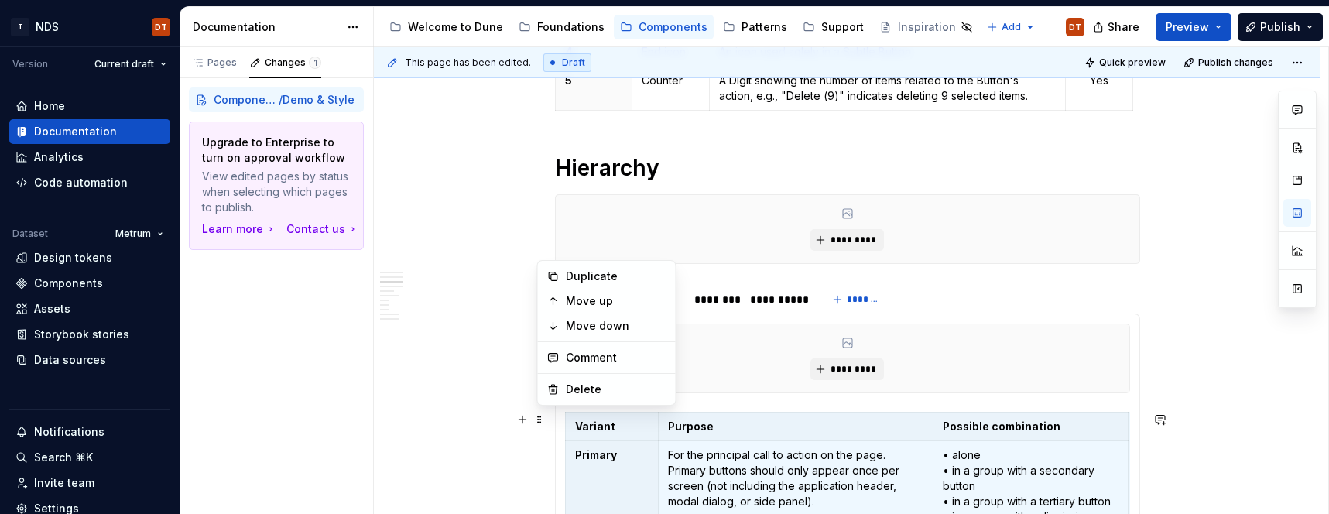
scroll to position [6, 0]
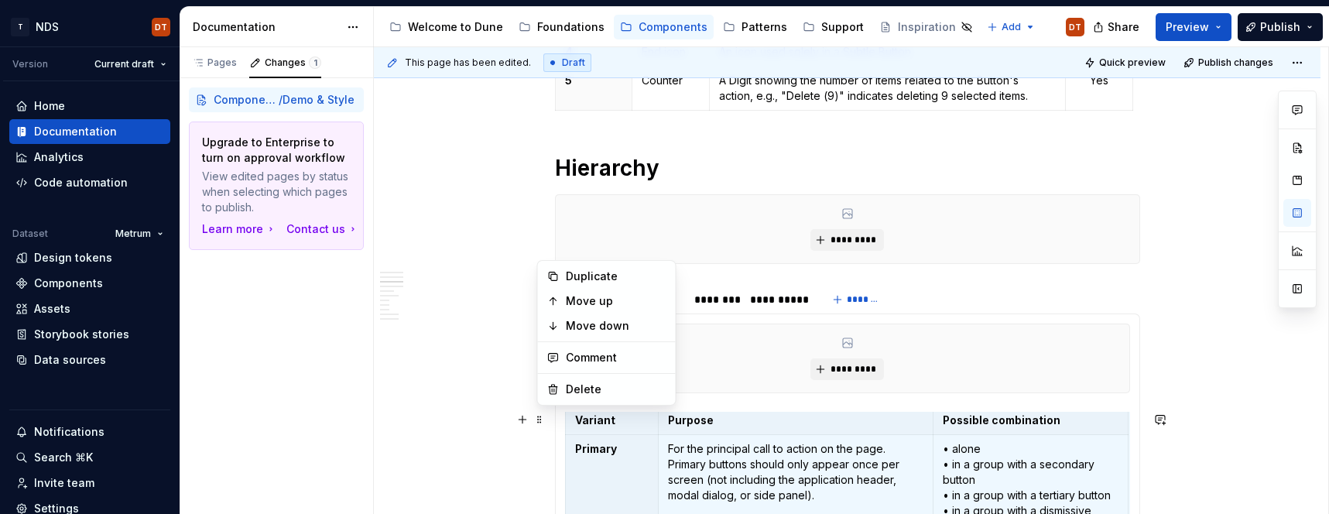
click at [624, 479] on th "Primary" at bounding box center [612, 488] width 94 height 106
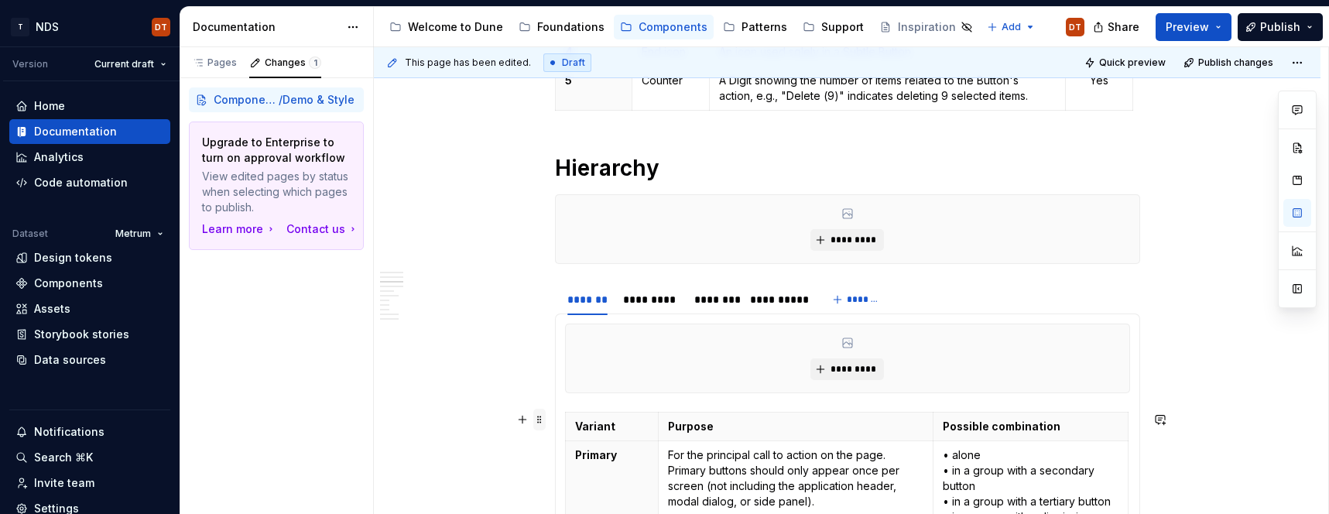
click at [545, 422] on span at bounding box center [539, 420] width 12 height 22
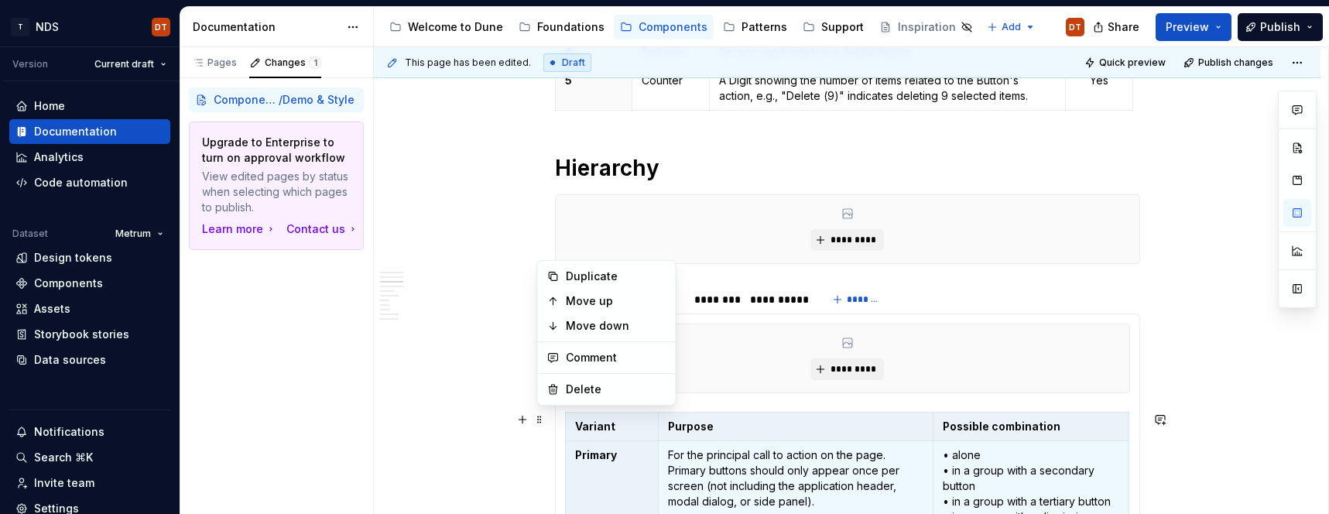
scroll to position [972, 0]
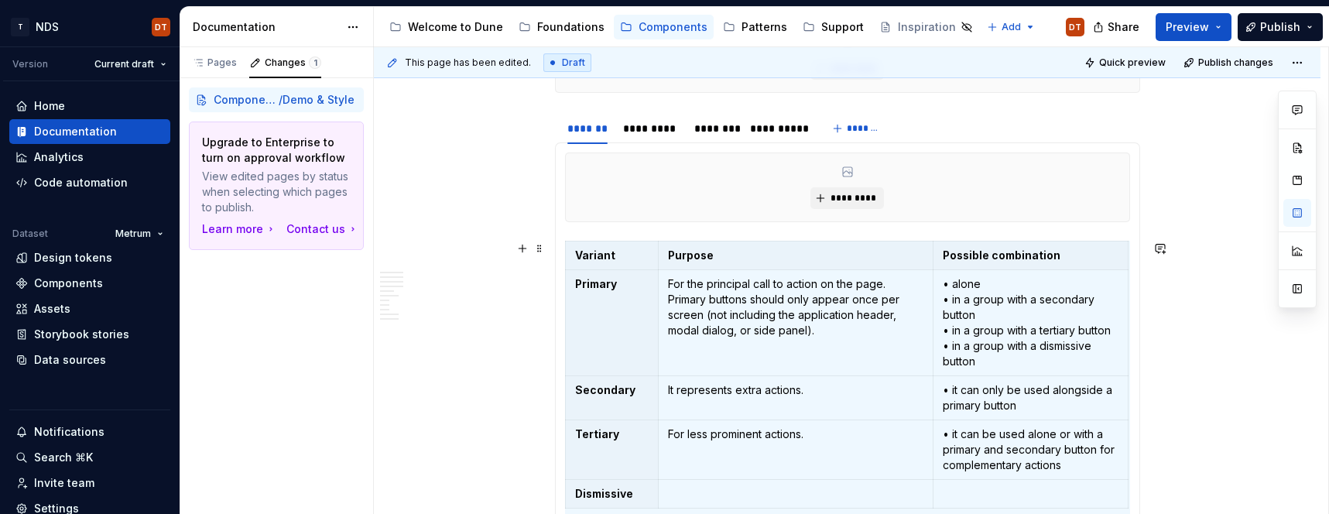
drag, startPoint x: 541, startPoint y: 419, endPoint x: 566, endPoint y: 316, distance: 105.9
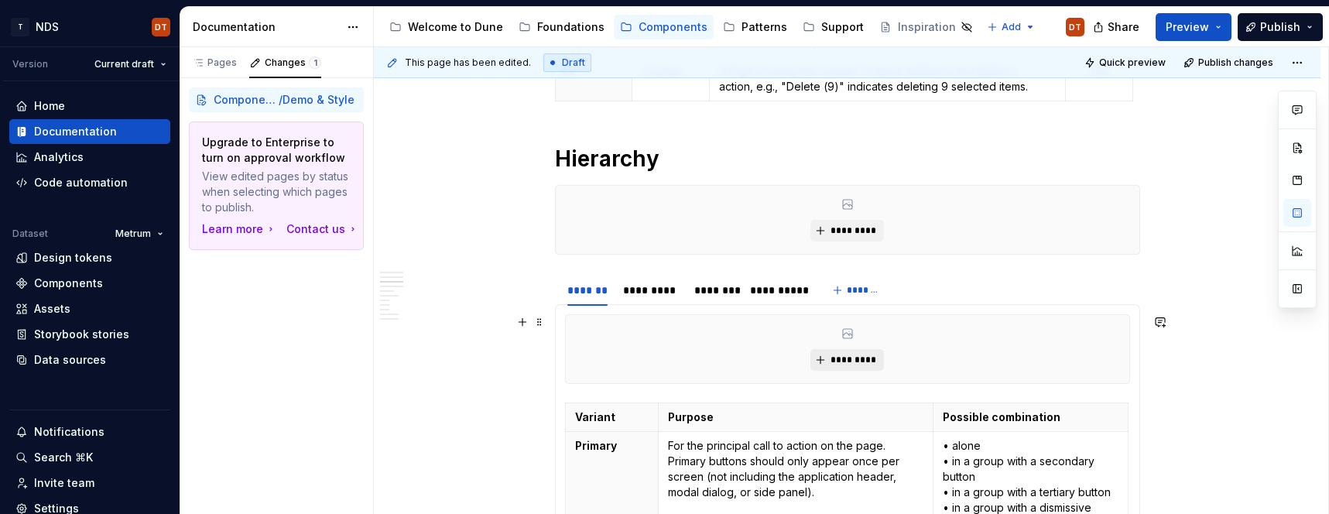
scroll to position [827, 0]
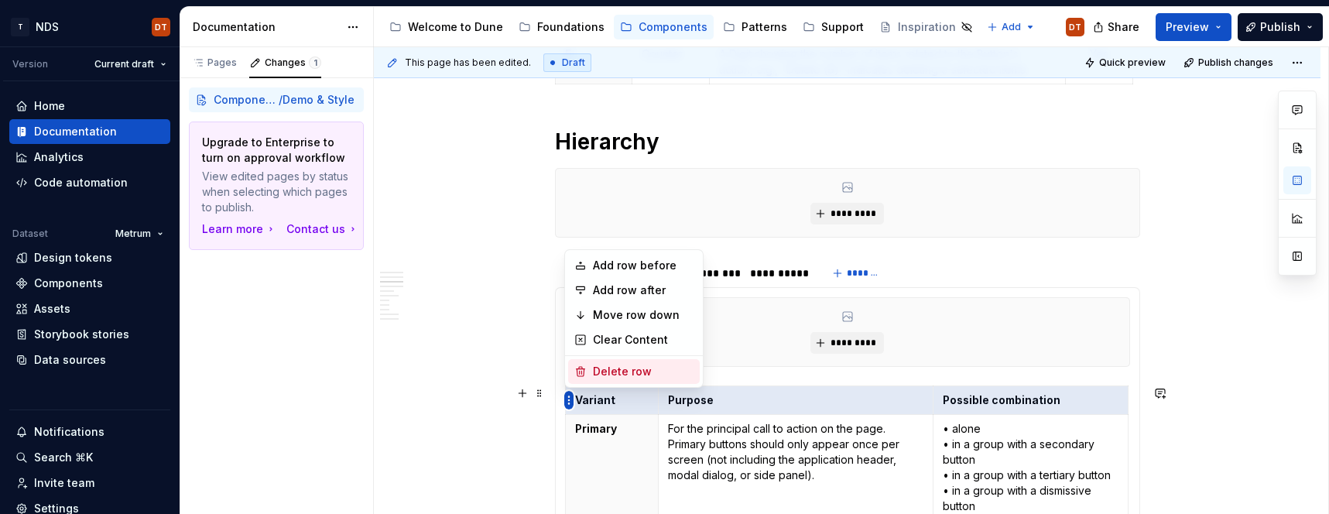
click at [573, 377] on body "T NDS DT Version Current draft Home Documentation Analytics Code automation Dat…" at bounding box center [664, 257] width 1329 height 514
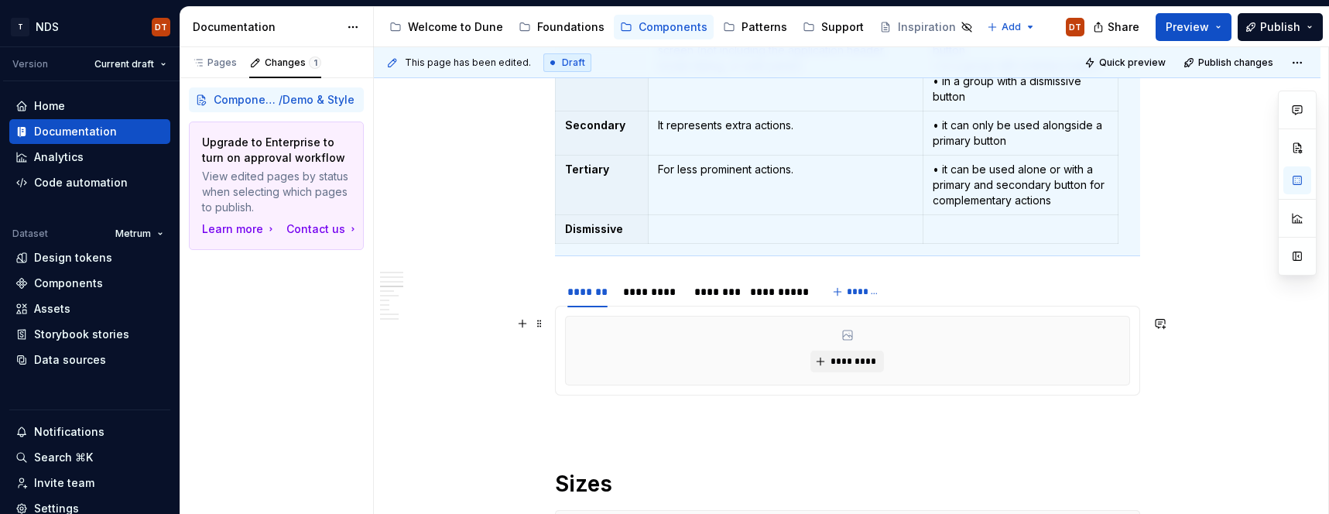
scroll to position [1103, 0]
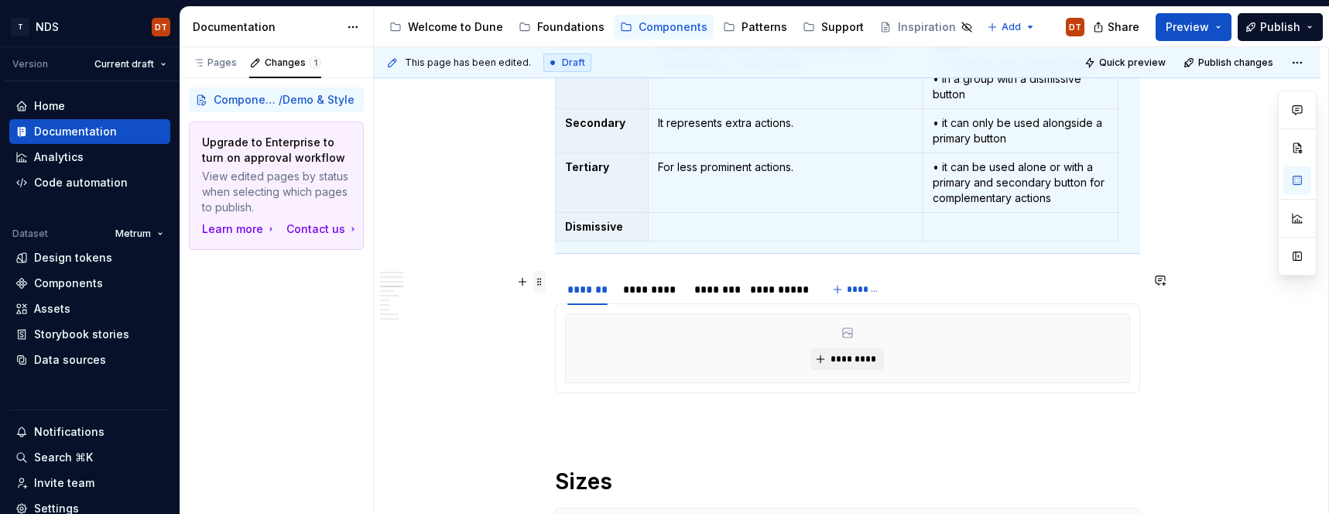
click at [539, 286] on span at bounding box center [539, 282] width 12 height 22
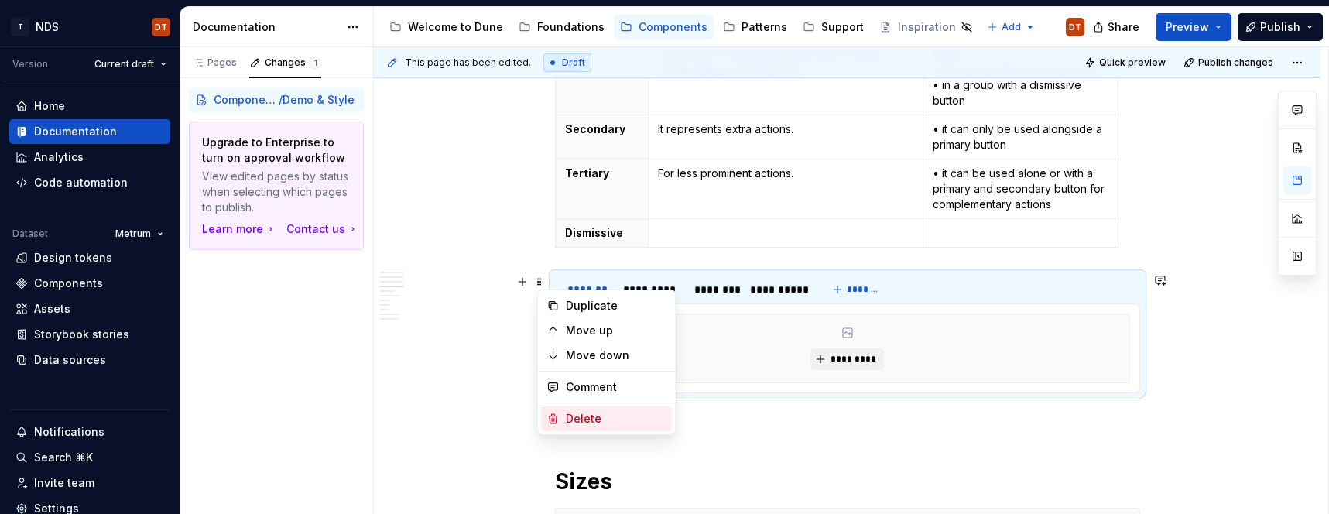
click at [587, 421] on div "Delete" at bounding box center [616, 418] width 101 height 15
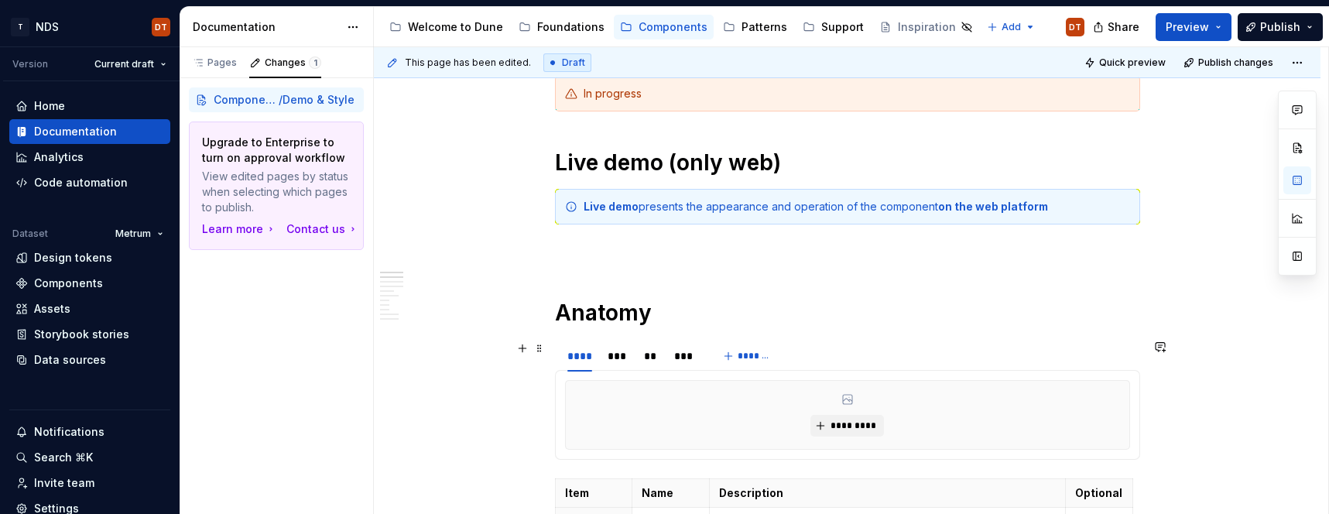
scroll to position [231, 0]
click at [636, 308] on h1 "Anatomy" at bounding box center [847, 312] width 585 height 28
click at [648, 310] on h1 "Anatomy" at bounding box center [847, 312] width 585 height 28
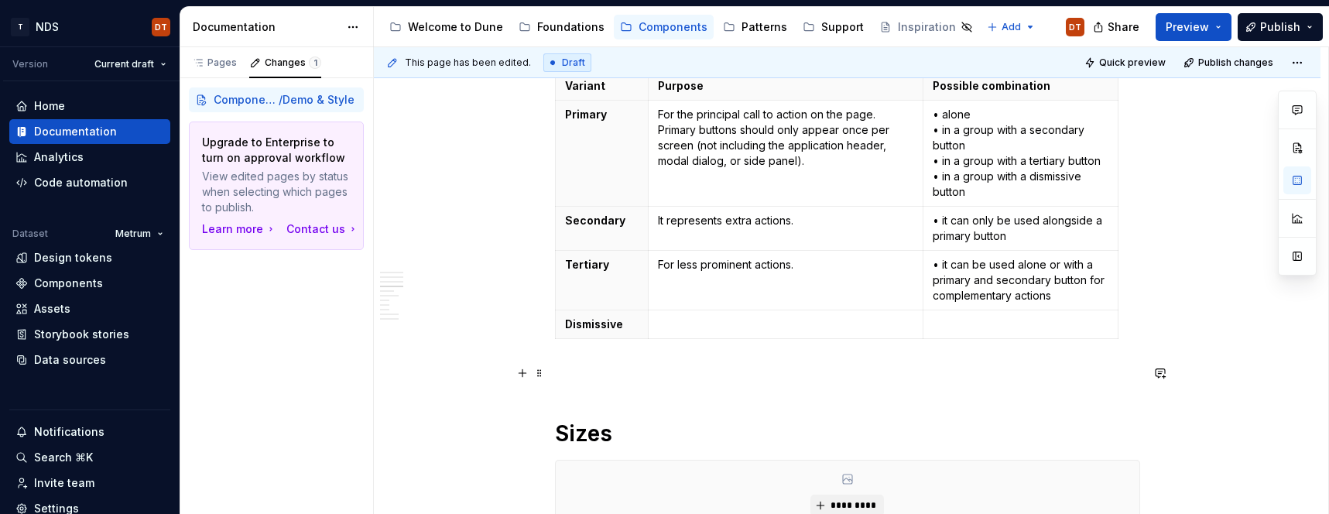
scroll to position [1015, 0]
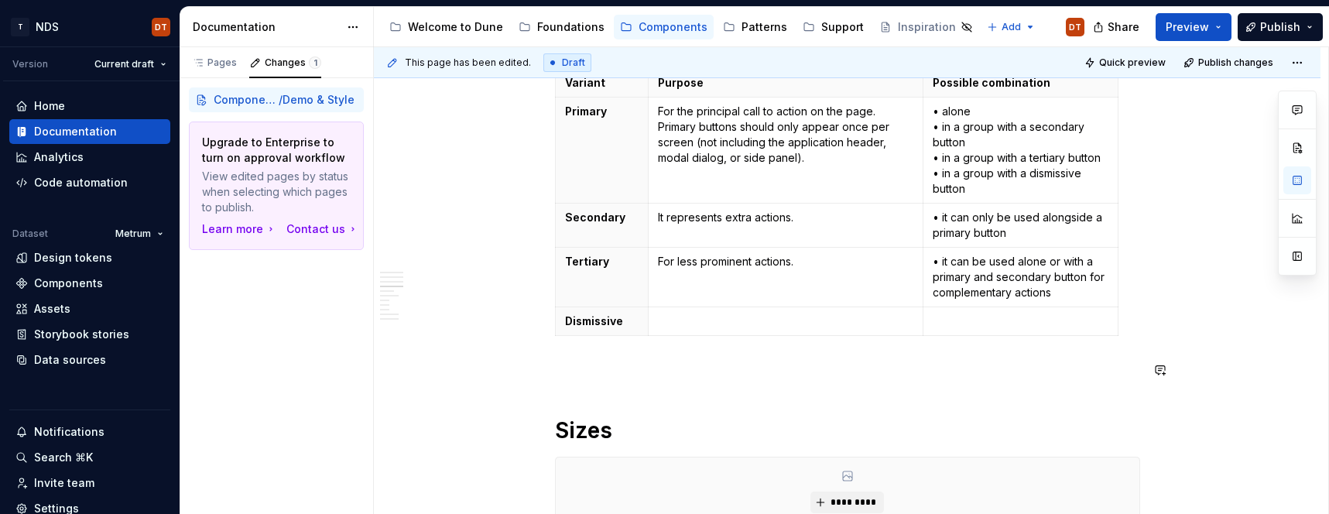
drag, startPoint x: 578, startPoint y: 351, endPoint x: 679, endPoint y: 355, distance: 101.4
click at [578, 351] on div "In progress Live demo (only web) Live demo presents the appearance and operatio…" at bounding box center [847, 441] width 585 height 2303
click at [562, 366] on p at bounding box center [847, 370] width 585 height 19
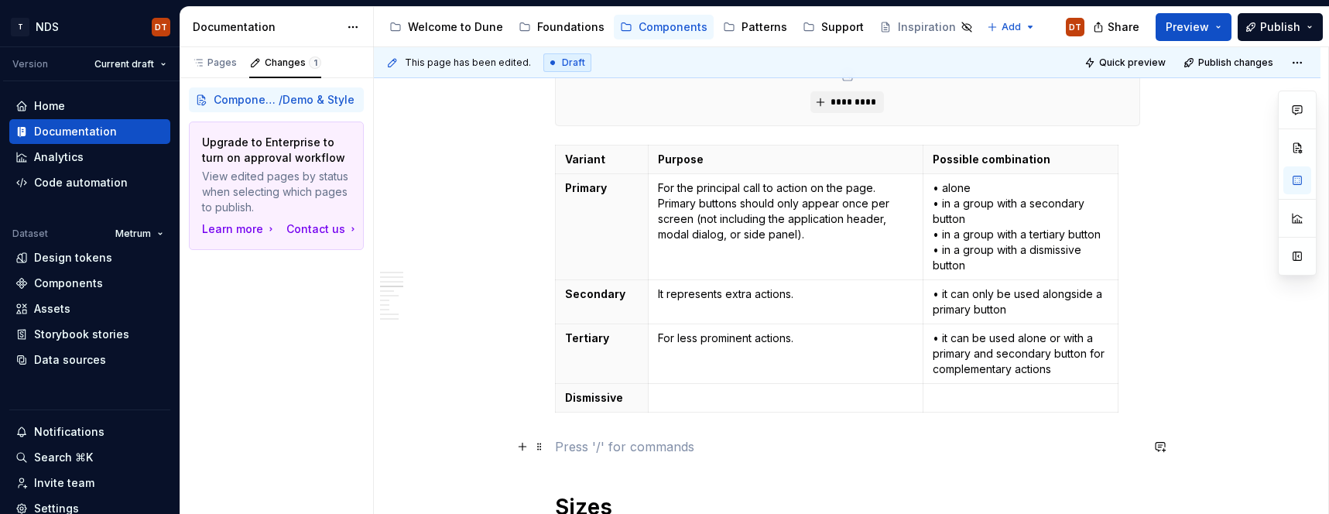
scroll to position [936, 0]
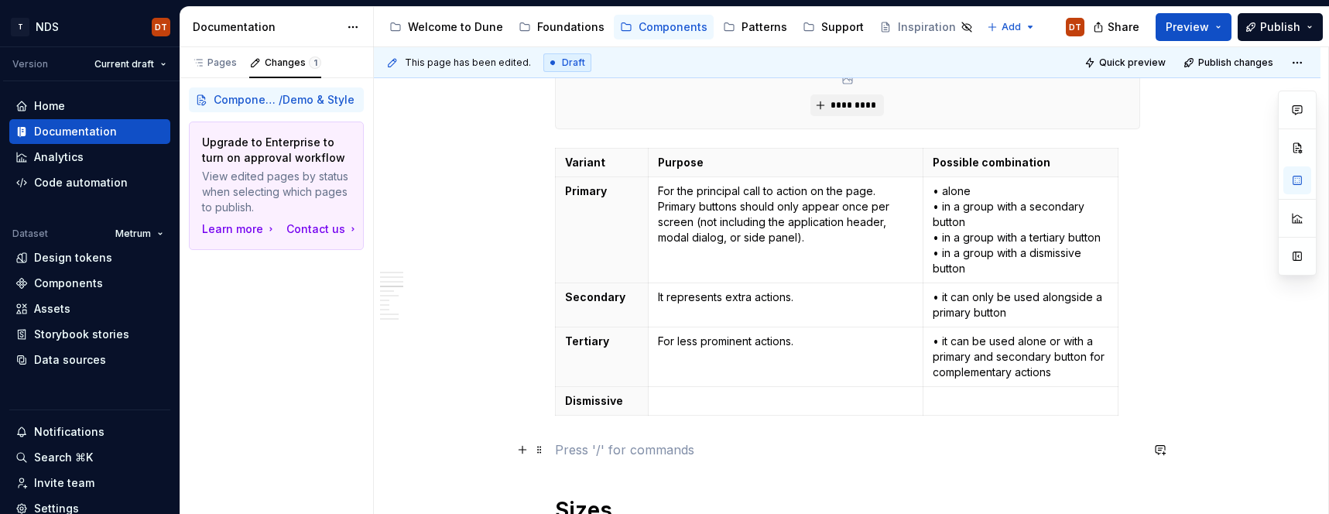
click at [563, 449] on p at bounding box center [847, 449] width 585 height 19
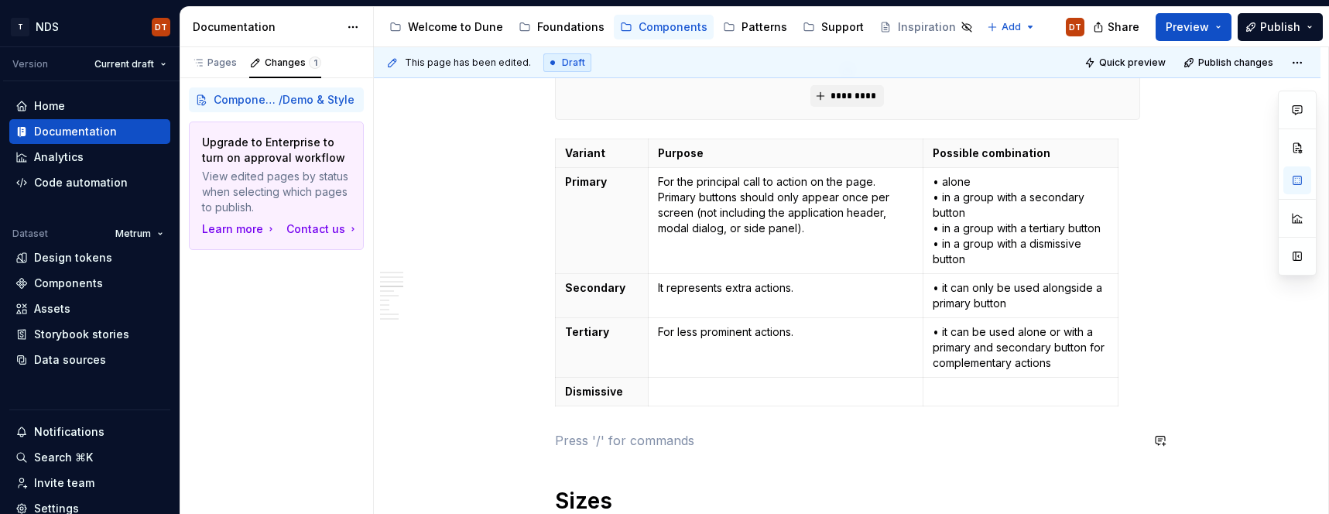
scroll to position [949, 0]
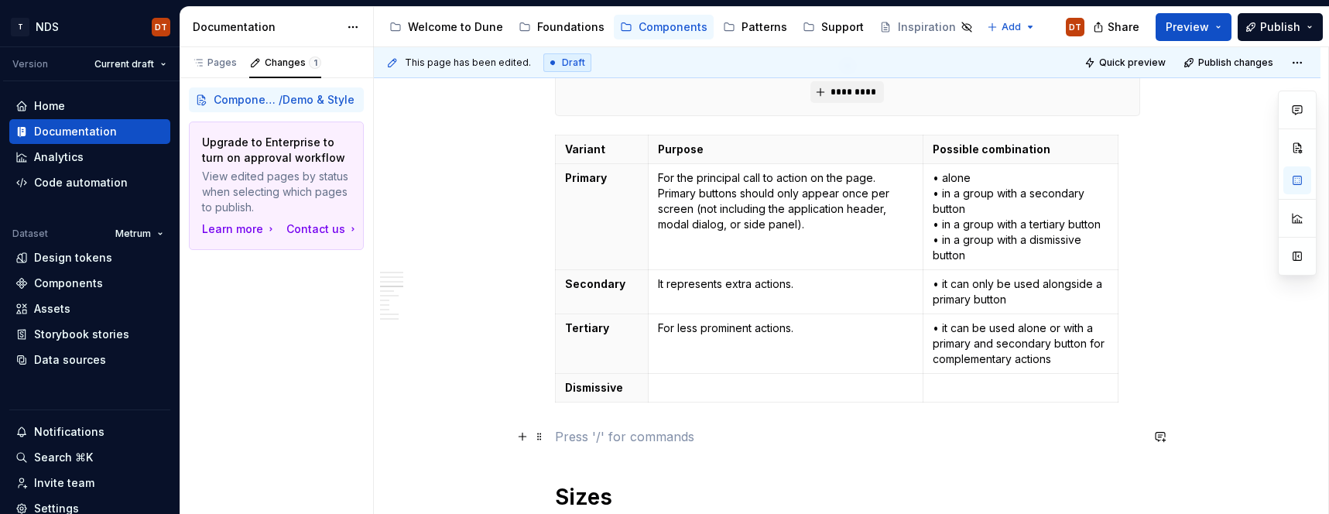
click at [567, 437] on p at bounding box center [847, 436] width 585 height 19
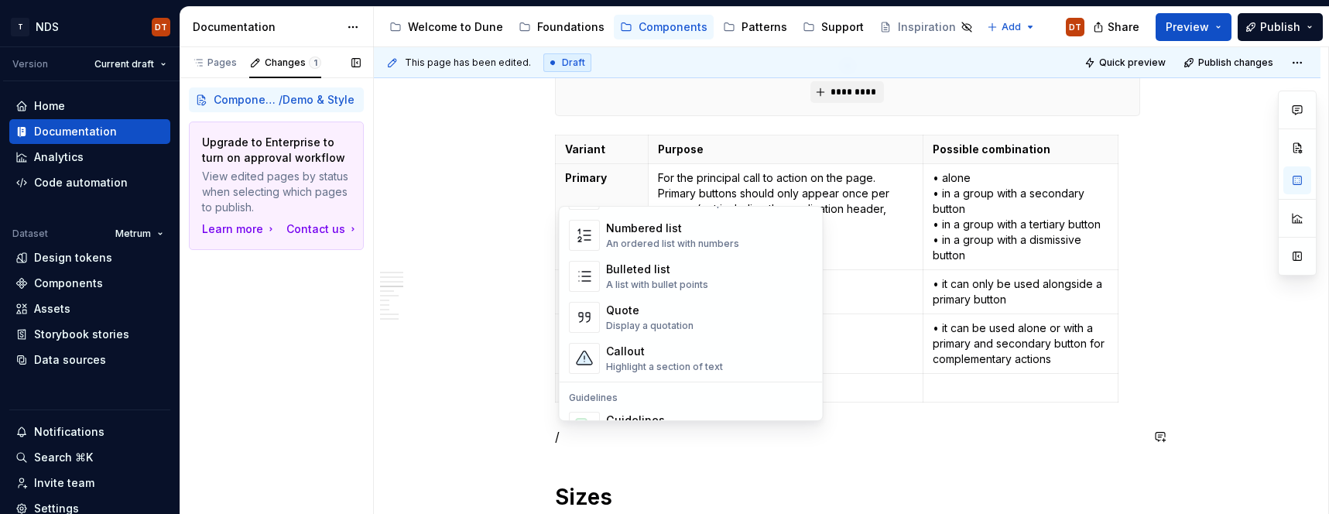
scroll to position [267, 0]
click at [644, 356] on div "Highlight a section of text" at bounding box center [664, 362] width 117 height 12
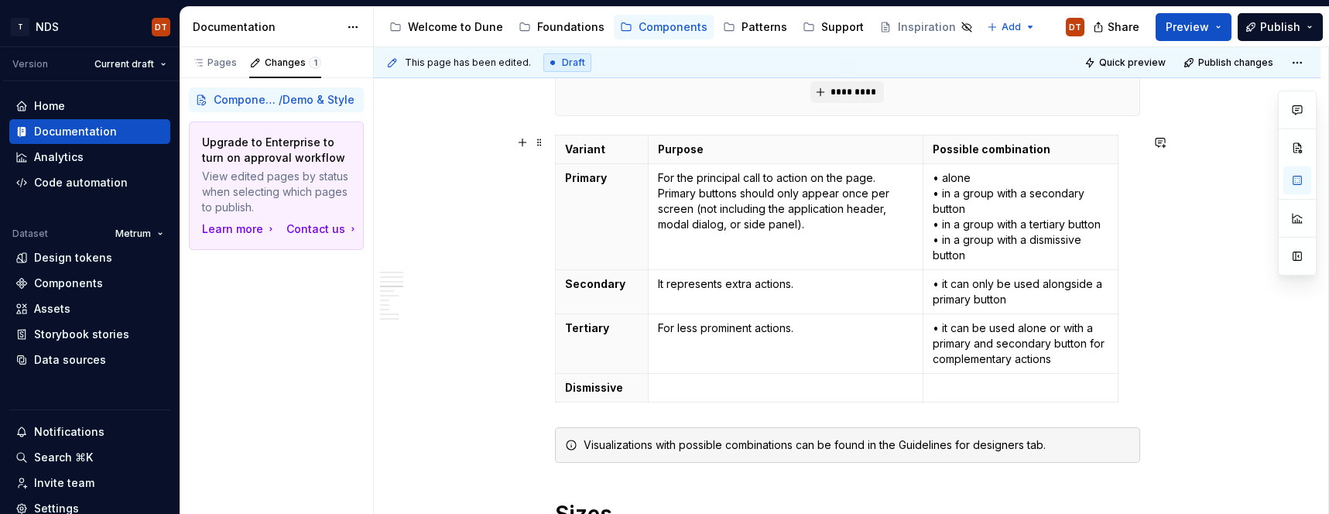
type textarea "*"
